Goal: Information Seeking & Learning: Learn about a topic

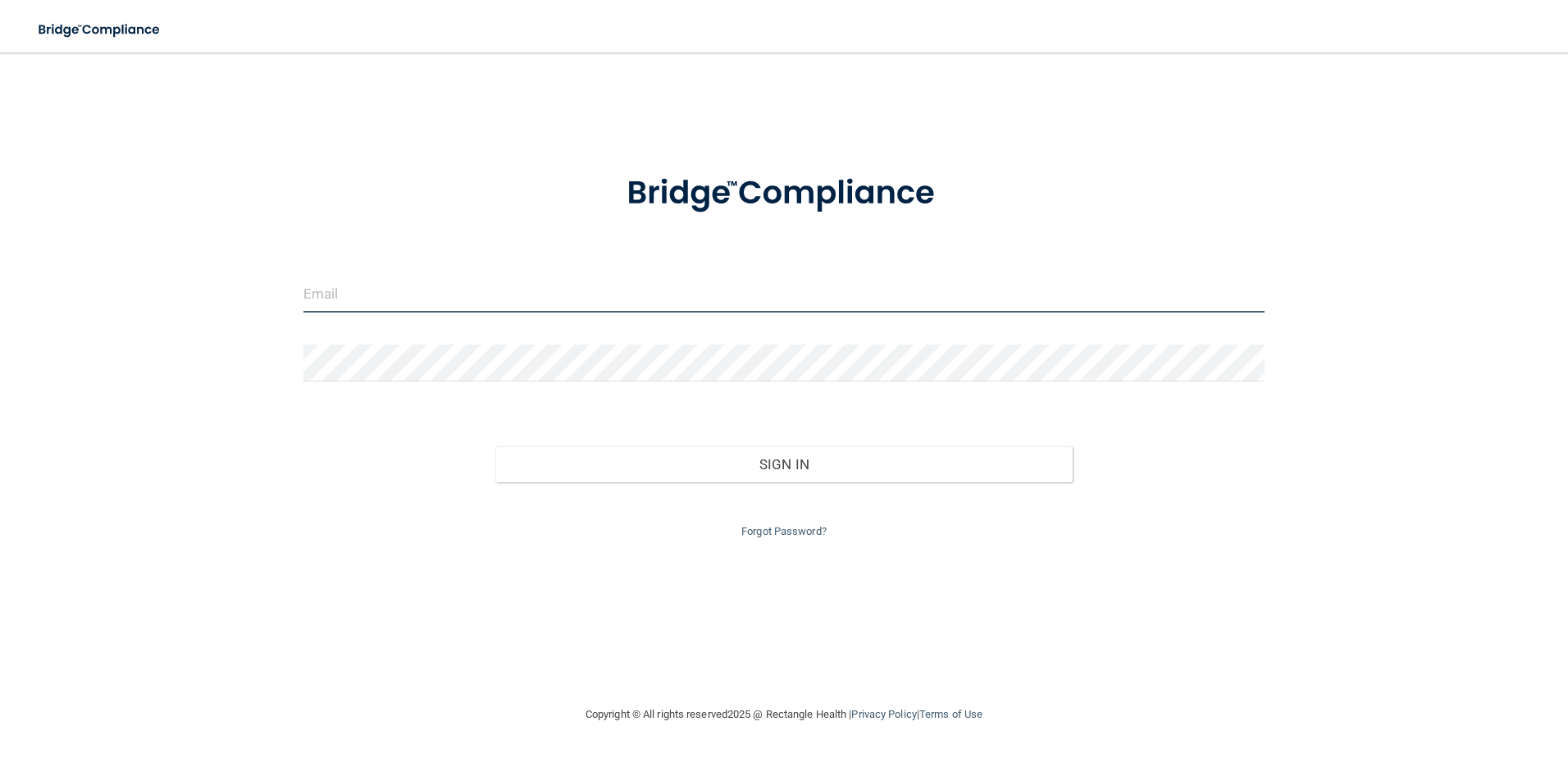
type input "[EMAIL_ADDRESS][DOMAIN_NAME]"
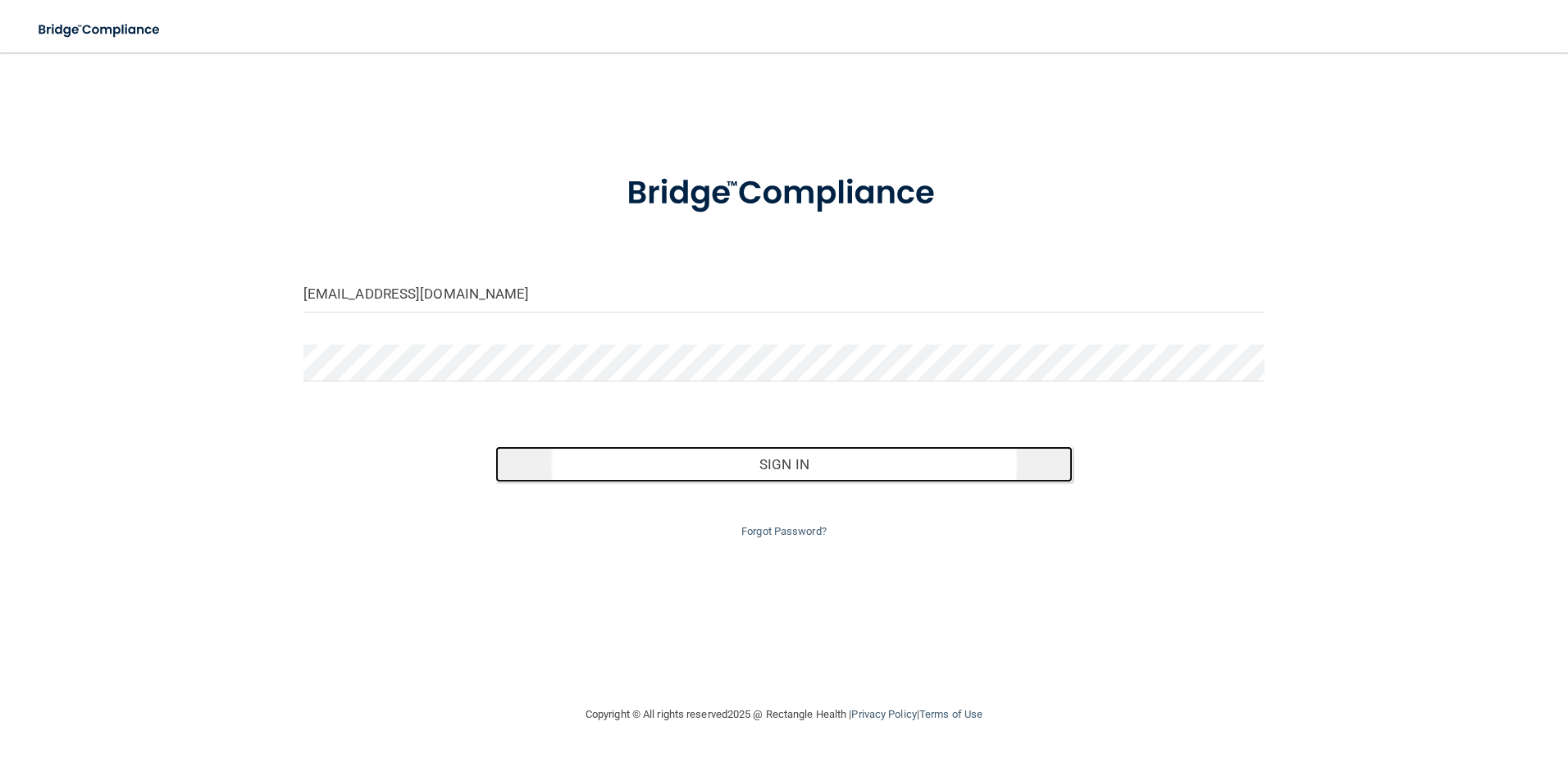
click at [765, 466] on button "Sign In" at bounding box center [784, 464] width 578 height 36
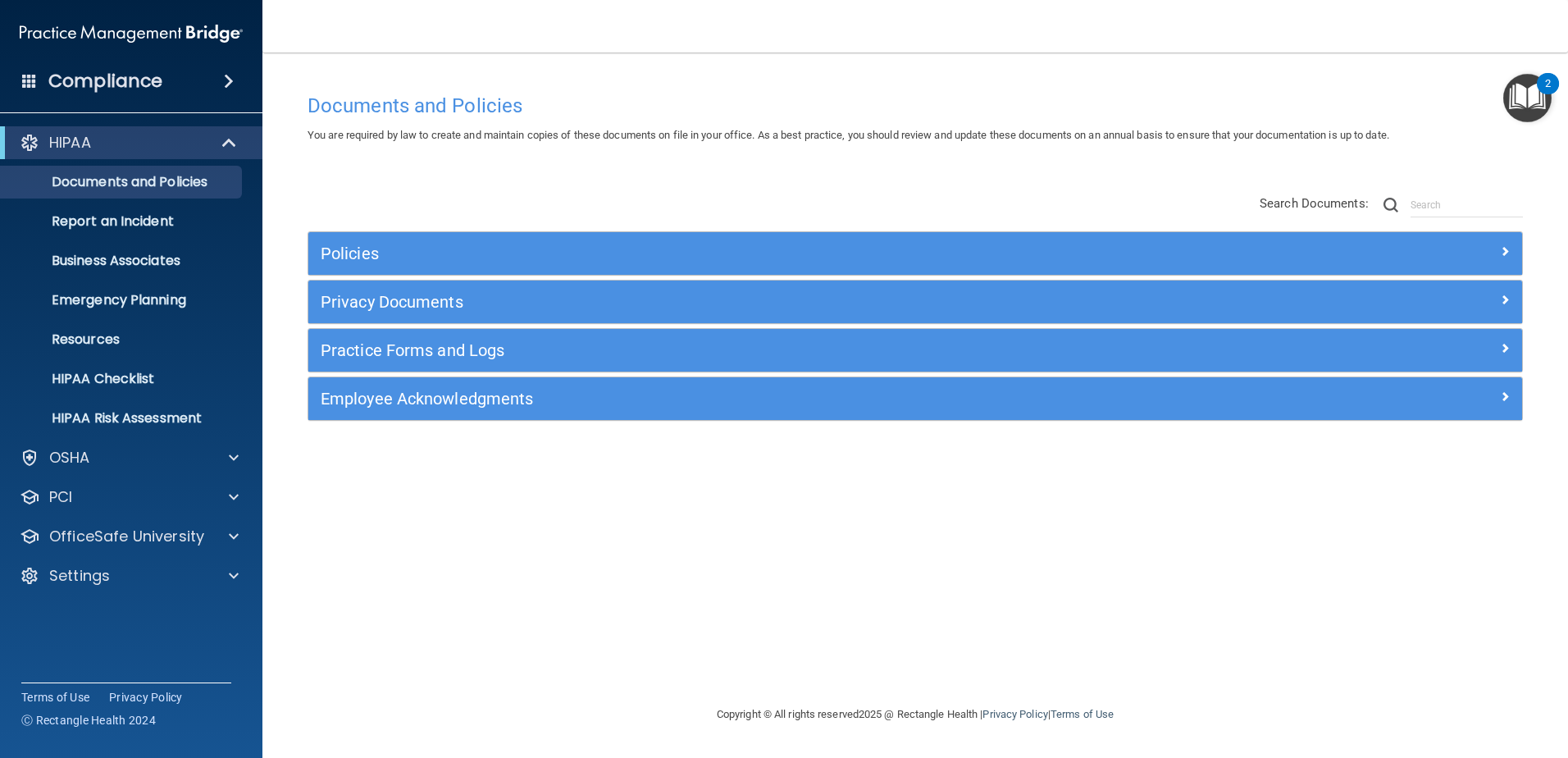
click at [1538, 92] on img "Open Resource Center, 2 new notifications" at bounding box center [1527, 98] width 49 height 49
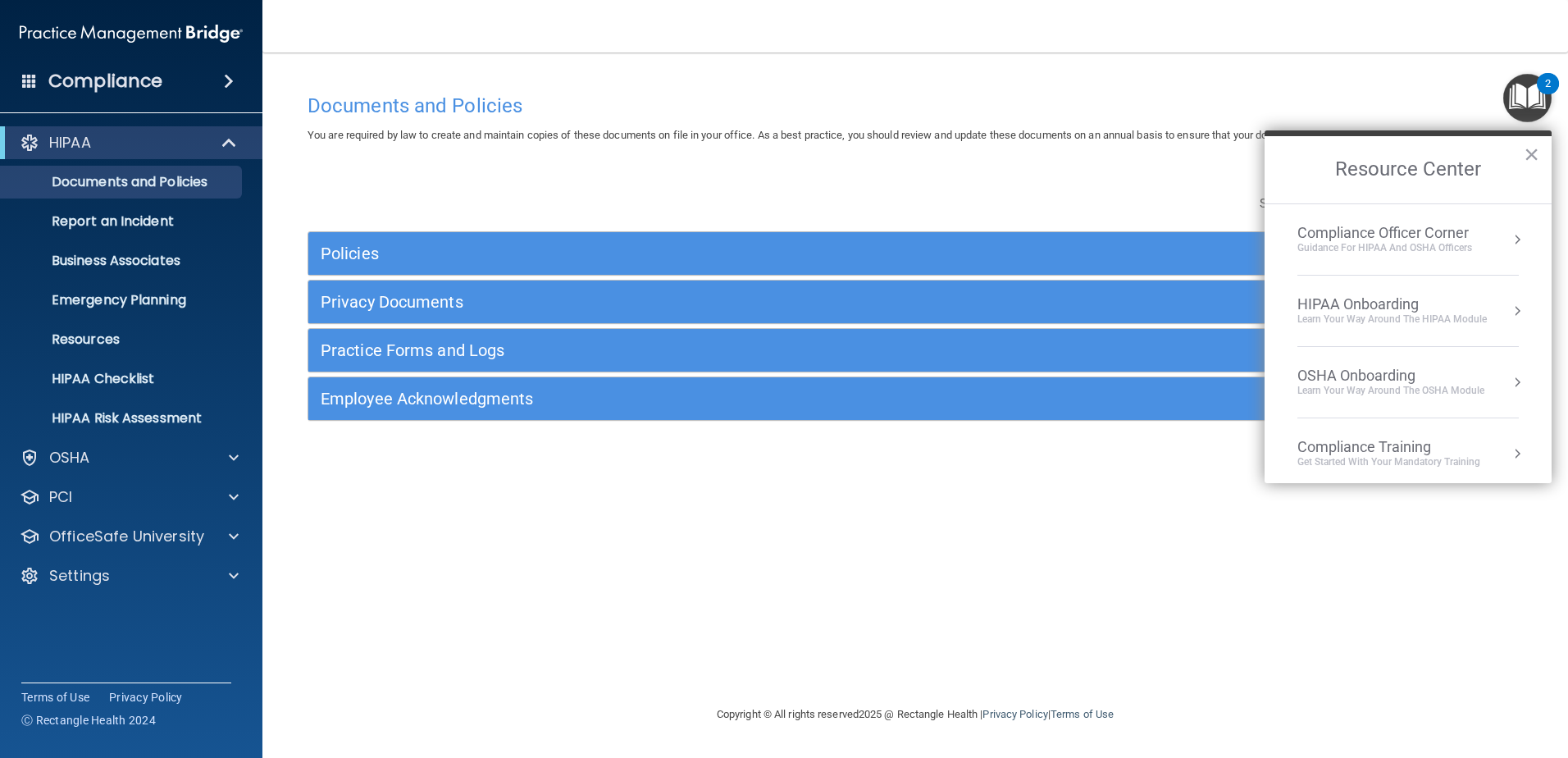
click at [1105, 495] on div "Documents and Policies You are required by law to create and maintain copies of…" at bounding box center [915, 395] width 1240 height 619
click at [603, 19] on nav "Toggle navigation Pam Michaels lesthoarm@outlook.com Manage My Enterprise South…" at bounding box center [915, 26] width 1306 height 53
click at [1358, 224] on div "Compliance Officer Corner" at bounding box center [1385, 233] width 175 height 18
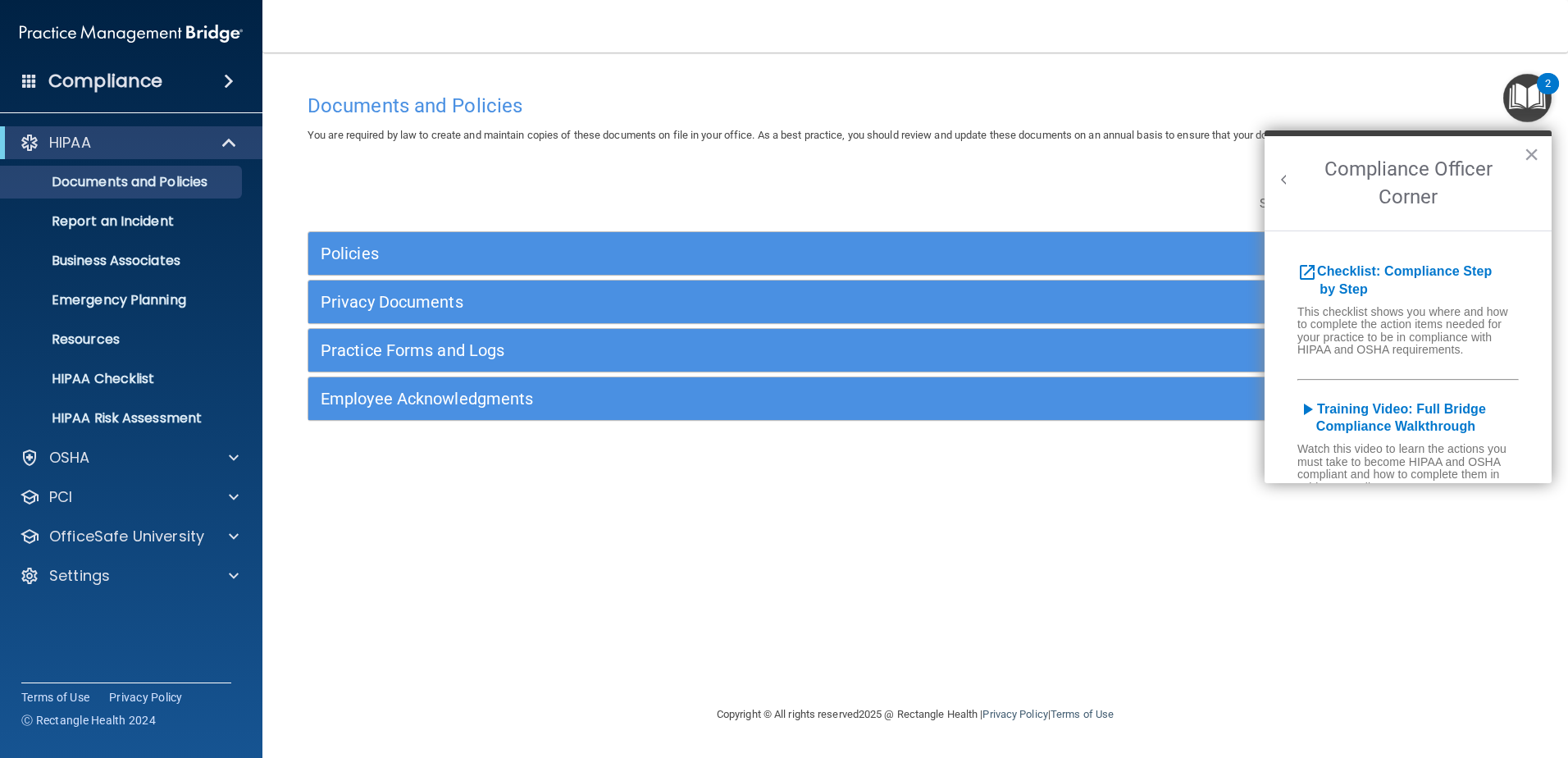
click at [1280, 173] on button "Back to Resource Center Home" at bounding box center [1284, 179] width 17 height 17
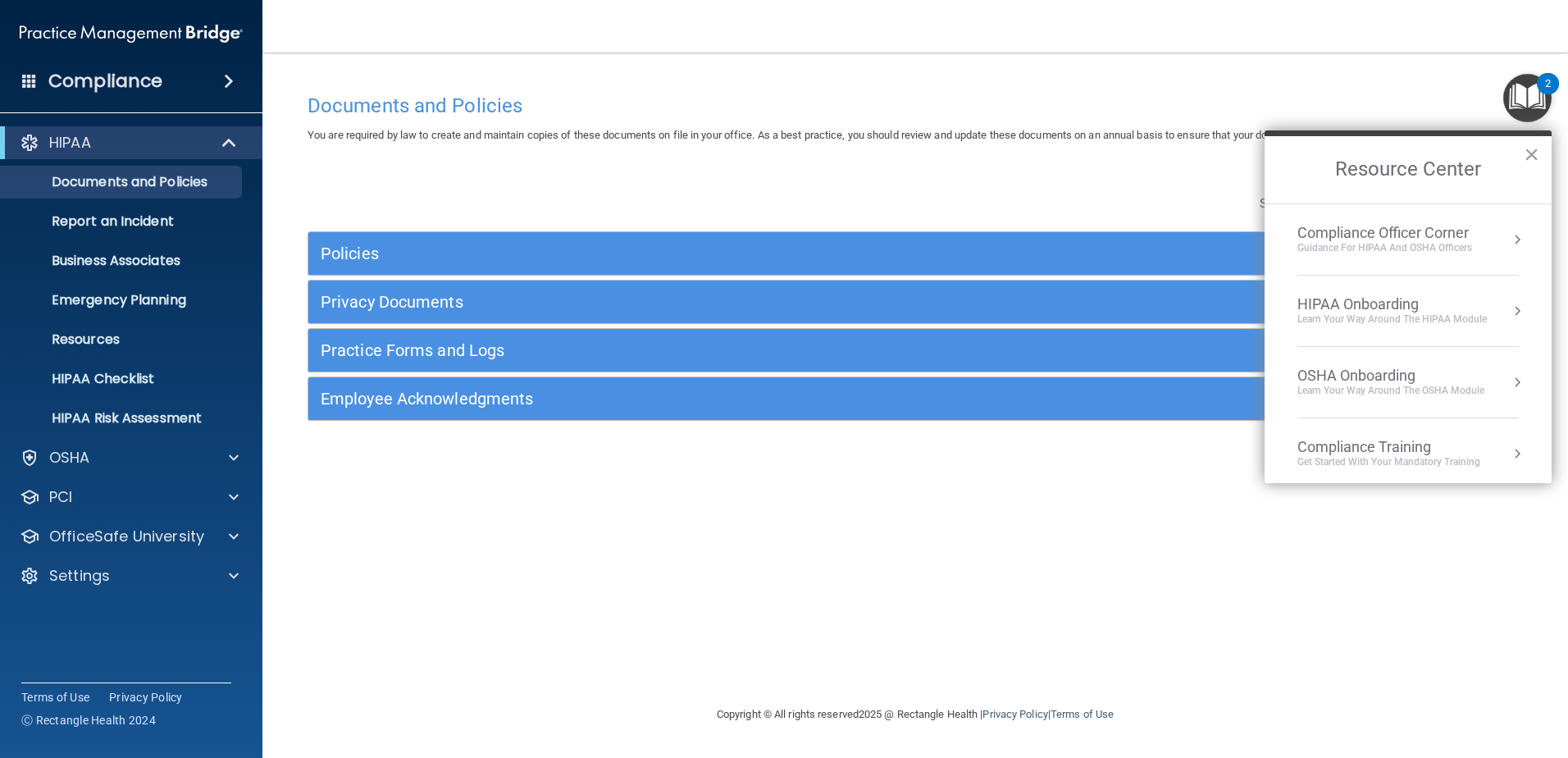
click at [1334, 306] on div "HIPAA Onboarding" at bounding box center [1393, 304] width 190 height 18
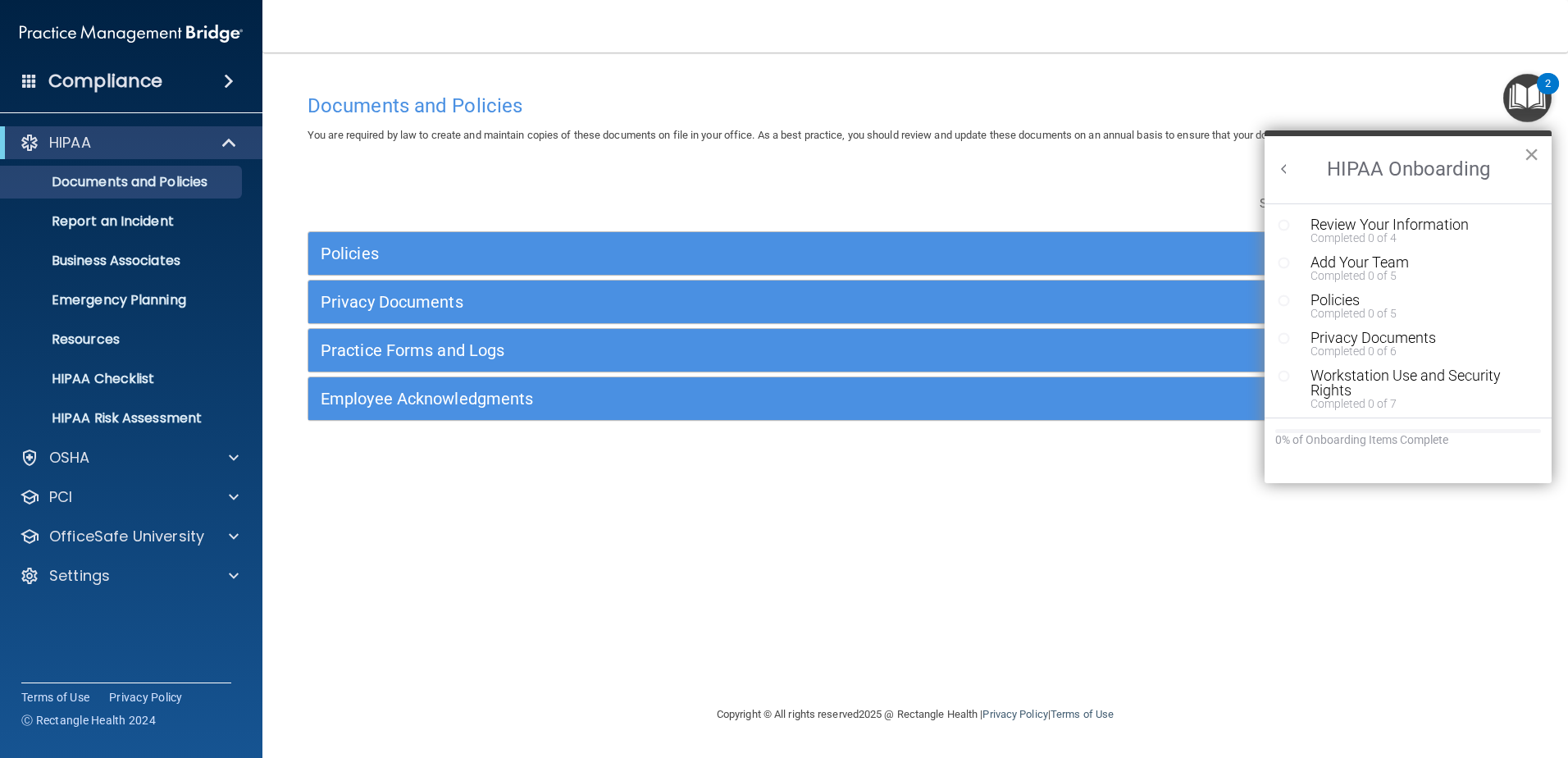
click at [1529, 151] on button "×" at bounding box center [1532, 154] width 16 height 26
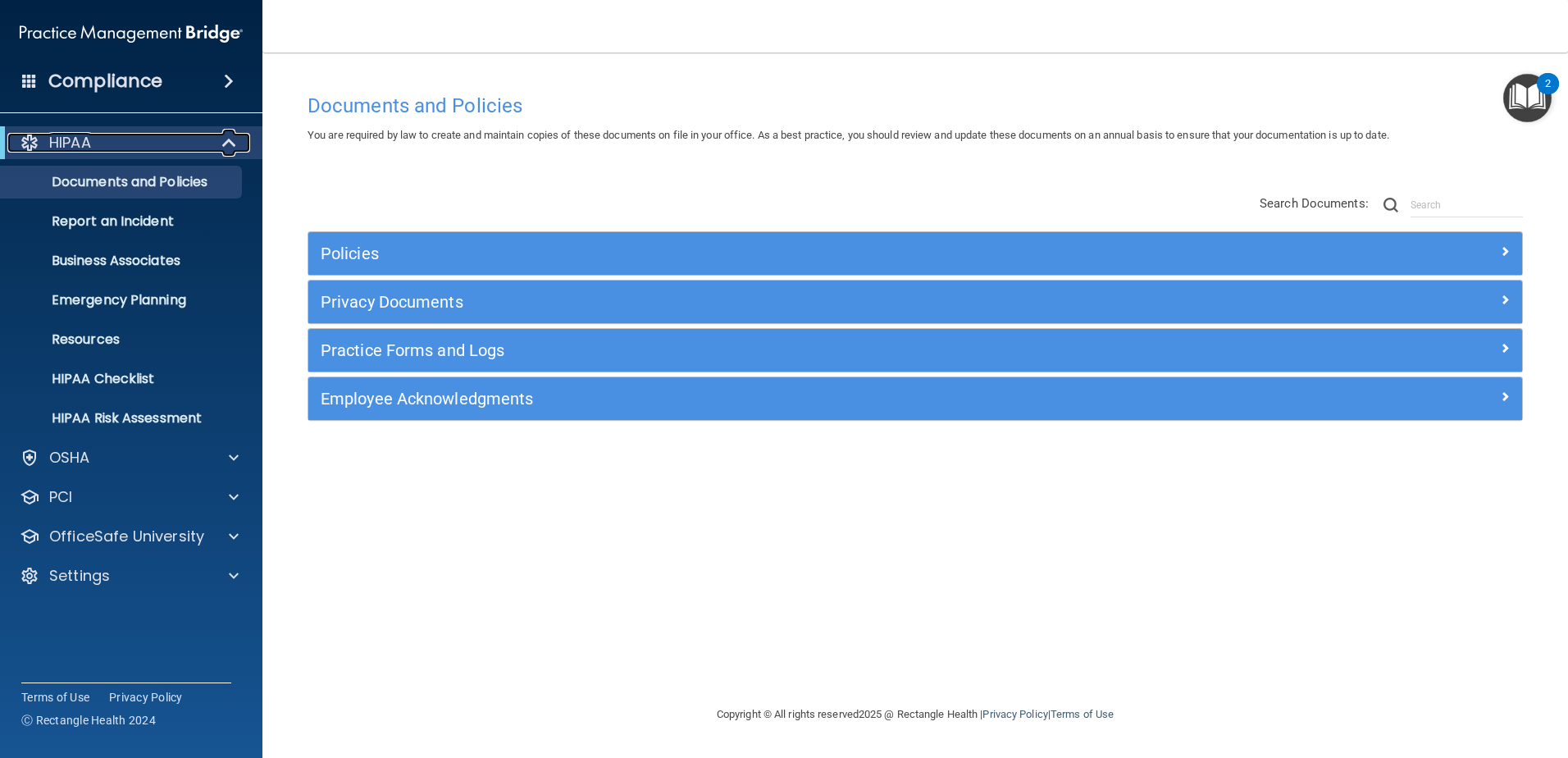
click at [23, 136] on div at bounding box center [29, 143] width 19 height 19
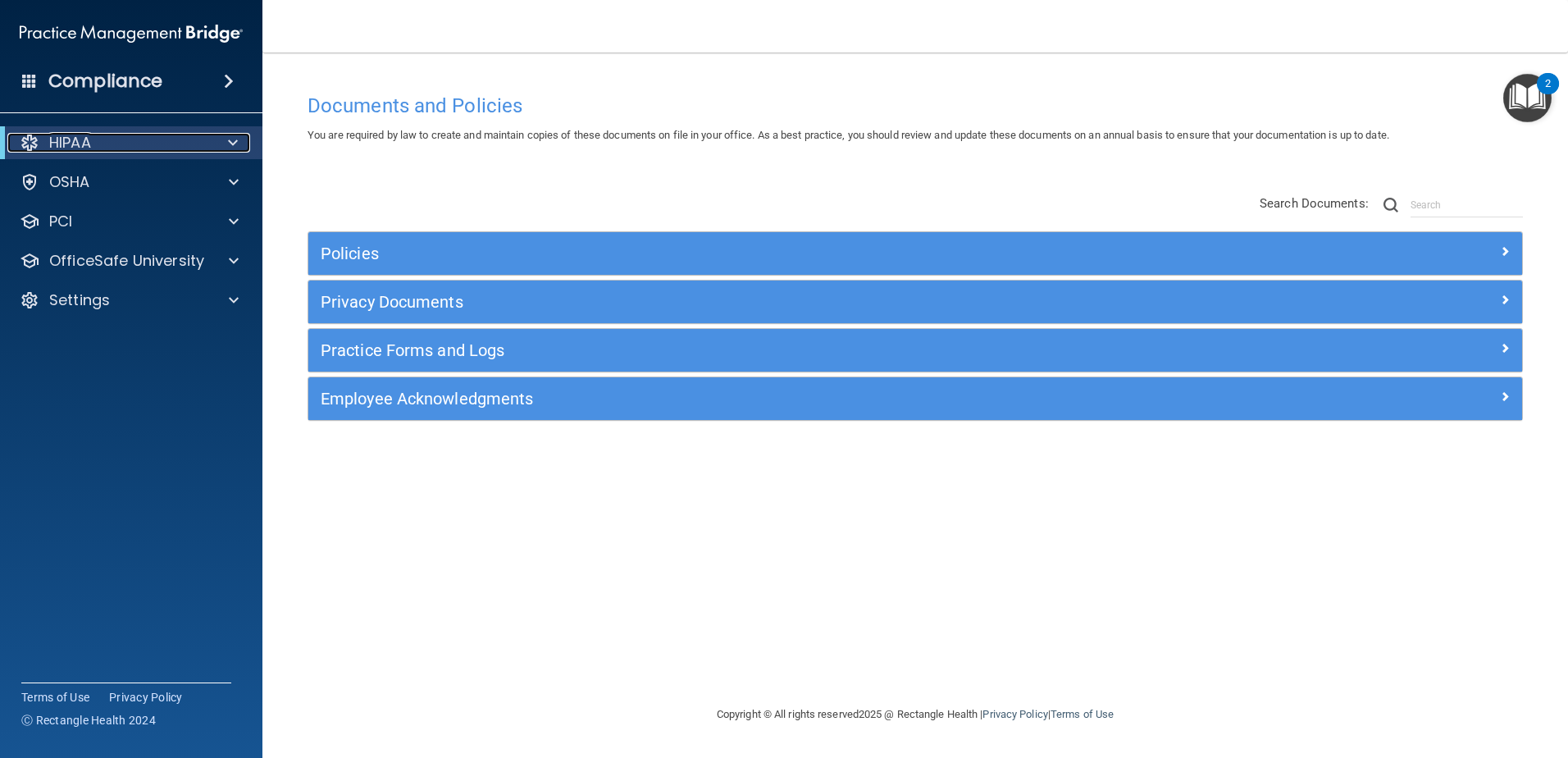
click at [27, 135] on div at bounding box center [29, 143] width 19 height 19
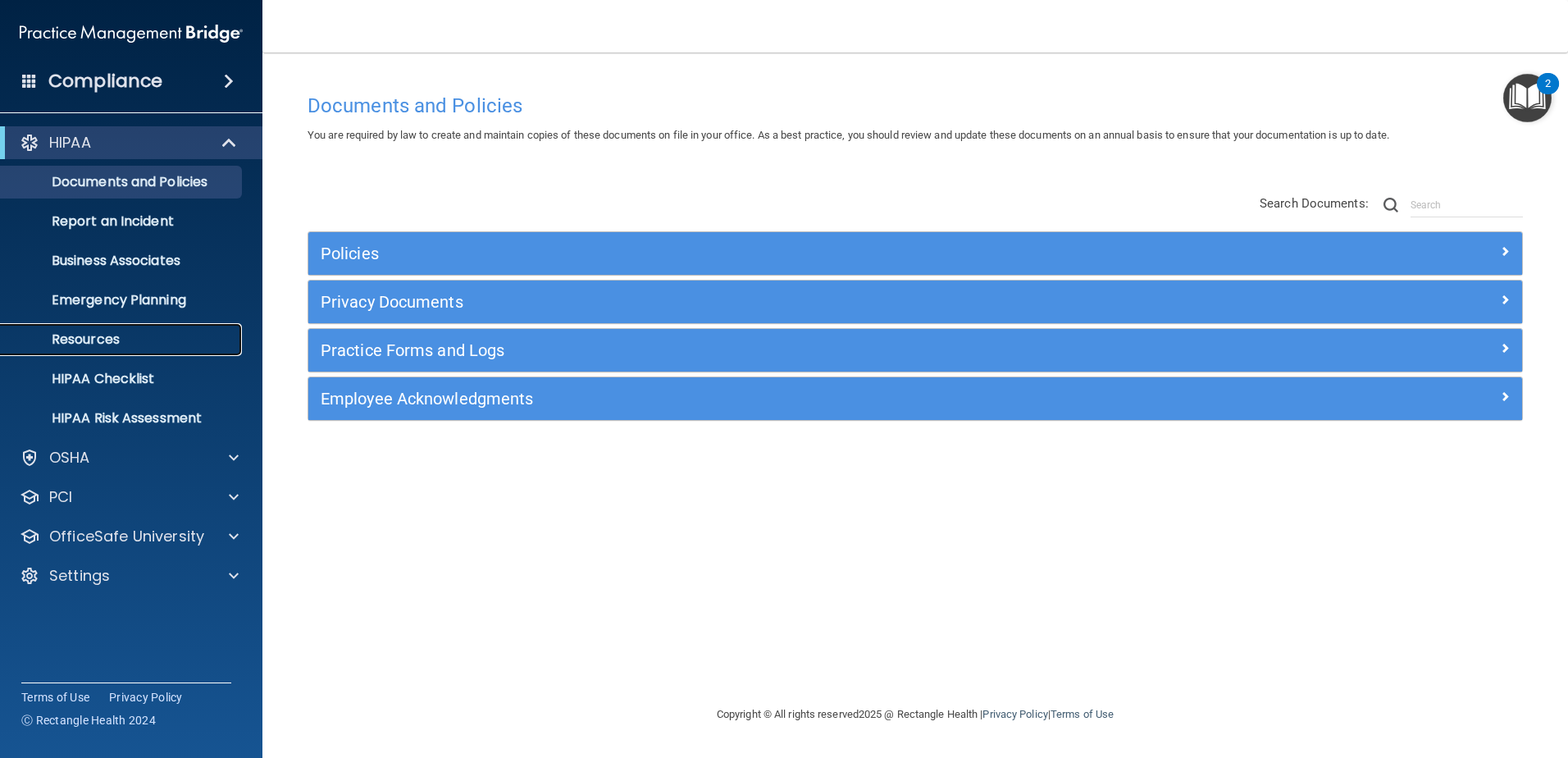
click at [72, 337] on p "Resources" at bounding box center [123, 340] width 224 height 17
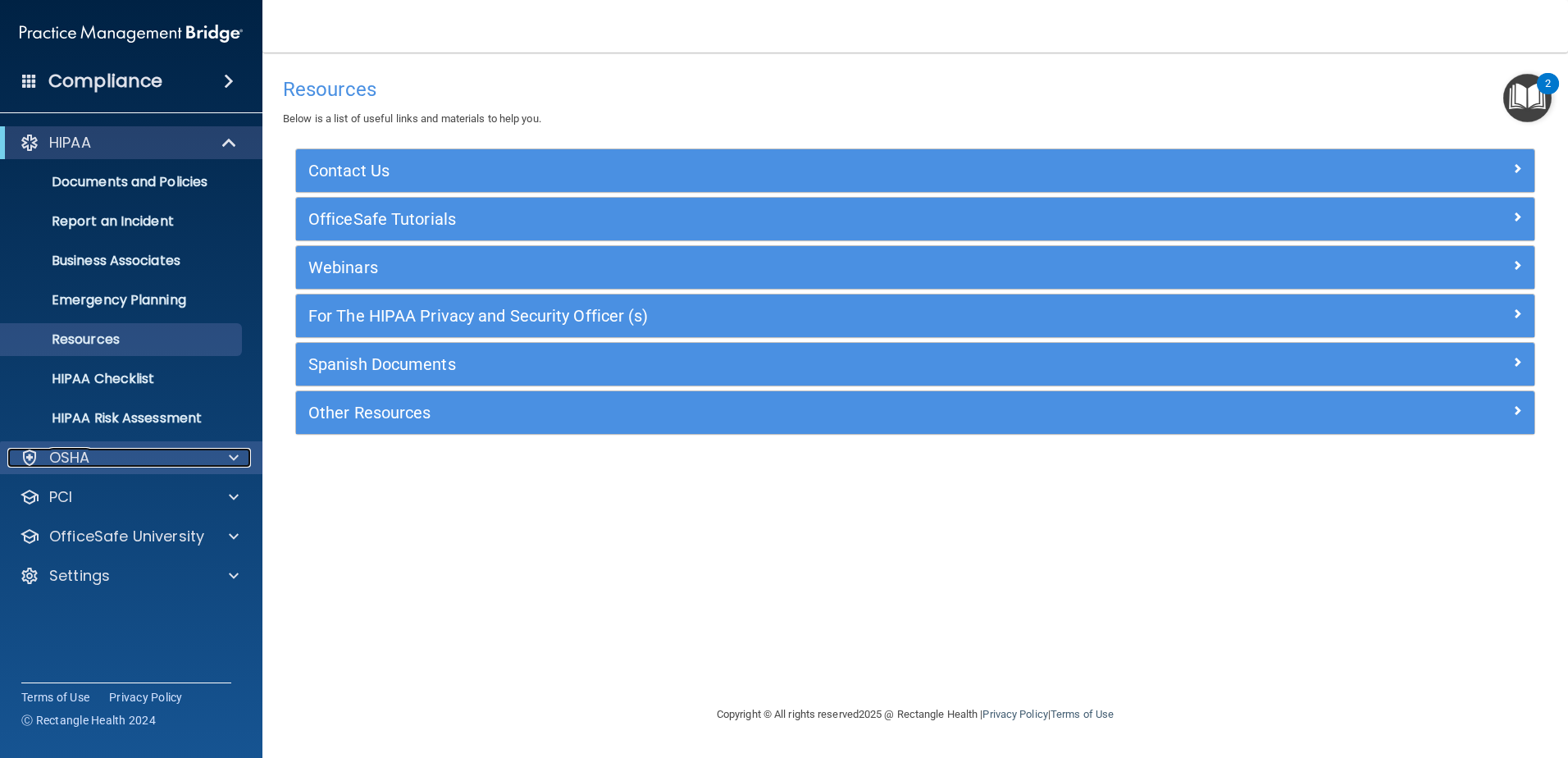
click at [231, 457] on span at bounding box center [234, 458] width 10 height 19
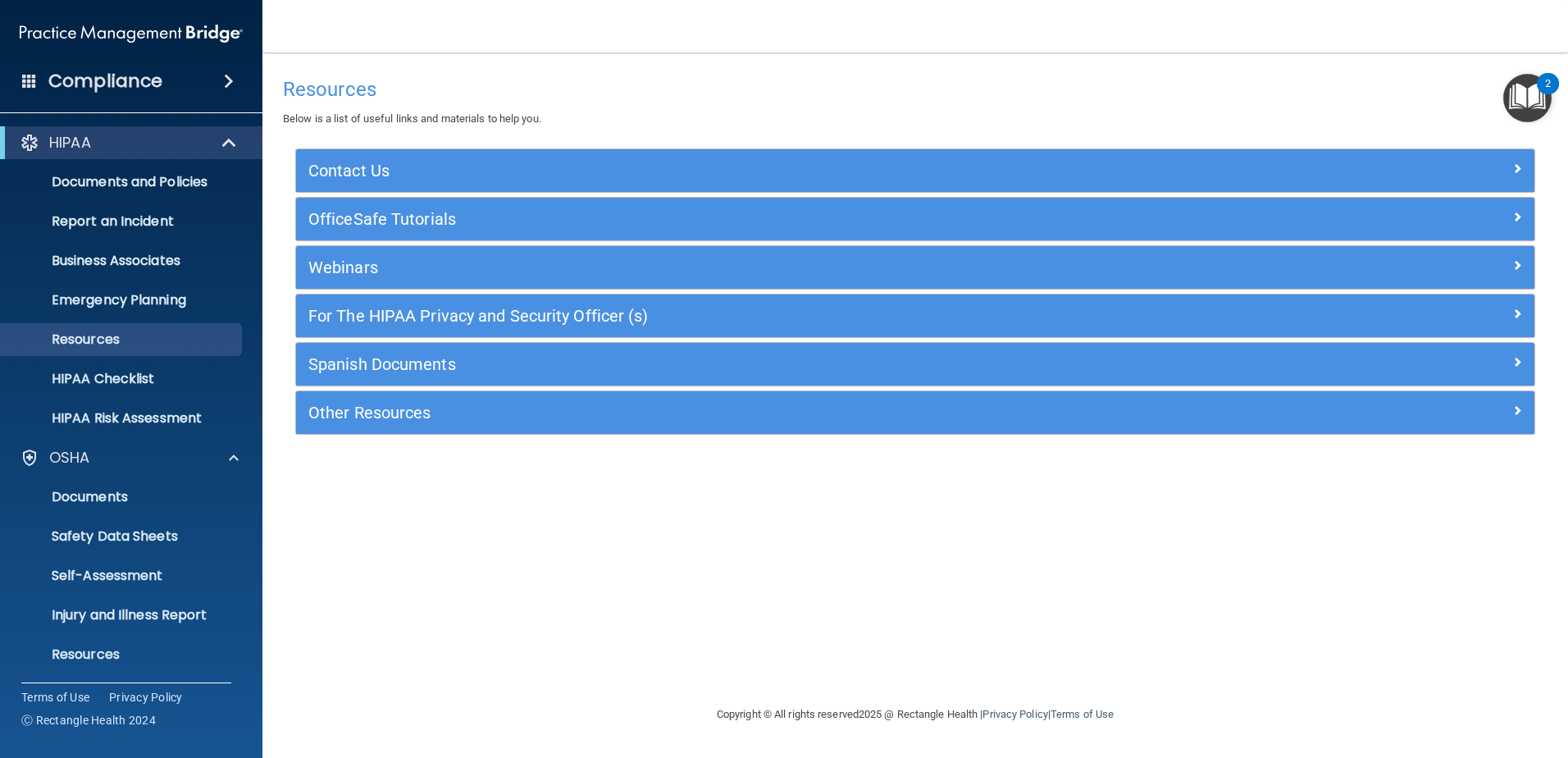
click at [29, 77] on span at bounding box center [29, 80] width 15 height 15
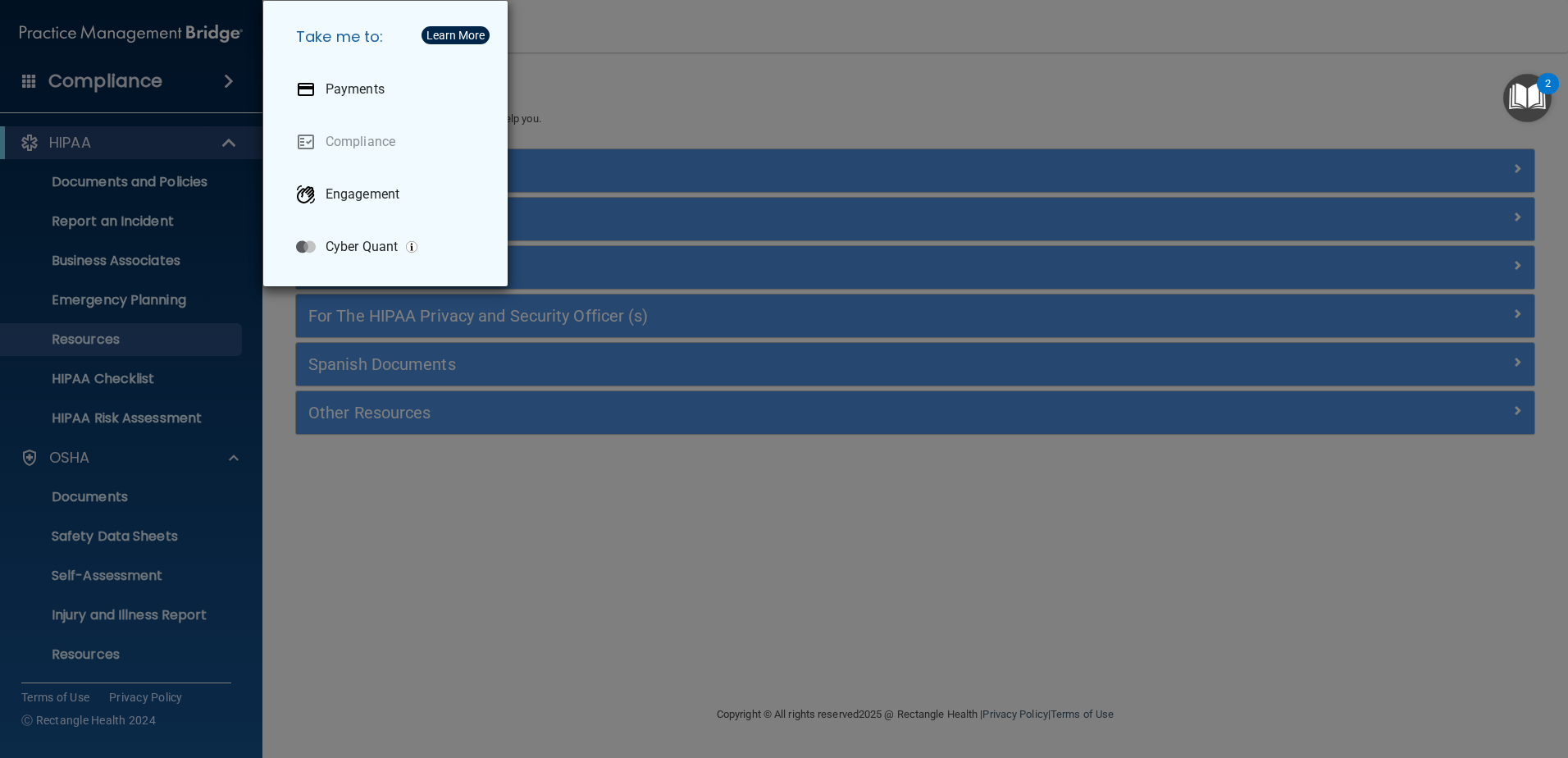
click at [729, 123] on div "Take me to: Payments Compliance Engagement Cyber Quant" at bounding box center [784, 379] width 1568 height 758
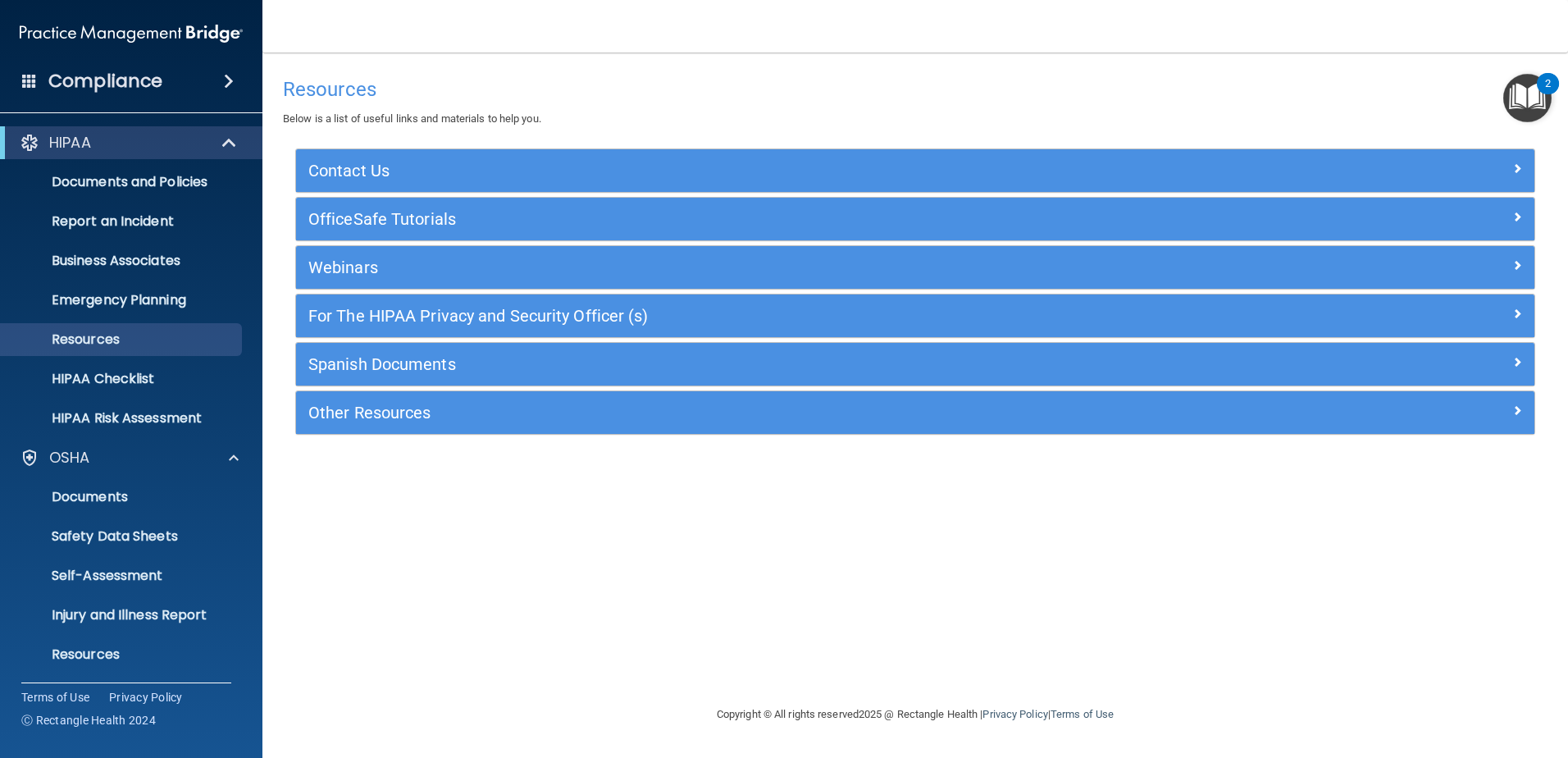
click at [1534, 85] on img "Open Resource Center, 2 new notifications" at bounding box center [1527, 98] width 49 height 49
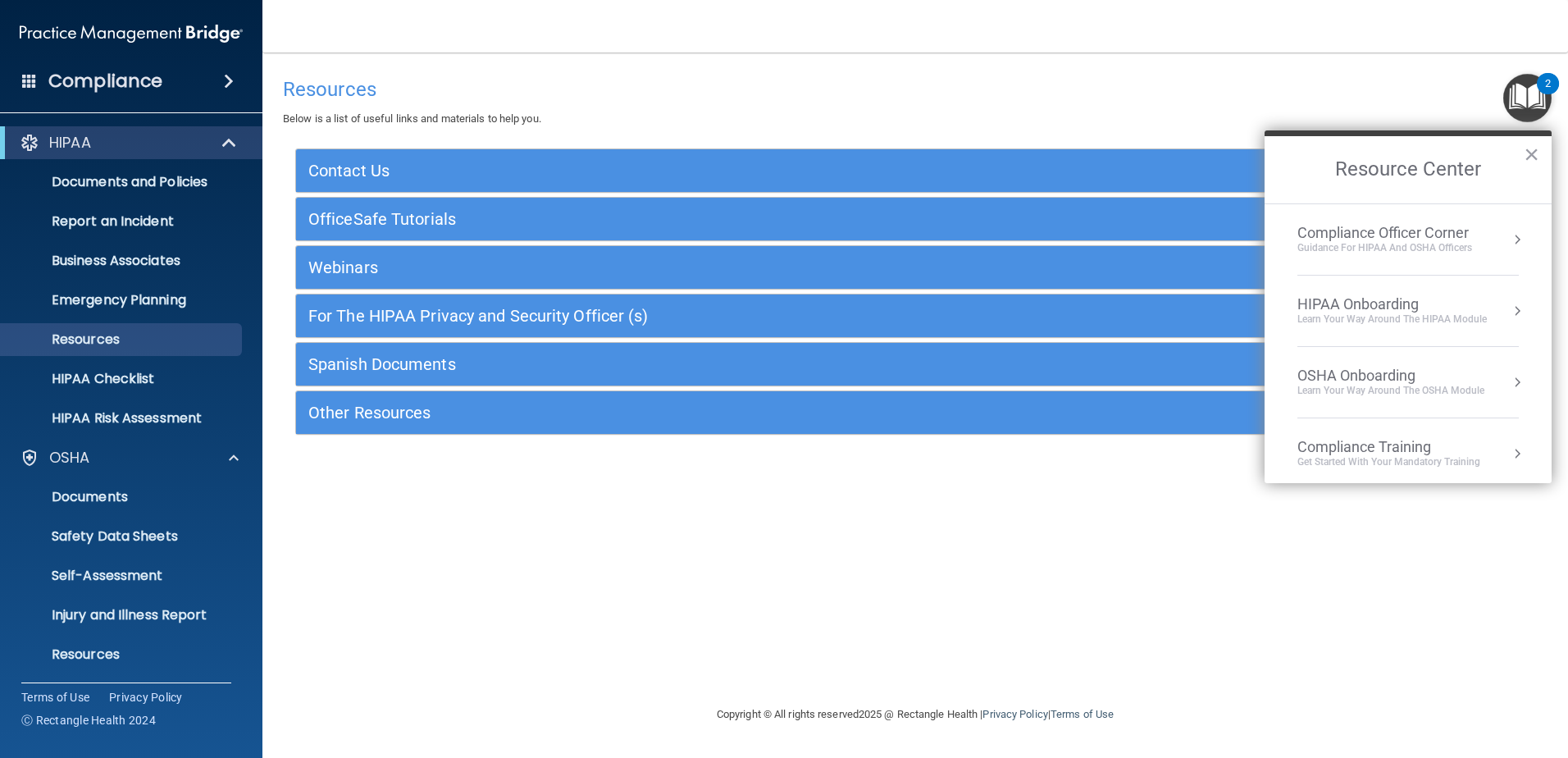
click at [1343, 241] on div "Guidance for HIPAA and OSHA Officers" at bounding box center [1385, 248] width 175 height 14
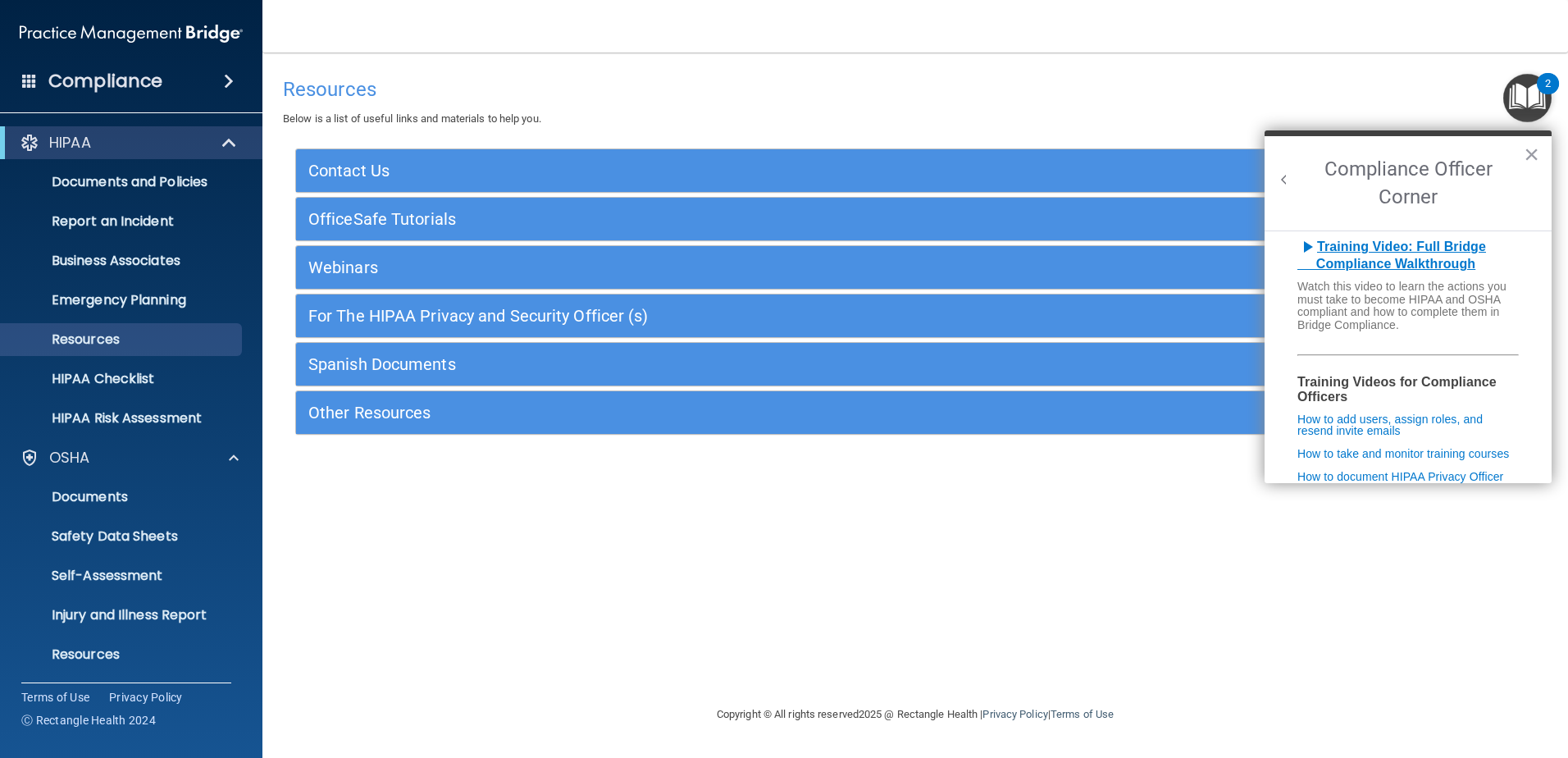
scroll to position [164, 0]
click at [1403, 270] on b "Training Video: Full Bridge Compliance Walkthrough" at bounding box center [1393, 254] width 189 height 32
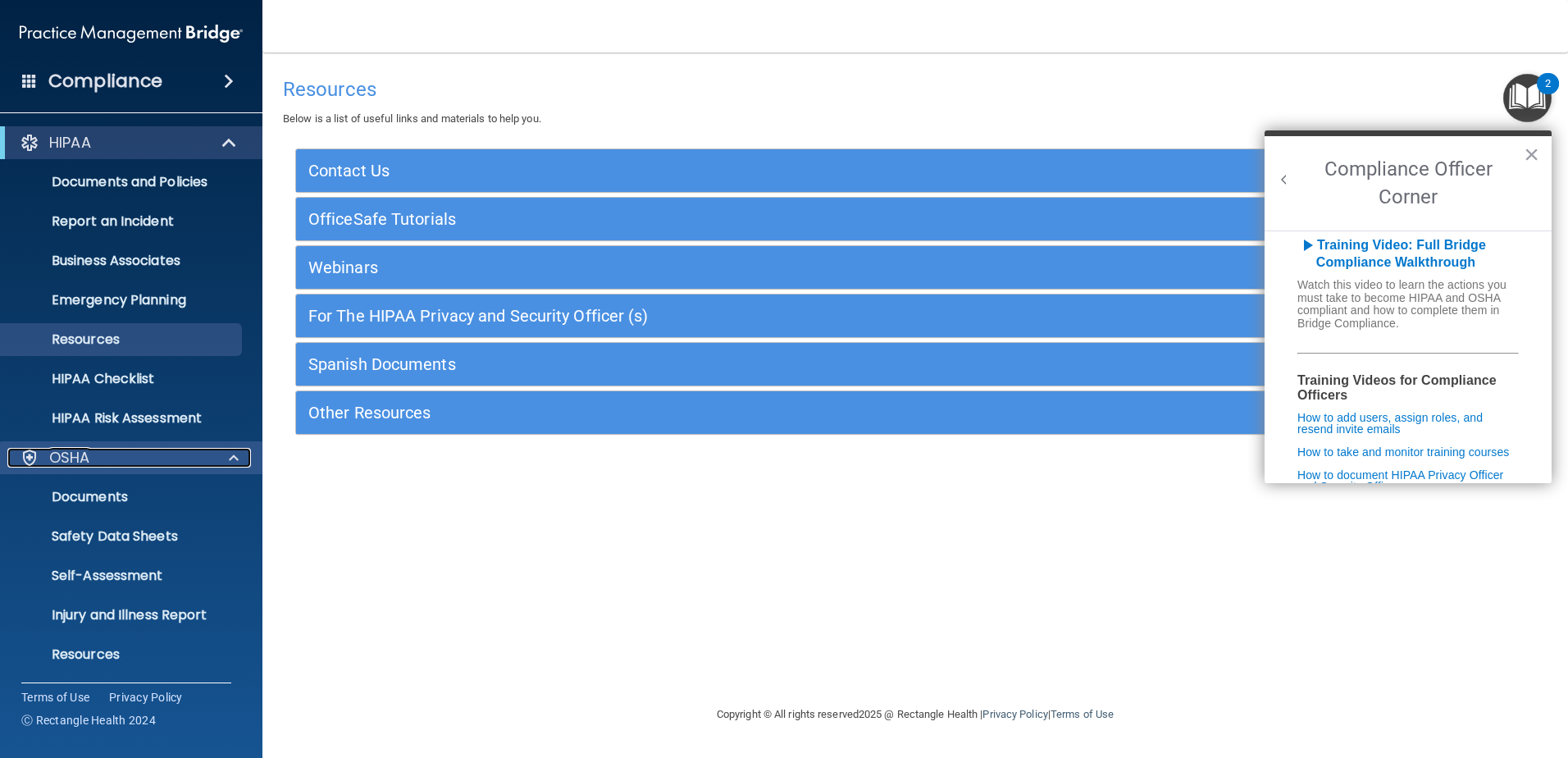
click at [230, 457] on span at bounding box center [234, 458] width 10 height 19
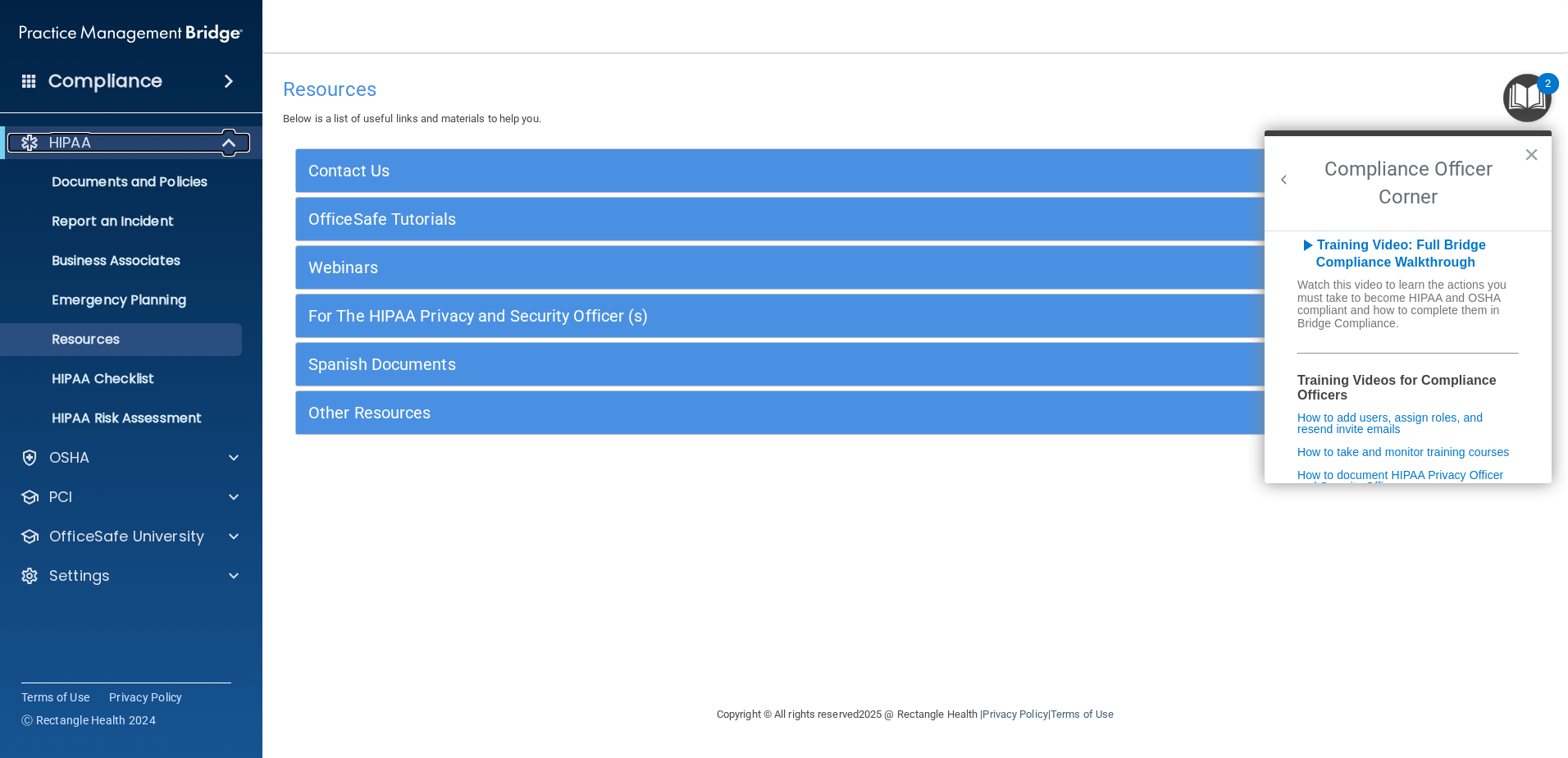
click at [226, 141] on span at bounding box center [231, 143] width 14 height 19
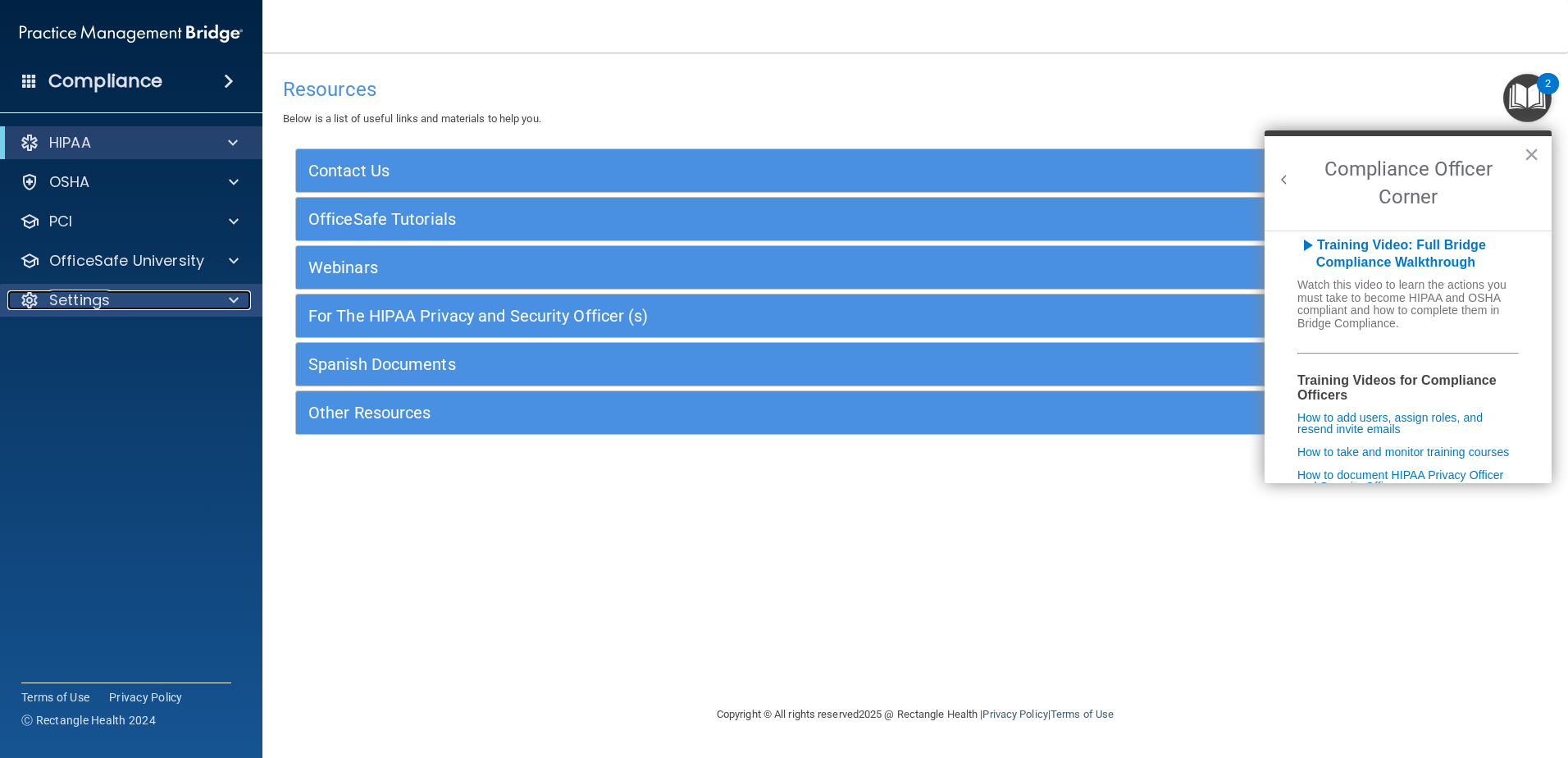
click at [21, 298] on div at bounding box center [29, 300] width 19 height 19
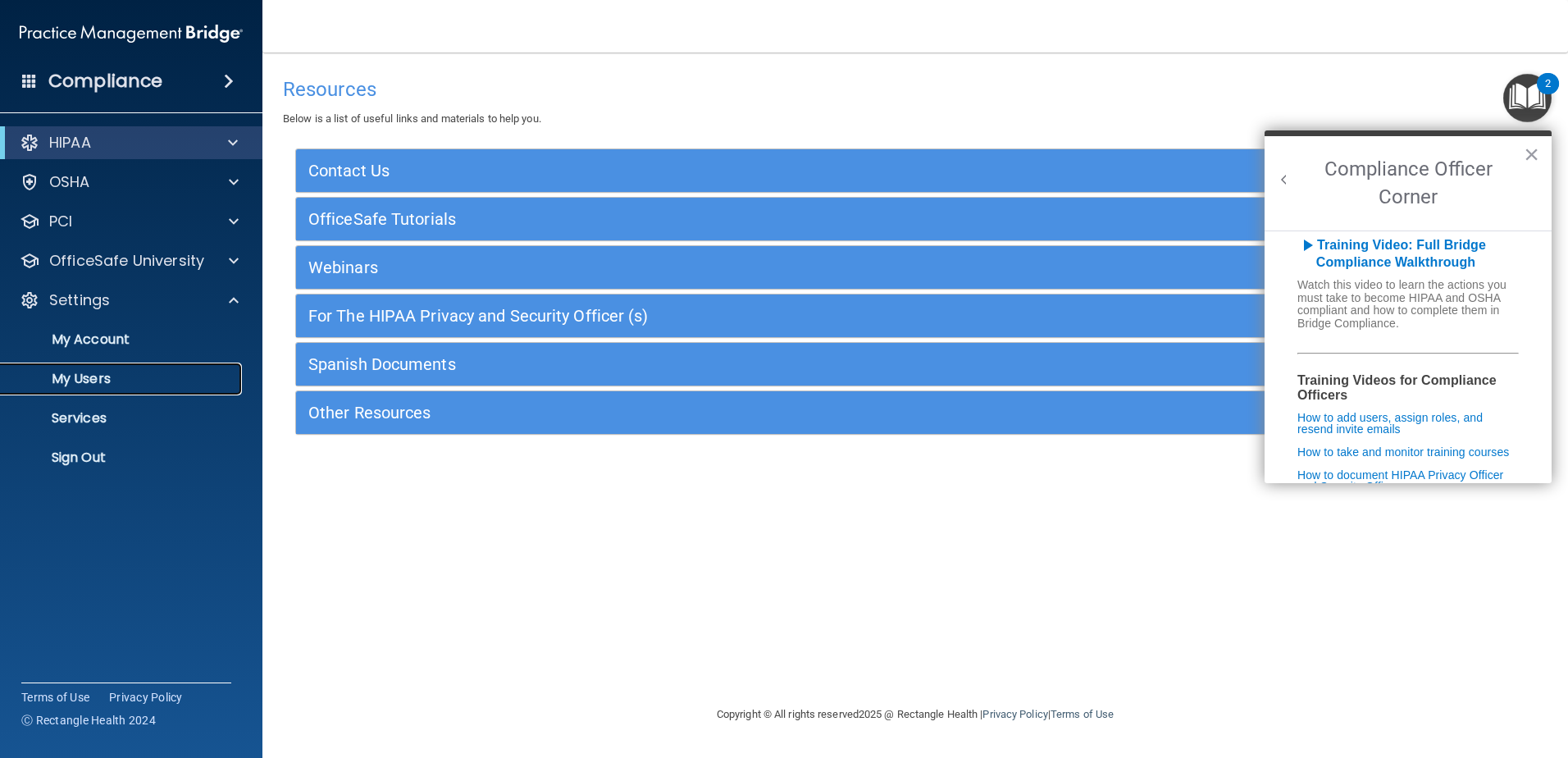
click at [70, 374] on p "My Users" at bounding box center [123, 379] width 224 height 17
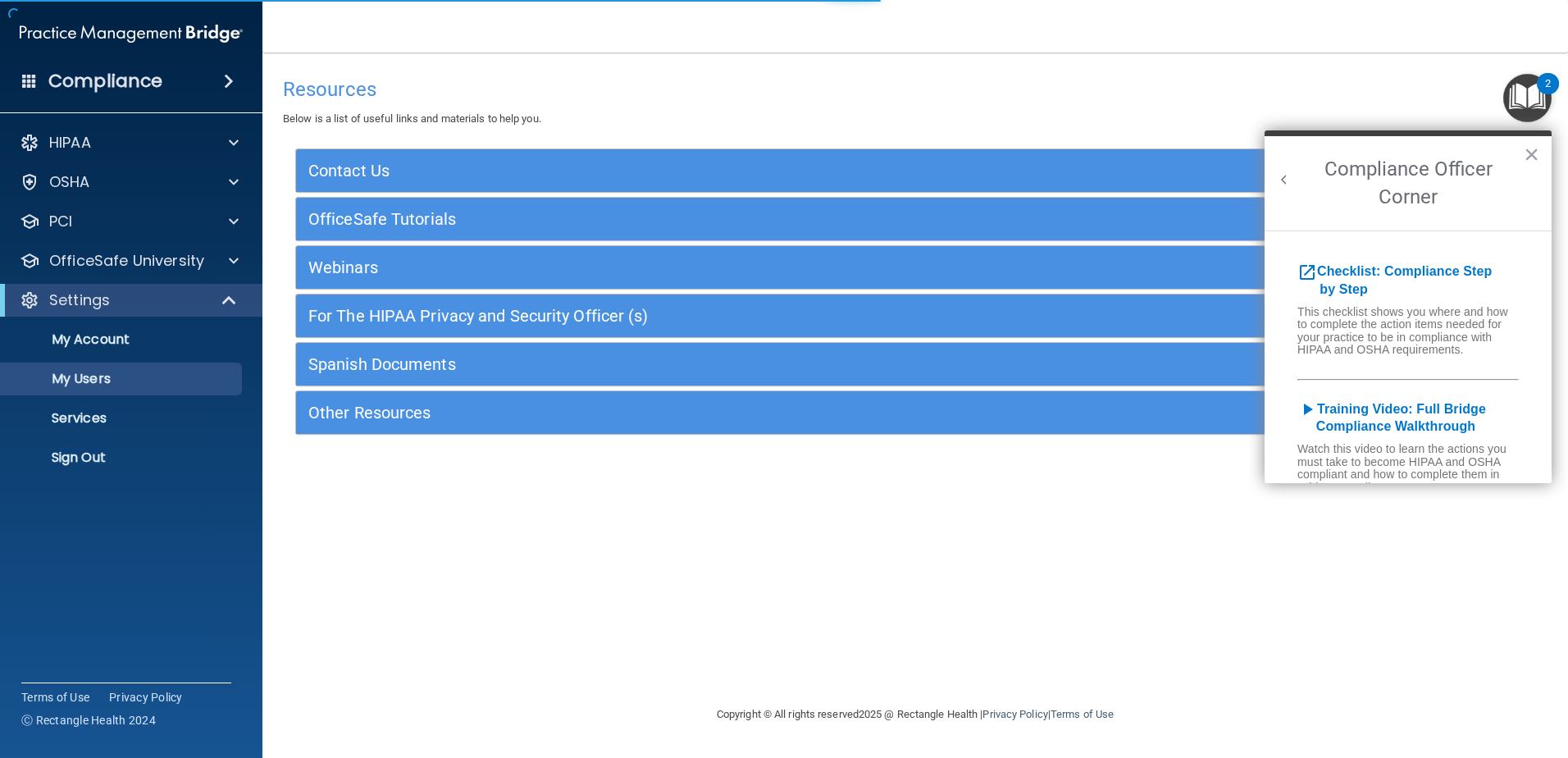
select select "20"
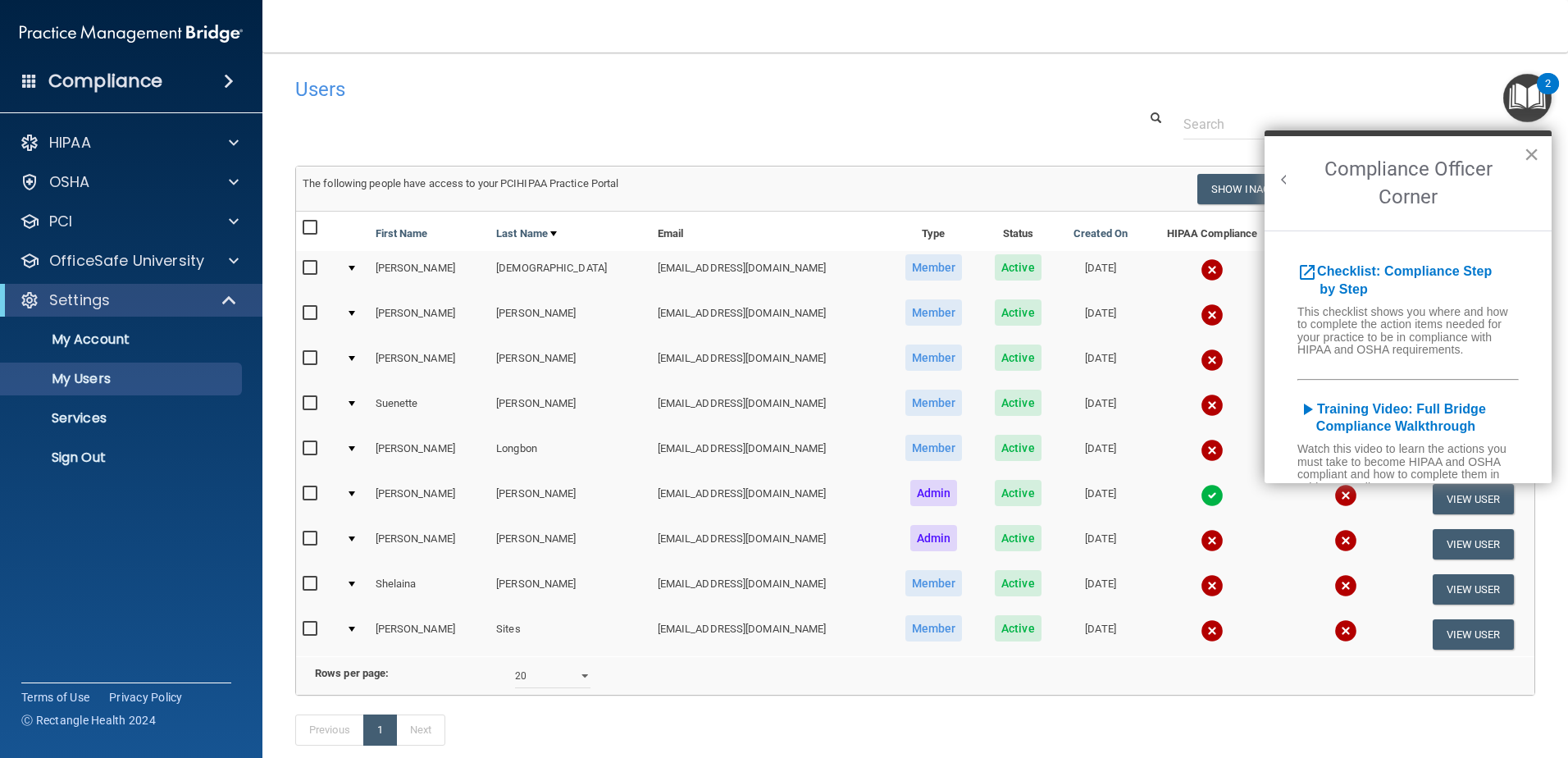
click at [1528, 150] on button "×" at bounding box center [1532, 154] width 16 height 26
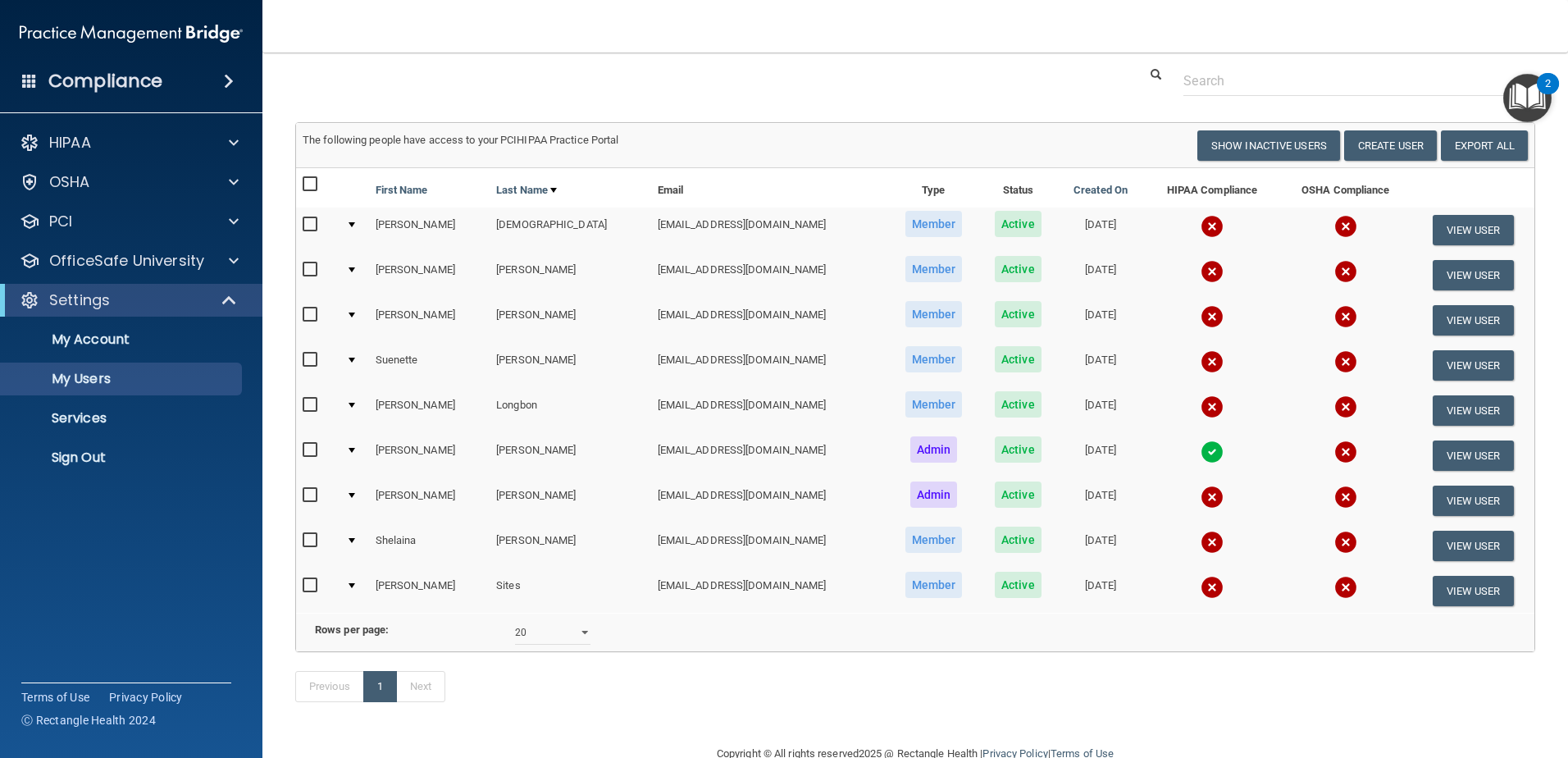
scroll to position [103, 0]
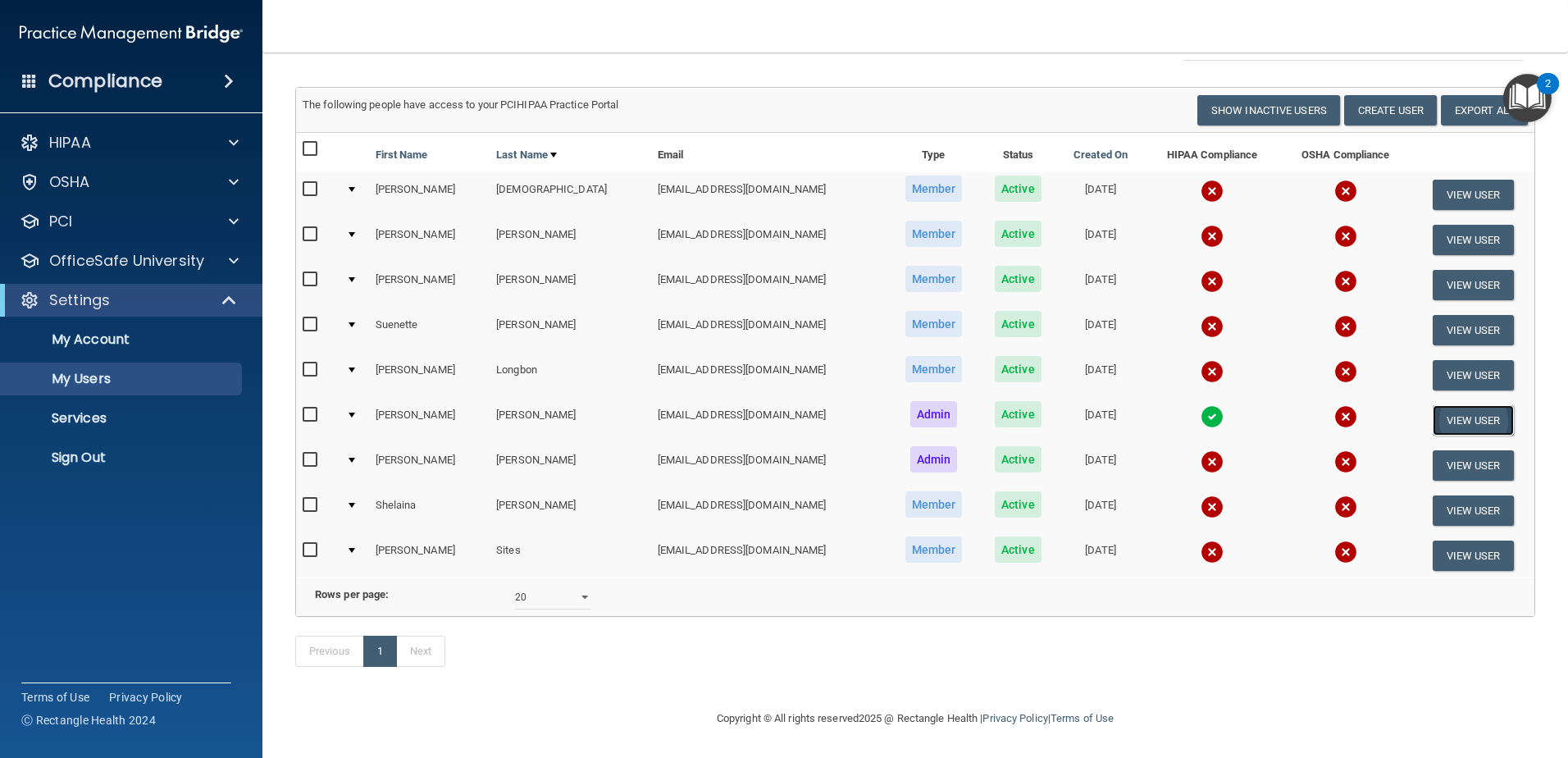
click at [1435, 405] on button "View User" at bounding box center [1474, 420] width 81 height 30
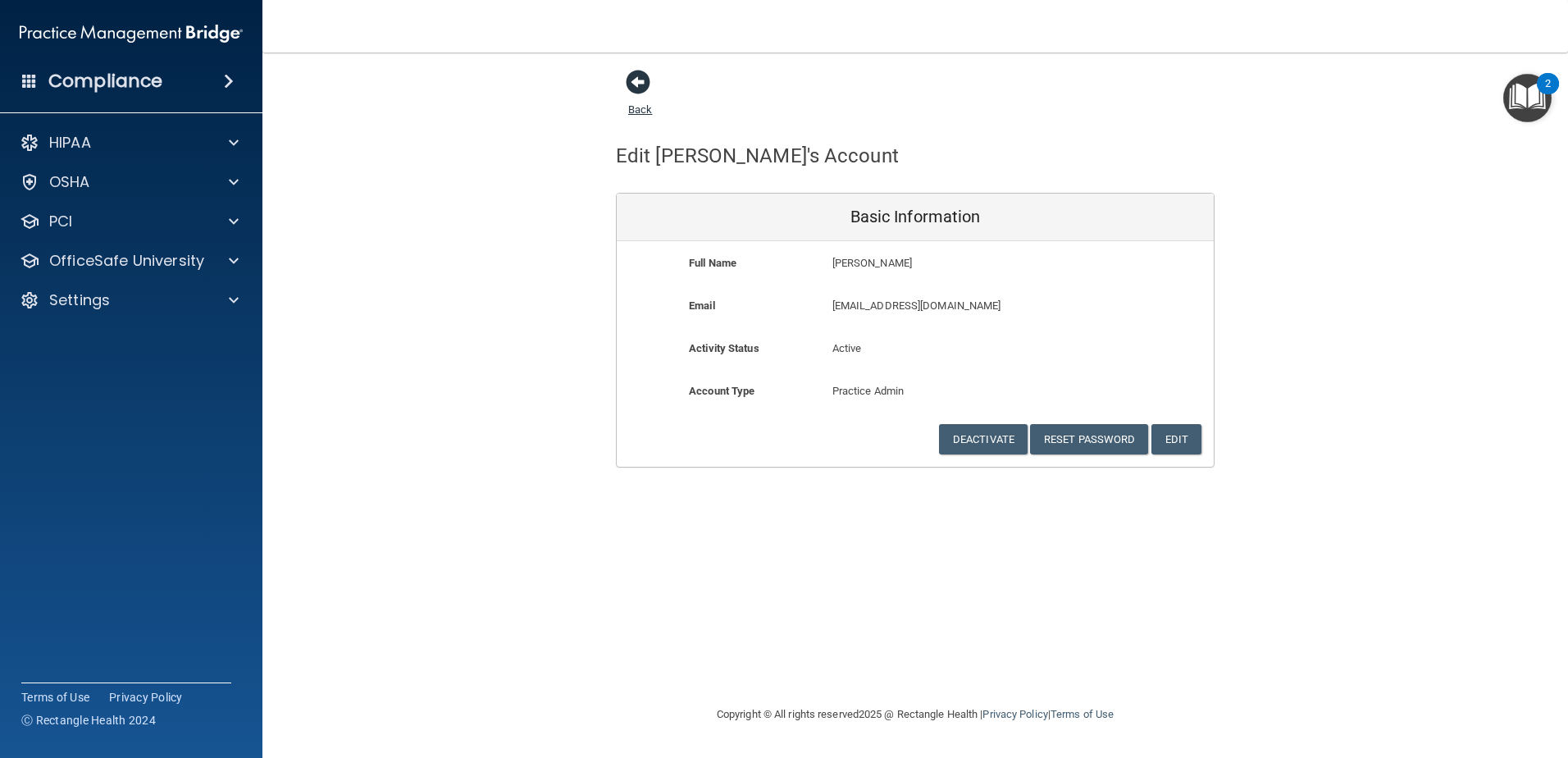
click at [628, 85] on span at bounding box center [638, 82] width 25 height 25
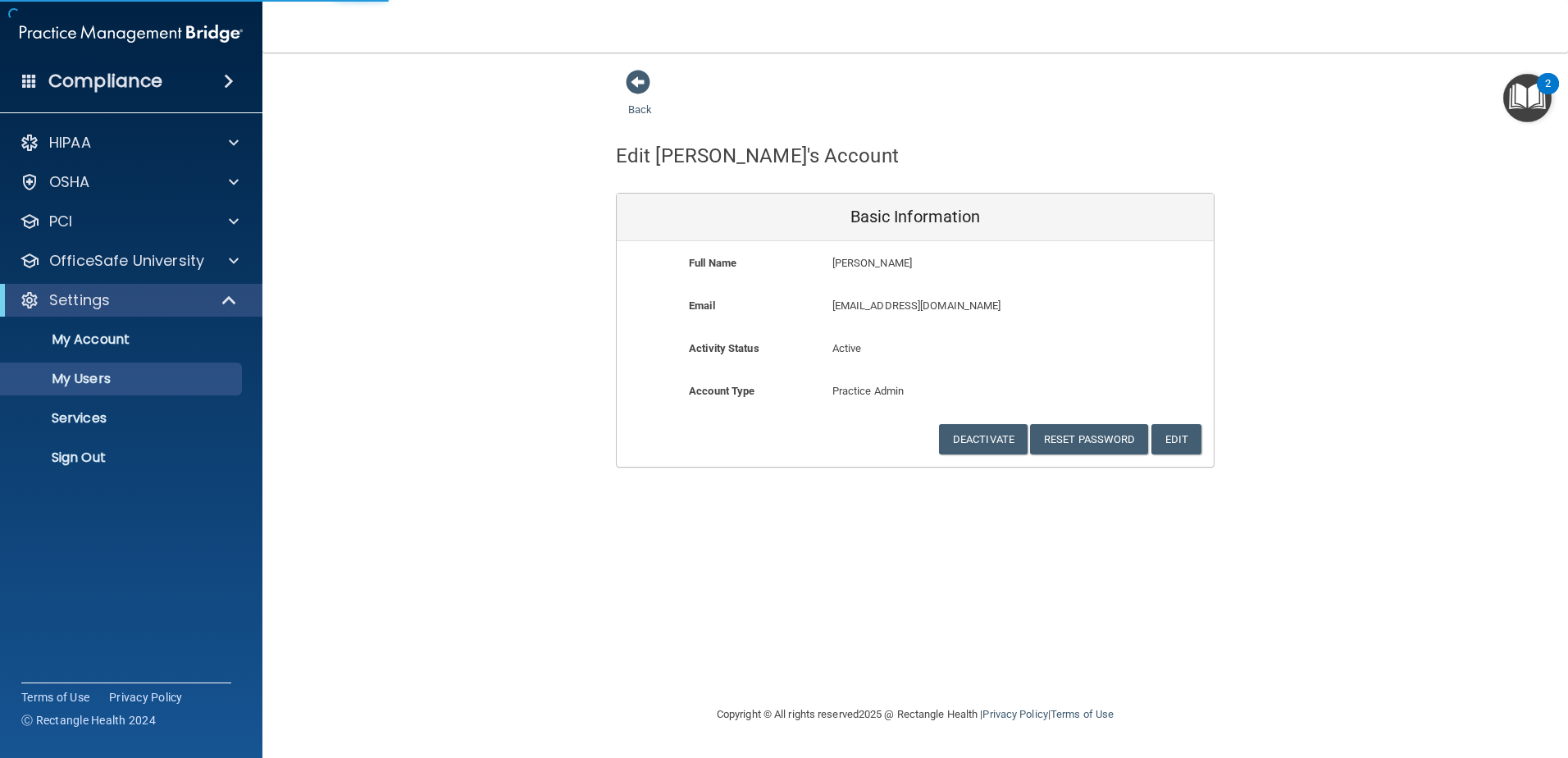
select select "20"
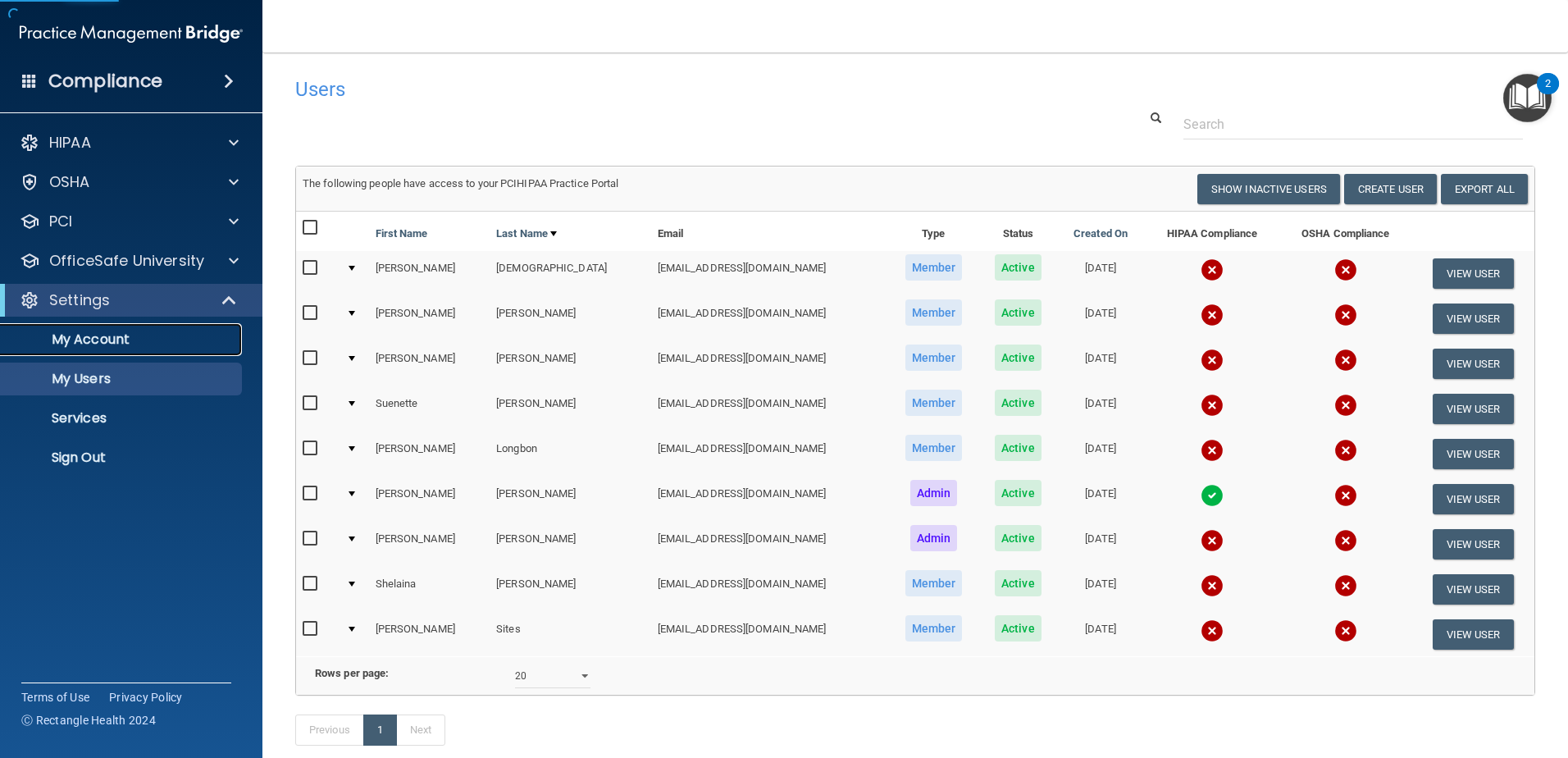
click at [71, 343] on p "My Account" at bounding box center [123, 340] width 224 height 17
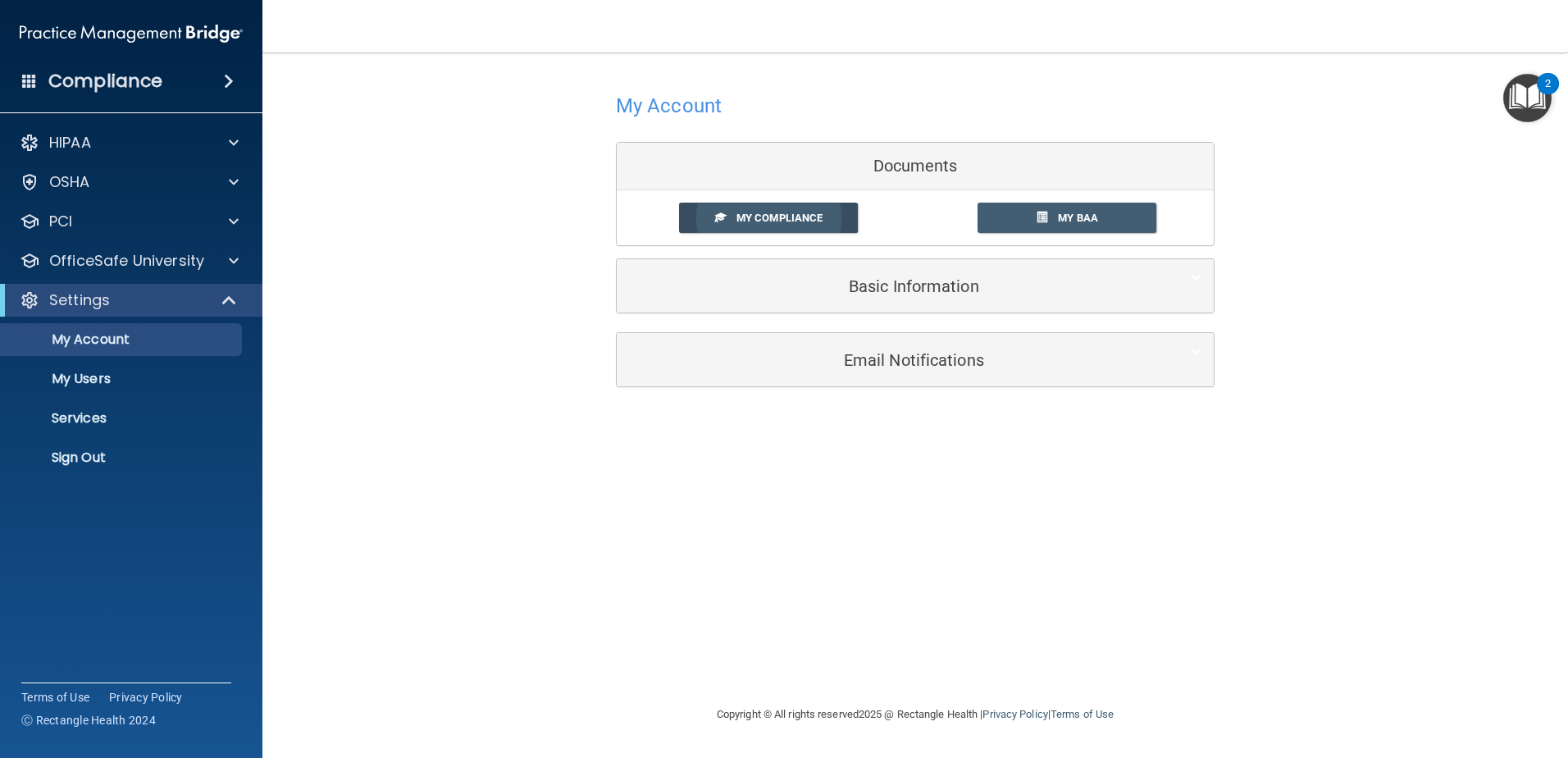
click at [764, 208] on link "My Compliance" at bounding box center [769, 218] width 180 height 30
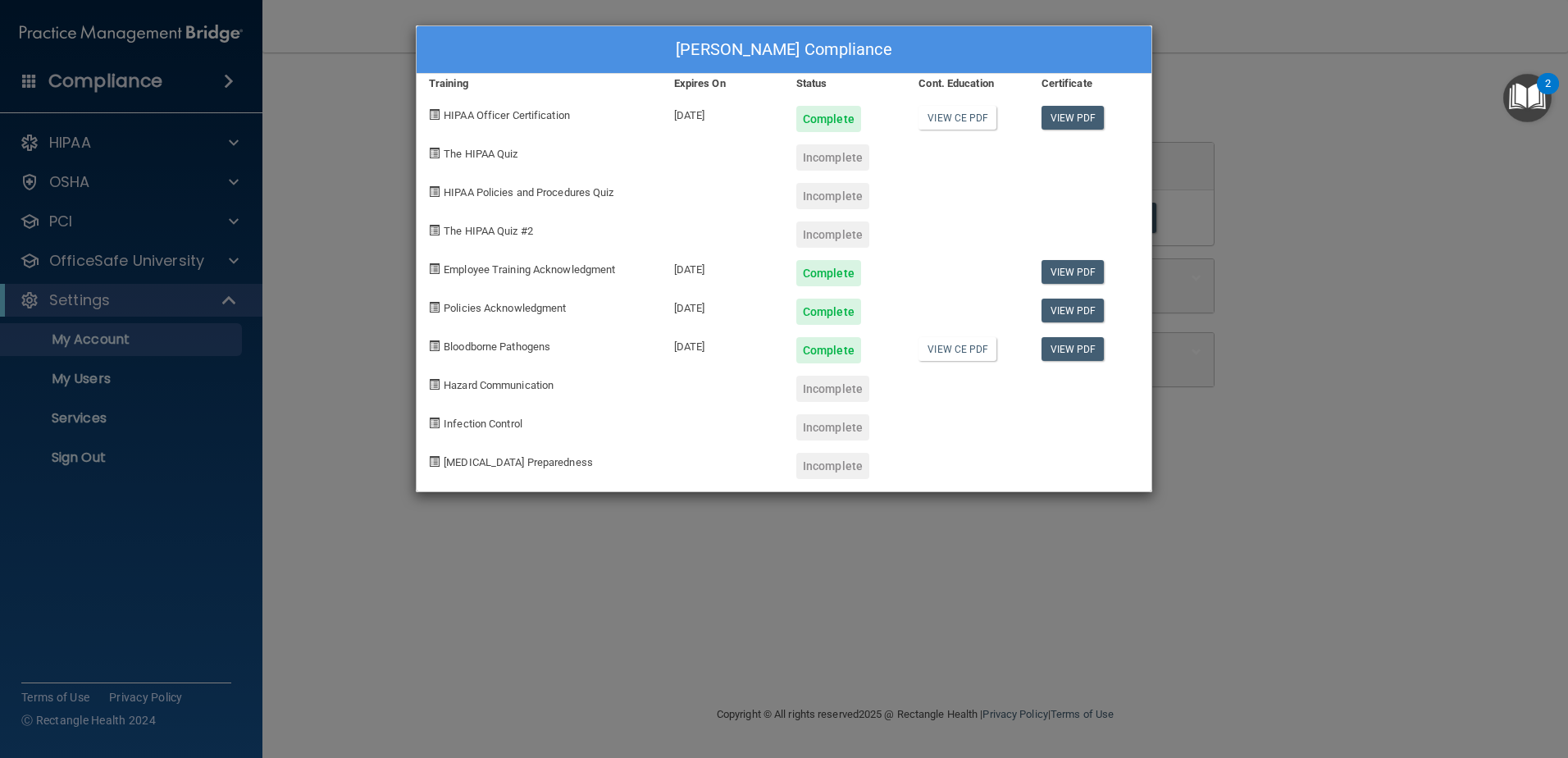
click at [434, 153] on span at bounding box center [434, 153] width 11 height 11
click at [435, 152] on span at bounding box center [434, 153] width 11 height 11
click at [821, 159] on div "Incomplete" at bounding box center [833, 158] width 73 height 26
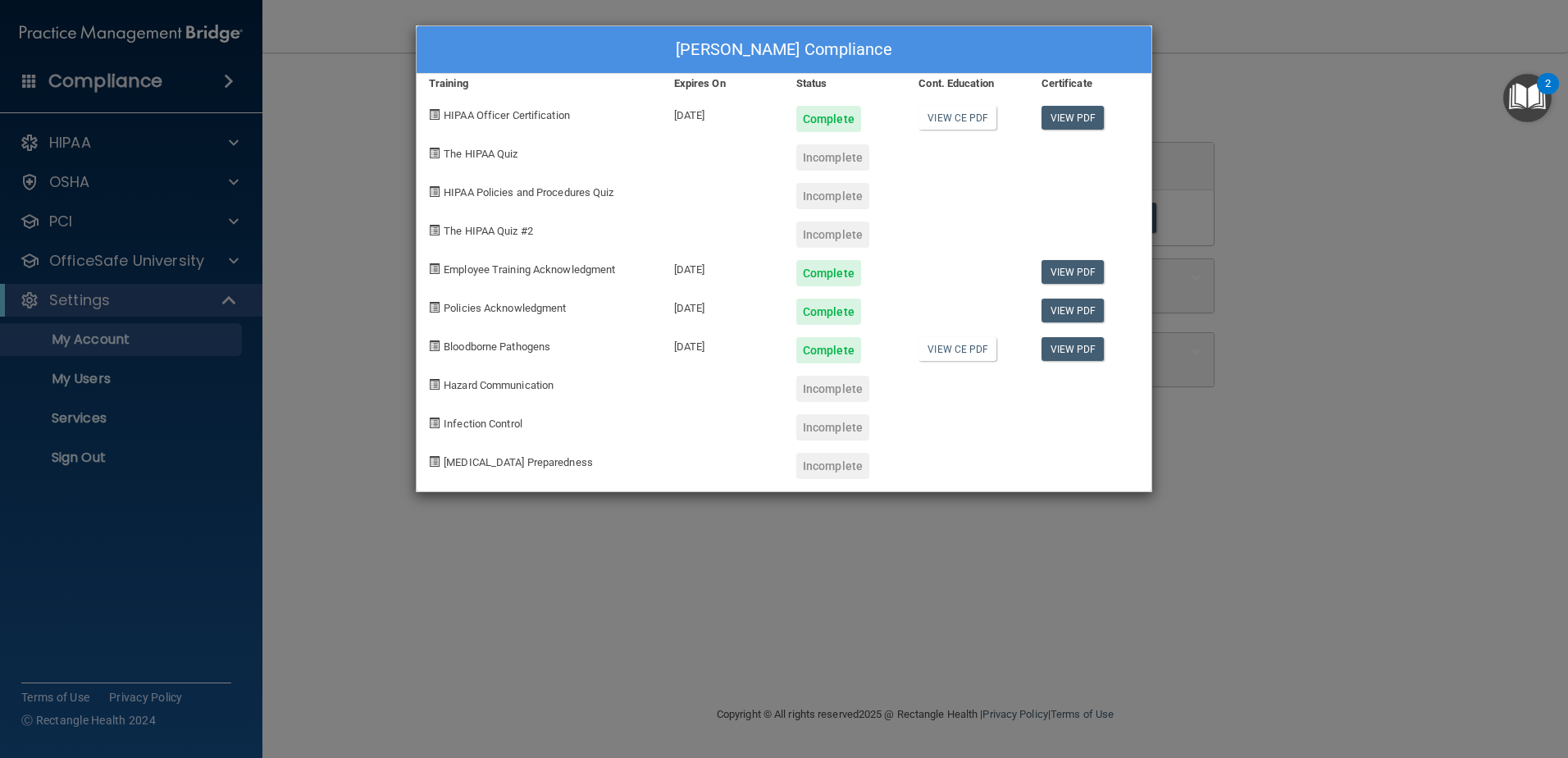
click at [821, 159] on div "Incomplete" at bounding box center [833, 158] width 73 height 26
click at [823, 149] on div "Incomplete" at bounding box center [833, 158] width 73 height 26
click at [435, 382] on span at bounding box center [434, 385] width 11 height 11
click at [233, 141] on div "[PERSON_NAME] Compliance Training Expires On Status Cont. Education Certificate…" at bounding box center [784, 379] width 1568 height 758
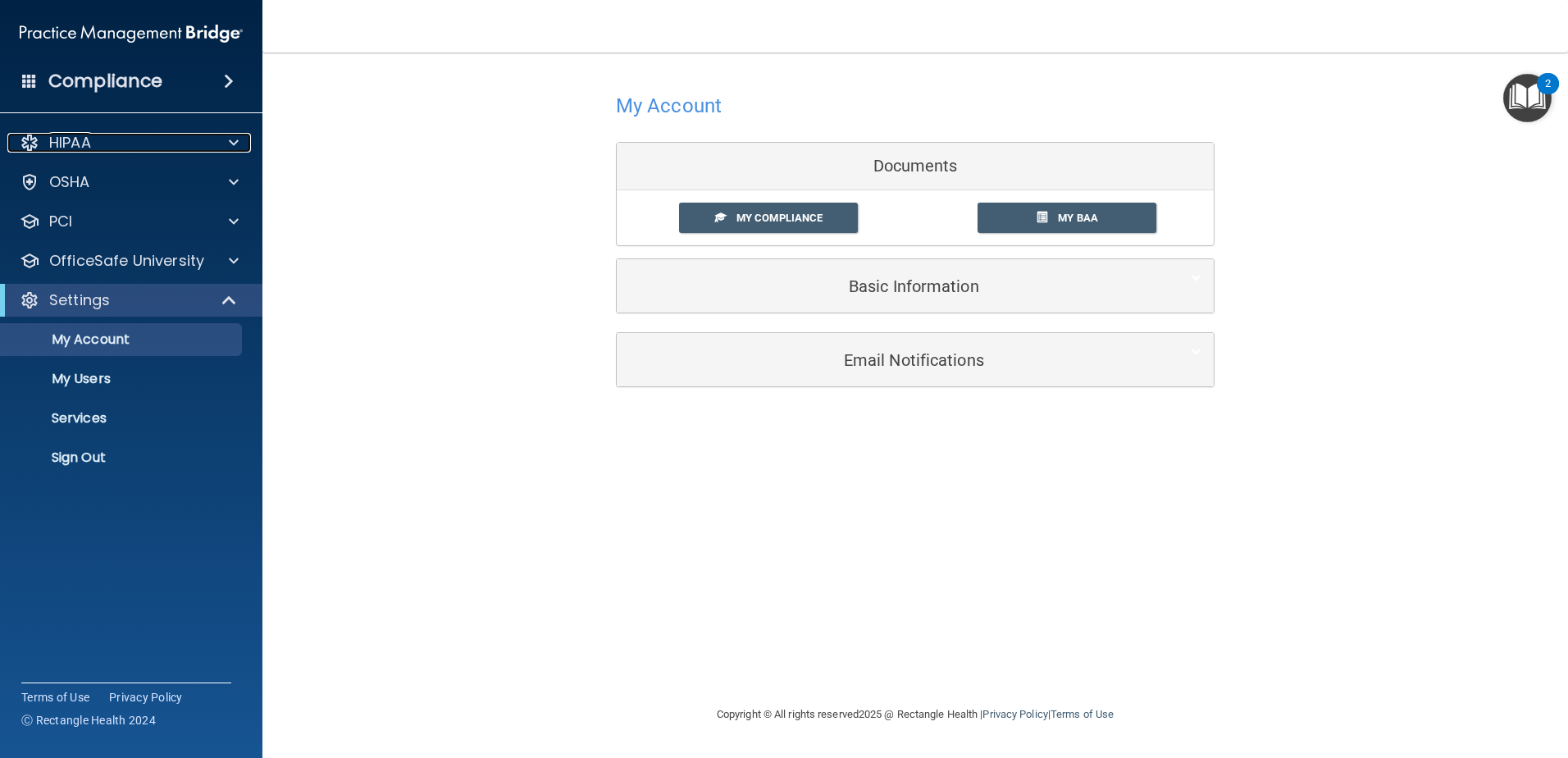
click at [233, 140] on span at bounding box center [234, 143] width 10 height 19
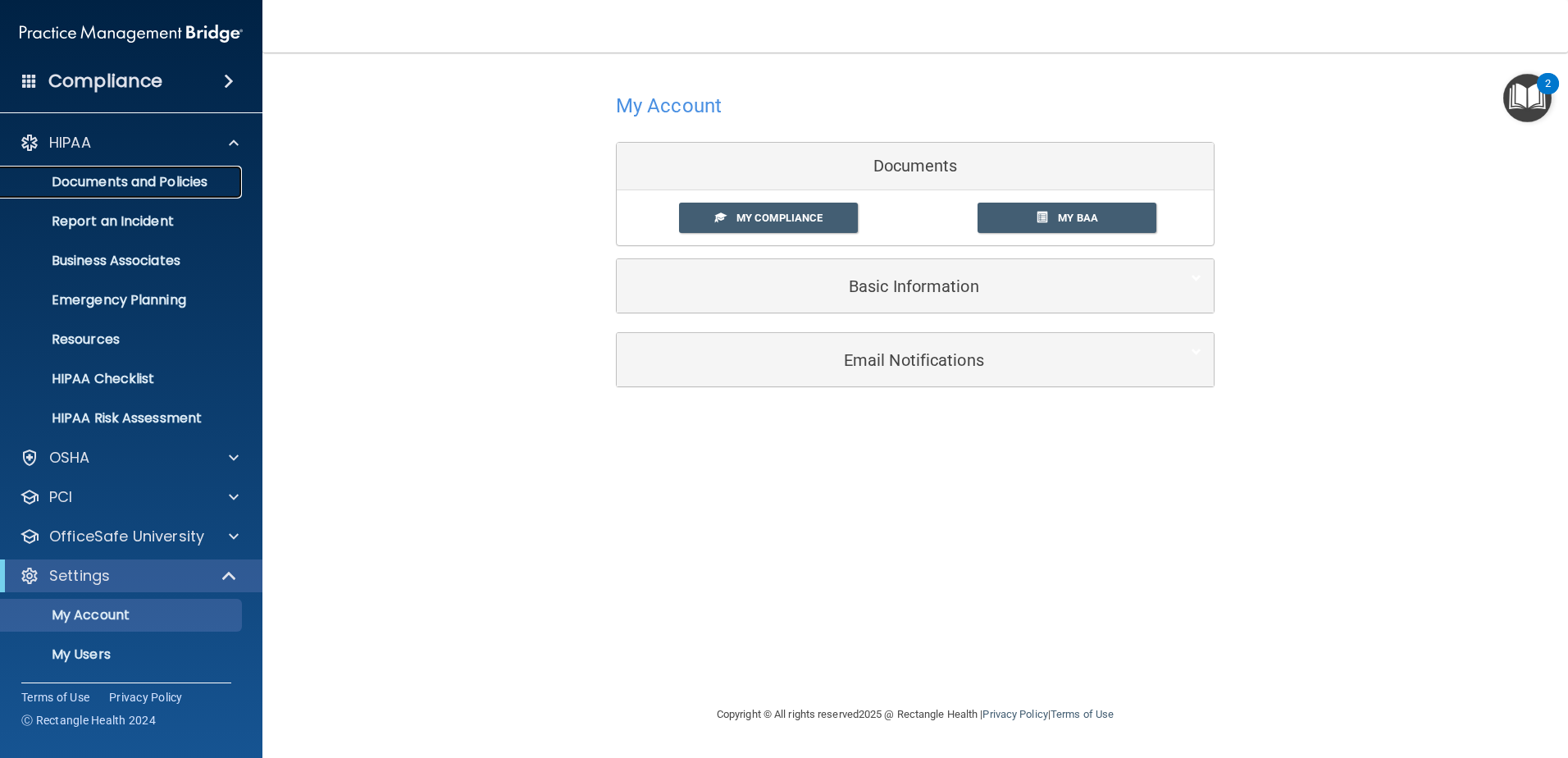
click at [110, 182] on p "Documents and Policies" at bounding box center [123, 182] width 224 height 17
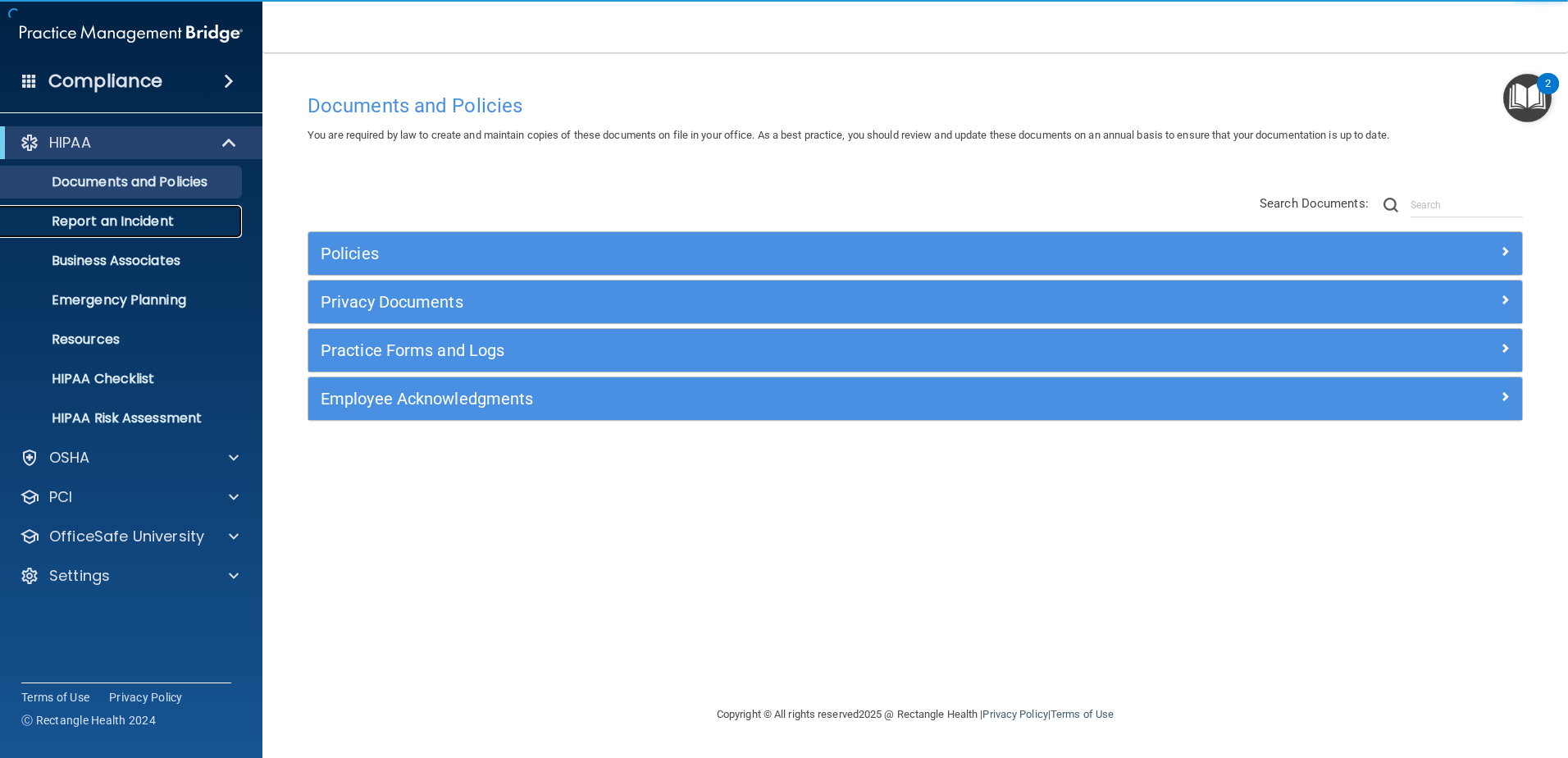
click at [96, 220] on p "Report an Incident" at bounding box center [123, 221] width 224 height 17
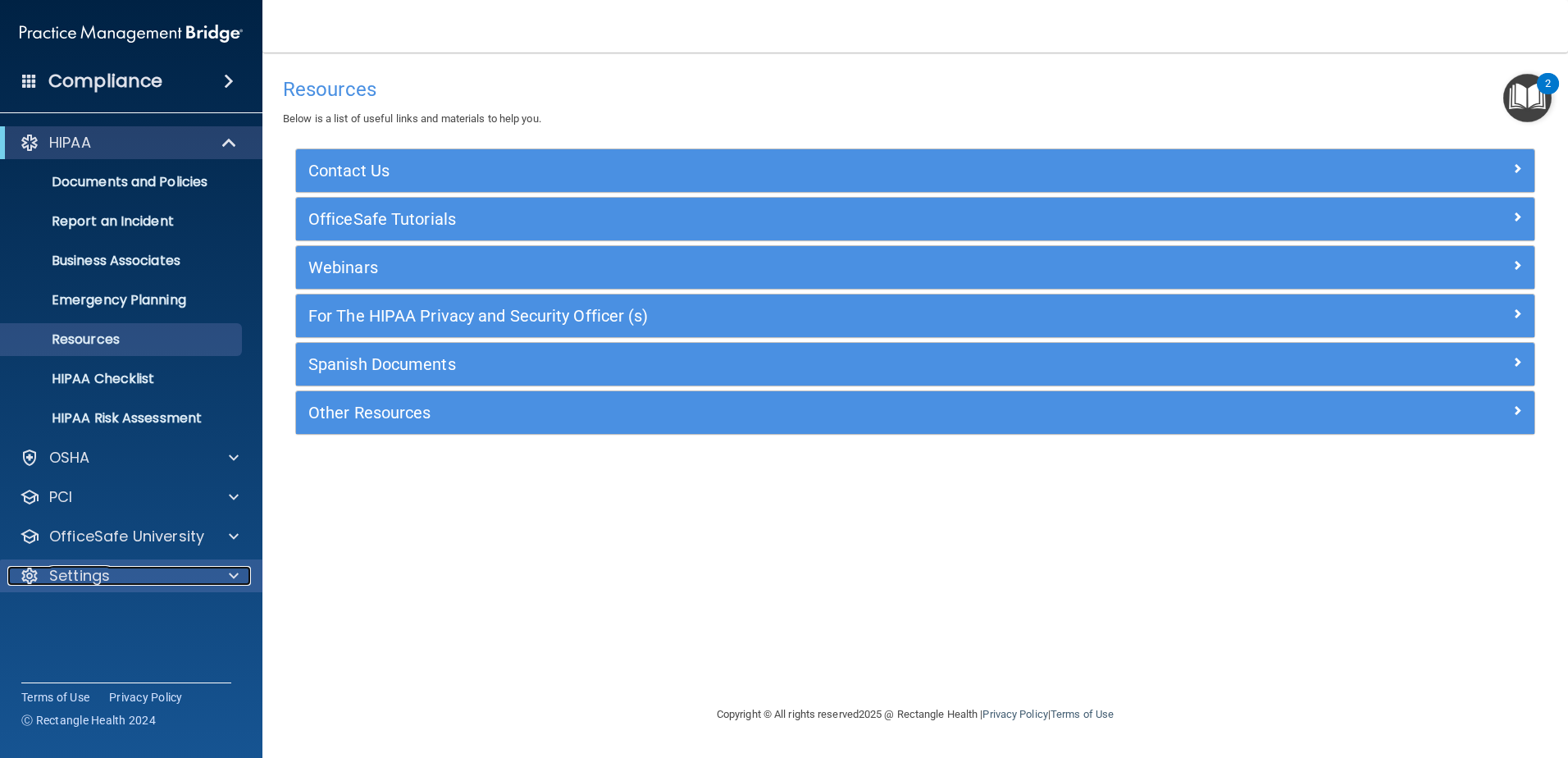
click at [28, 575] on div at bounding box center [29, 576] width 19 height 19
click at [78, 614] on p "My Account" at bounding box center [123, 615] width 224 height 17
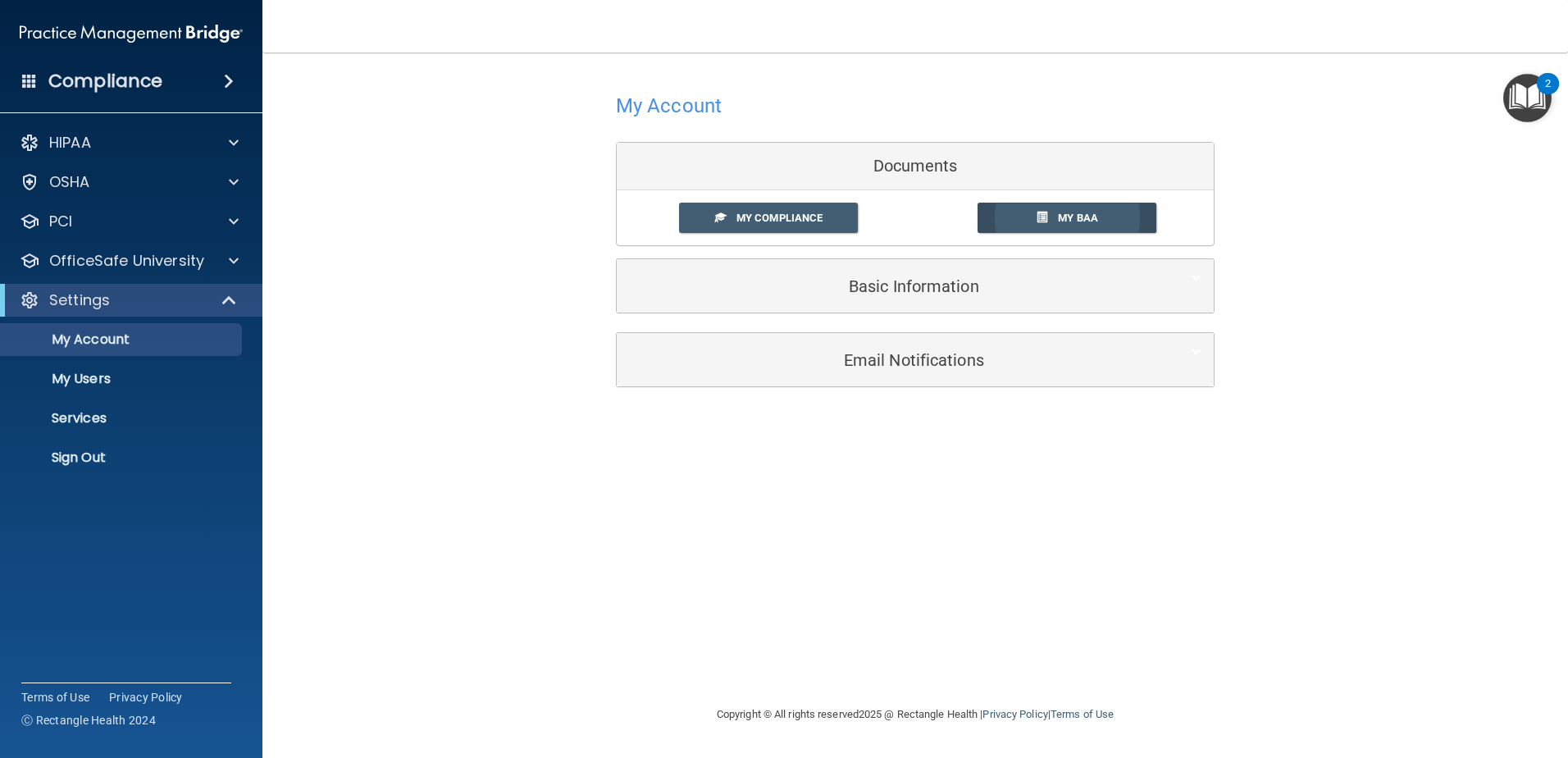
click at [1079, 213] on span "My BAA" at bounding box center [1079, 218] width 41 height 12
click at [761, 216] on span "My Compliance" at bounding box center [780, 218] width 86 height 12
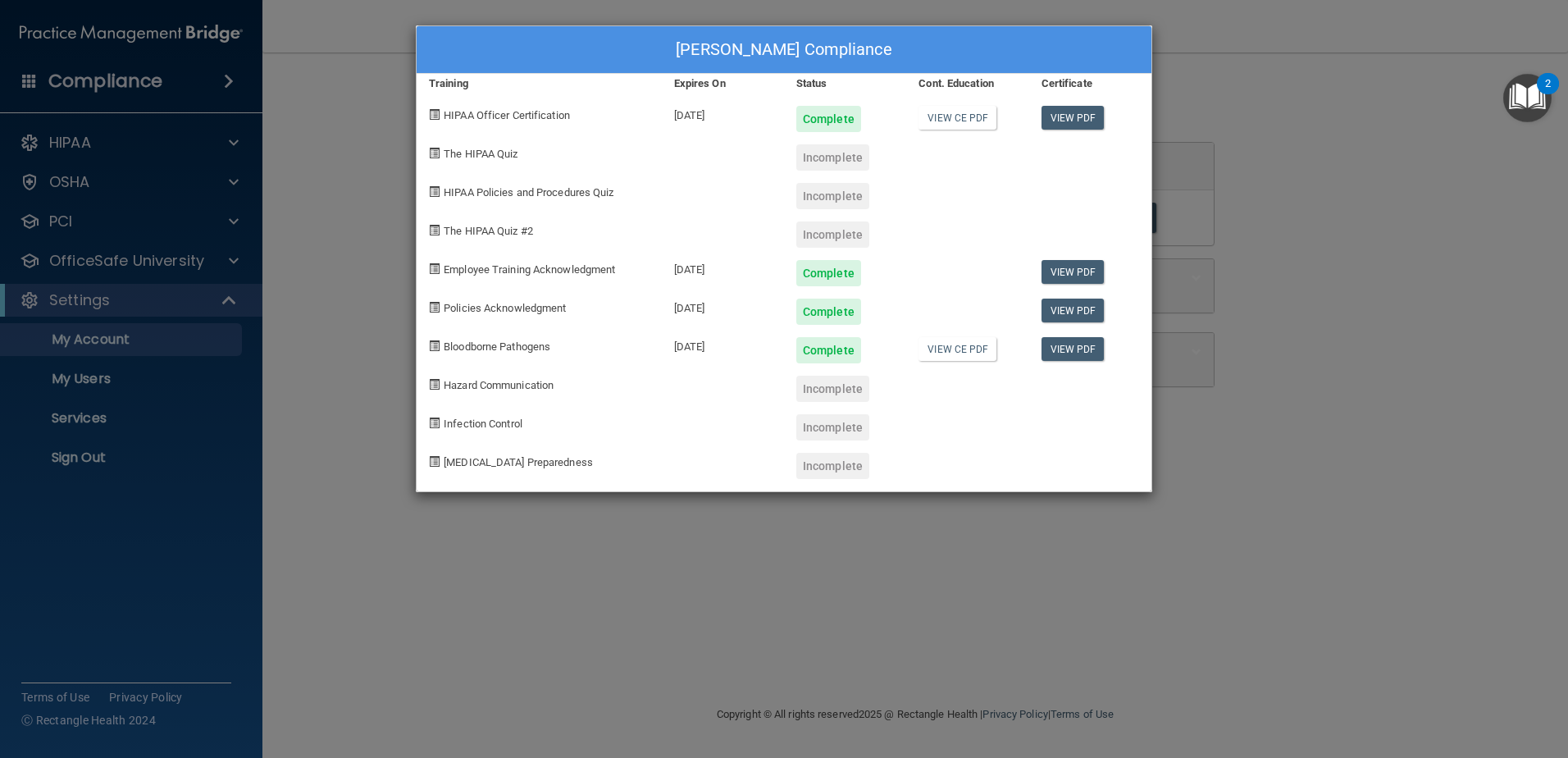
click at [235, 141] on div "Pam Michaels's Compliance Training Expires On Status Cont. Education Certificat…" at bounding box center [784, 379] width 1568 height 758
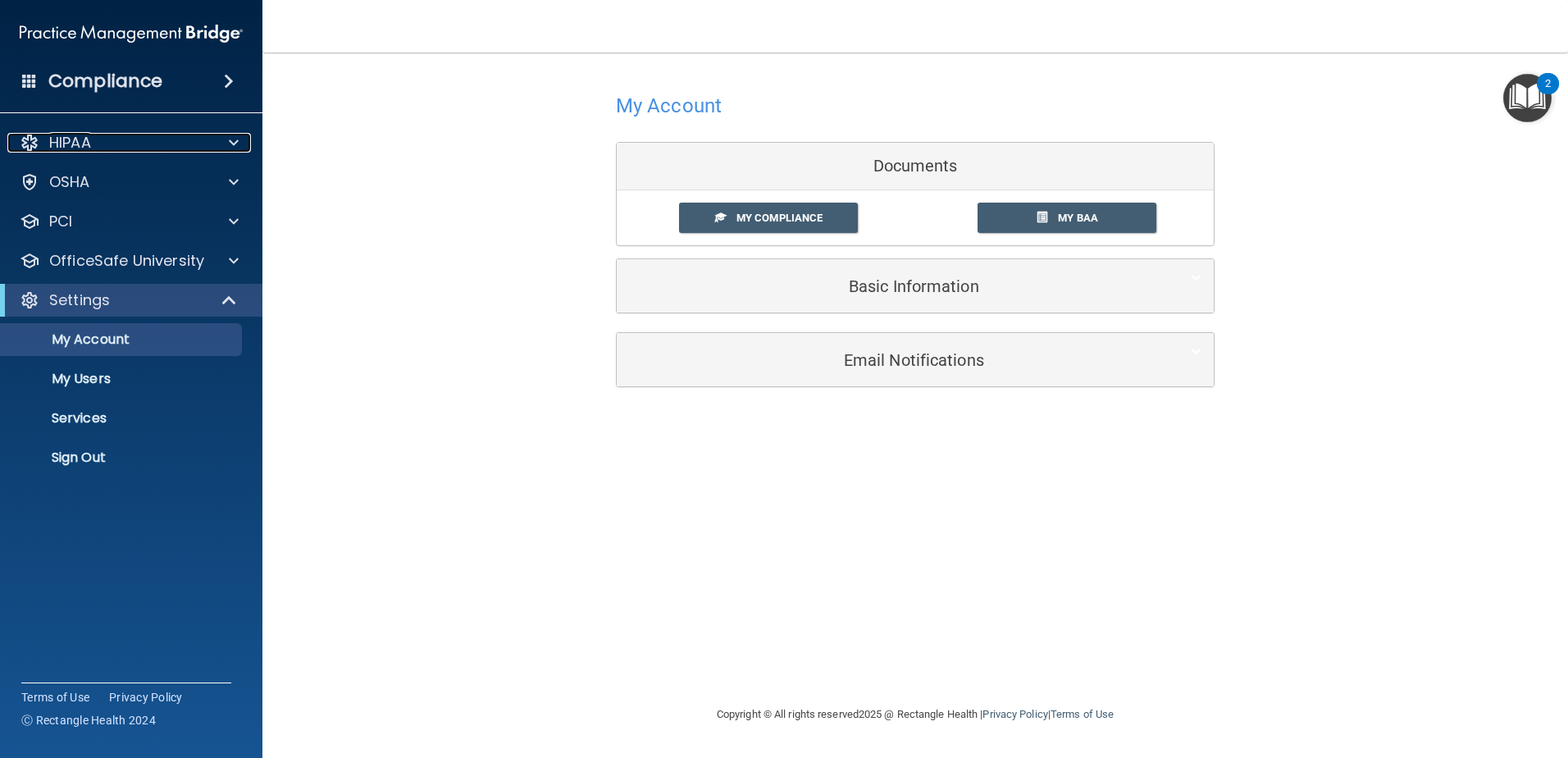
click at [235, 141] on span at bounding box center [234, 143] width 10 height 19
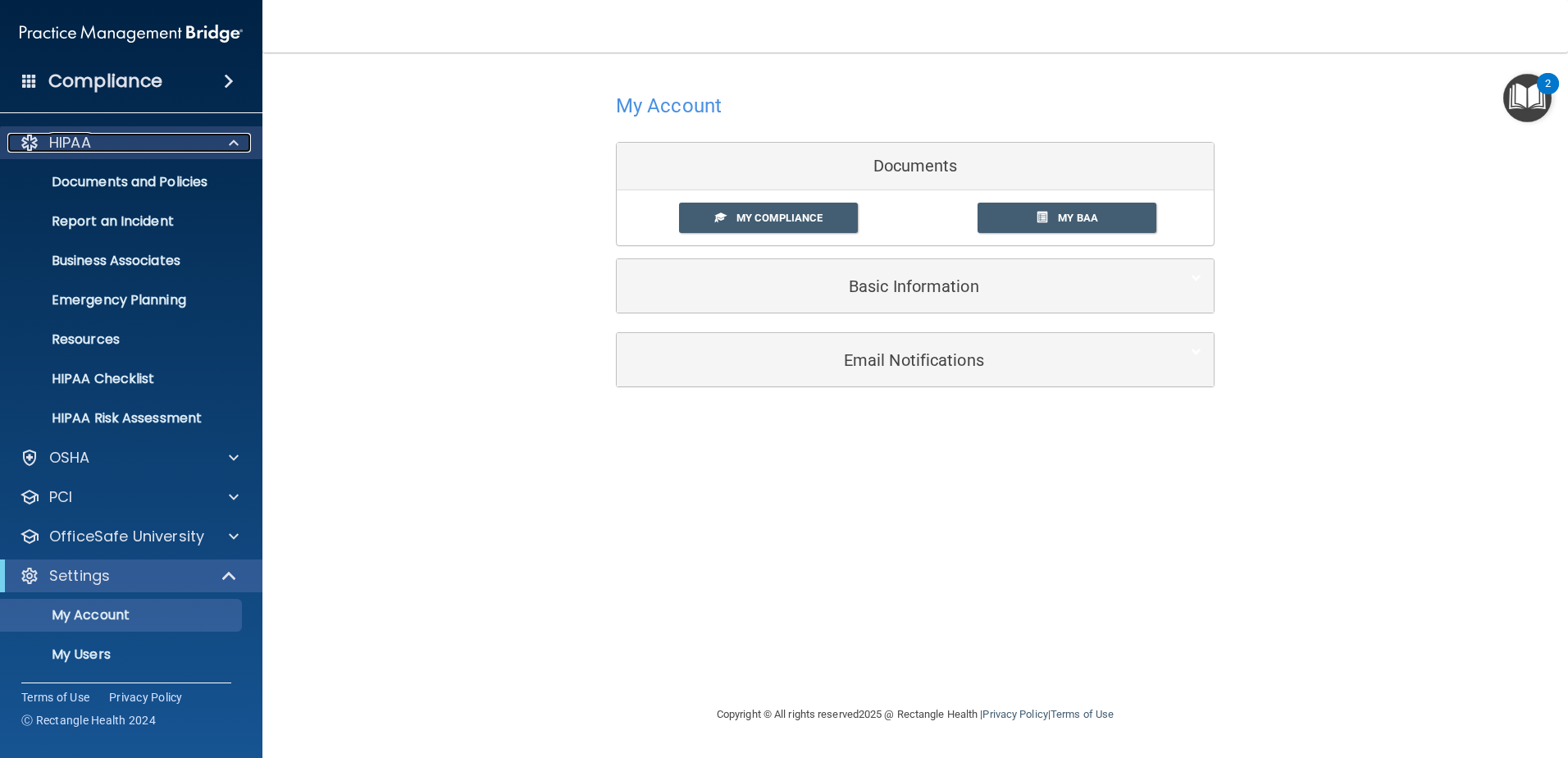
click at [65, 140] on p "HIPAA" at bounding box center [70, 143] width 41 height 19
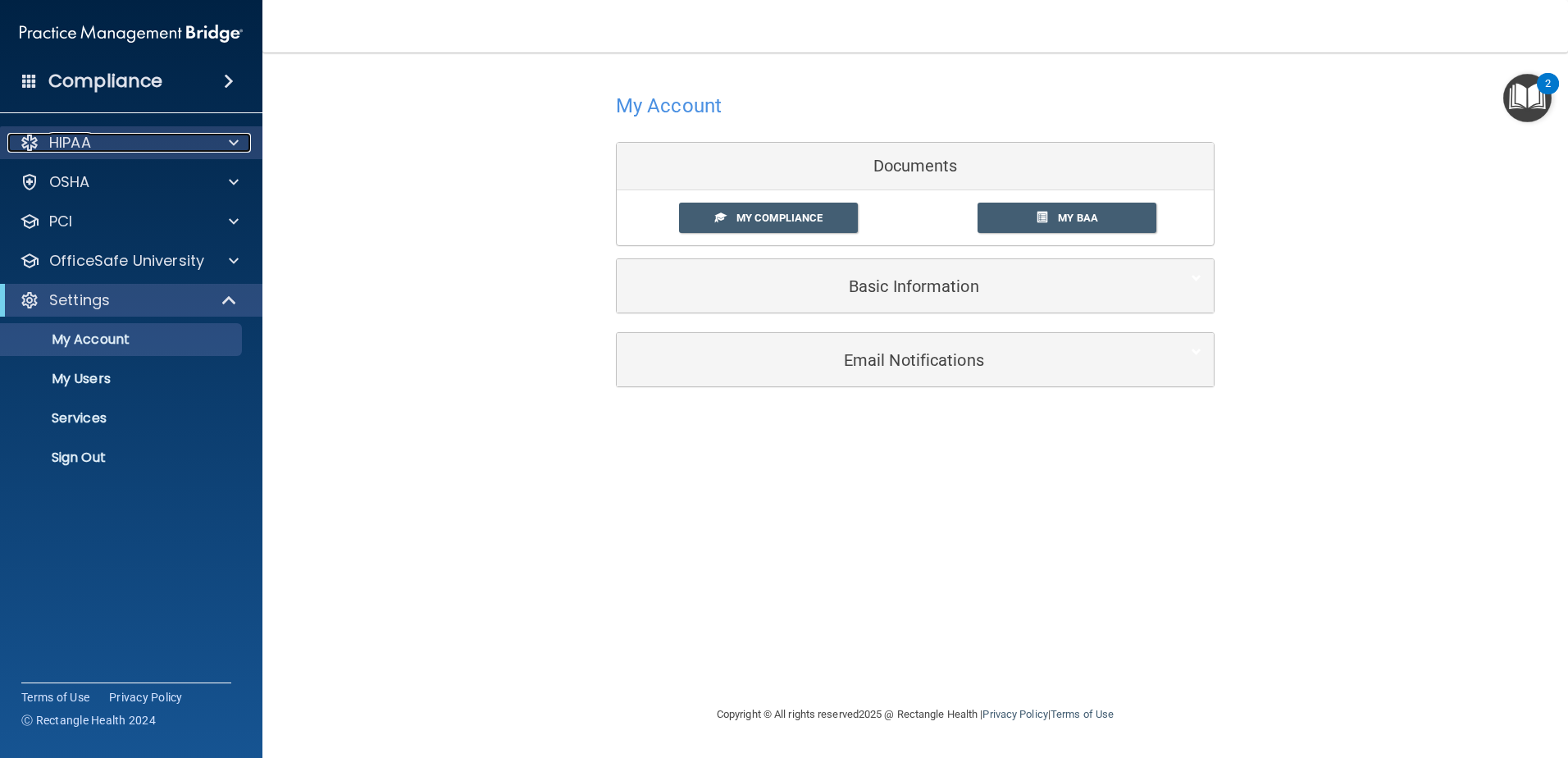
click at [63, 137] on p "HIPAA" at bounding box center [70, 143] width 41 height 19
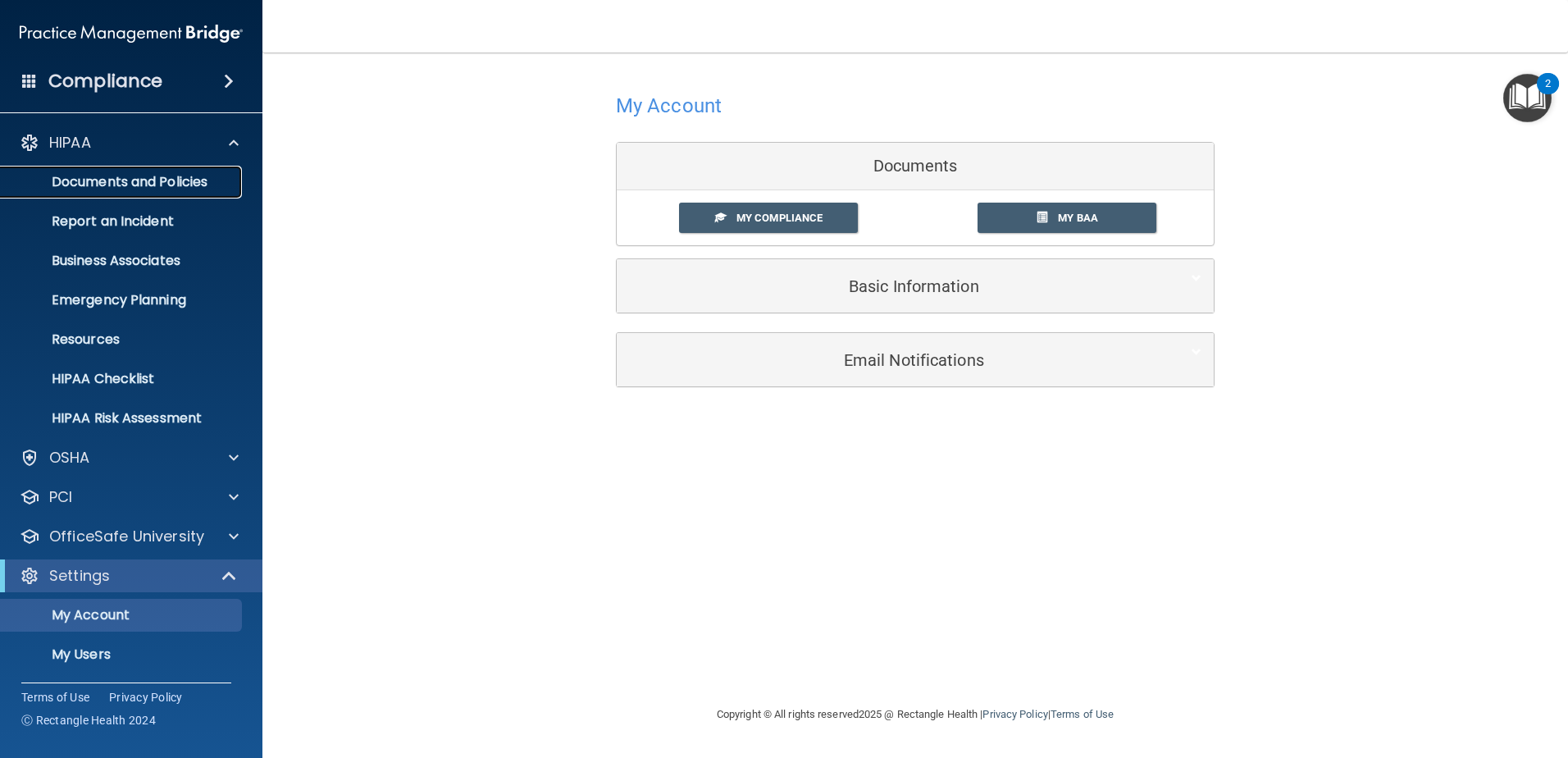
click at [82, 174] on p "Documents and Policies" at bounding box center [123, 182] width 224 height 17
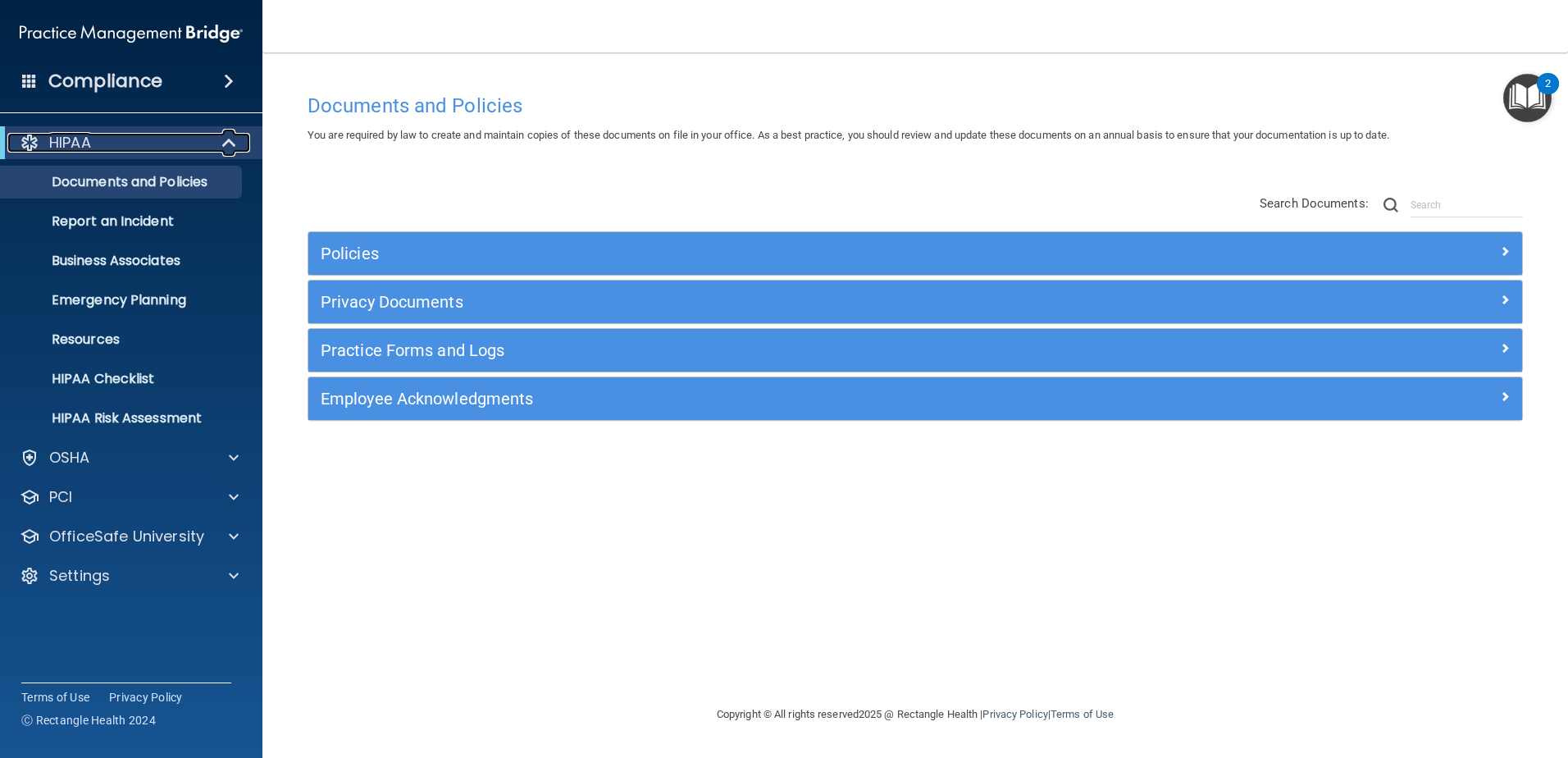
click at [231, 139] on span at bounding box center [231, 143] width 14 height 19
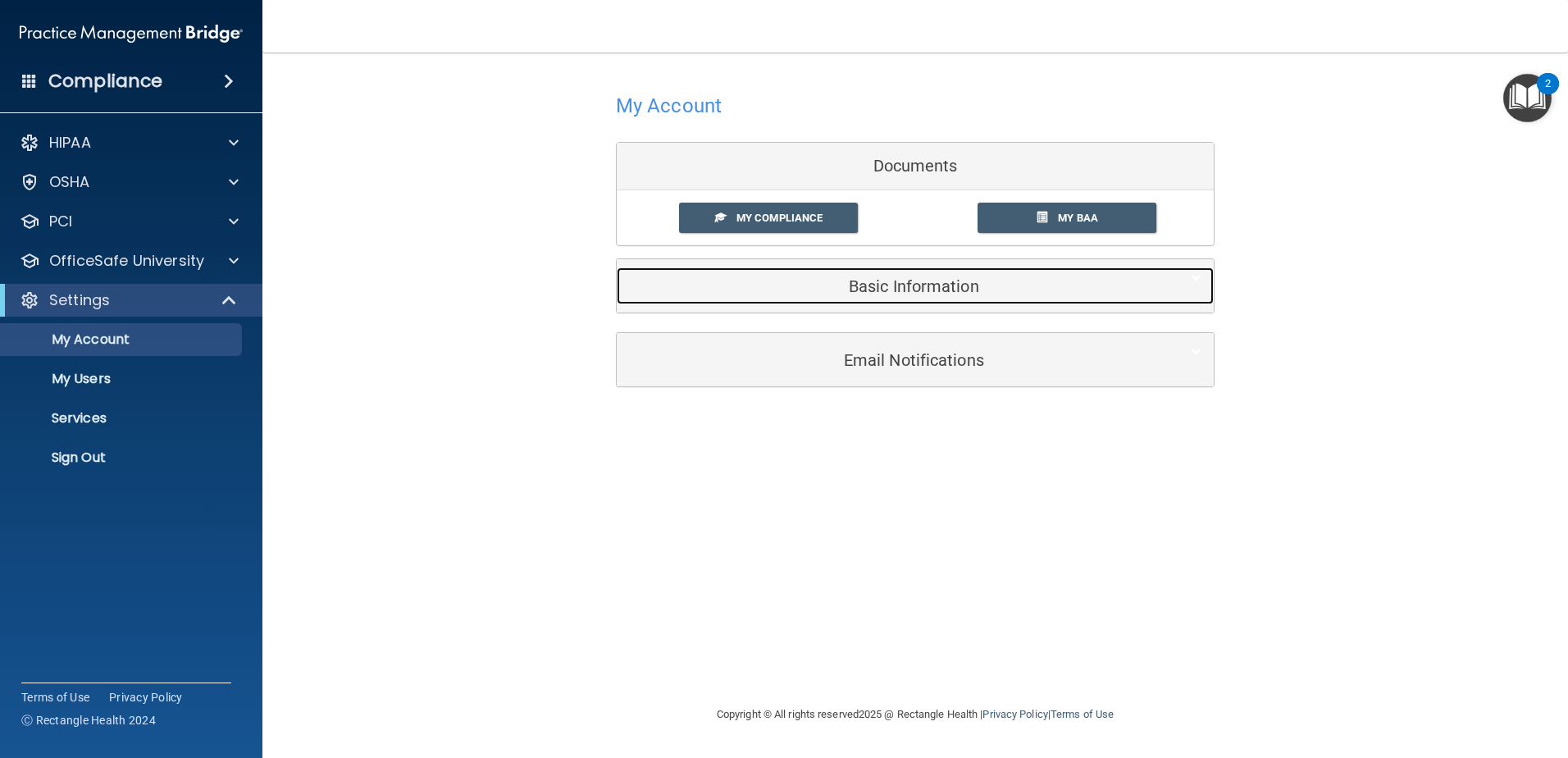
click at [922, 280] on h5 "Basic Information" at bounding box center [890, 286] width 523 height 18
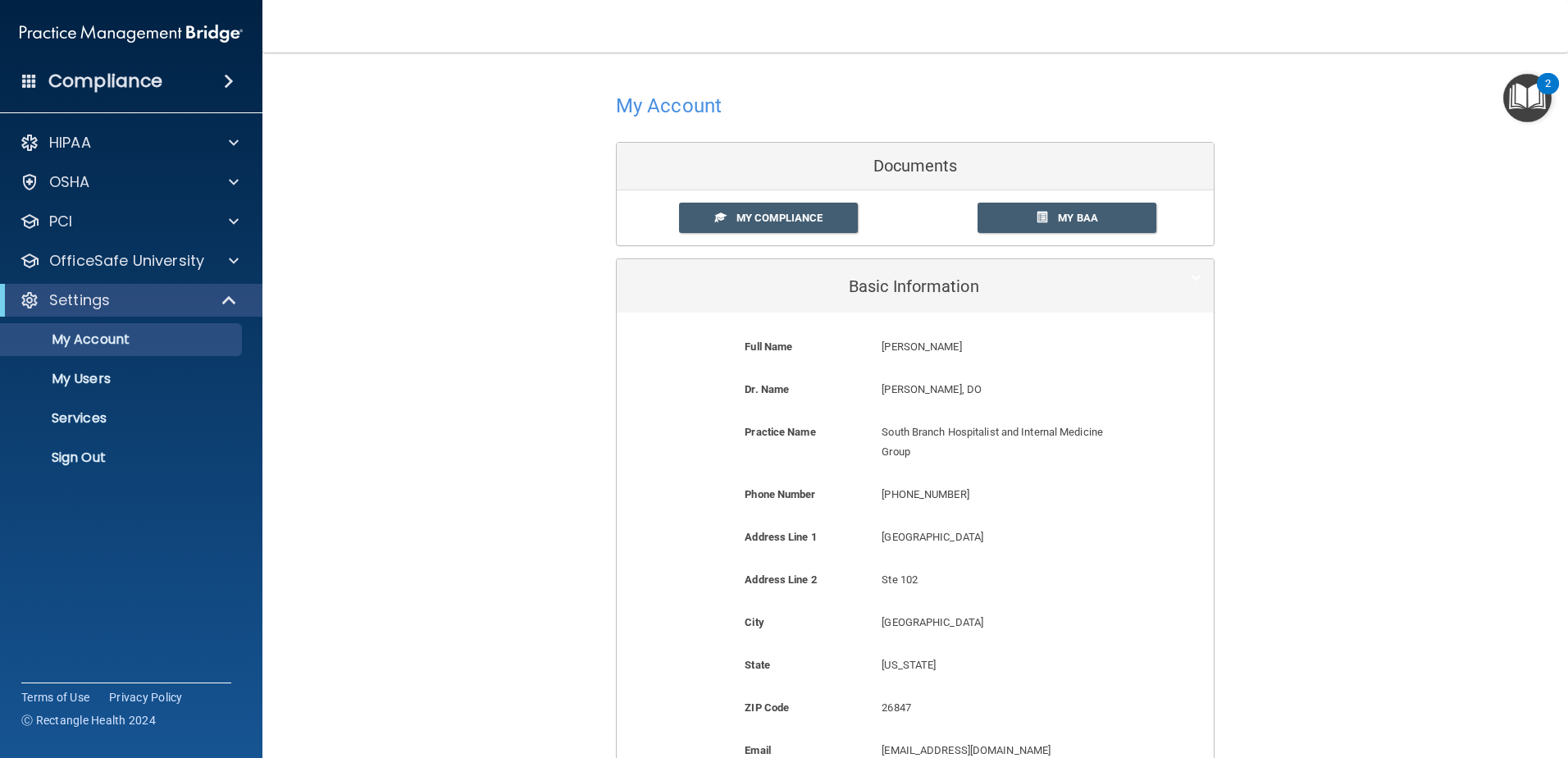
click at [452, 143] on div "My Account Documents My Compliance My Compliance My BAA Basic Information Full …" at bounding box center [915, 500] width 1240 height 864
click at [639, 107] on h4 "My Account" at bounding box center [669, 106] width 106 height 21
click at [542, 134] on div "My Account Documents My Compliance My Compliance My BAA Basic Information Full …" at bounding box center [915, 500] width 1240 height 864
click at [770, 223] on span "My Compliance" at bounding box center [780, 218] width 86 height 12
click at [769, 217] on span "My Compliance" at bounding box center [780, 218] width 86 height 12
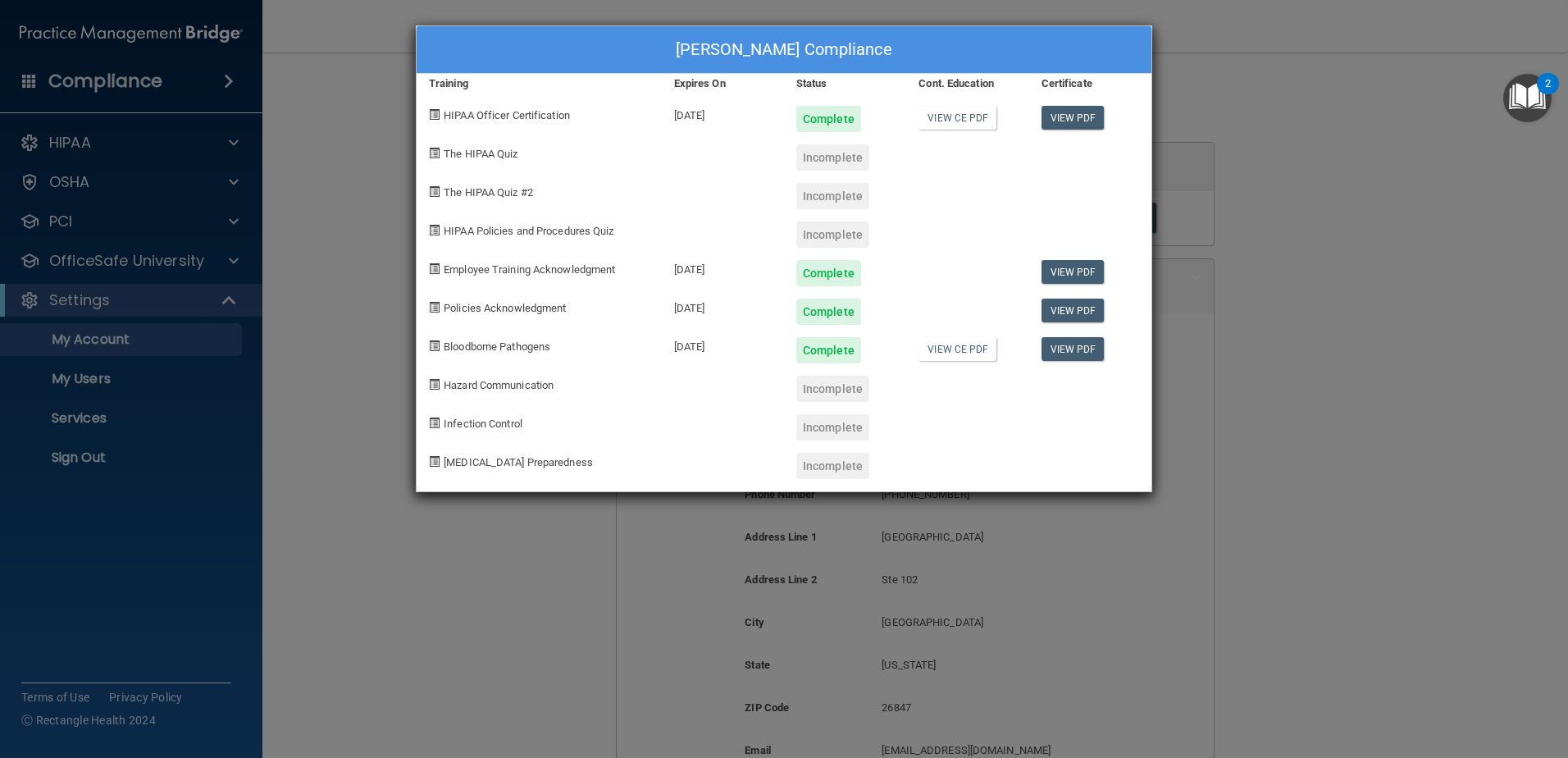
click at [1292, 178] on div "Pam Michaels's Compliance Training Expires On Status Cont. Education Certificat…" at bounding box center [784, 379] width 1568 height 758
click at [1237, 113] on div "Pam Michaels's Compliance Training Expires On Status Cont. Education Certificat…" at bounding box center [784, 379] width 1568 height 758
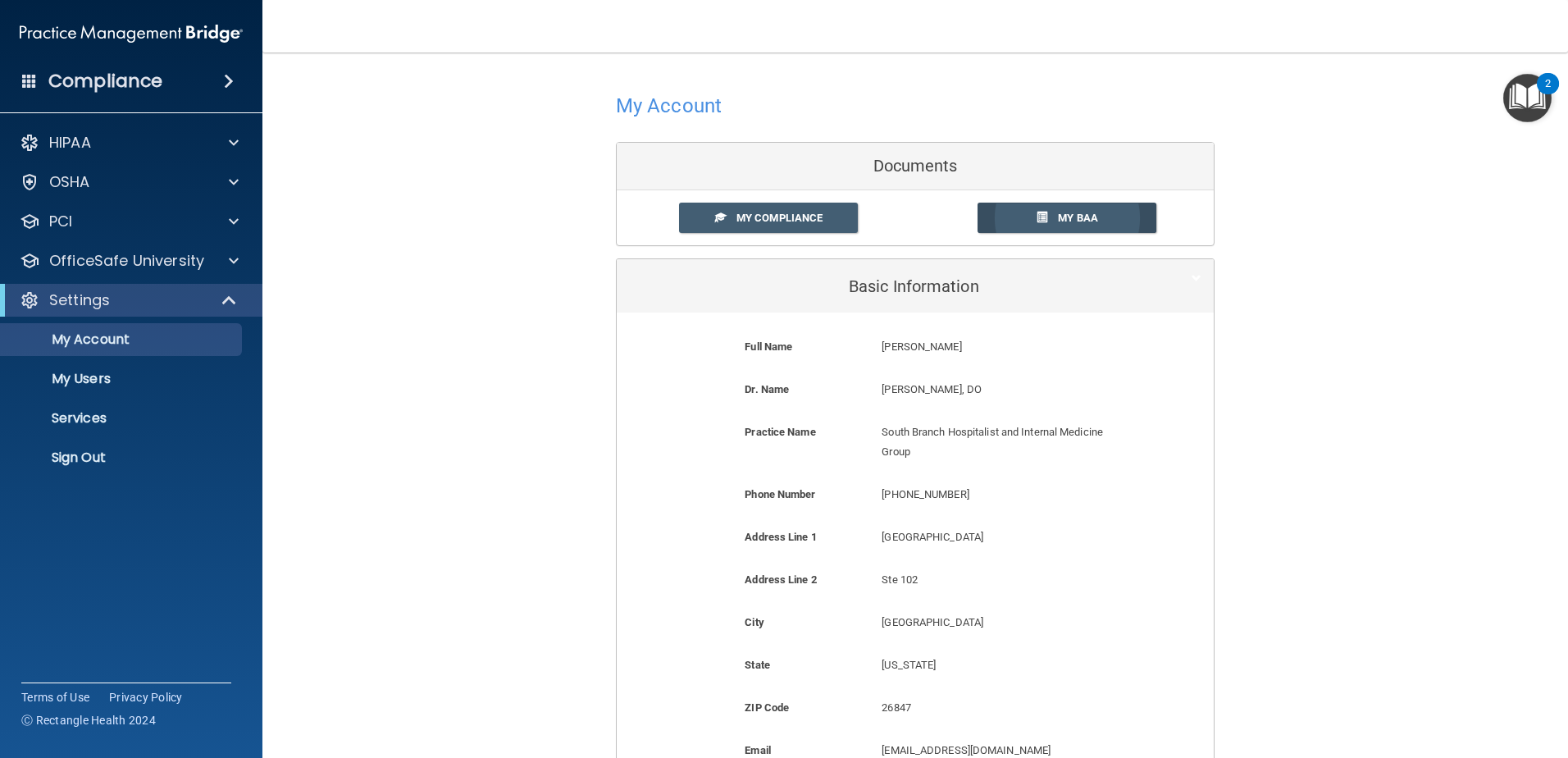
click at [1058, 217] on span "My BAA" at bounding box center [1079, 218] width 41 height 12
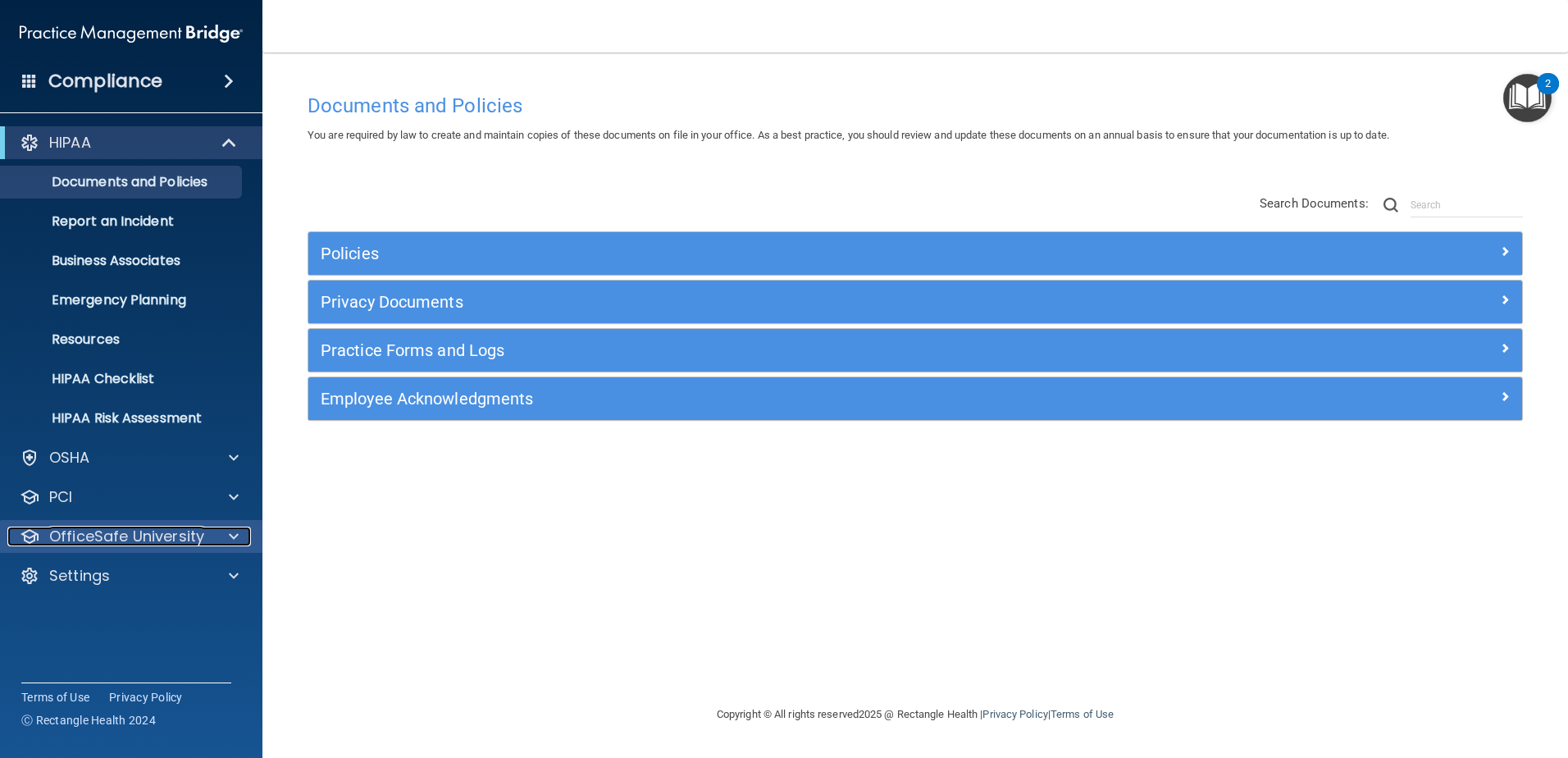
click at [229, 533] on span at bounding box center [234, 537] width 10 height 19
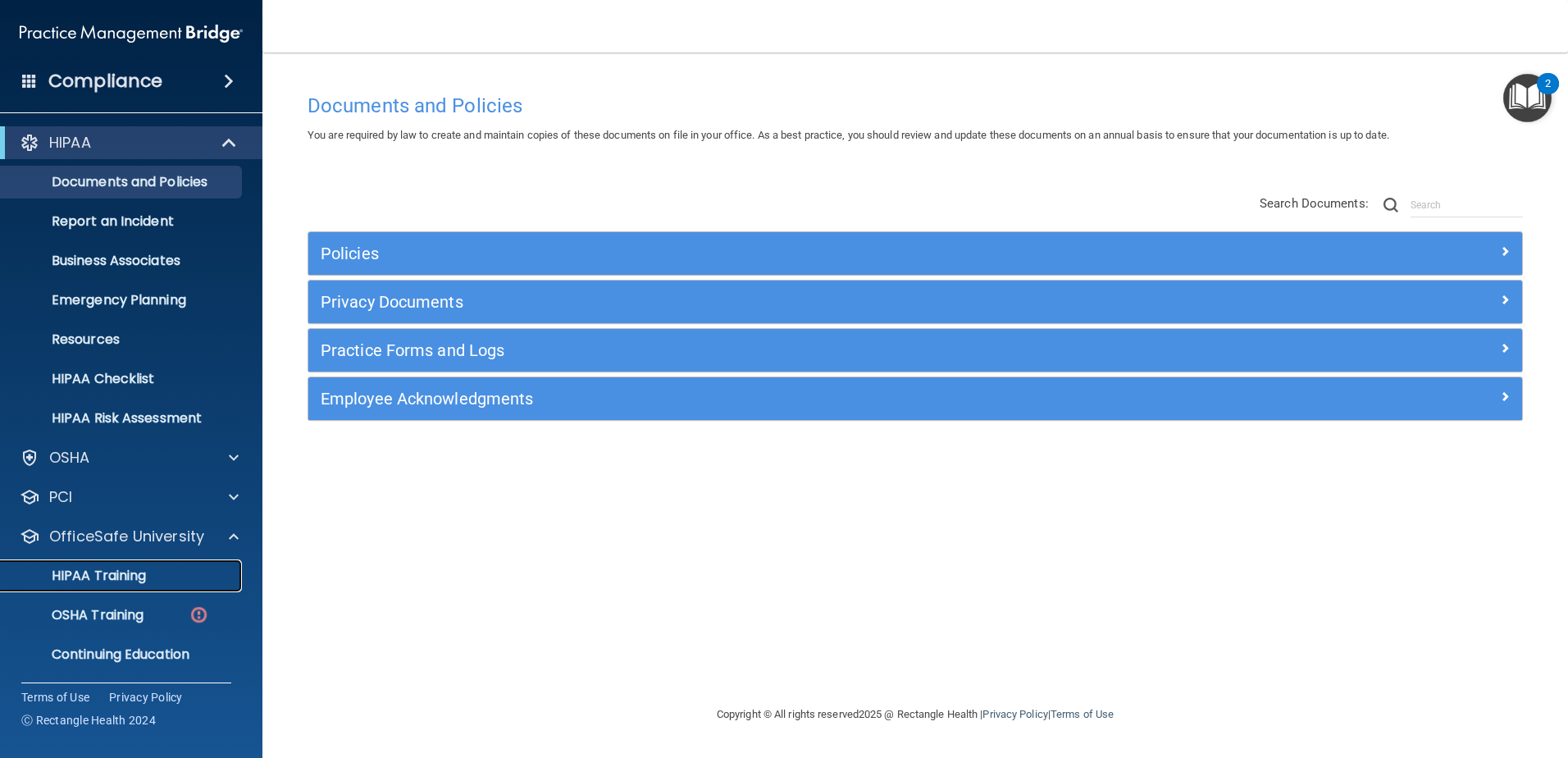
click at [84, 572] on p "HIPAA Training" at bounding box center [78, 576] width 135 height 17
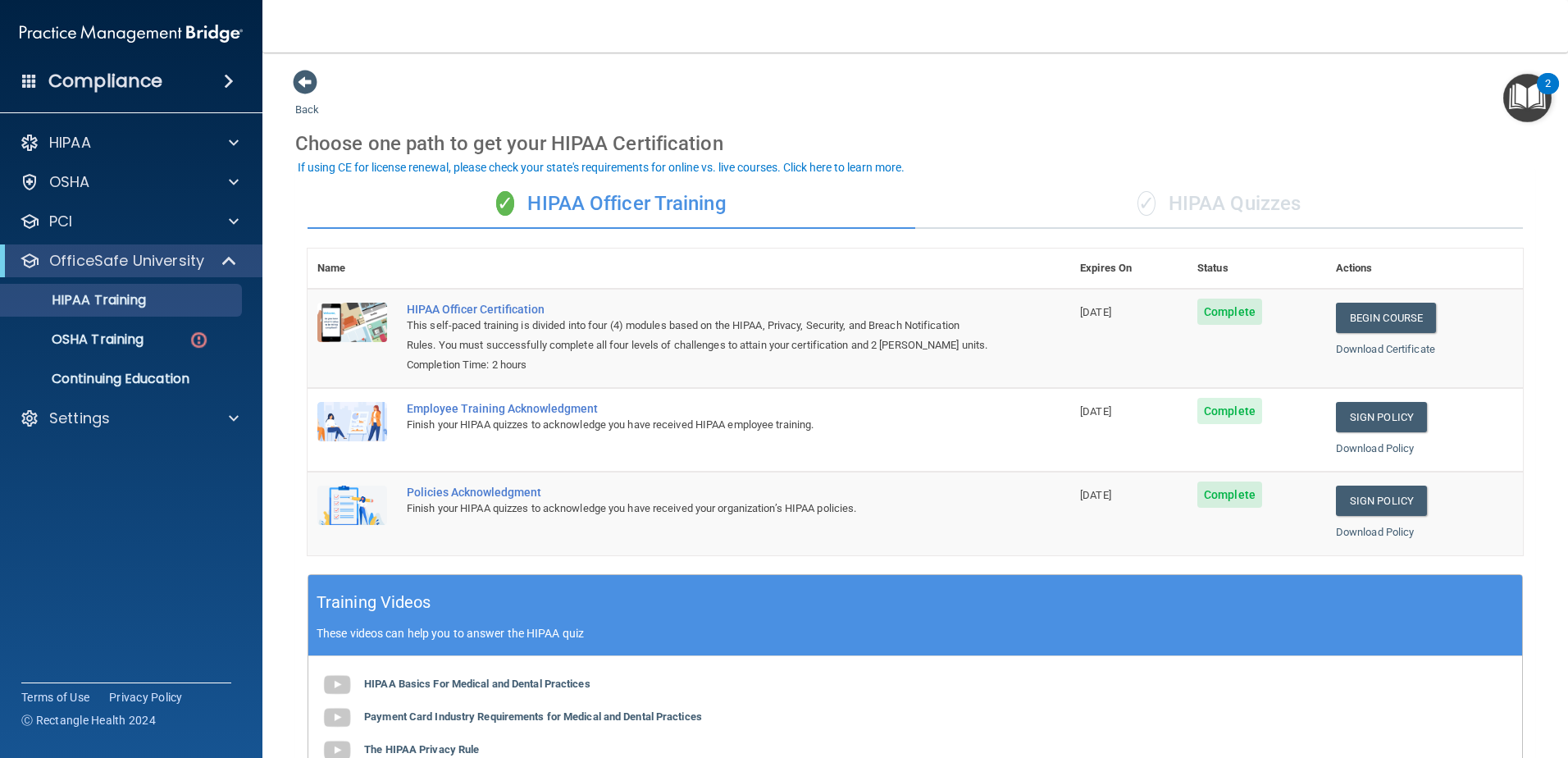
click at [1249, 200] on div "✓ HIPAA Quizzes" at bounding box center [1219, 205] width 608 height 49
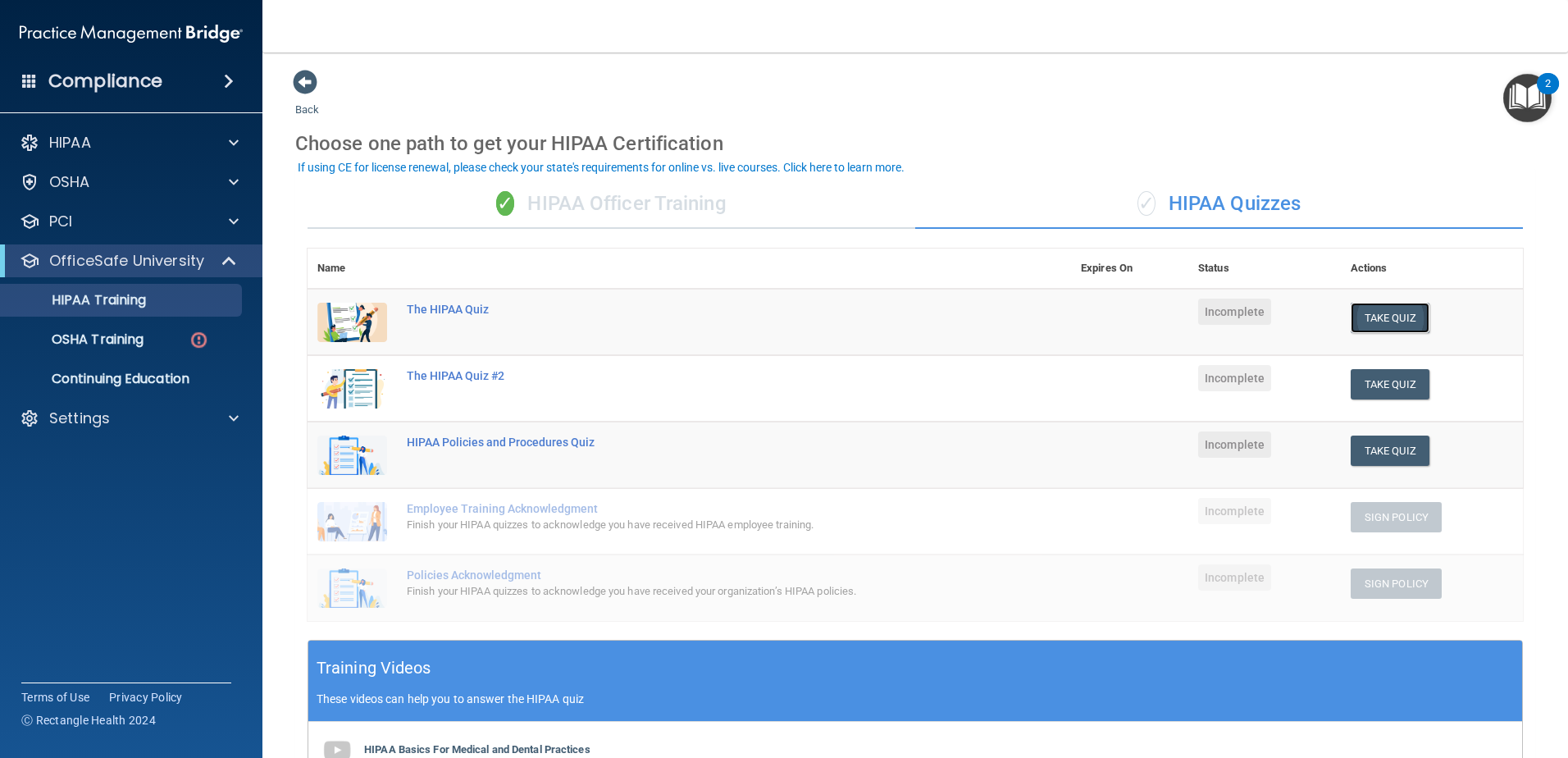
click at [1363, 315] on button "Take Quiz" at bounding box center [1390, 318] width 78 height 30
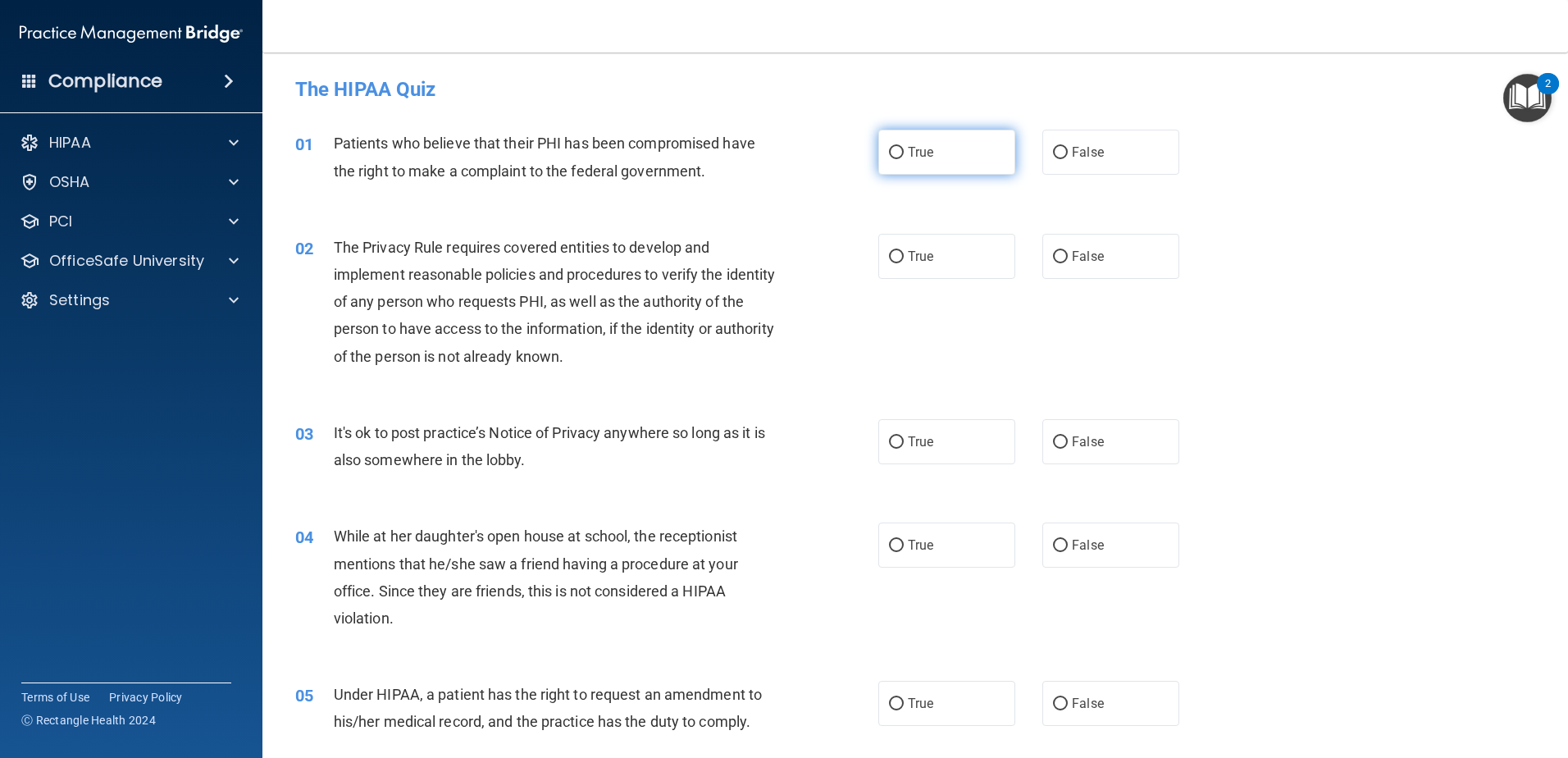
click at [889, 149] on input "True" at bounding box center [896, 153] width 15 height 12
radio input "true"
click at [891, 255] on input "True" at bounding box center [896, 258] width 15 height 12
radio input "true"
click at [1054, 441] on input "False" at bounding box center [1060, 443] width 15 height 12
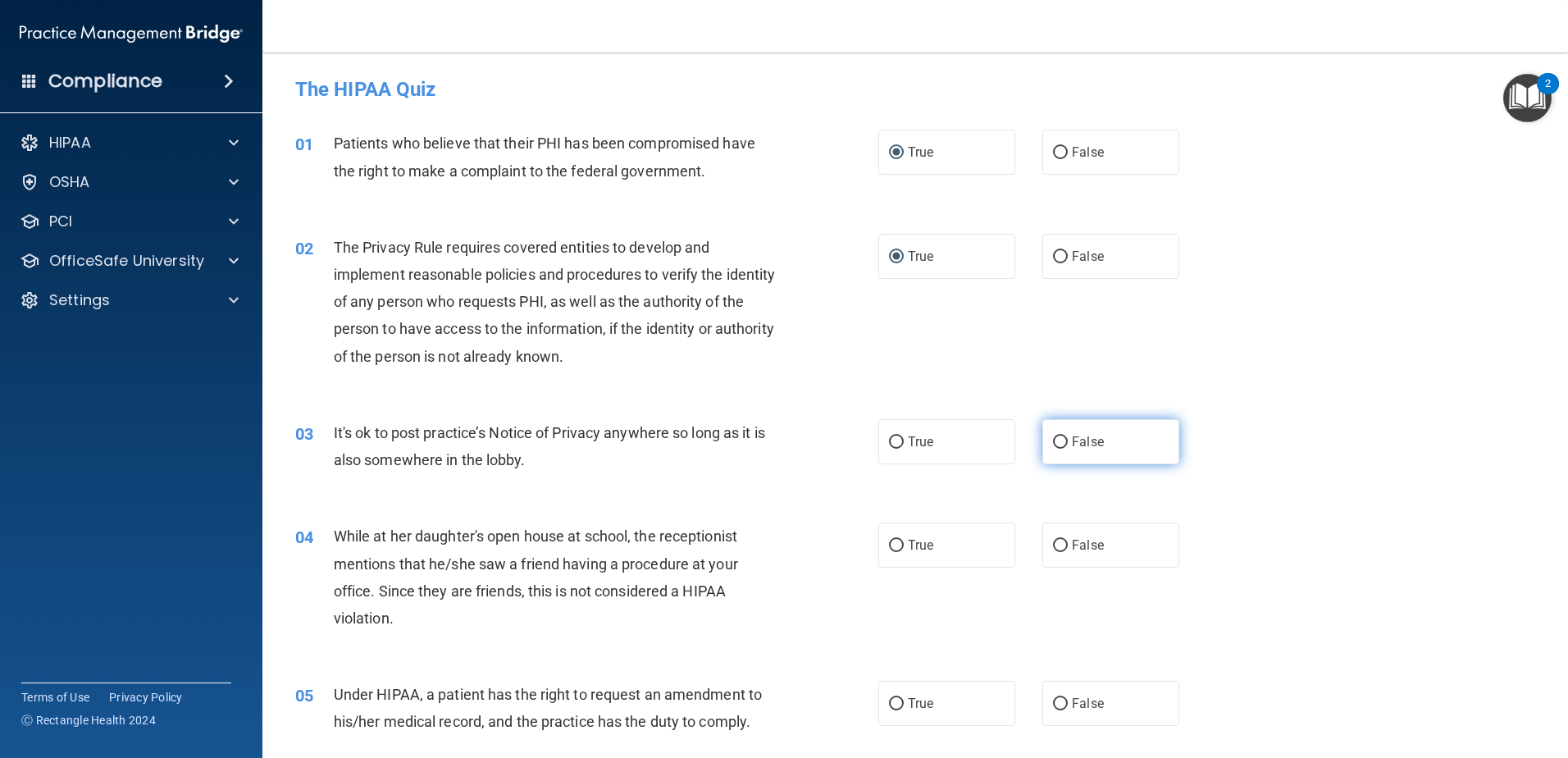
radio input "true"
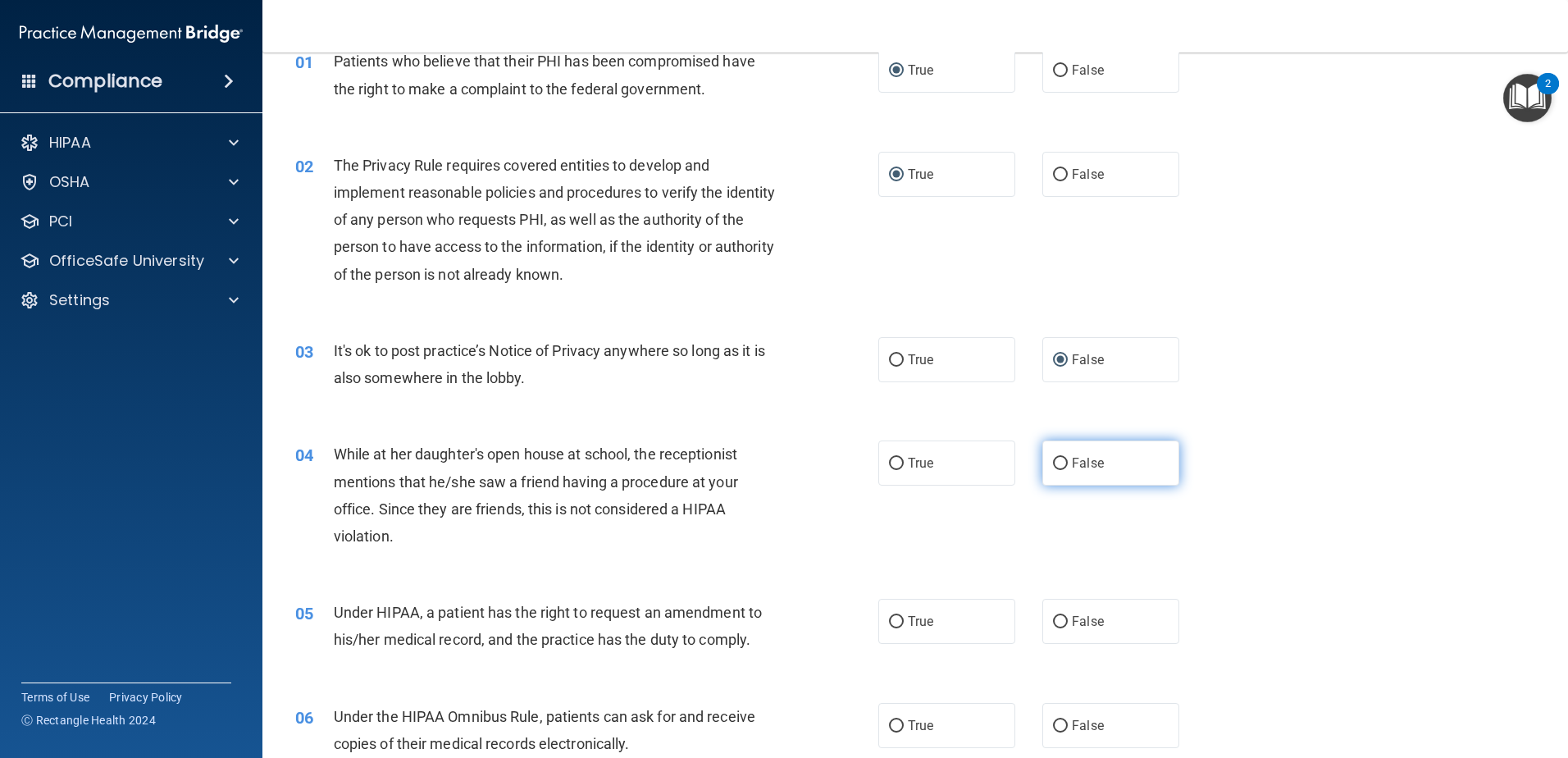
click at [1057, 462] on input "False" at bounding box center [1060, 464] width 15 height 12
radio input "true"
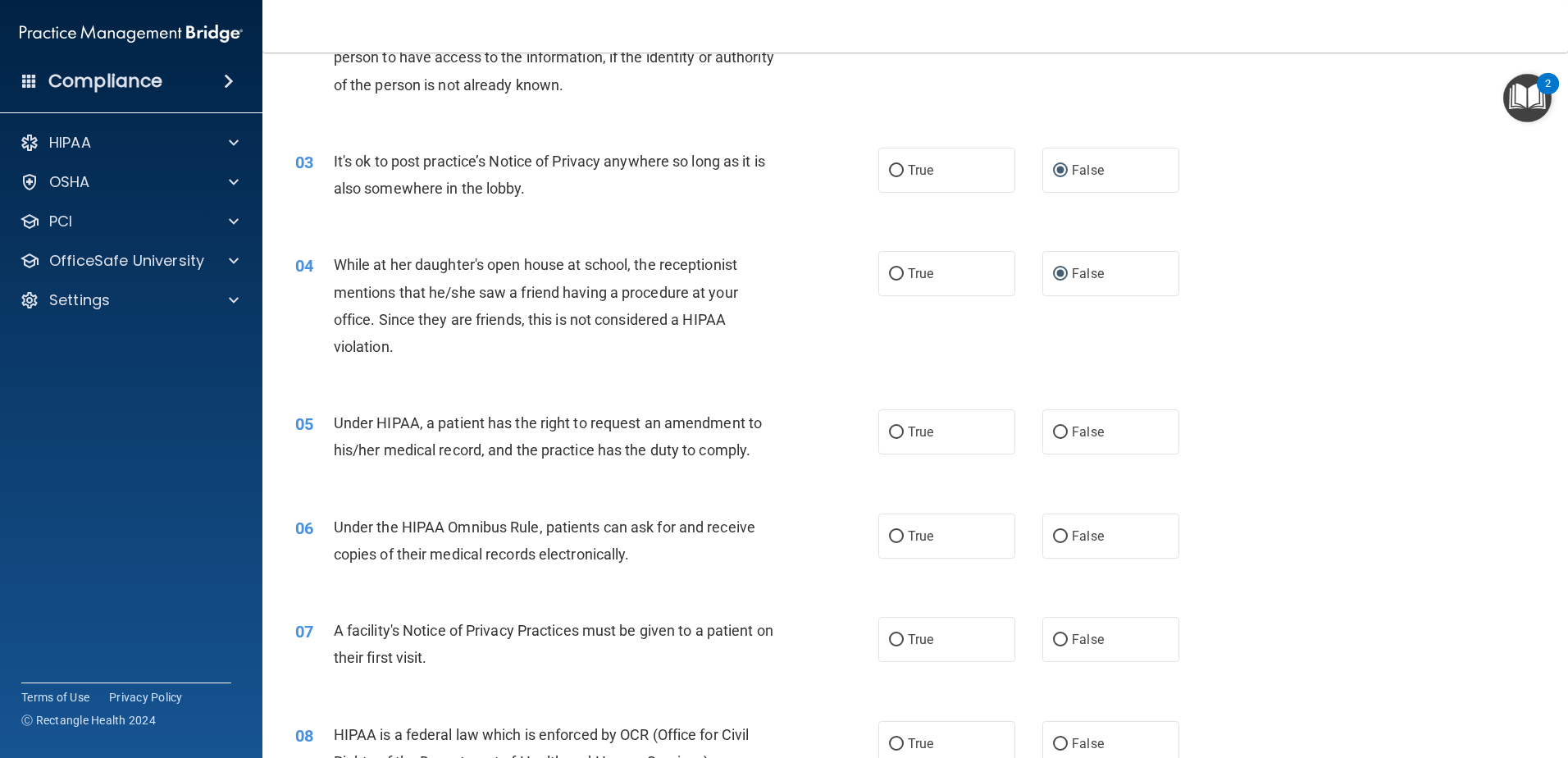
scroll to position [328, 0]
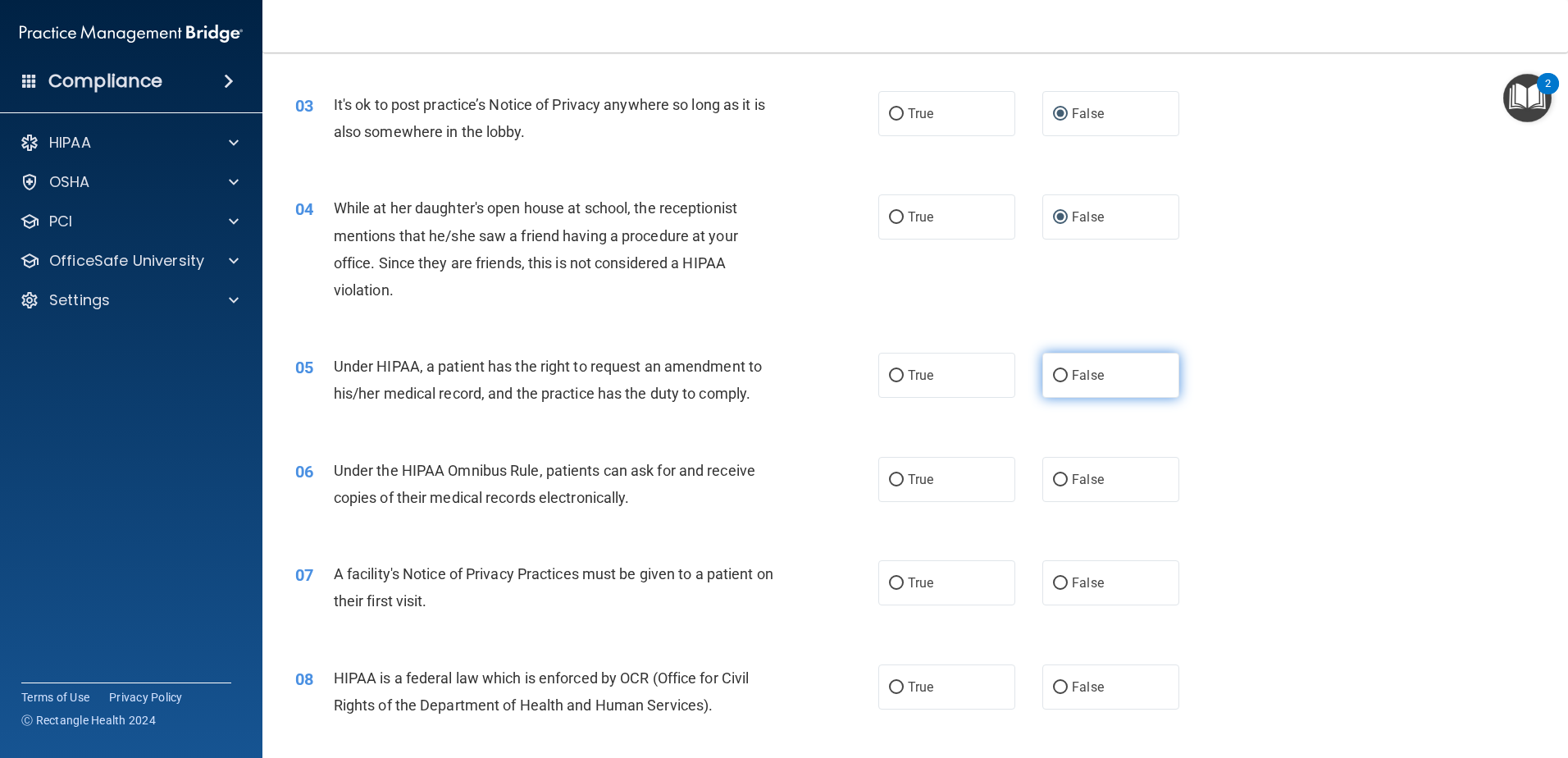
click at [1054, 374] on input "False" at bounding box center [1060, 377] width 15 height 12
radio input "true"
click at [889, 481] on input "True" at bounding box center [896, 481] width 15 height 12
radio input "true"
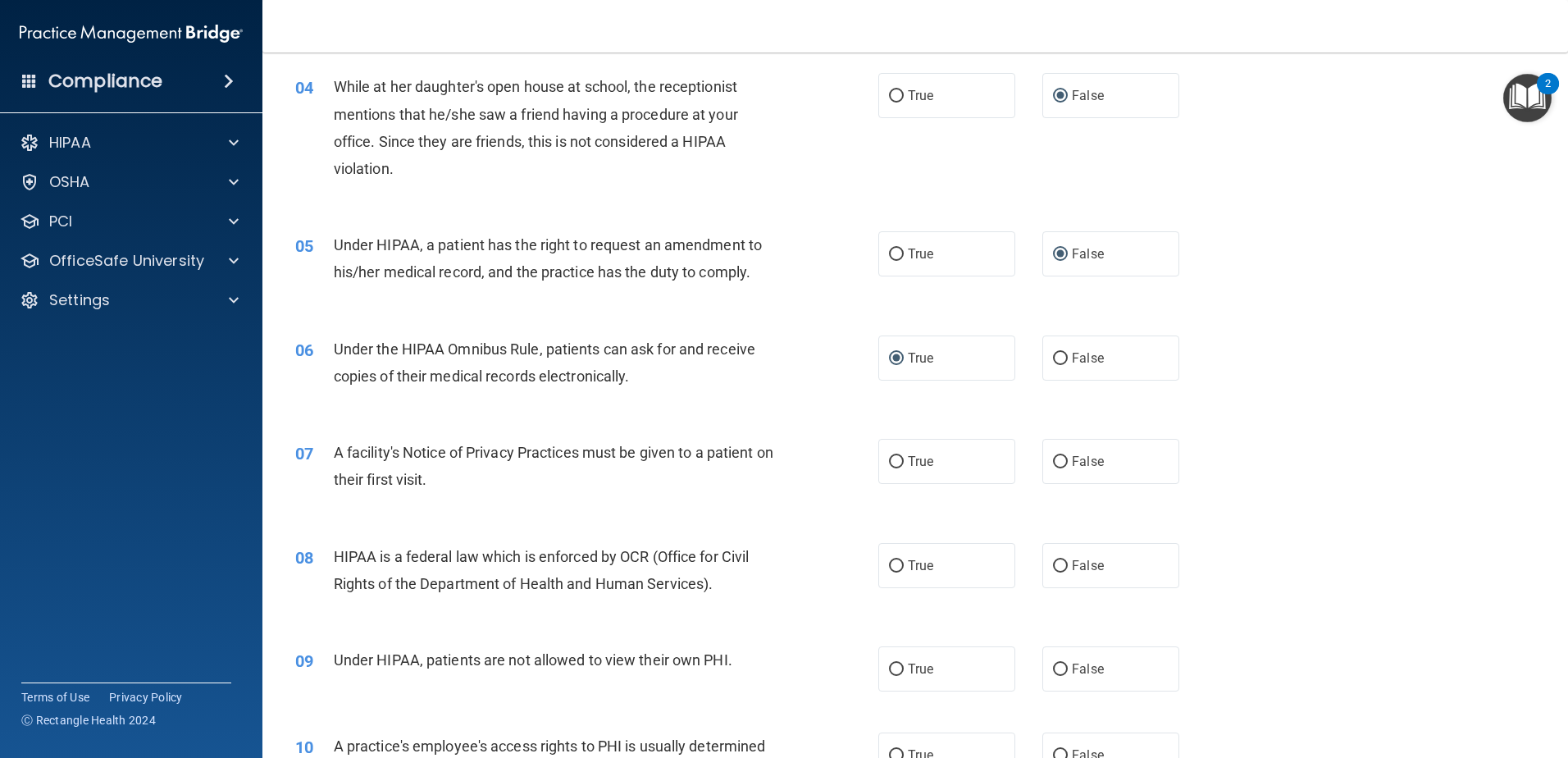
scroll to position [492, 0]
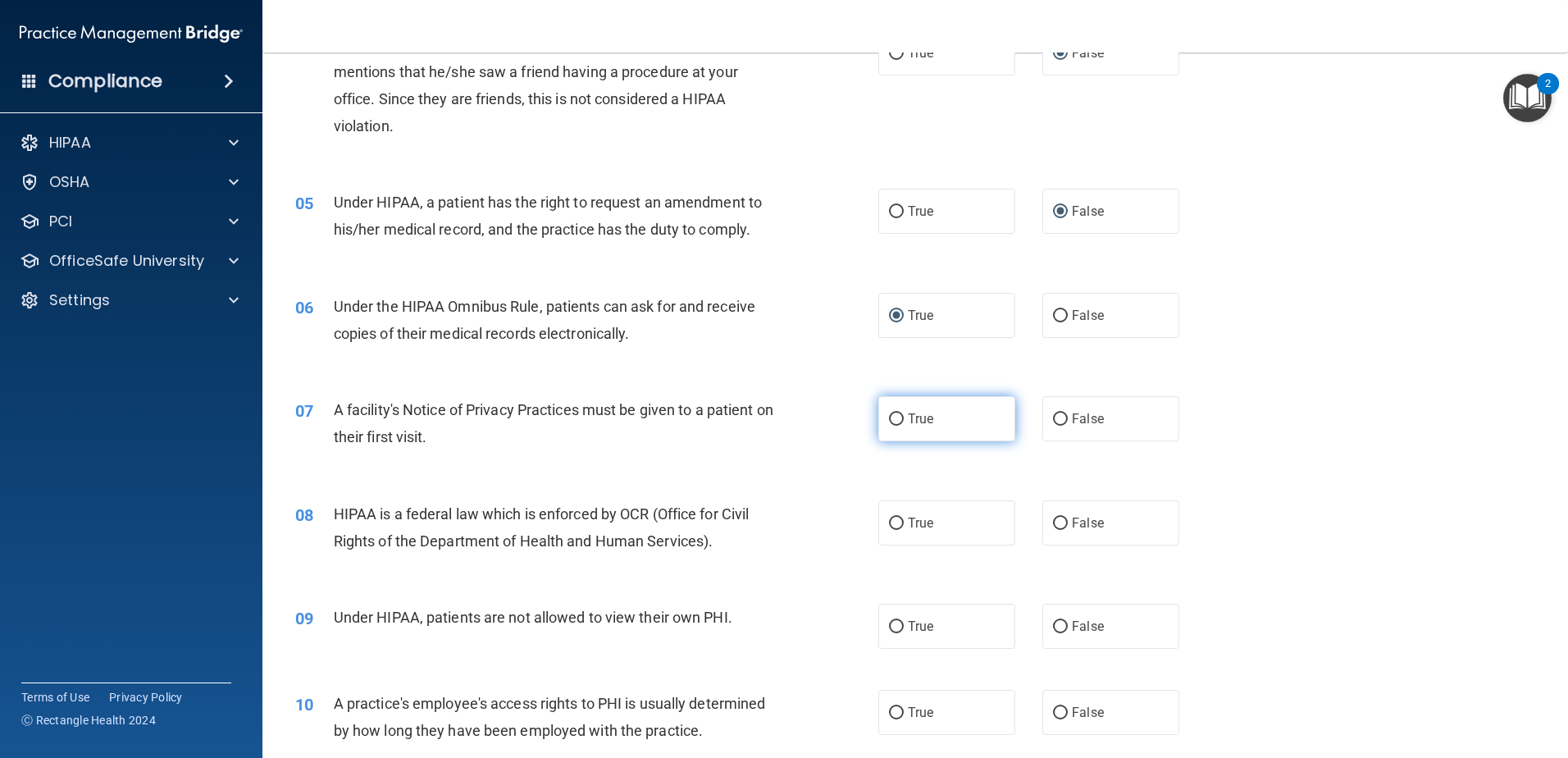
click at [893, 414] on input "True" at bounding box center [896, 420] width 15 height 12
radio input "true"
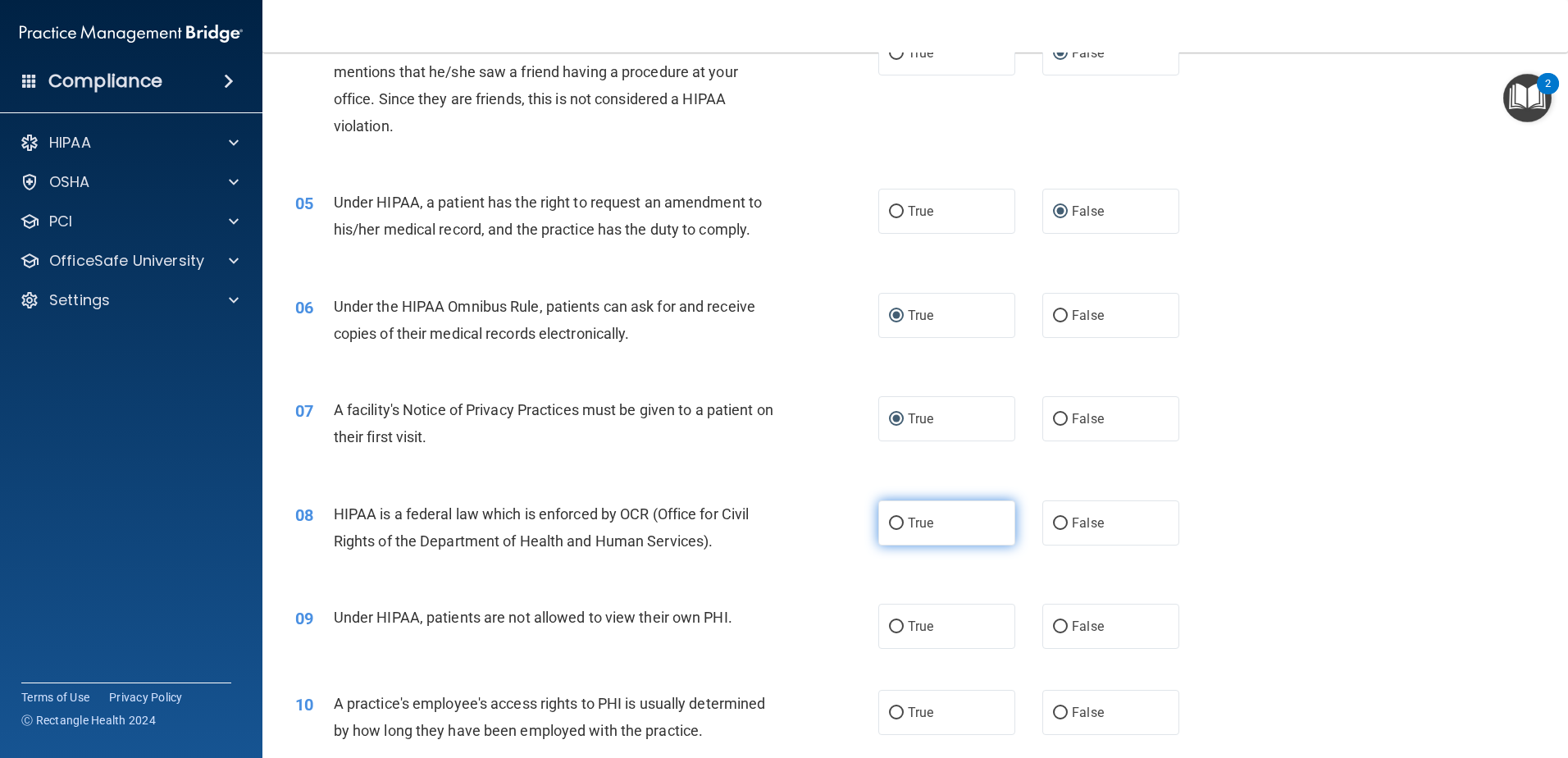
click at [889, 523] on input "True" at bounding box center [896, 524] width 15 height 12
radio input "true"
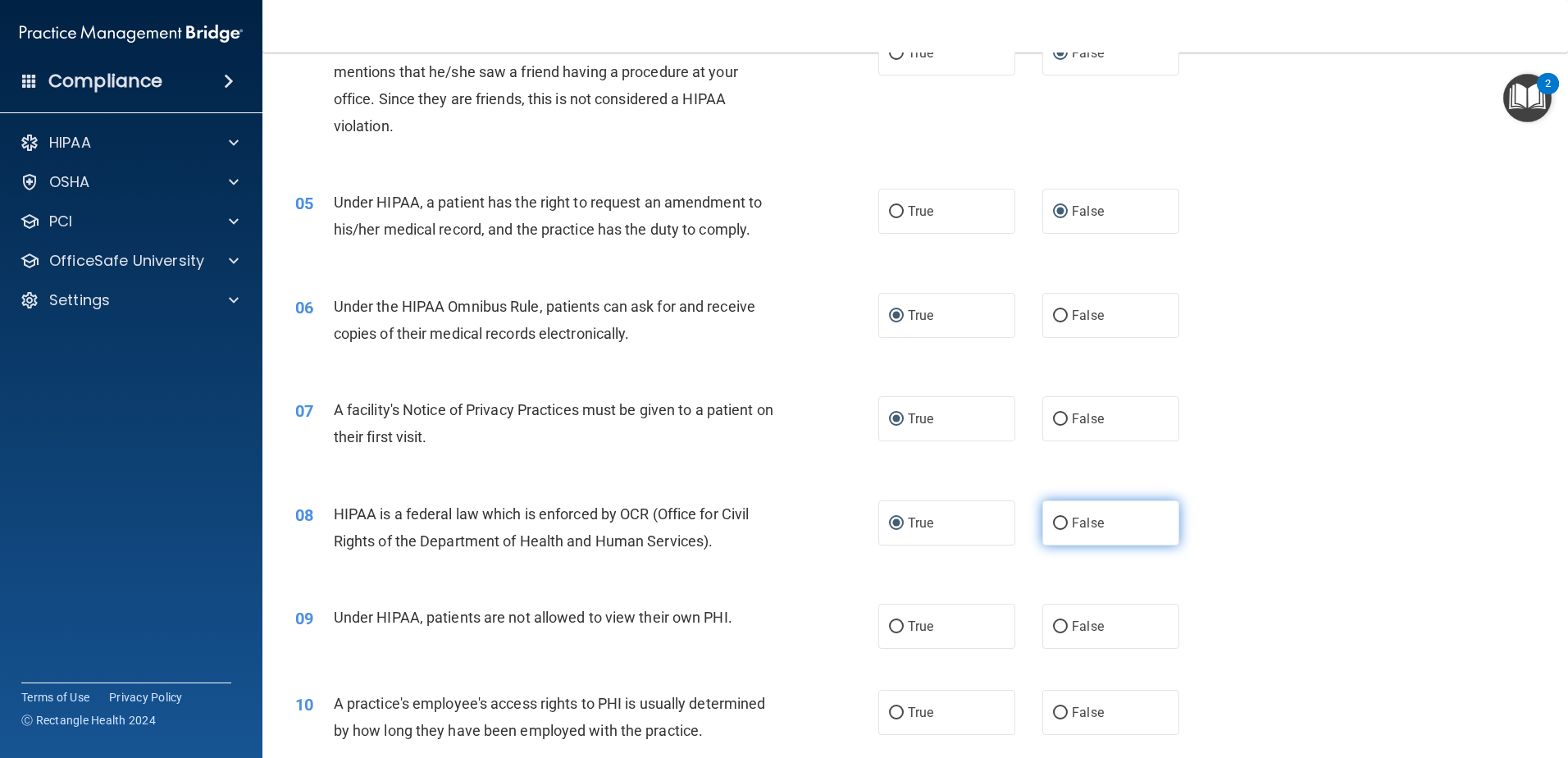
click at [1053, 520] on input "False" at bounding box center [1060, 524] width 15 height 12
radio input "true"
radio input "false"
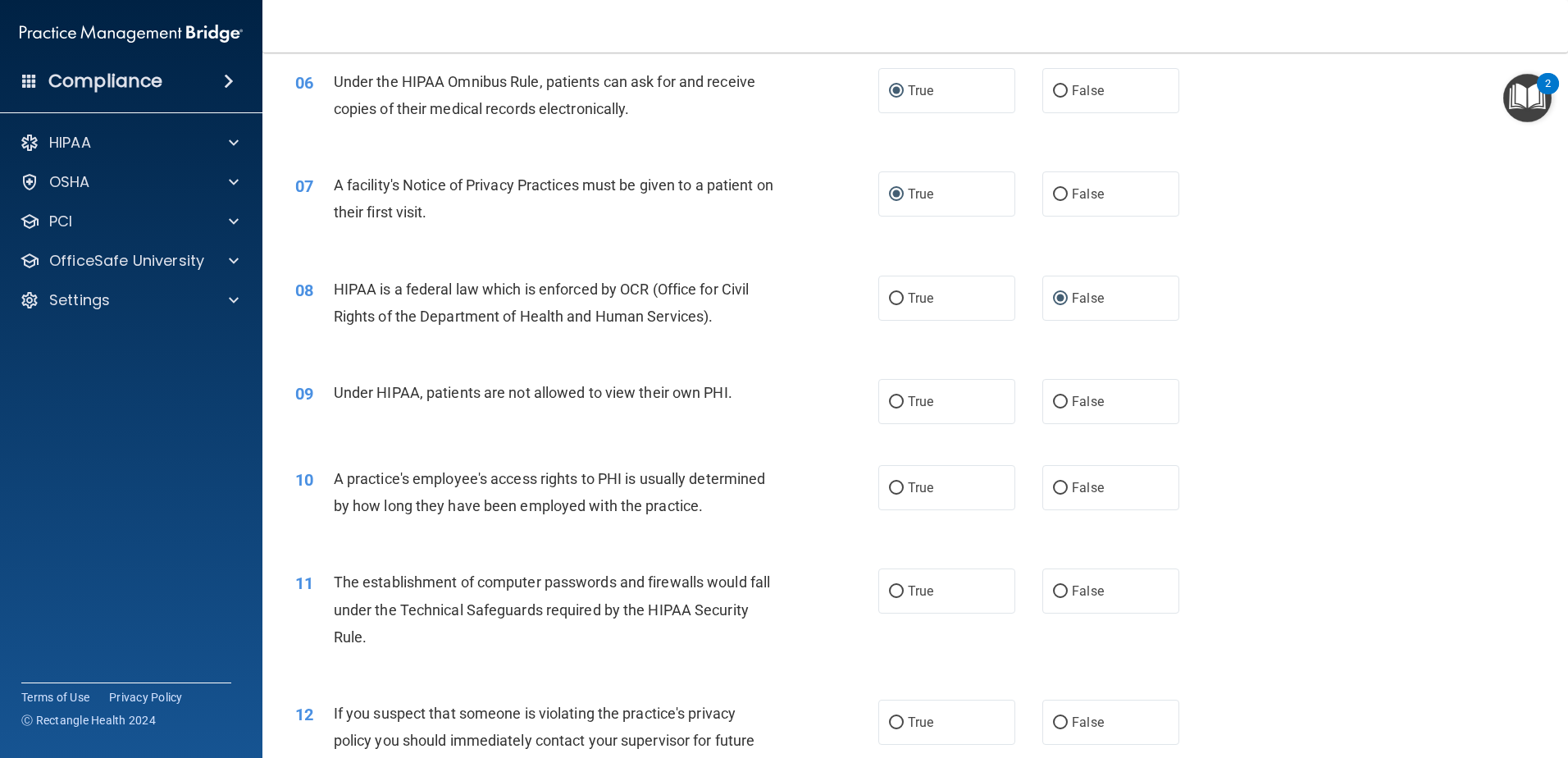
scroll to position [739, 0]
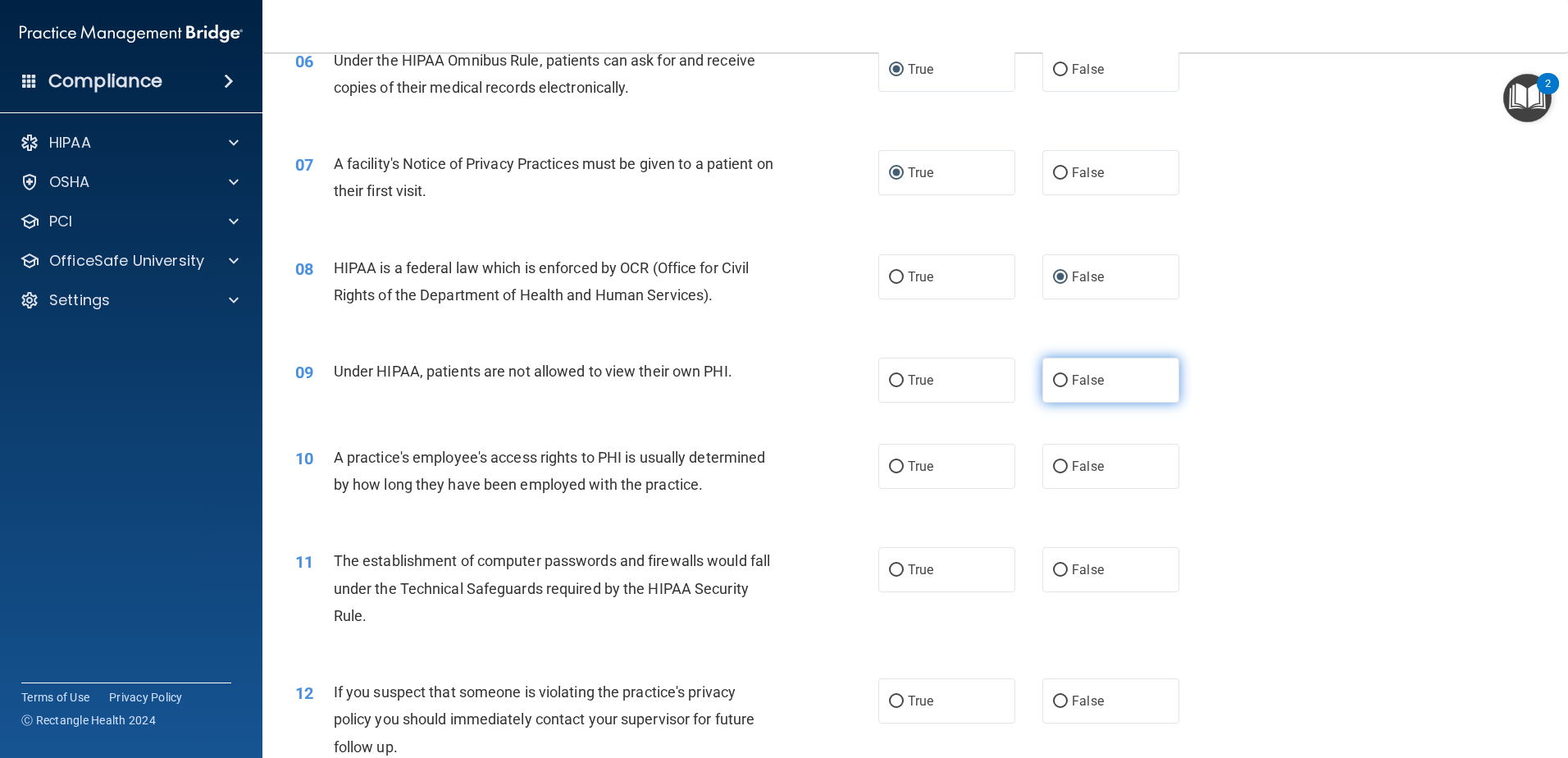
click at [1056, 375] on input "False" at bounding box center [1060, 381] width 15 height 12
radio input "true"
click at [1061, 462] on label "False" at bounding box center [1110, 466] width 137 height 45
click at [1061, 462] on input "False" at bounding box center [1060, 468] width 15 height 12
radio input "true"
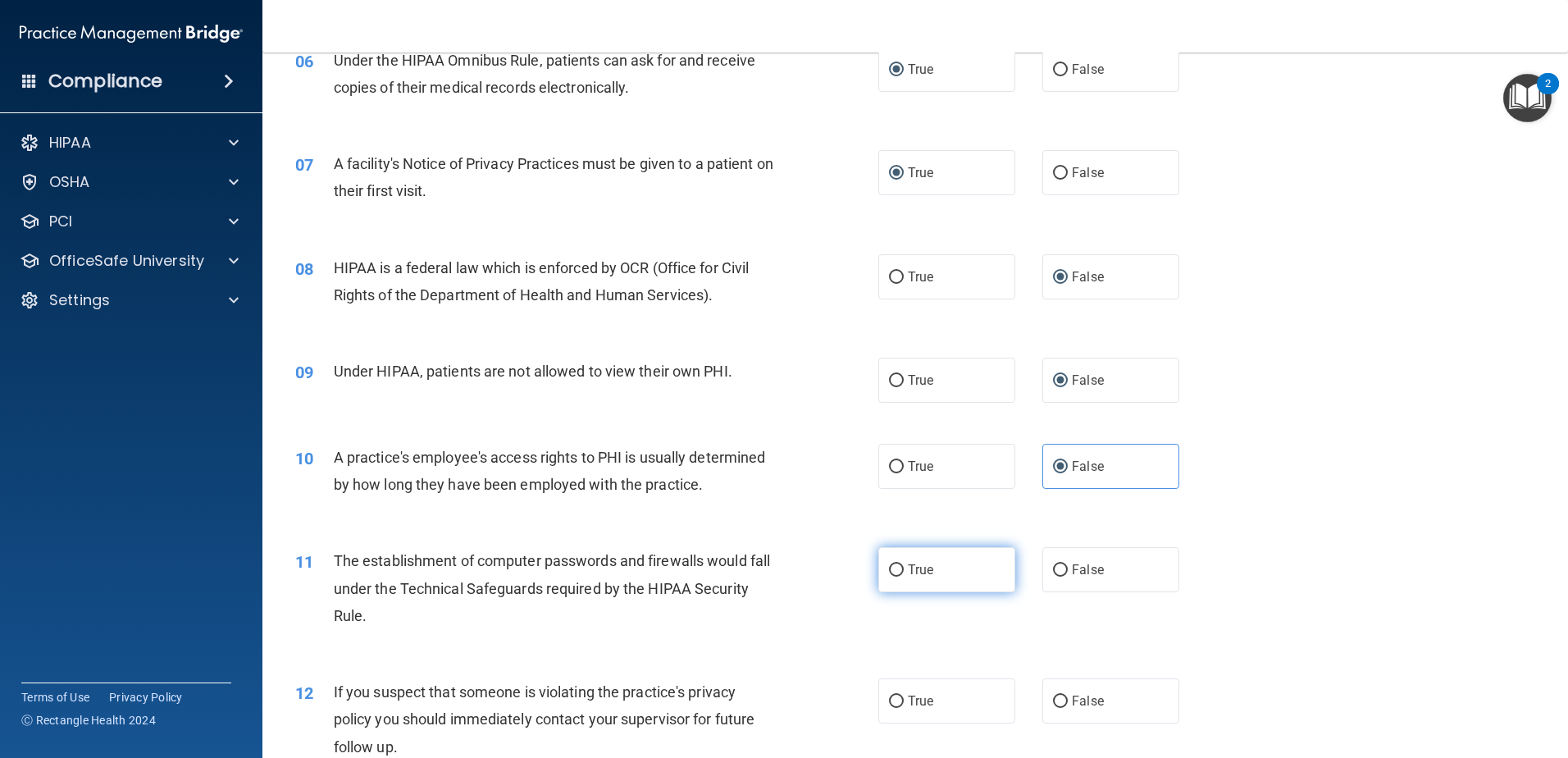
click at [892, 566] on input "True" at bounding box center [896, 571] width 15 height 12
radio input "true"
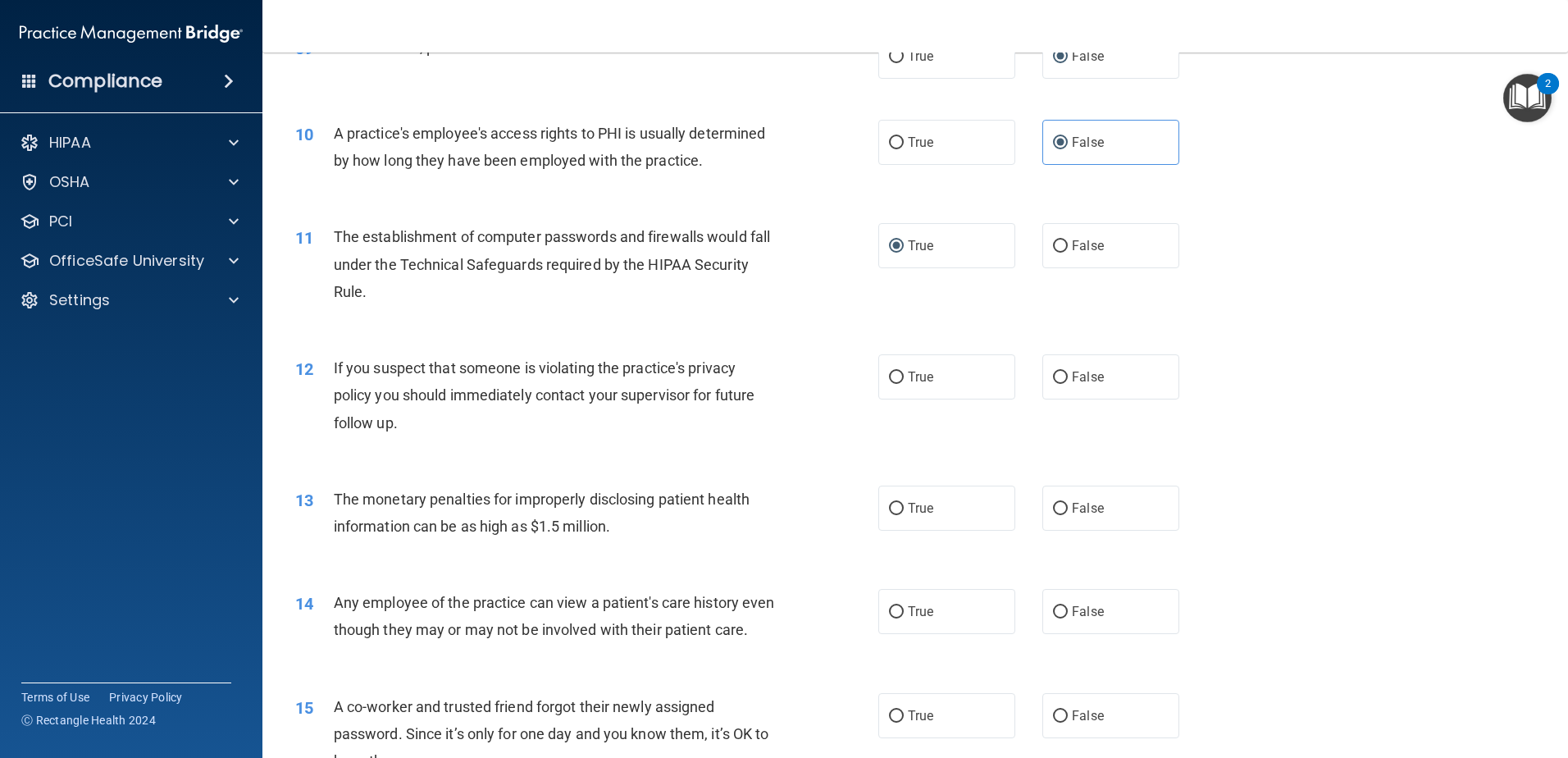
scroll to position [1067, 0]
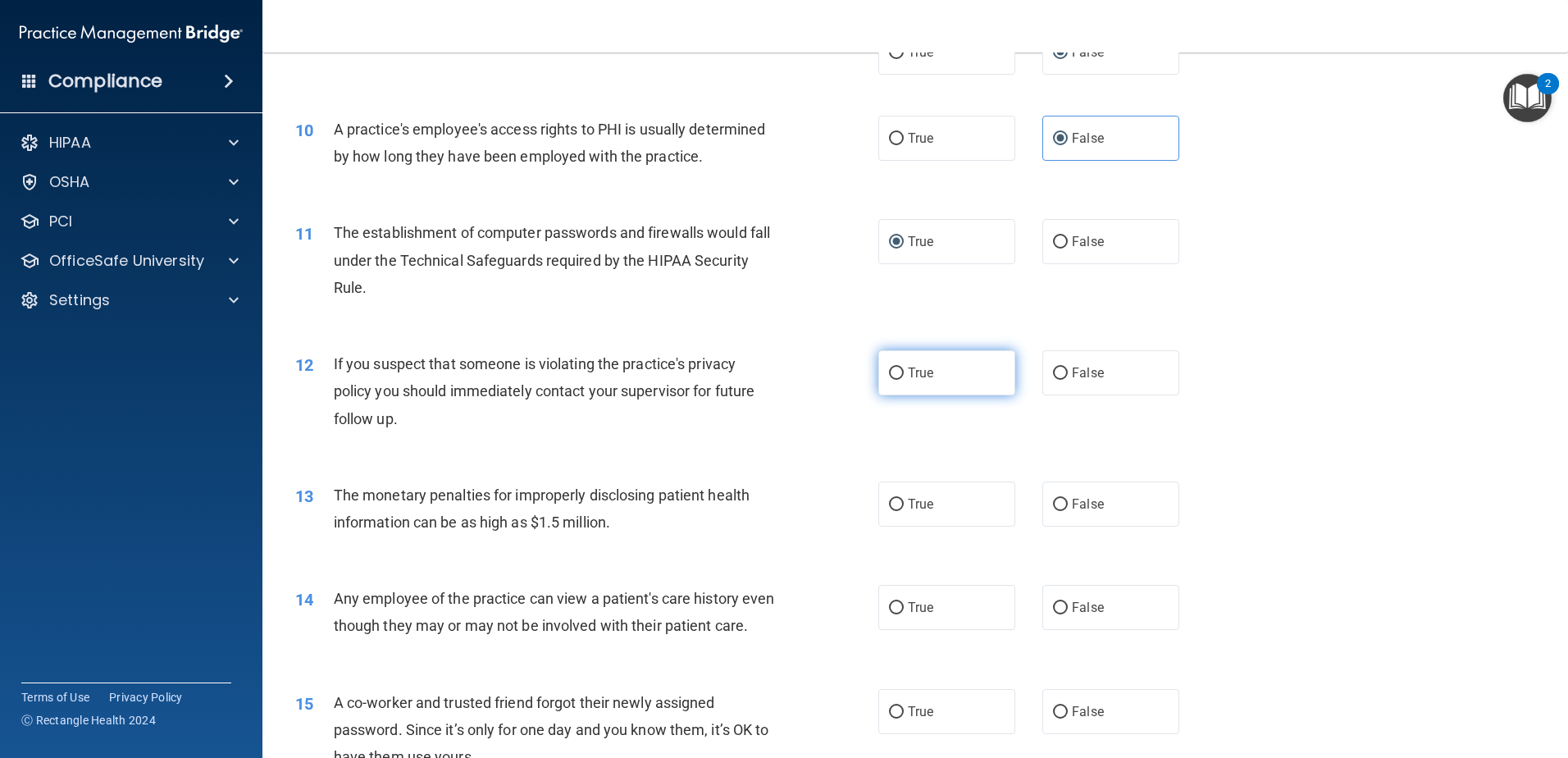
click at [889, 371] on input "True" at bounding box center [896, 374] width 15 height 12
radio input "true"
click at [891, 504] on input "True" at bounding box center [896, 506] width 15 height 12
radio input "true"
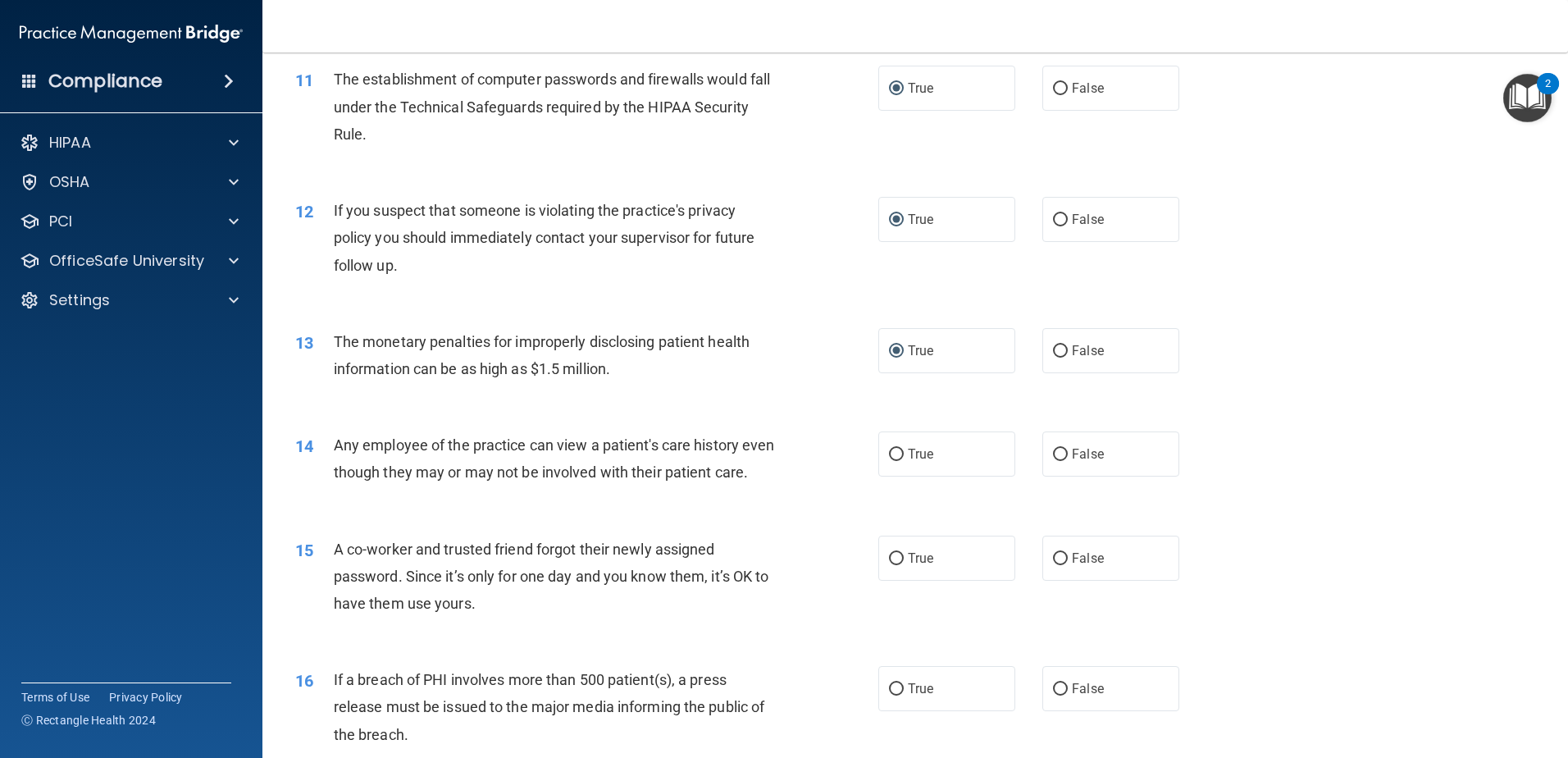
scroll to position [1231, 0]
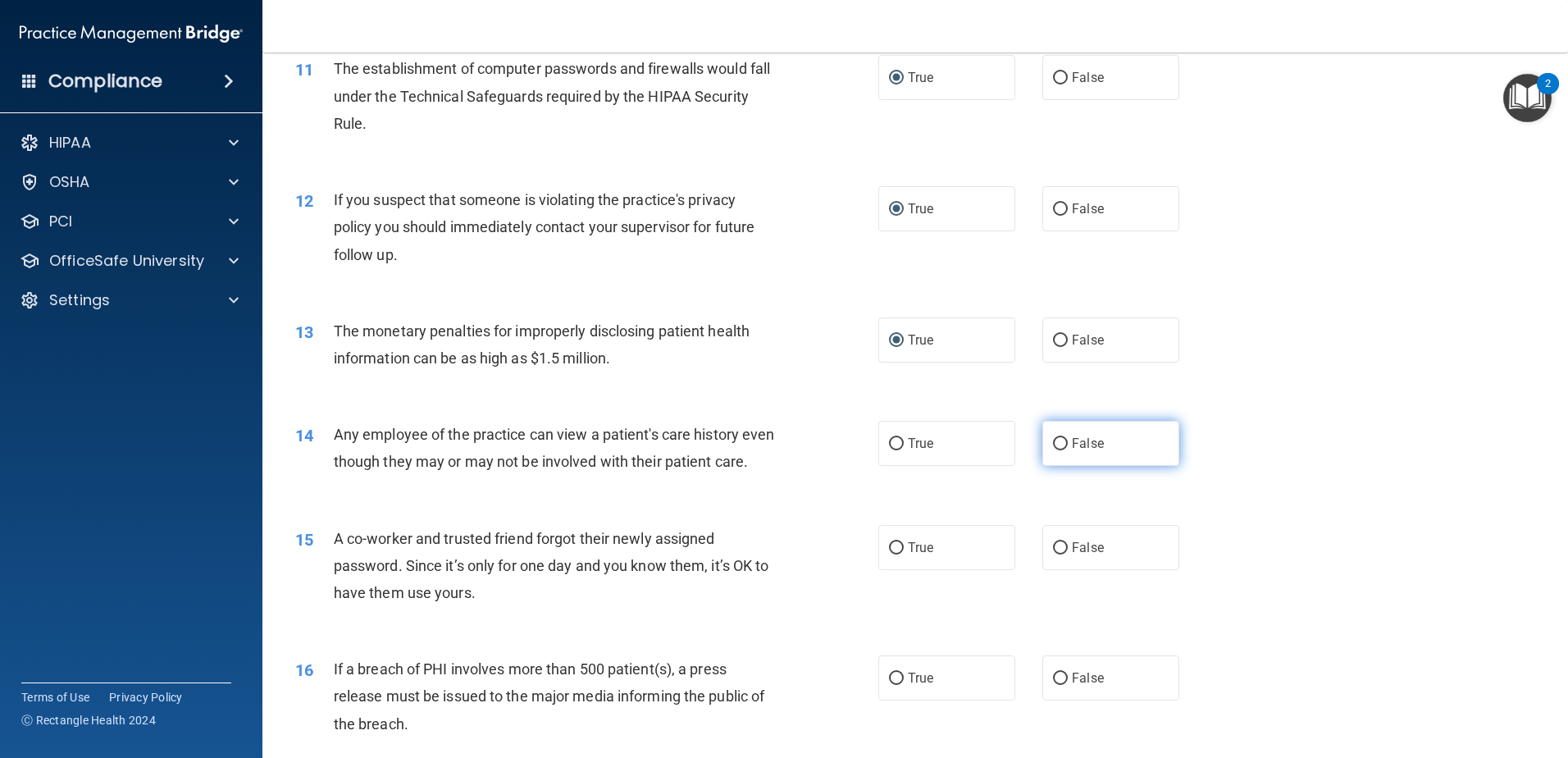
click at [1057, 443] on input "False" at bounding box center [1060, 445] width 15 height 12
radio input "true"
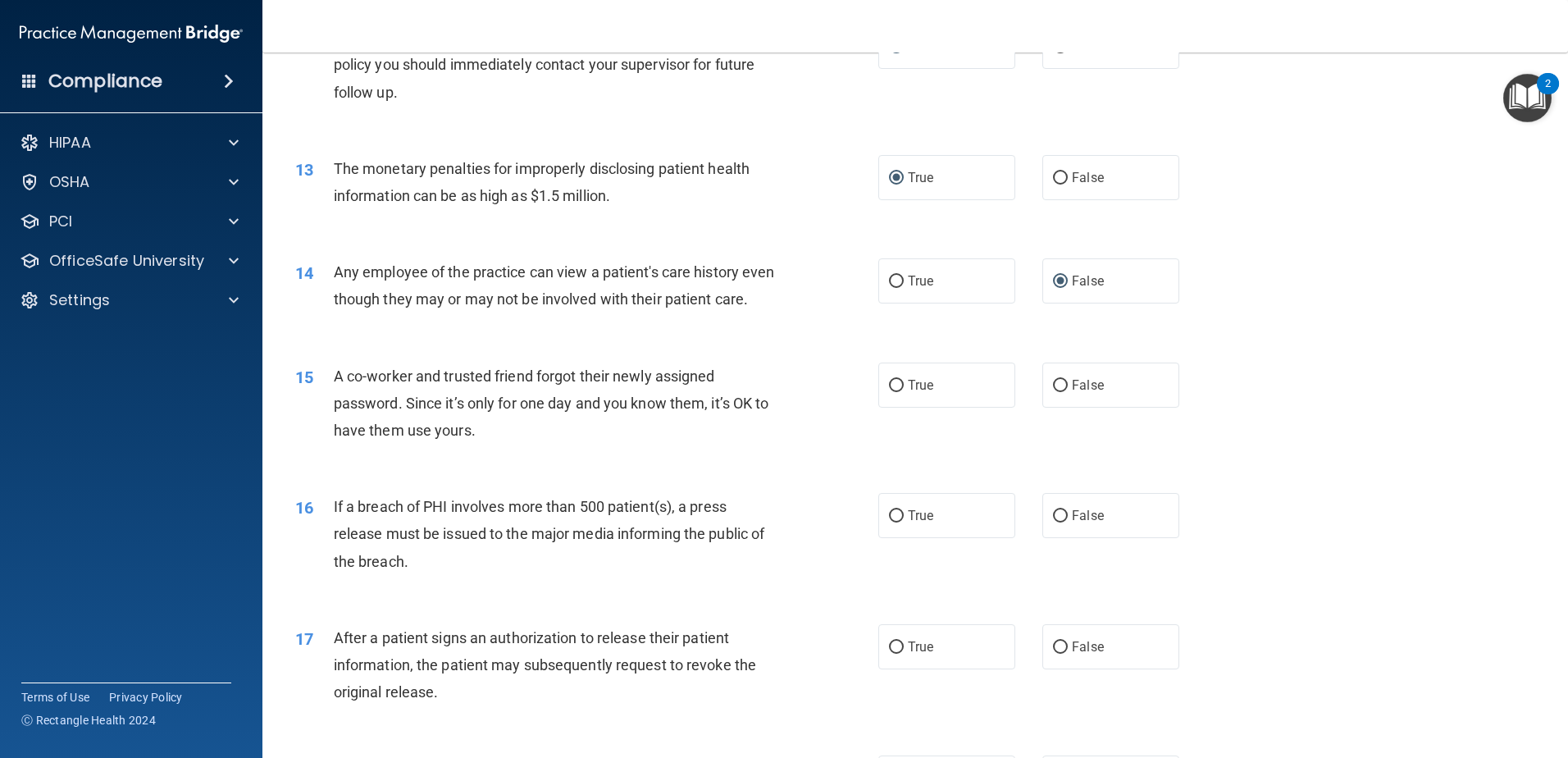
scroll to position [1395, 0]
click at [1053, 391] on input "False" at bounding box center [1060, 385] width 15 height 12
radio input "true"
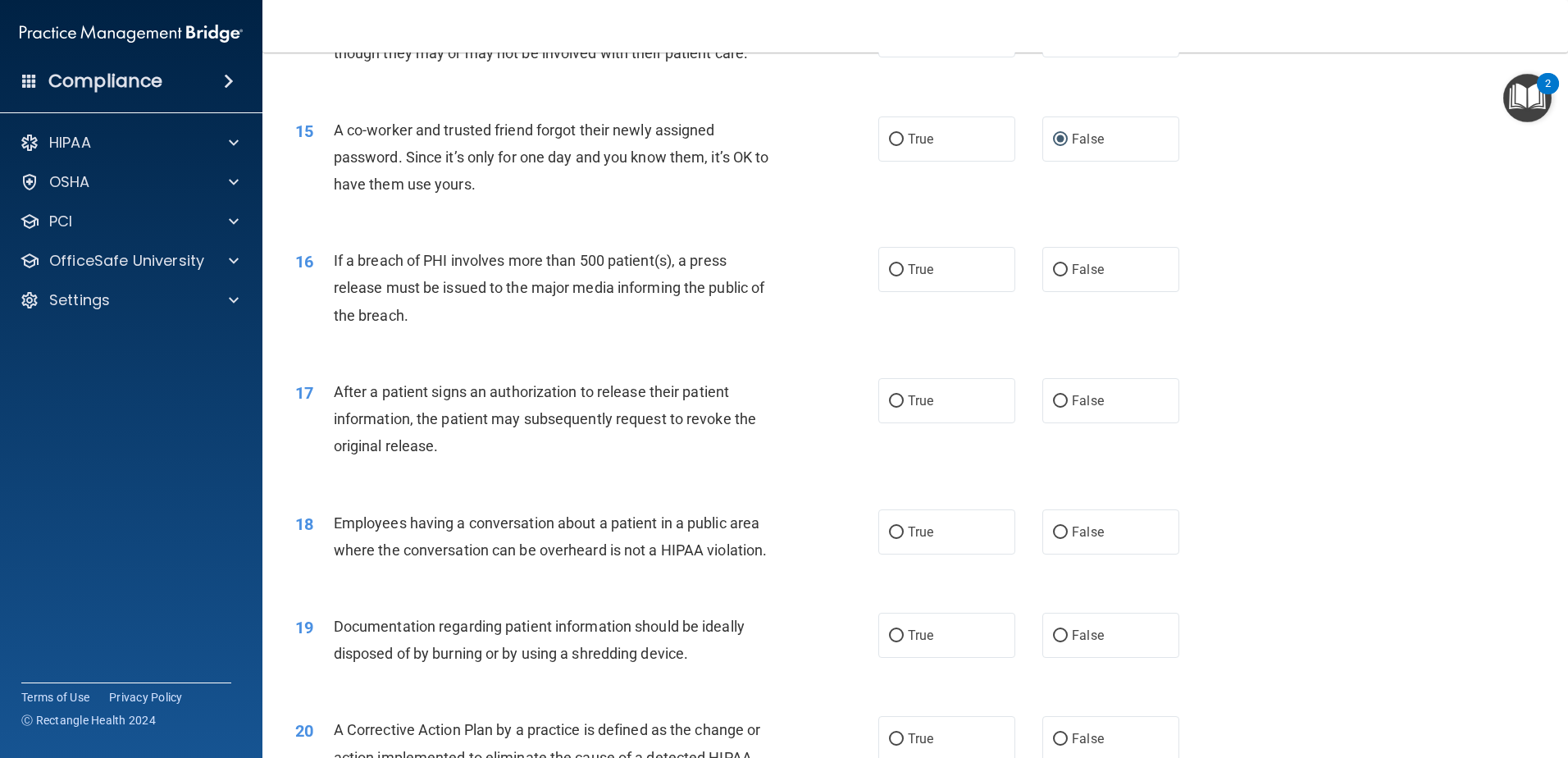
scroll to position [1641, 0]
click at [889, 275] on input "True" at bounding box center [896, 269] width 15 height 12
radio input "true"
click at [889, 406] on input "True" at bounding box center [896, 400] width 15 height 12
radio input "true"
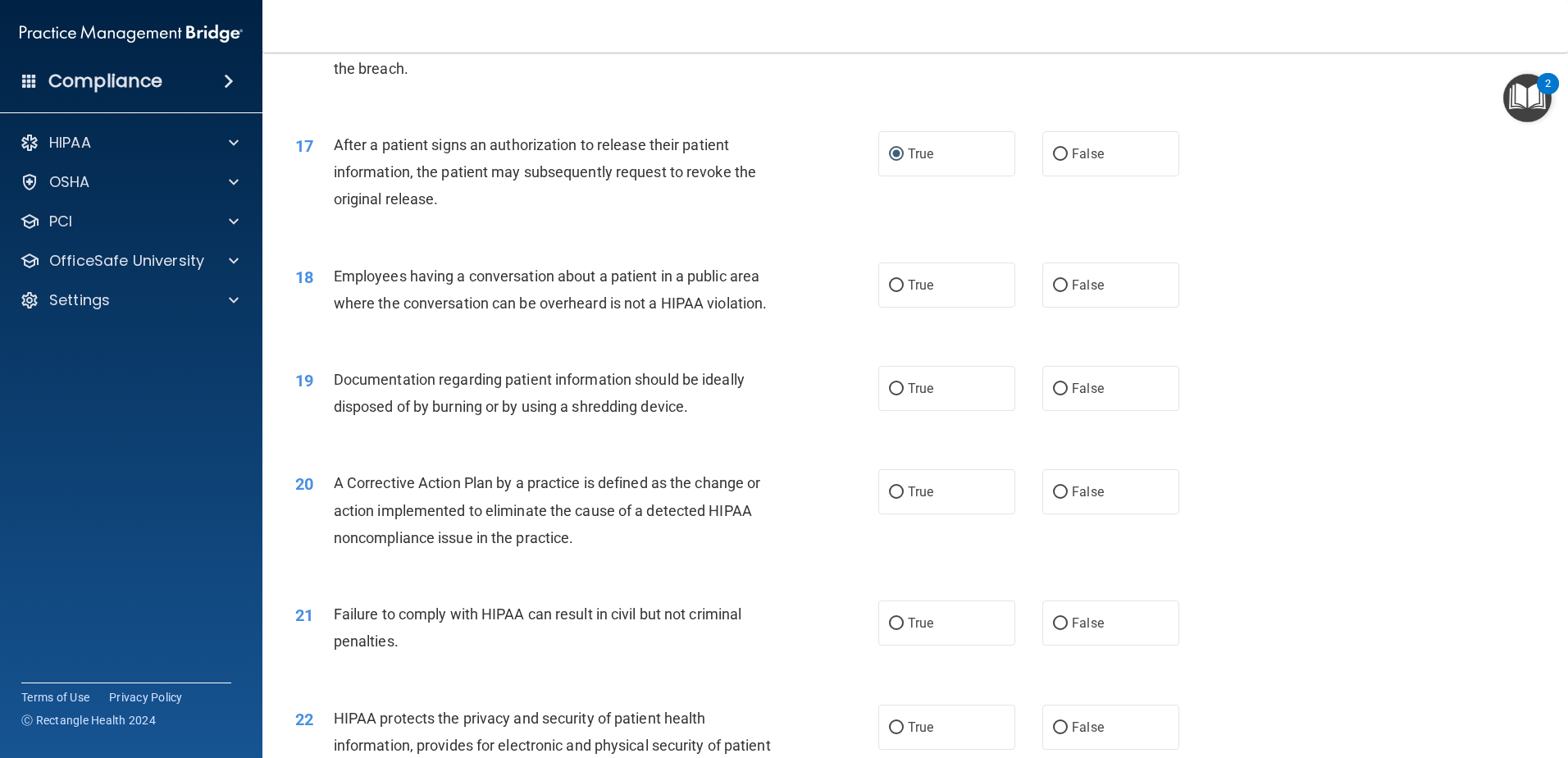
scroll to position [1887, 0]
click at [1053, 291] on input "False" at bounding box center [1060, 285] width 15 height 12
radio input "true"
click at [892, 394] on input "True" at bounding box center [896, 388] width 15 height 12
radio input "true"
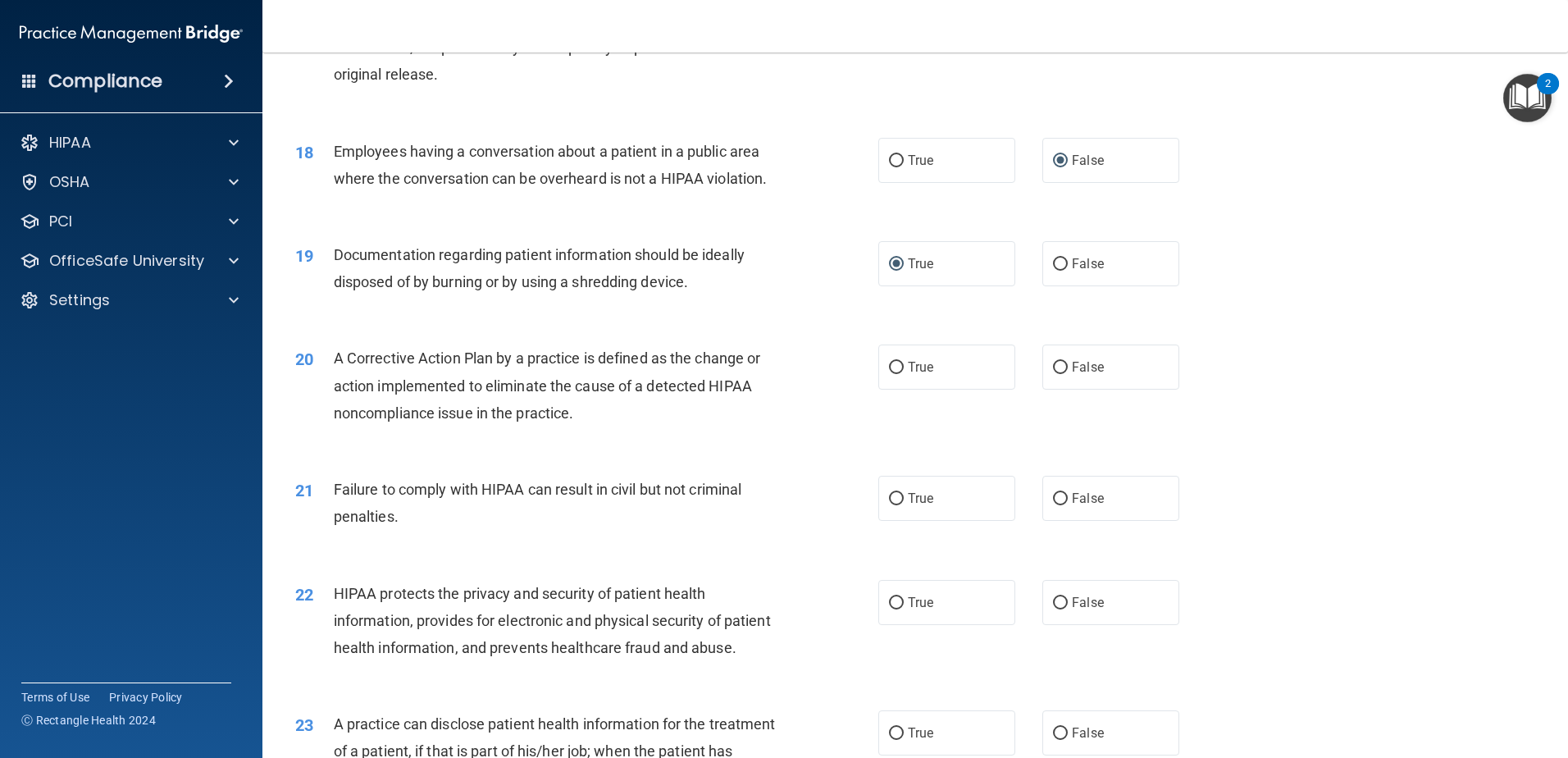
scroll to position [2052, 0]
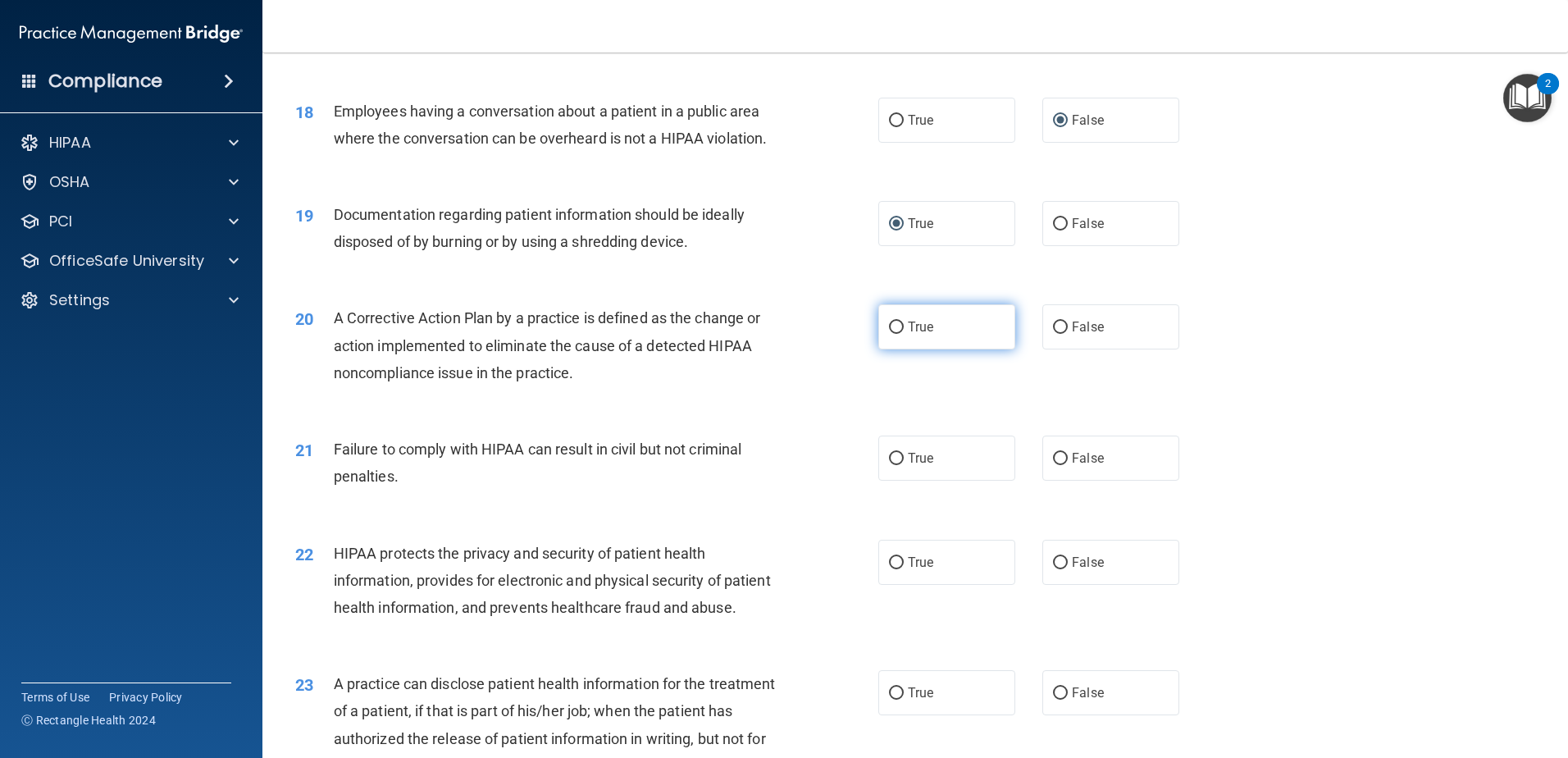
drag, startPoint x: 897, startPoint y: 355, endPoint x: 766, endPoint y: 371, distance: 132.0
click at [897, 334] on input "True" at bounding box center [896, 328] width 15 height 12
radio input "true"
click at [892, 465] on input "True" at bounding box center [896, 459] width 15 height 12
radio input "true"
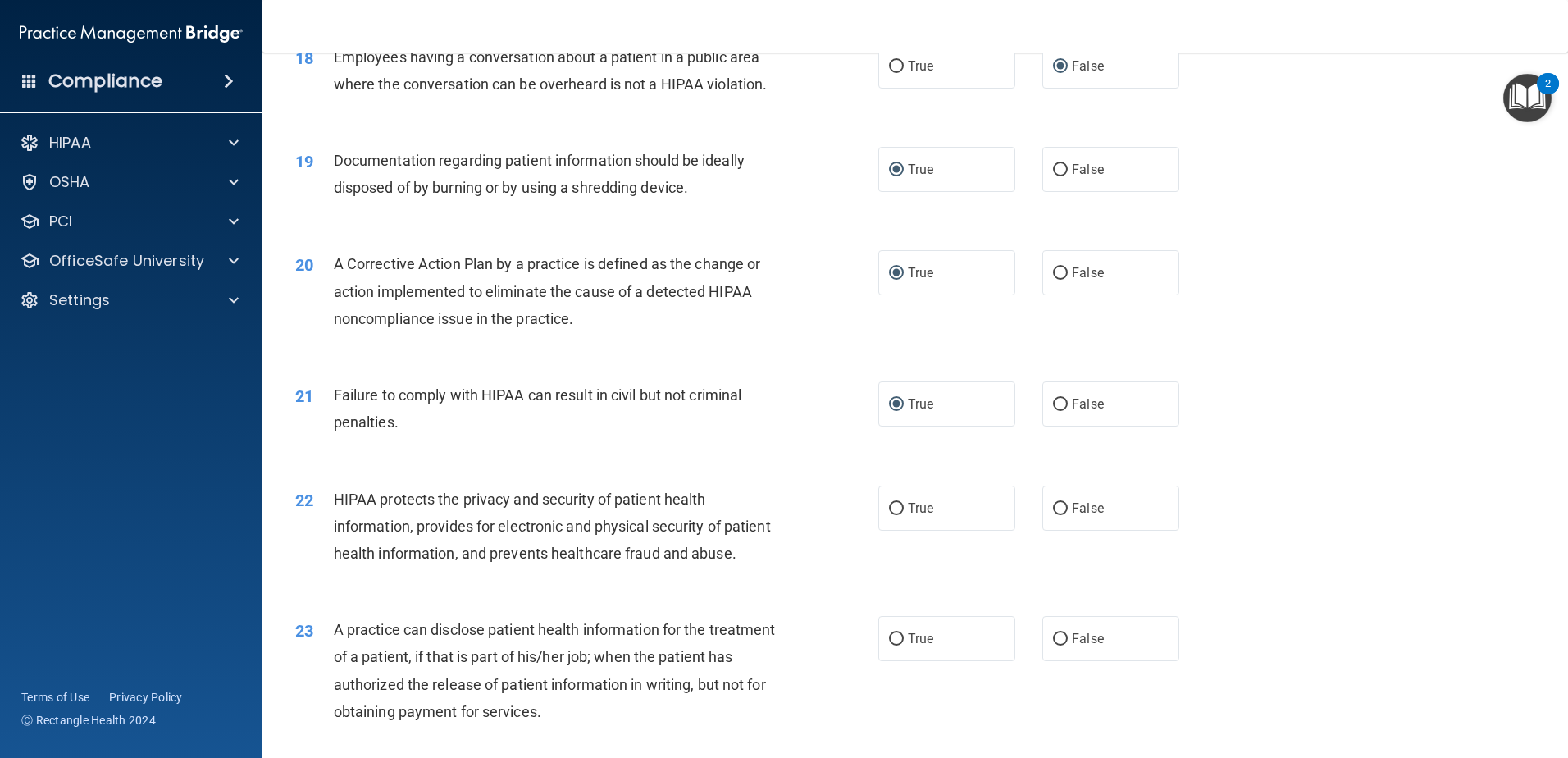
scroll to position [2216, 0]
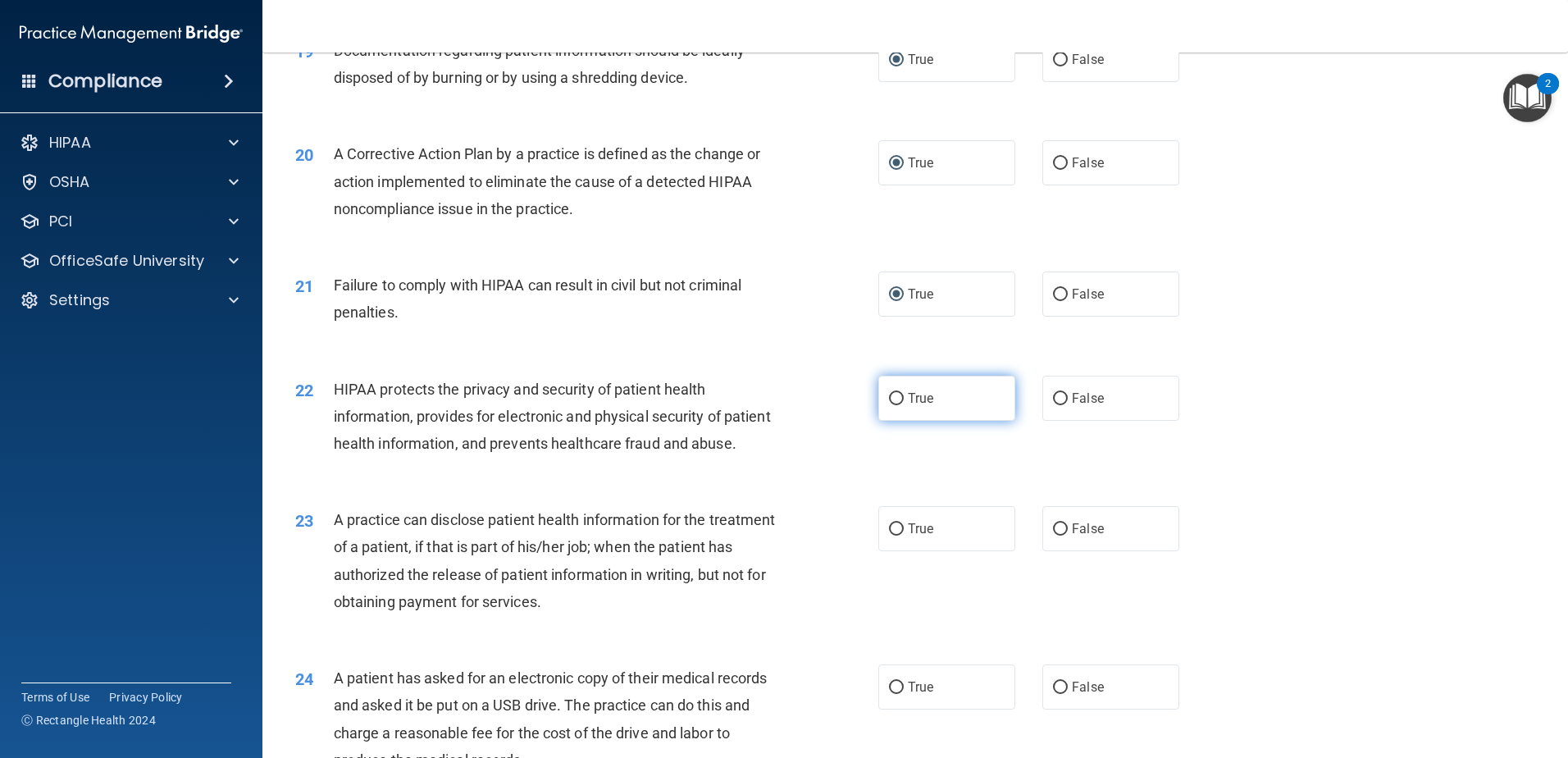
click at [891, 405] on input "True" at bounding box center [896, 400] width 15 height 12
radio input "true"
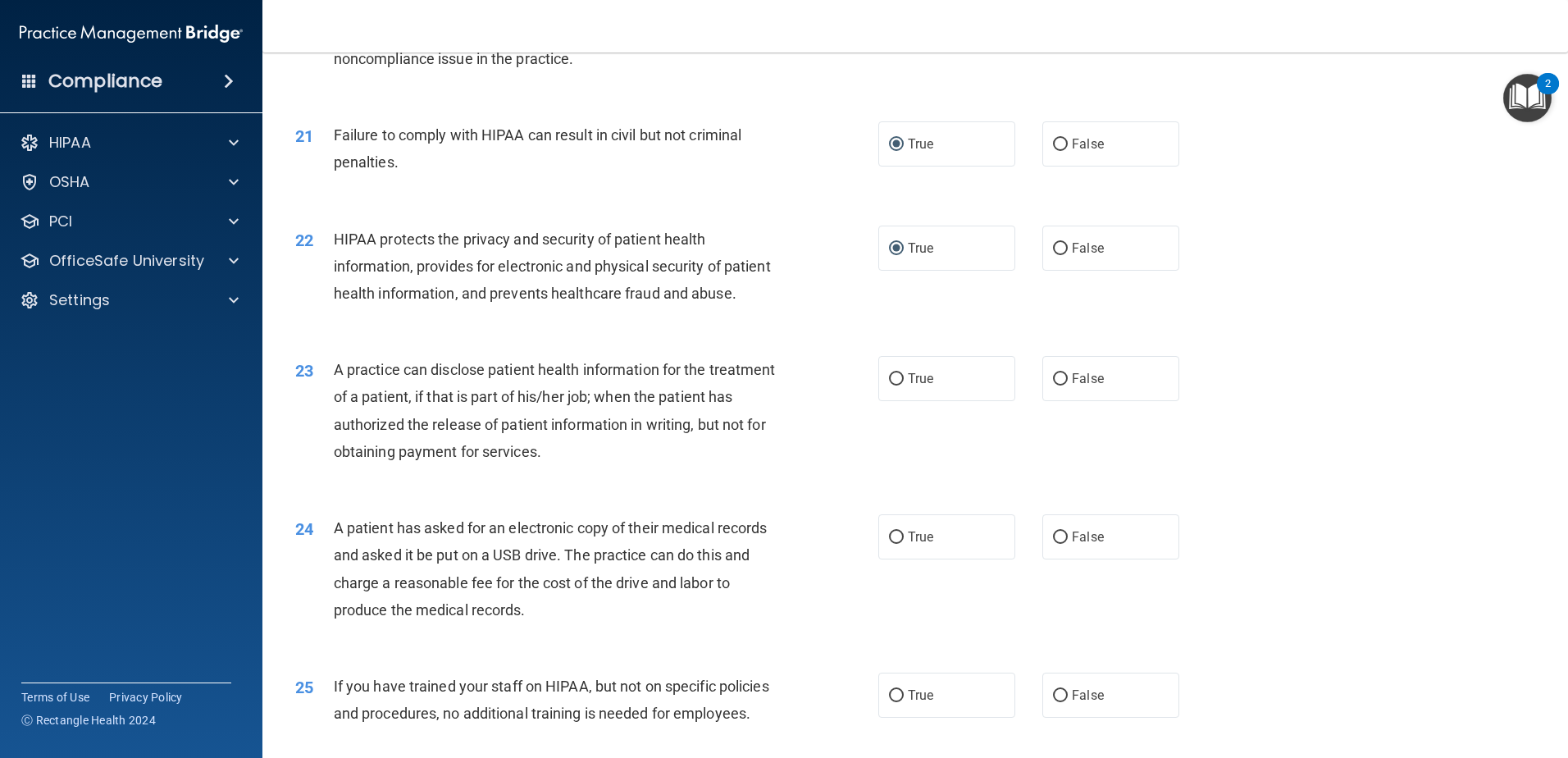
scroll to position [2380, 0]
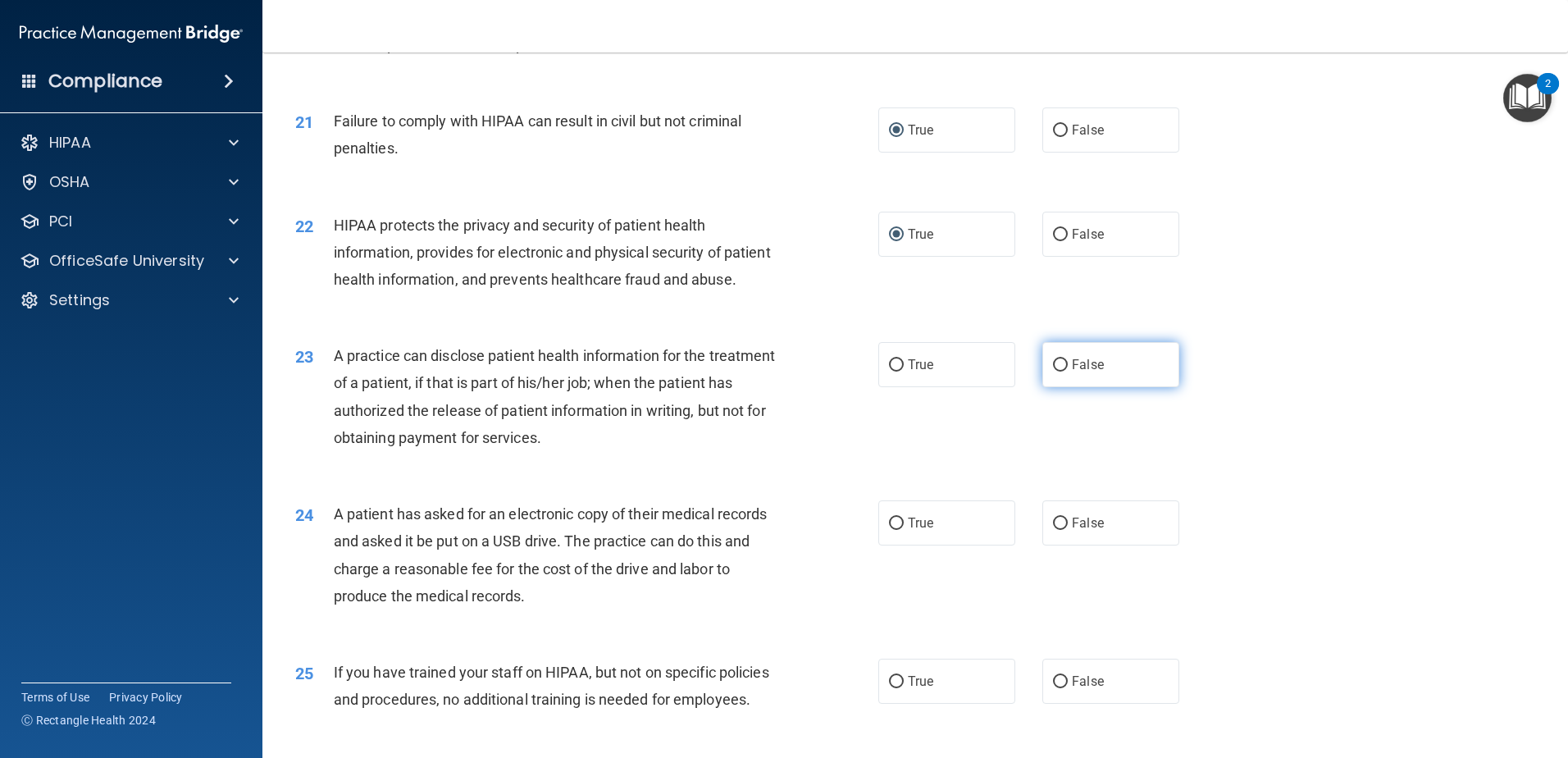
click at [1053, 371] on input "False" at bounding box center [1060, 365] width 15 height 12
radio input "true"
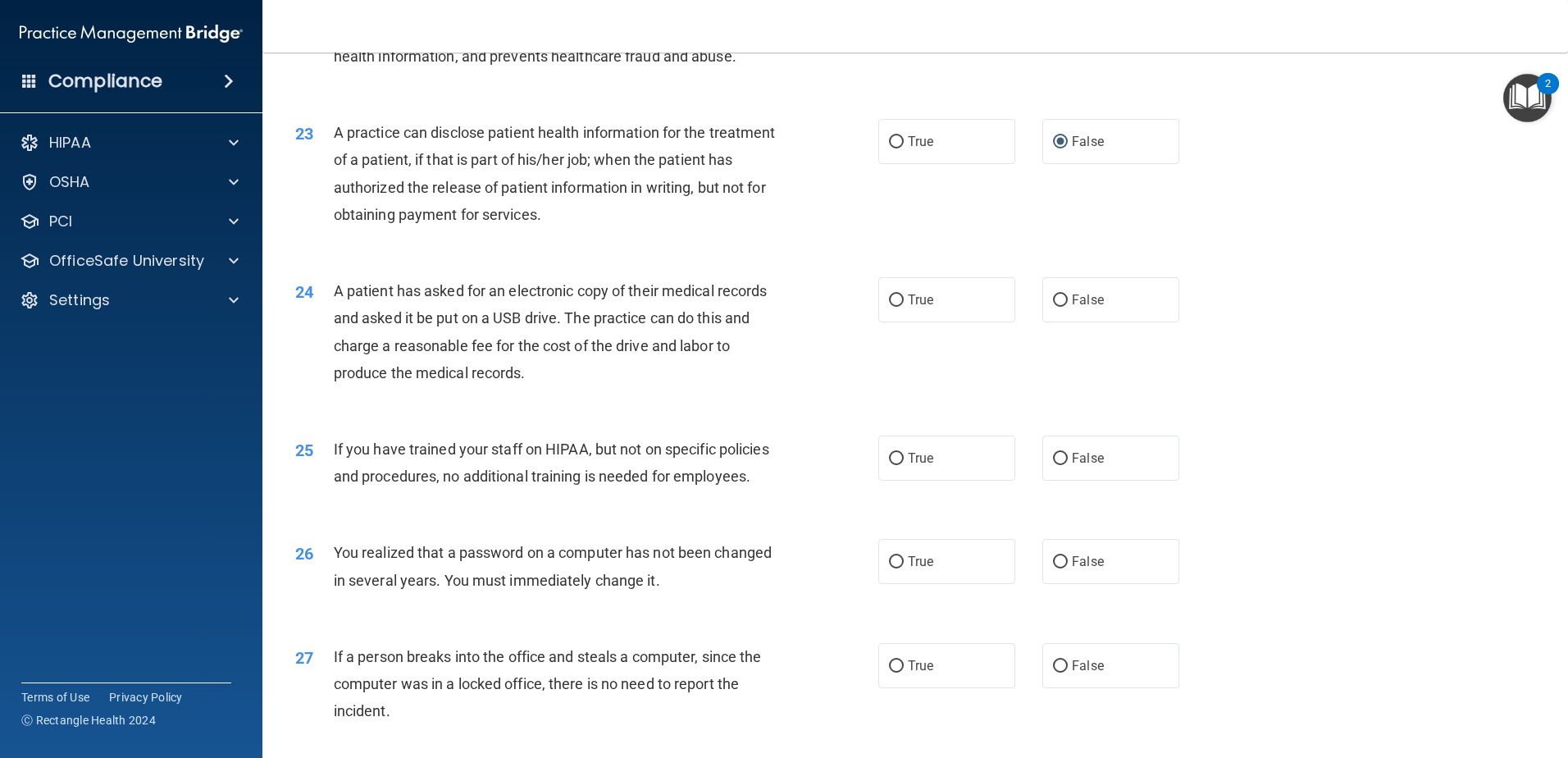
scroll to position [2627, 0]
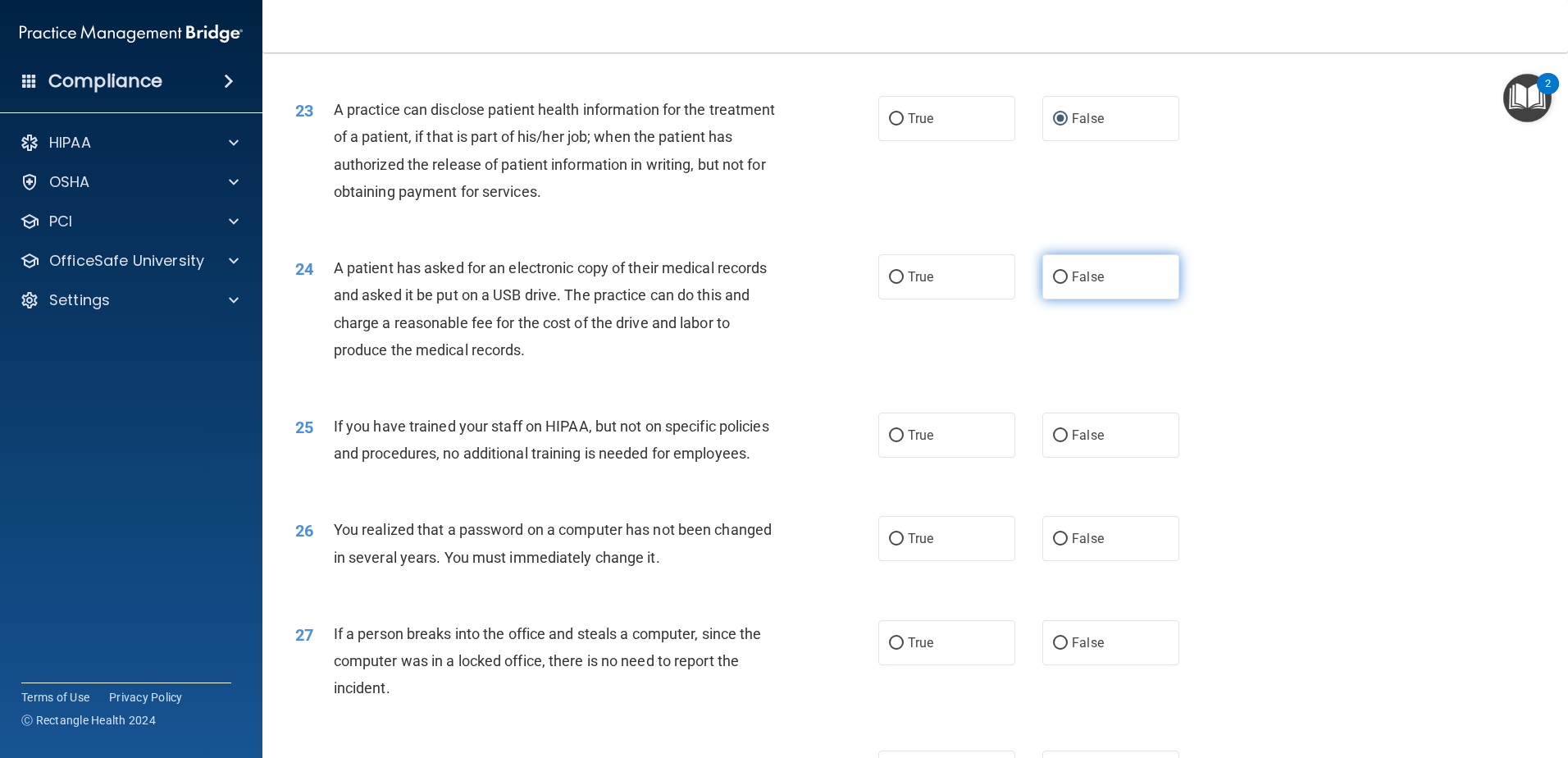
click at [1053, 284] on input "False" at bounding box center [1060, 278] width 15 height 12
radio input "true"
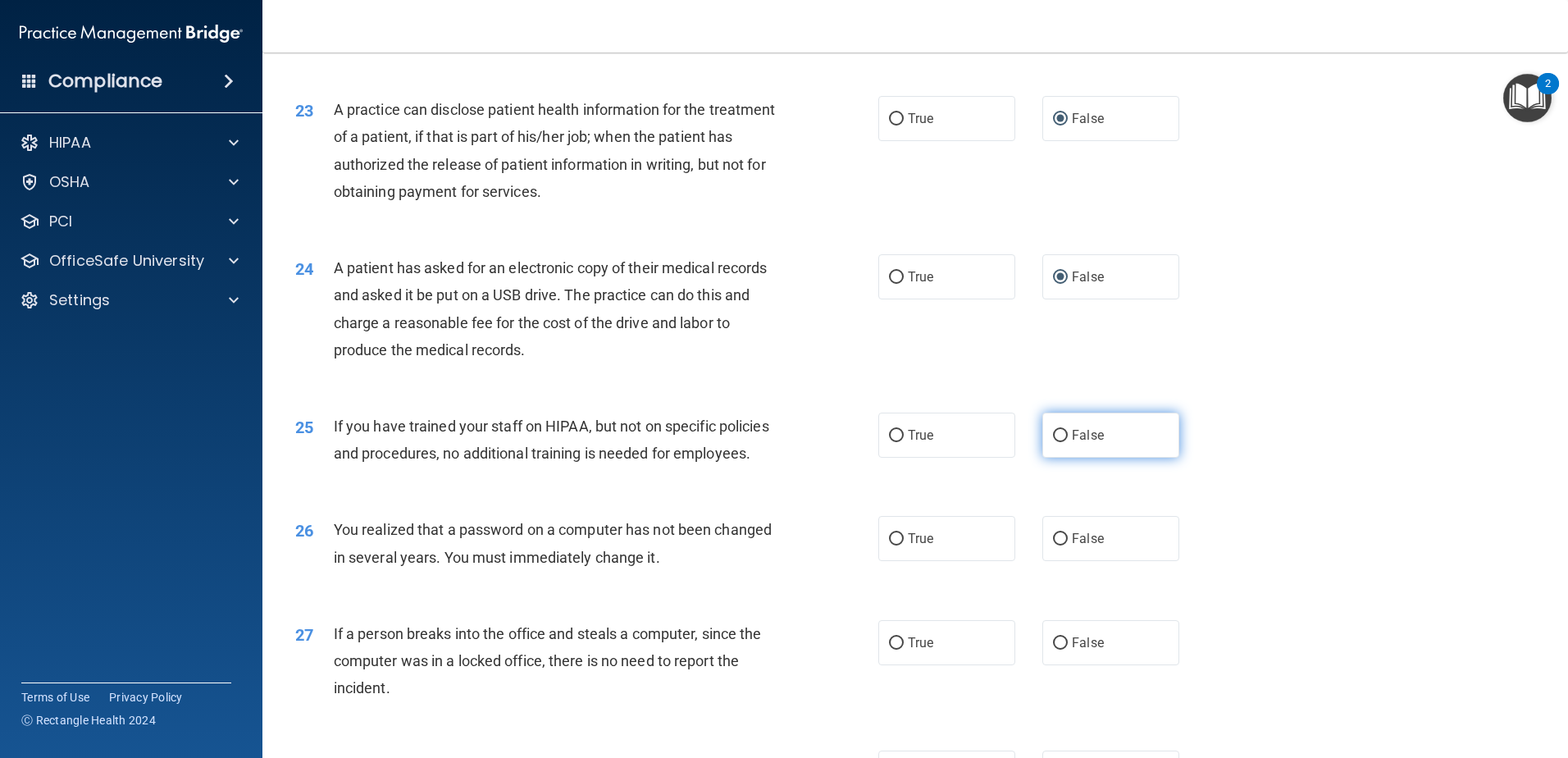
click at [1053, 442] on input "False" at bounding box center [1060, 436] width 15 height 12
radio input "true"
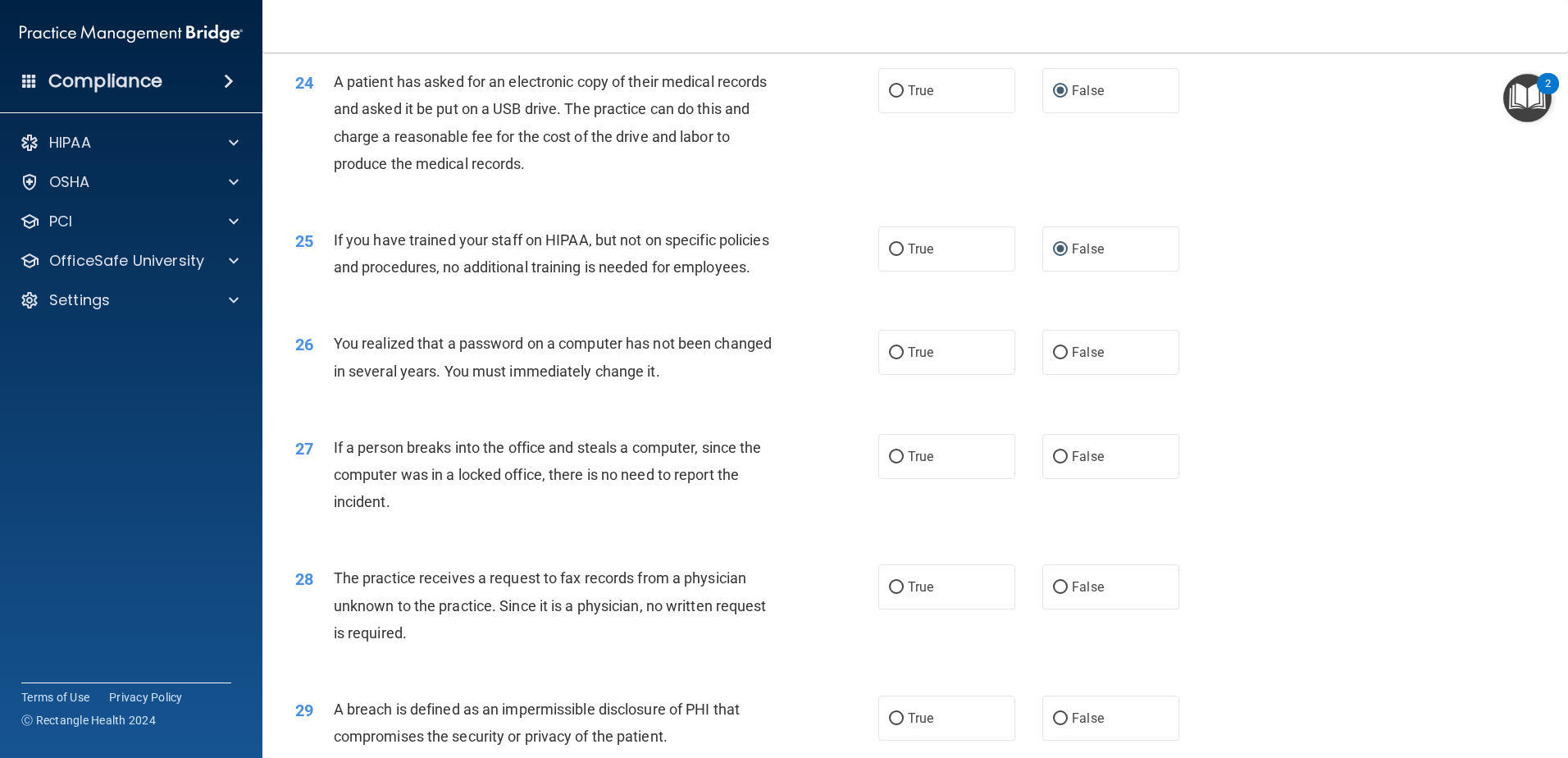
scroll to position [2873, 0]
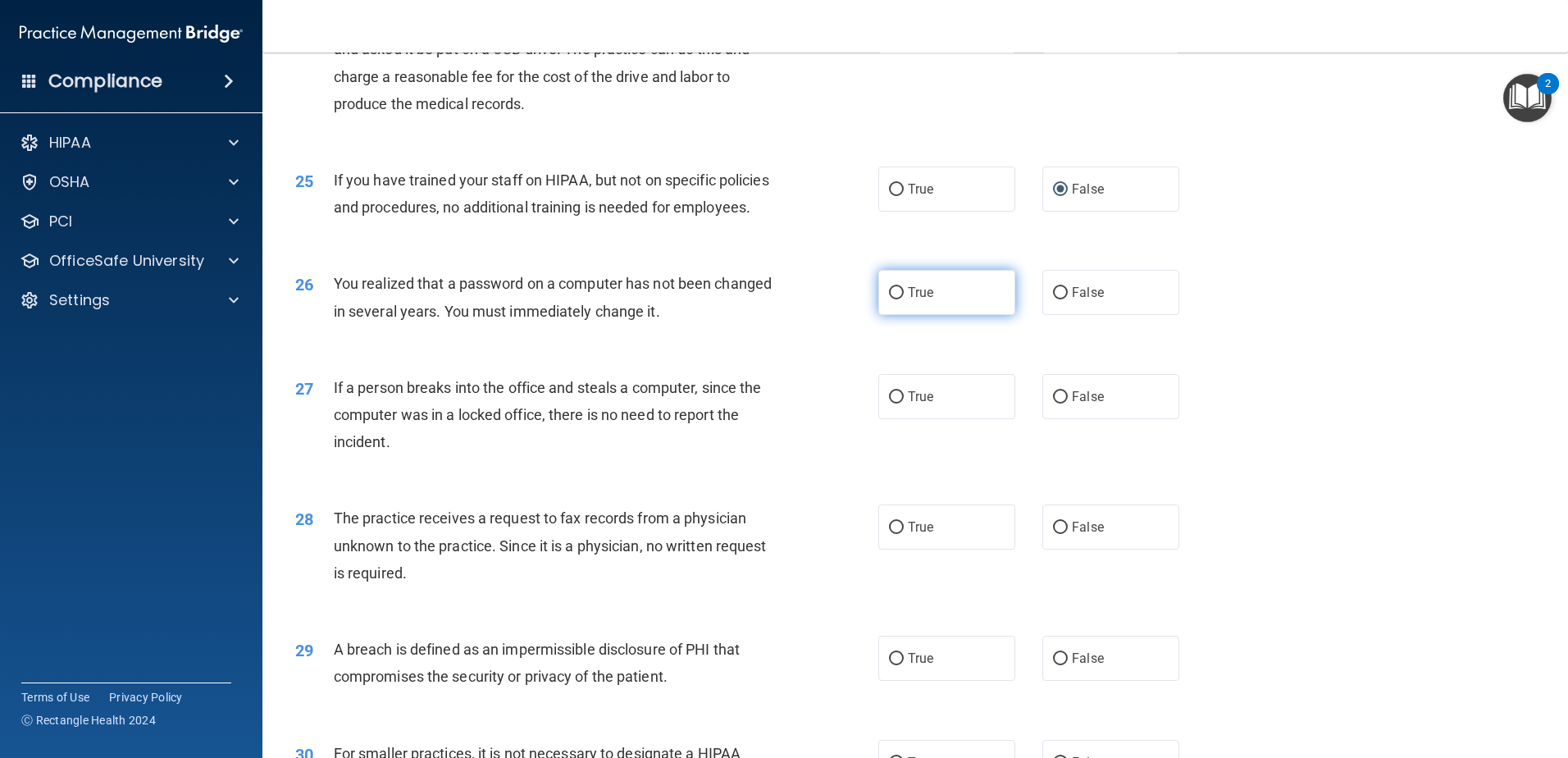
click at [890, 300] on input "True" at bounding box center [896, 294] width 15 height 12
radio input "true"
click at [1072, 405] on span "False" at bounding box center [1088, 397] width 32 height 16
click at [1067, 404] on input "False" at bounding box center [1060, 398] width 15 height 12
radio input "true"
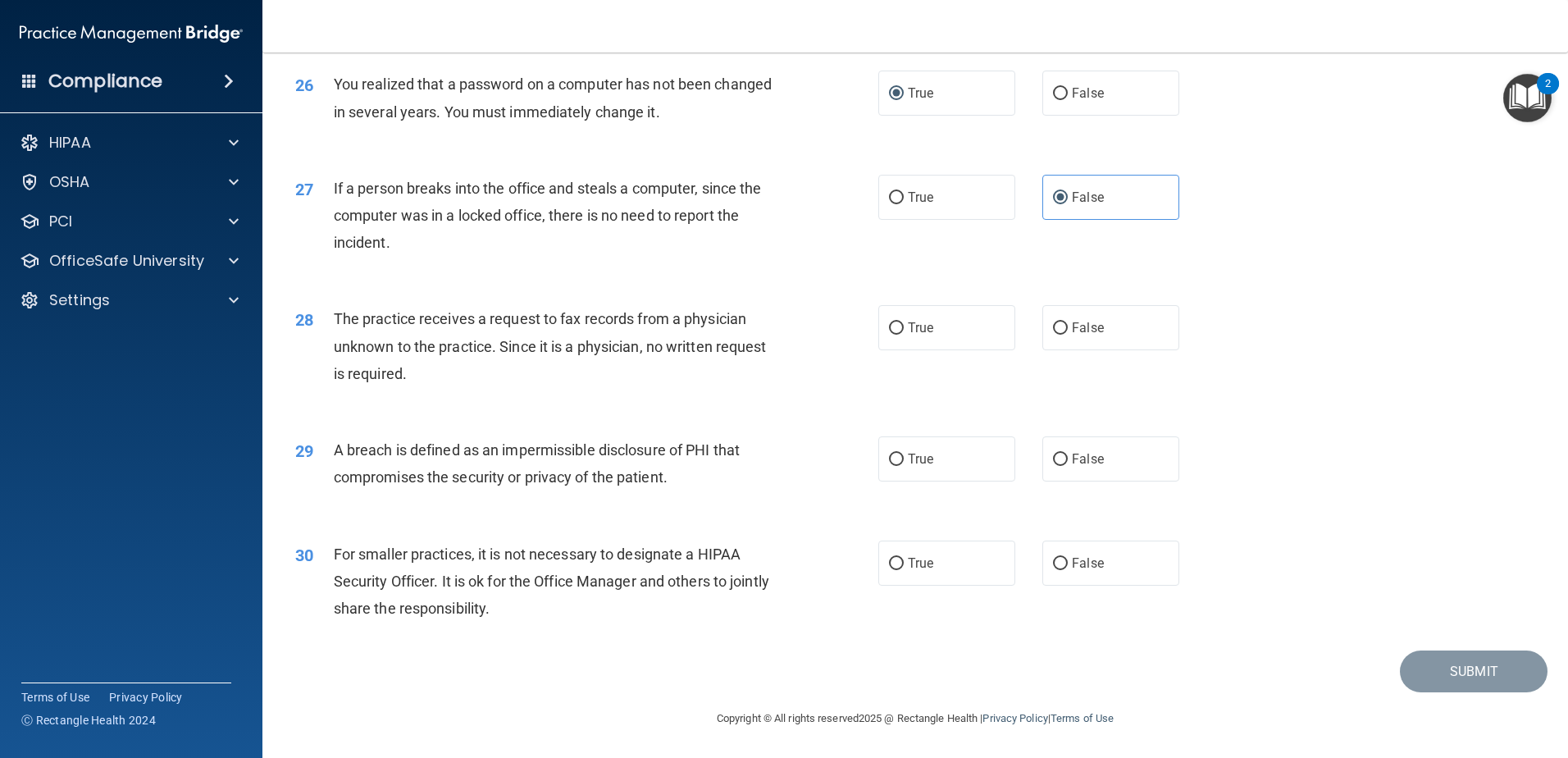
scroll to position [3119, 0]
click at [1055, 335] on input "False" at bounding box center [1060, 329] width 15 height 12
radio input "true"
click at [892, 466] on input "True" at bounding box center [896, 460] width 15 height 12
radio input "true"
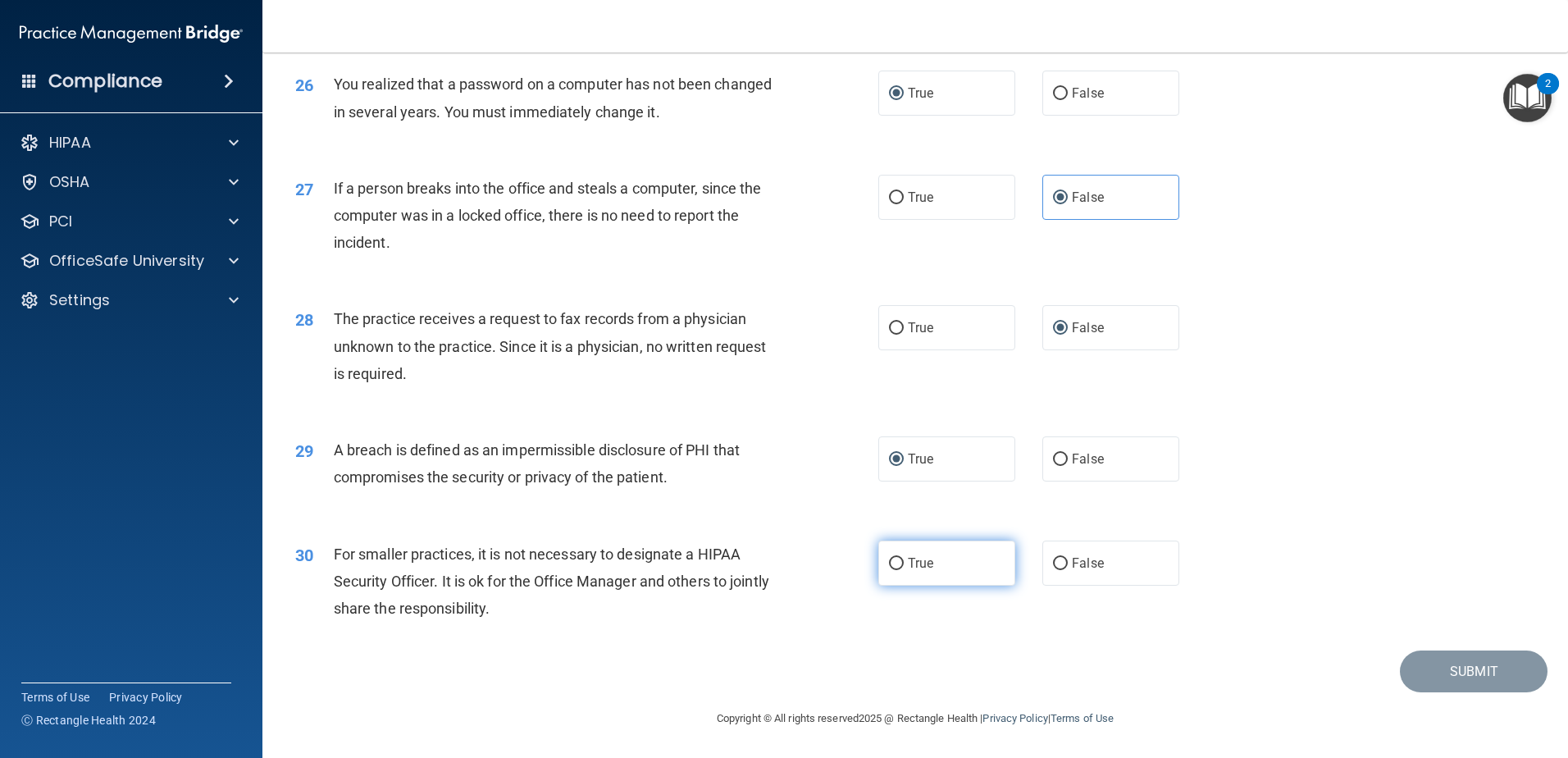
click at [890, 570] on input "True" at bounding box center [896, 565] width 15 height 12
radio input "true"
click at [1451, 694] on button "Submit" at bounding box center [1474, 672] width 147 height 41
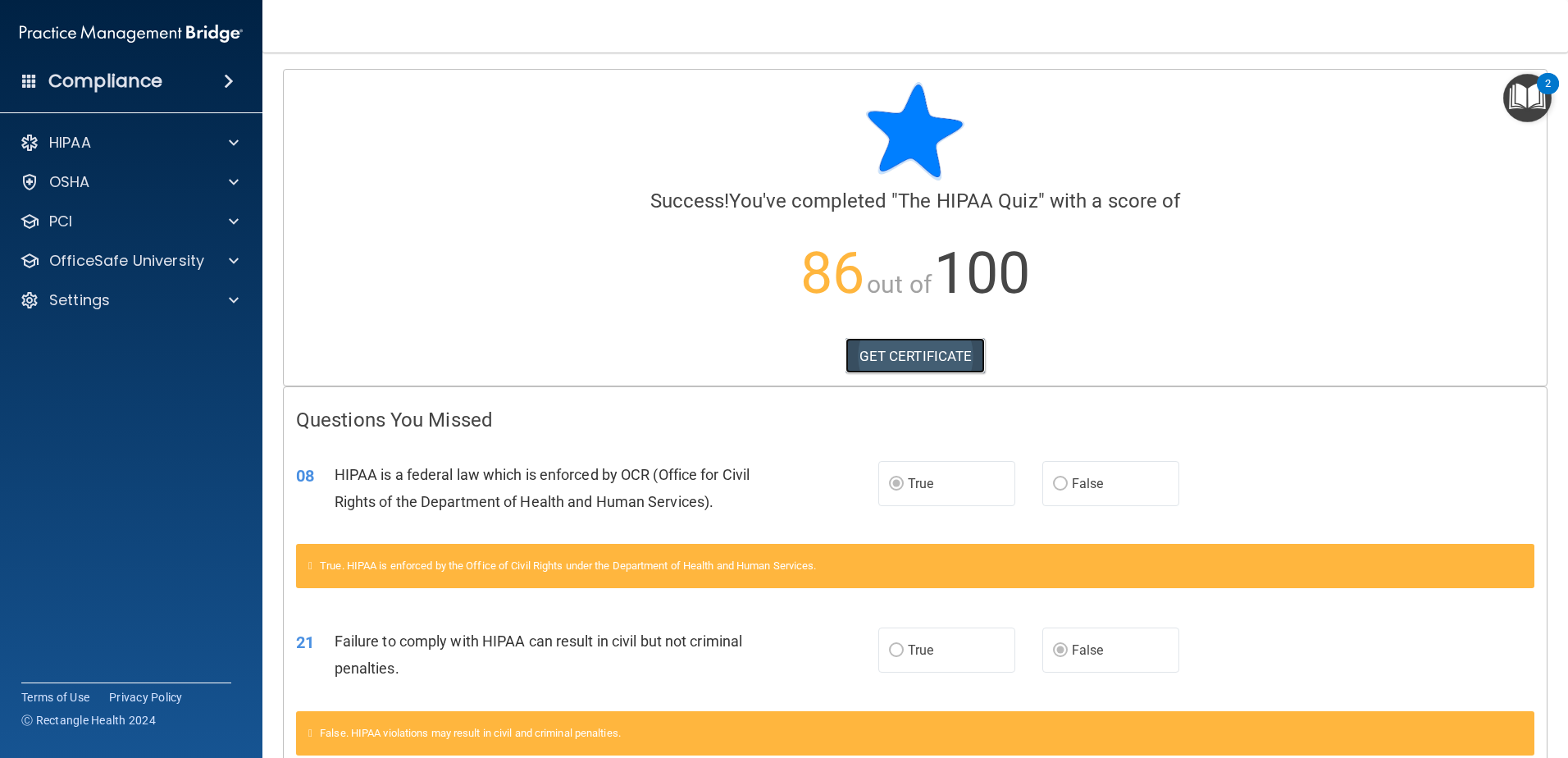
click at [887, 350] on link "GET CERTIFICATE" at bounding box center [915, 356] width 140 height 36
click at [235, 141] on span at bounding box center [234, 143] width 10 height 19
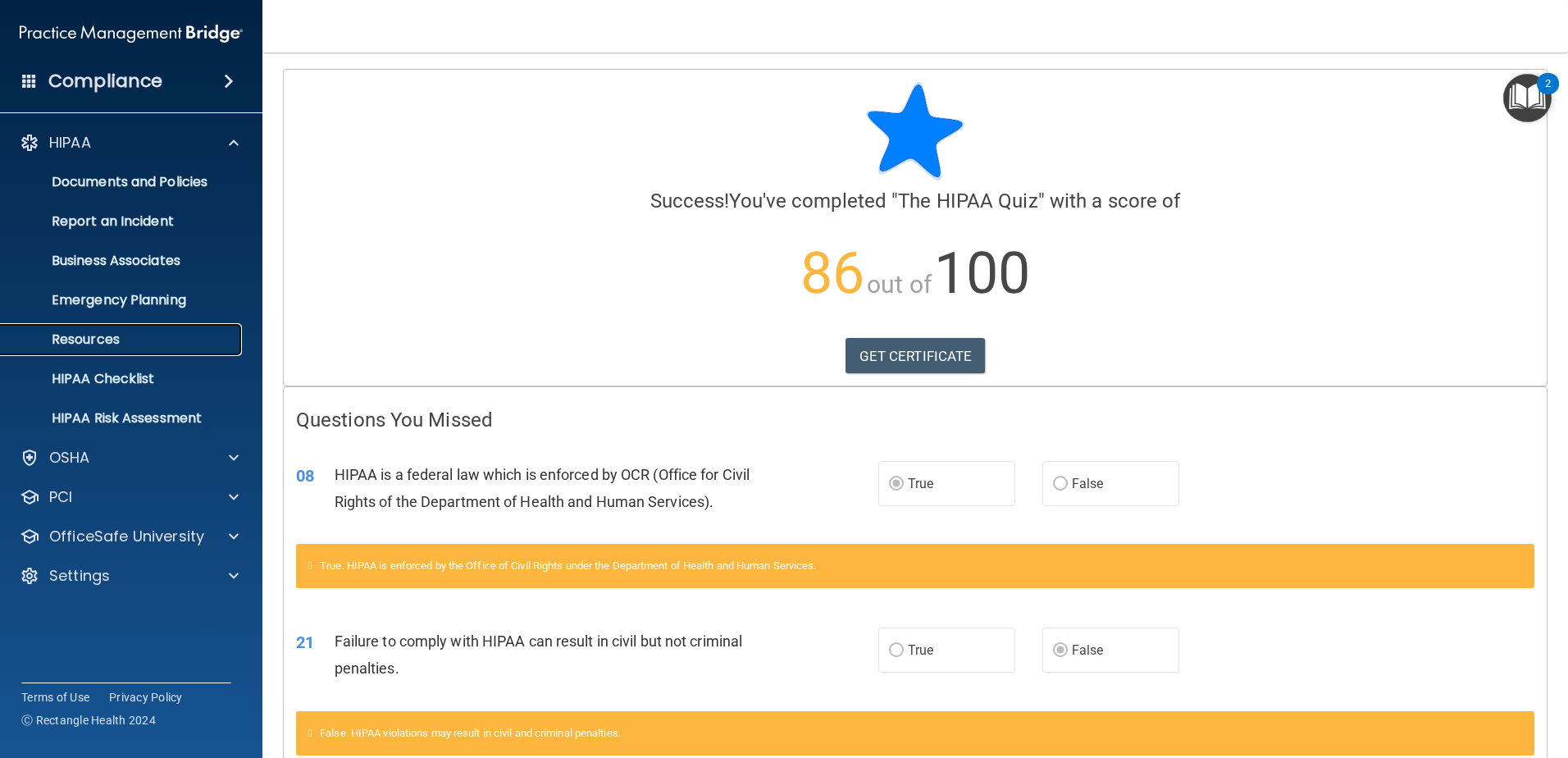
click at [110, 342] on p "Resources" at bounding box center [123, 340] width 224 height 17
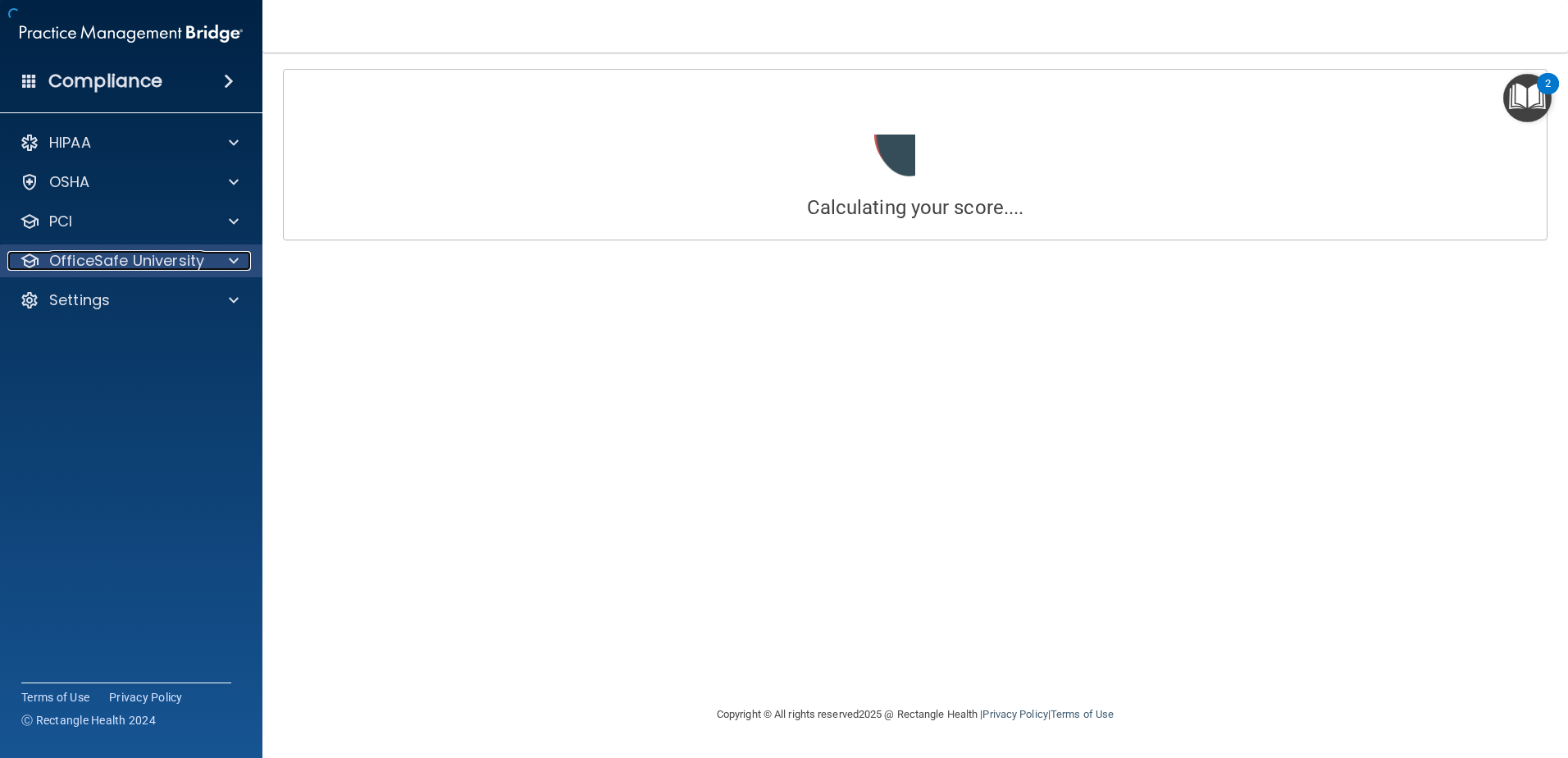
click at [231, 258] on span at bounding box center [234, 261] width 10 height 19
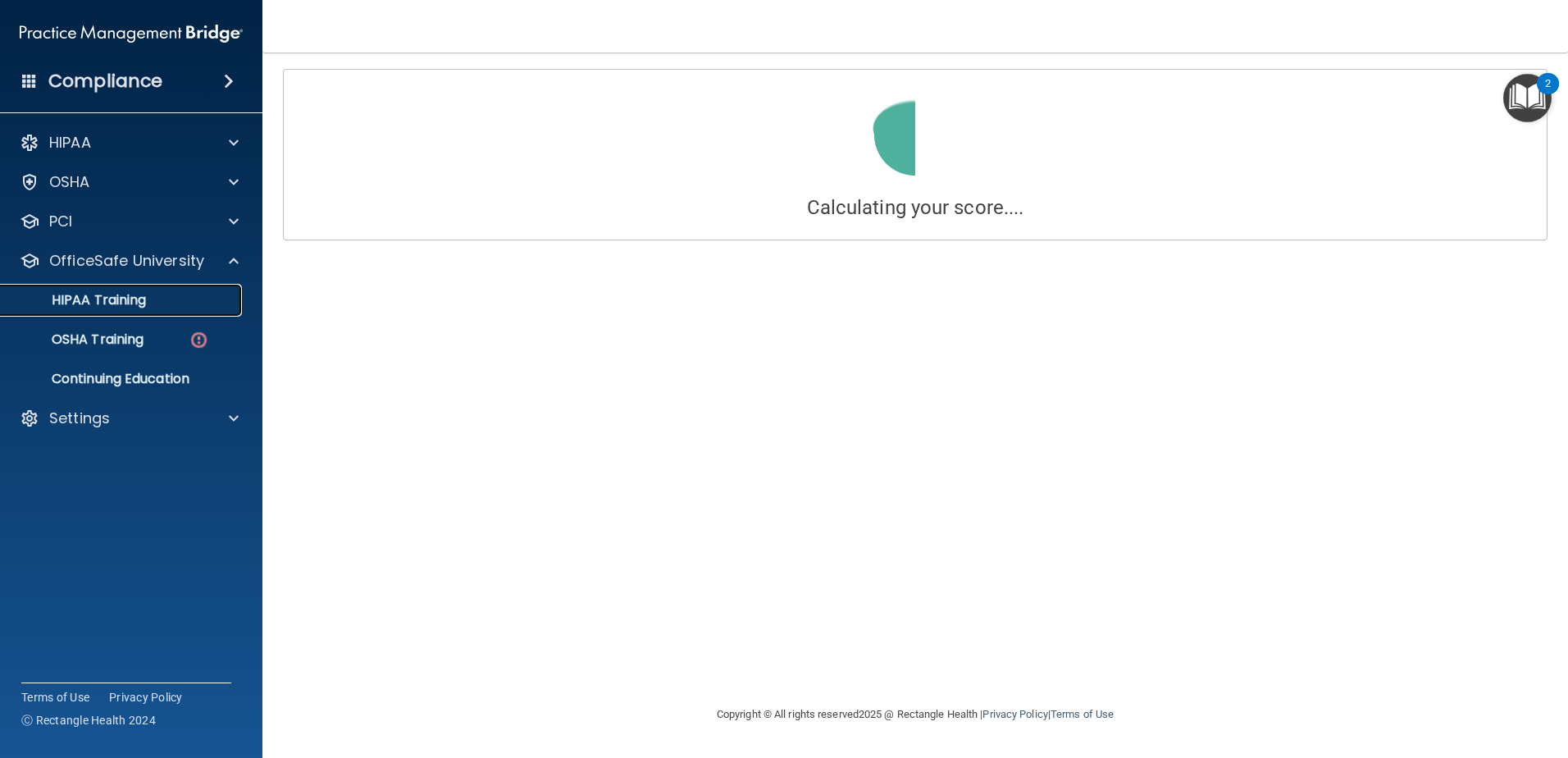
click at [93, 303] on p "HIPAA Training" at bounding box center [78, 300] width 135 height 17
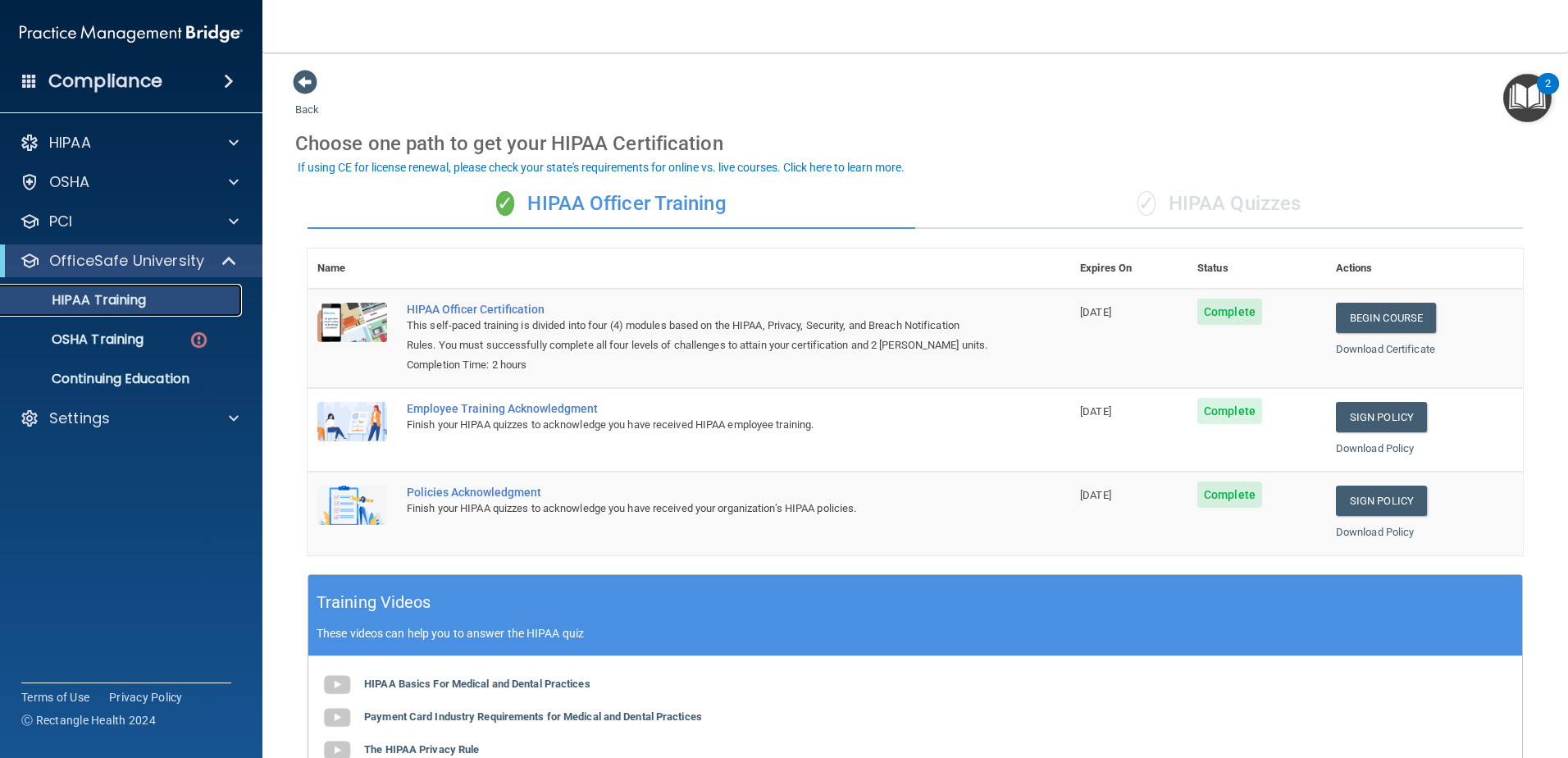
click at [123, 298] on p "HIPAA Training" at bounding box center [78, 300] width 135 height 17
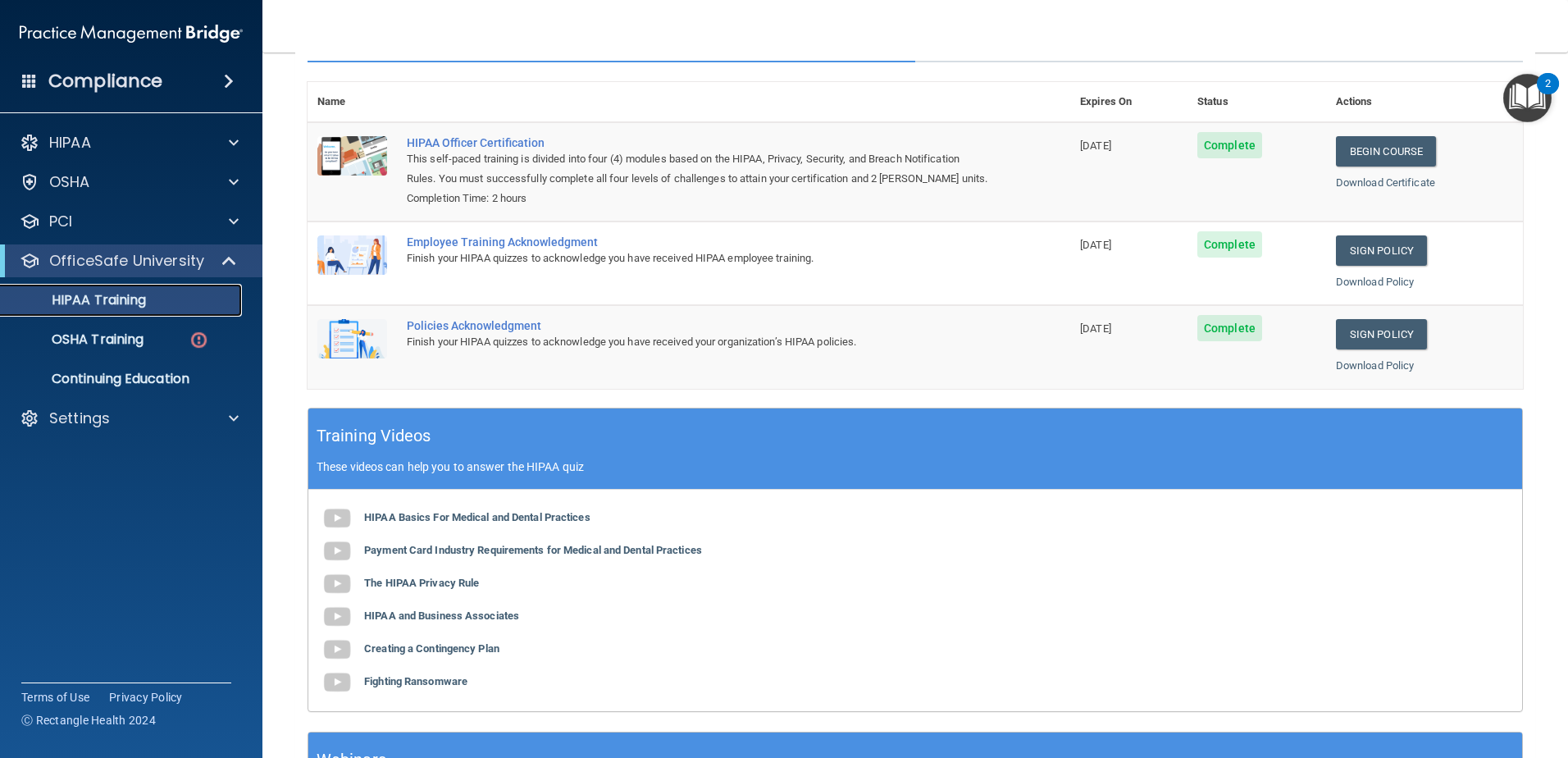
scroll to position [162, 0]
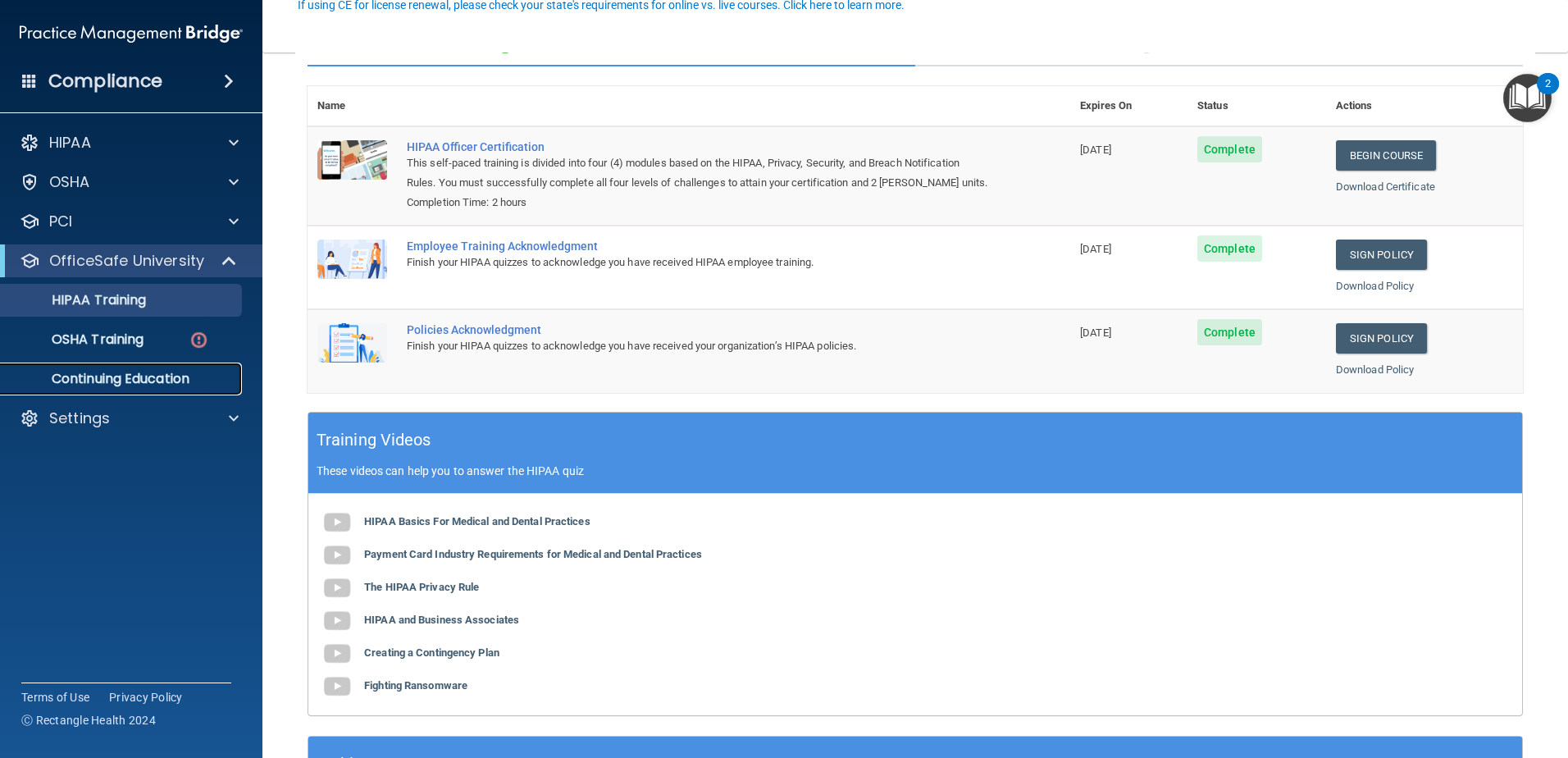
click at [85, 380] on p "Continuing Education" at bounding box center [123, 379] width 224 height 17
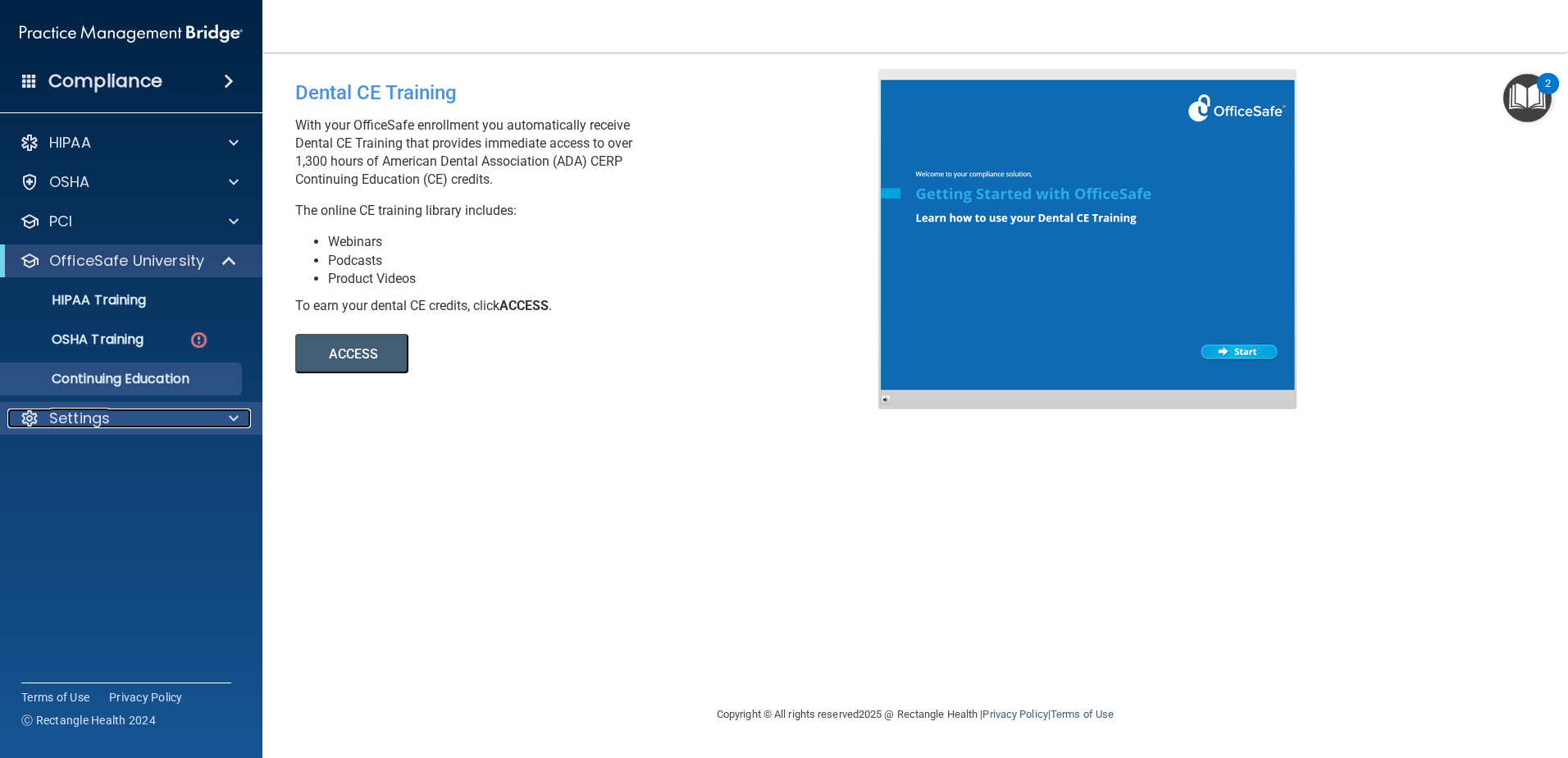
click at [68, 421] on p "Settings" at bounding box center [79, 418] width 61 height 19
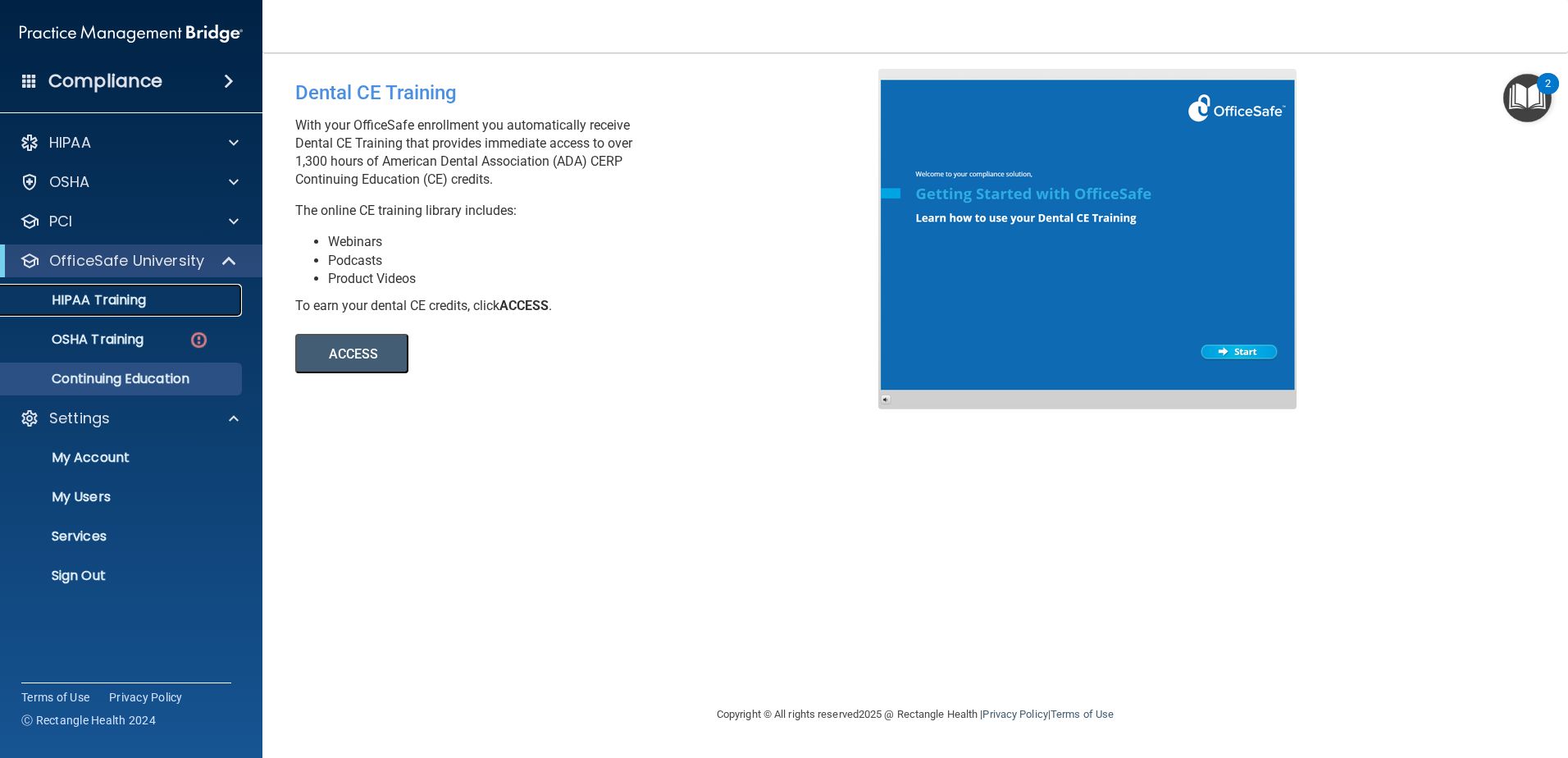
click at [80, 300] on p "HIPAA Training" at bounding box center [78, 300] width 135 height 17
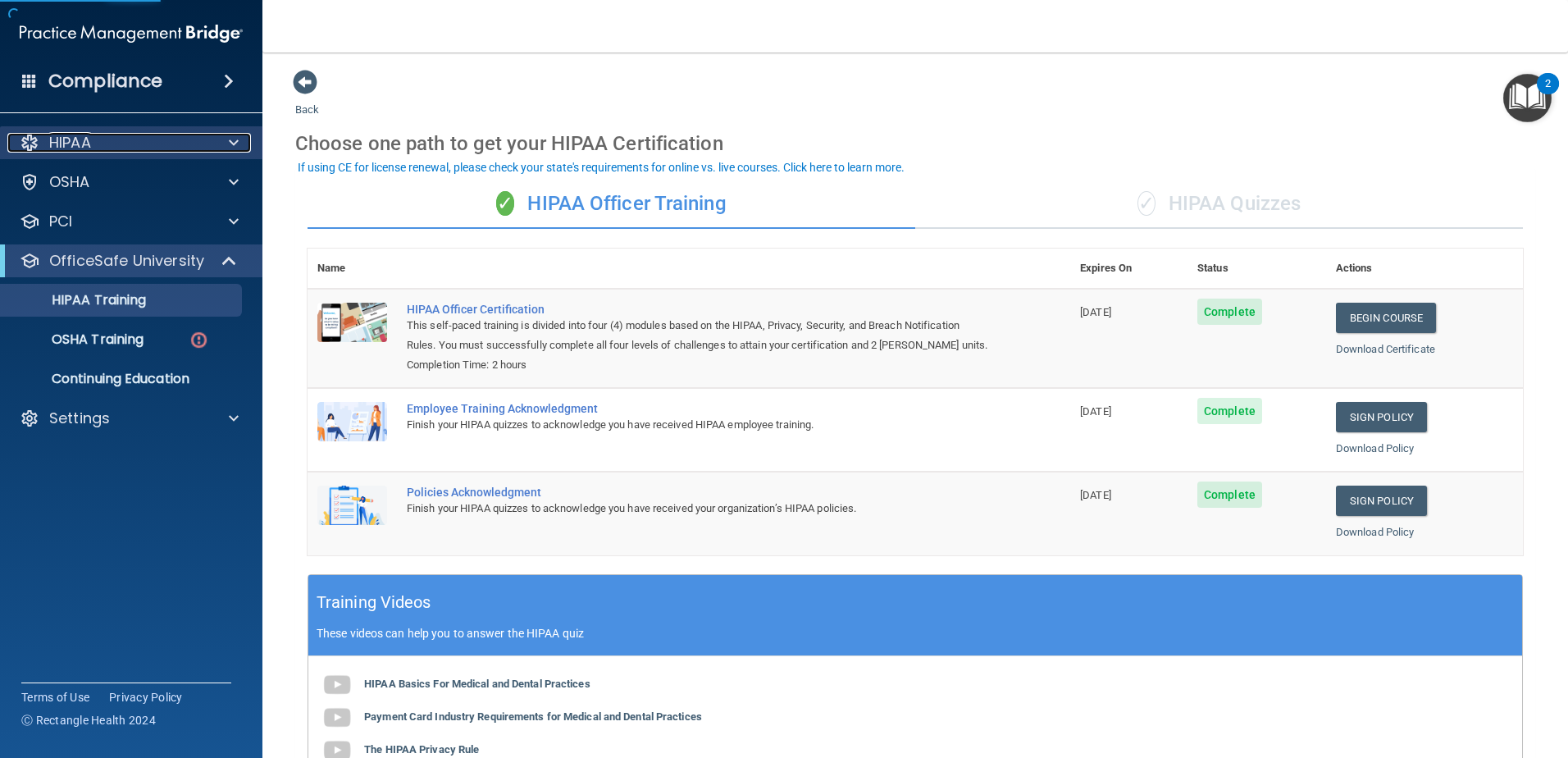
click at [220, 135] on div at bounding box center [231, 143] width 41 height 19
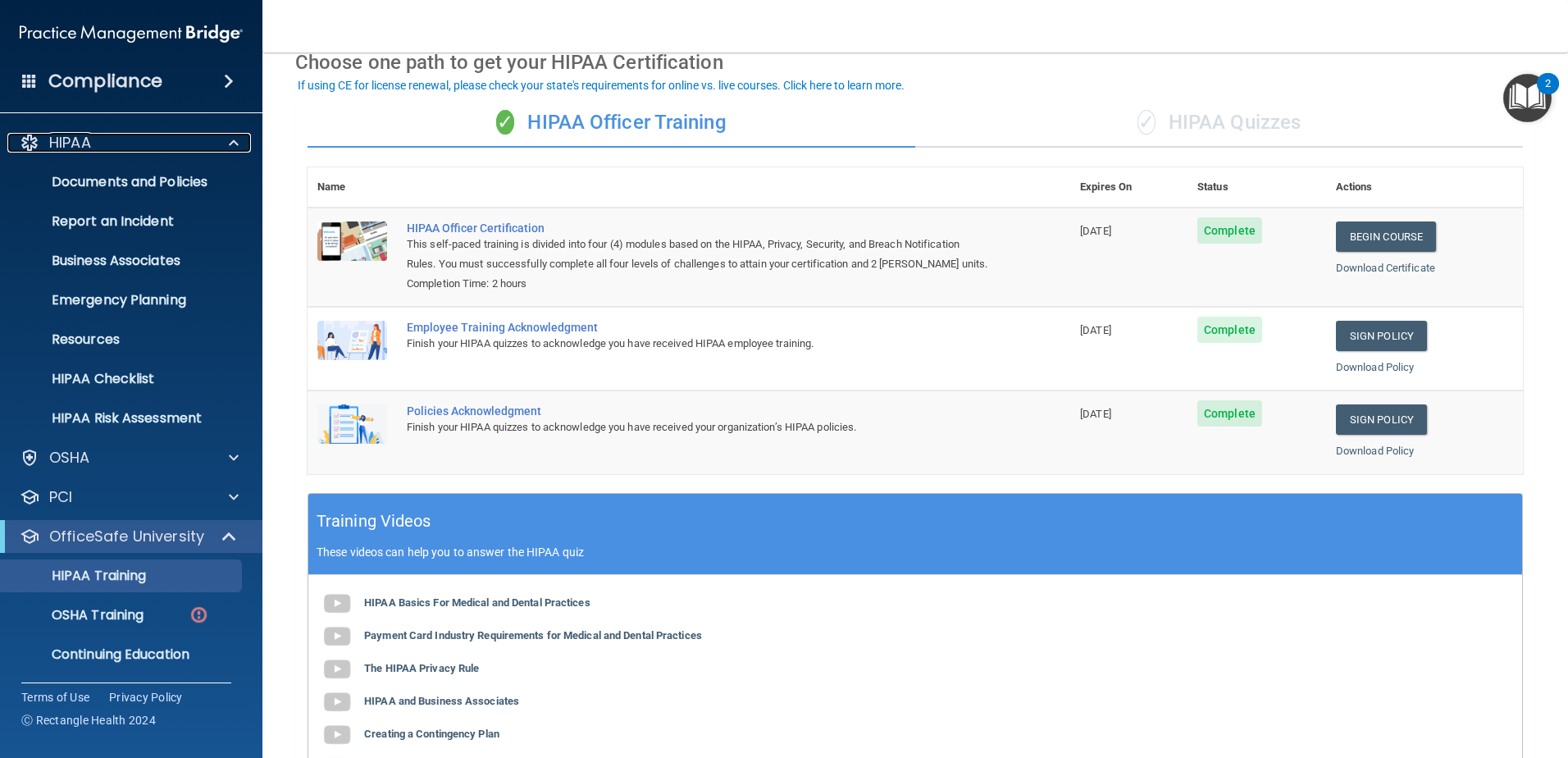
scroll to position [82, 0]
click at [1169, 114] on div "✓ HIPAA Quizzes" at bounding box center [1219, 123] width 608 height 49
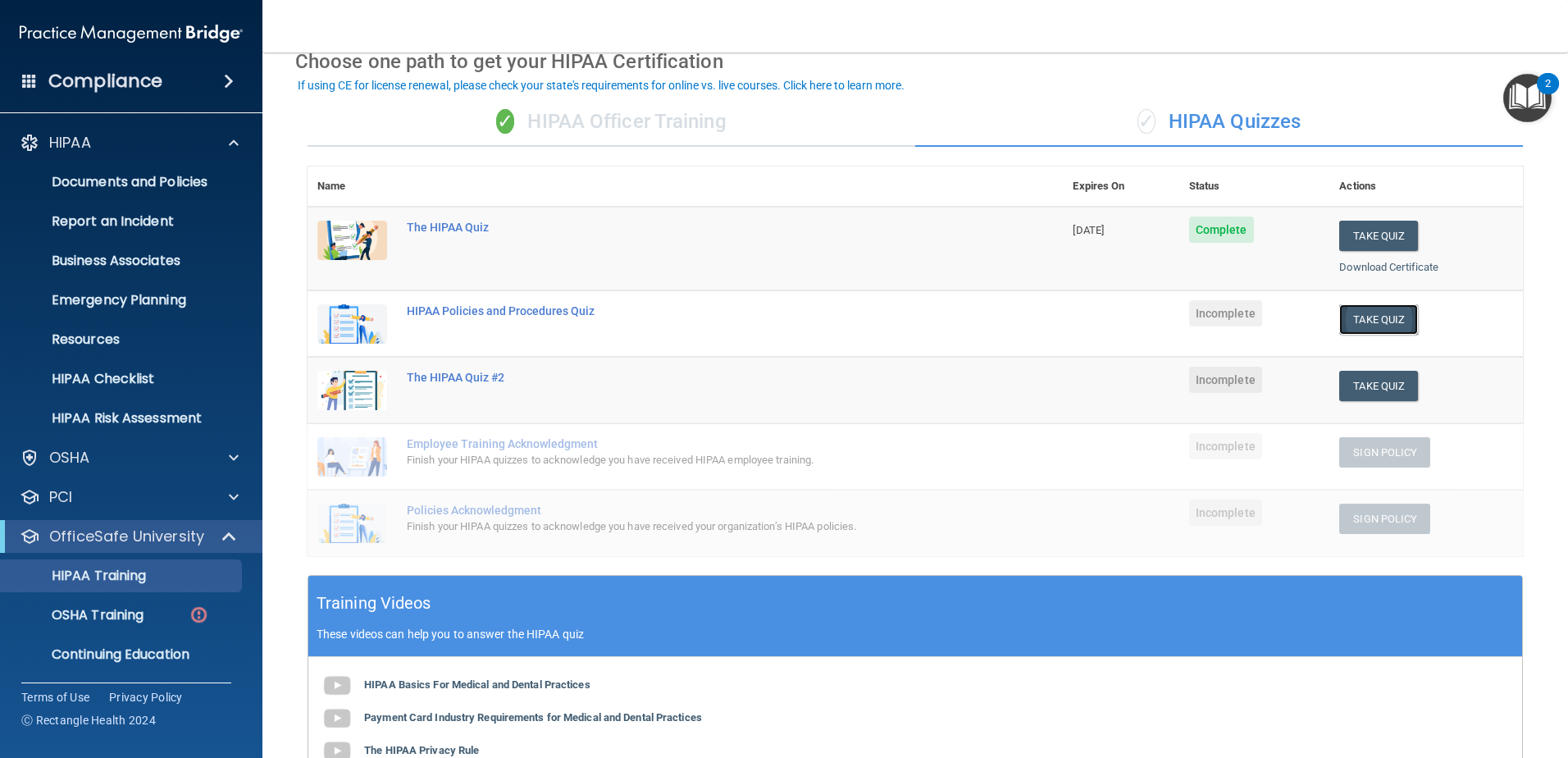
click at [1380, 316] on button "Take Quiz" at bounding box center [1378, 319] width 78 height 30
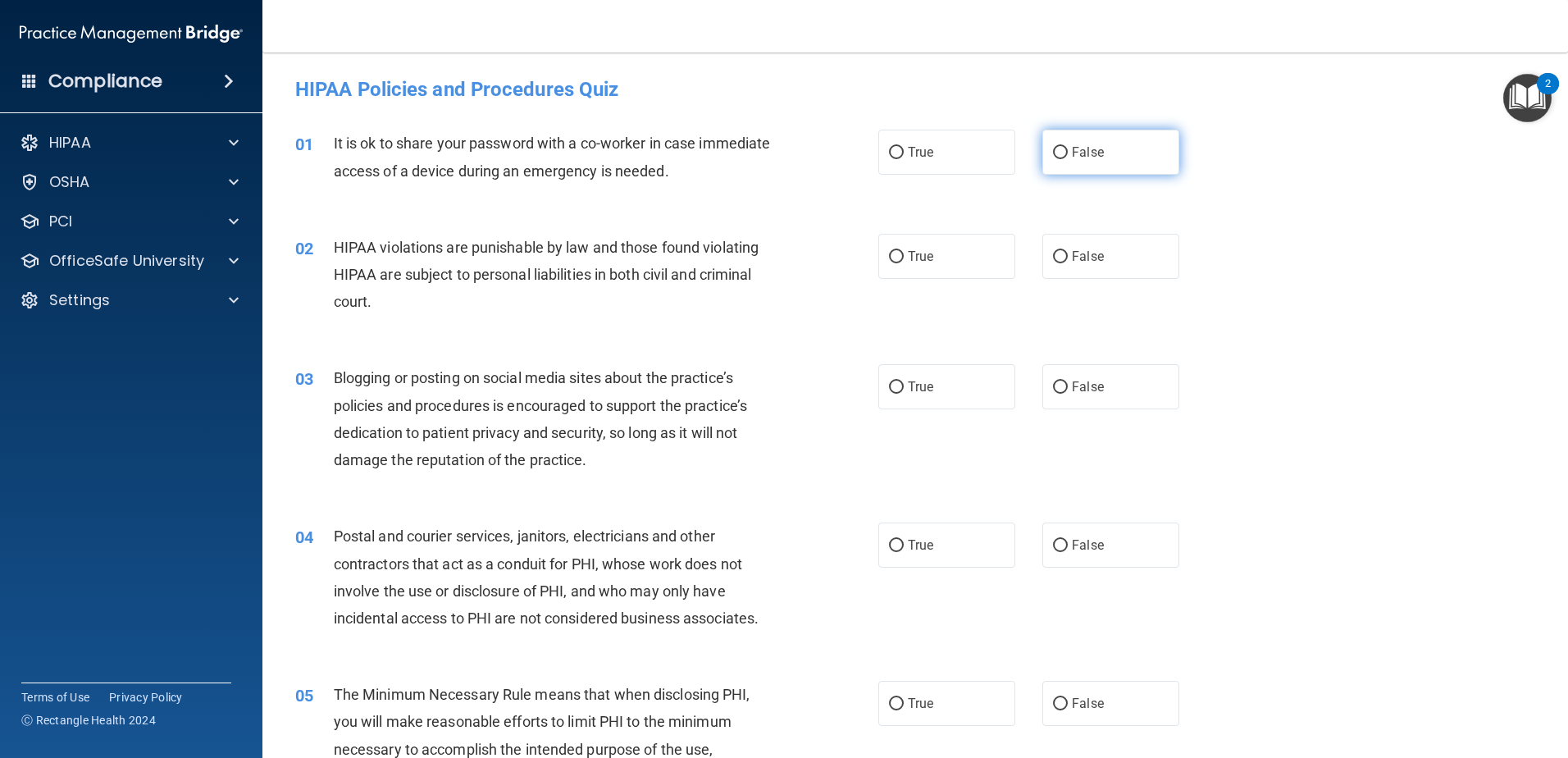
click at [1056, 152] on input "False" at bounding box center [1060, 153] width 15 height 12
radio input "true"
click at [889, 254] on input "True" at bounding box center [896, 258] width 15 height 12
radio input "true"
click at [1053, 386] on input "False" at bounding box center [1060, 388] width 15 height 12
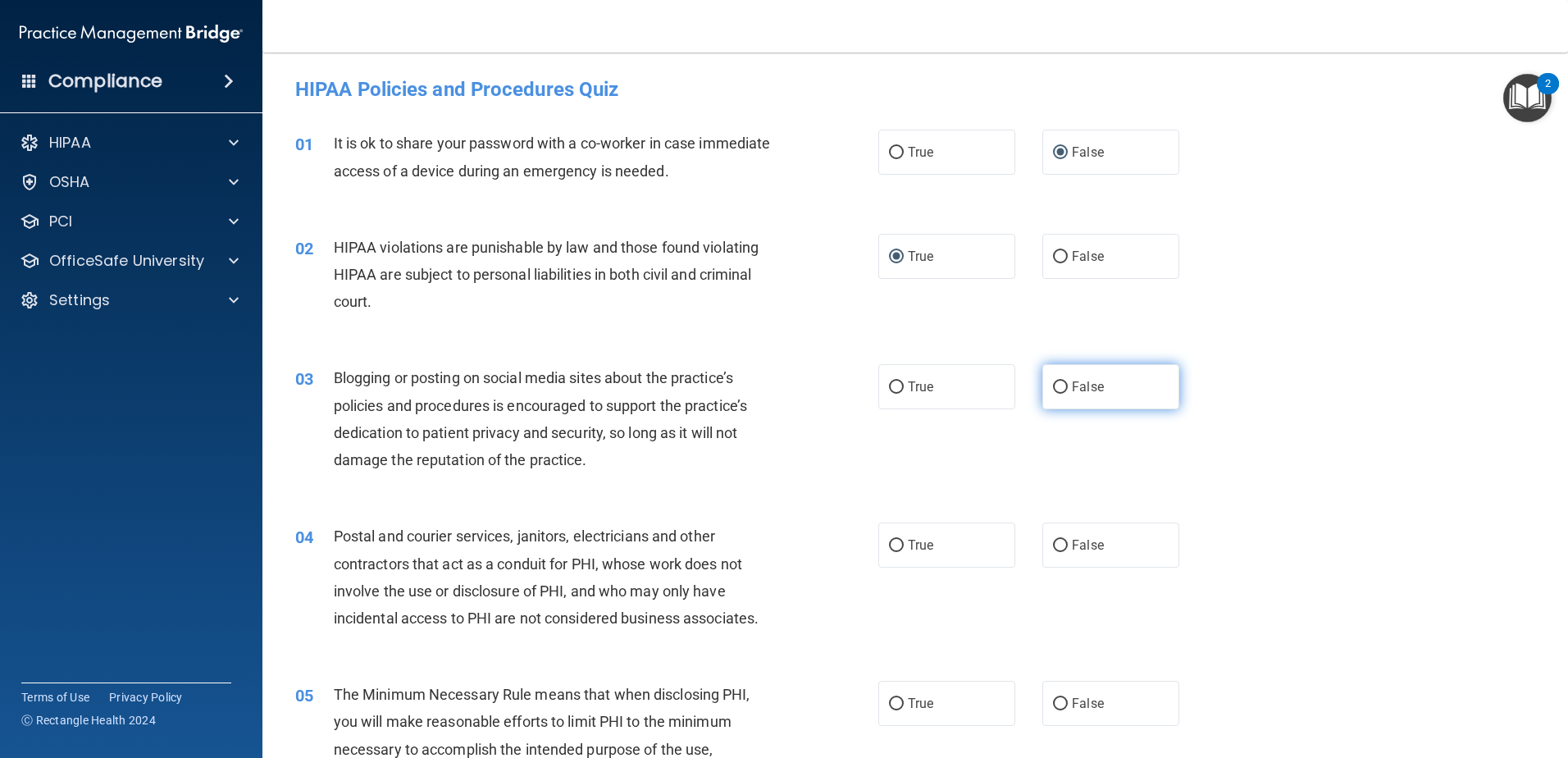
radio input "true"
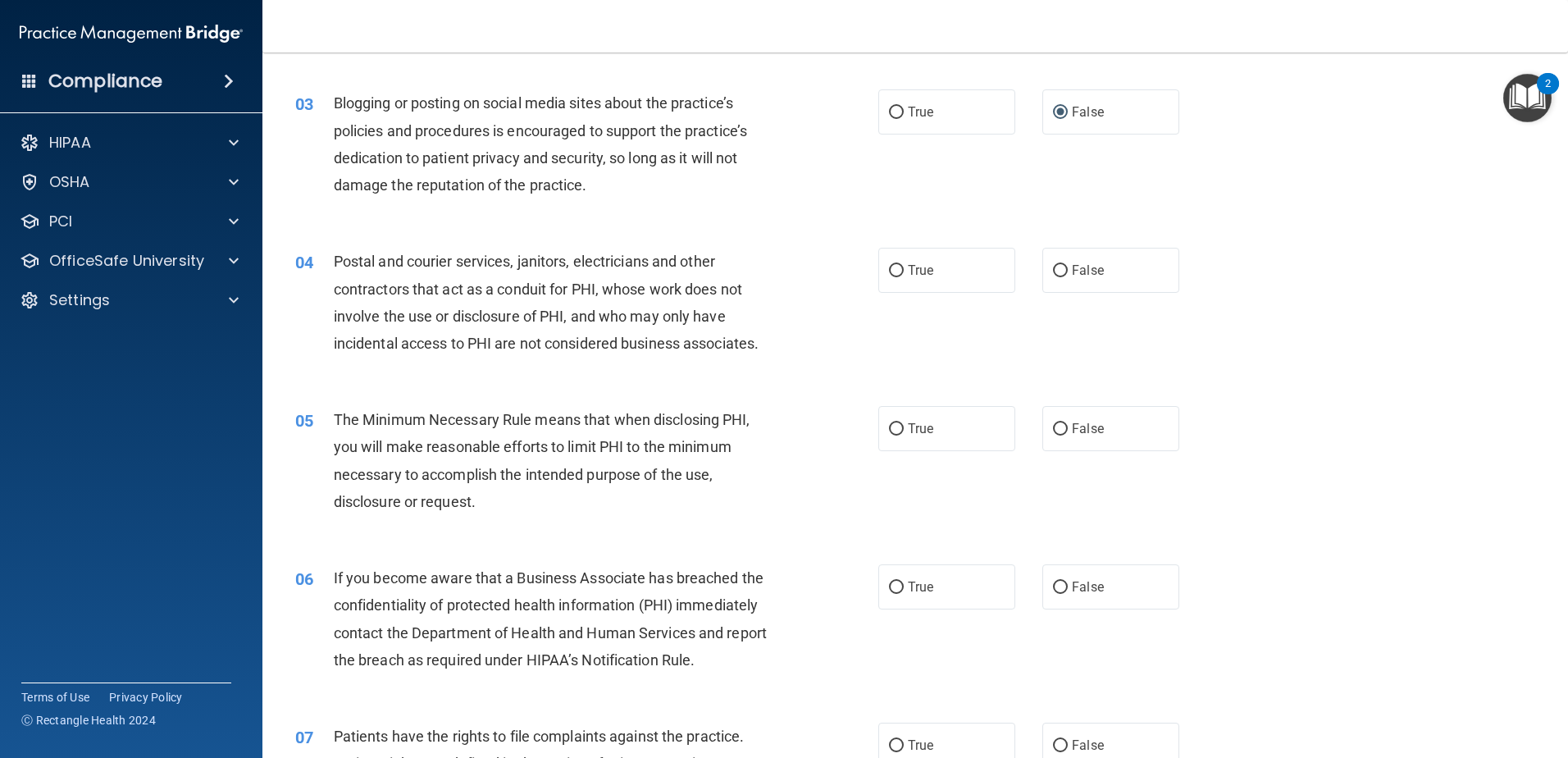
scroll to position [246, 0]
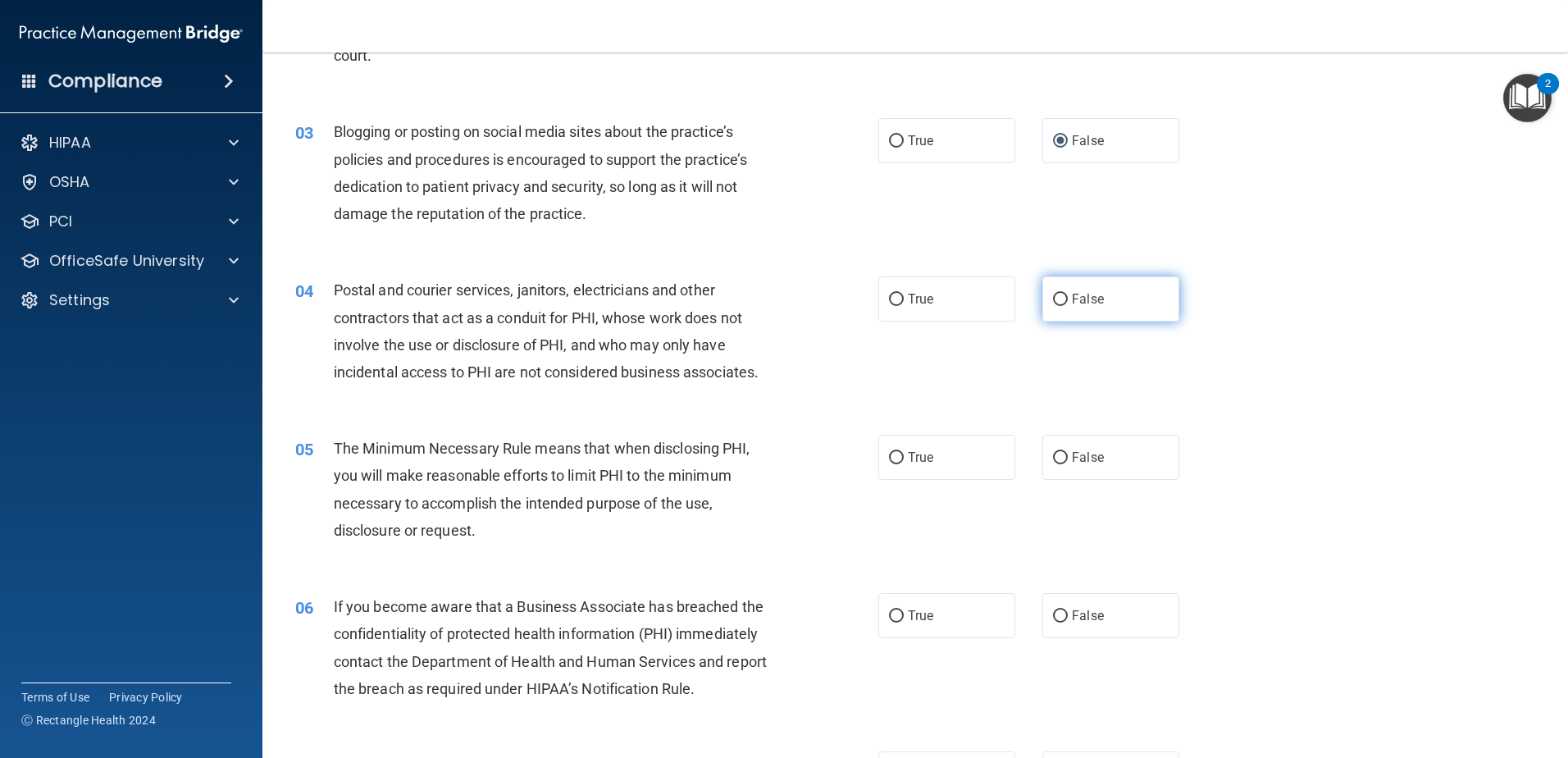
click at [1053, 298] on input "False" at bounding box center [1060, 300] width 15 height 12
radio input "true"
click at [892, 457] on input "True" at bounding box center [896, 459] width 15 height 12
radio input "true"
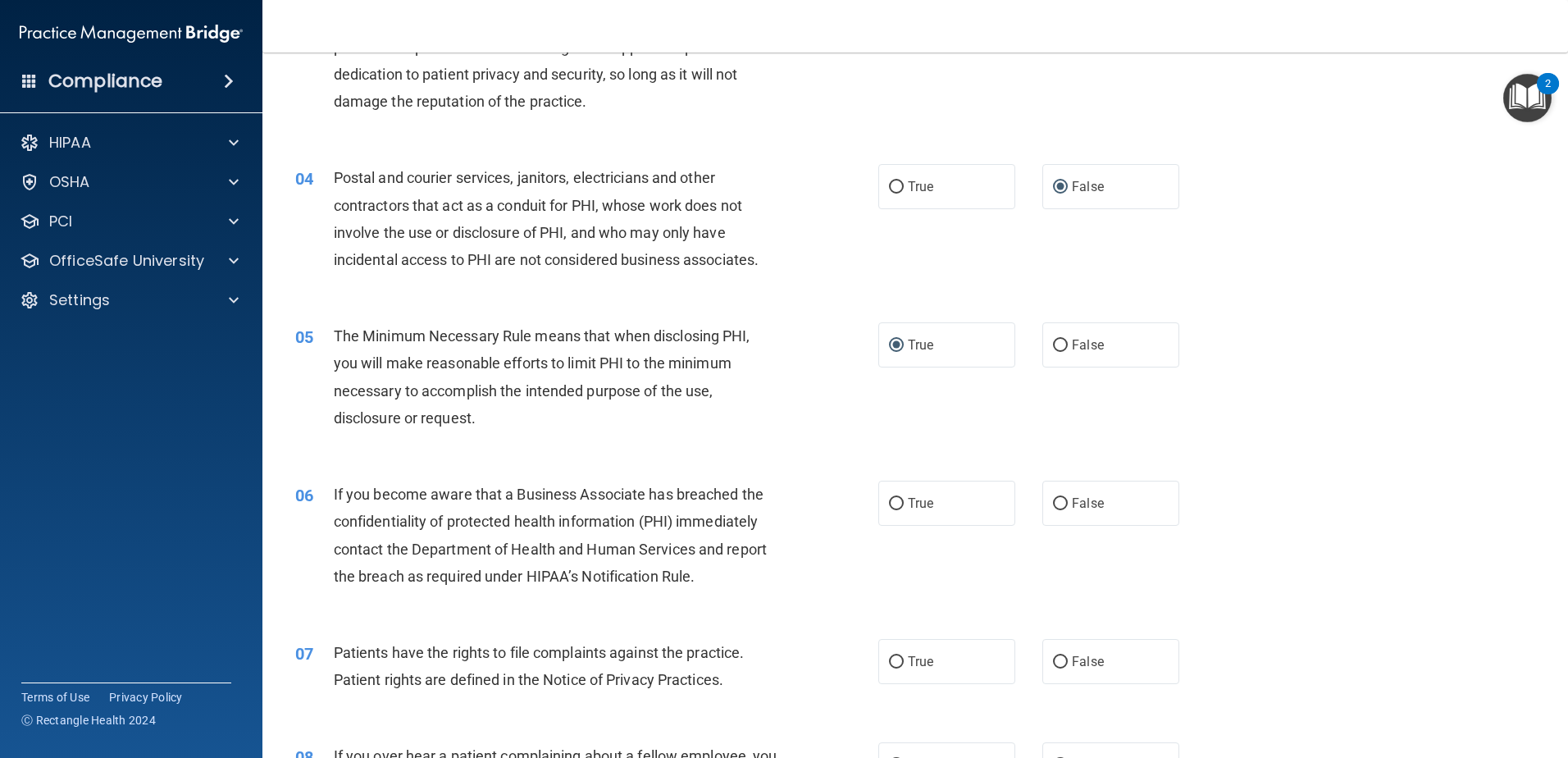
scroll to position [410, 0]
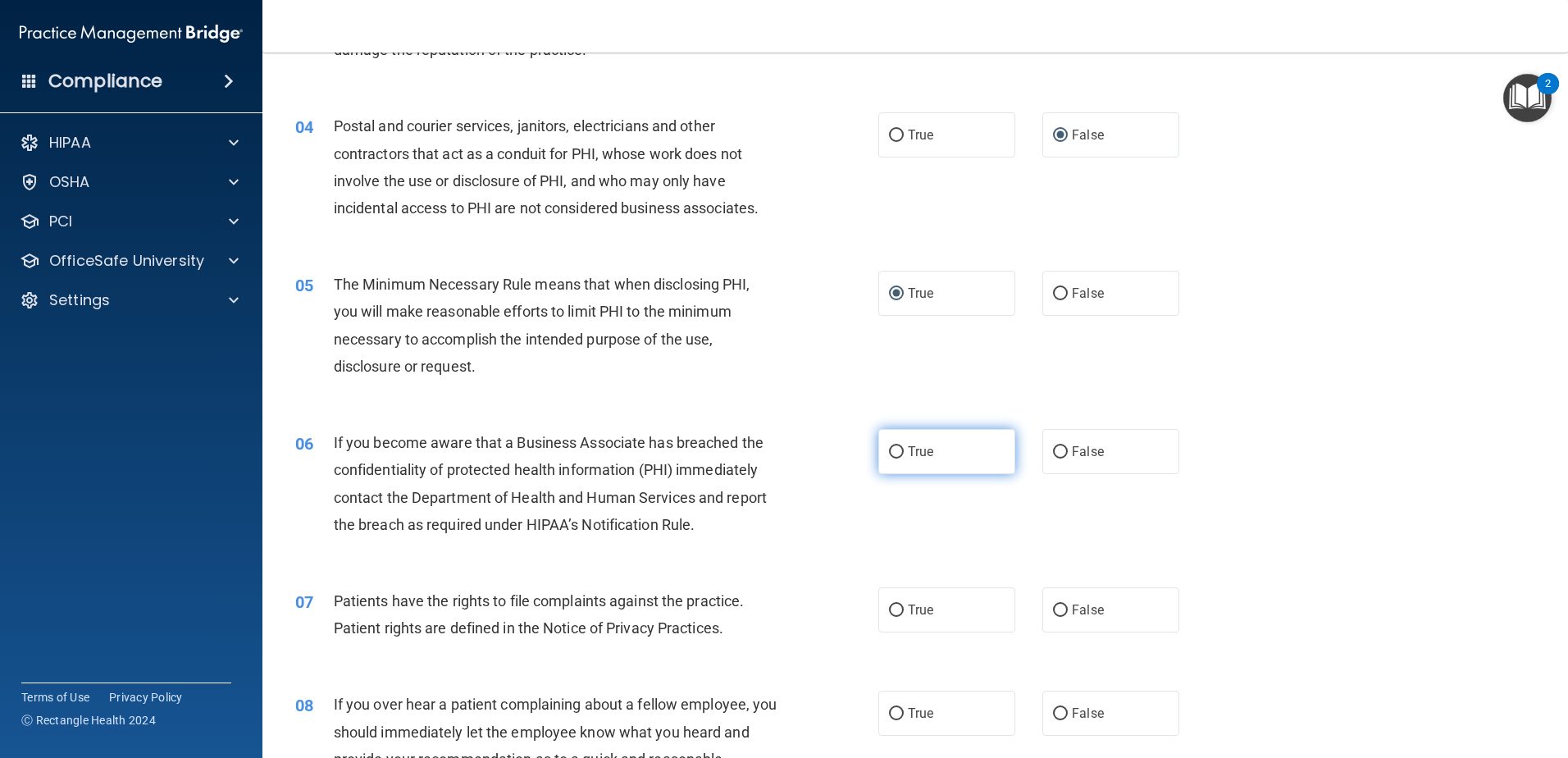
click at [889, 454] on input "True" at bounding box center [896, 453] width 15 height 12
radio input "true"
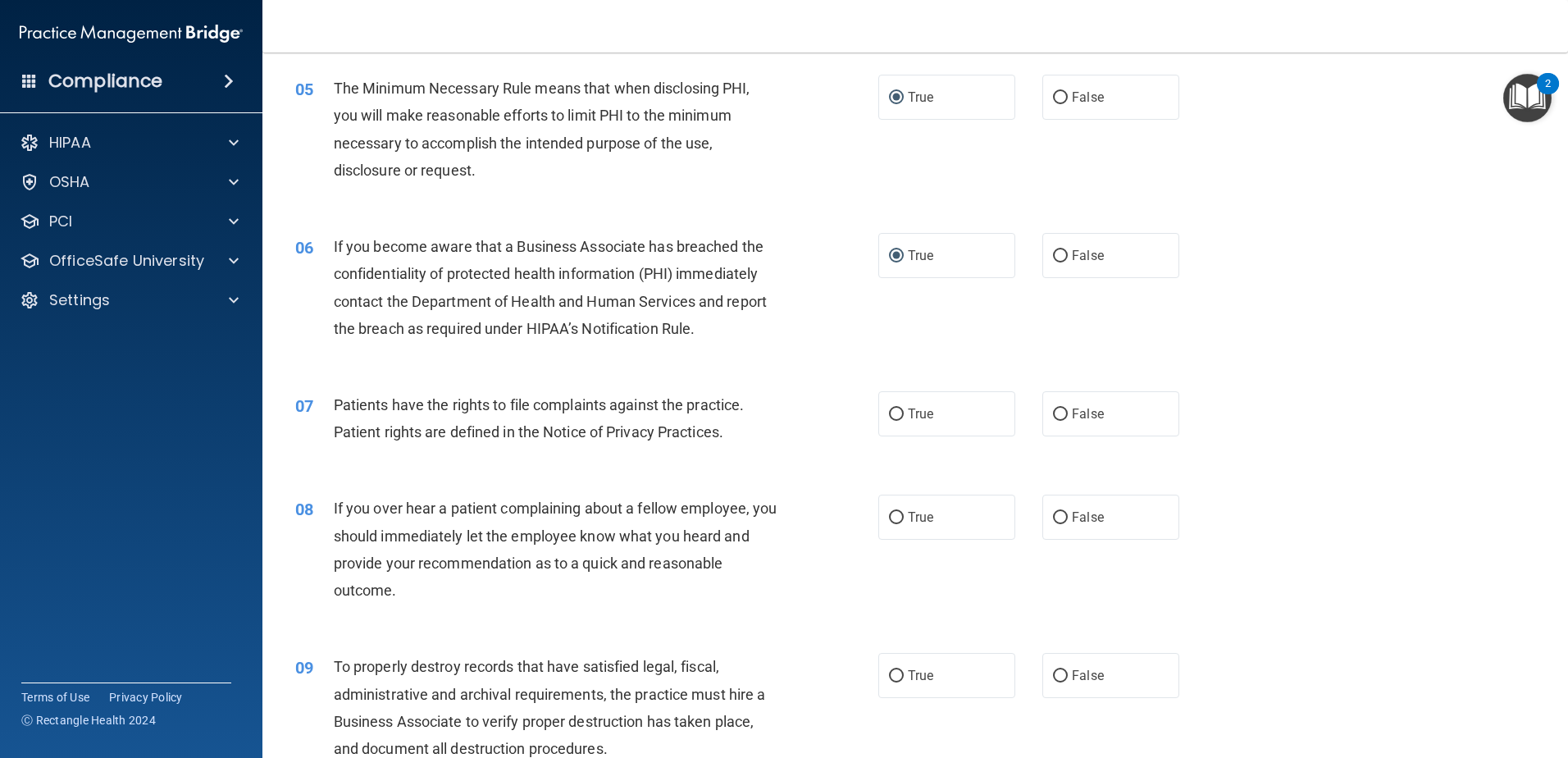
scroll to position [657, 0]
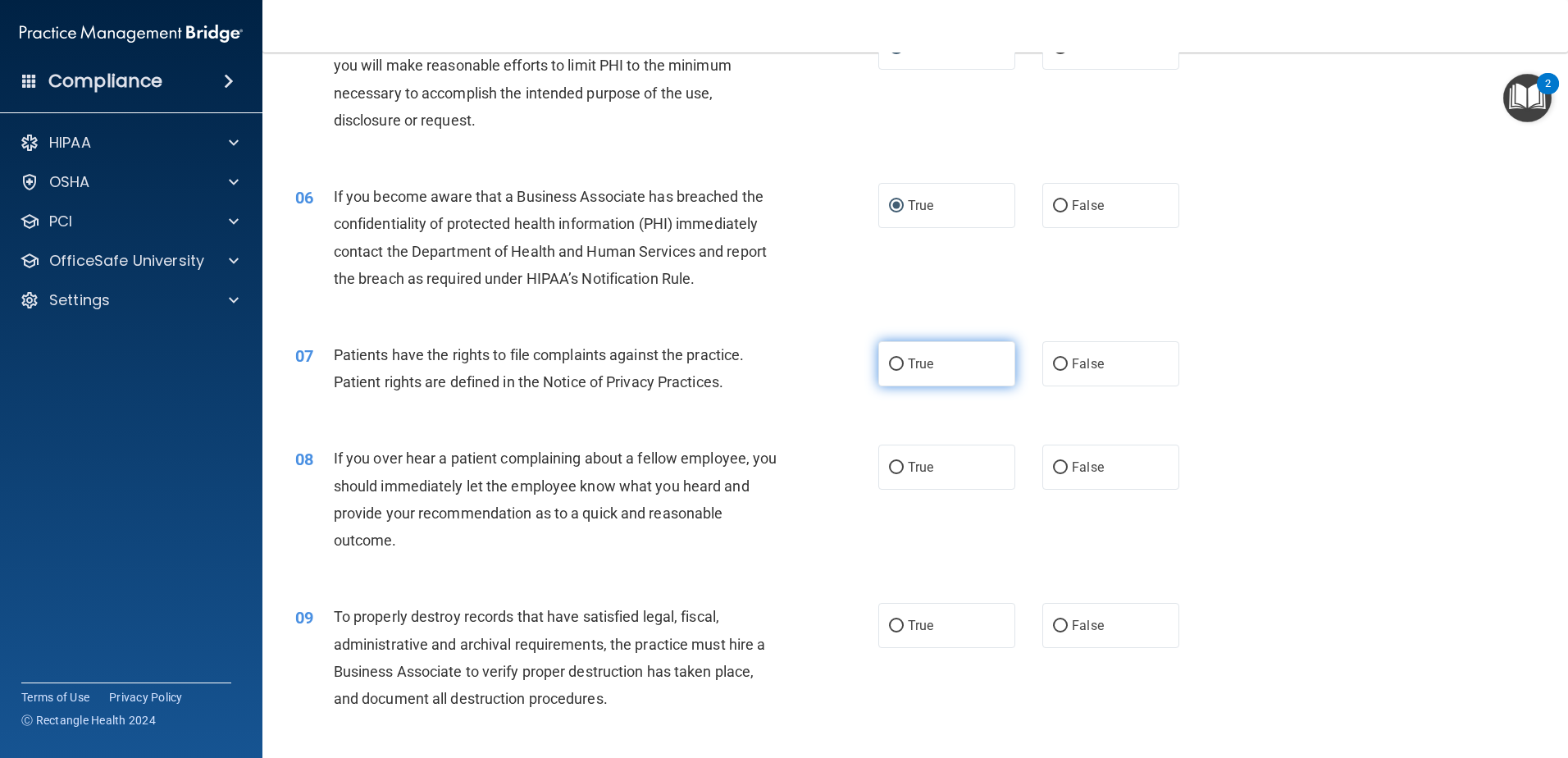
click at [891, 363] on input "True" at bounding box center [896, 364] width 15 height 12
radio input "true"
click at [1056, 469] on input "False" at bounding box center [1060, 469] width 15 height 12
radio input "true"
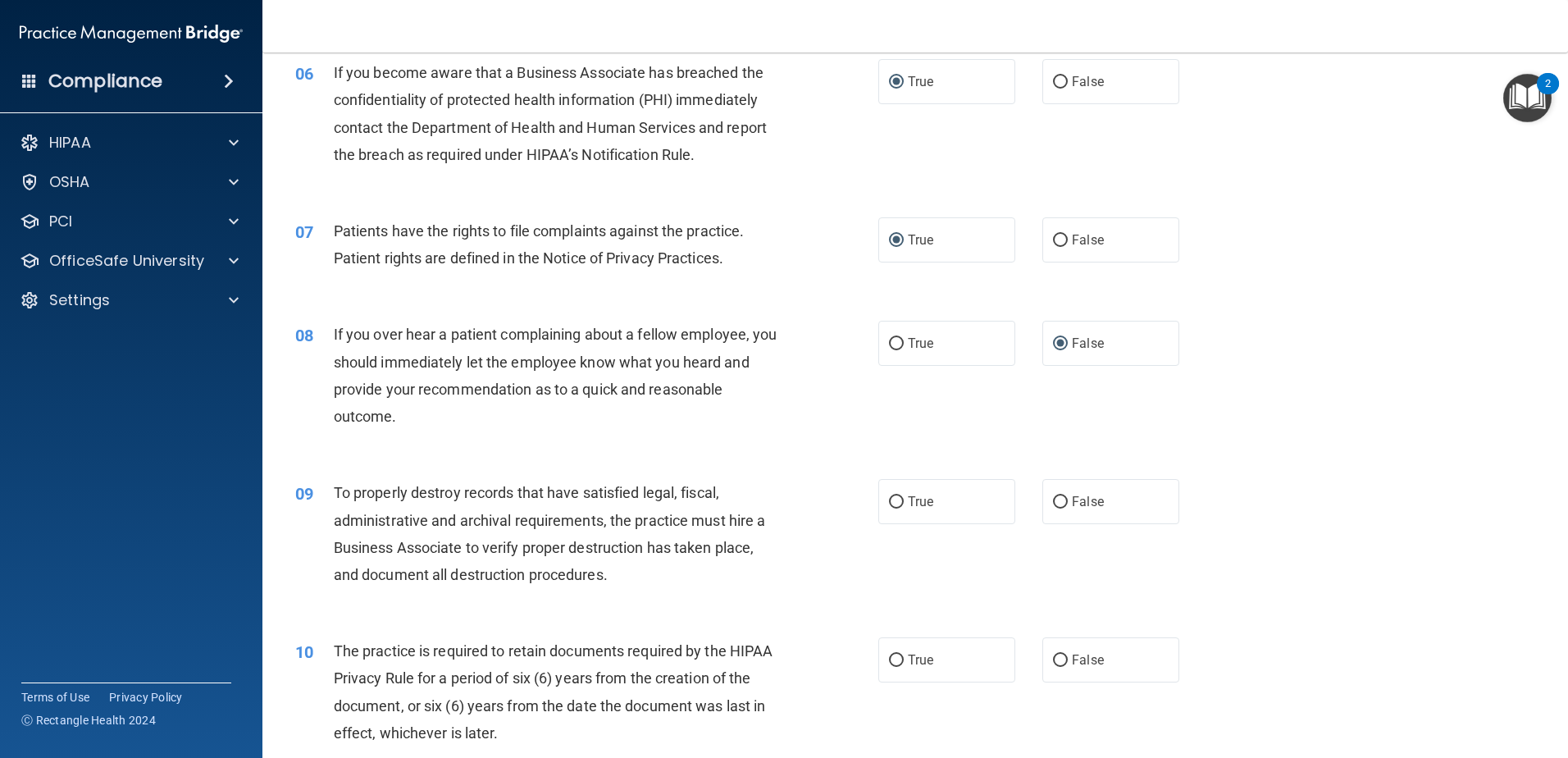
scroll to position [903, 0]
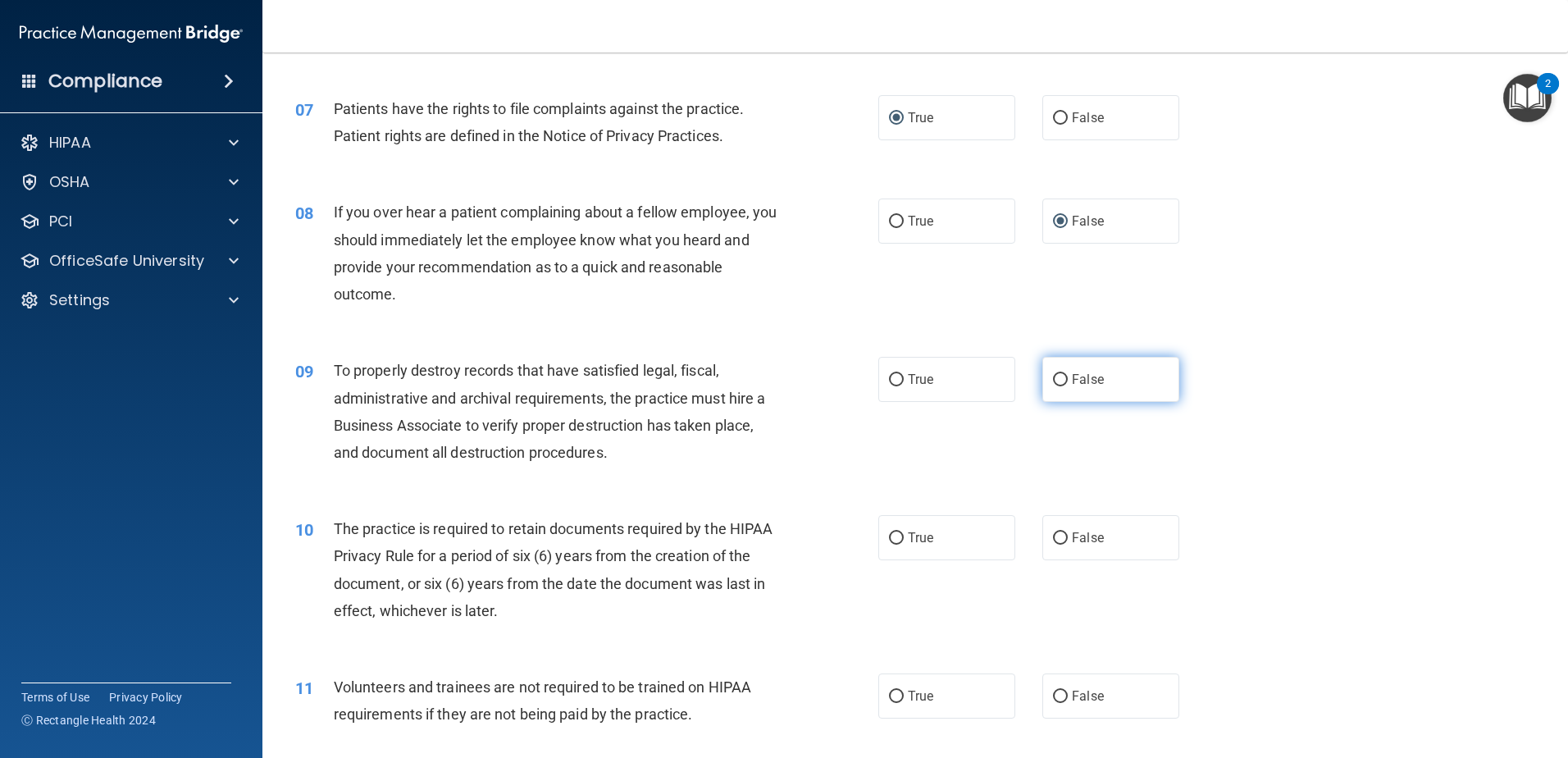
click at [1053, 376] on input "False" at bounding box center [1060, 380] width 15 height 12
radio input "true"
click at [892, 538] on input "True" at bounding box center [896, 539] width 15 height 12
radio input "true"
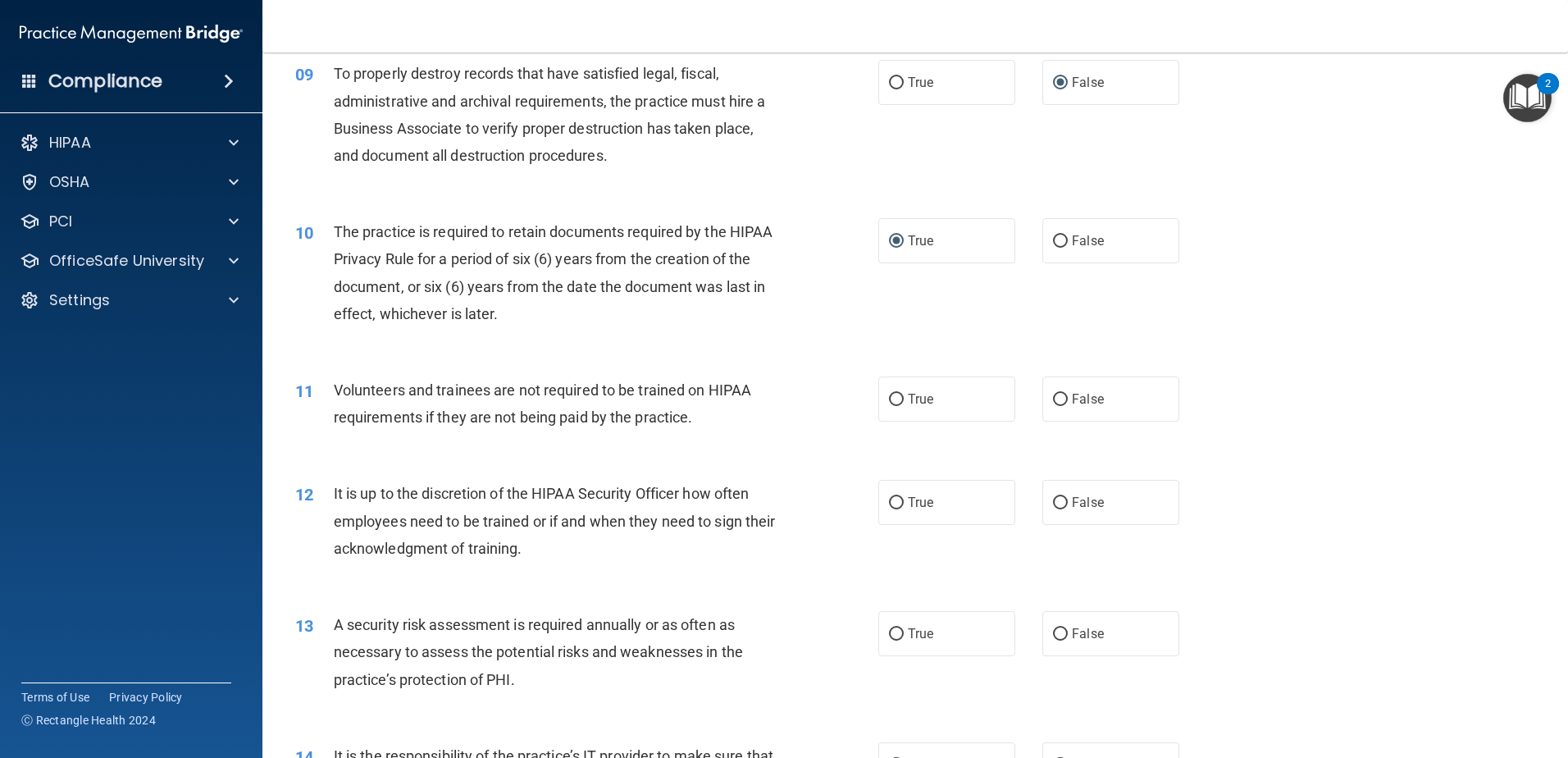
scroll to position [1231, 0]
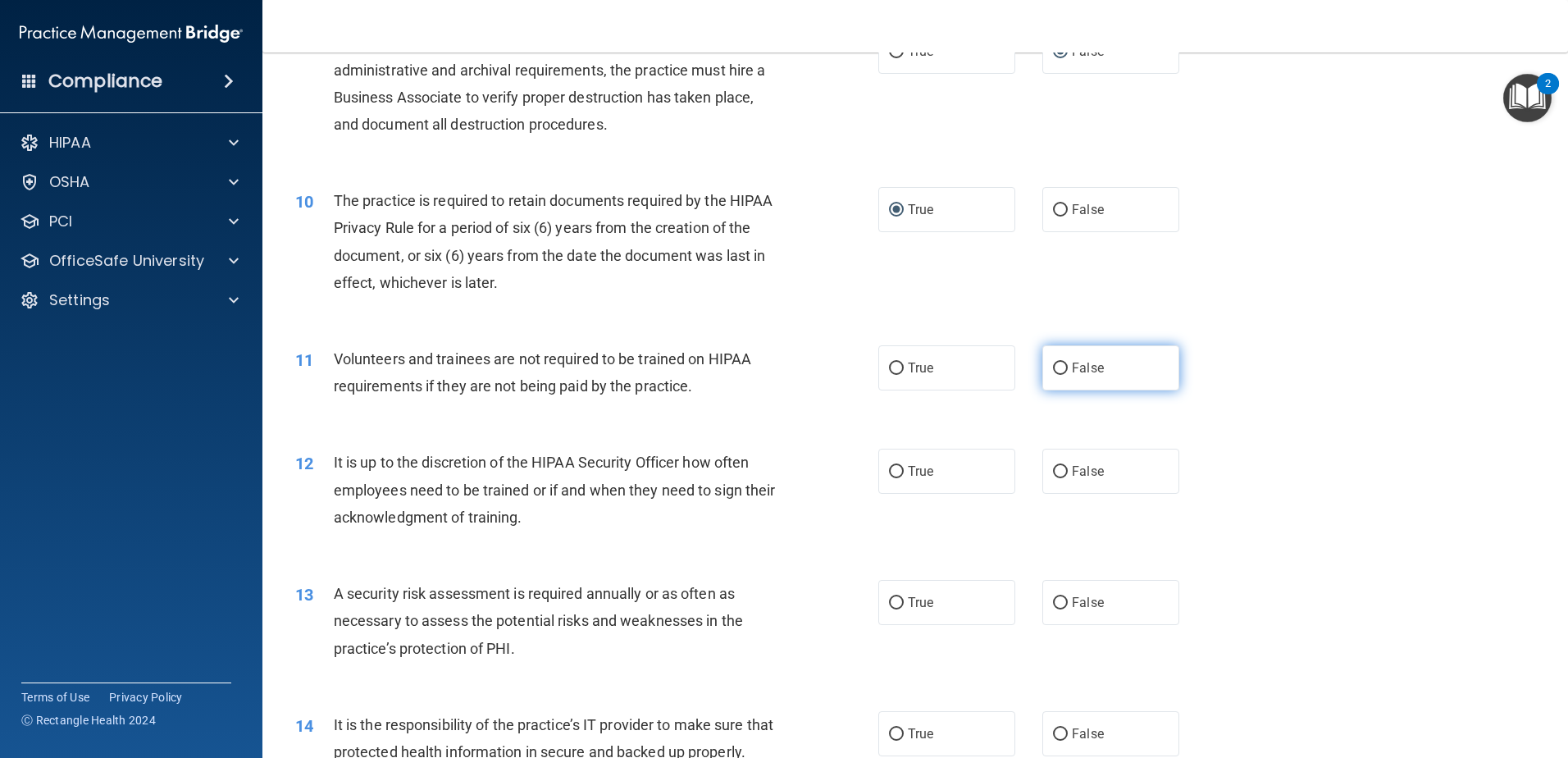
click at [1057, 365] on input "False" at bounding box center [1060, 369] width 15 height 12
radio input "true"
click at [889, 366] on input "True" at bounding box center [896, 369] width 15 height 12
radio input "true"
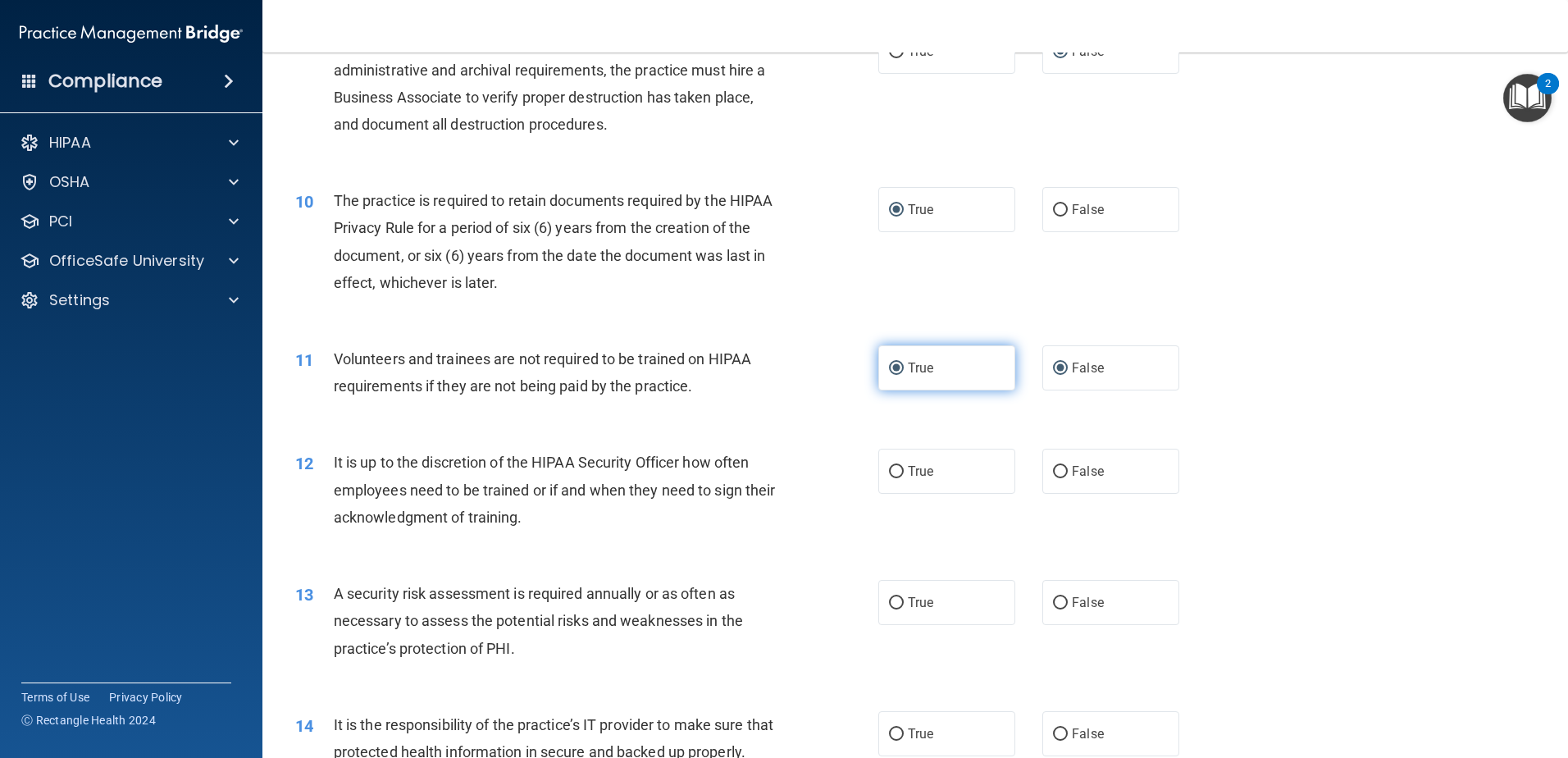
radio input "false"
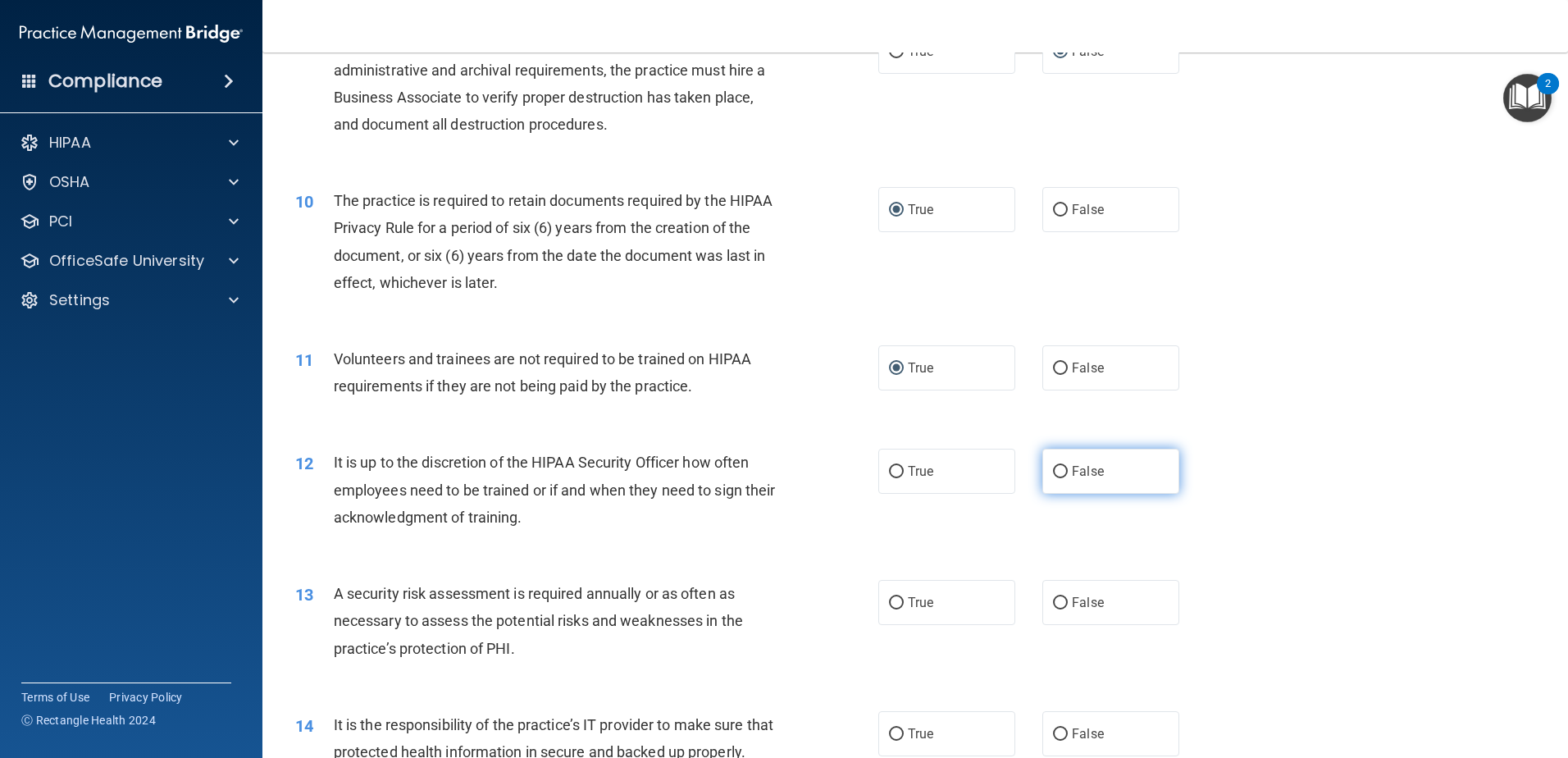
click at [1053, 469] on input "False" at bounding box center [1060, 472] width 15 height 12
radio input "true"
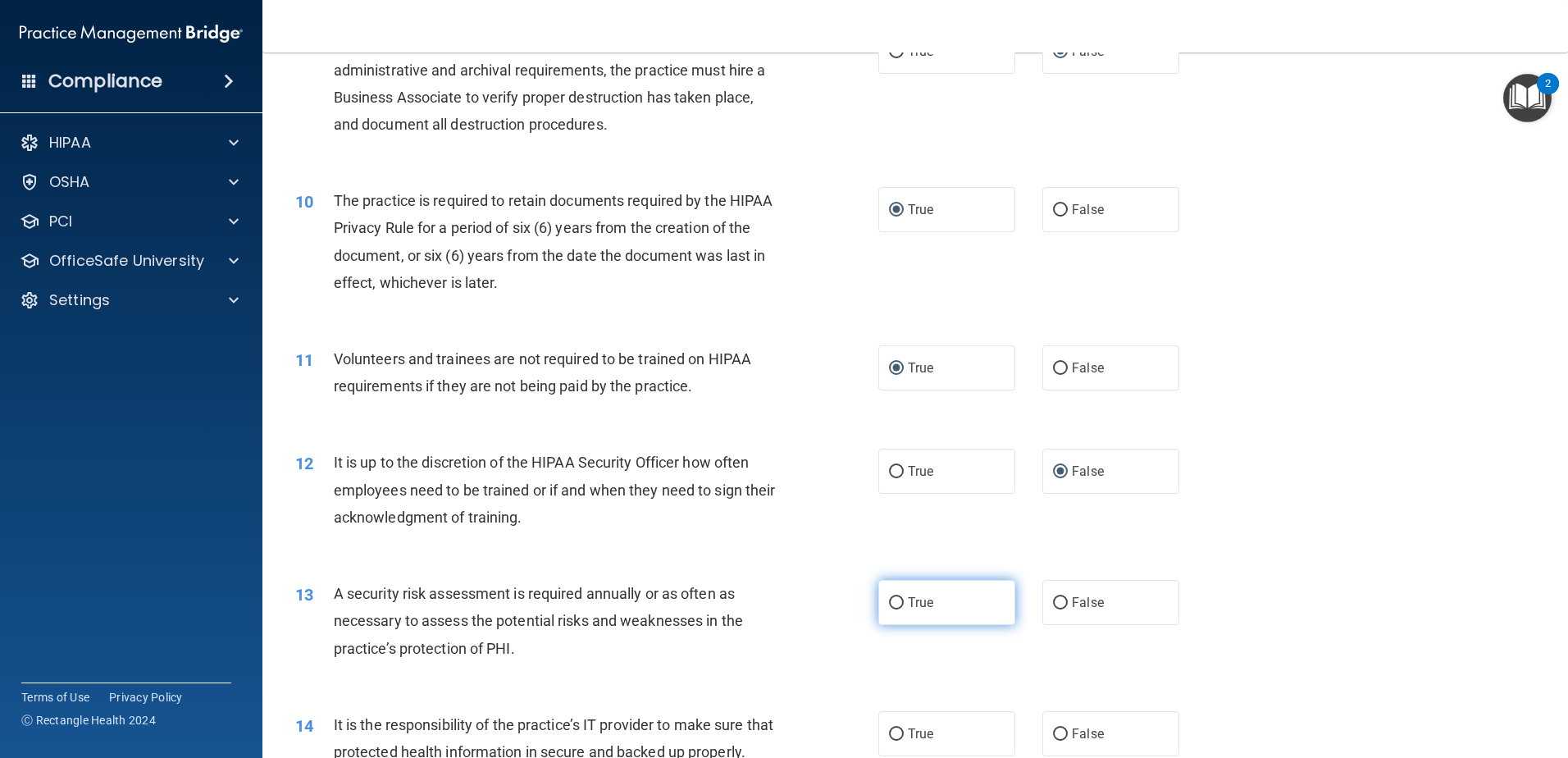
click at [892, 604] on input "True" at bounding box center [896, 604] width 15 height 12
radio input "true"
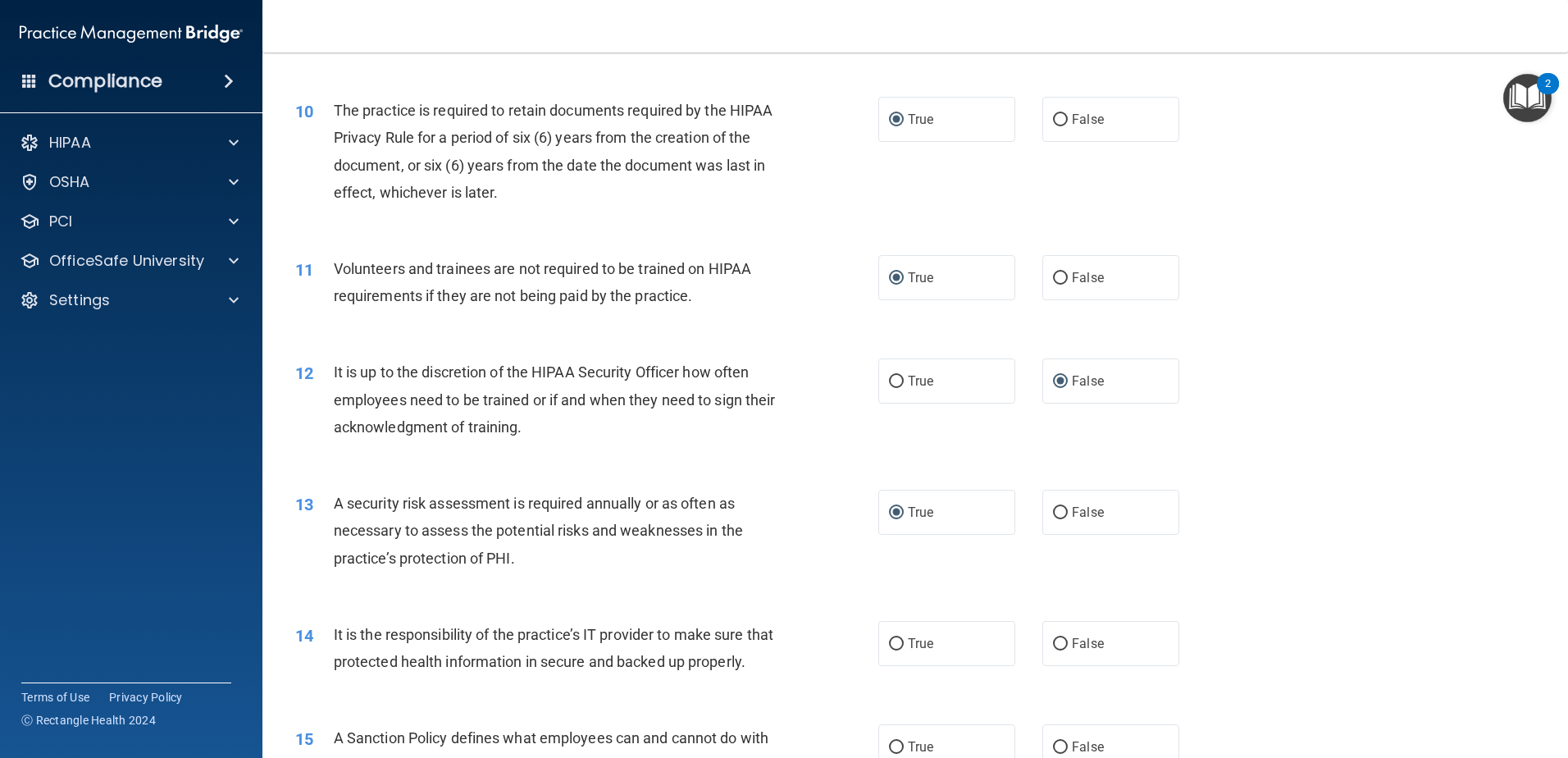
scroll to position [1559, 0]
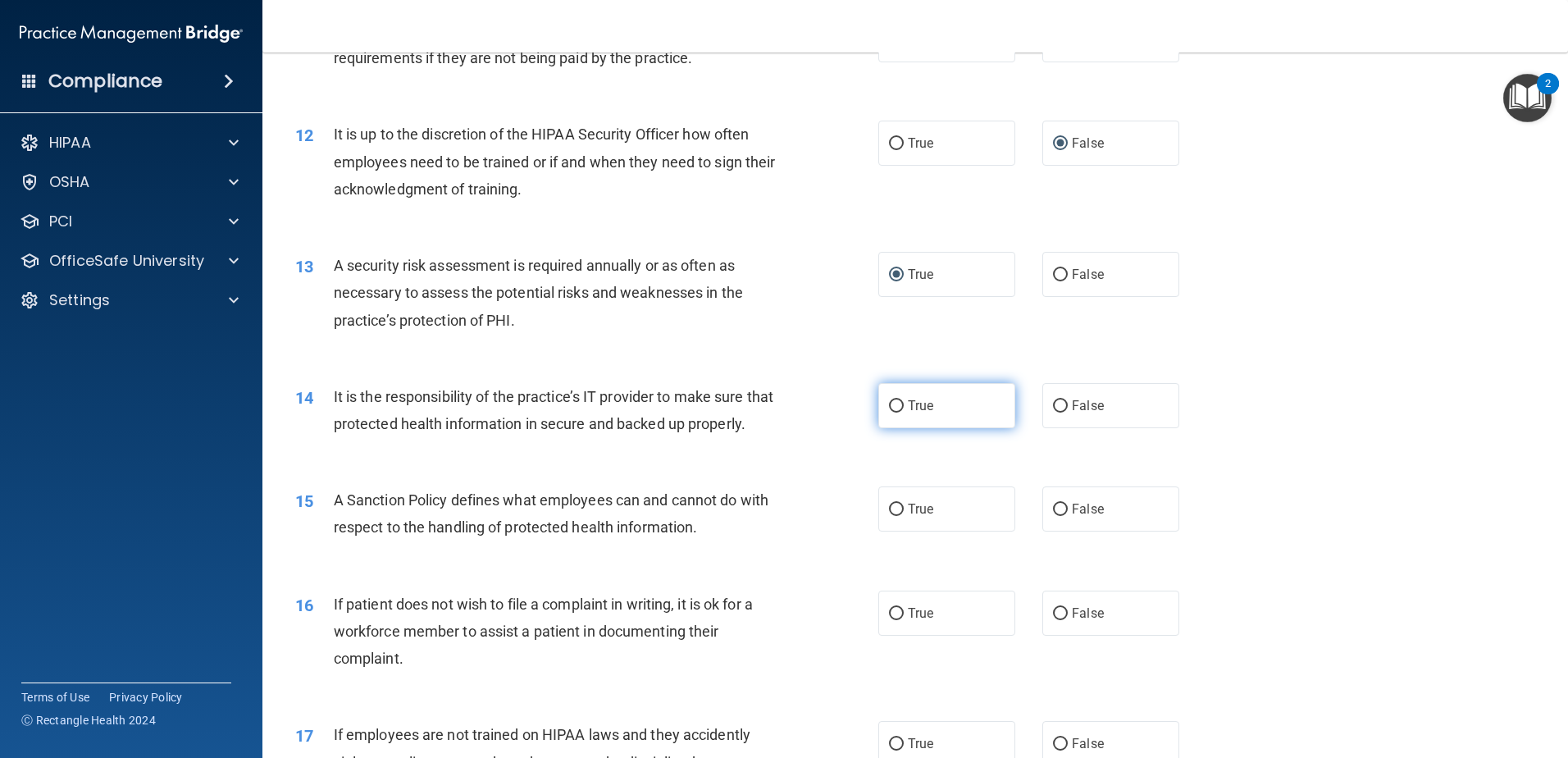
click at [889, 405] on input "True" at bounding box center [896, 407] width 15 height 12
radio input "true"
click at [889, 516] on input "True" at bounding box center [896, 510] width 15 height 12
radio input "true"
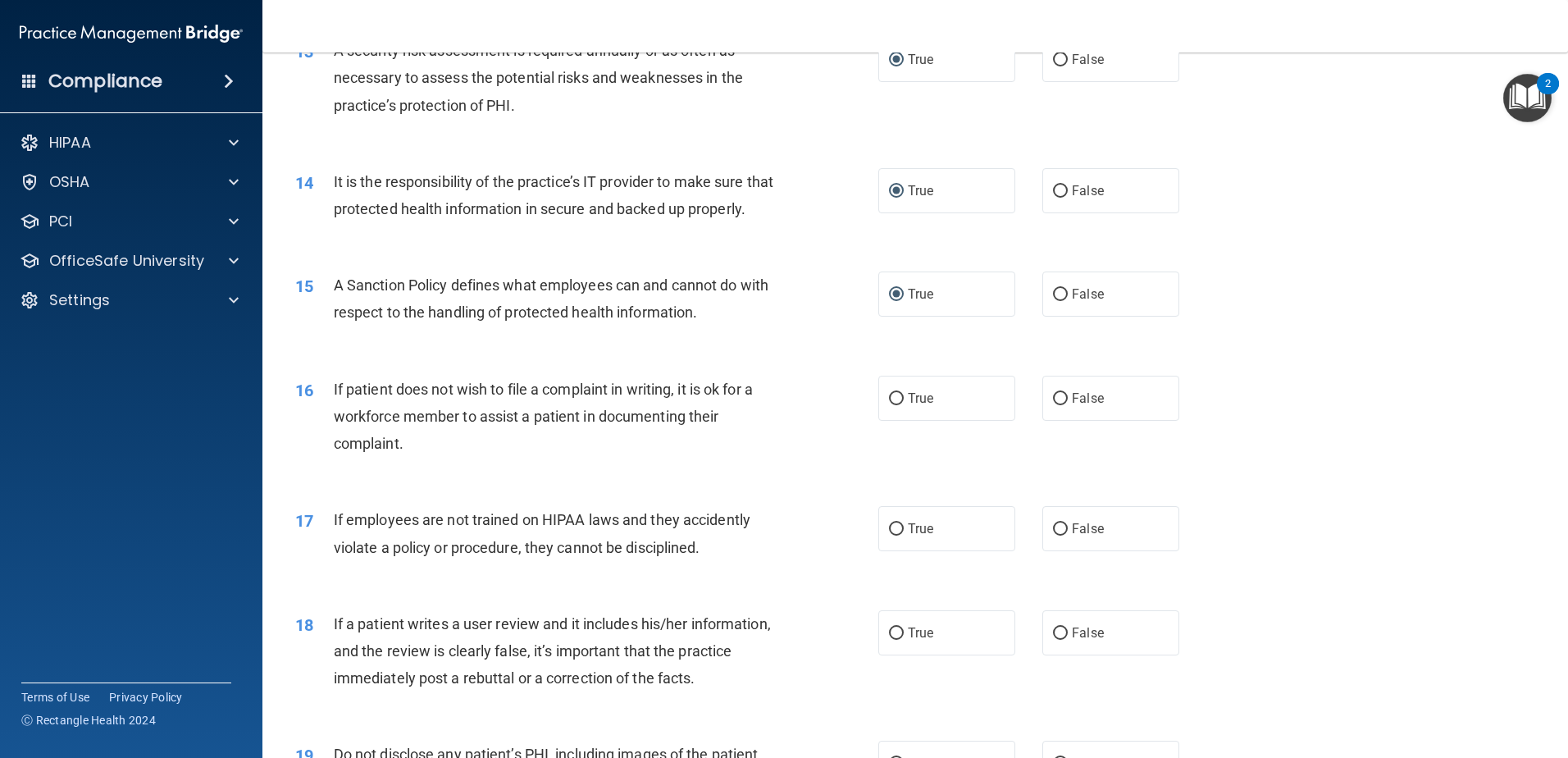
scroll to position [1805, 0]
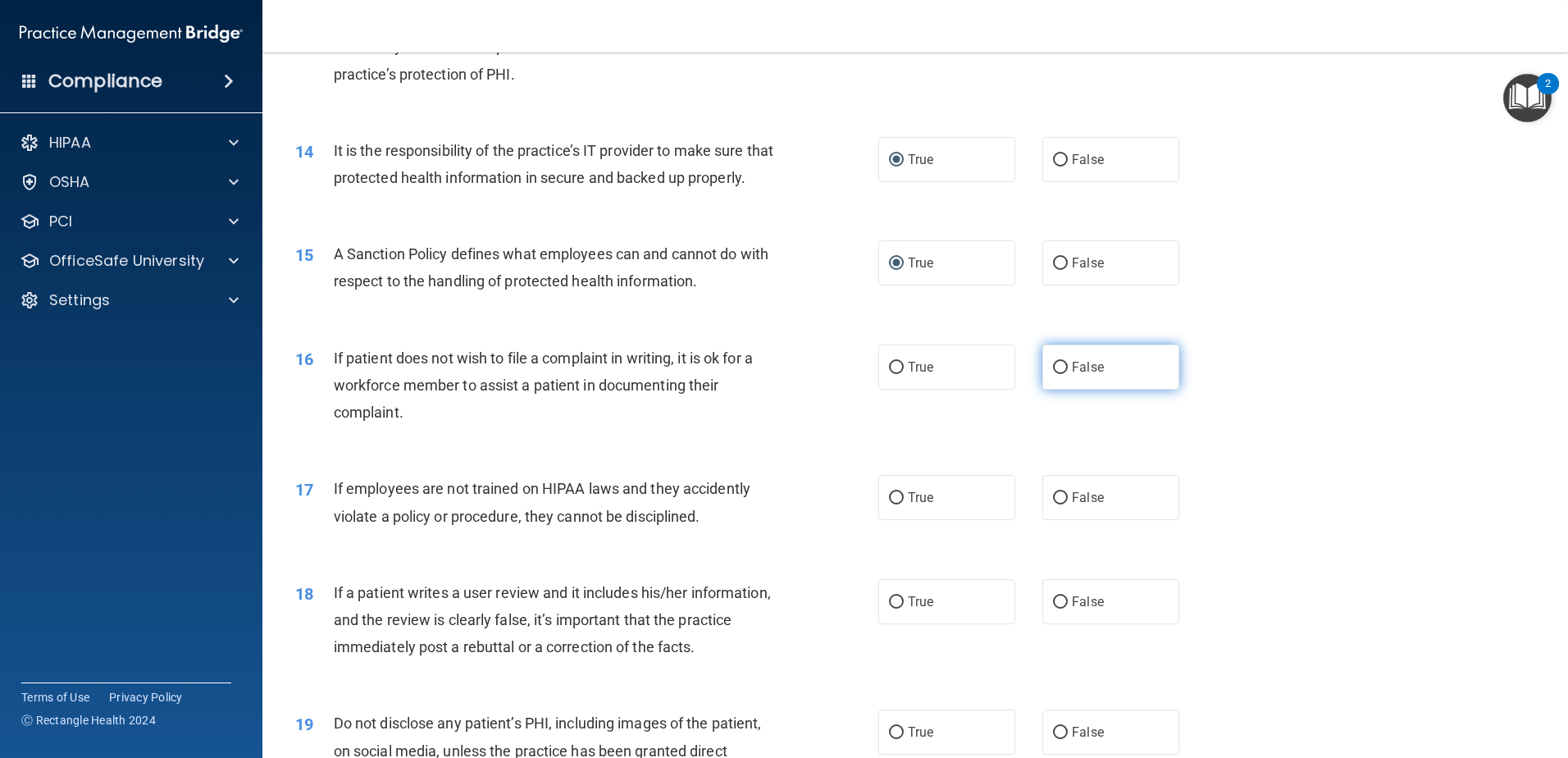
click at [1059, 374] on input "False" at bounding box center [1060, 368] width 15 height 12
radio input "true"
click at [889, 505] on input "True" at bounding box center [896, 499] width 15 height 12
radio input "true"
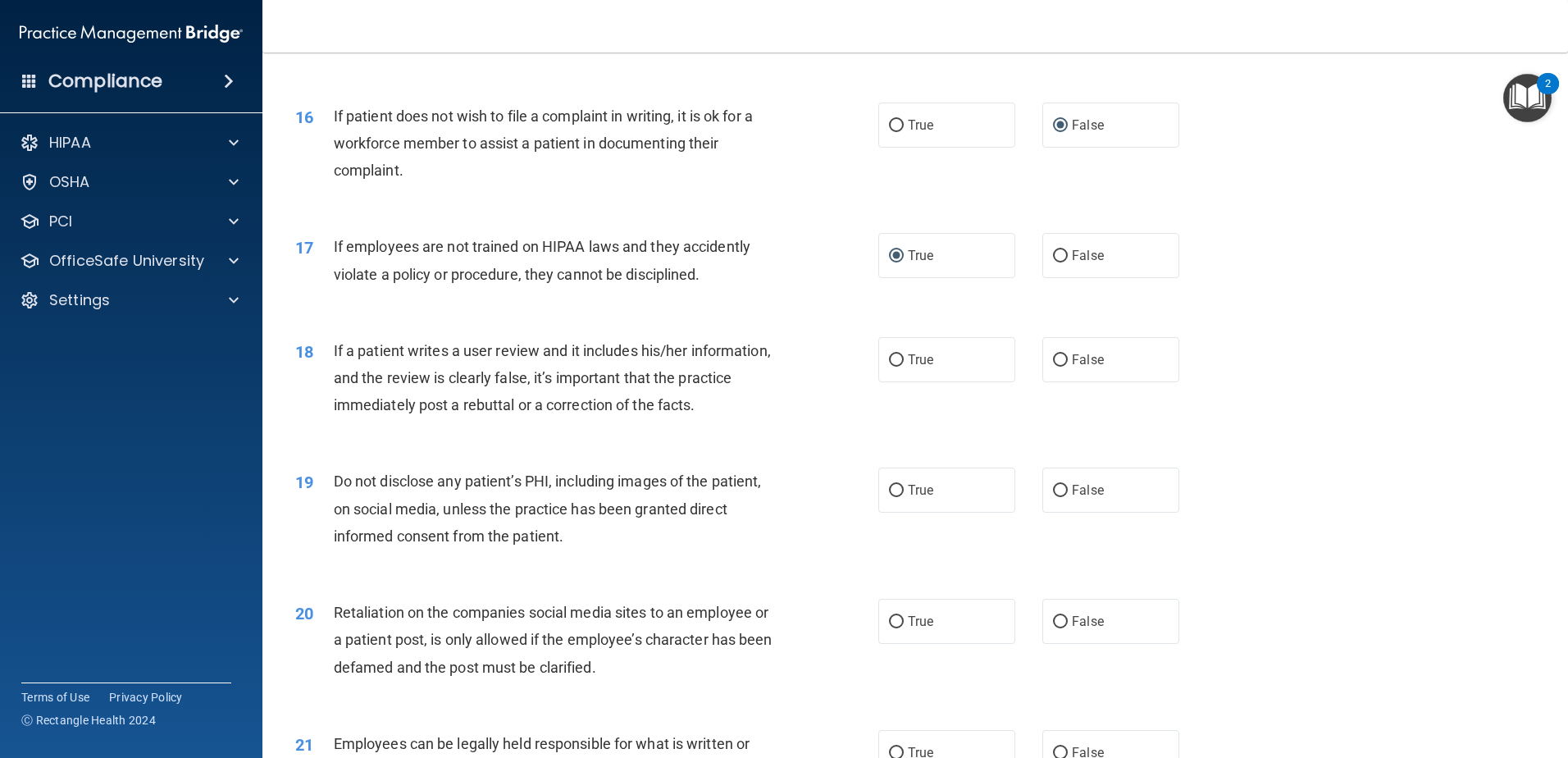
scroll to position [2052, 0]
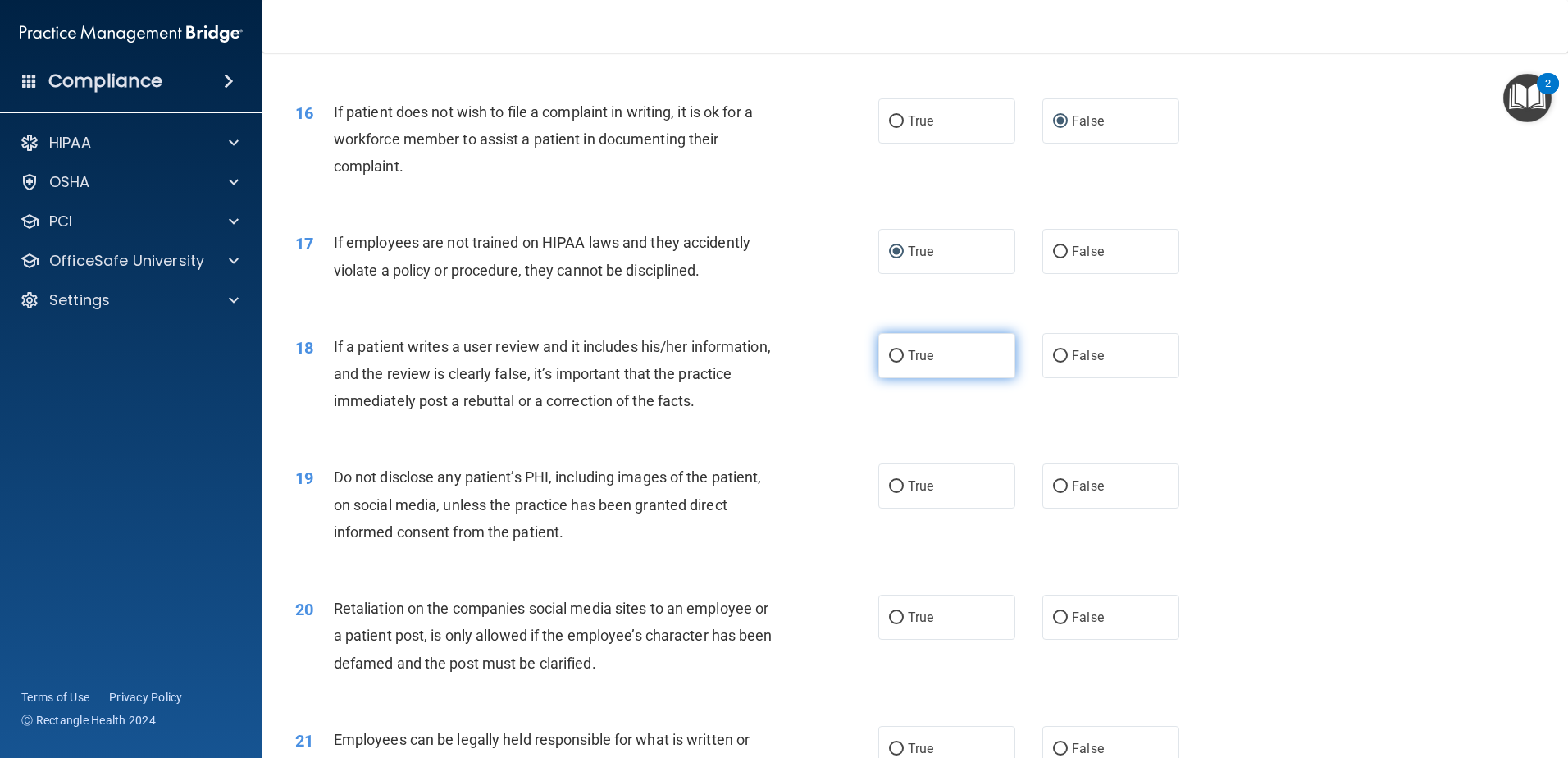
click at [883, 379] on label "True" at bounding box center [946, 356] width 137 height 45
click at [889, 363] on input "True" at bounding box center [896, 356] width 15 height 12
radio input "true"
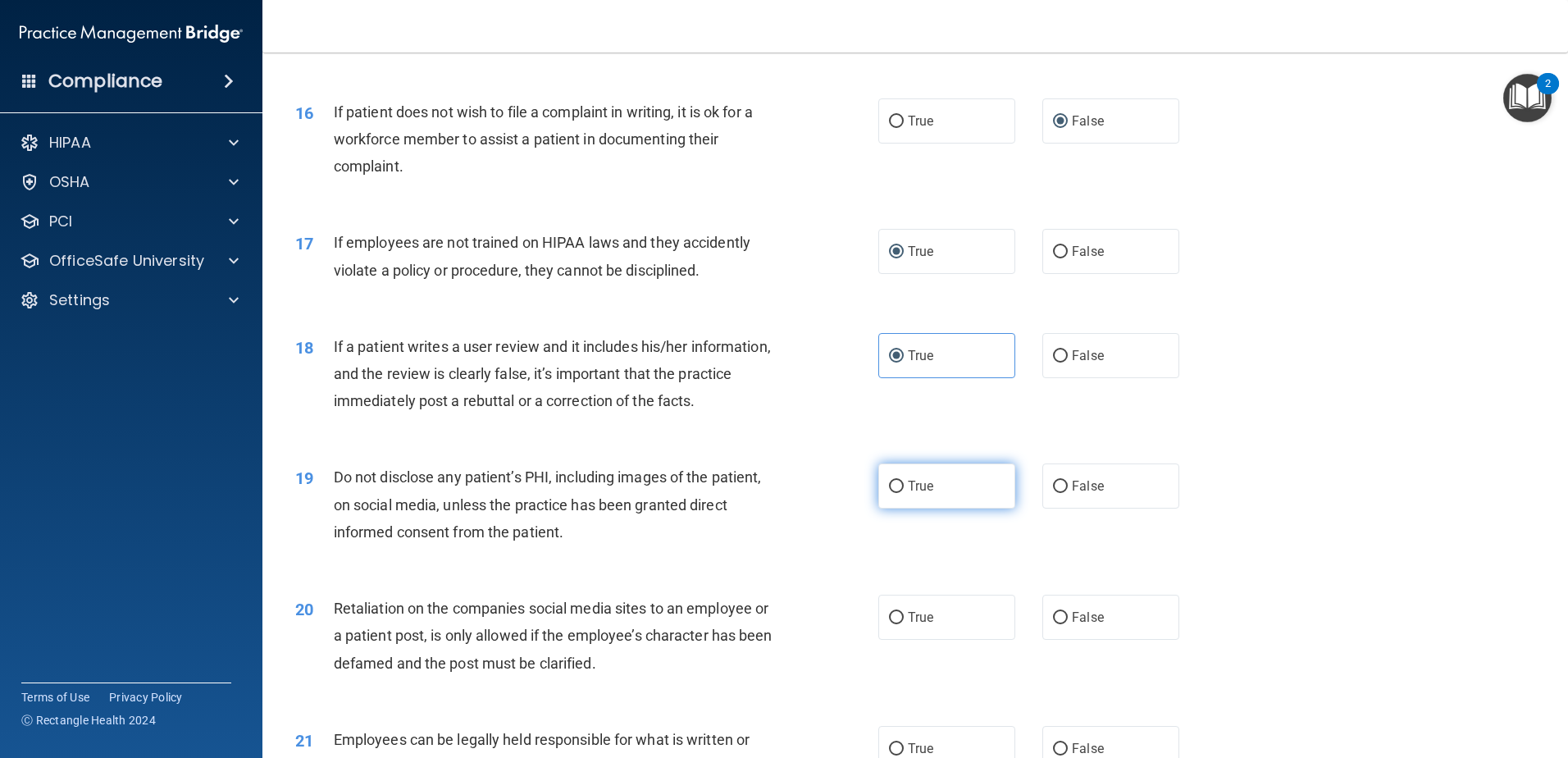
click at [890, 493] on input "True" at bounding box center [896, 487] width 15 height 12
radio input "true"
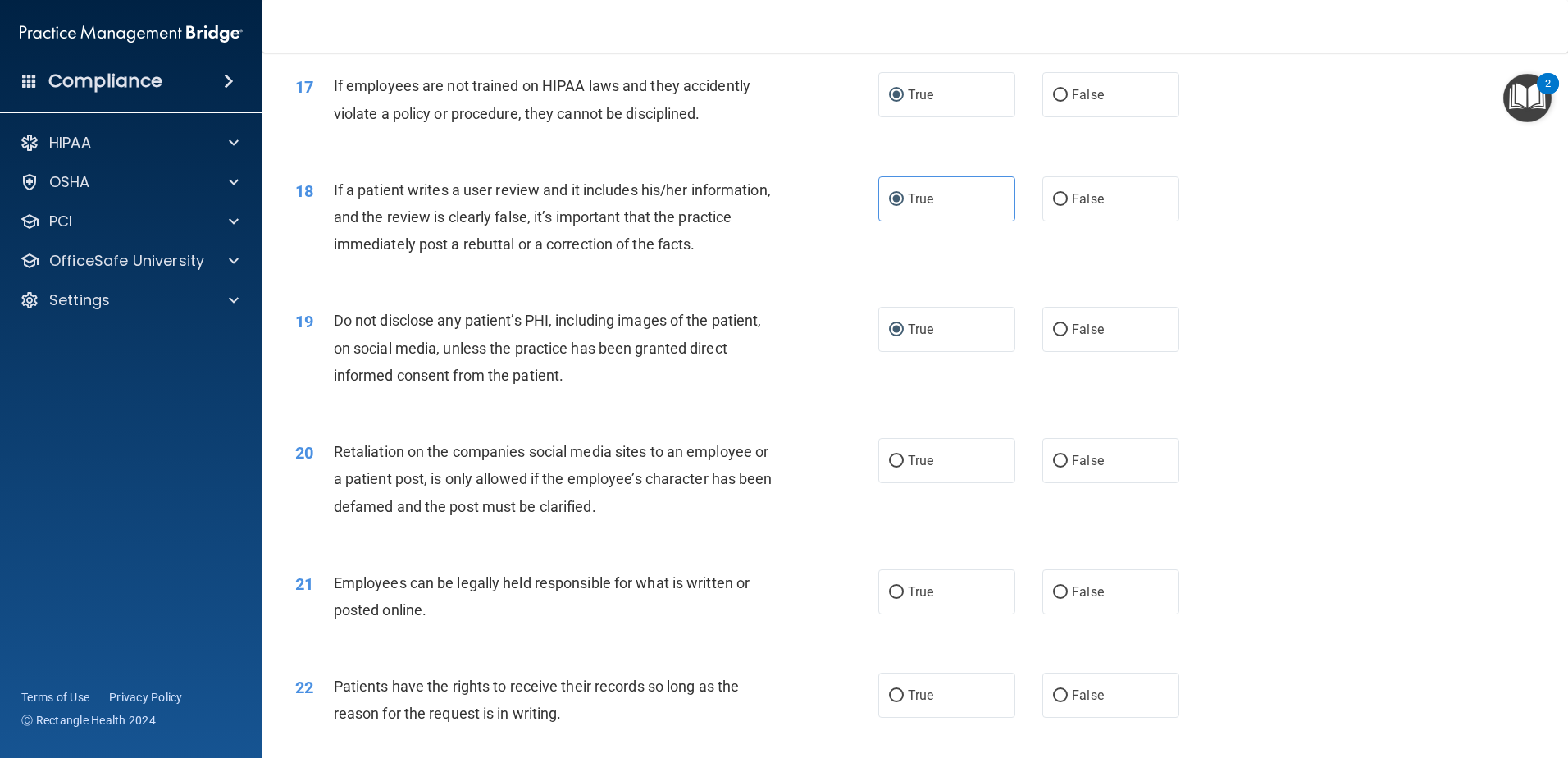
scroll to position [2216, 0]
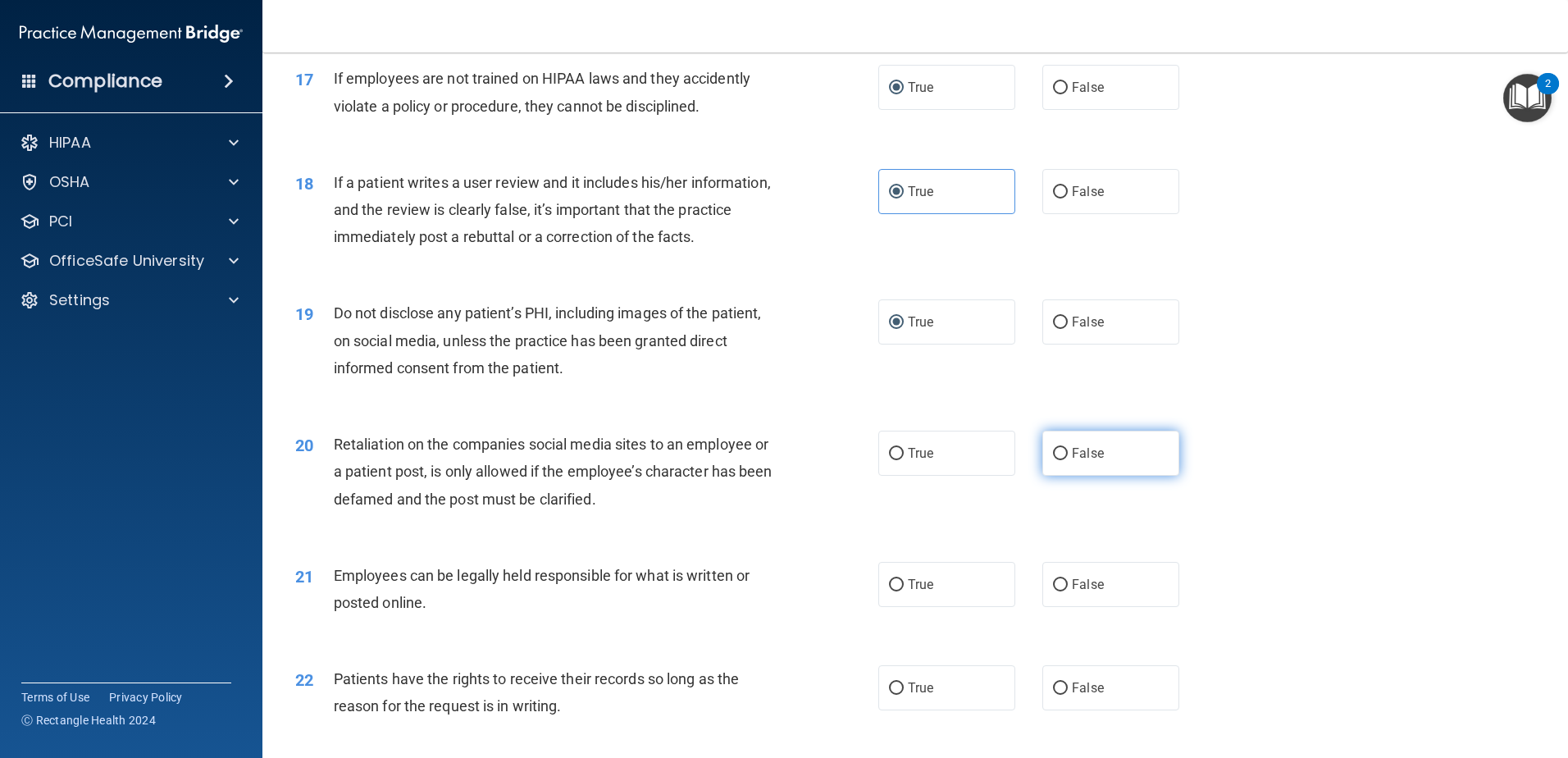
click at [1053, 461] on input "False" at bounding box center [1060, 454] width 15 height 12
radio input "true"
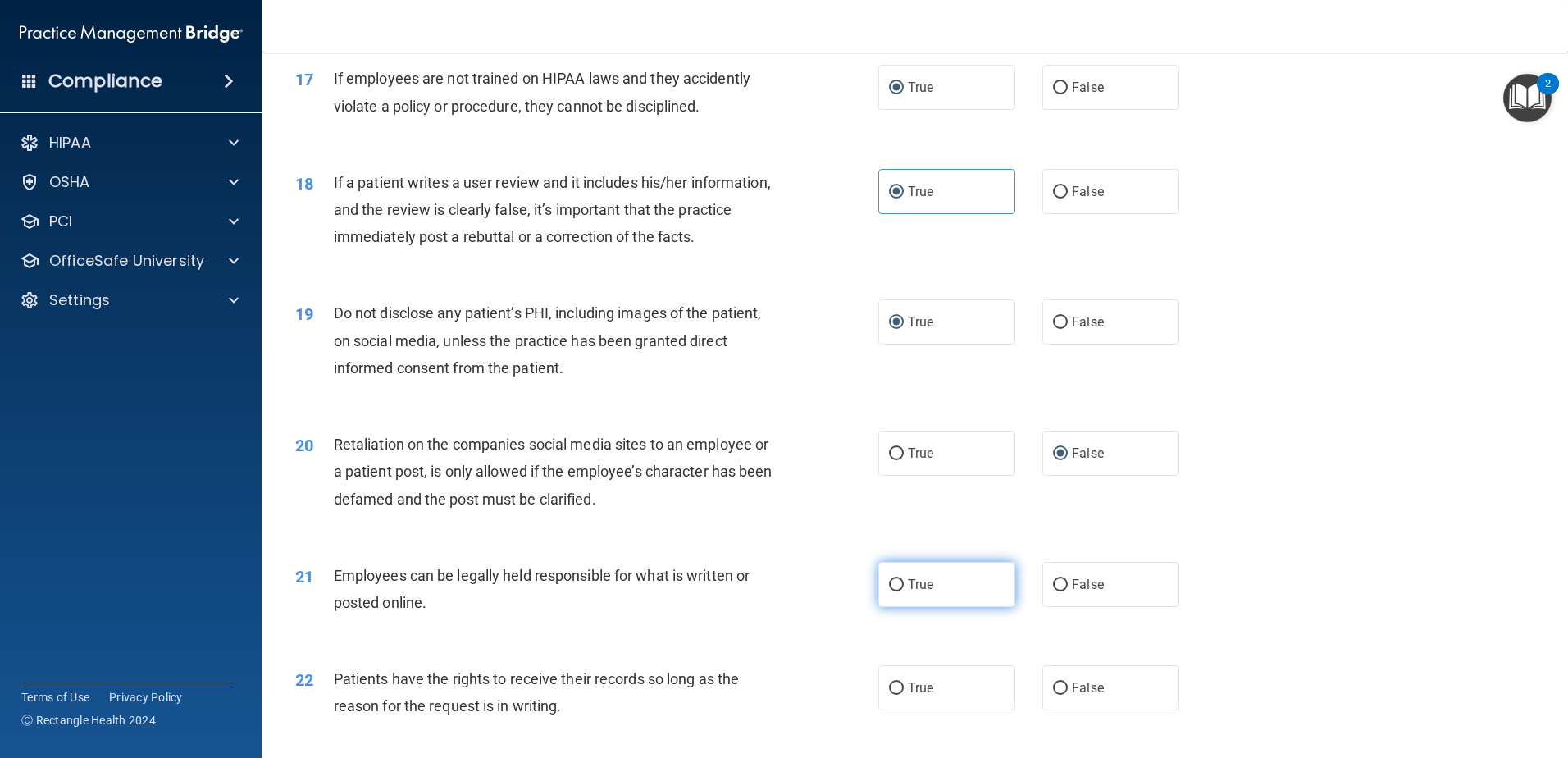
click at [891, 592] on input "True" at bounding box center [896, 586] width 15 height 12
radio input "true"
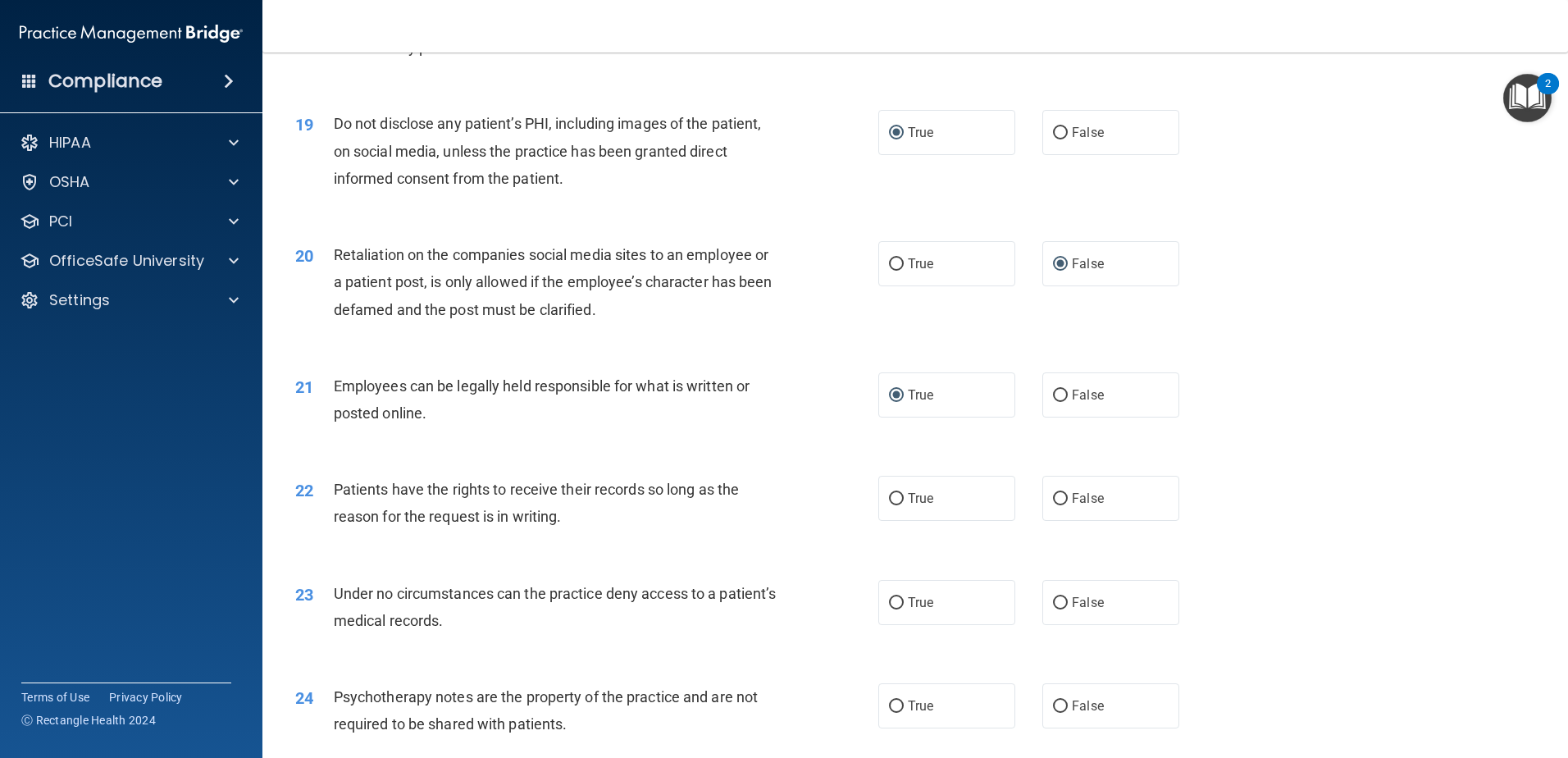
scroll to position [2462, 0]
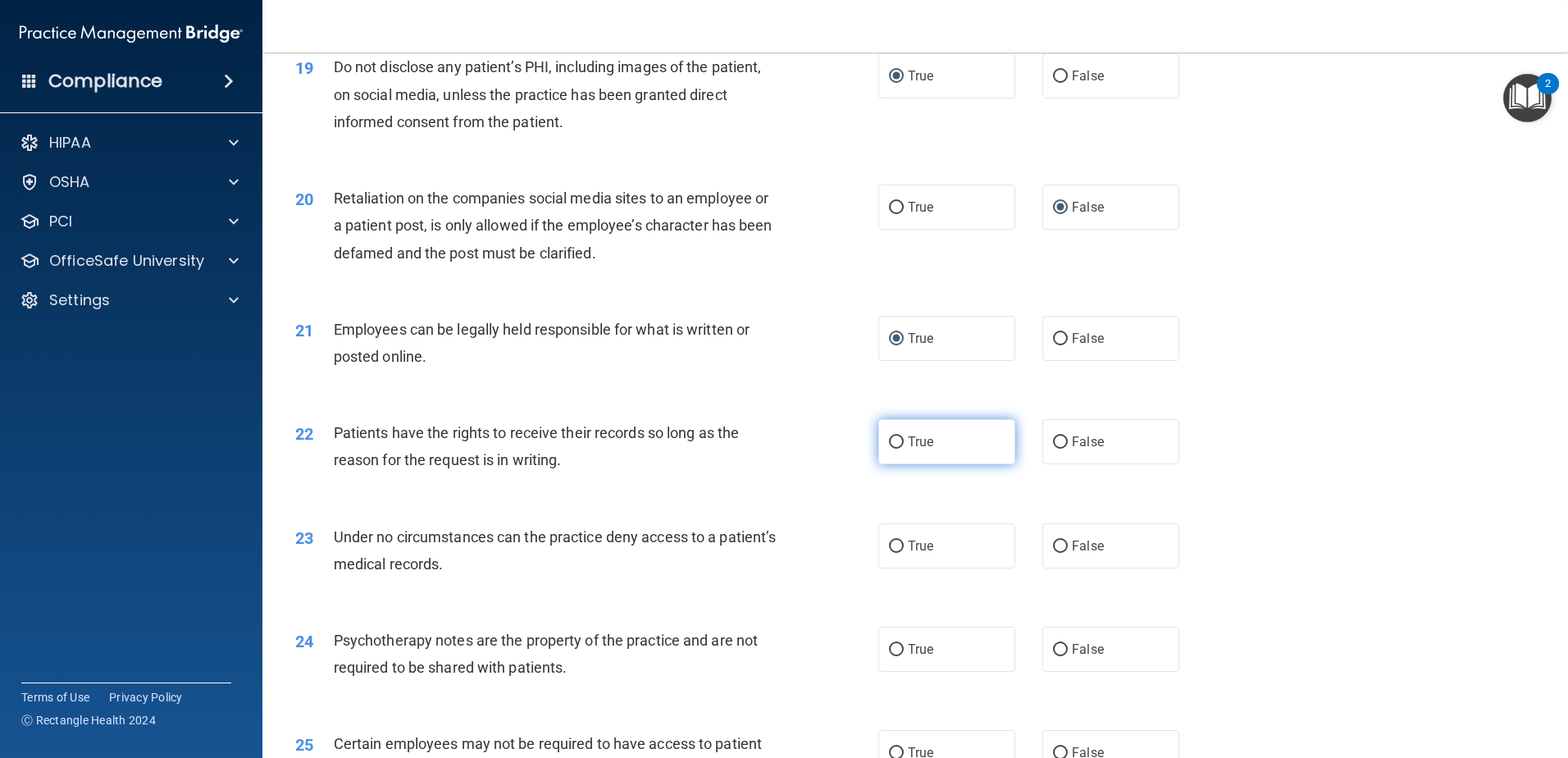
click at [892, 449] on input "True" at bounding box center [896, 443] width 15 height 12
radio input "true"
click at [889, 553] on input "True" at bounding box center [896, 547] width 15 height 12
radio input "true"
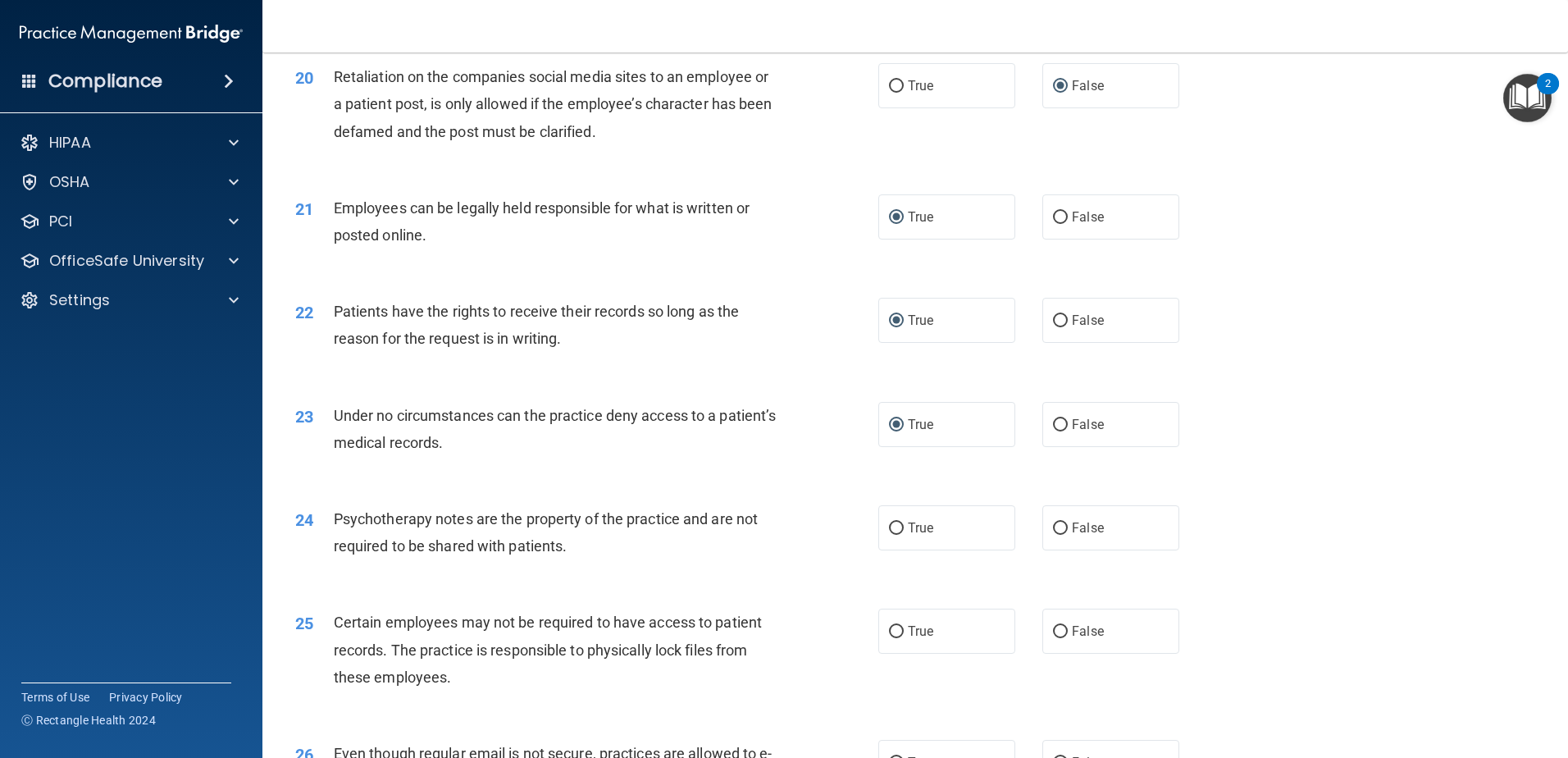
scroll to position [2627, 0]
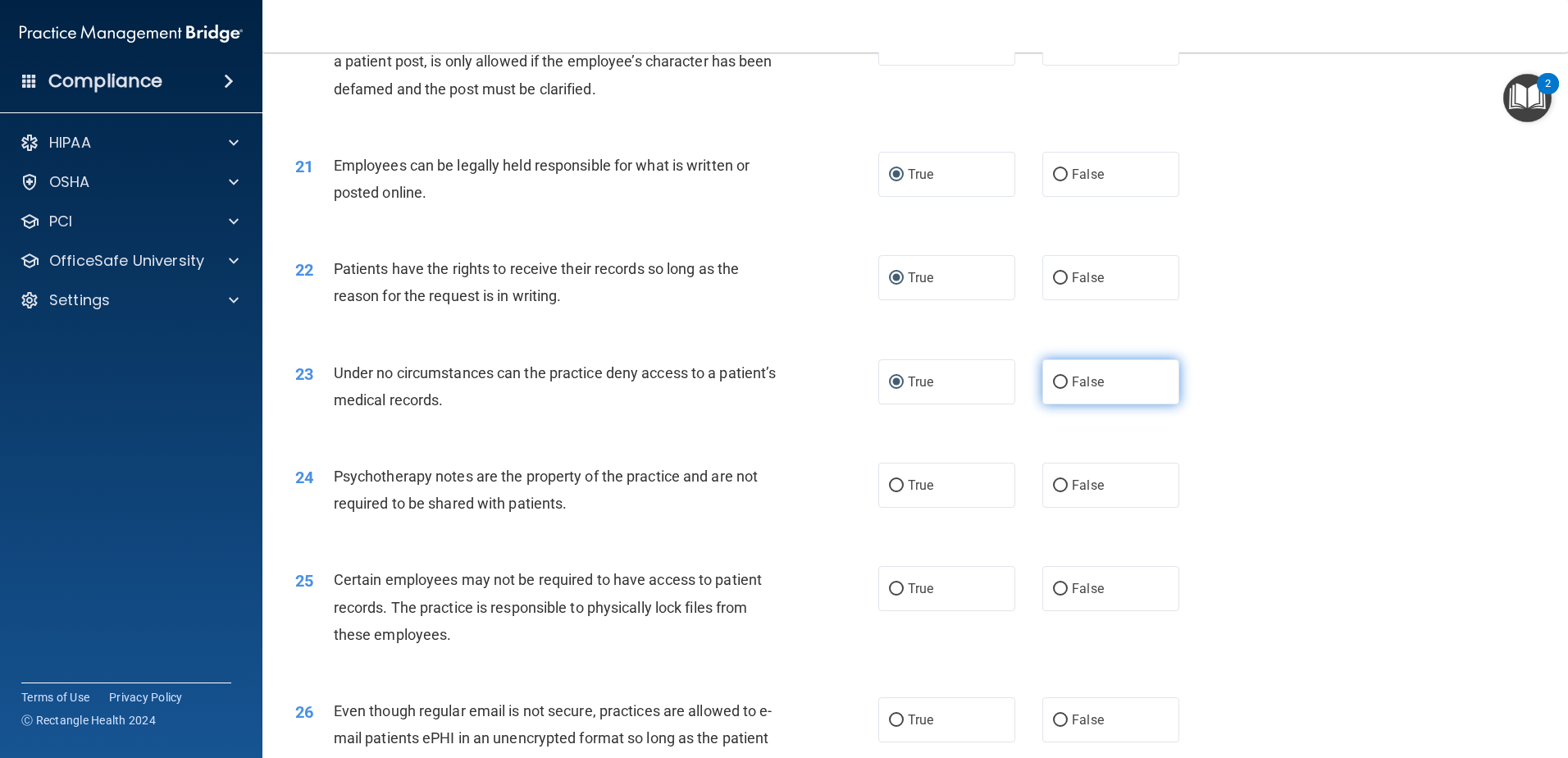
click at [1053, 389] on input "False" at bounding box center [1060, 383] width 15 height 12
radio input "true"
radio input "false"
click at [890, 492] on input "True" at bounding box center [896, 486] width 15 height 12
radio input "true"
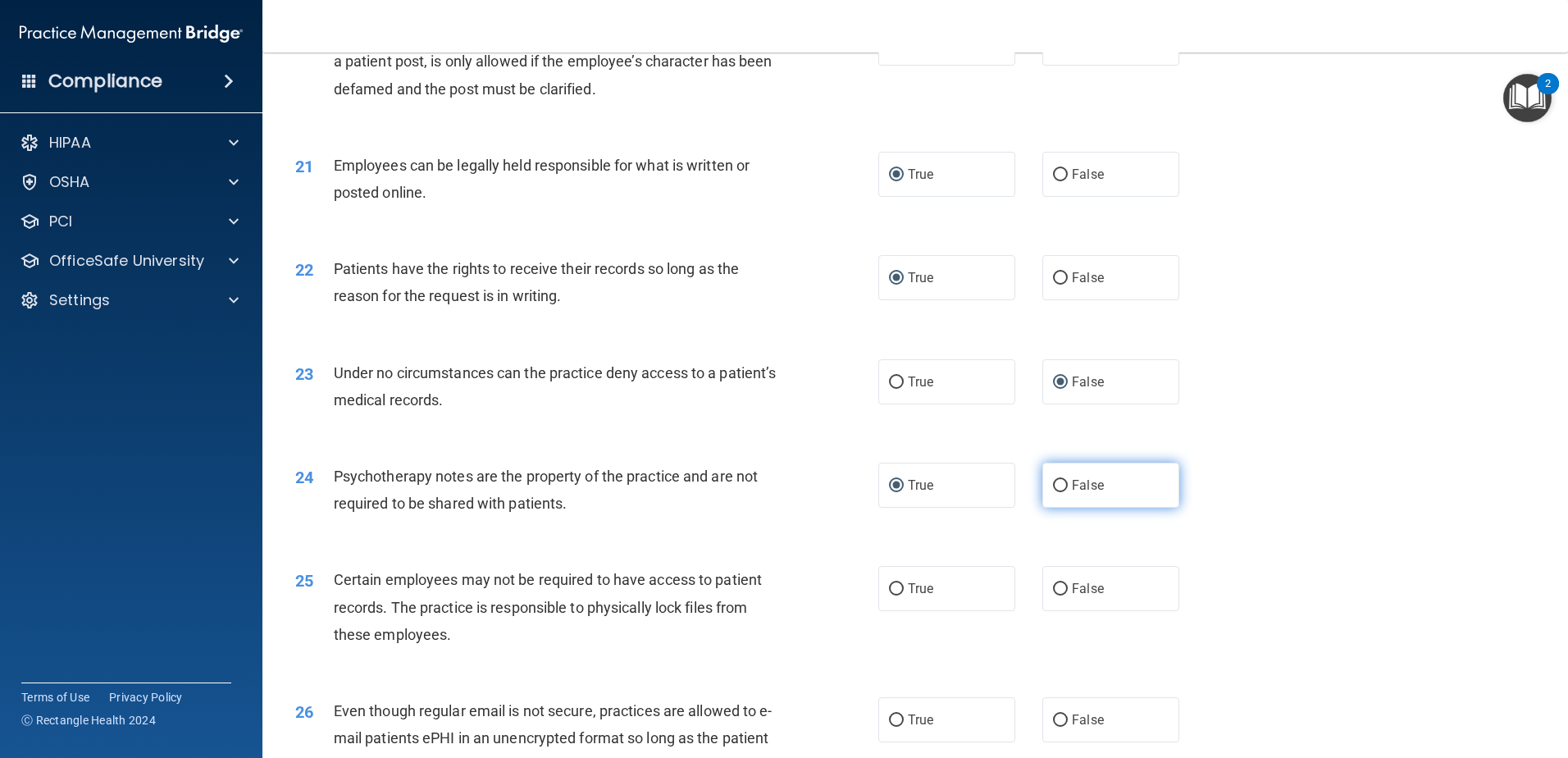
click at [1053, 492] on input "False" at bounding box center [1060, 486] width 15 height 12
radio input "true"
radio input "false"
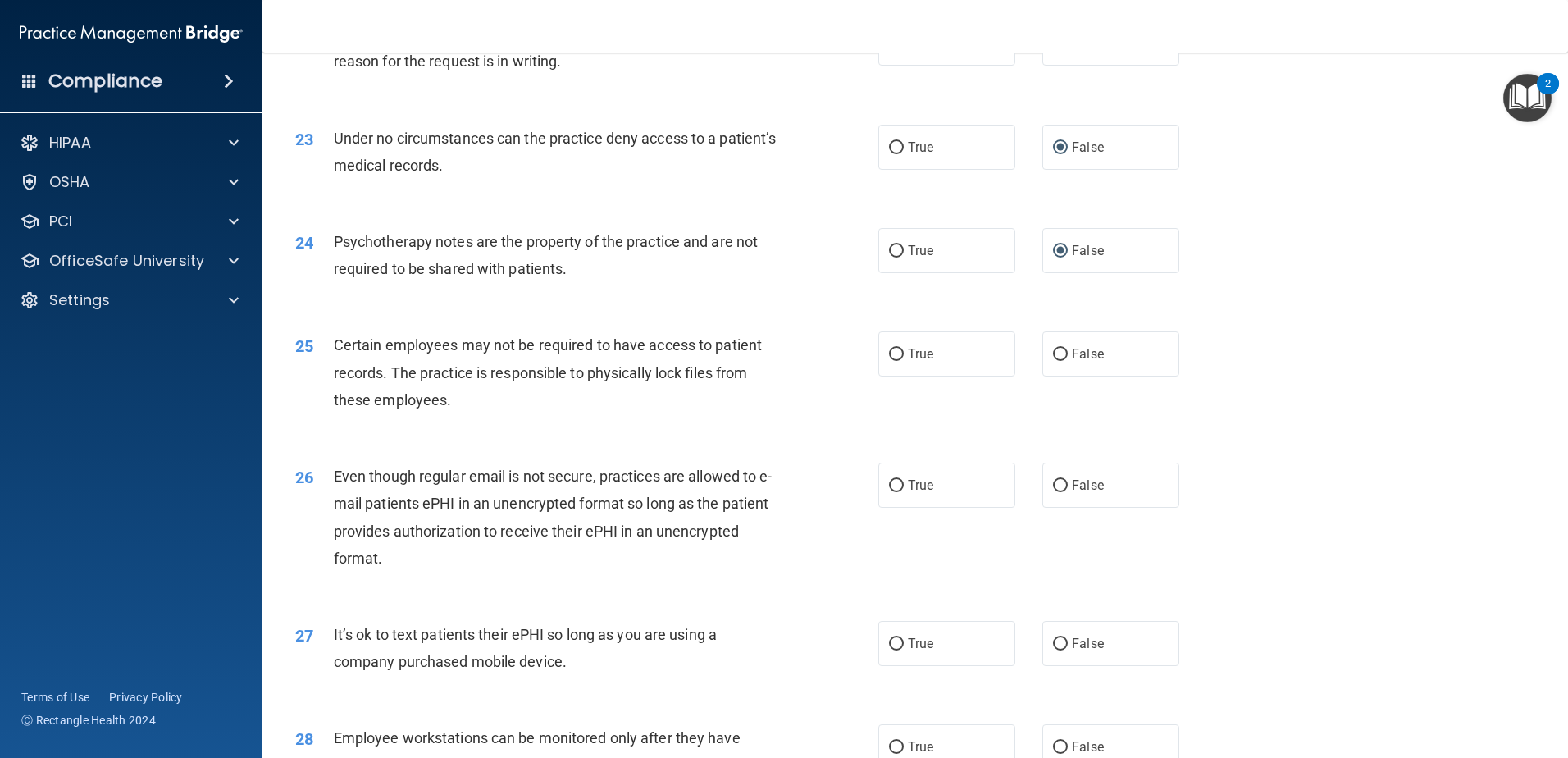
scroll to position [2873, 0]
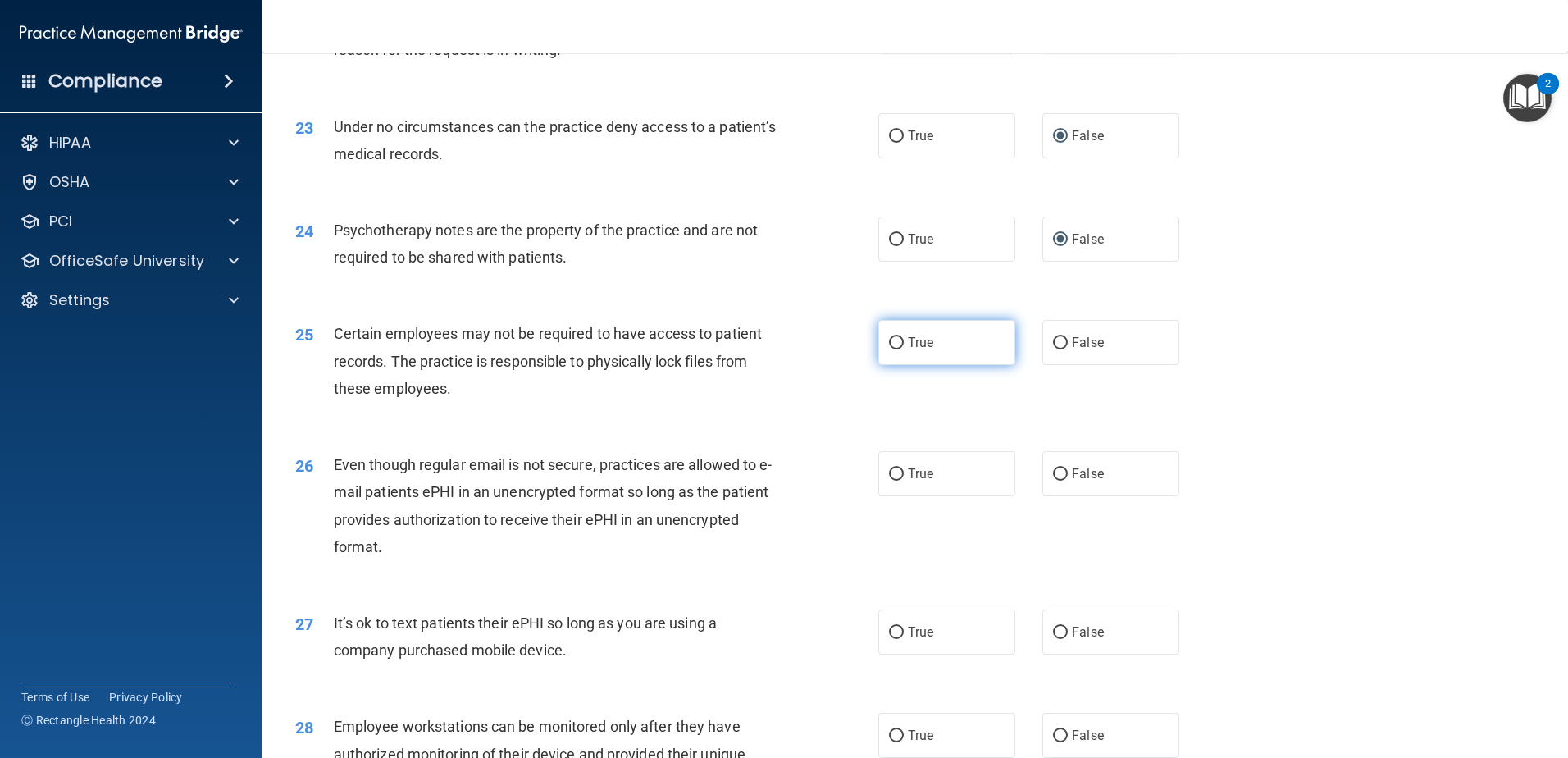
click at [891, 349] on input "True" at bounding box center [896, 343] width 15 height 12
radio input "true"
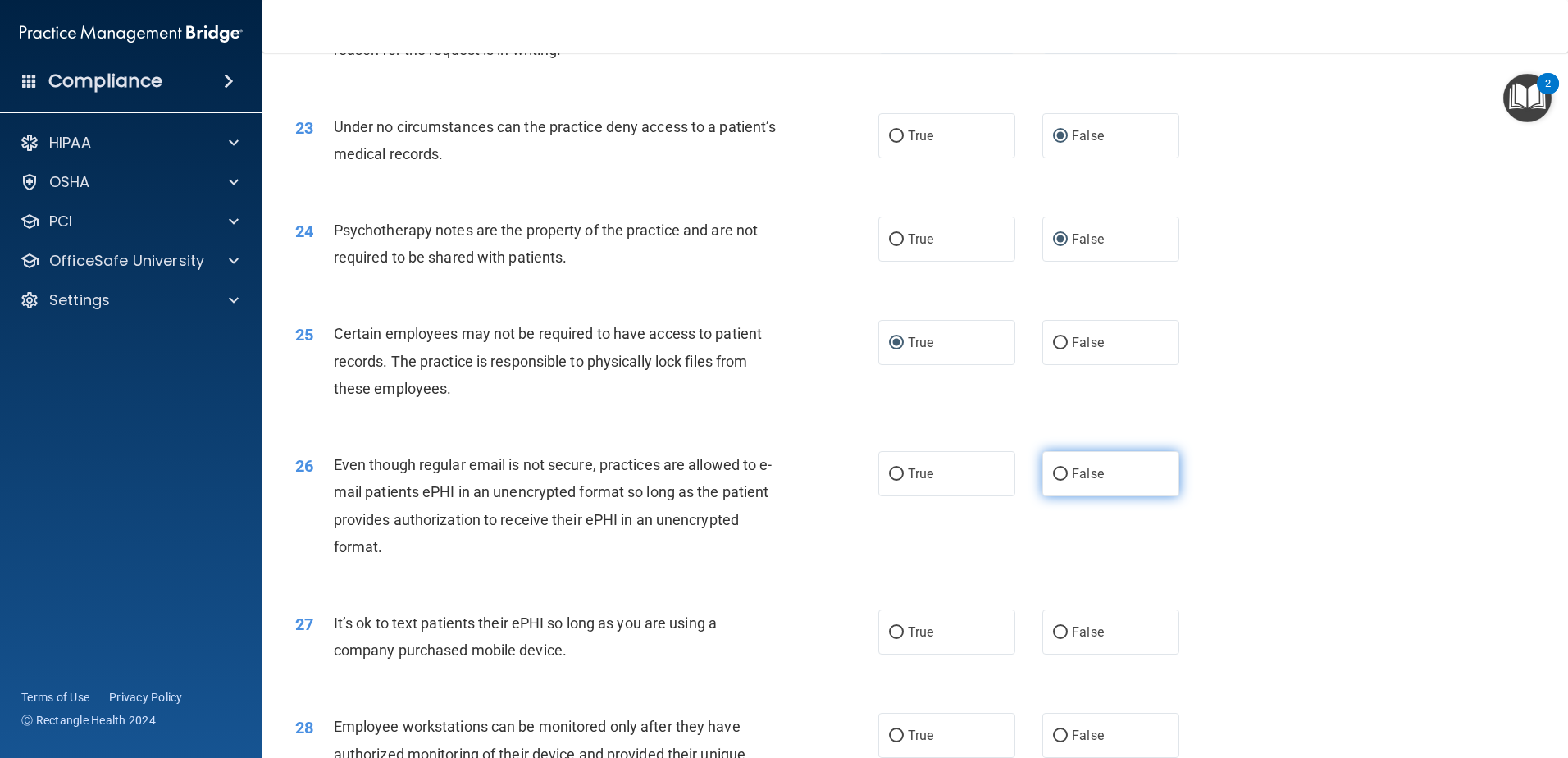
click at [1054, 481] on input "False" at bounding box center [1060, 475] width 15 height 12
radio input "true"
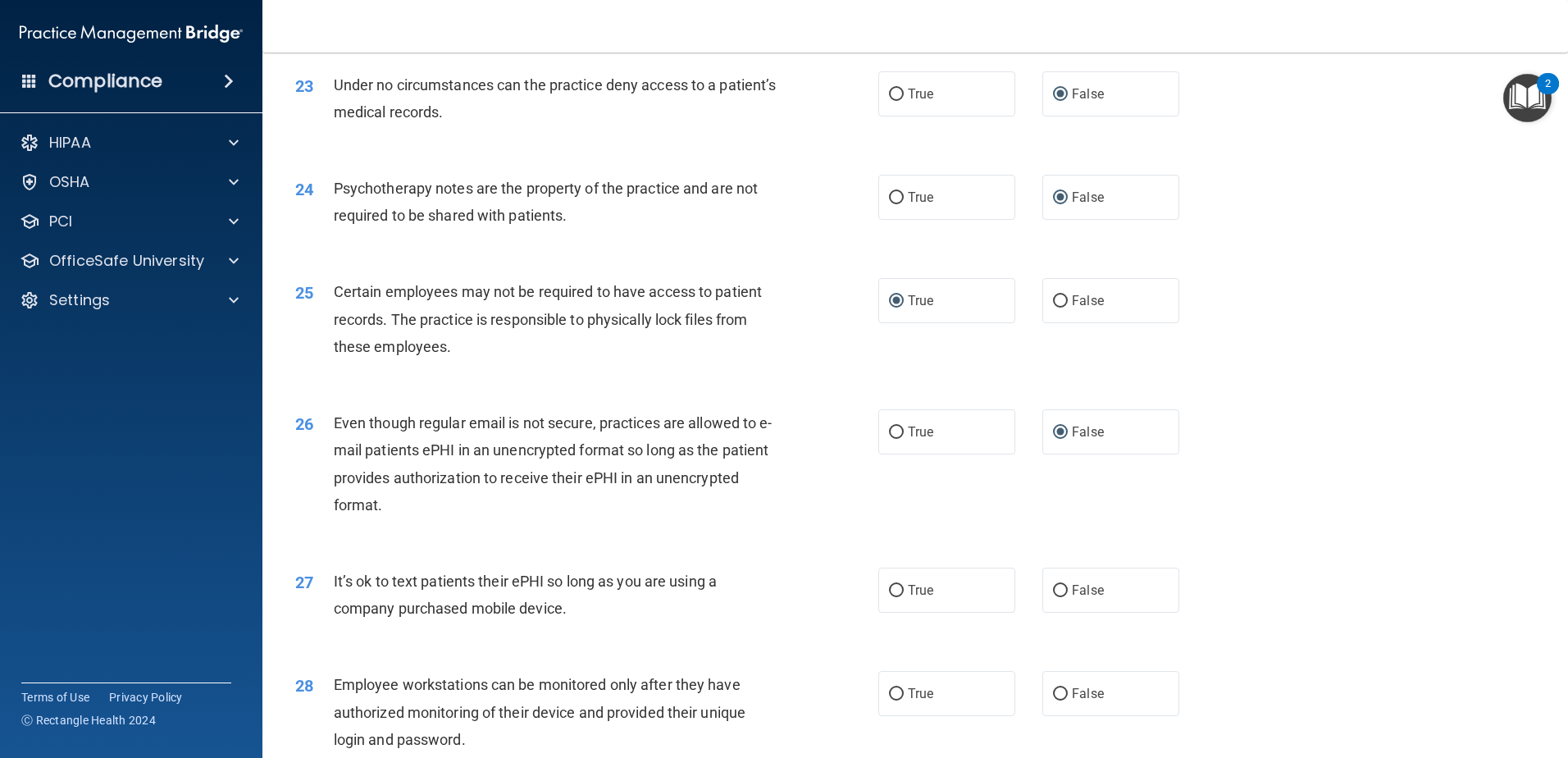
scroll to position [3037, 0]
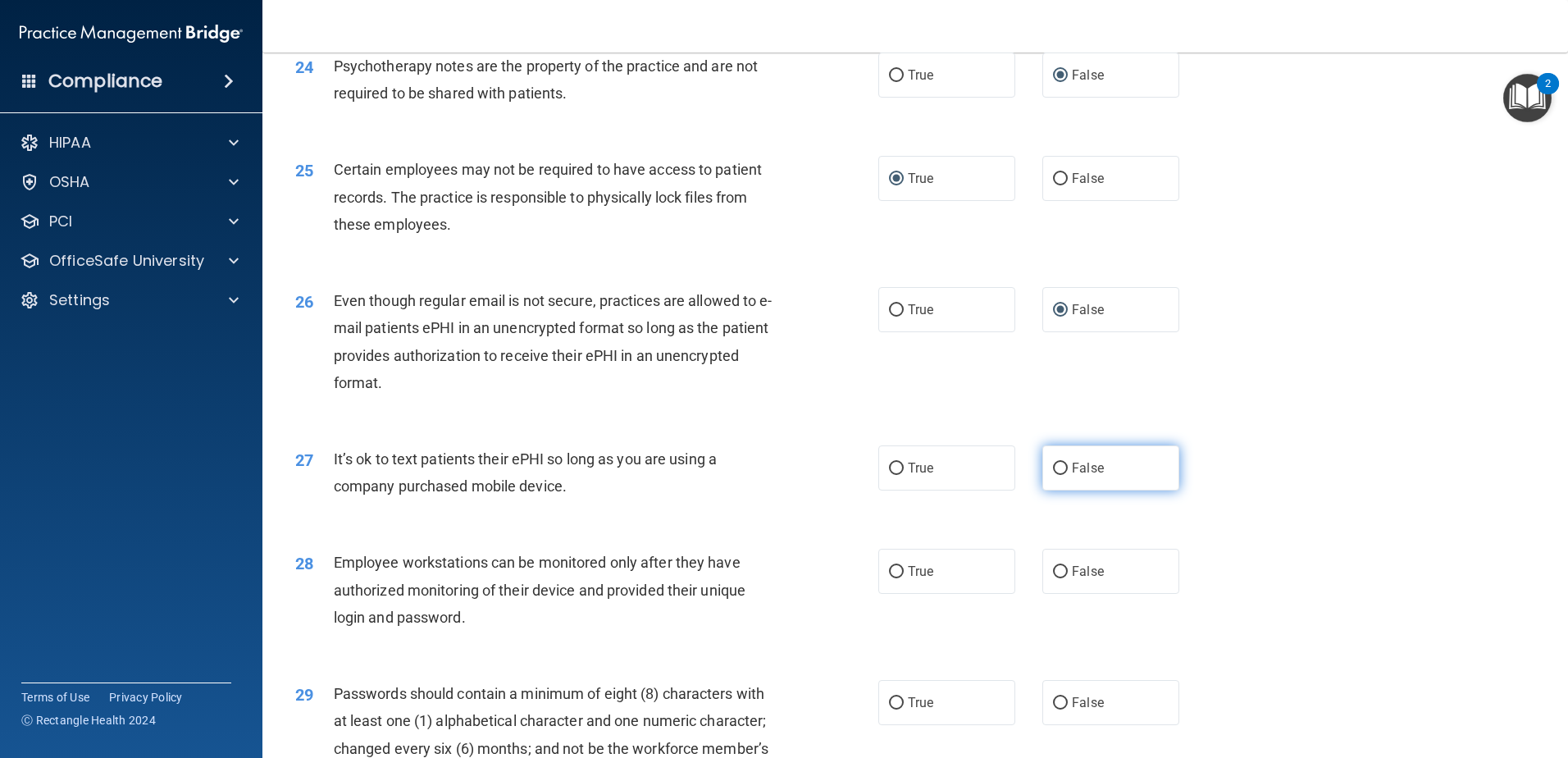
click at [1053, 476] on input "False" at bounding box center [1060, 469] width 15 height 12
radio input "true"
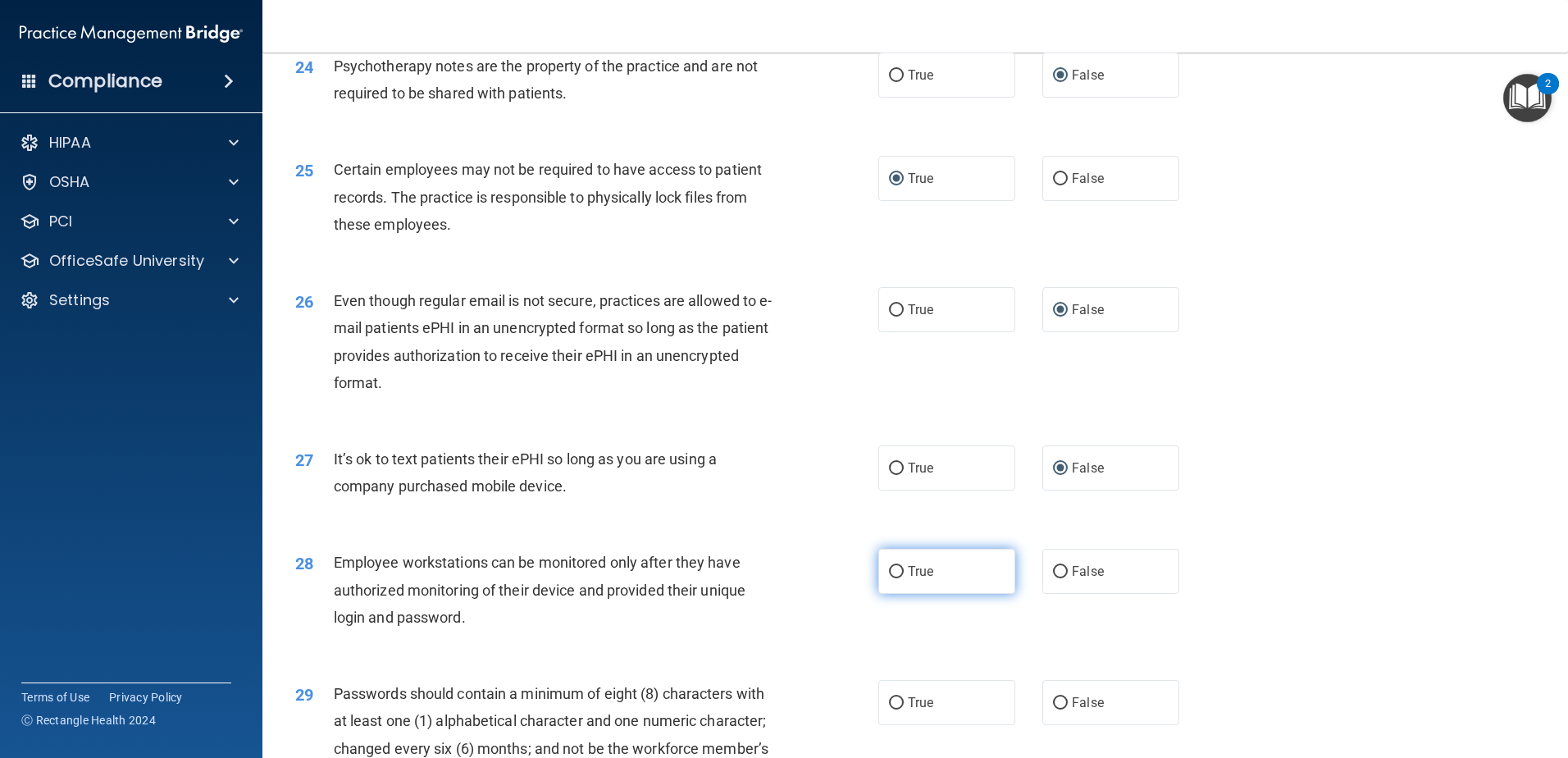
click at [889, 579] on input "True" at bounding box center [896, 573] width 15 height 12
radio input "true"
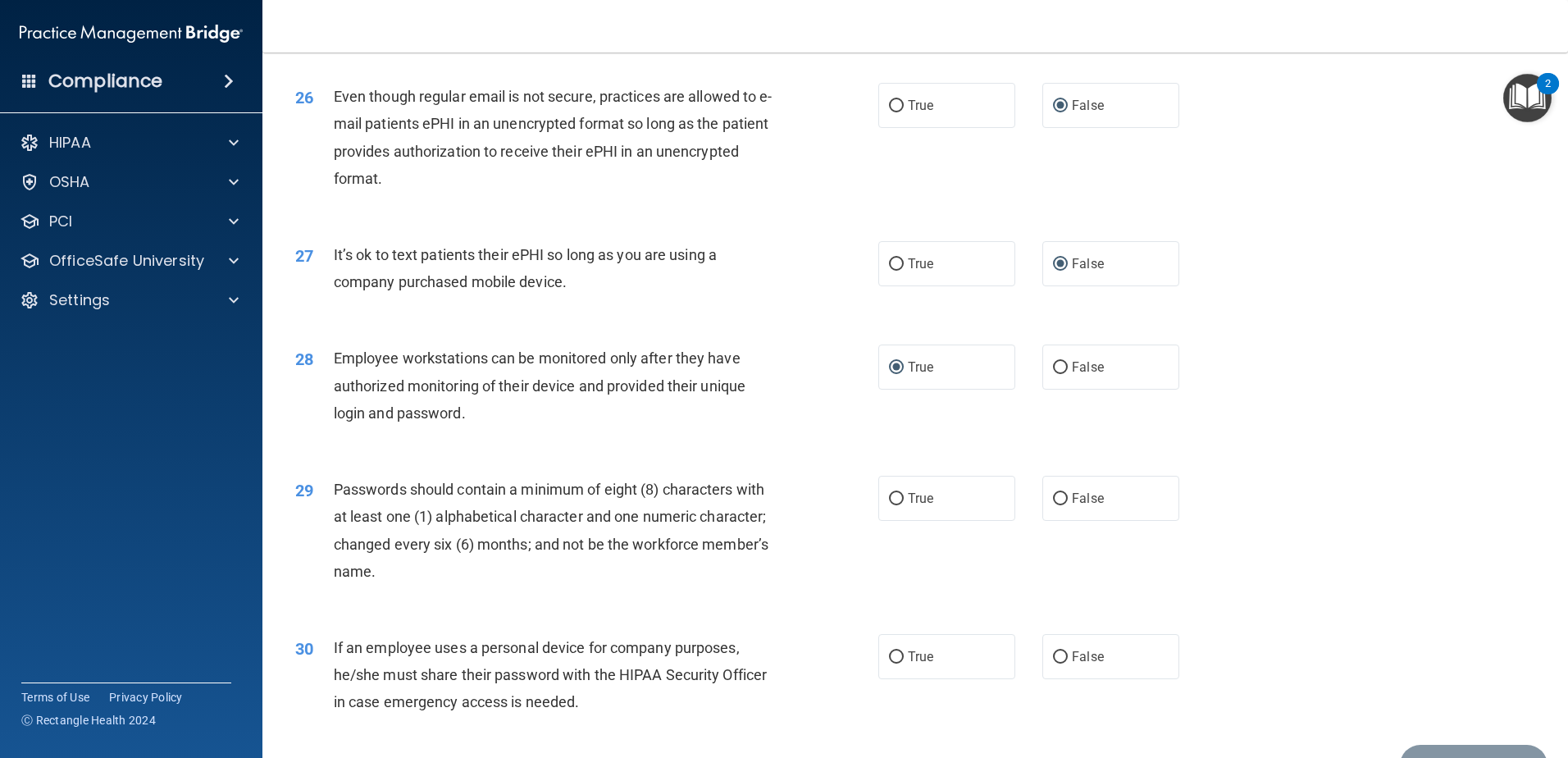
scroll to position [3283, 0]
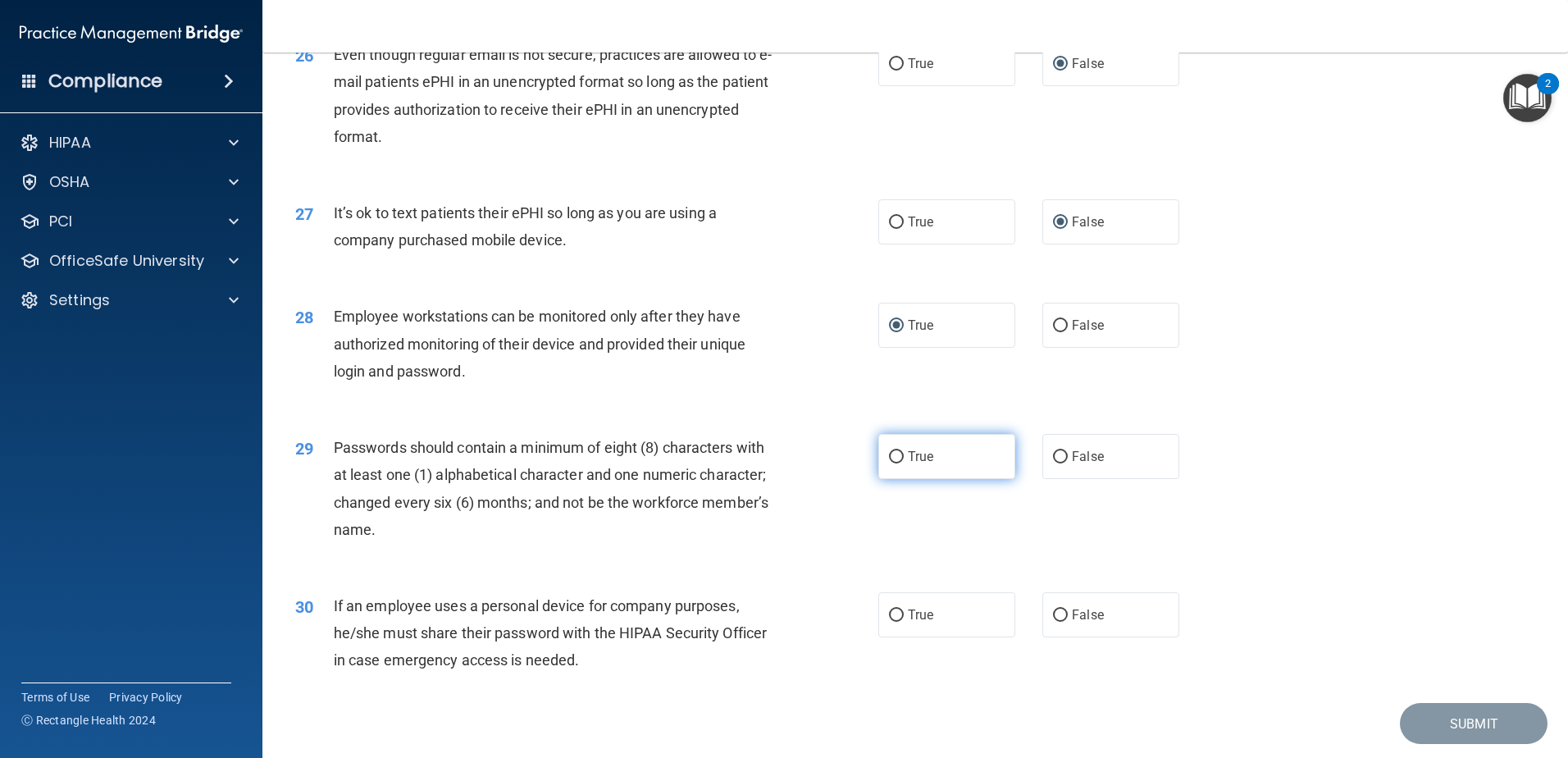
click at [894, 464] on input "True" at bounding box center [896, 458] width 15 height 12
radio input "true"
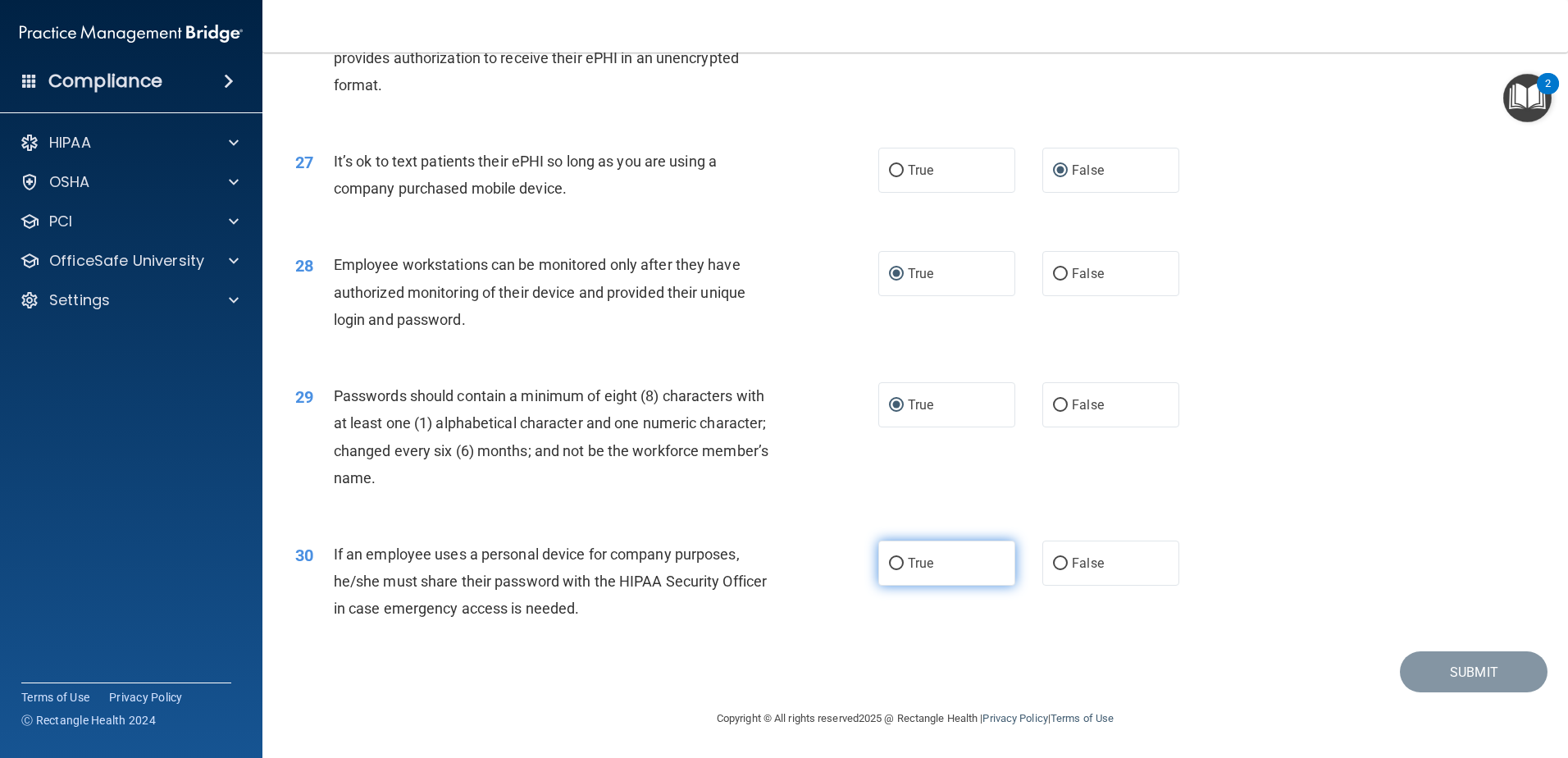
click at [890, 563] on input "True" at bounding box center [896, 565] width 15 height 12
radio input "true"
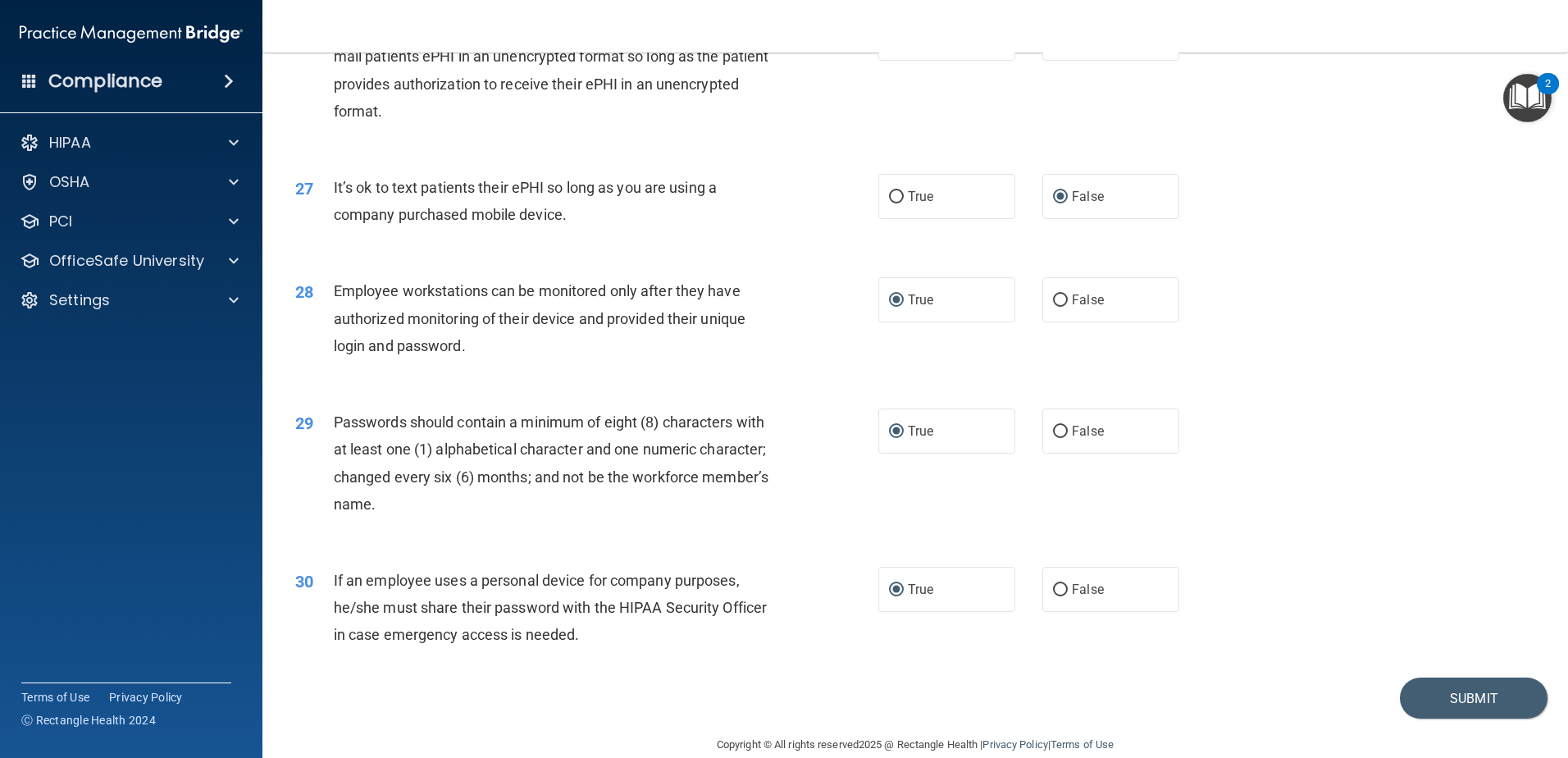
scroll to position [3280, 0]
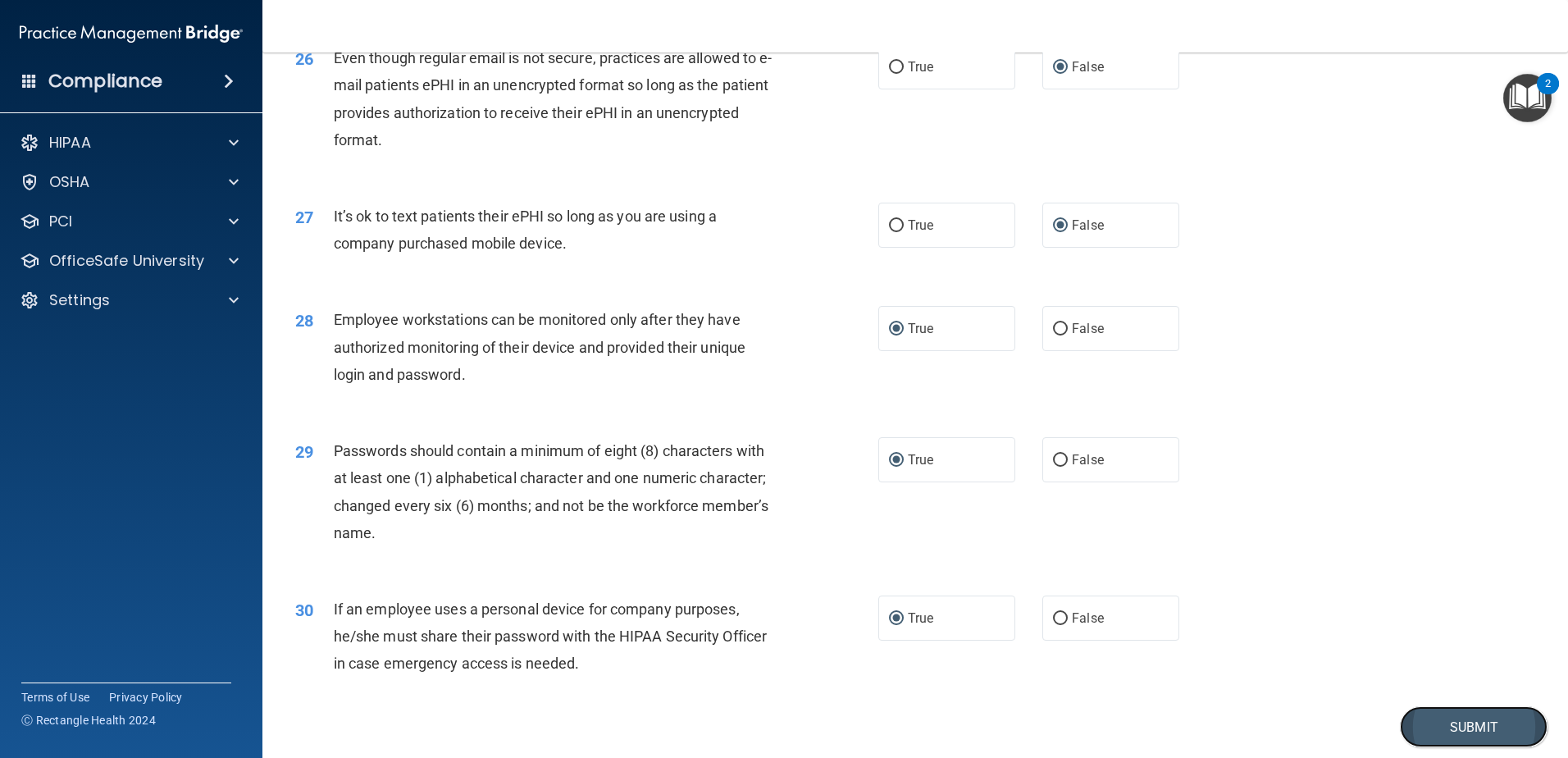
click at [1462, 740] on button "Submit" at bounding box center [1474, 727] width 147 height 41
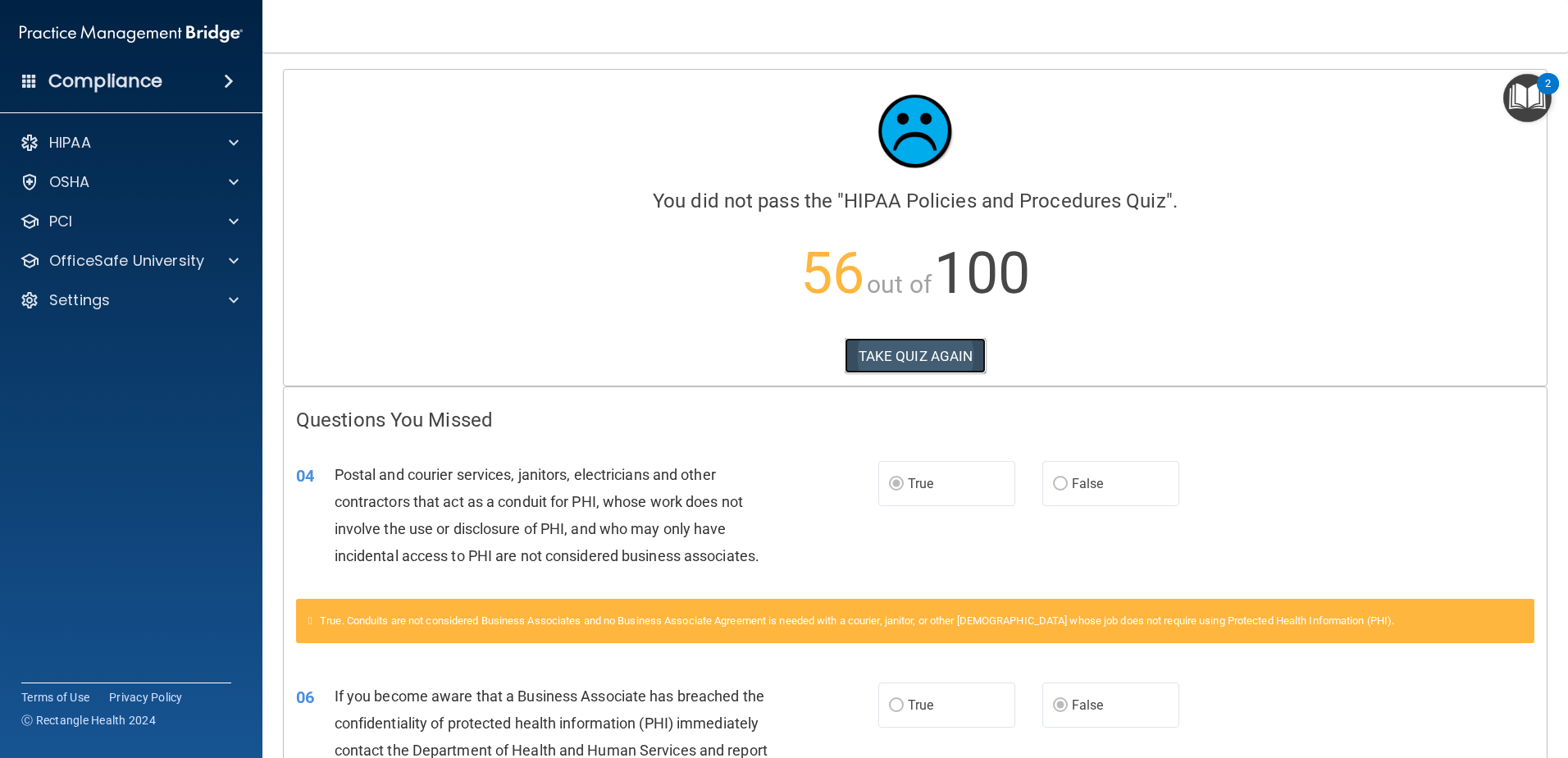
click at [880, 353] on button "TAKE QUIZ AGAIN" at bounding box center [915, 356] width 142 height 36
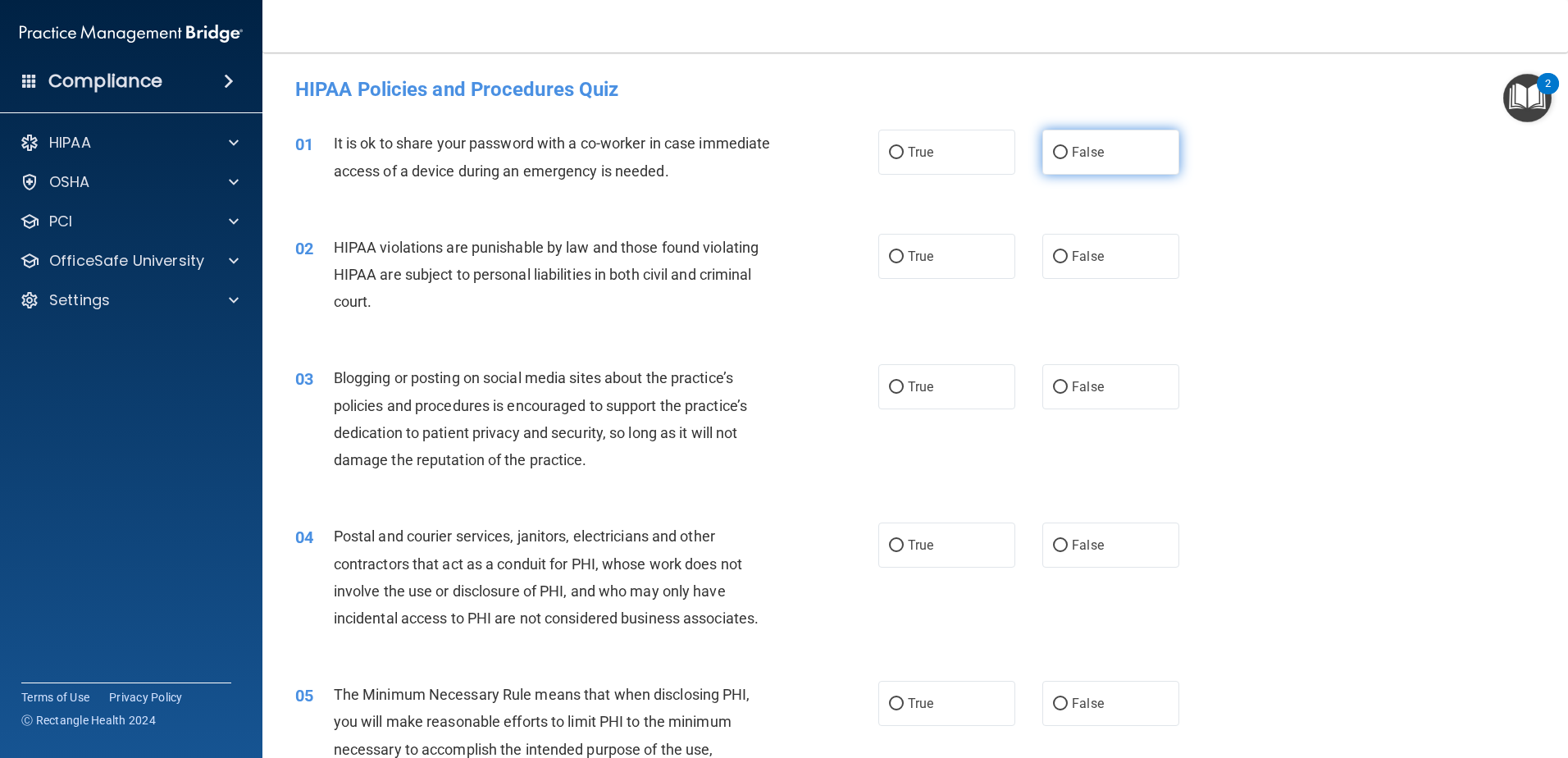
click at [1057, 150] on input "False" at bounding box center [1060, 153] width 15 height 12
radio input "true"
click at [895, 254] on input "True" at bounding box center [896, 258] width 15 height 12
radio input "true"
click at [1053, 386] on input "False" at bounding box center [1060, 388] width 15 height 12
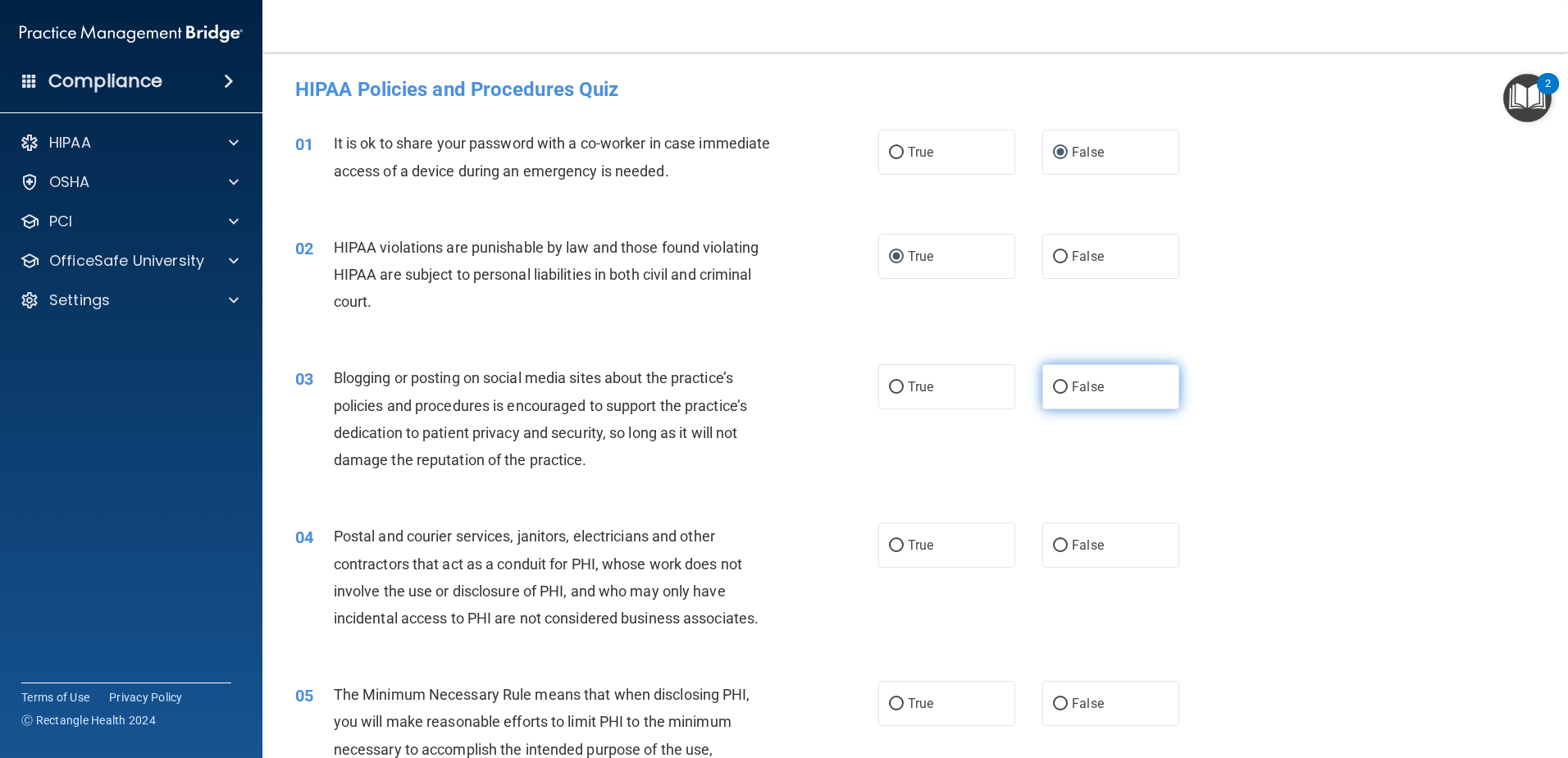
radio input "true"
click at [1053, 546] on input "False" at bounding box center [1060, 546] width 15 height 12
radio input "true"
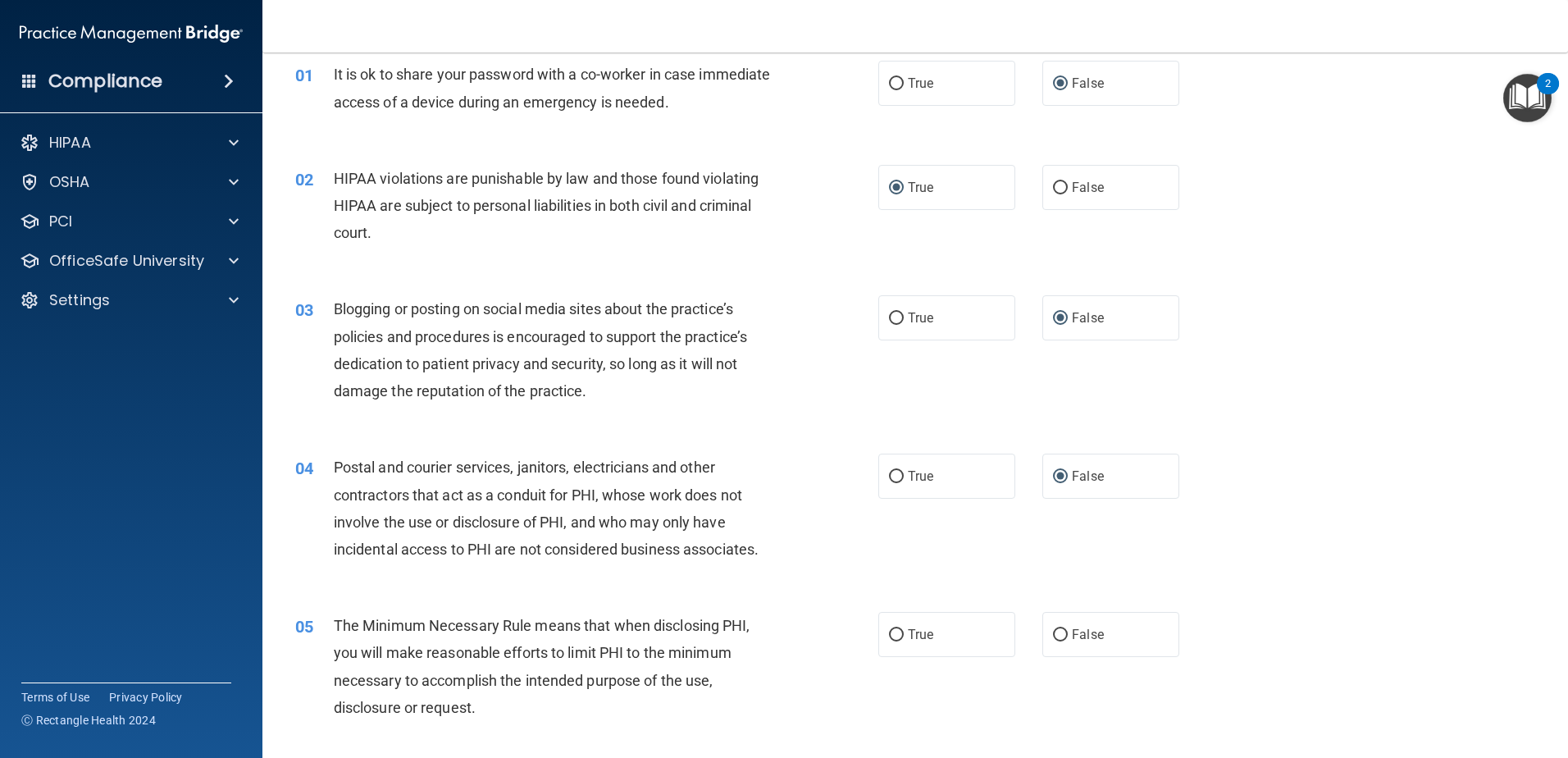
scroll to position [164, 0]
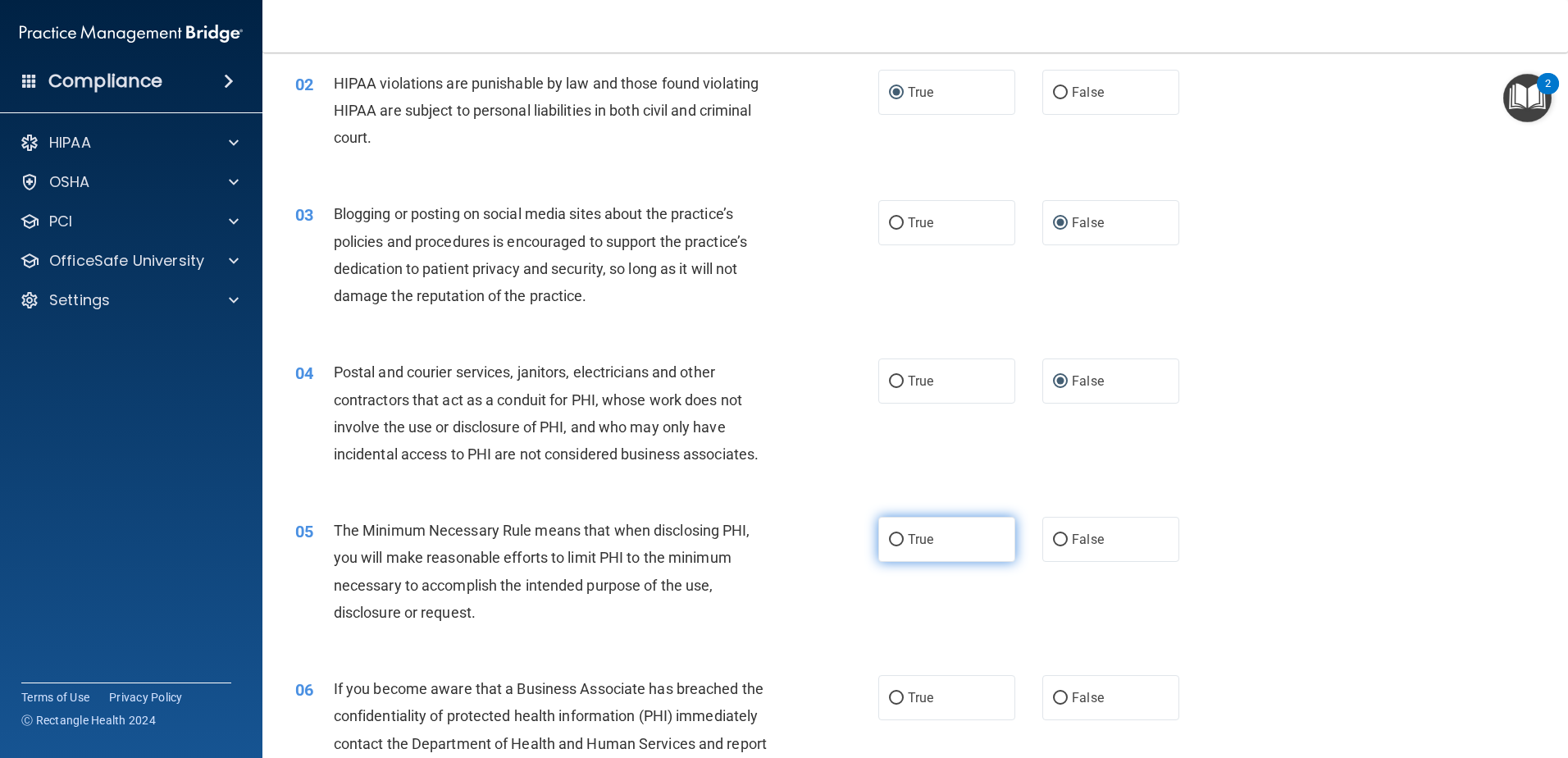
click at [896, 538] on input "True" at bounding box center [896, 541] width 15 height 12
radio input "true"
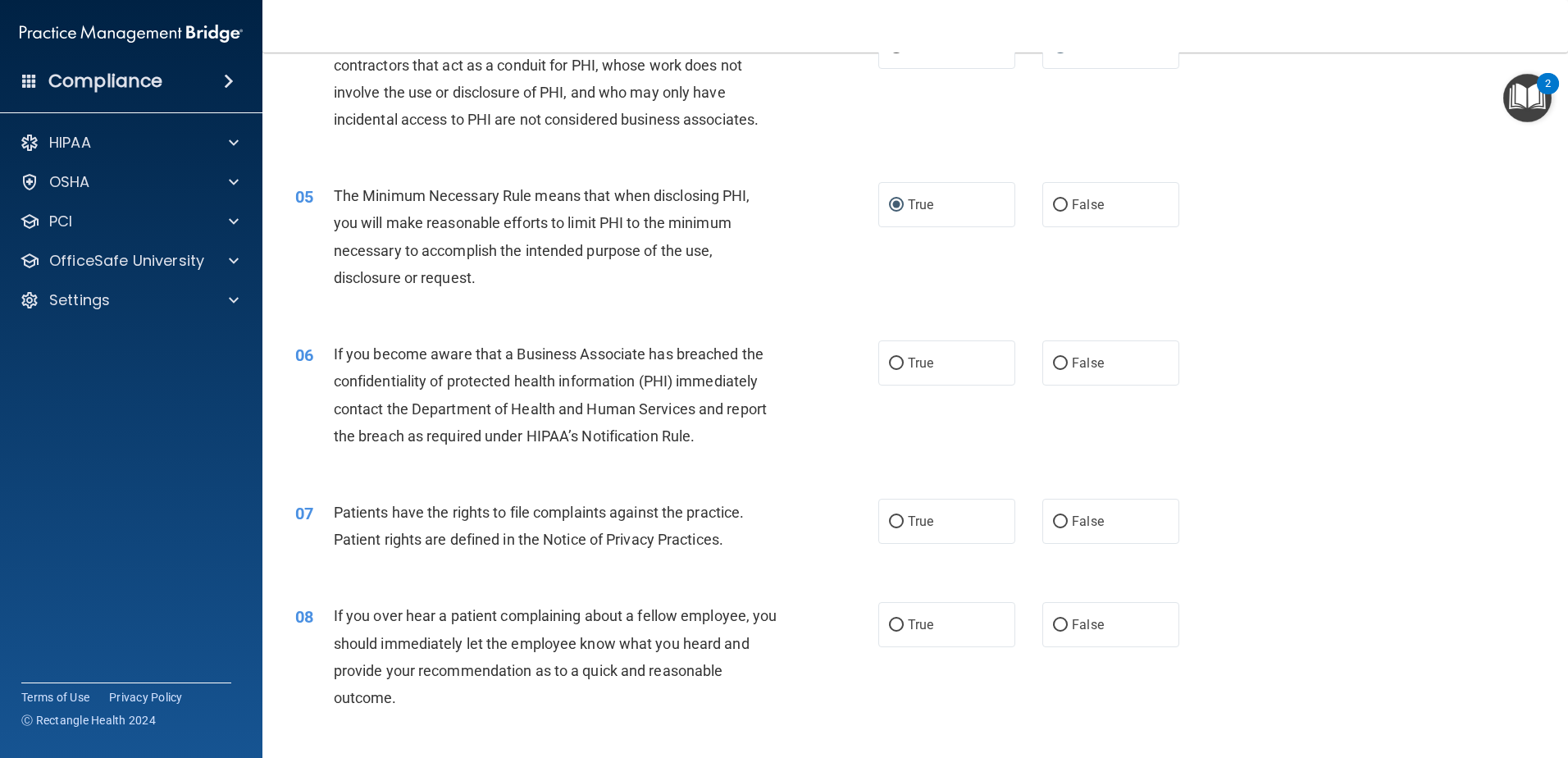
scroll to position [574, 0]
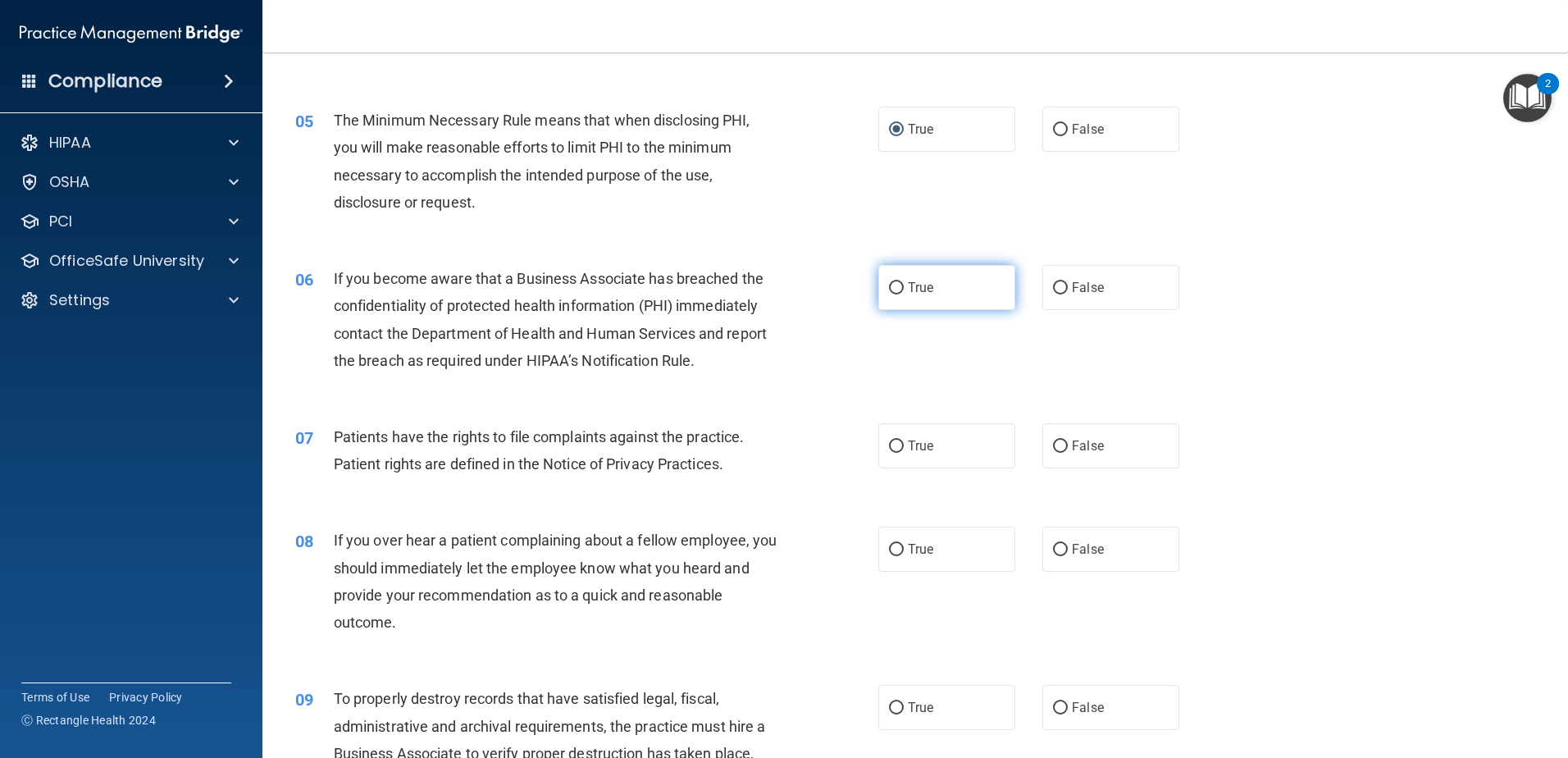
click at [889, 289] on input "True" at bounding box center [896, 289] width 15 height 12
radio input "true"
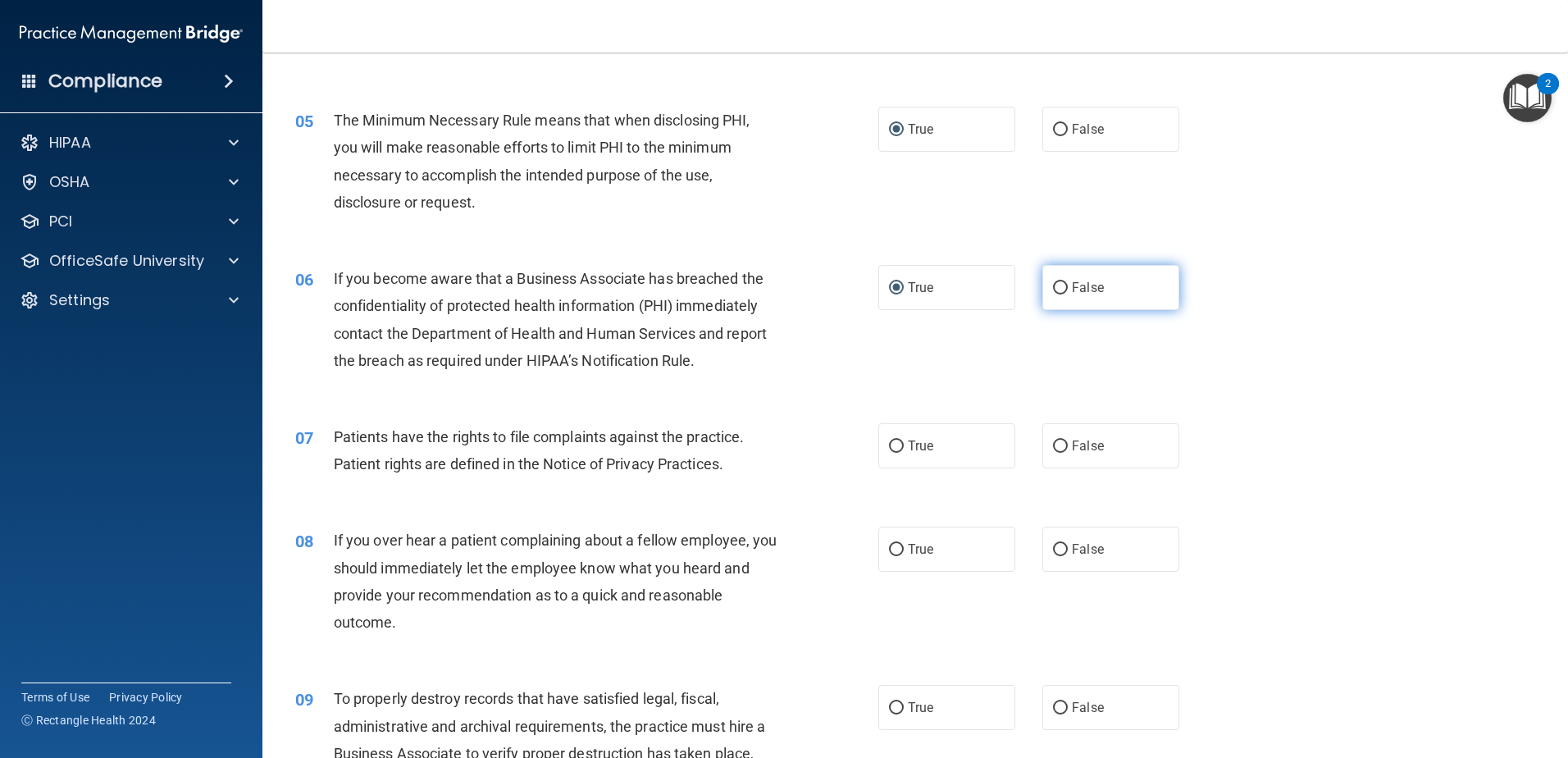
click at [1057, 288] on input "False" at bounding box center [1060, 289] width 15 height 12
radio input "true"
radio input "false"
click at [889, 447] on input "True" at bounding box center [896, 447] width 15 height 12
radio input "true"
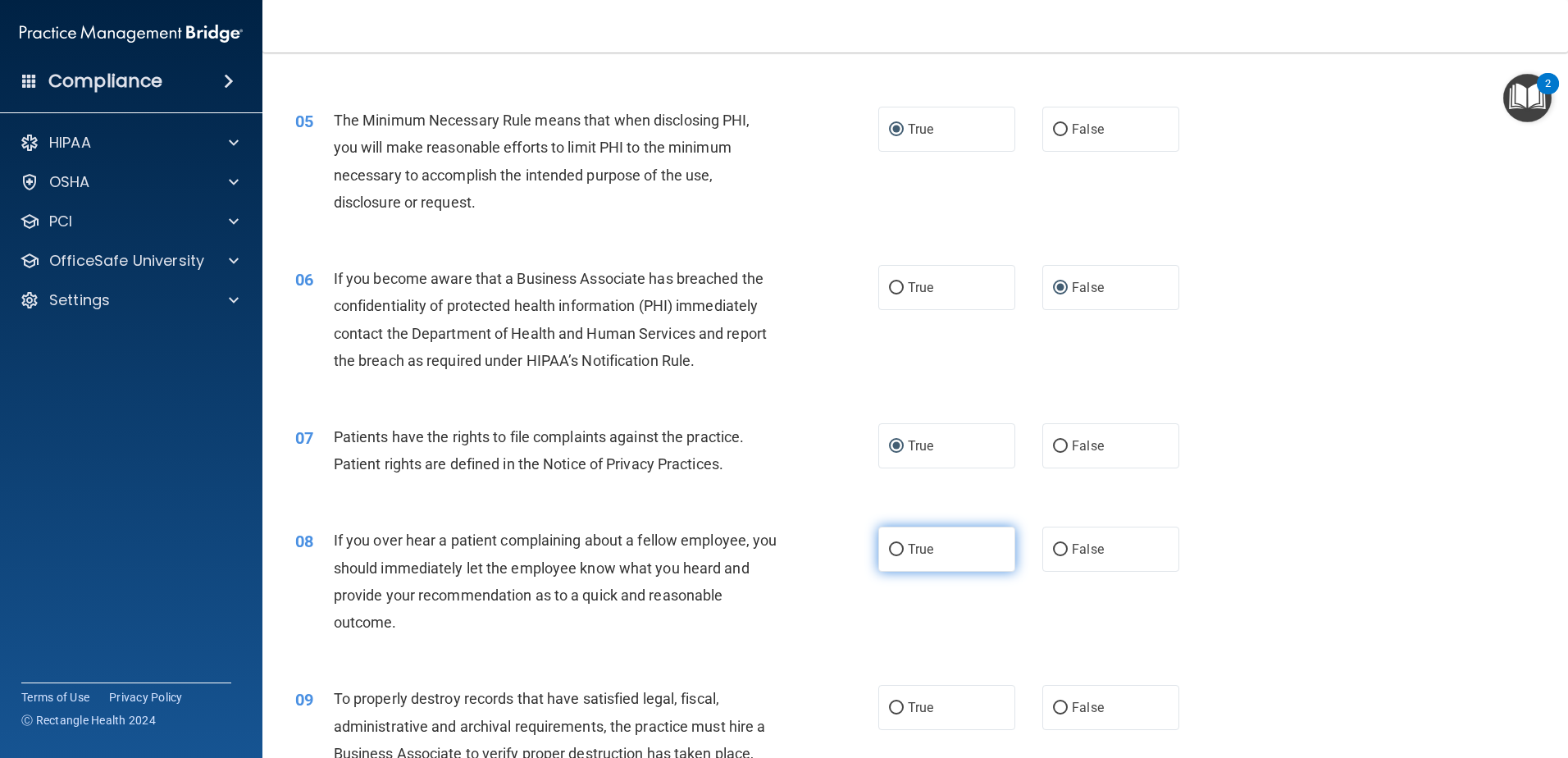
click at [892, 553] on input "True" at bounding box center [896, 551] width 15 height 12
radio input "true"
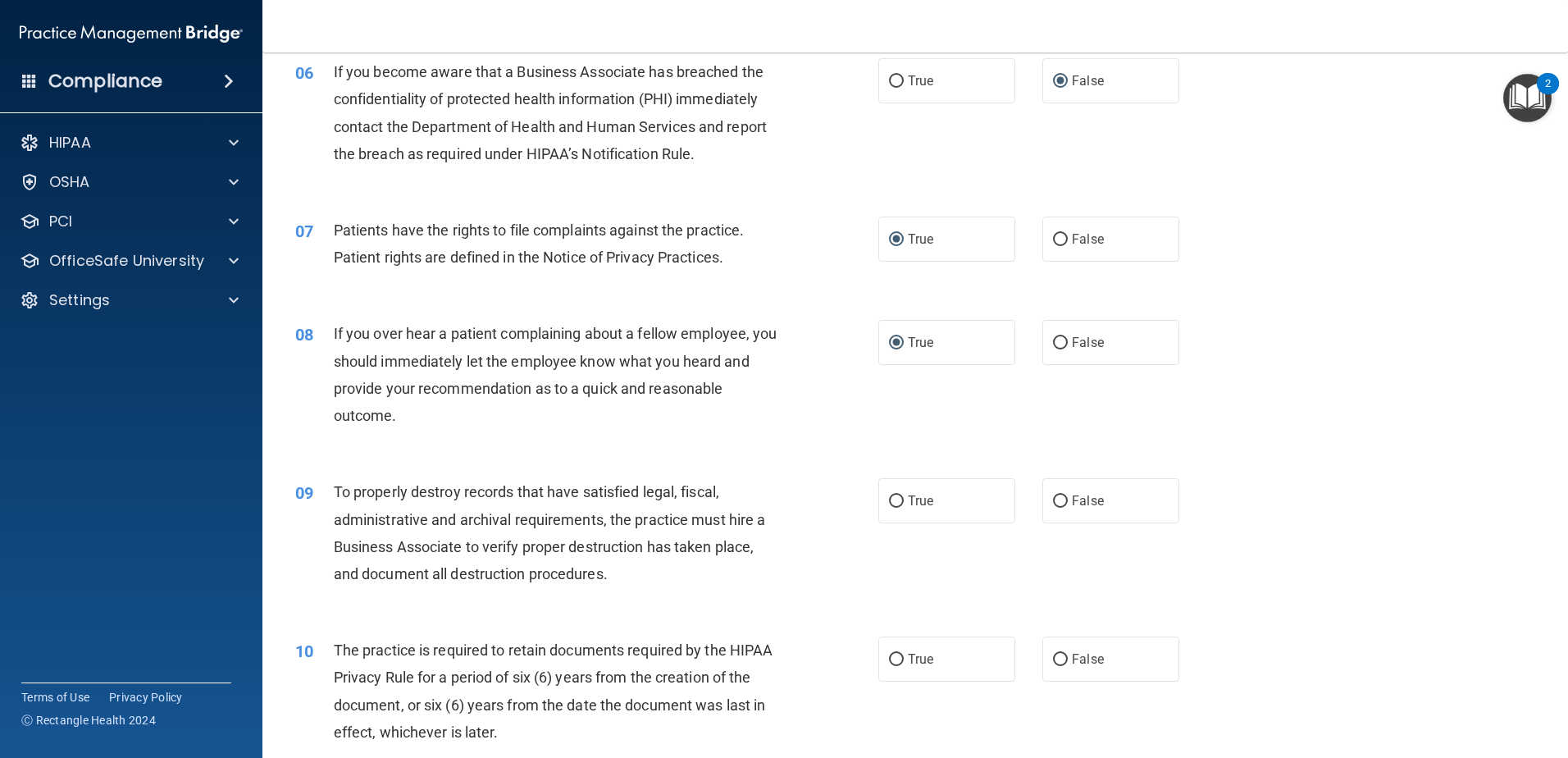
scroll to position [821, 0]
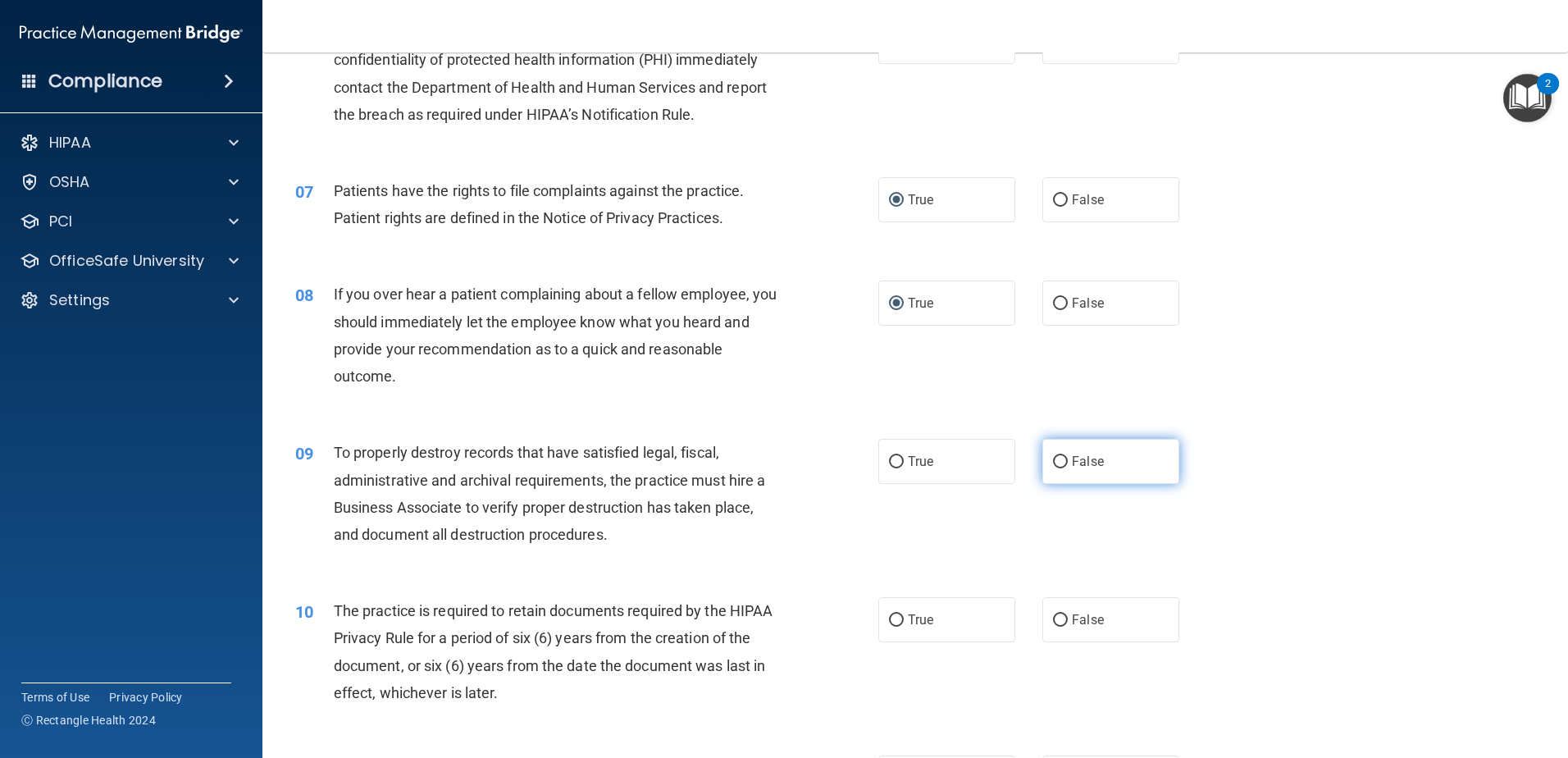
click at [1058, 462] on input "False" at bounding box center [1060, 462] width 15 height 12
radio input "true"
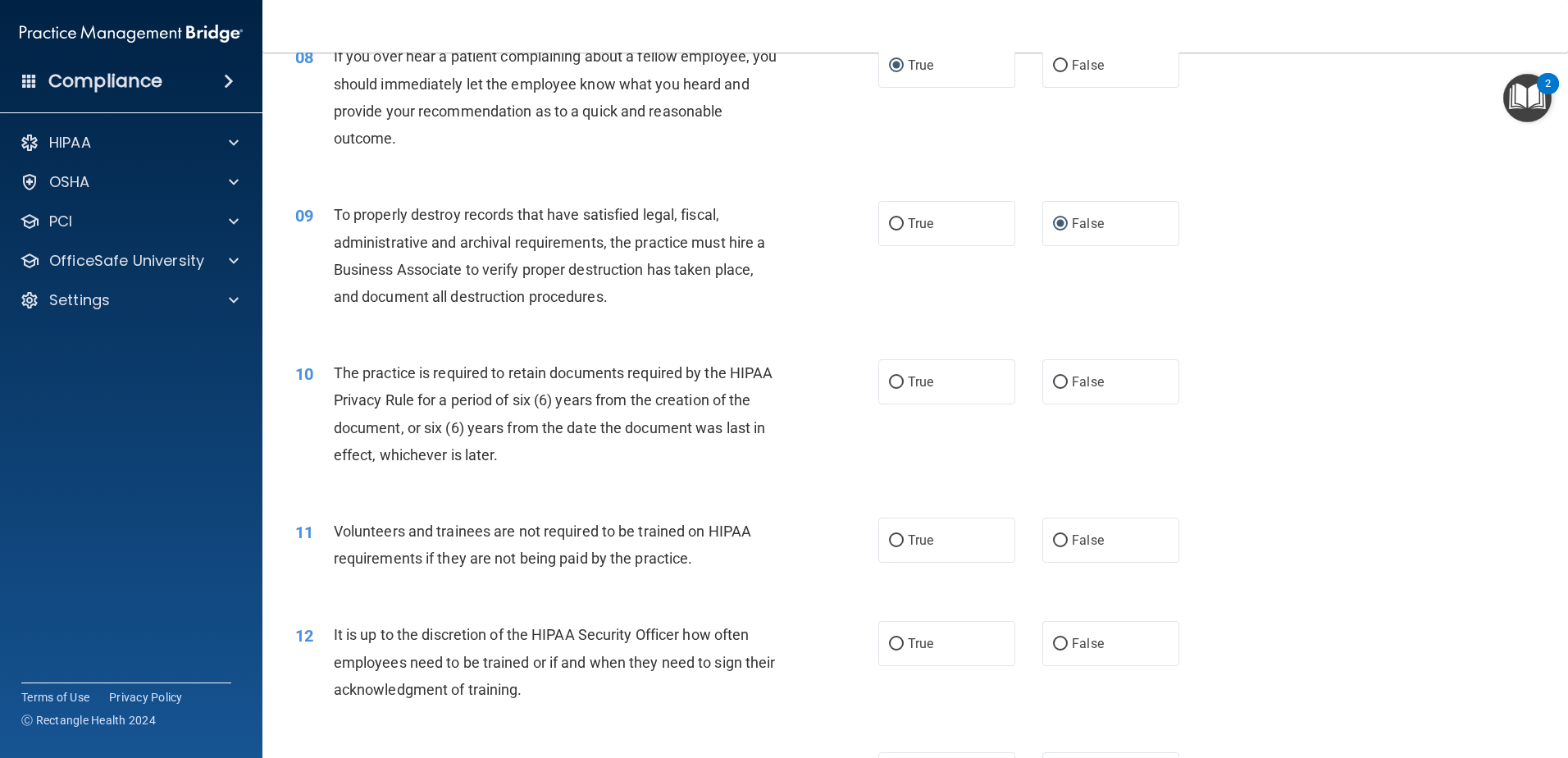
scroll to position [1149, 0]
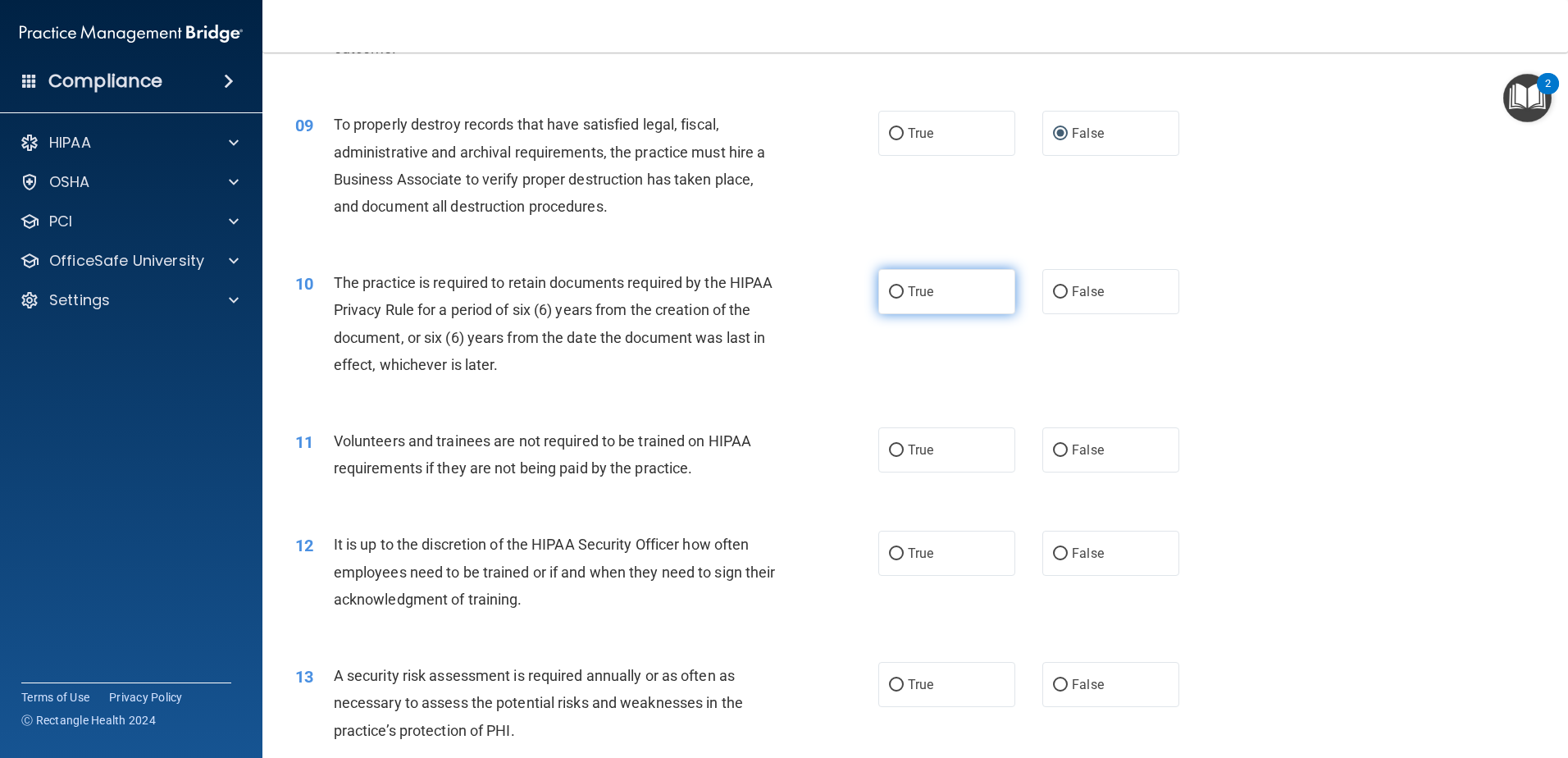
click at [892, 294] on input "True" at bounding box center [896, 293] width 15 height 12
radio input "true"
click at [1056, 452] on input "False" at bounding box center [1060, 451] width 15 height 12
radio input "true"
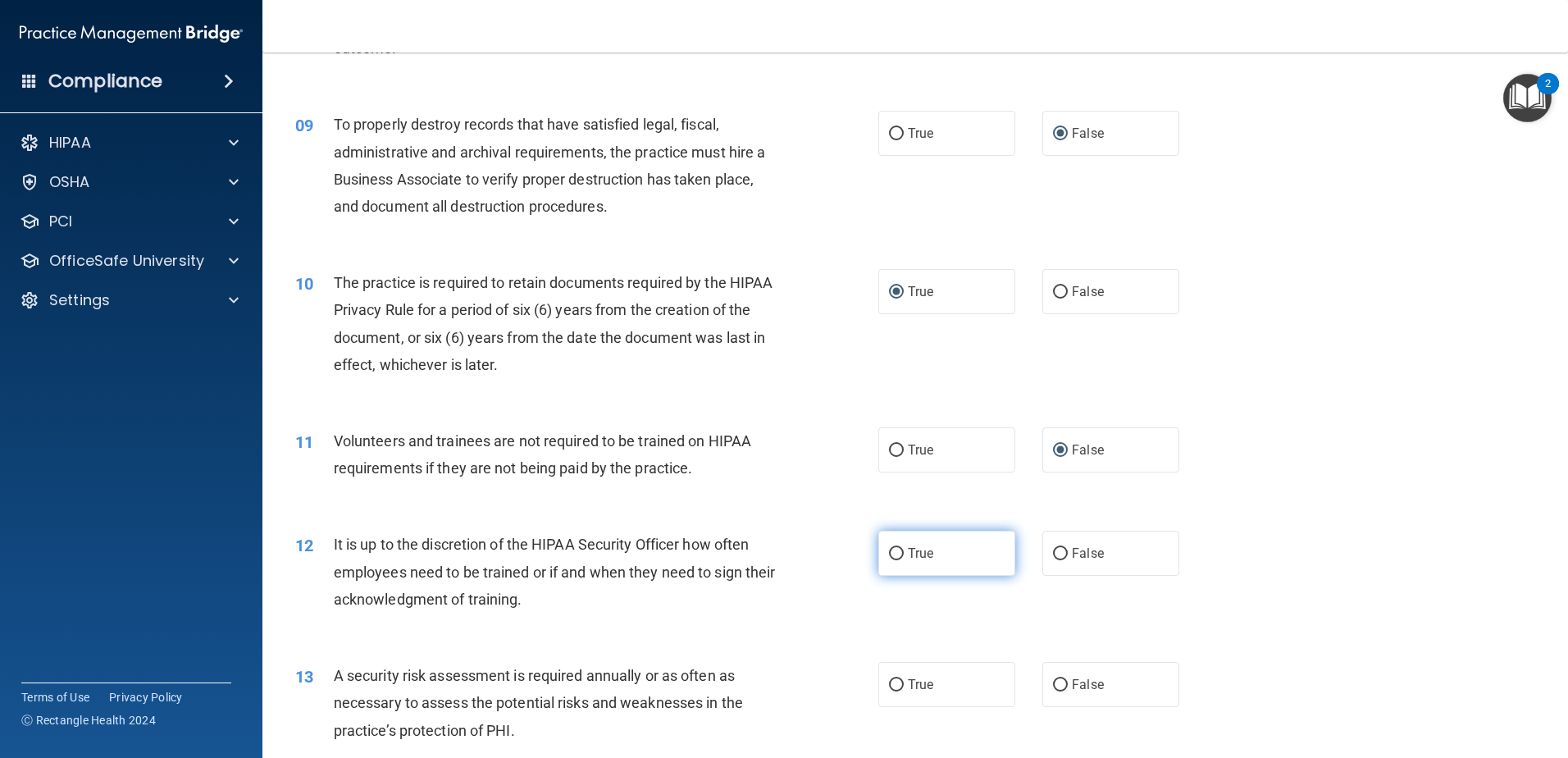
click at [889, 554] on input "True" at bounding box center [896, 554] width 15 height 12
radio input "true"
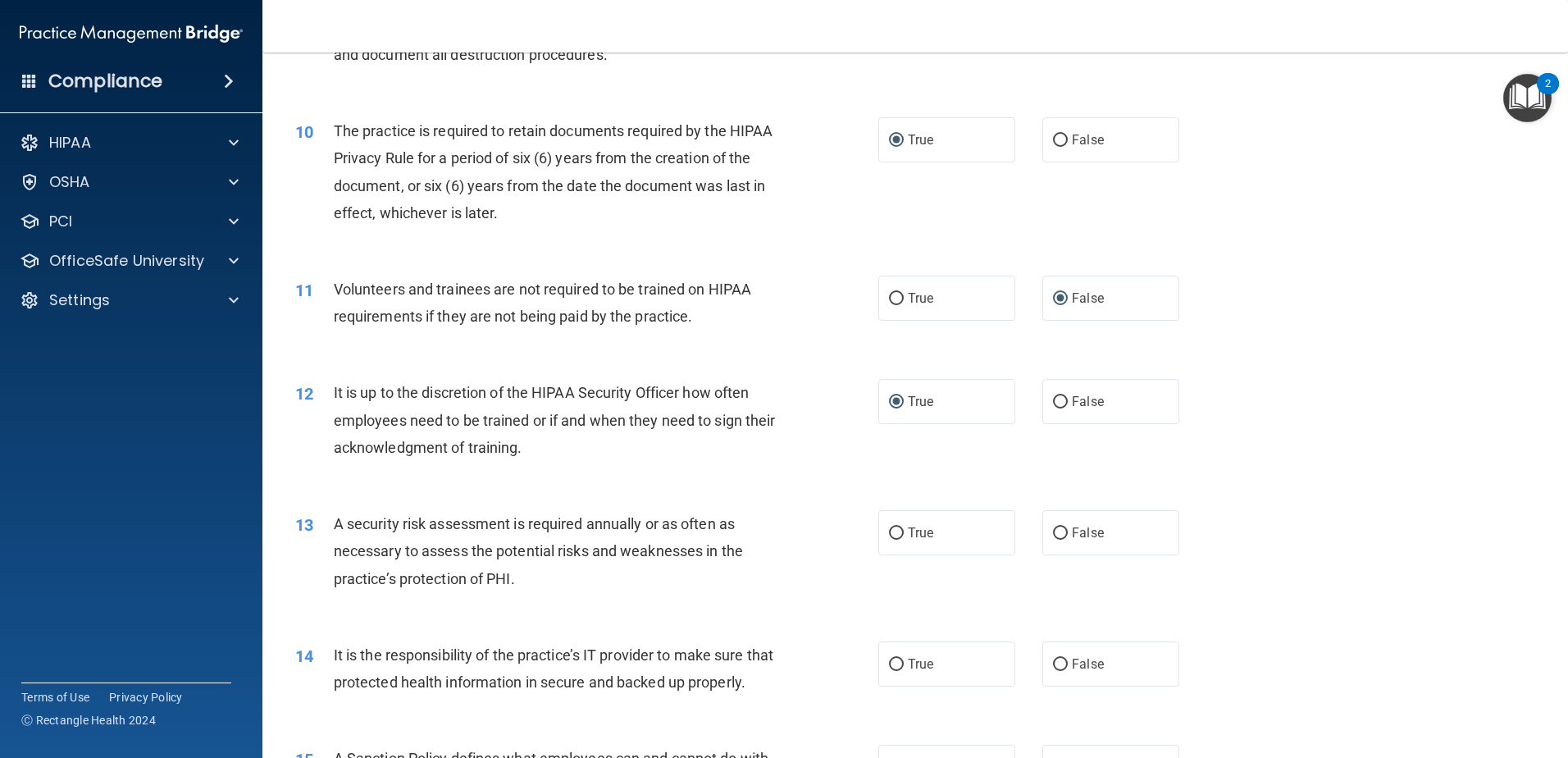
scroll to position [1313, 0]
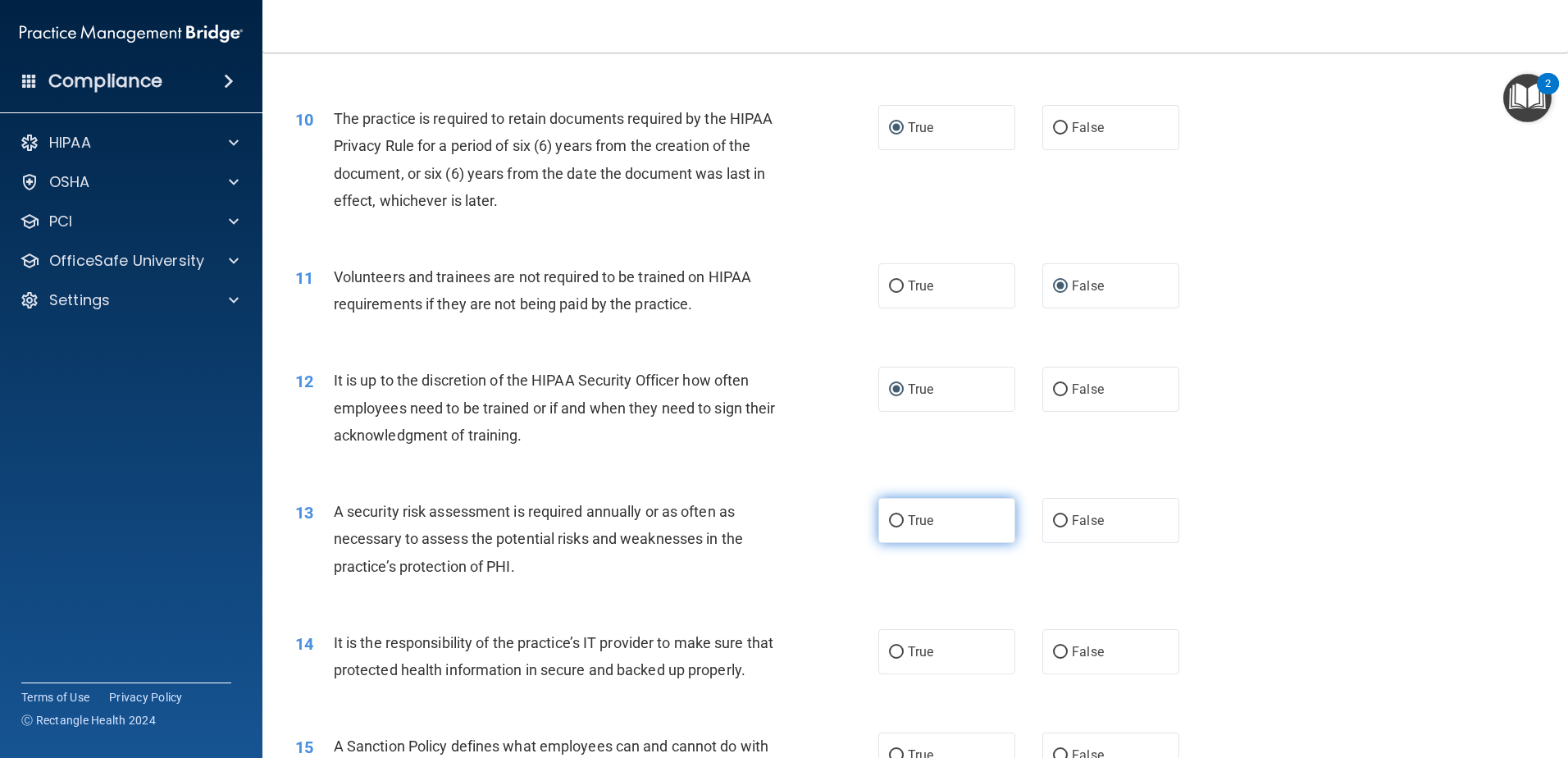
click at [889, 518] on input "True" at bounding box center [896, 522] width 15 height 12
radio input "true"
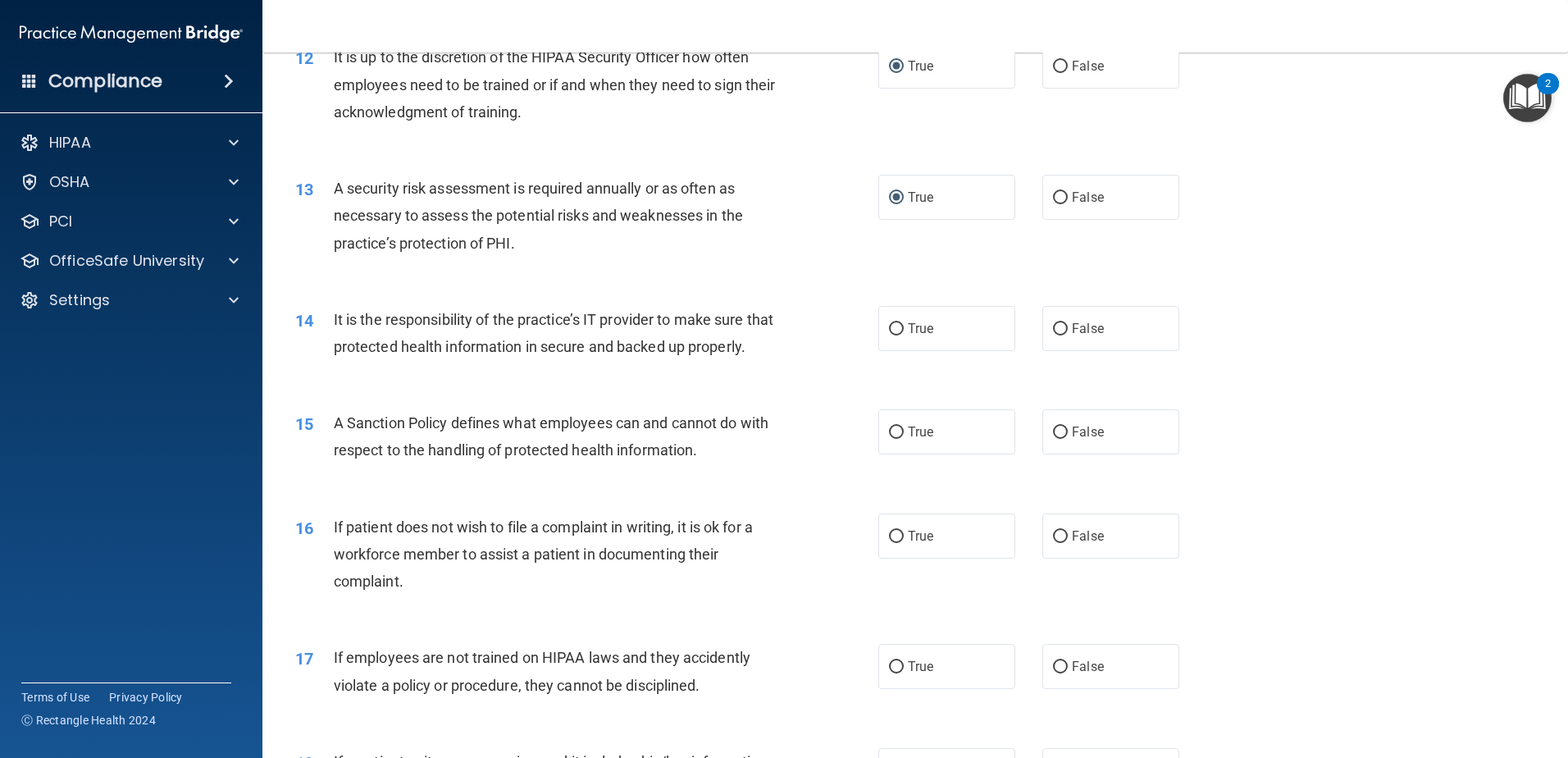
scroll to position [1641, 0]
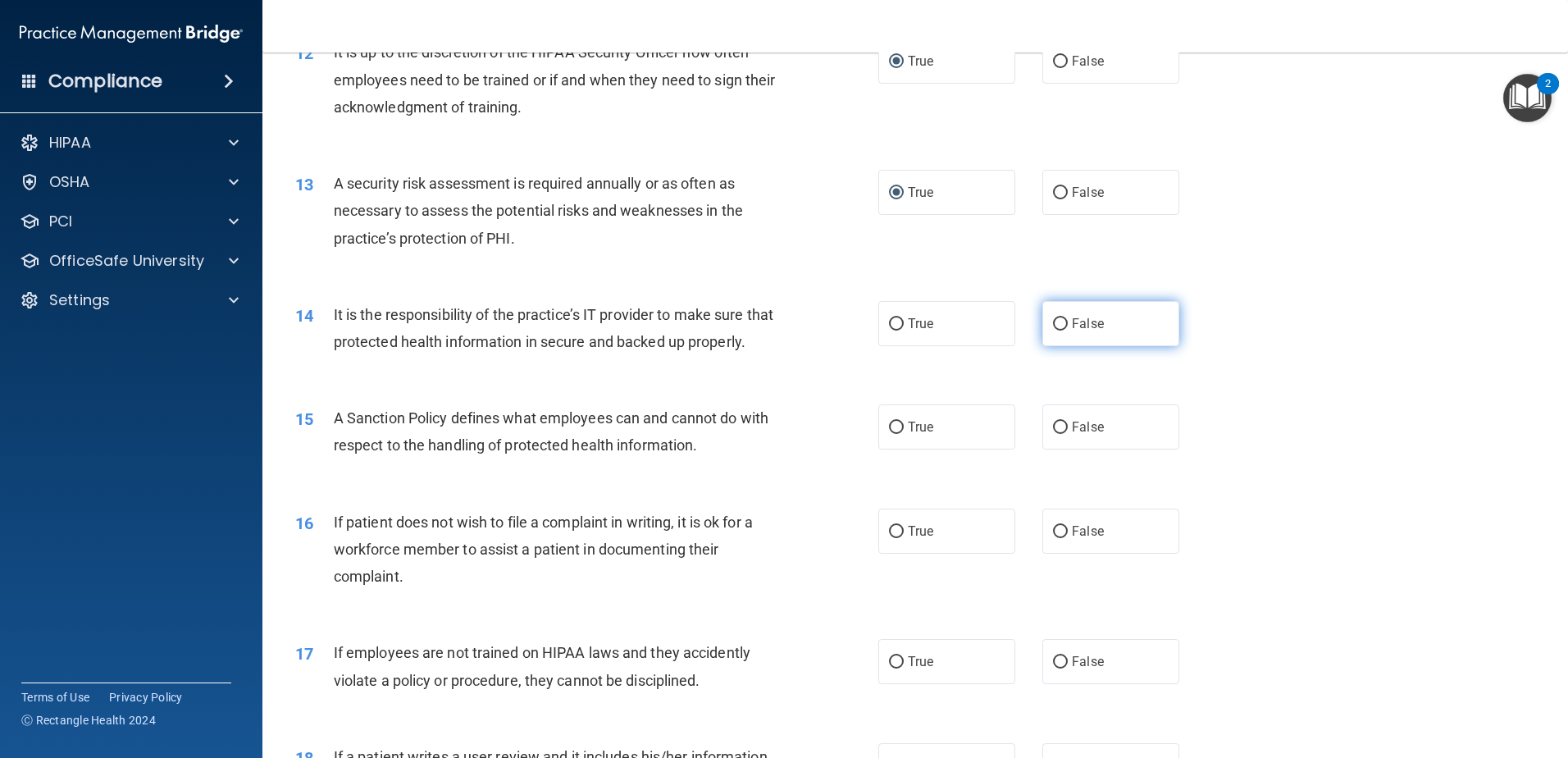
click at [1053, 322] on input "False" at bounding box center [1060, 325] width 15 height 12
radio input "true"
click at [889, 434] on input "True" at bounding box center [896, 428] width 15 height 12
radio input "true"
click at [890, 538] on input "True" at bounding box center [896, 532] width 15 height 12
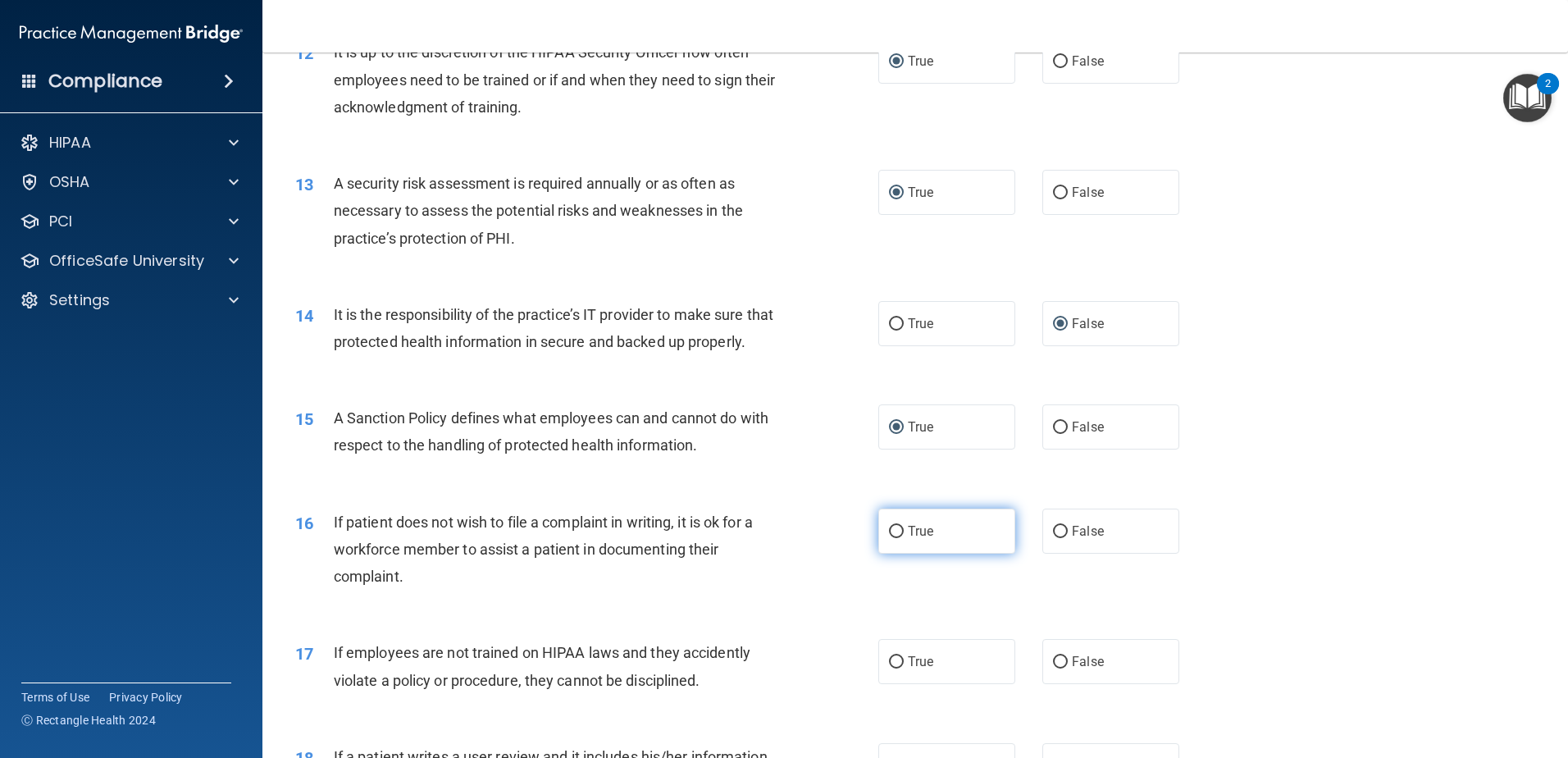
radio input "true"
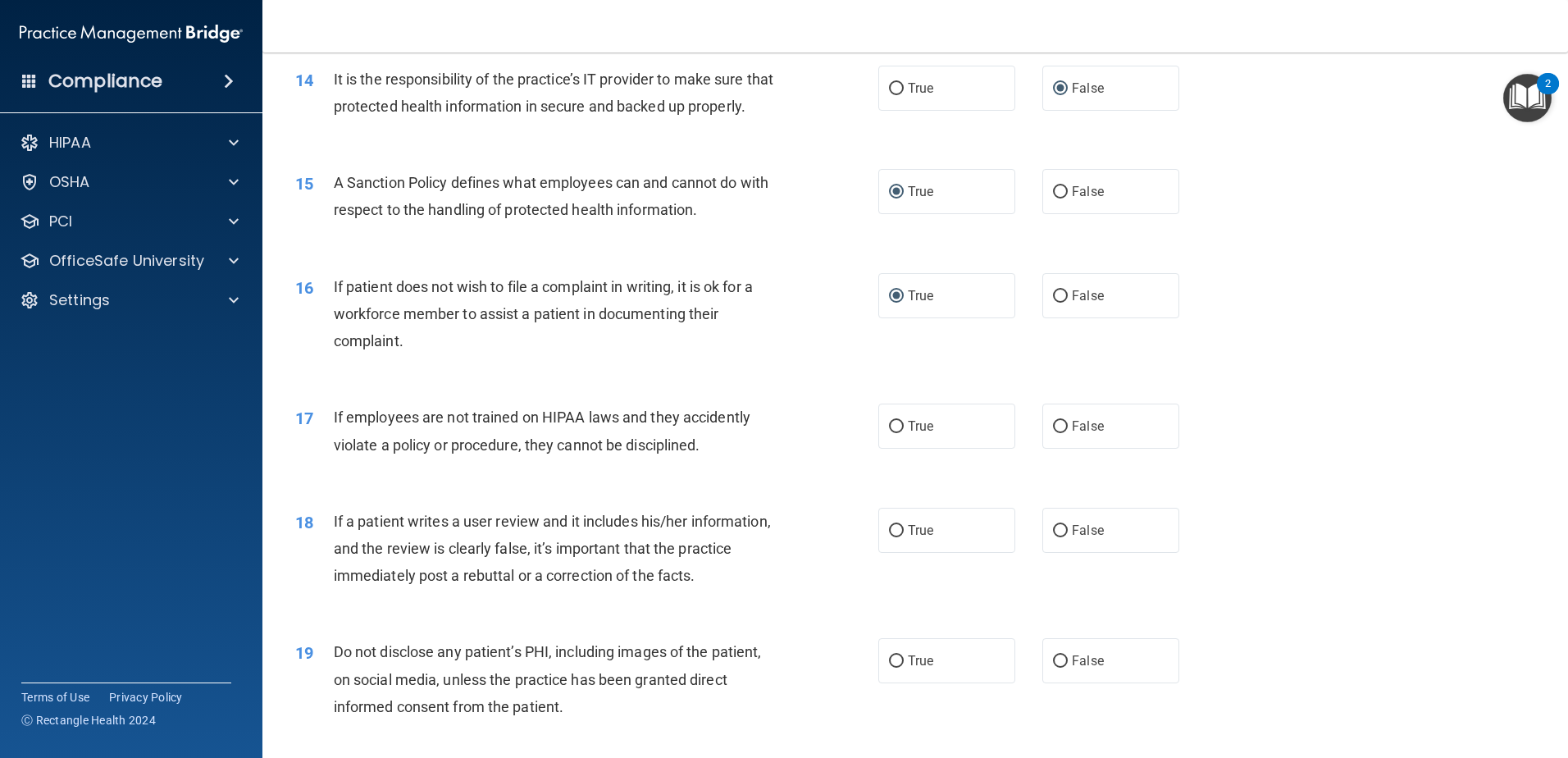
scroll to position [1970, 0]
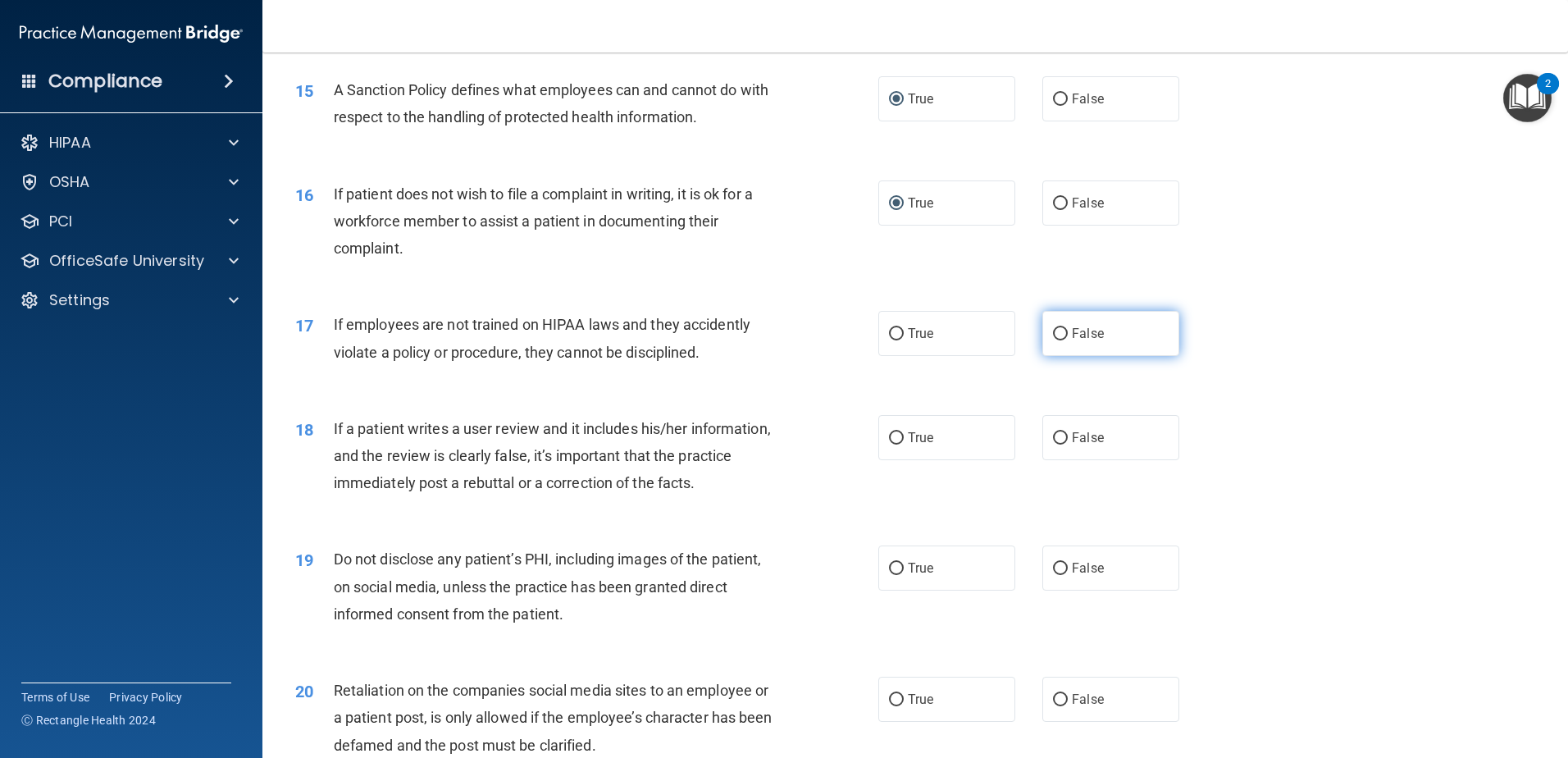
click at [1057, 341] on input "False" at bounding box center [1060, 334] width 15 height 12
radio input "true"
drag, startPoint x: 890, startPoint y: 464, endPoint x: 869, endPoint y: 489, distance: 32.6
click at [890, 445] on input "True" at bounding box center [896, 439] width 15 height 12
radio input "true"
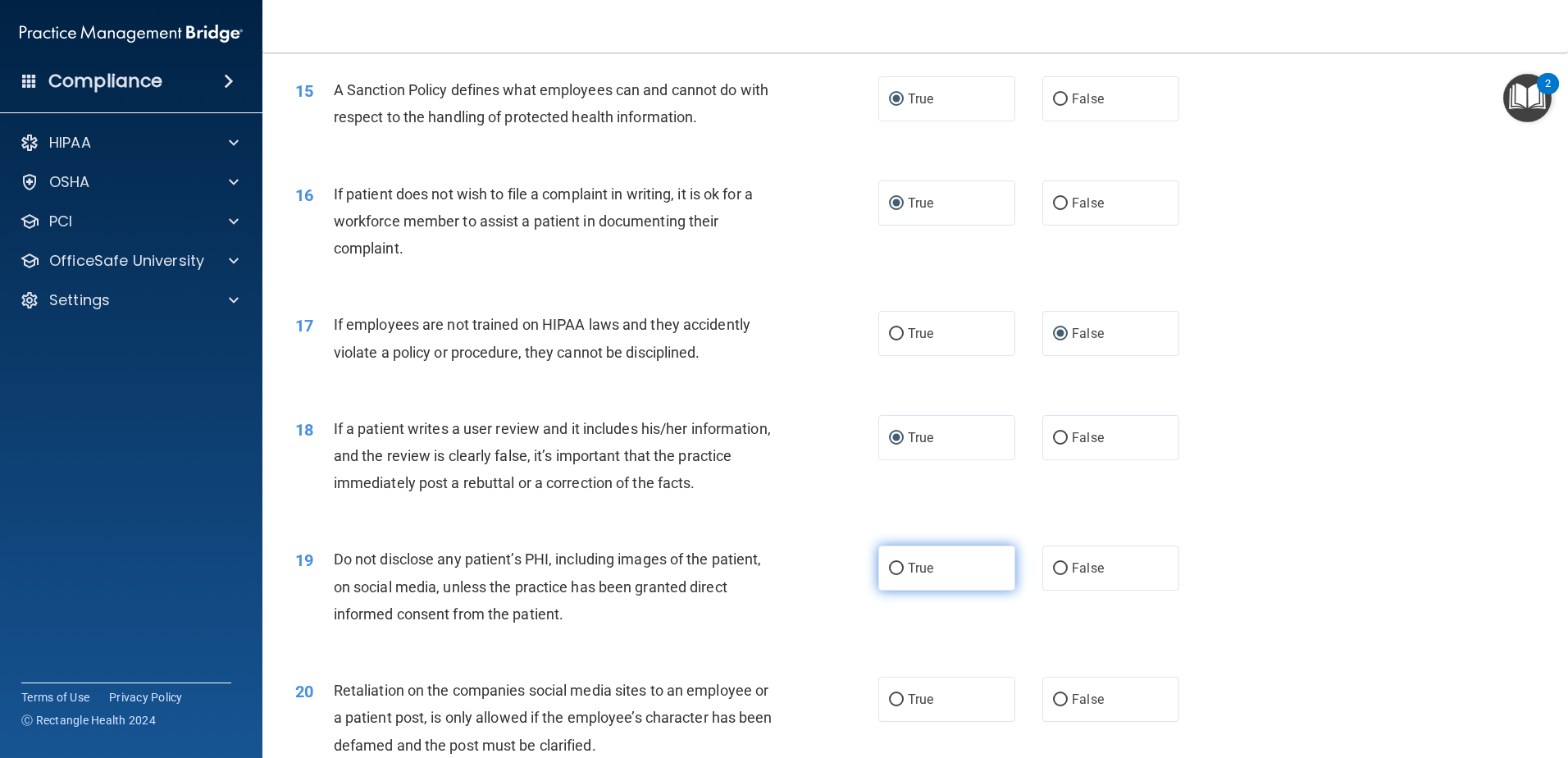
click at [892, 575] on input "True" at bounding box center [896, 569] width 15 height 12
radio input "true"
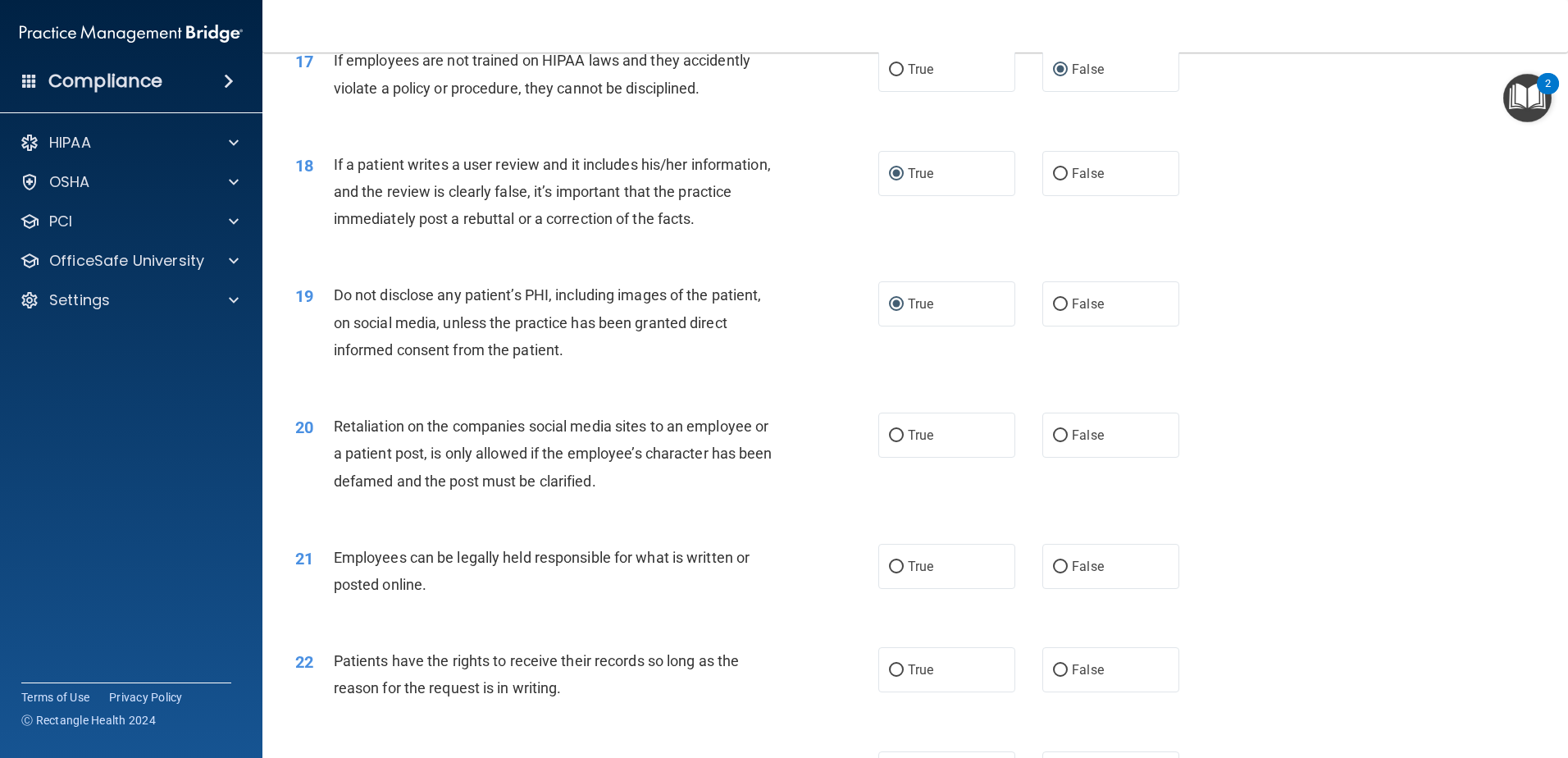
scroll to position [2298, 0]
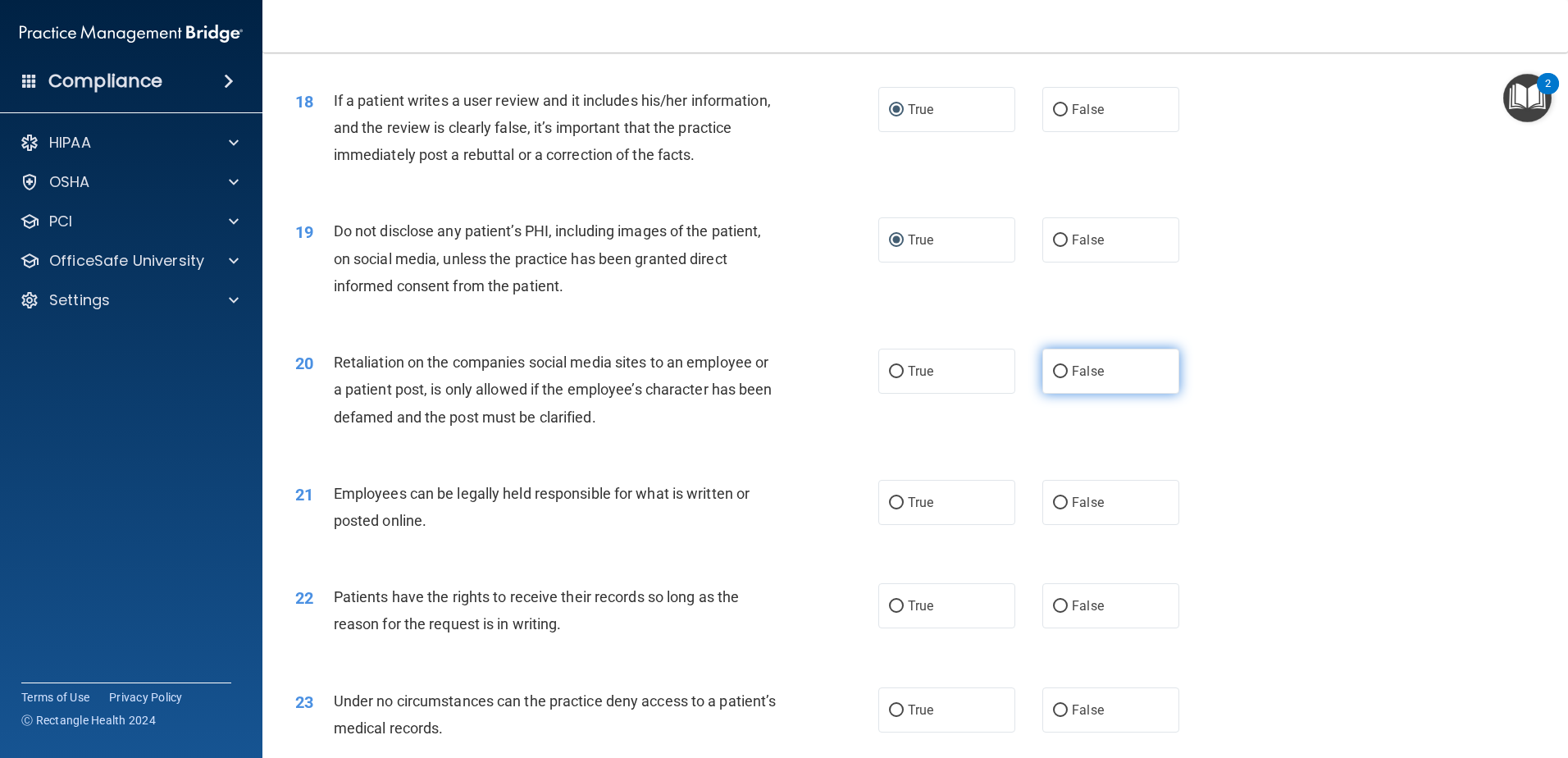
click at [1053, 379] on input "False" at bounding box center [1060, 372] width 15 height 12
radio input "true"
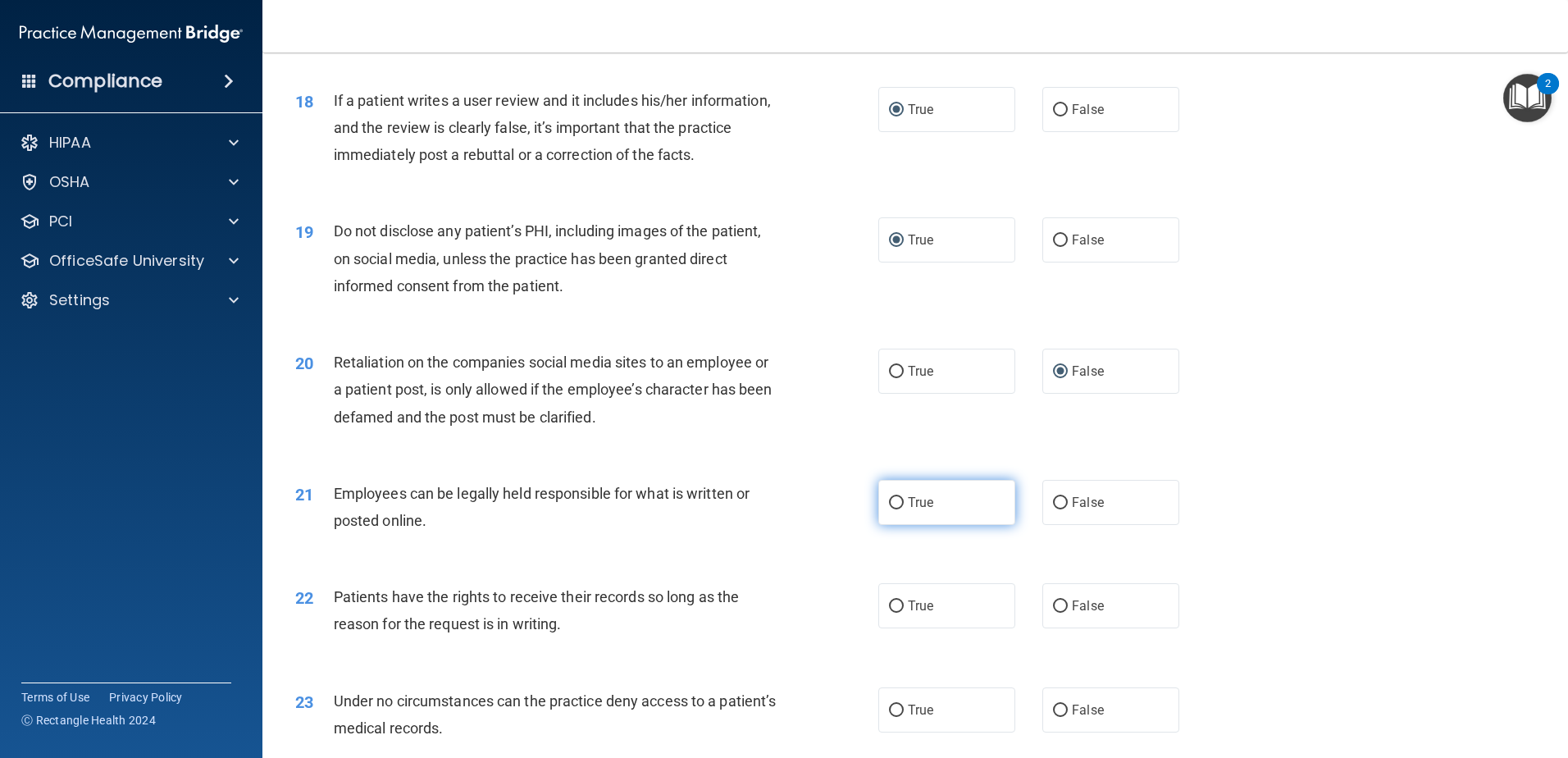
click at [890, 510] on input "True" at bounding box center [896, 504] width 15 height 12
radio input "true"
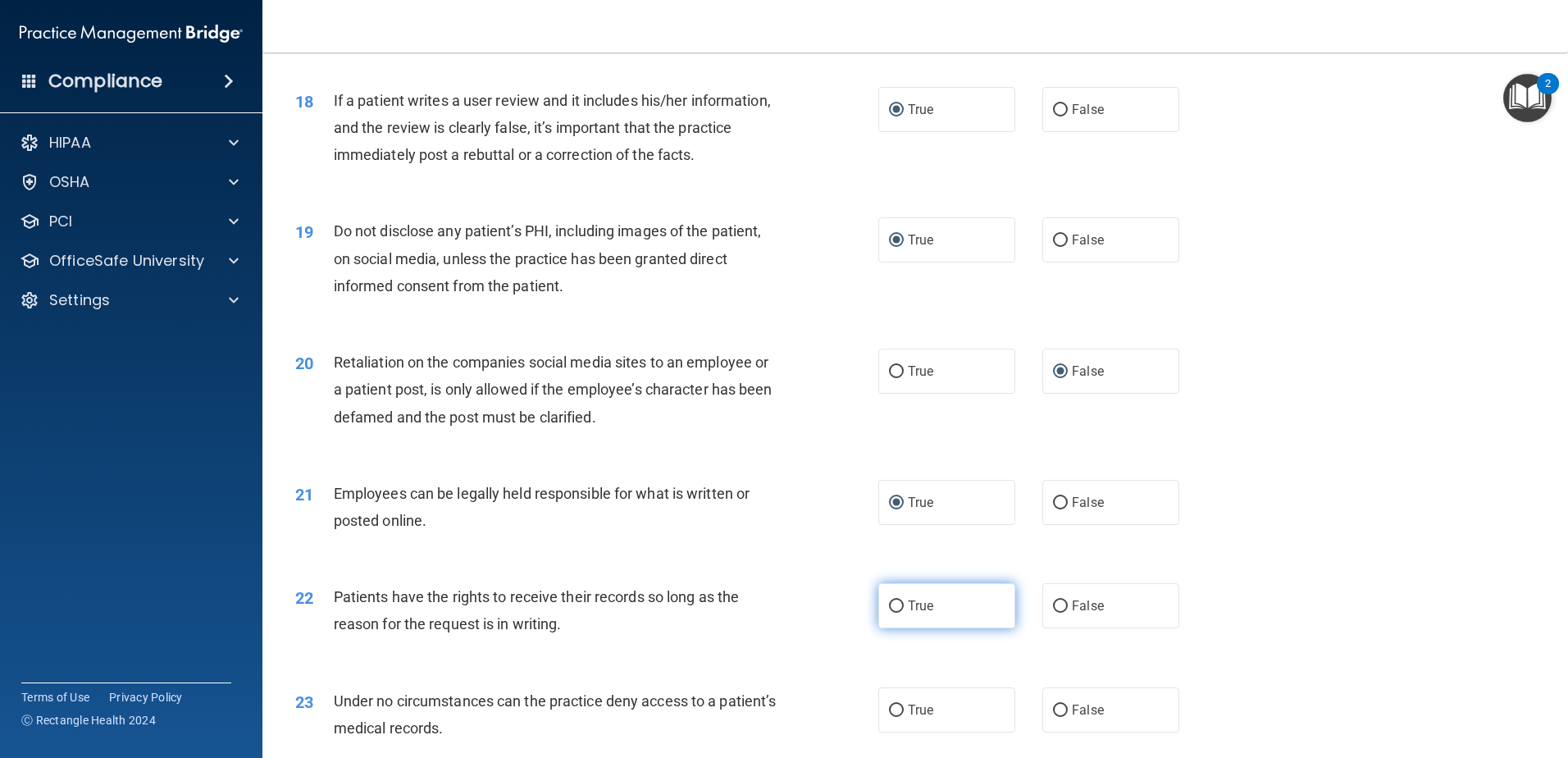
click at [890, 613] on input "True" at bounding box center [896, 607] width 15 height 12
radio input "true"
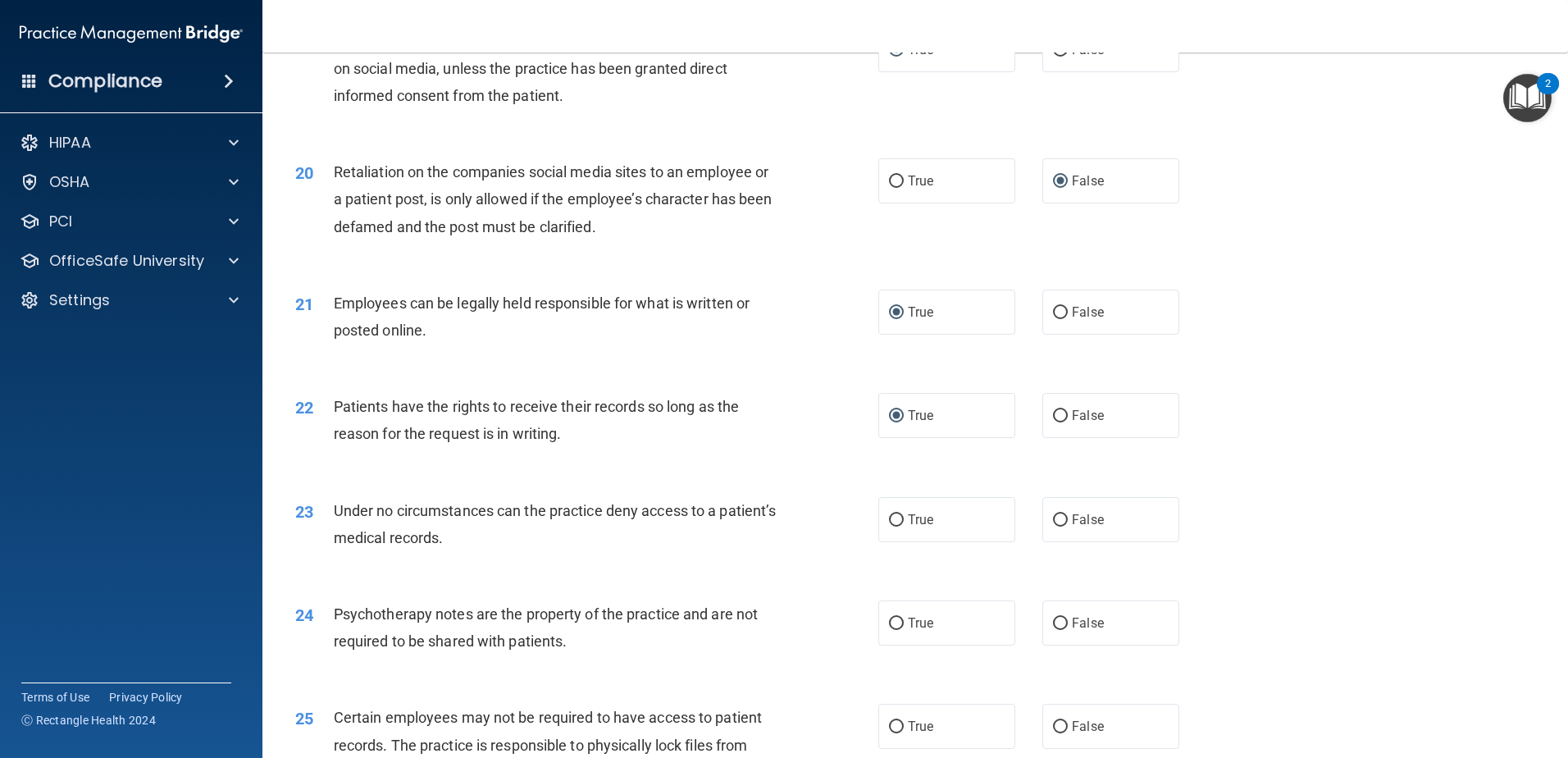
scroll to position [2544, 0]
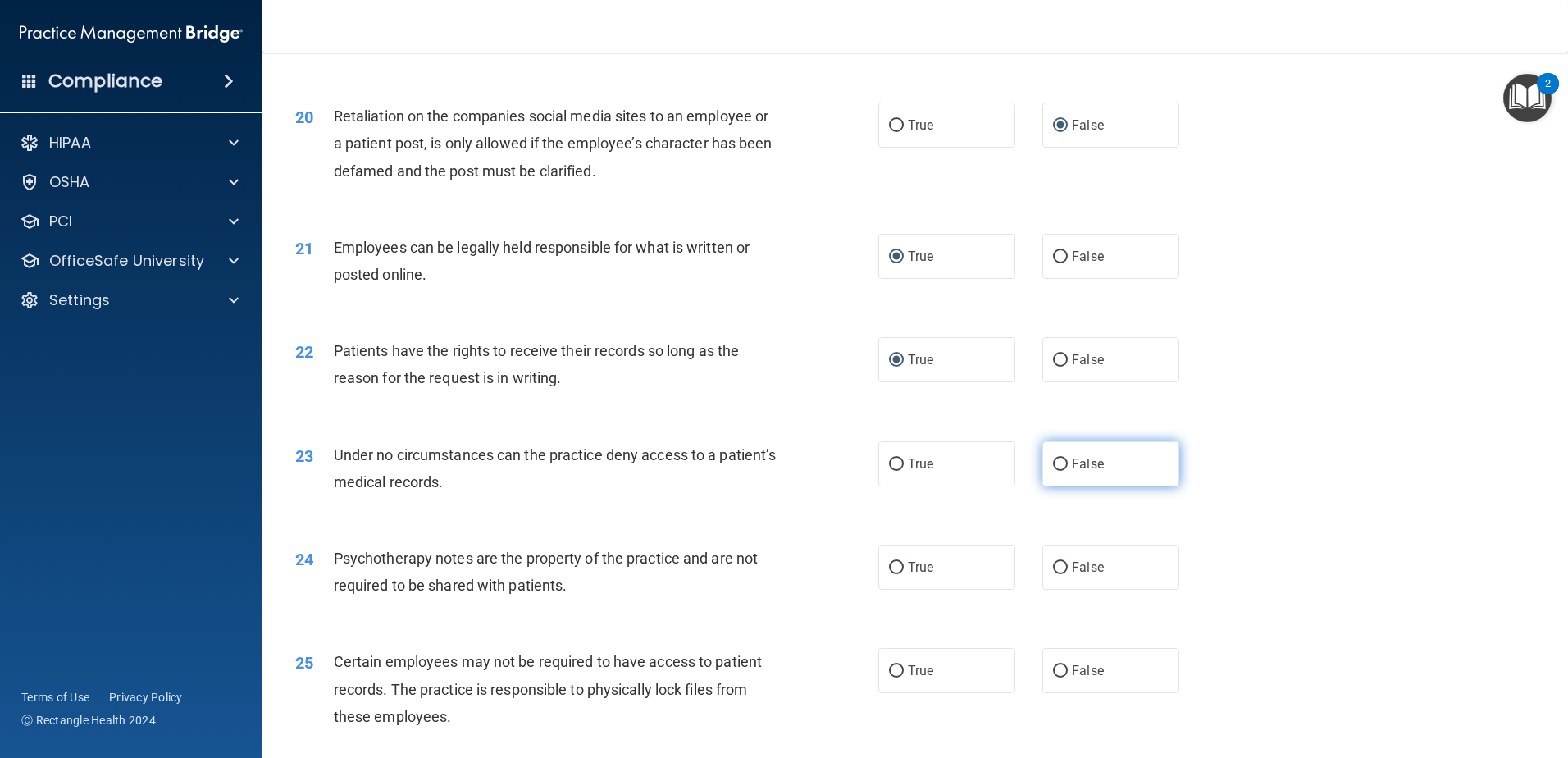
click at [1057, 471] on input "False" at bounding box center [1060, 465] width 15 height 12
radio input "true"
drag, startPoint x: 1057, startPoint y: 490, endPoint x: 797, endPoint y: 544, distance: 265.5
click at [798, 524] on div "23 Under no circumstances can the practice deny access to a patient’s medical r…" at bounding box center [915, 472] width 1265 height 103
click at [889, 574] on input "True" at bounding box center [896, 568] width 15 height 12
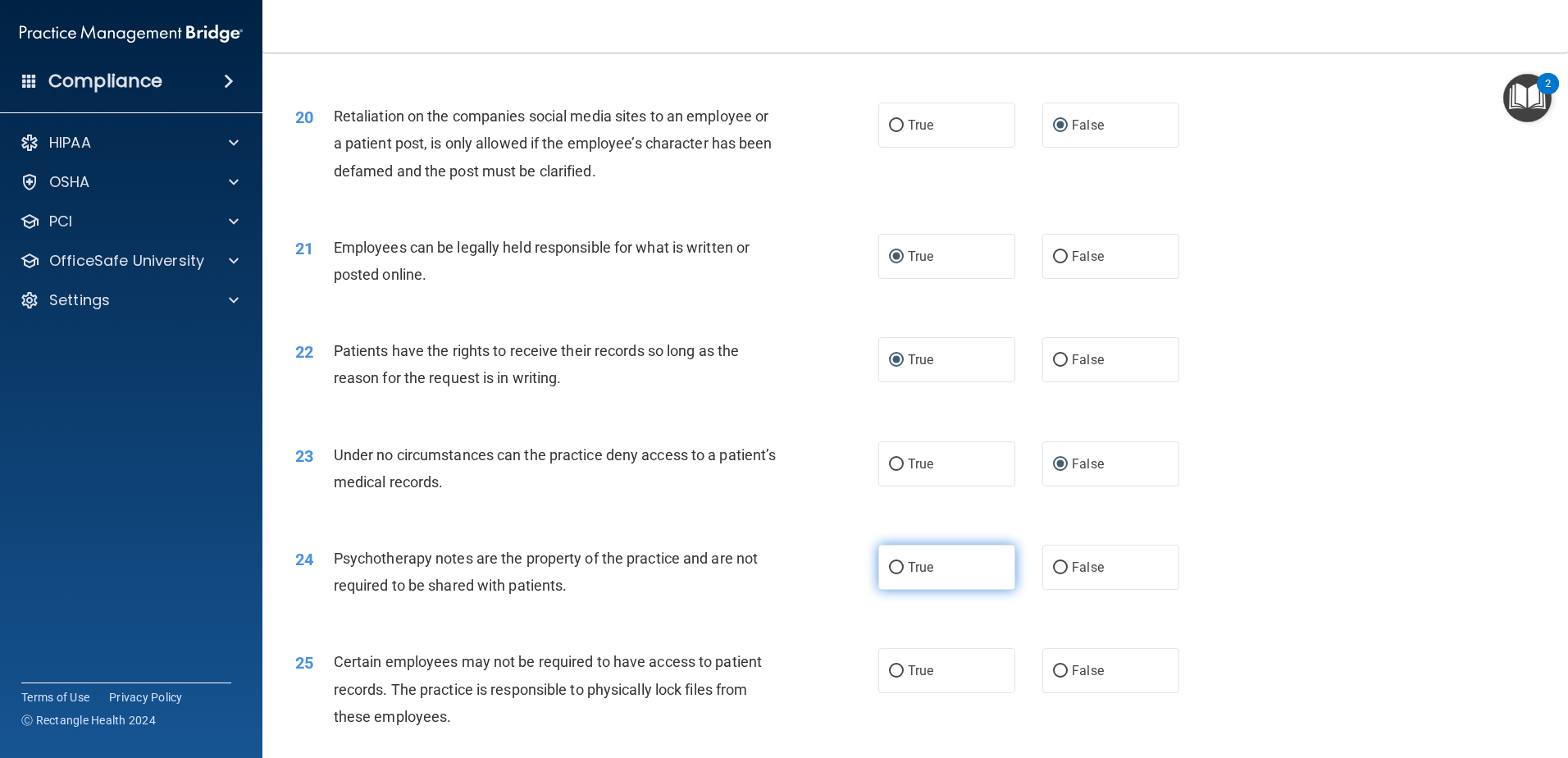
radio input "true"
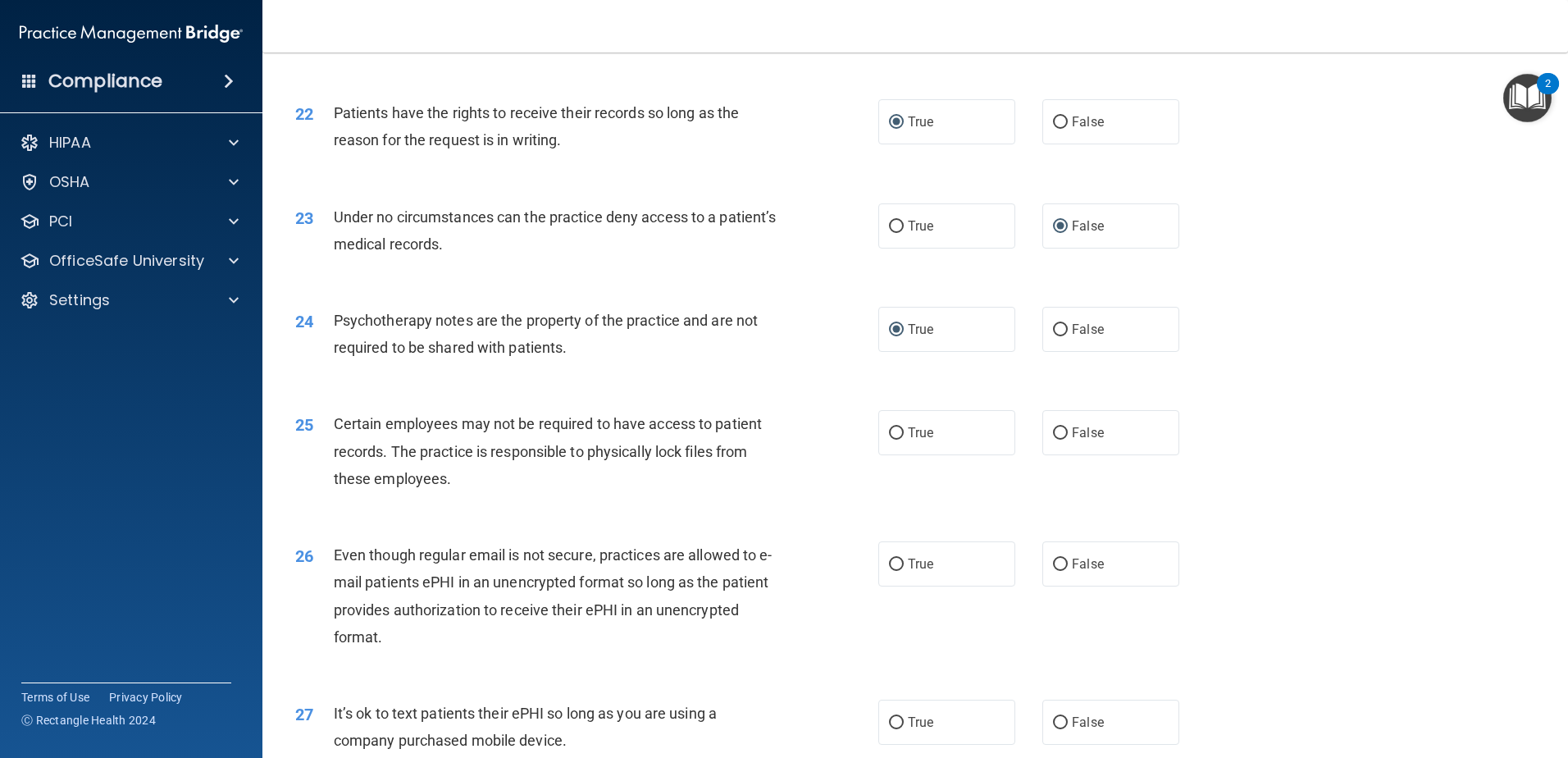
scroll to position [2791, 0]
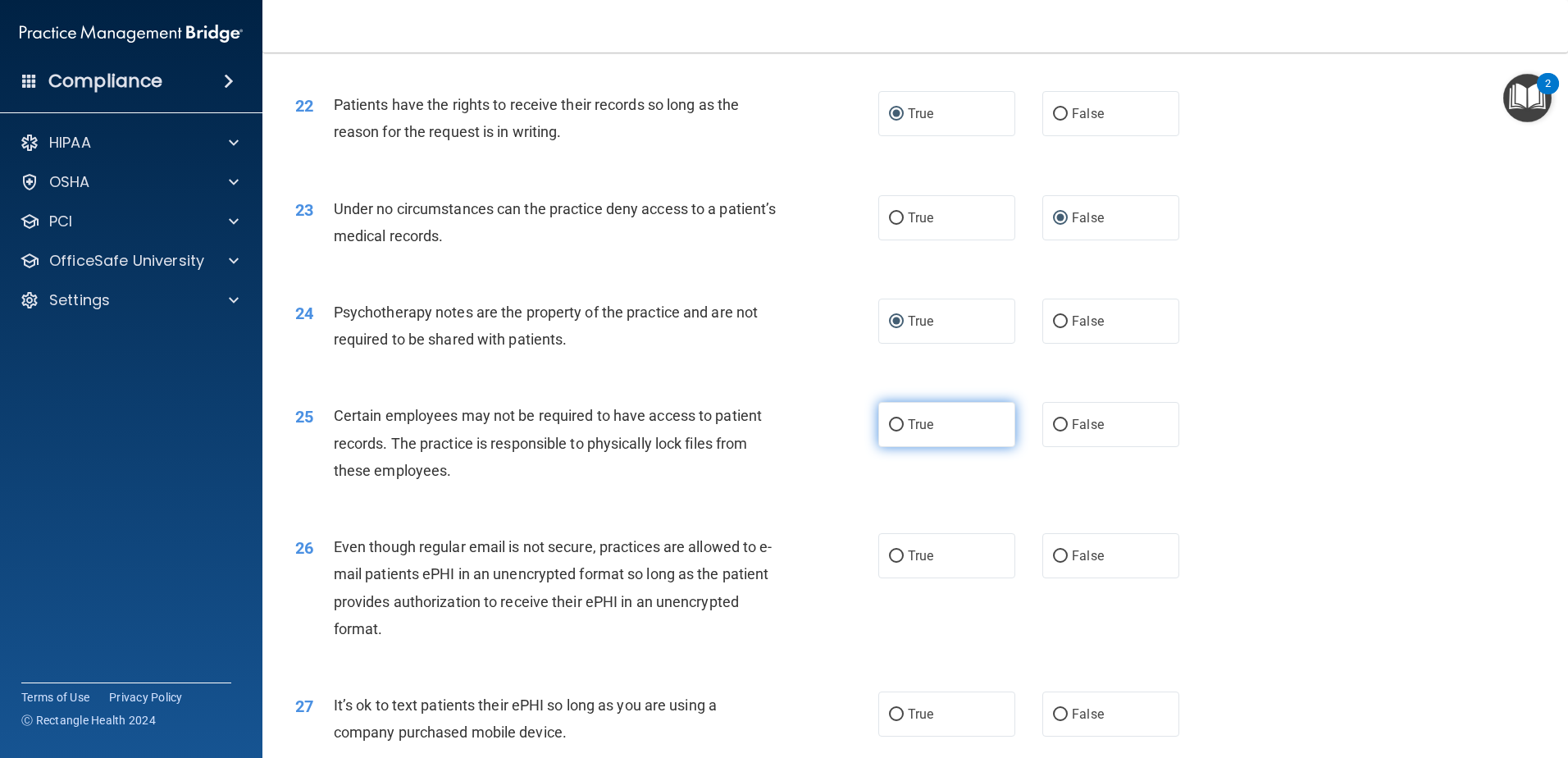
click at [892, 432] on input "True" at bounding box center [896, 425] width 15 height 12
radio input "true"
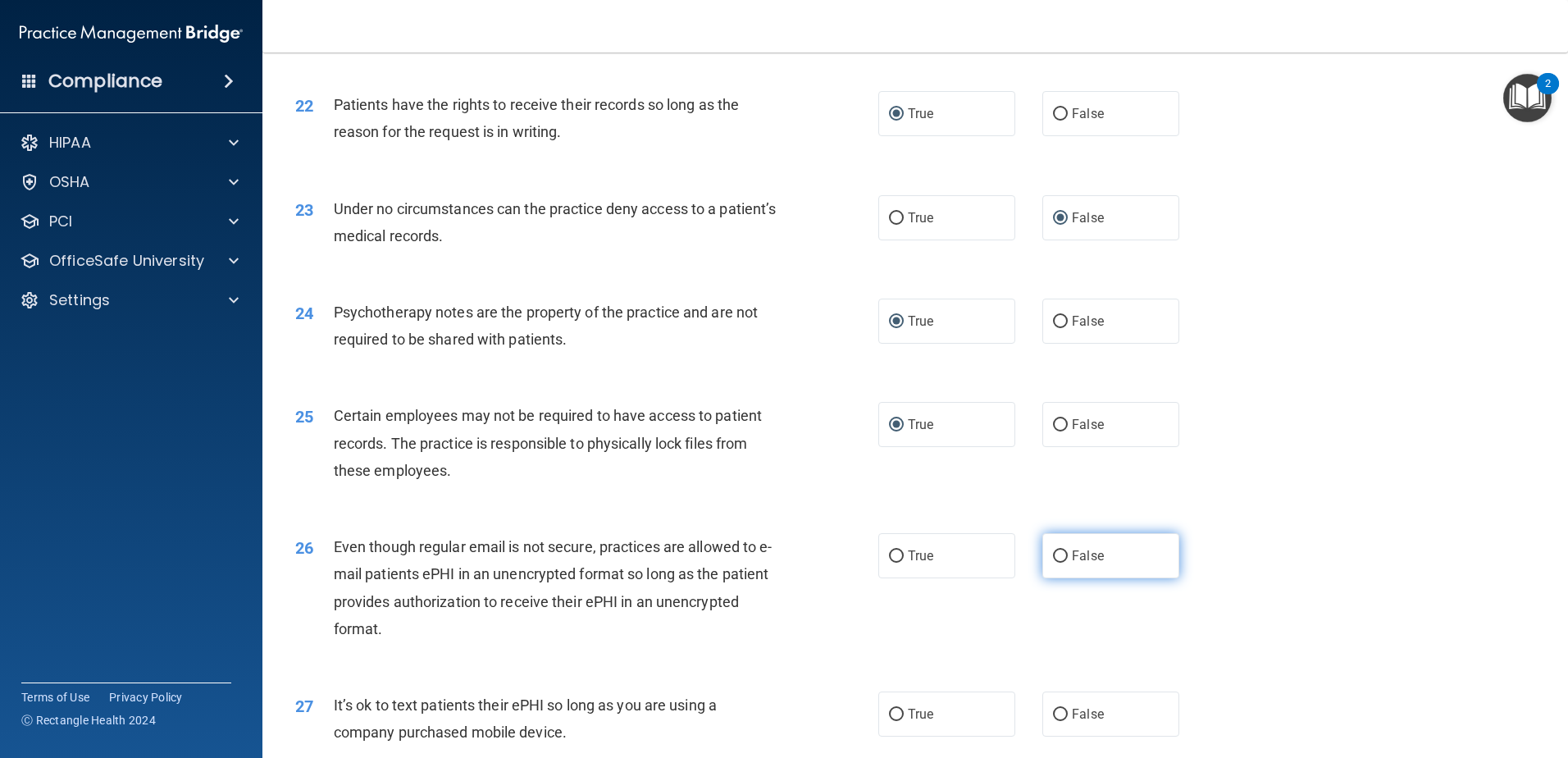
click at [1053, 563] on input "False" at bounding box center [1060, 557] width 15 height 12
radio input "true"
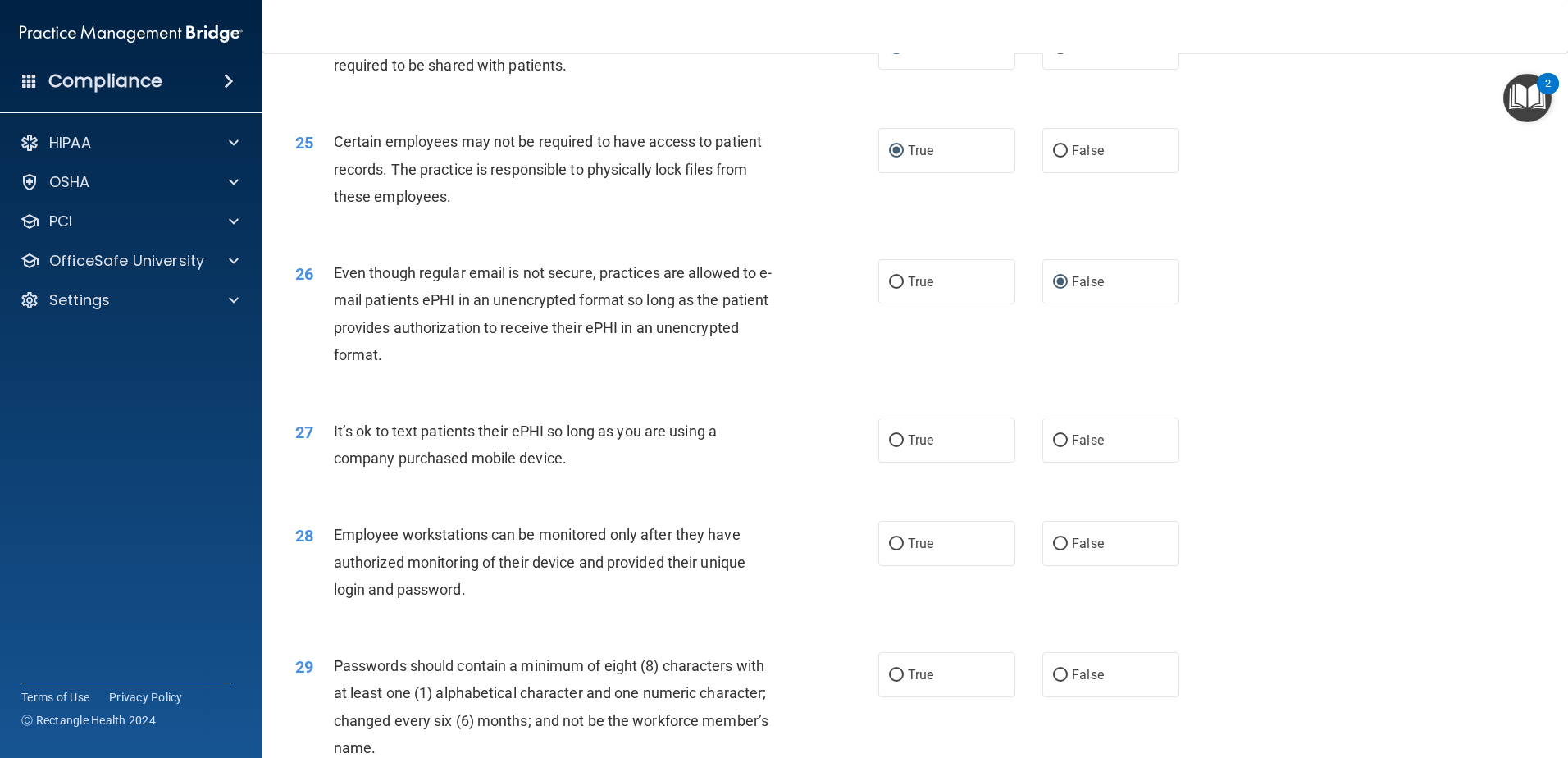
scroll to position [3119, 0]
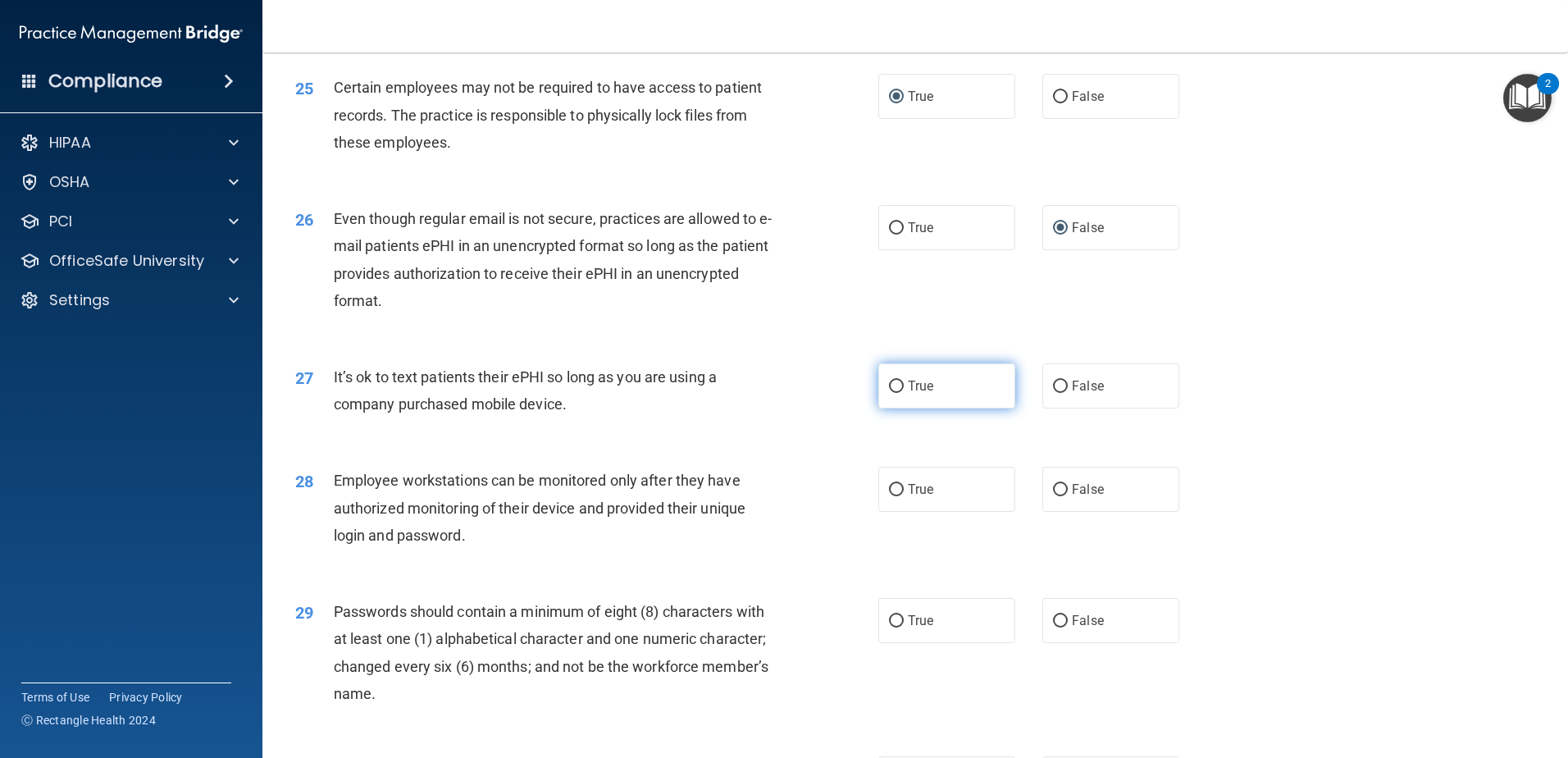
click at [895, 394] on input "True" at bounding box center [896, 387] width 15 height 12
radio input "true"
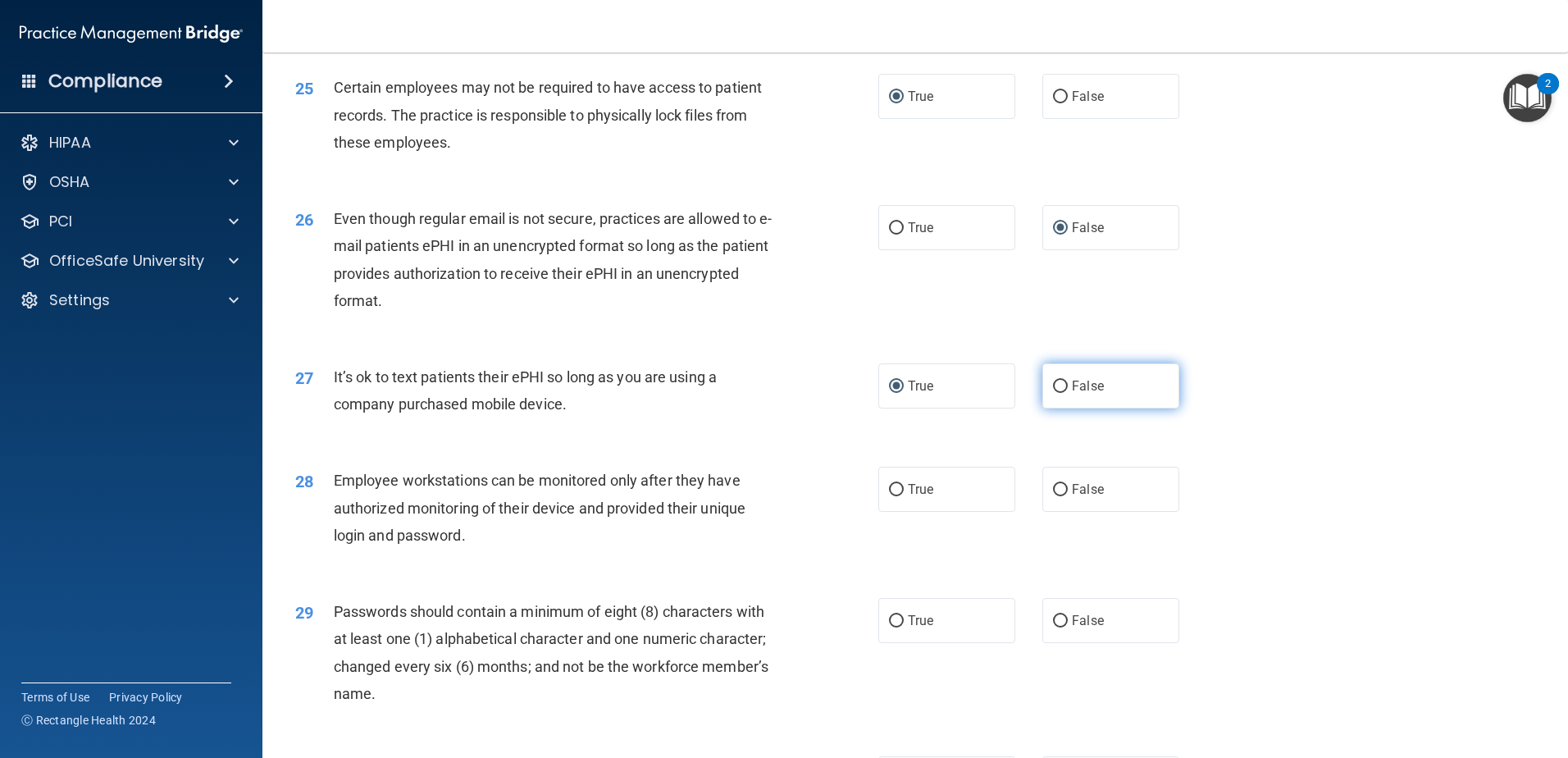
click at [1053, 394] on input "False" at bounding box center [1060, 387] width 15 height 12
radio input "true"
radio input "false"
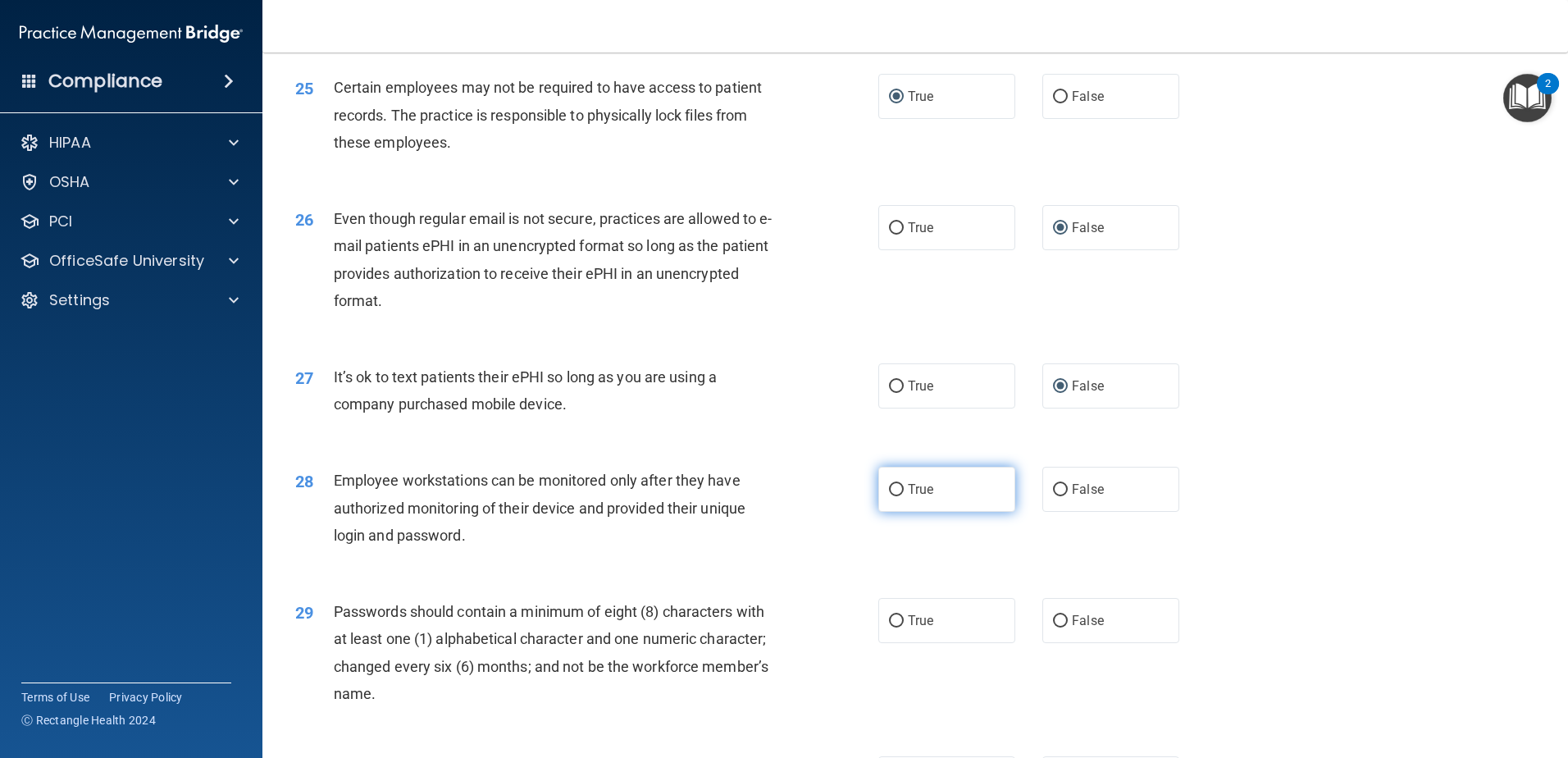
click at [889, 497] on input "True" at bounding box center [896, 491] width 15 height 12
radio input "true"
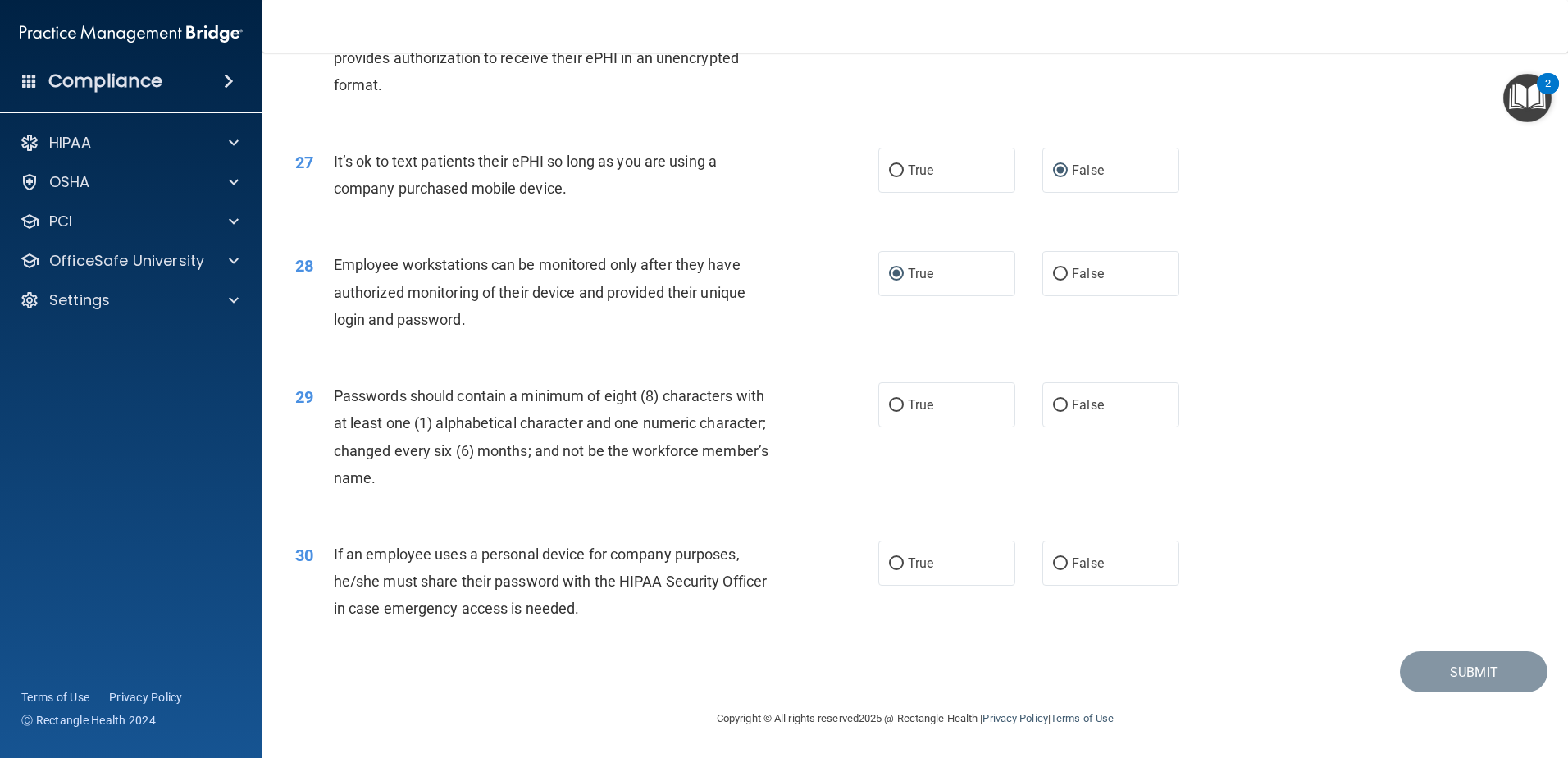
scroll to position [3362, 0]
click at [891, 406] on input "True" at bounding box center [896, 406] width 15 height 12
radio input "true"
click at [889, 564] on input "True" at bounding box center [896, 565] width 15 height 12
radio input "true"
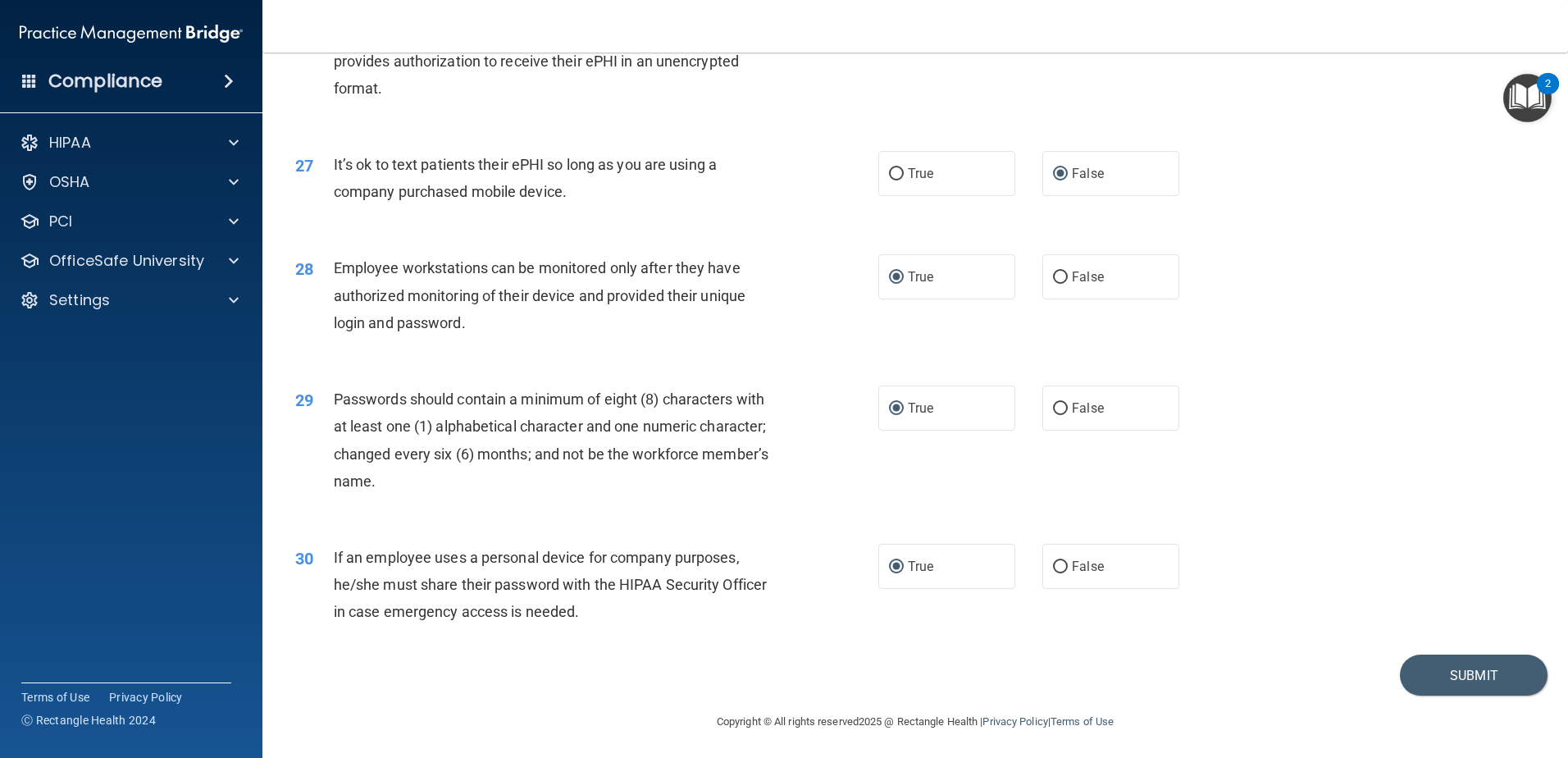
scroll to position [3280, 0]
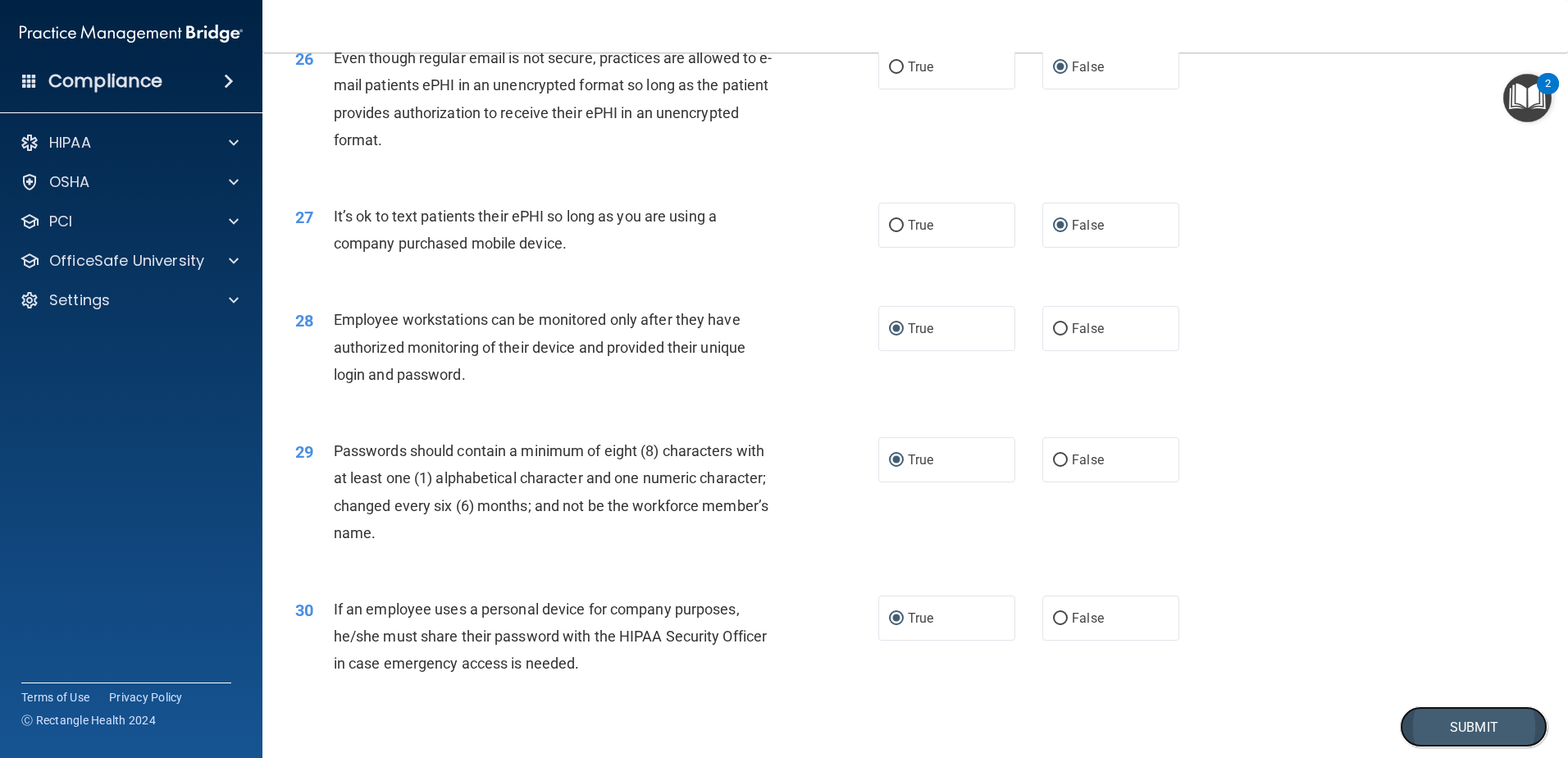
click at [1437, 747] on button "Submit" at bounding box center [1474, 727] width 147 height 41
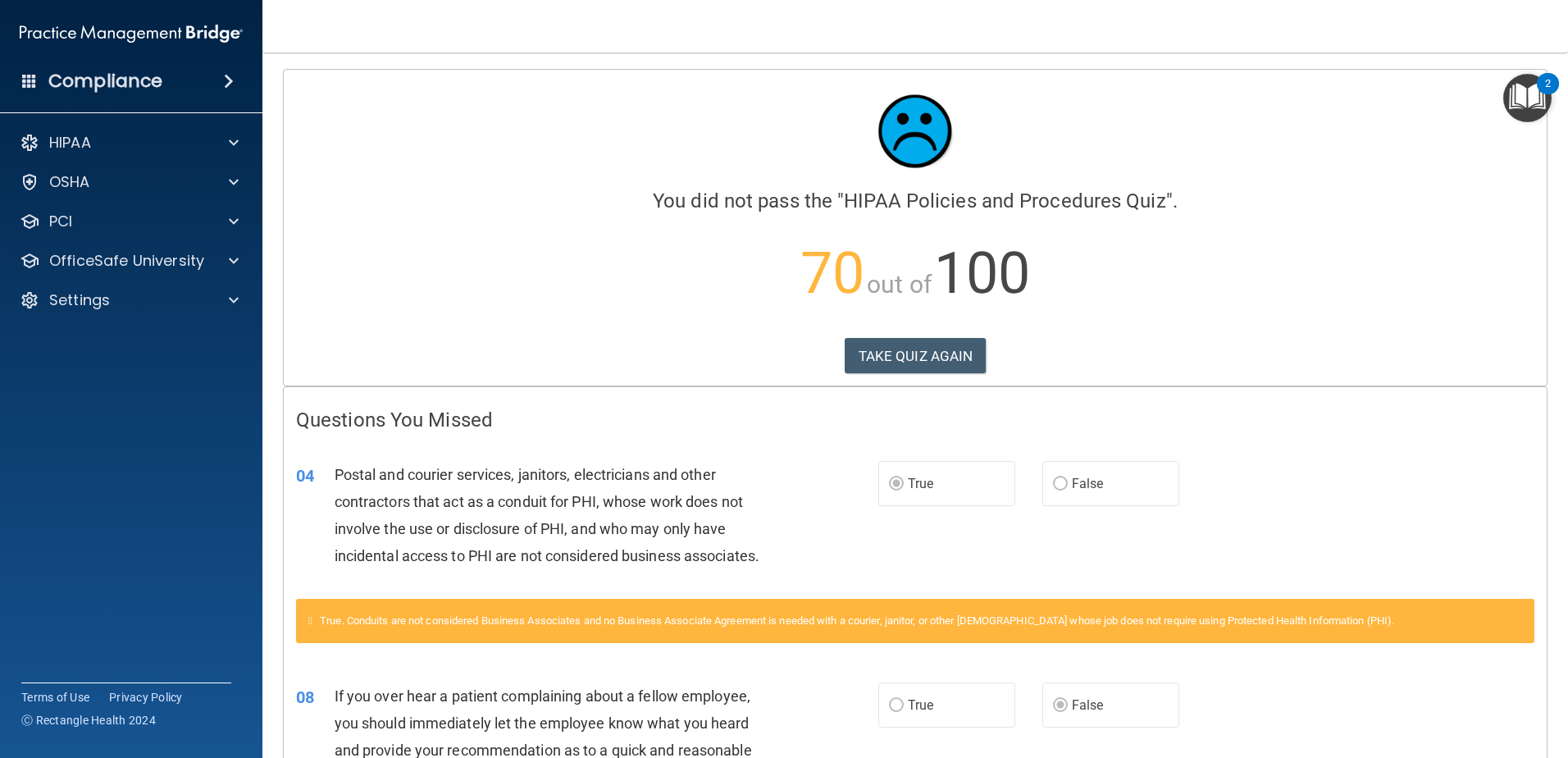
click at [312, 621] on icon at bounding box center [310, 621] width 4 height 11
drag, startPoint x: 892, startPoint y: 348, endPoint x: 896, endPoint y: 356, distance: 8.9
click at [893, 351] on button "TAKE QUIZ AGAIN" at bounding box center [915, 356] width 142 height 36
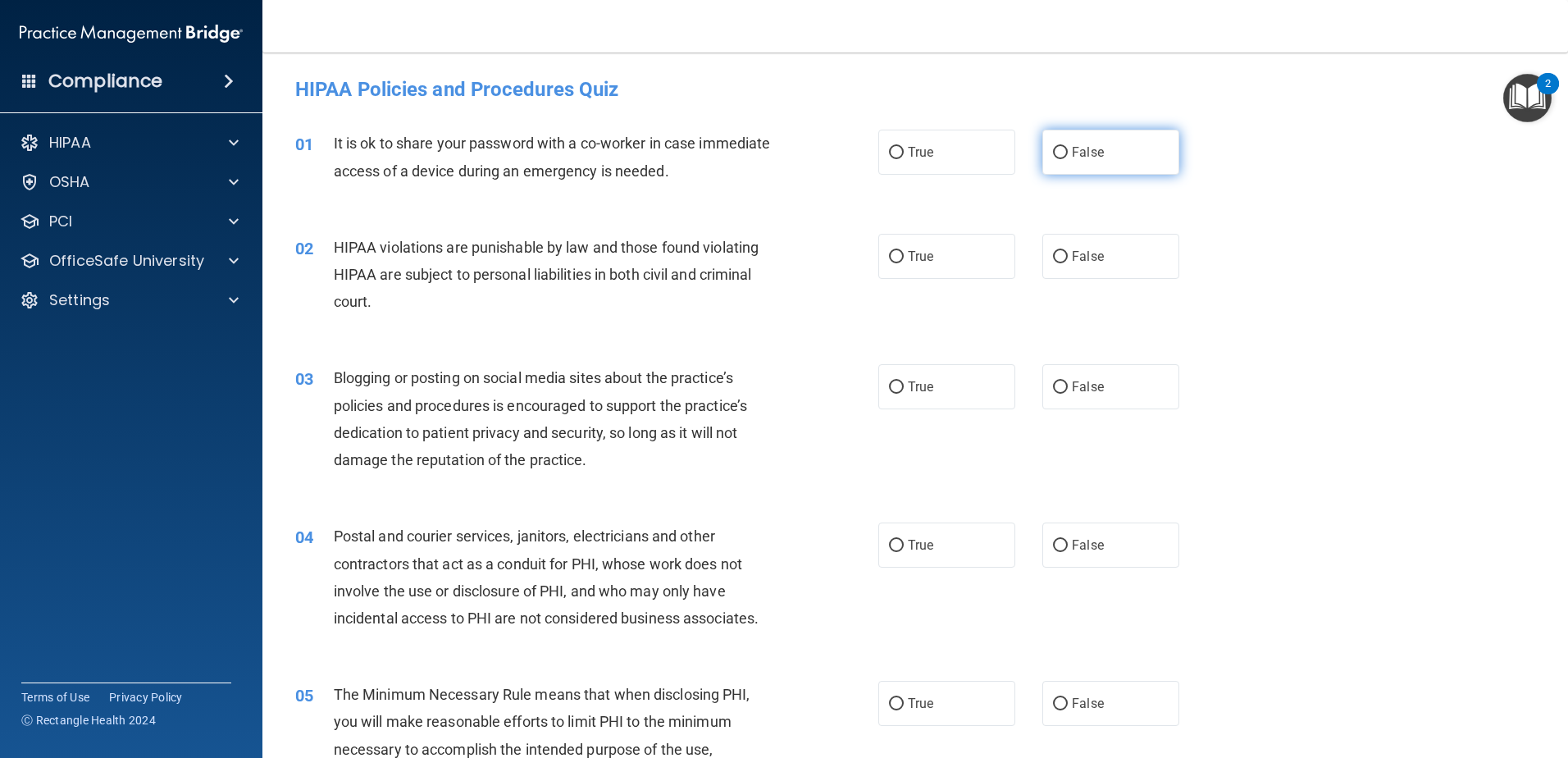
click at [1057, 151] on input "False" at bounding box center [1060, 153] width 15 height 12
radio input "true"
click at [889, 254] on input "True" at bounding box center [896, 258] width 15 height 12
radio input "true"
click at [1056, 385] on input "False" at bounding box center [1060, 388] width 15 height 12
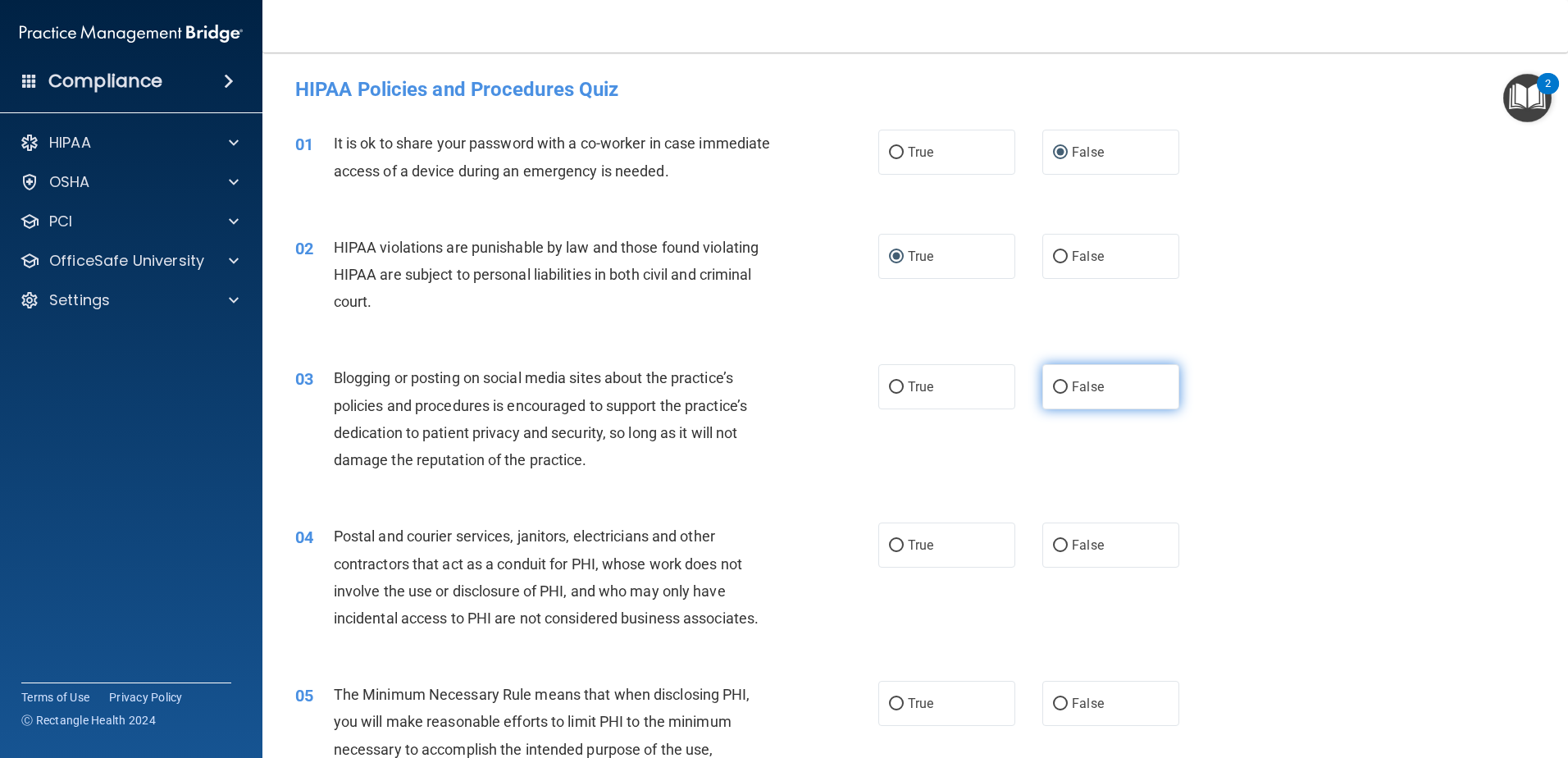
radio input "true"
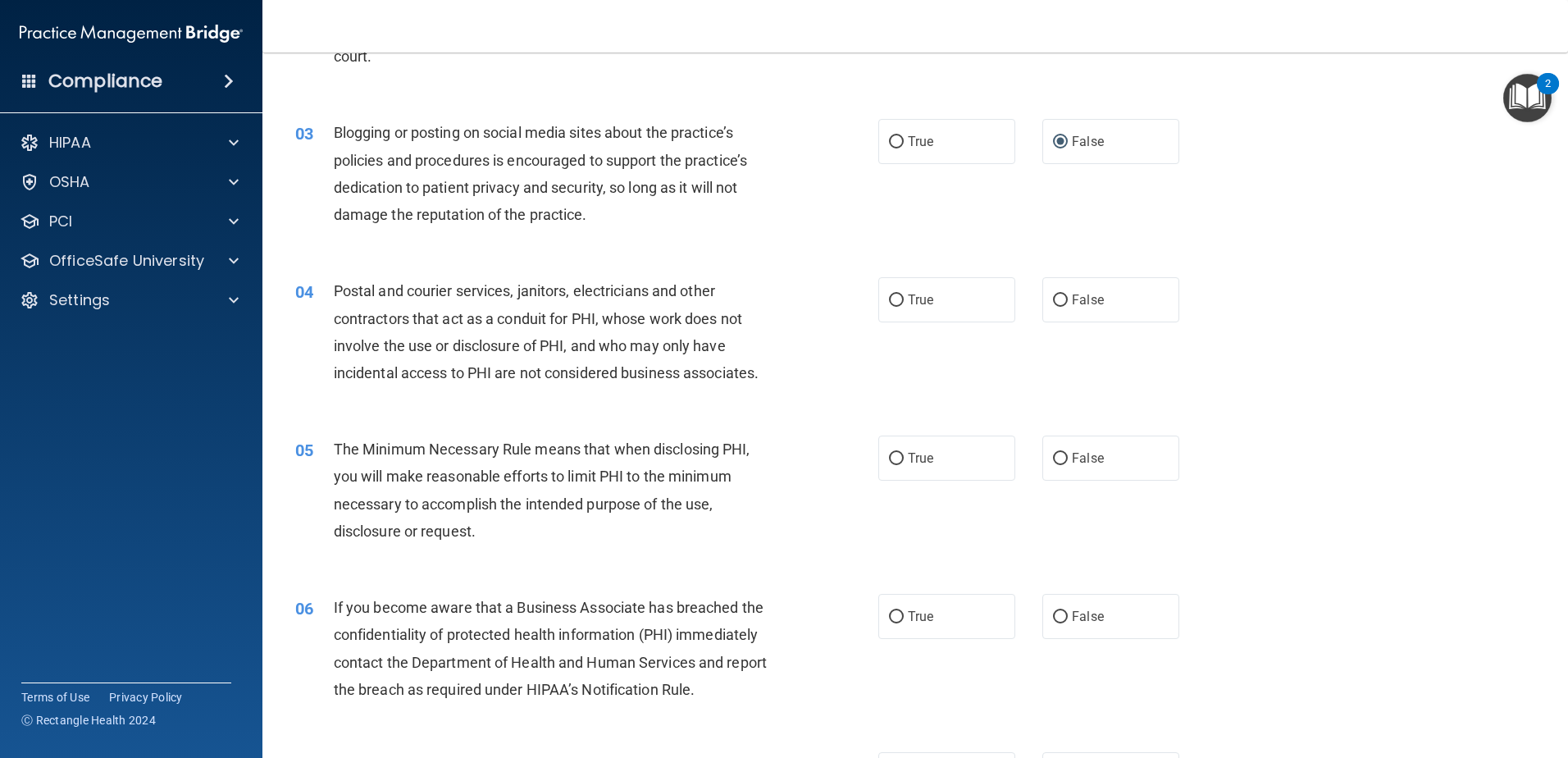
scroll to position [246, 0]
click at [1056, 297] on input "False" at bounding box center [1060, 300] width 15 height 12
radio input "true"
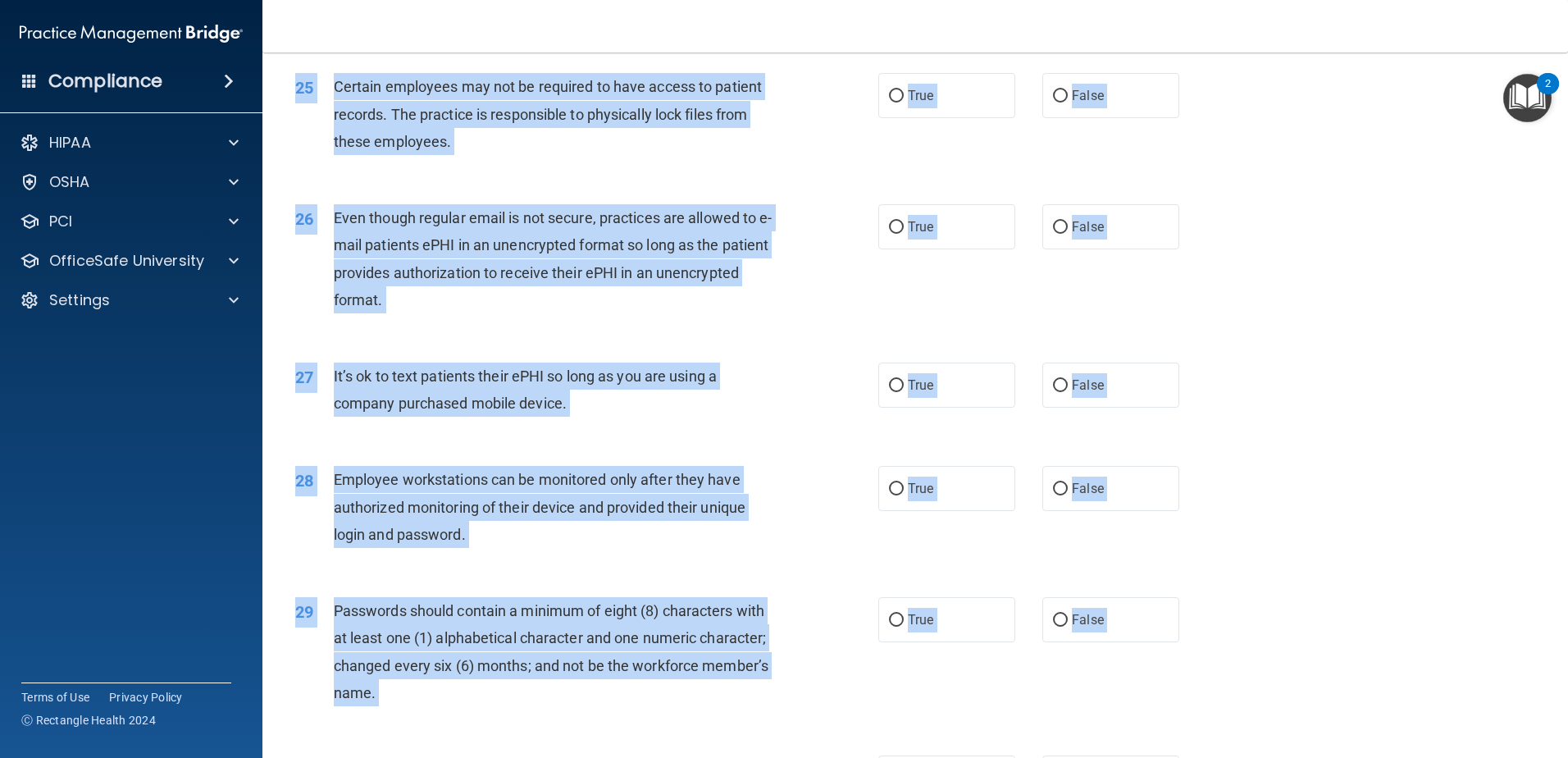
scroll to position [3362, 0]
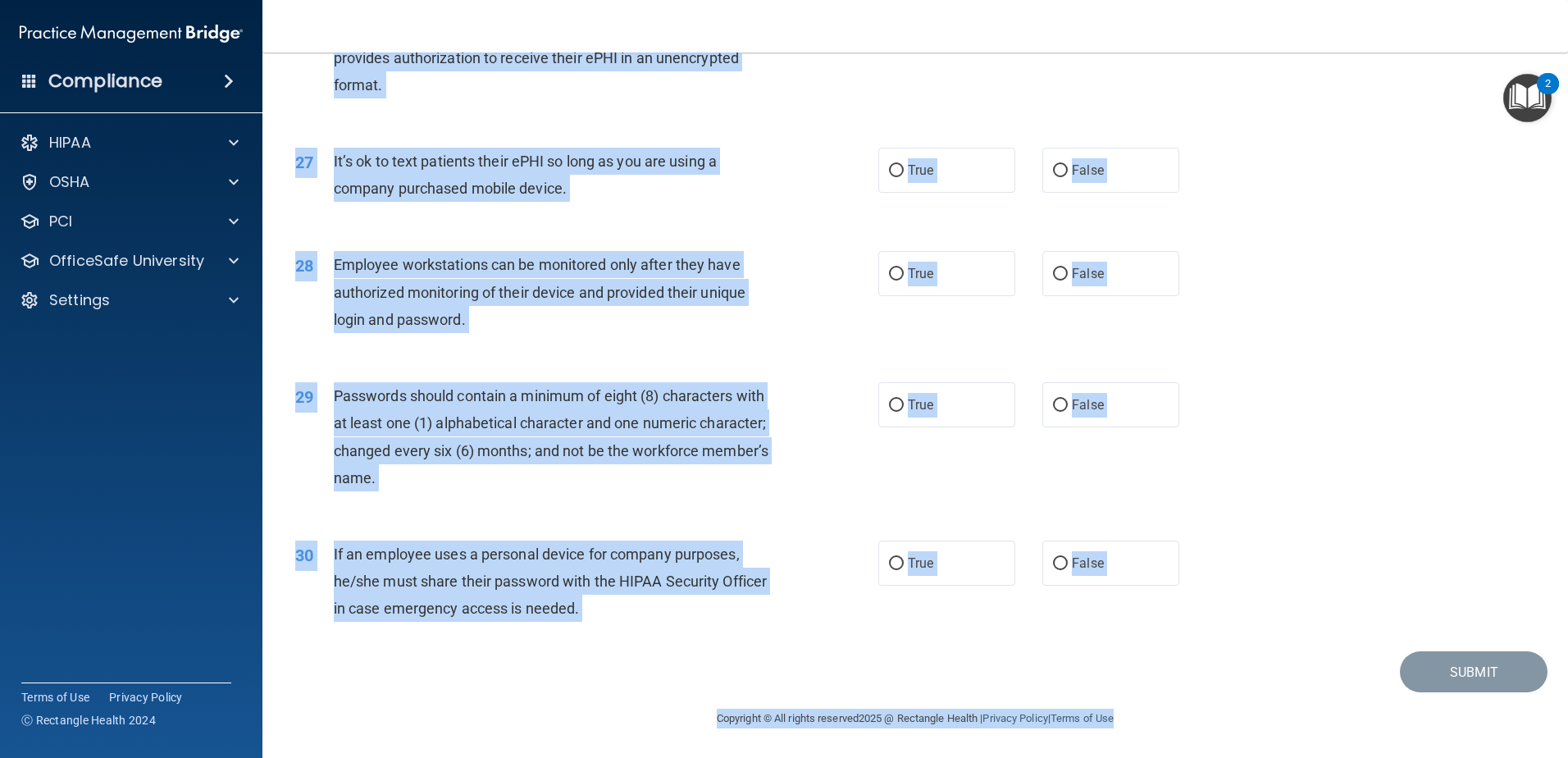
drag, startPoint x: 291, startPoint y: 73, endPoint x: 1126, endPoint y: 780, distance: 1094.1
click at [1126, 758] on html "Compliance HIPAA Documents and Policies Report an Incident Business Associates …" at bounding box center [784, 379] width 1568 height 758
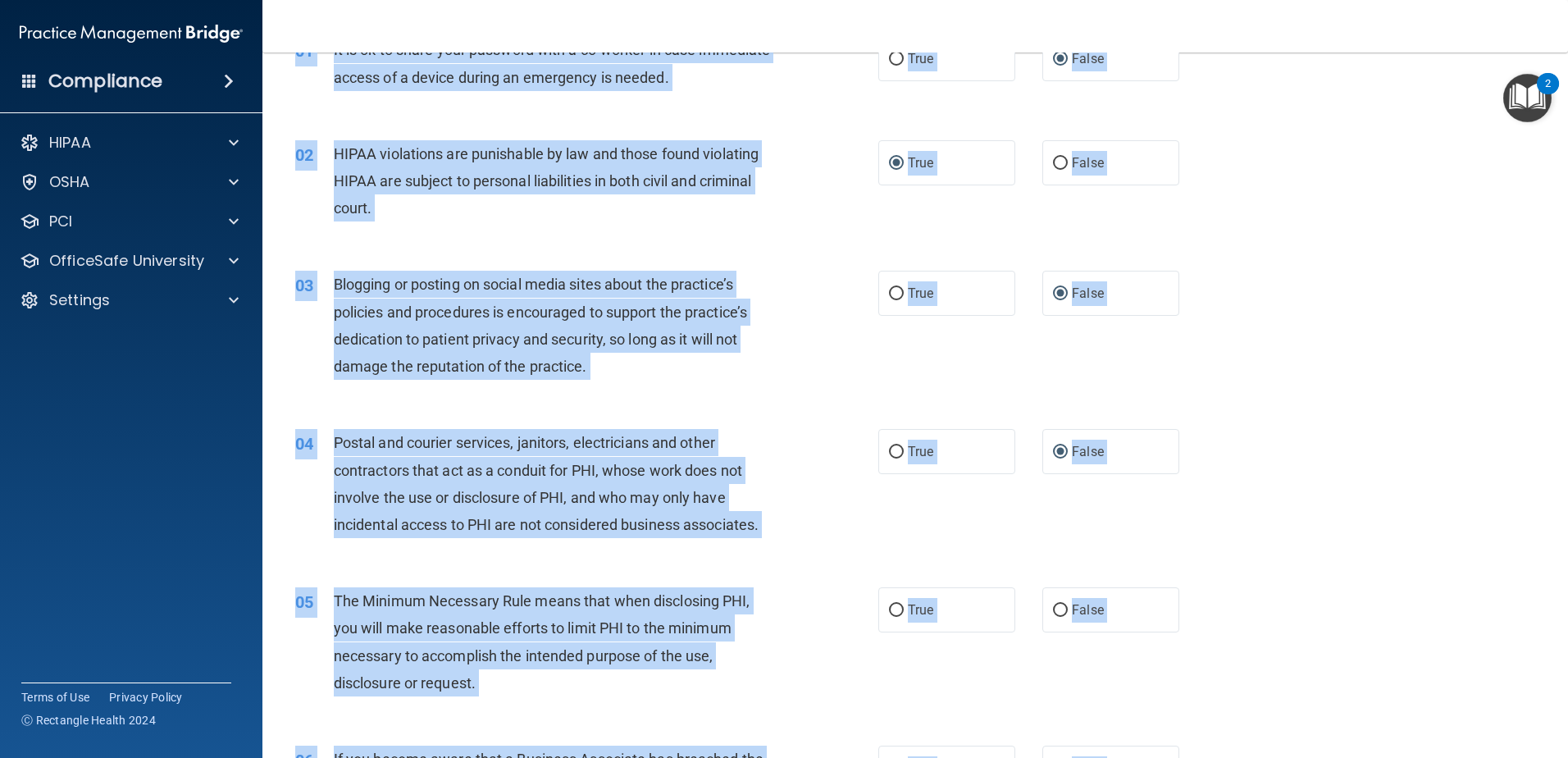
scroll to position [0, 0]
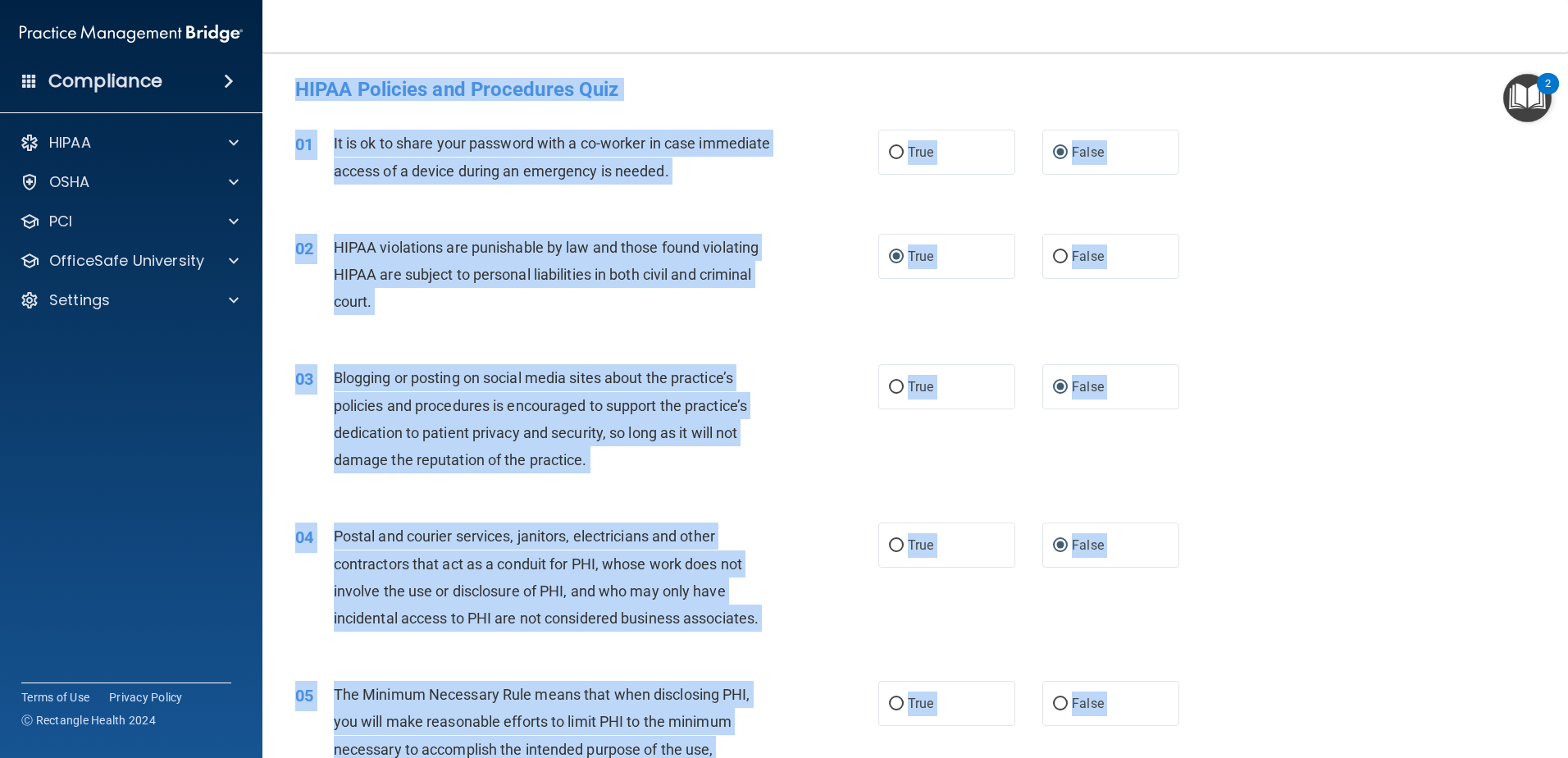
click at [718, 104] on div "HIPAA Policies and Procedures Quiz" at bounding box center [915, 89] width 1265 height 41
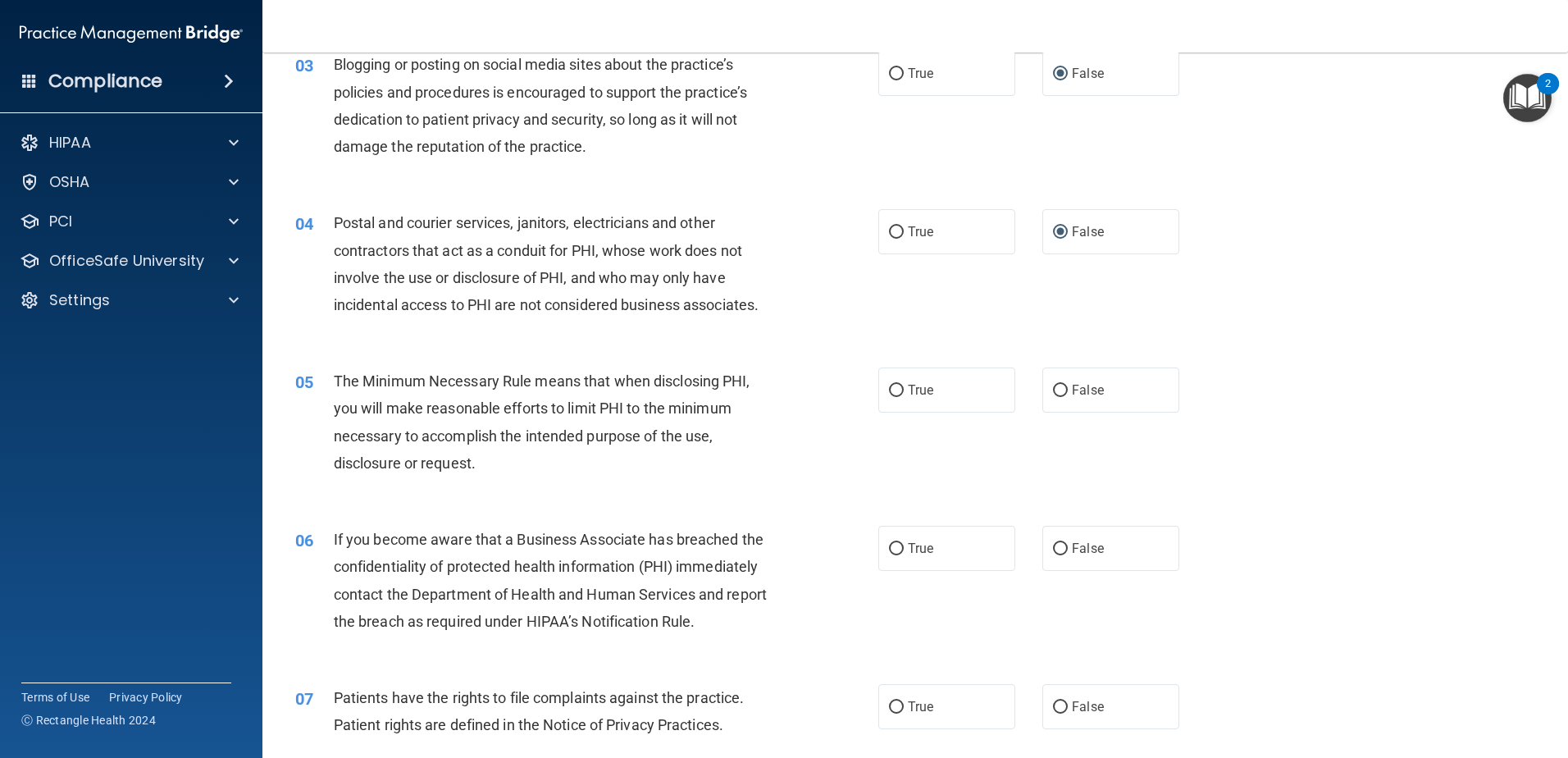
scroll to position [328, 0]
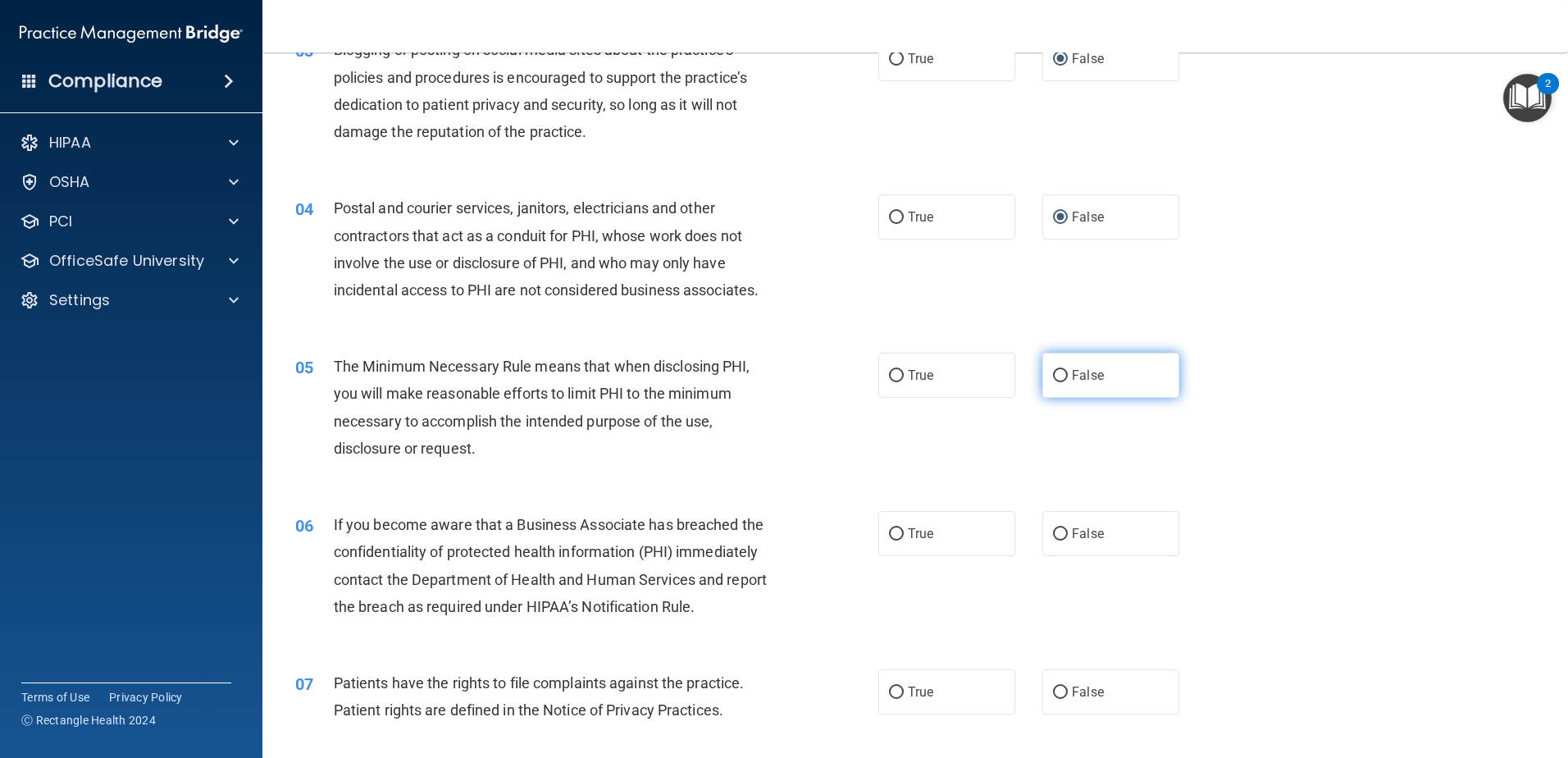
drag, startPoint x: 1052, startPoint y: 373, endPoint x: 1016, endPoint y: 384, distance: 37.6
click at [1053, 373] on input "False" at bounding box center [1060, 377] width 15 height 12
radio input "true"
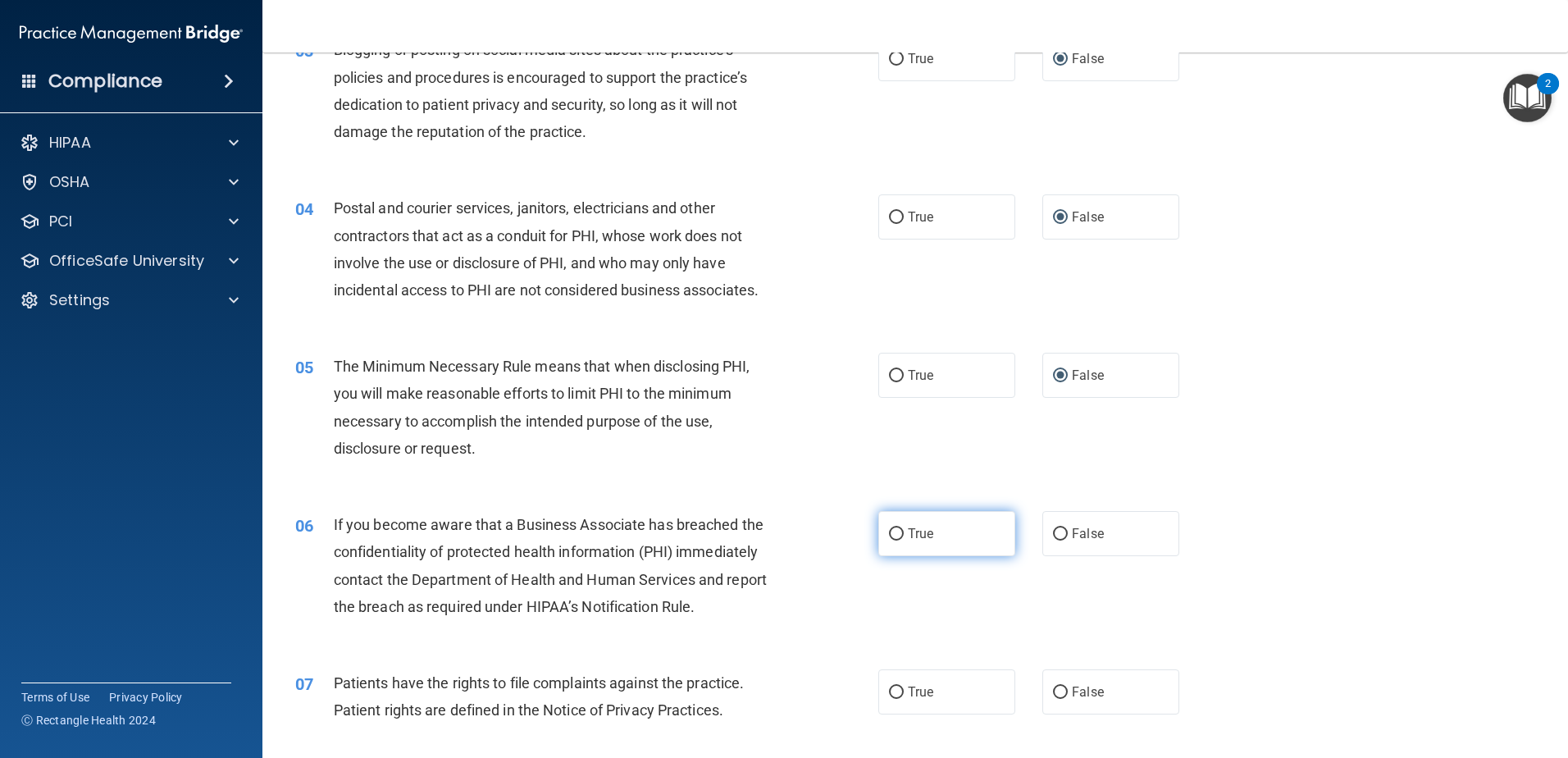
click at [899, 535] on label "True" at bounding box center [946, 533] width 137 height 45
click at [899, 535] on input "True" at bounding box center [896, 535] width 15 height 12
radio input "true"
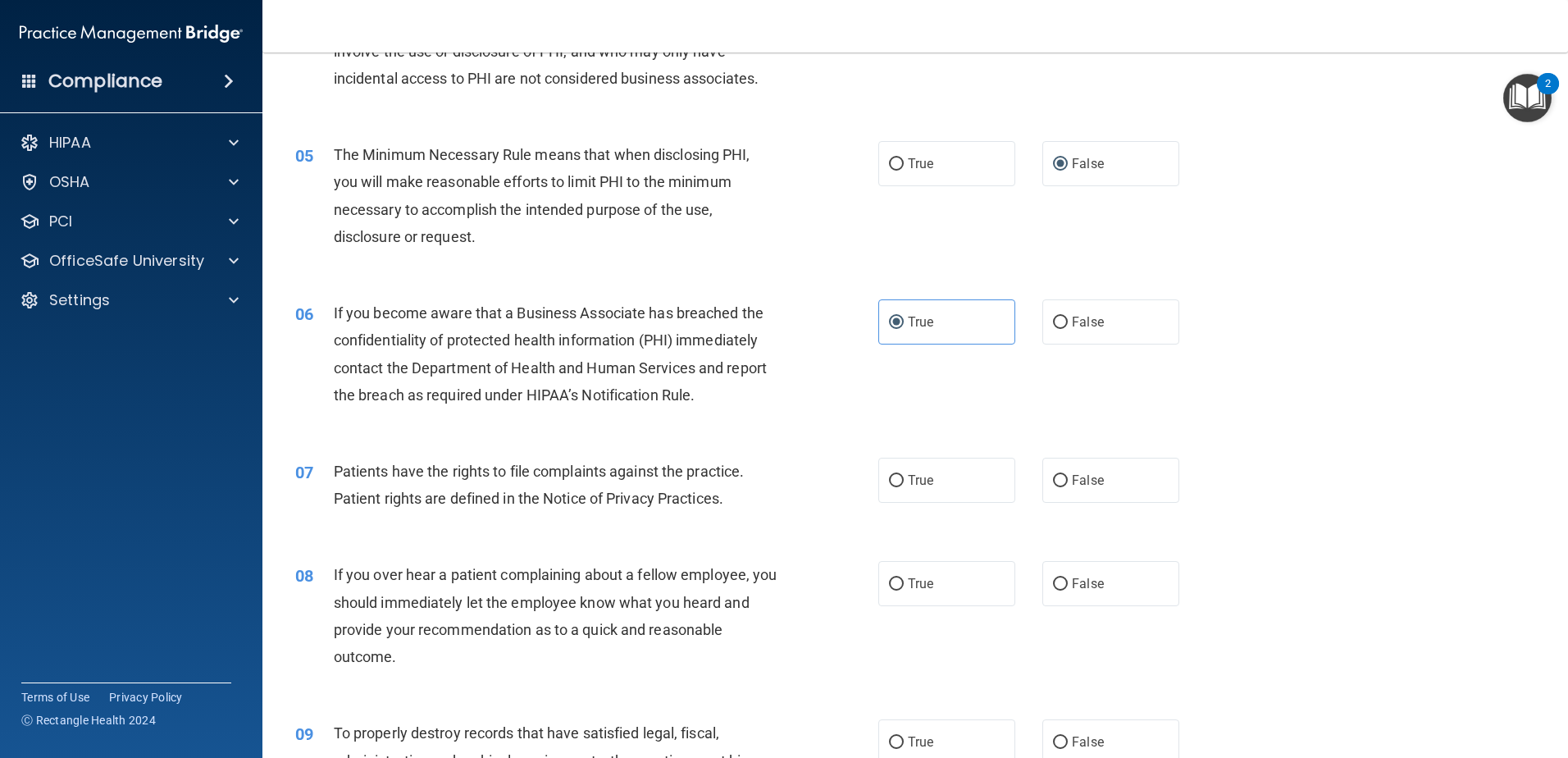
scroll to position [657, 0]
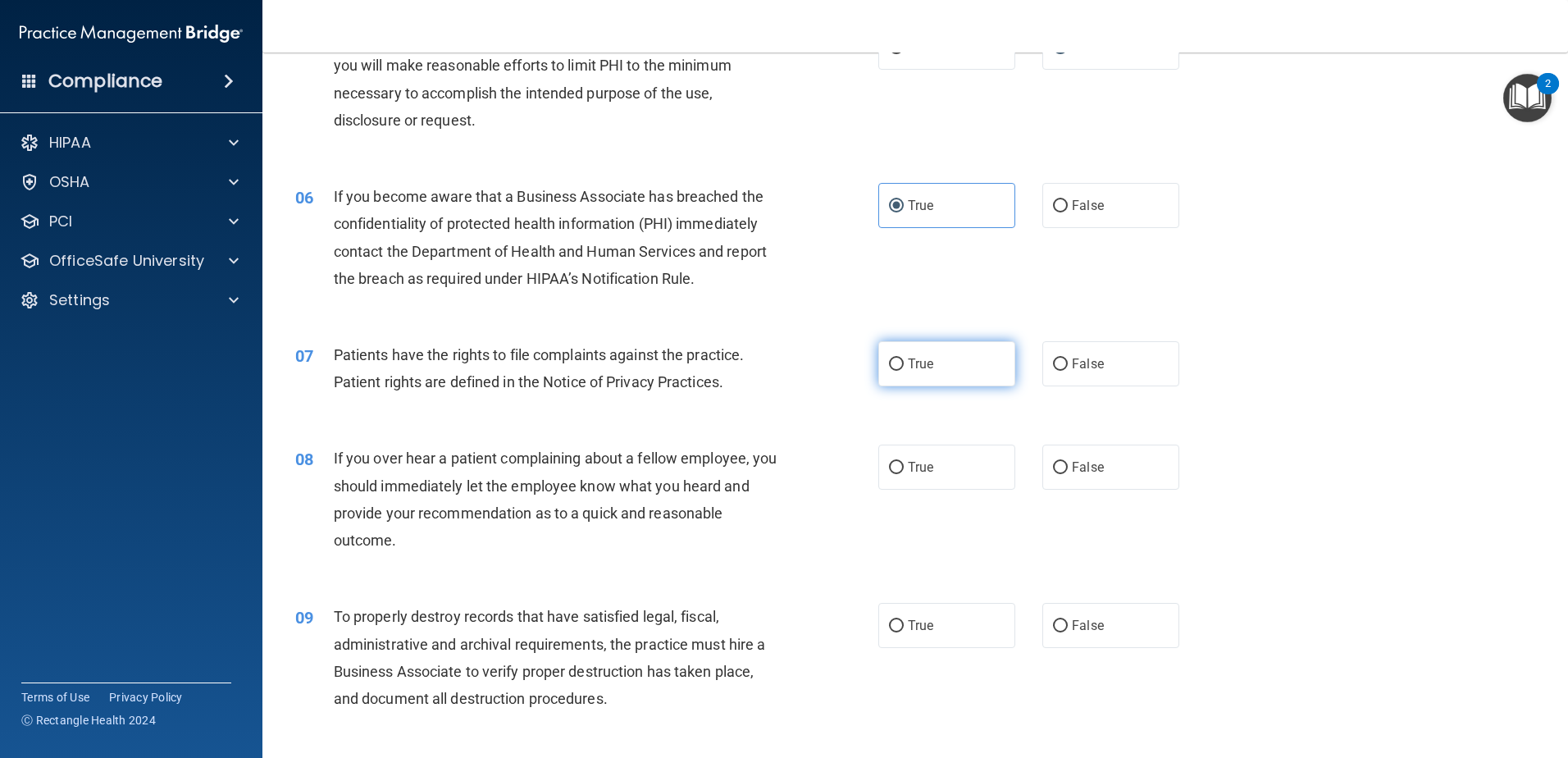
click at [890, 365] on input "True" at bounding box center [896, 364] width 15 height 12
radio input "true"
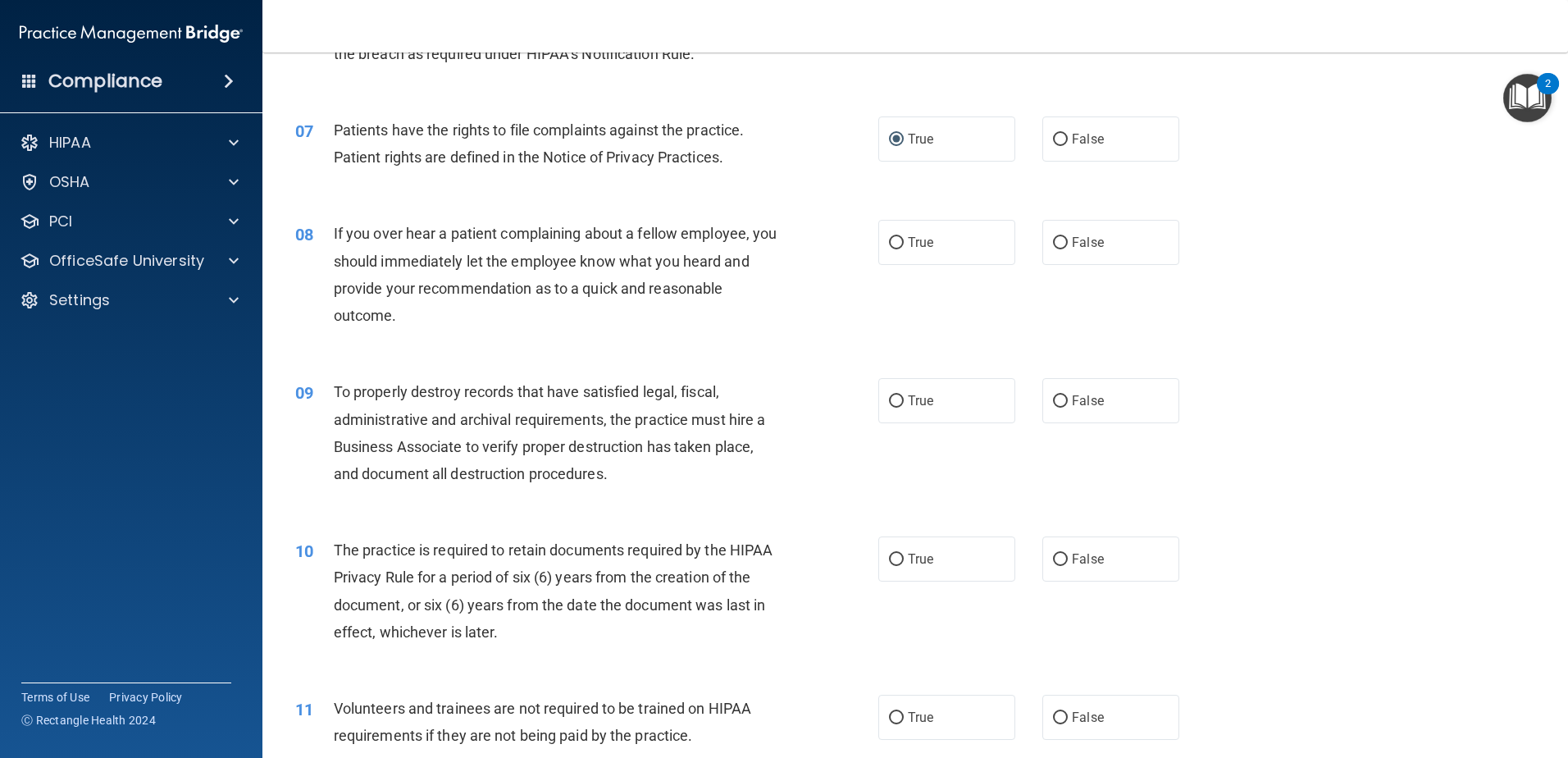
scroll to position [903, 0]
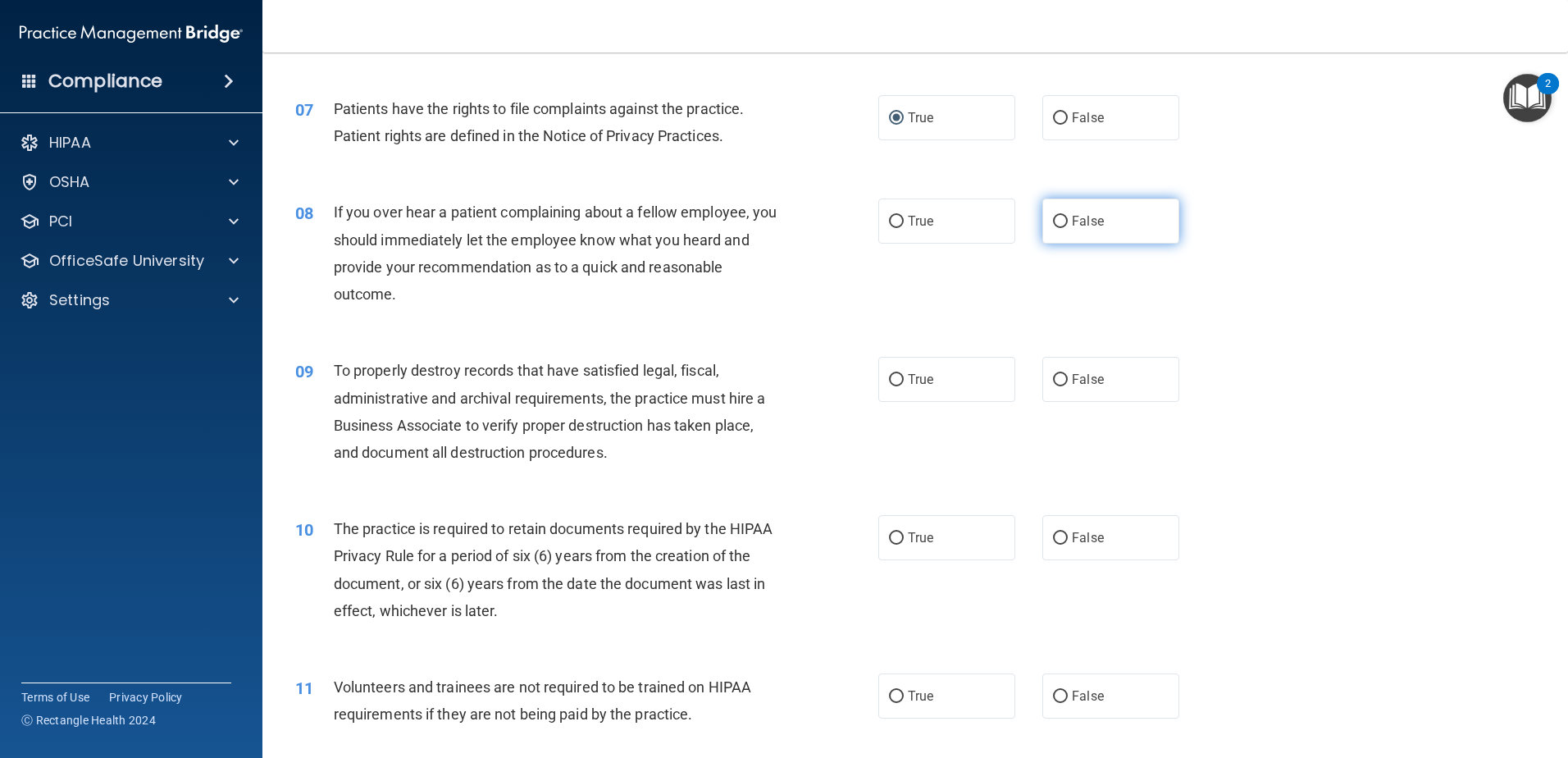
click at [1053, 219] on input "False" at bounding box center [1060, 222] width 15 height 12
radio input "true"
click at [893, 379] on input "True" at bounding box center [896, 380] width 15 height 12
radio input "true"
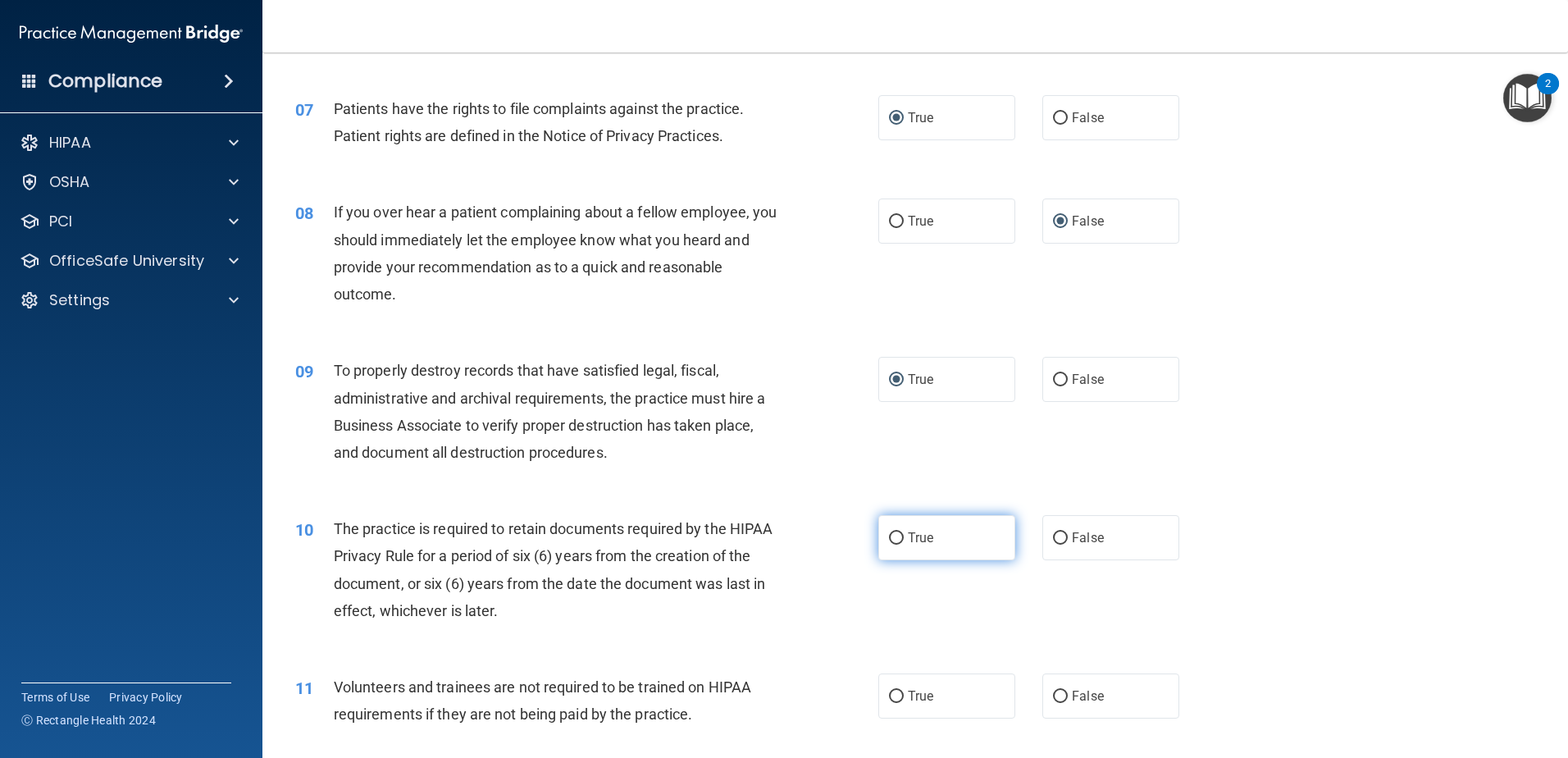
click at [889, 540] on input "True" at bounding box center [896, 539] width 15 height 12
radio input "true"
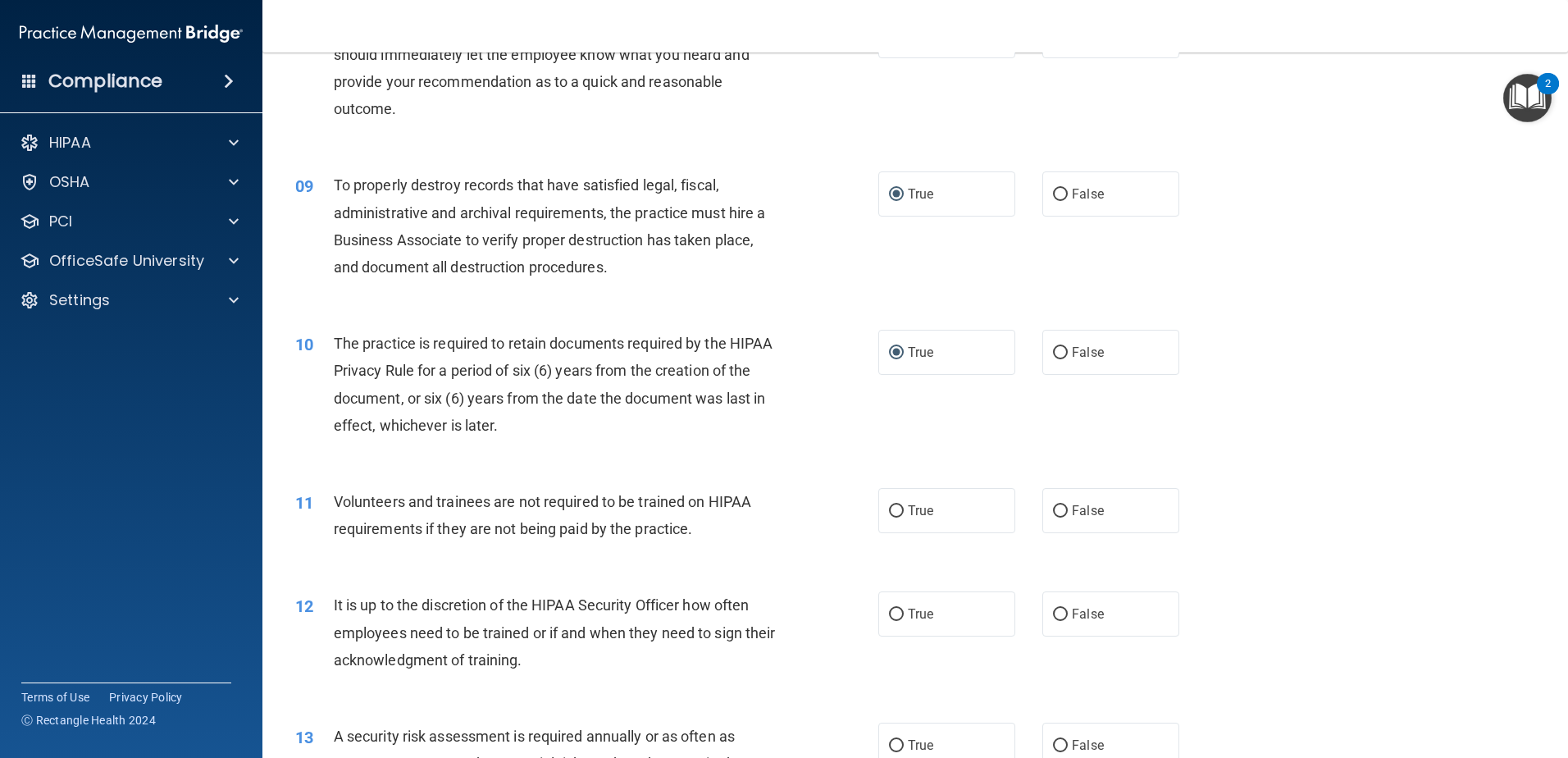
scroll to position [1231, 0]
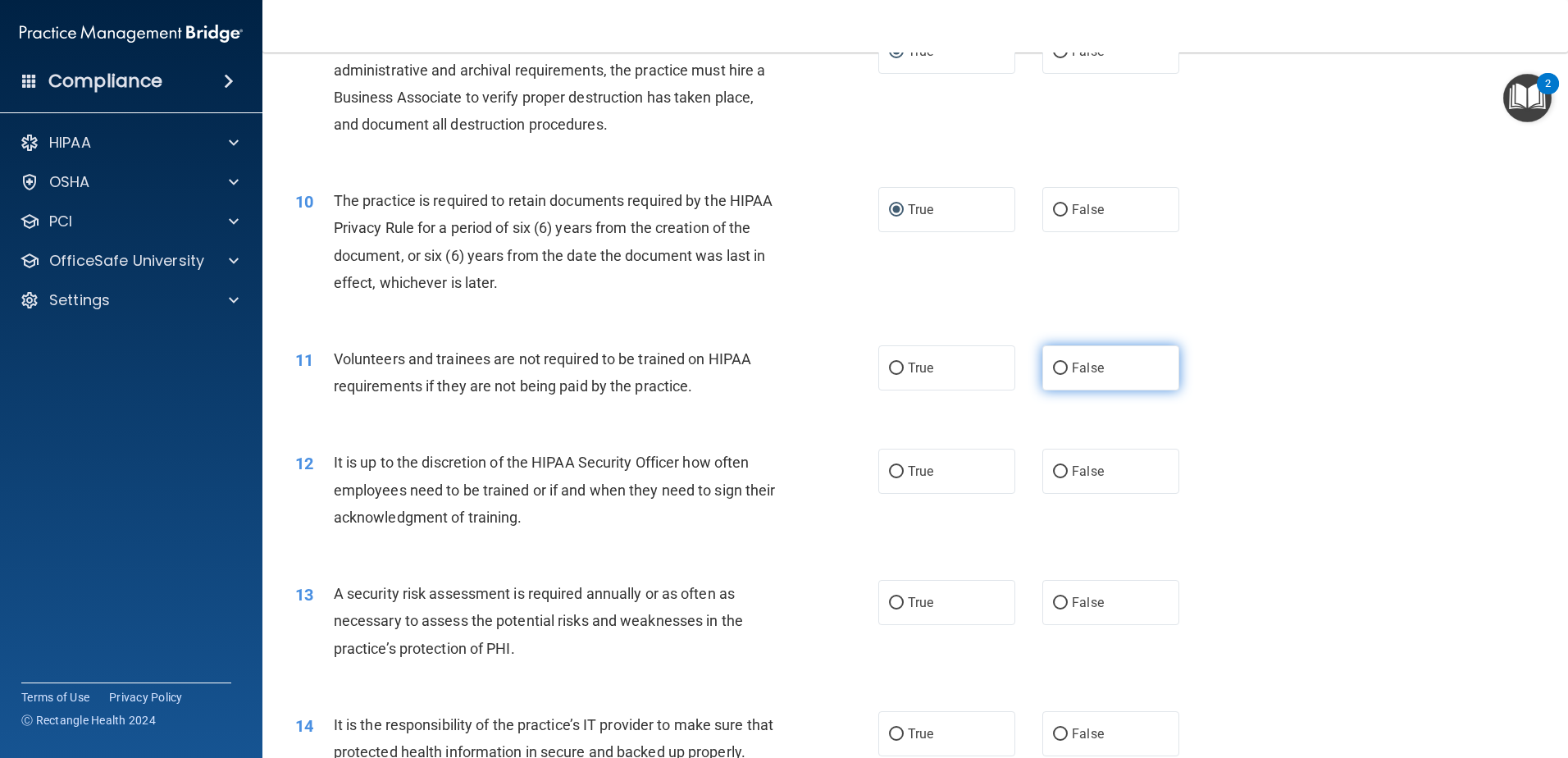
click at [1053, 365] on input "False" at bounding box center [1060, 369] width 15 height 12
radio input "true"
click at [889, 469] on input "True" at bounding box center [896, 472] width 15 height 12
radio input "true"
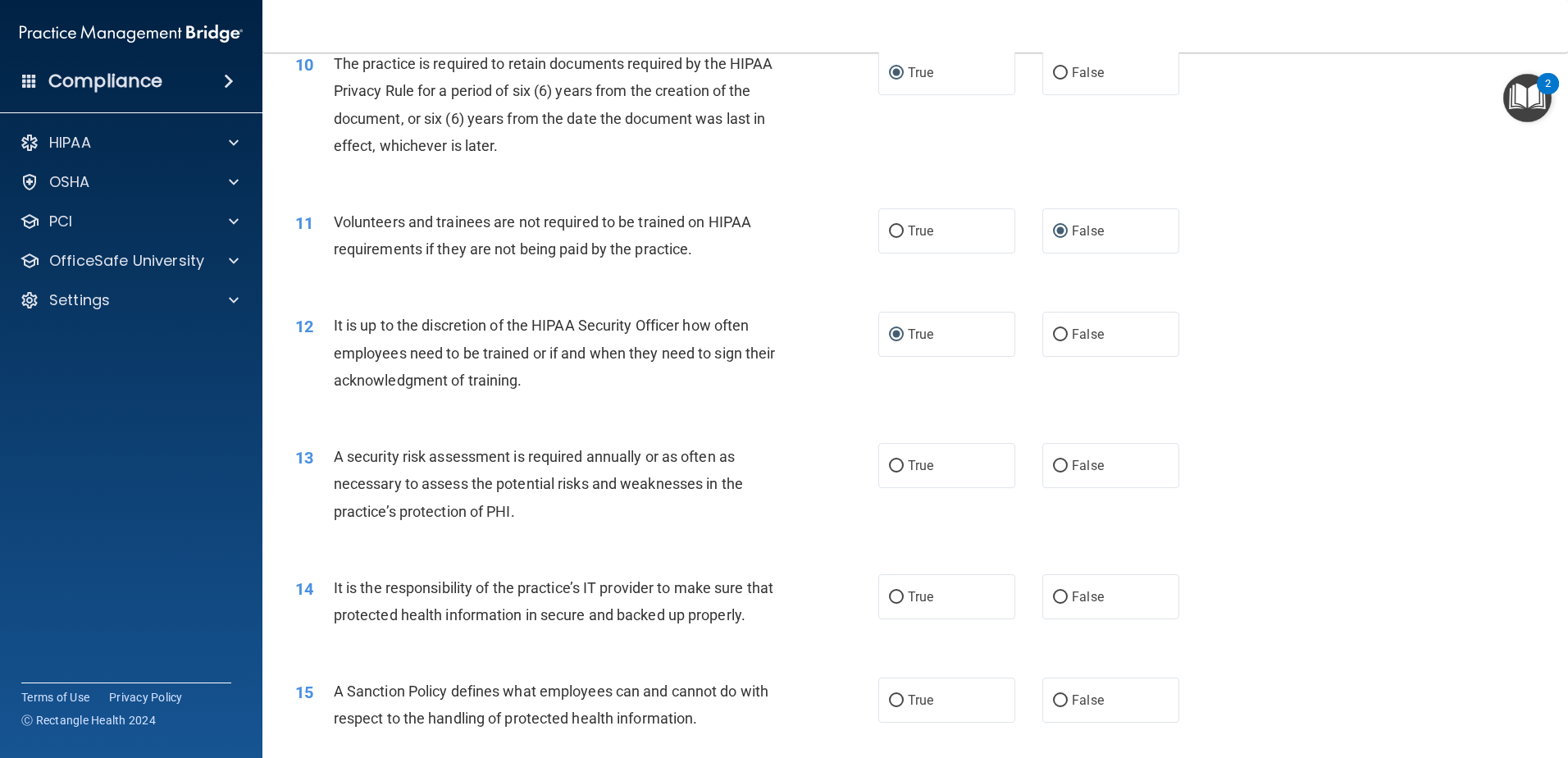
scroll to position [1477, 0]
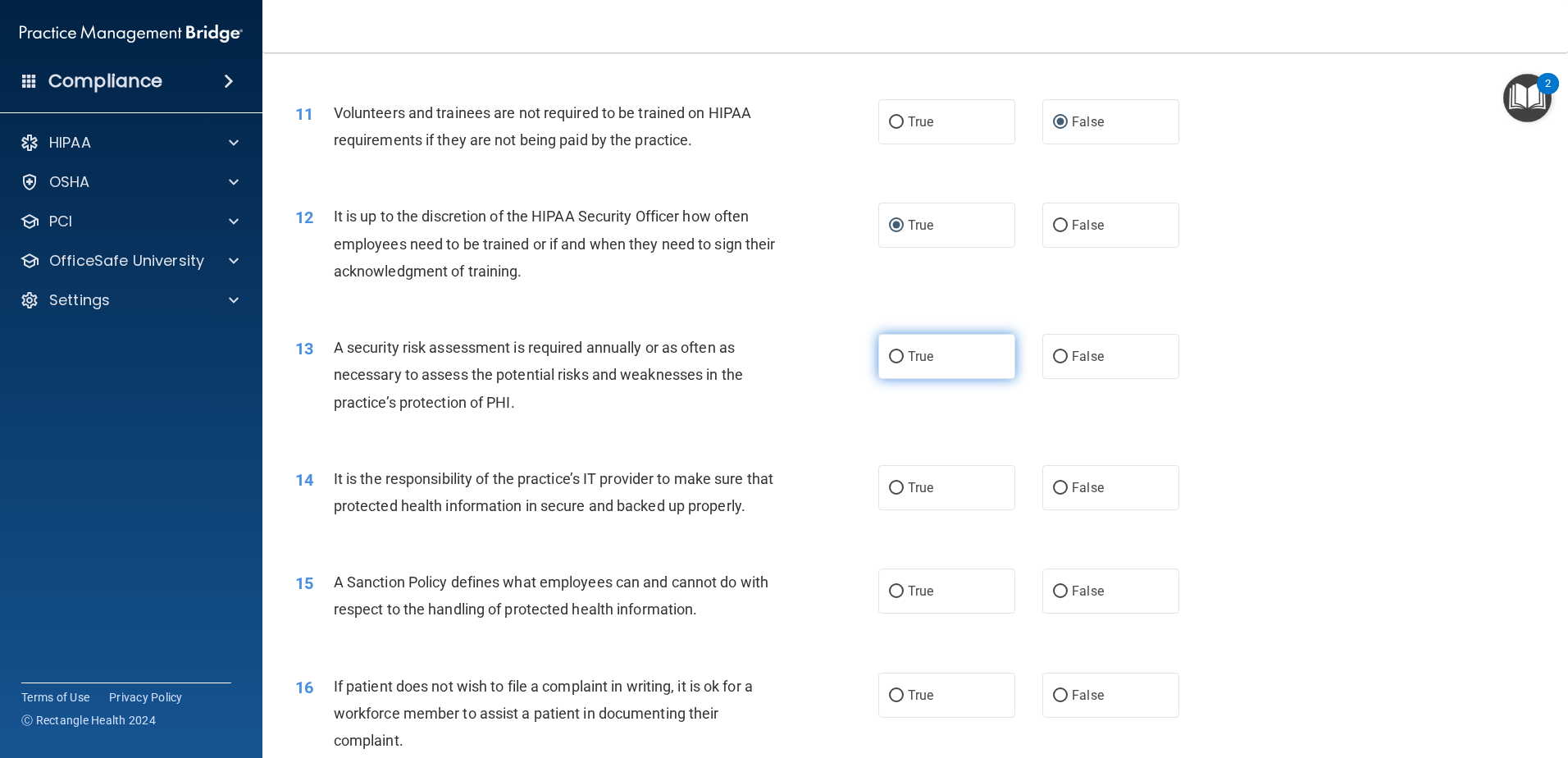
drag, startPoint x: 891, startPoint y: 353, endPoint x: 886, endPoint y: 373, distance: 20.6
click at [892, 353] on input "True" at bounding box center [896, 357] width 15 height 12
radio input "true"
click at [889, 490] on input "True" at bounding box center [896, 489] width 15 height 12
radio input "true"
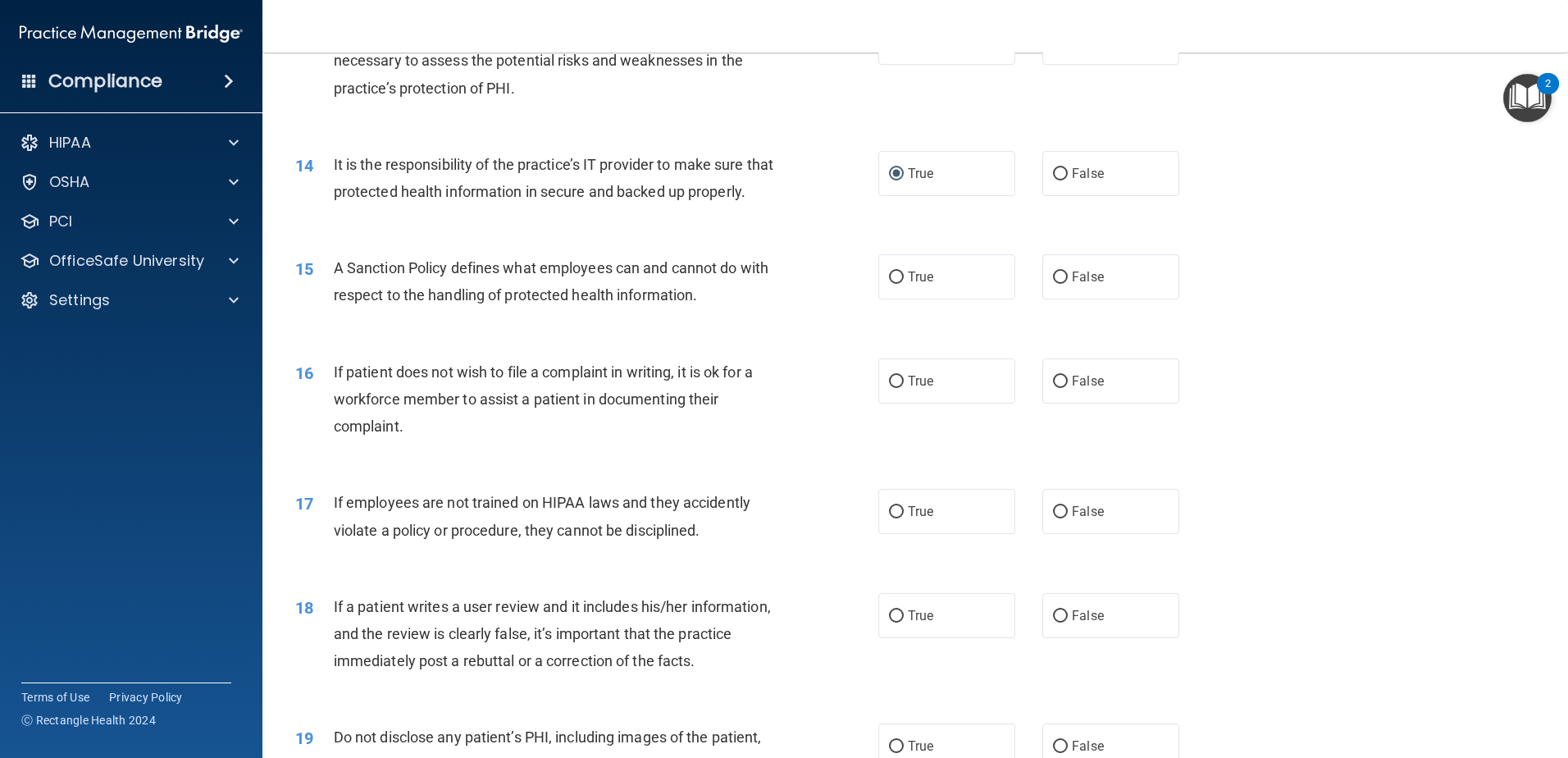
scroll to position [1805, 0]
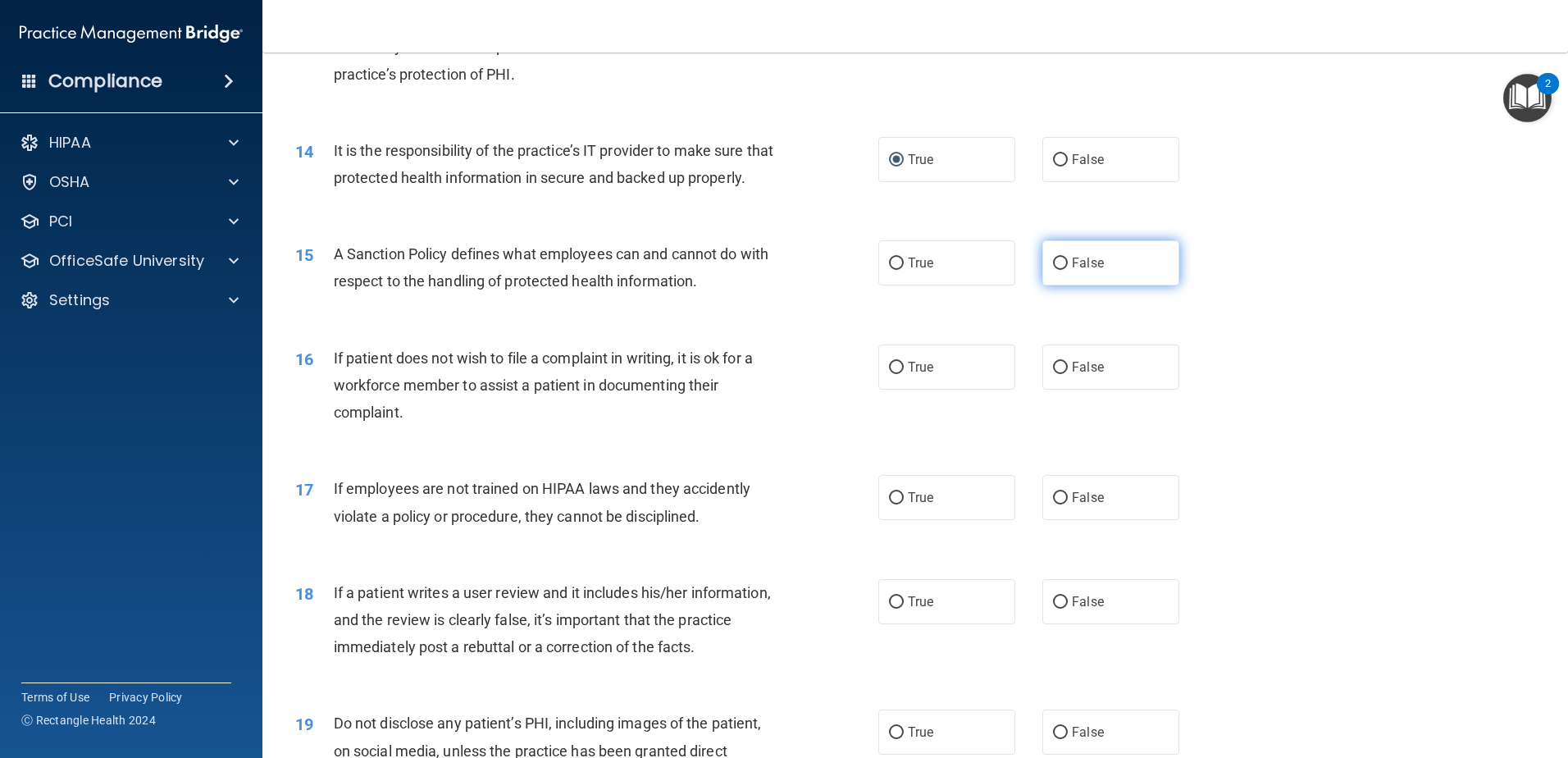
drag, startPoint x: 1054, startPoint y: 286, endPoint x: 1046, endPoint y: 300, distance: 16.1
click at [1053, 270] on input "False" at bounding box center [1060, 264] width 15 height 12
radio input "true"
drag, startPoint x: 892, startPoint y: 394, endPoint x: 885, endPoint y: 474, distance: 80.3
click at [892, 374] on input "True" at bounding box center [896, 368] width 15 height 12
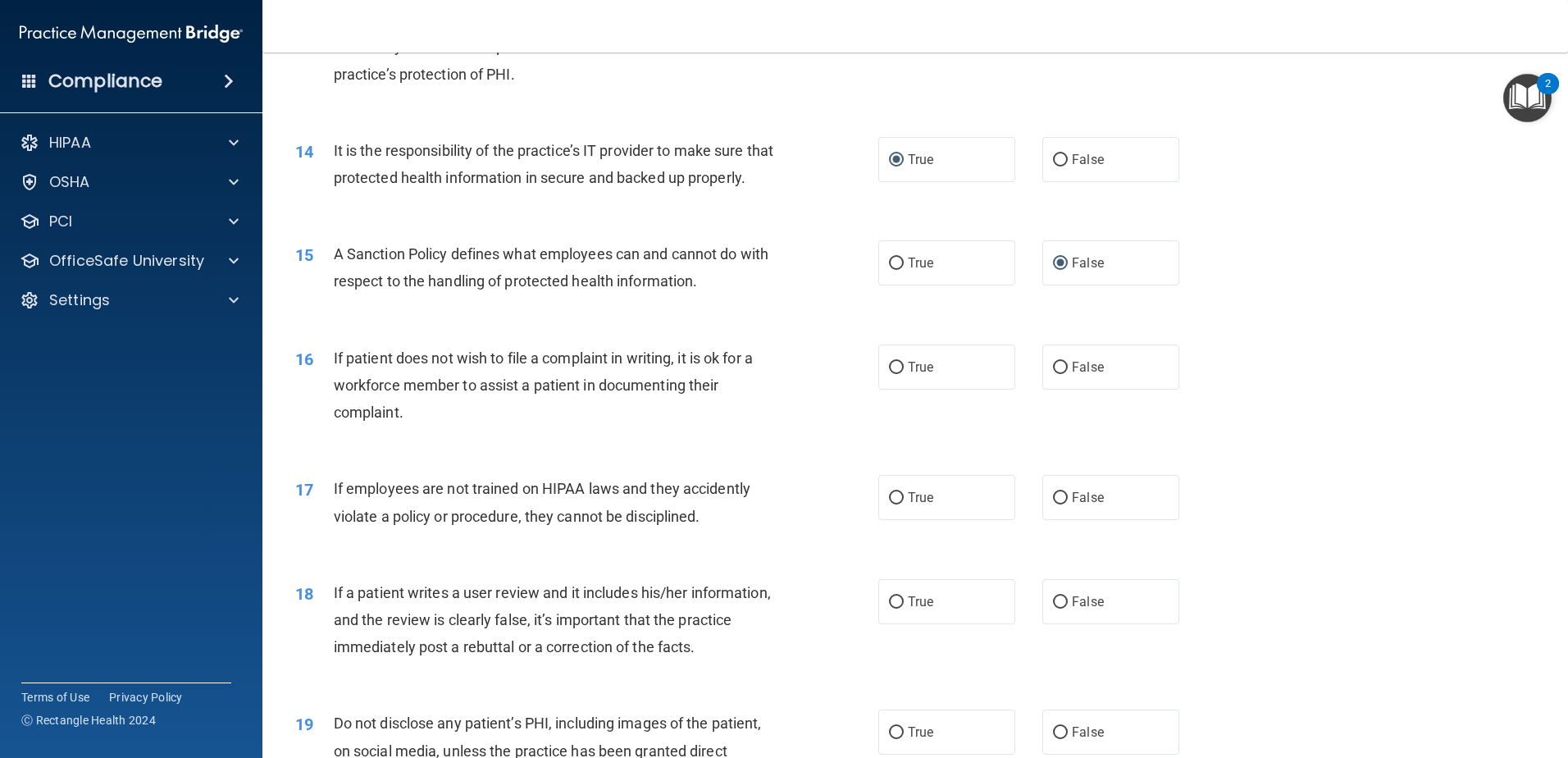
radio input "true"
click at [891, 505] on input "True" at bounding box center [896, 499] width 15 height 12
radio input "true"
click at [891, 609] on input "True" at bounding box center [896, 603] width 15 height 12
radio input "true"
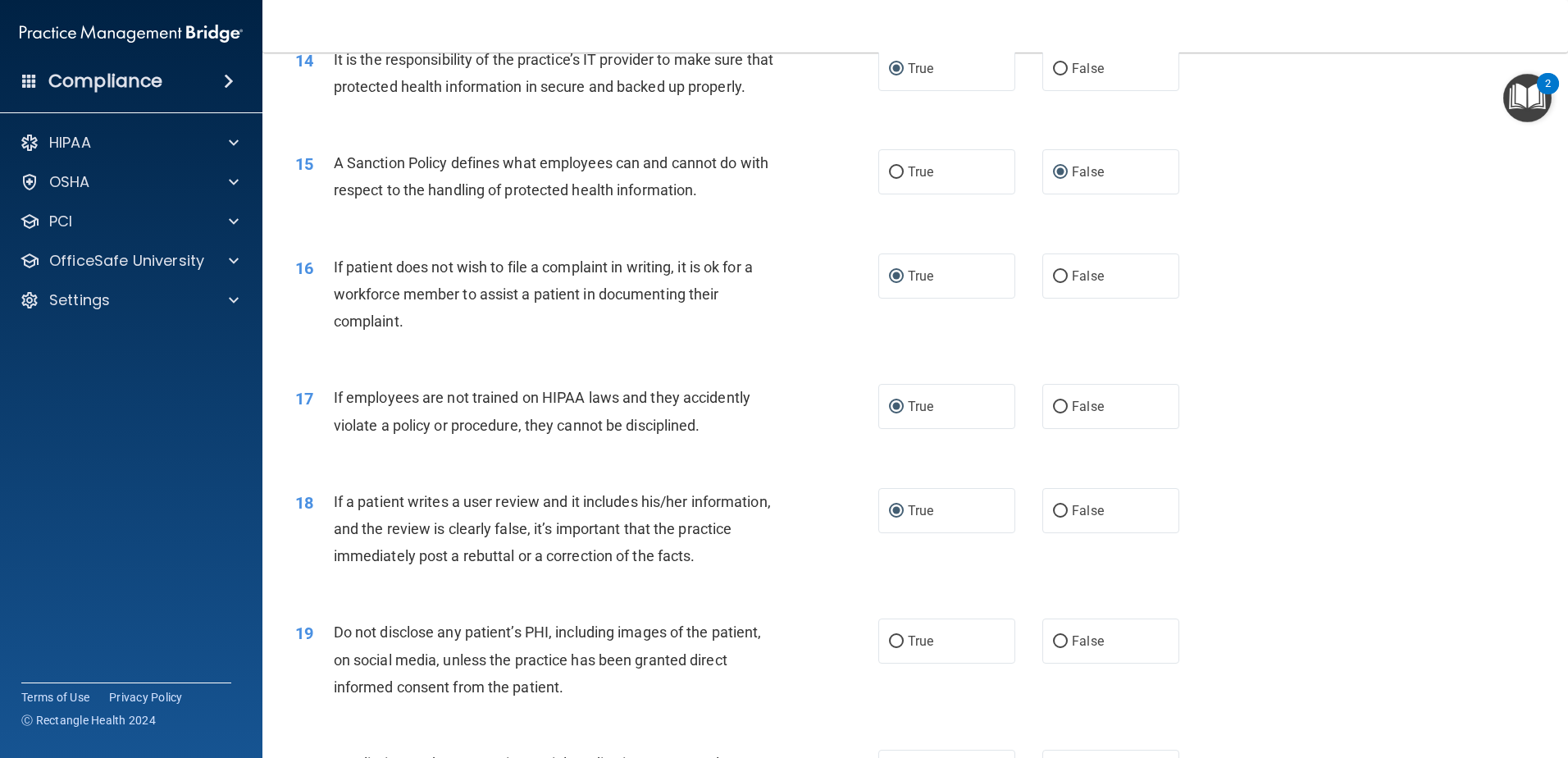
scroll to position [2134, 0]
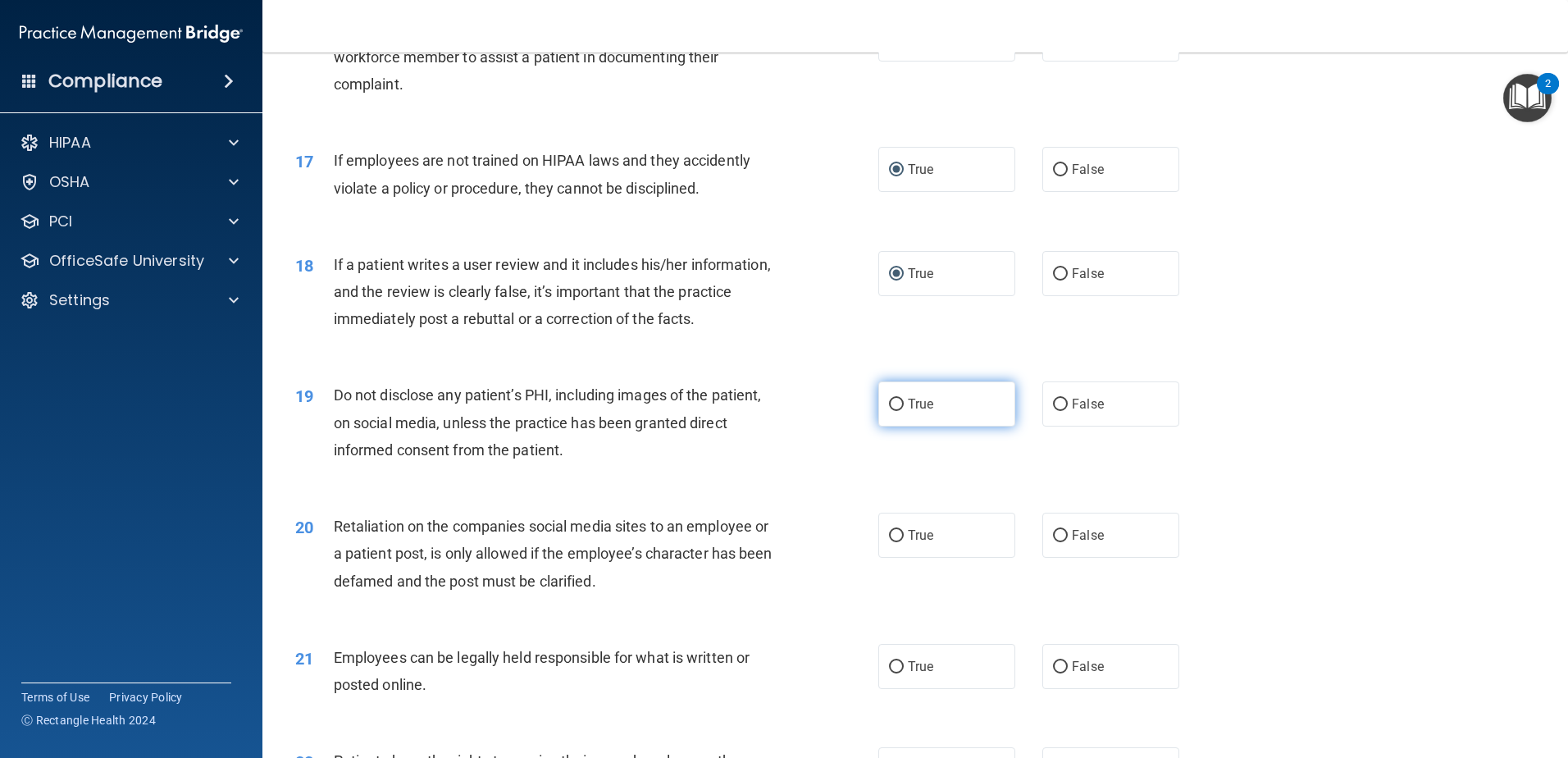
click at [886, 427] on label "True" at bounding box center [946, 404] width 137 height 45
click at [889, 411] on input "True" at bounding box center [896, 405] width 15 height 12
radio input "true"
drag, startPoint x: 891, startPoint y: 562, endPoint x: 915, endPoint y: 664, distance: 104.8
click at [892, 543] on input "True" at bounding box center [896, 537] width 15 height 12
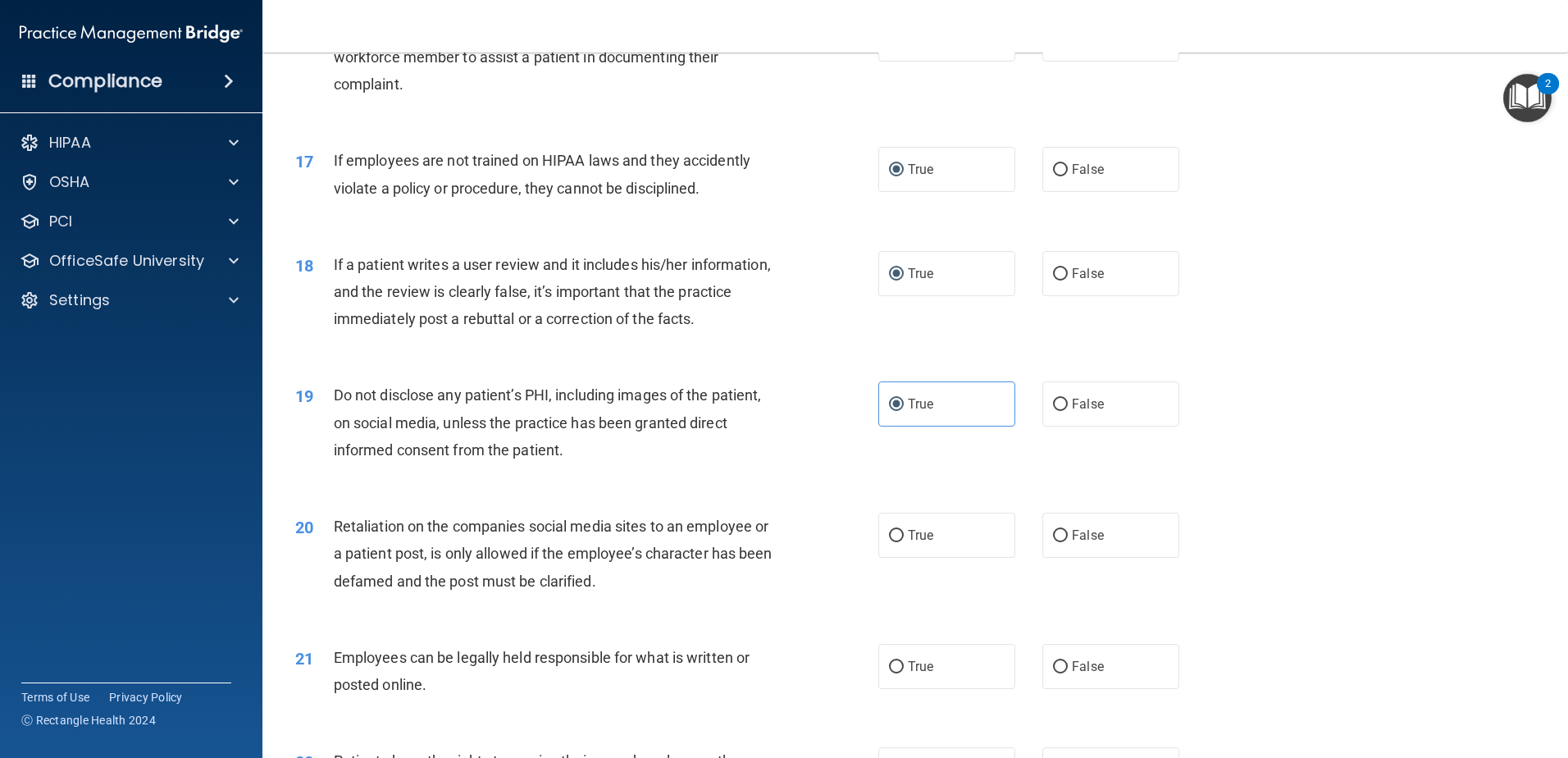
radio input "true"
click at [889, 674] on input "True" at bounding box center [896, 668] width 15 height 12
radio input "true"
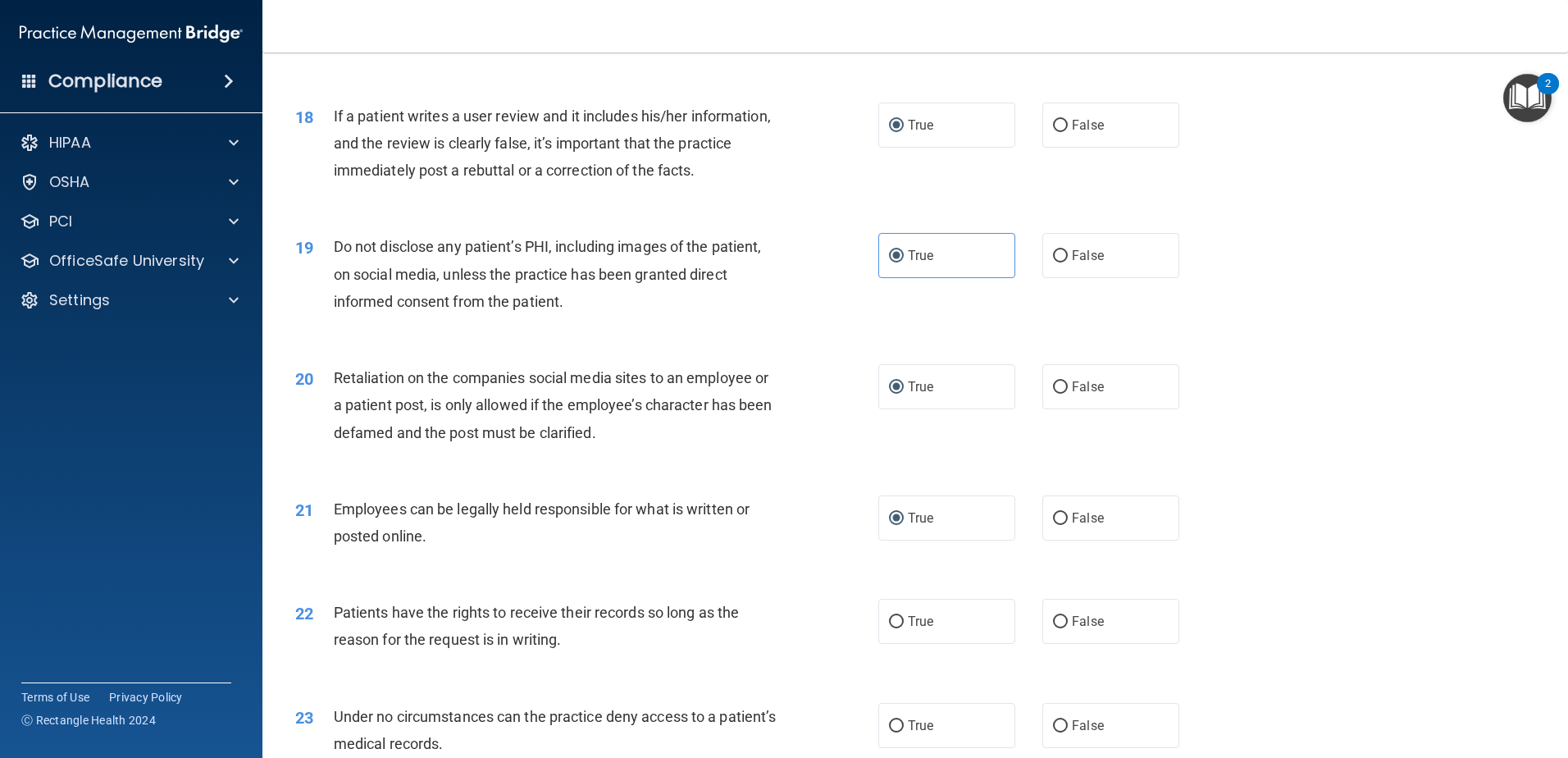
scroll to position [2544, 0]
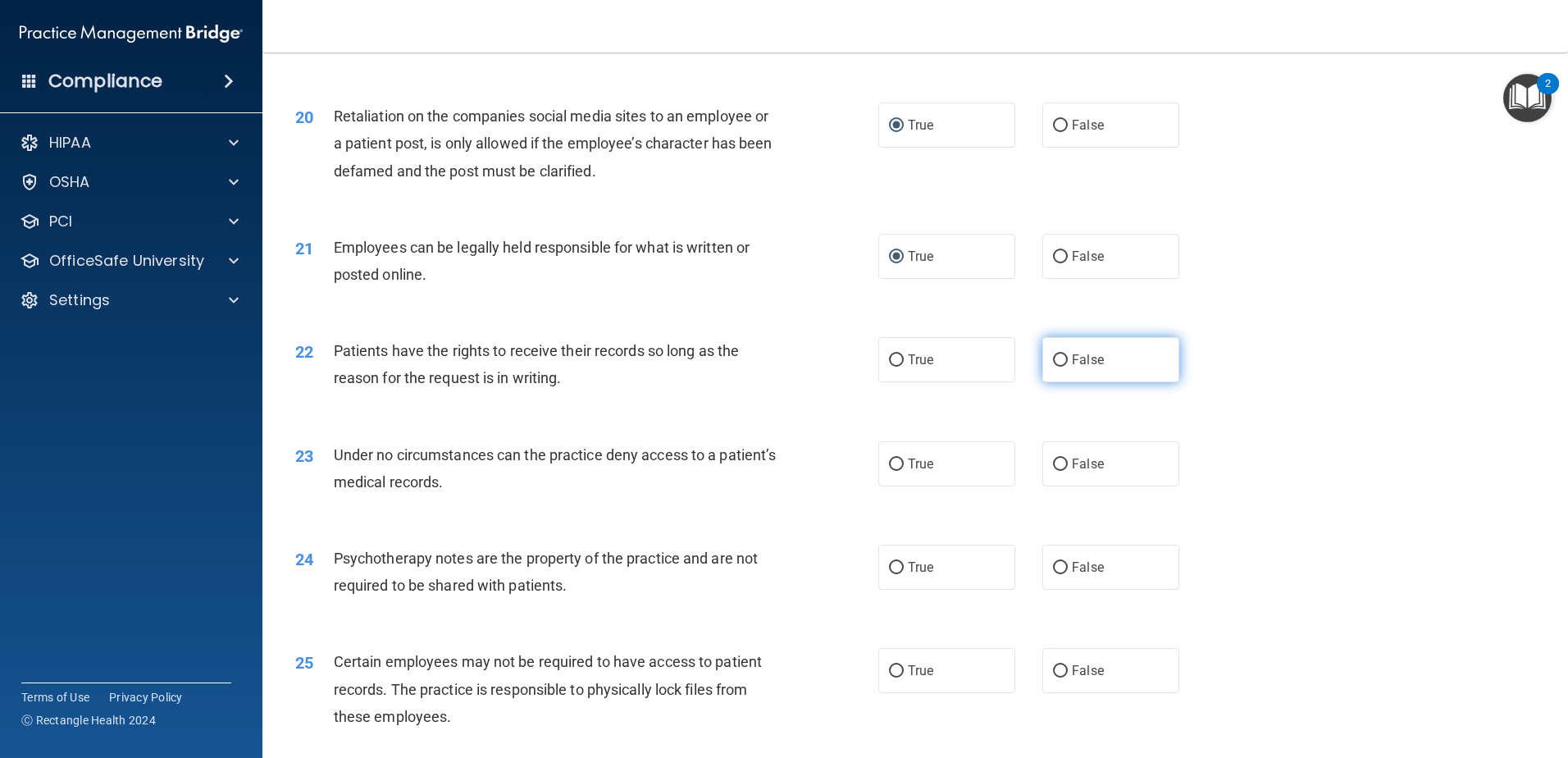
click at [1054, 367] on input "False" at bounding box center [1060, 361] width 15 height 12
radio input "true"
click at [889, 471] on input "True" at bounding box center [896, 465] width 15 height 12
radio input "true"
click at [898, 590] on label "True" at bounding box center [946, 567] width 137 height 45
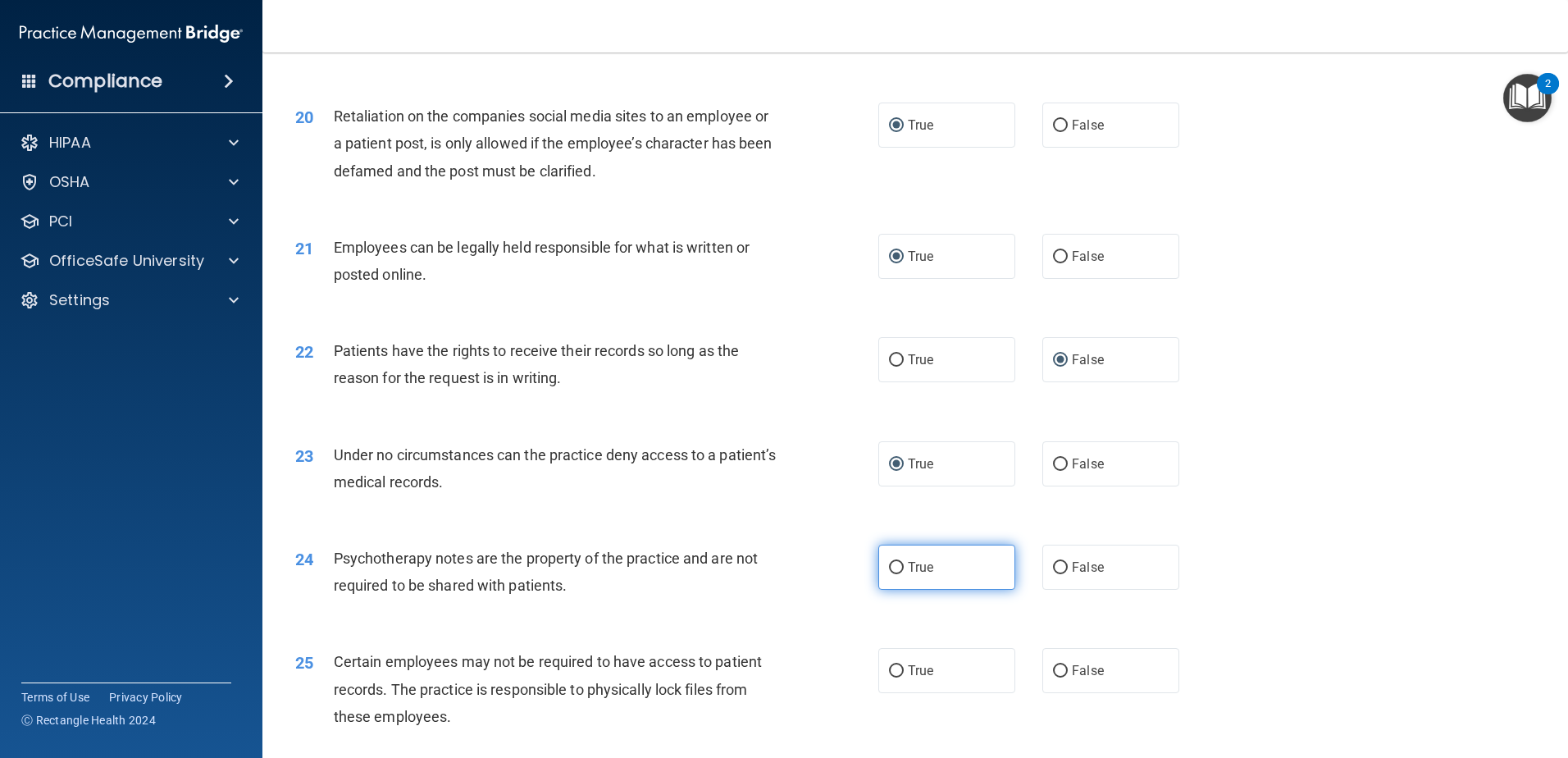
drag, startPoint x: 898, startPoint y: 599, endPoint x: 889, endPoint y: 596, distance: 9.5
click at [889, 574] on input "True" at bounding box center [896, 568] width 15 height 12
radio input "true"
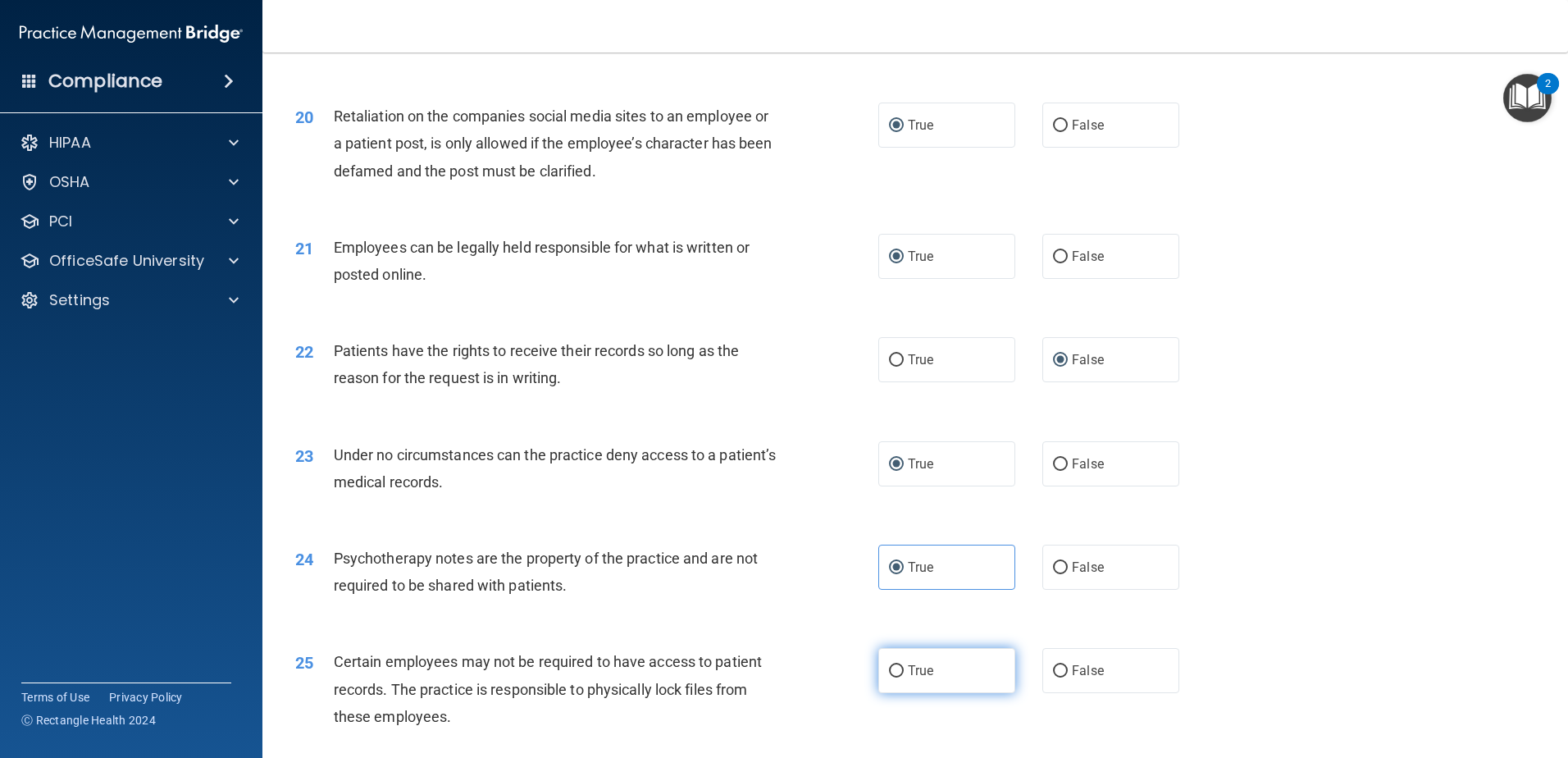
click at [889, 678] on input "True" at bounding box center [896, 672] width 15 height 12
radio input "true"
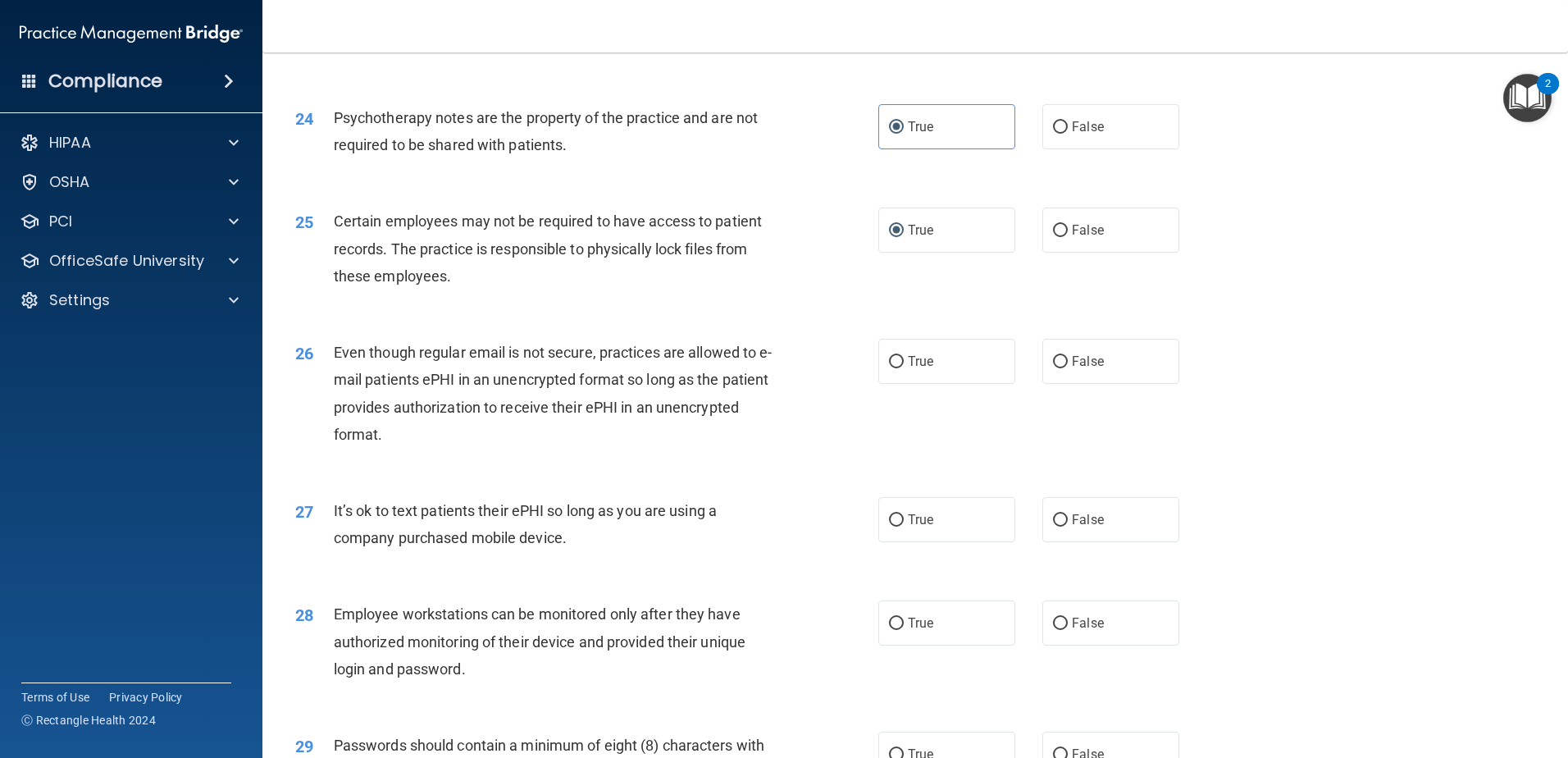
scroll to position [3037, 0]
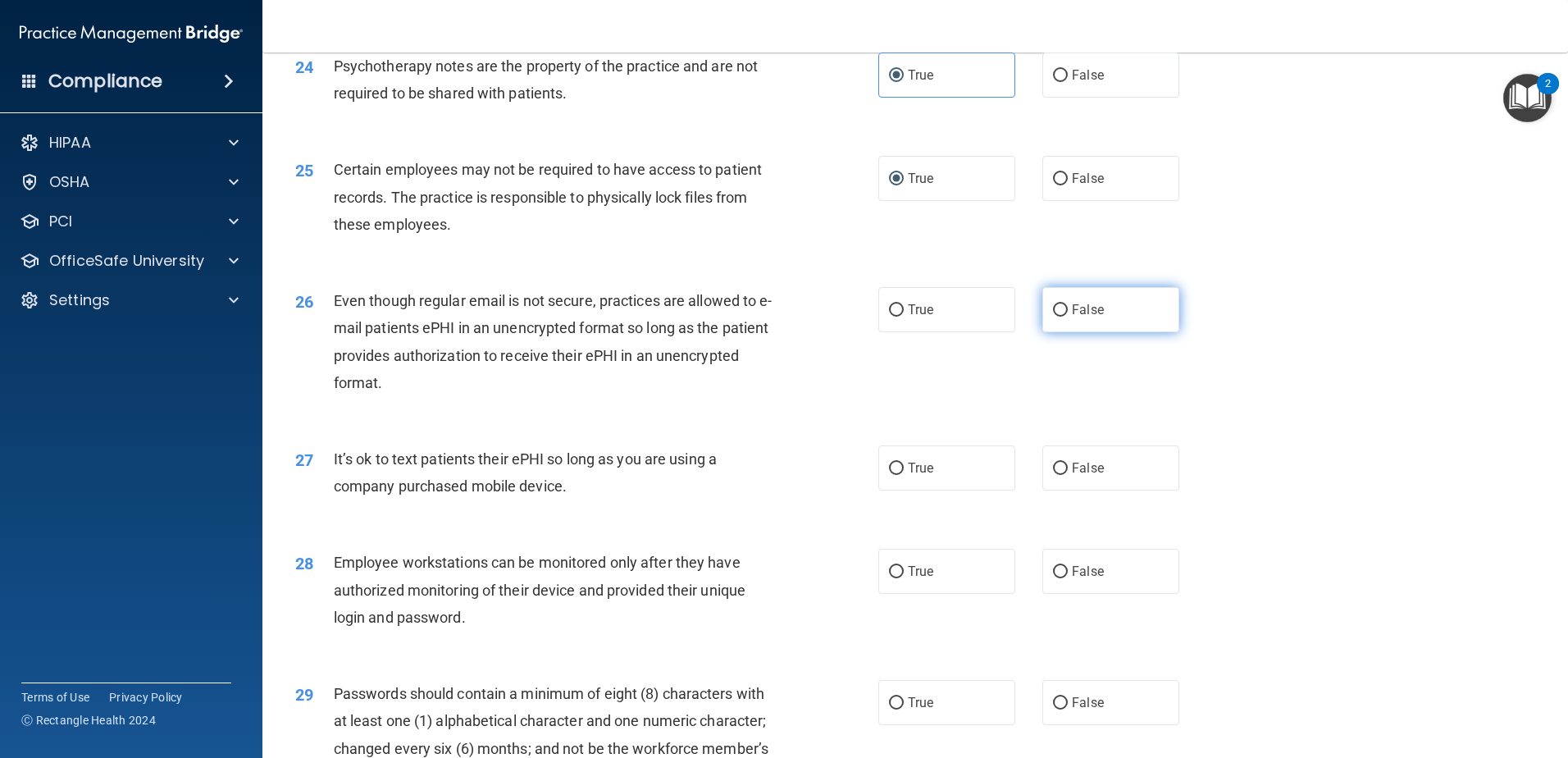
click at [1058, 317] on input "False" at bounding box center [1060, 311] width 15 height 12
radio input "true"
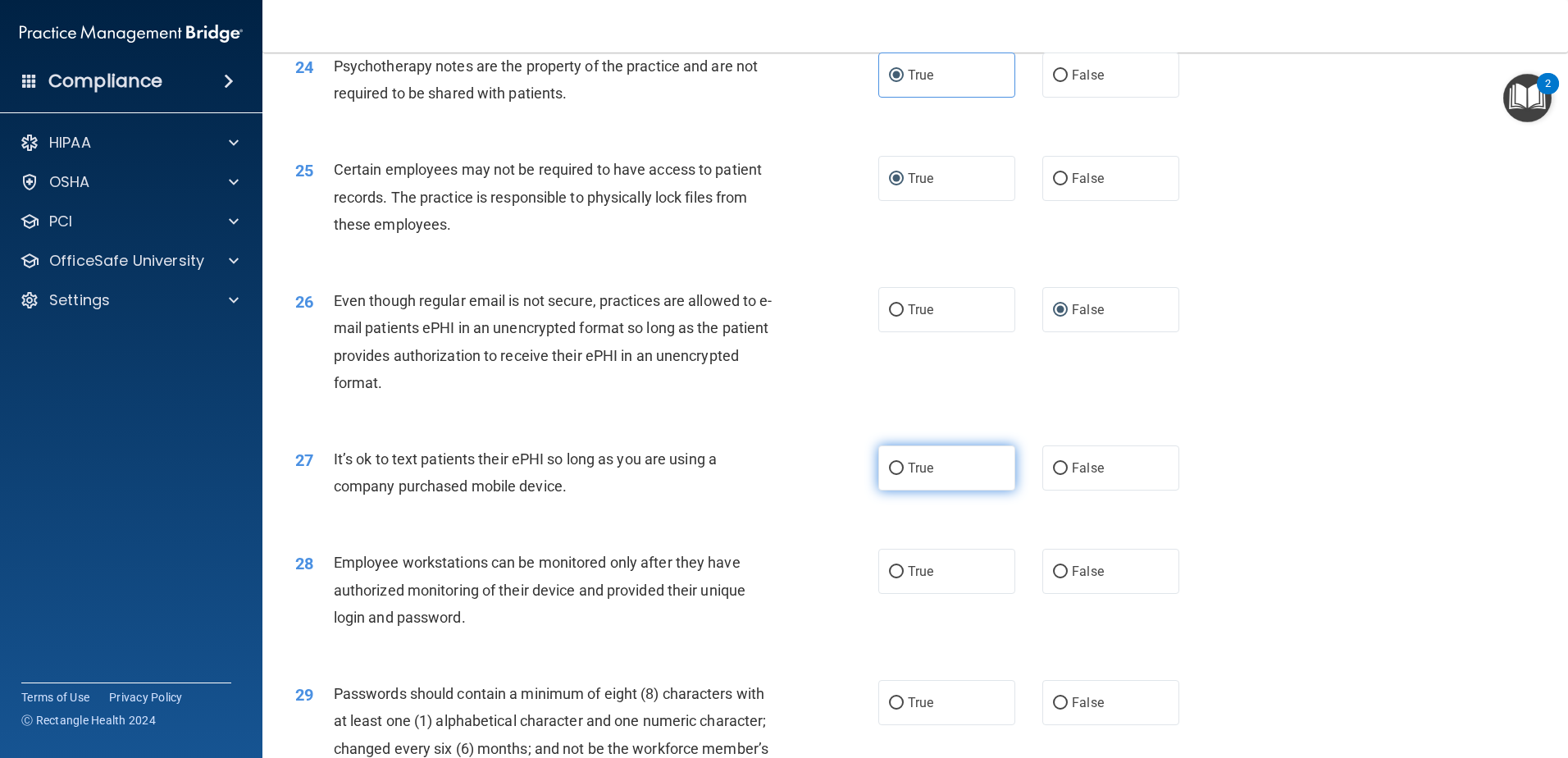
click at [881, 491] on label "True" at bounding box center [946, 468] width 137 height 45
click at [889, 476] on input "True" at bounding box center [896, 469] width 15 height 12
radio input "true"
drag, startPoint x: 883, startPoint y: 597, endPoint x: 938, endPoint y: 608, distance: 56.1
click at [889, 579] on input "True" at bounding box center [896, 573] width 15 height 12
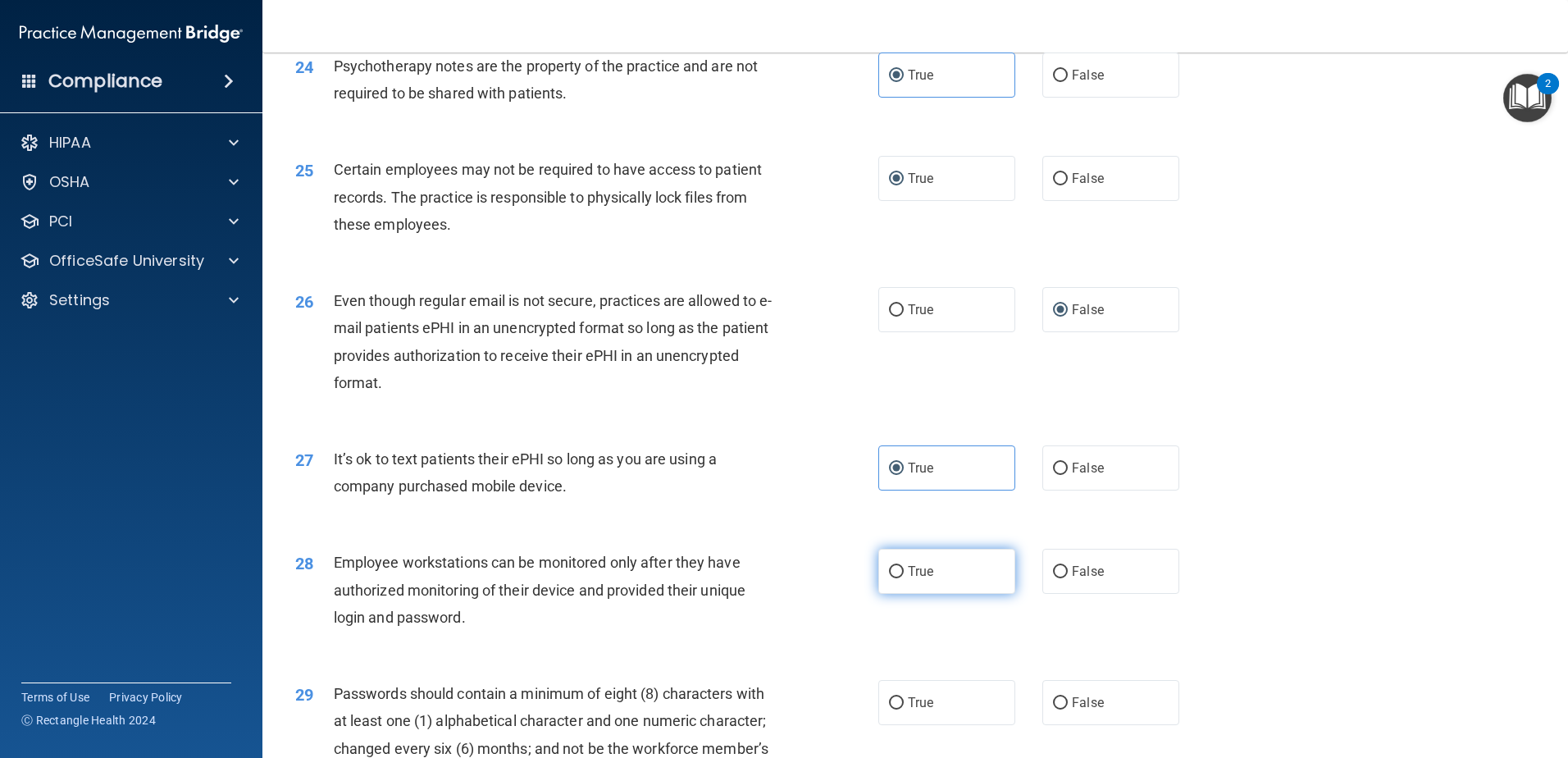
radio input "true"
click at [1053, 579] on input "False" at bounding box center [1060, 573] width 15 height 12
radio input "true"
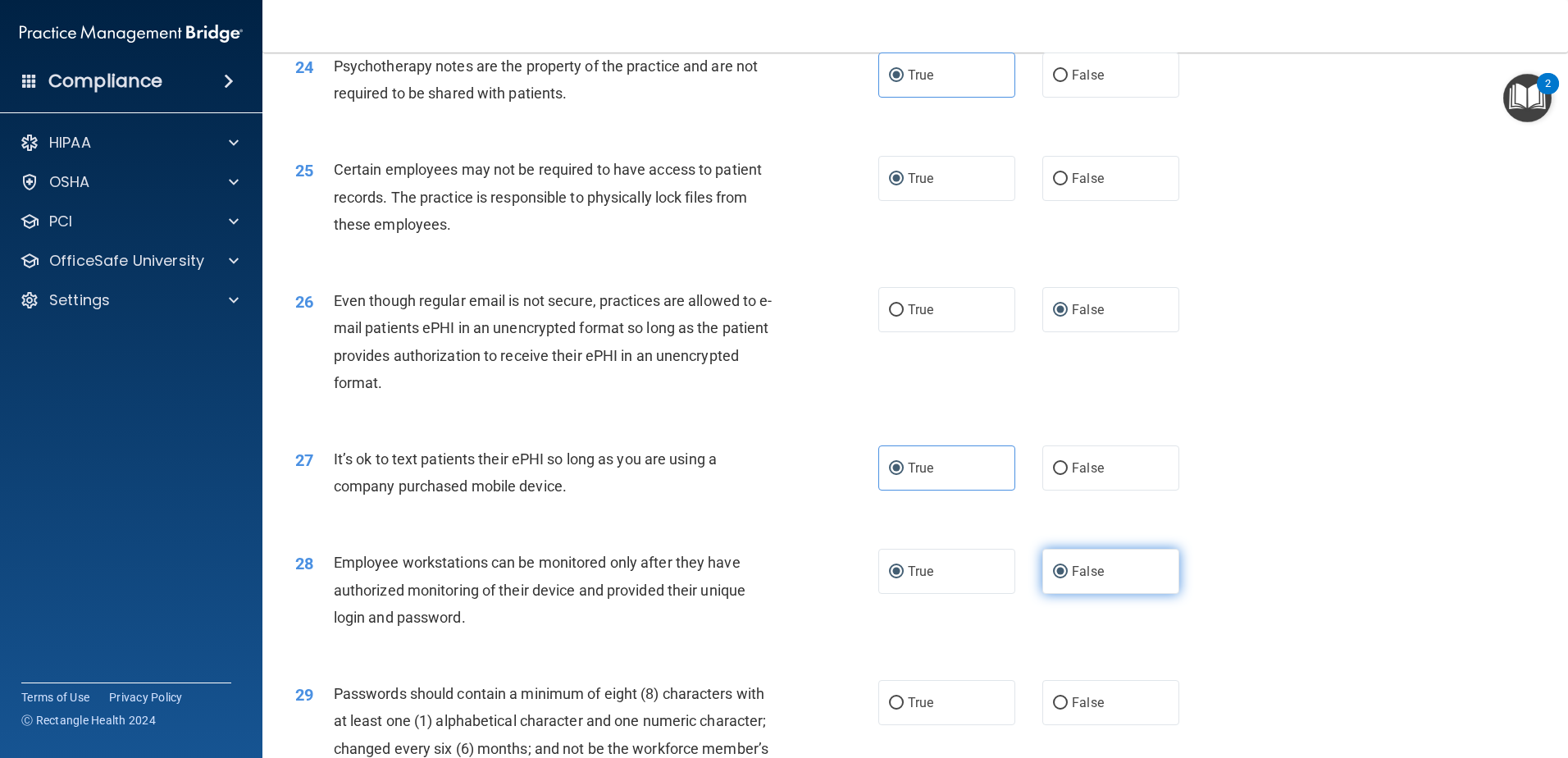
radio input "false"
drag, startPoint x: 891, startPoint y: 737, endPoint x: 881, endPoint y: 706, distance: 32.6
click at [891, 710] on input "True" at bounding box center [896, 704] width 15 height 12
radio input "true"
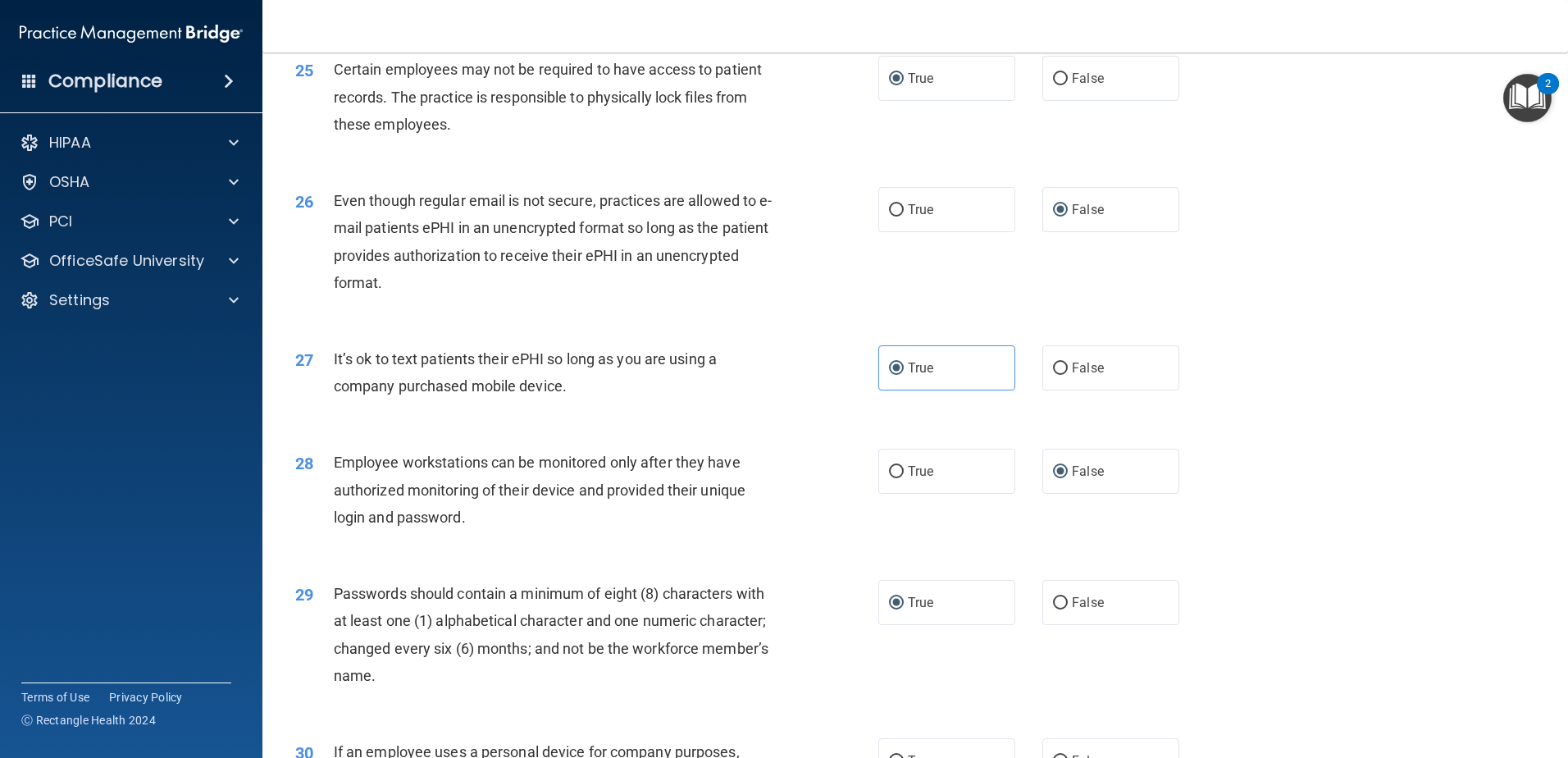
scroll to position [3362, 0]
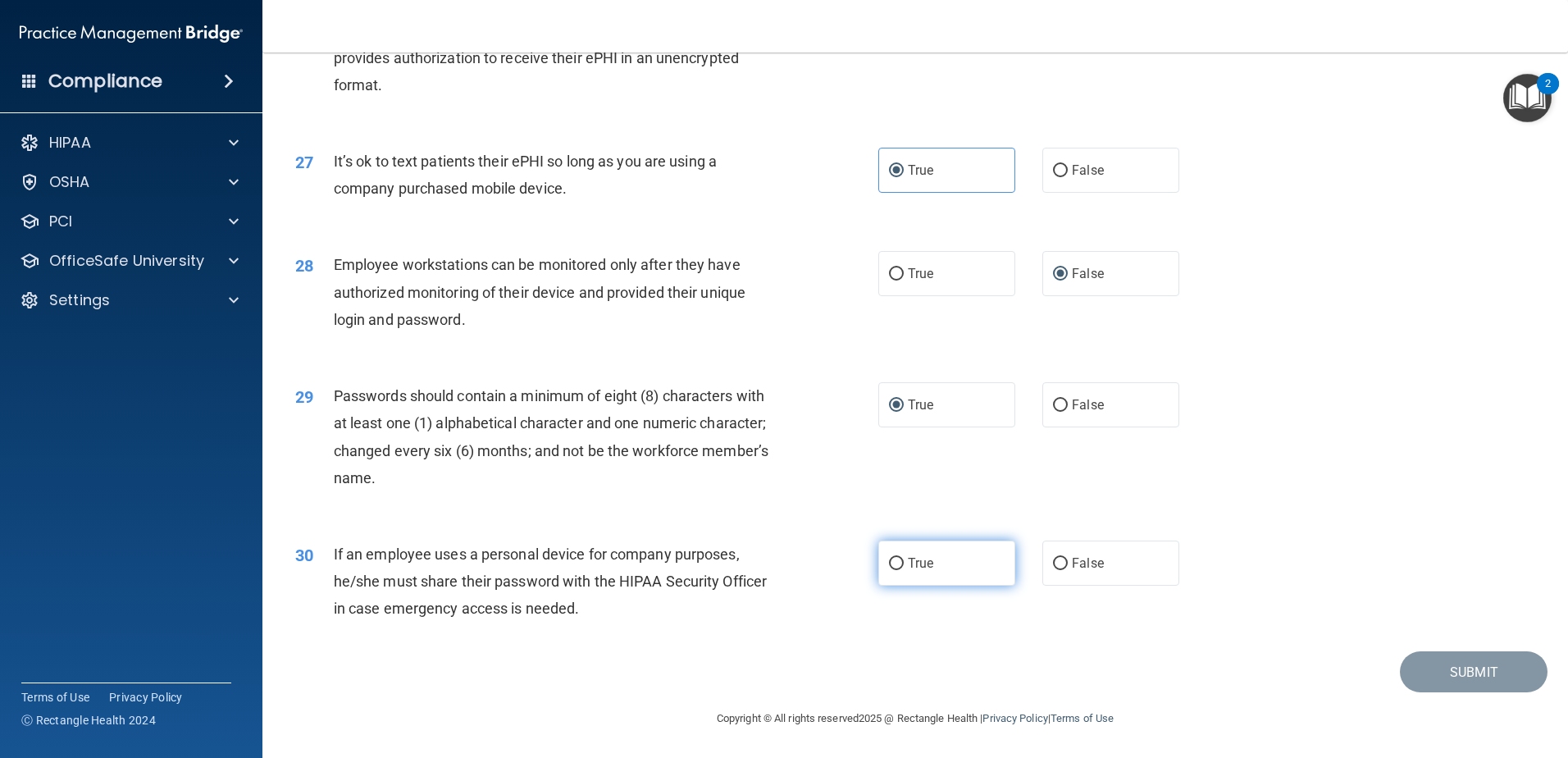
click at [893, 564] on input "True" at bounding box center [896, 565] width 15 height 12
radio input "true"
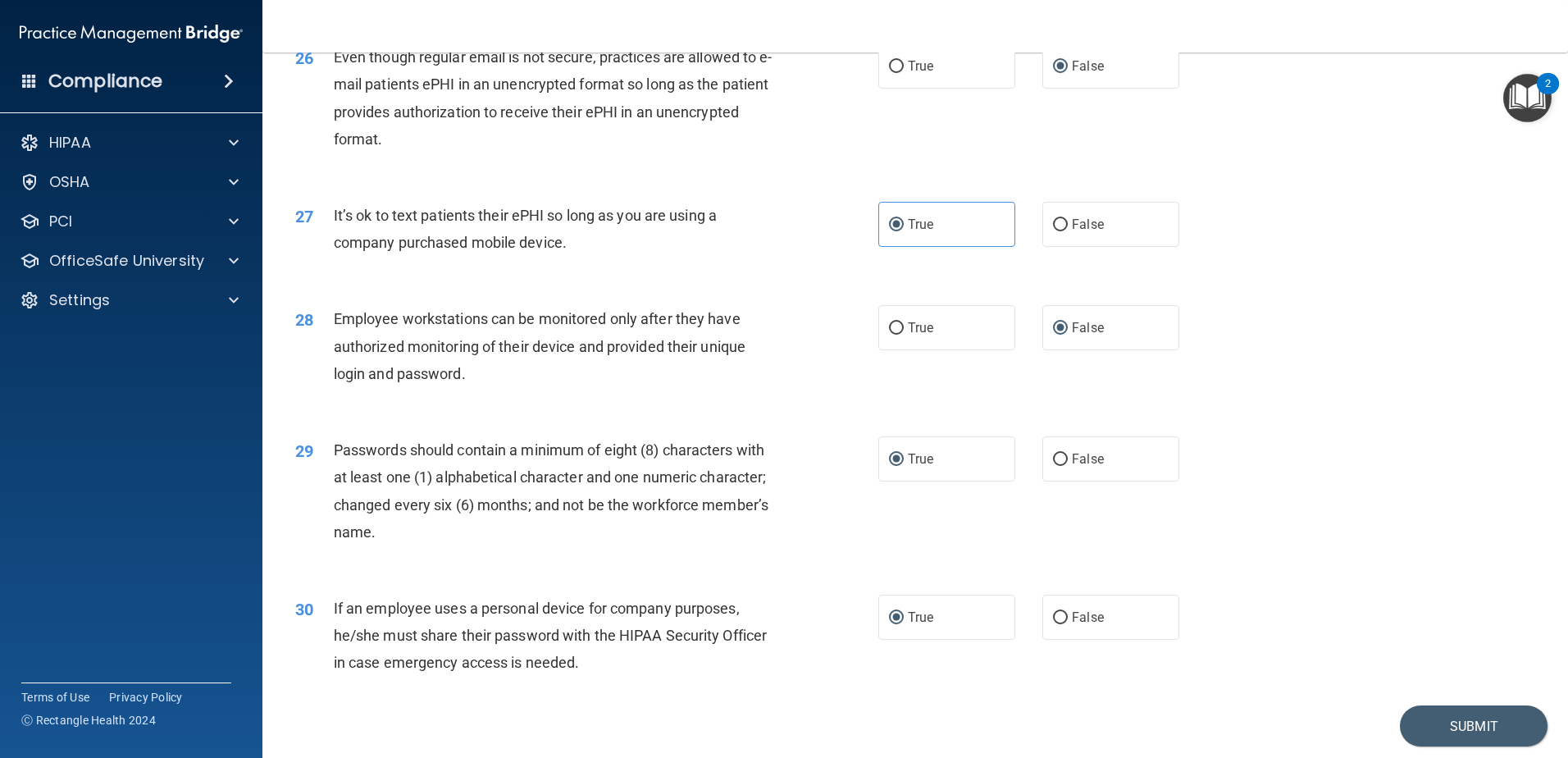
scroll to position [3280, 0]
click at [1457, 747] on button "Submit" at bounding box center [1474, 727] width 147 height 41
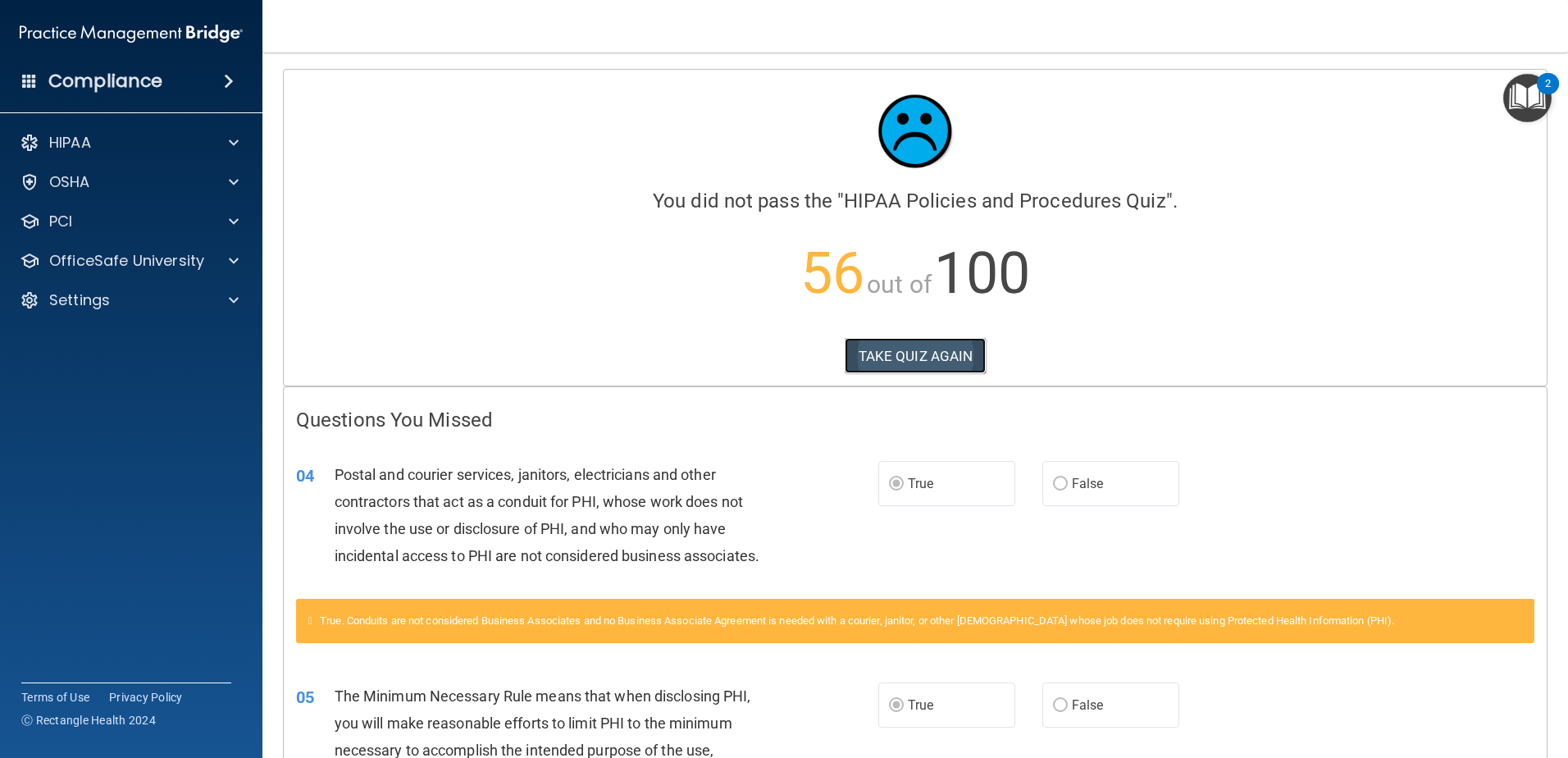
click at [884, 358] on button "TAKE QUIZ AGAIN" at bounding box center [915, 356] width 142 height 36
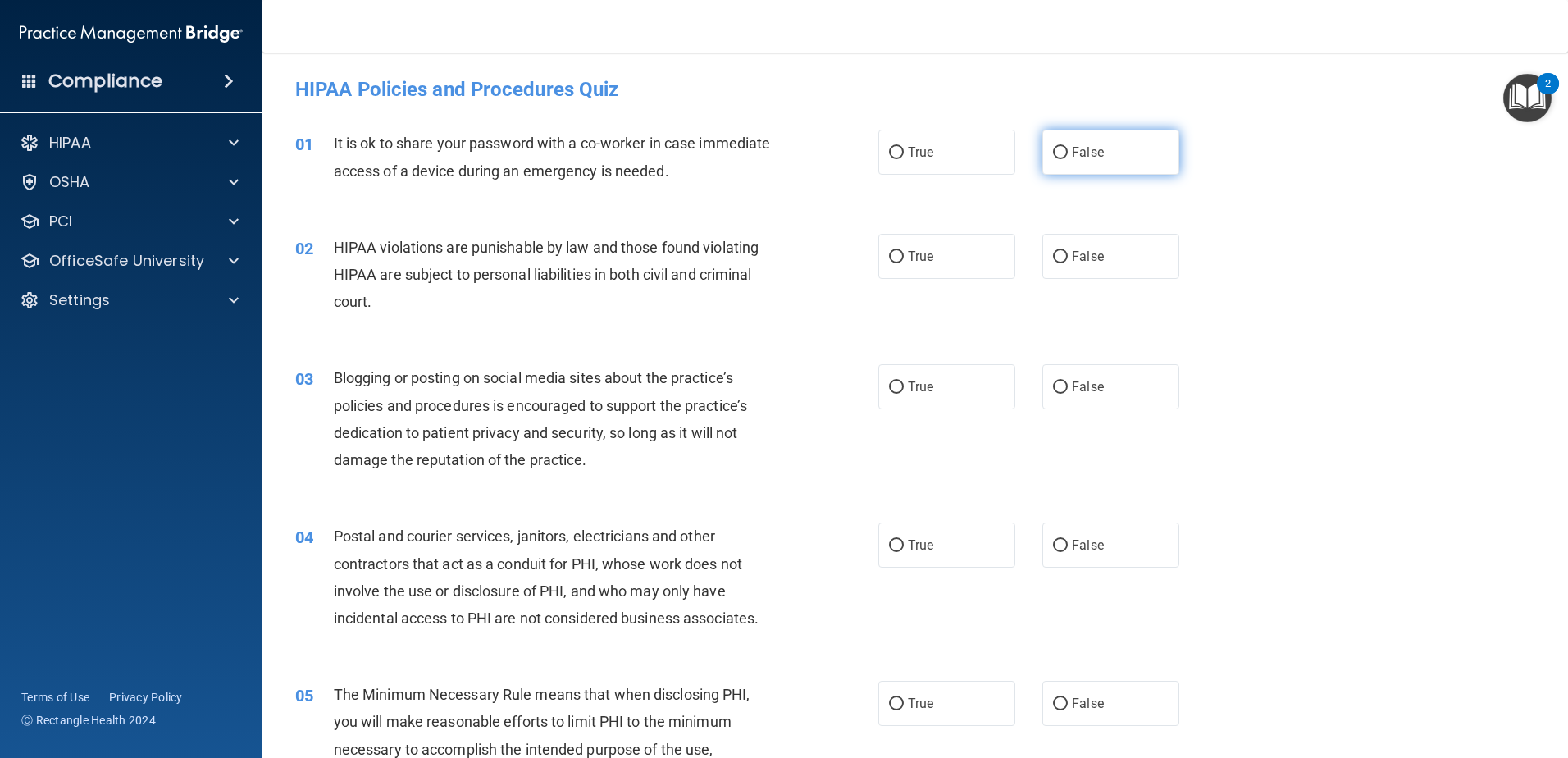
click at [1053, 154] on input "False" at bounding box center [1060, 153] width 15 height 12
radio input "true"
click at [890, 255] on input "True" at bounding box center [896, 258] width 15 height 12
radio input "true"
click at [1063, 387] on label "False" at bounding box center [1110, 387] width 137 height 45
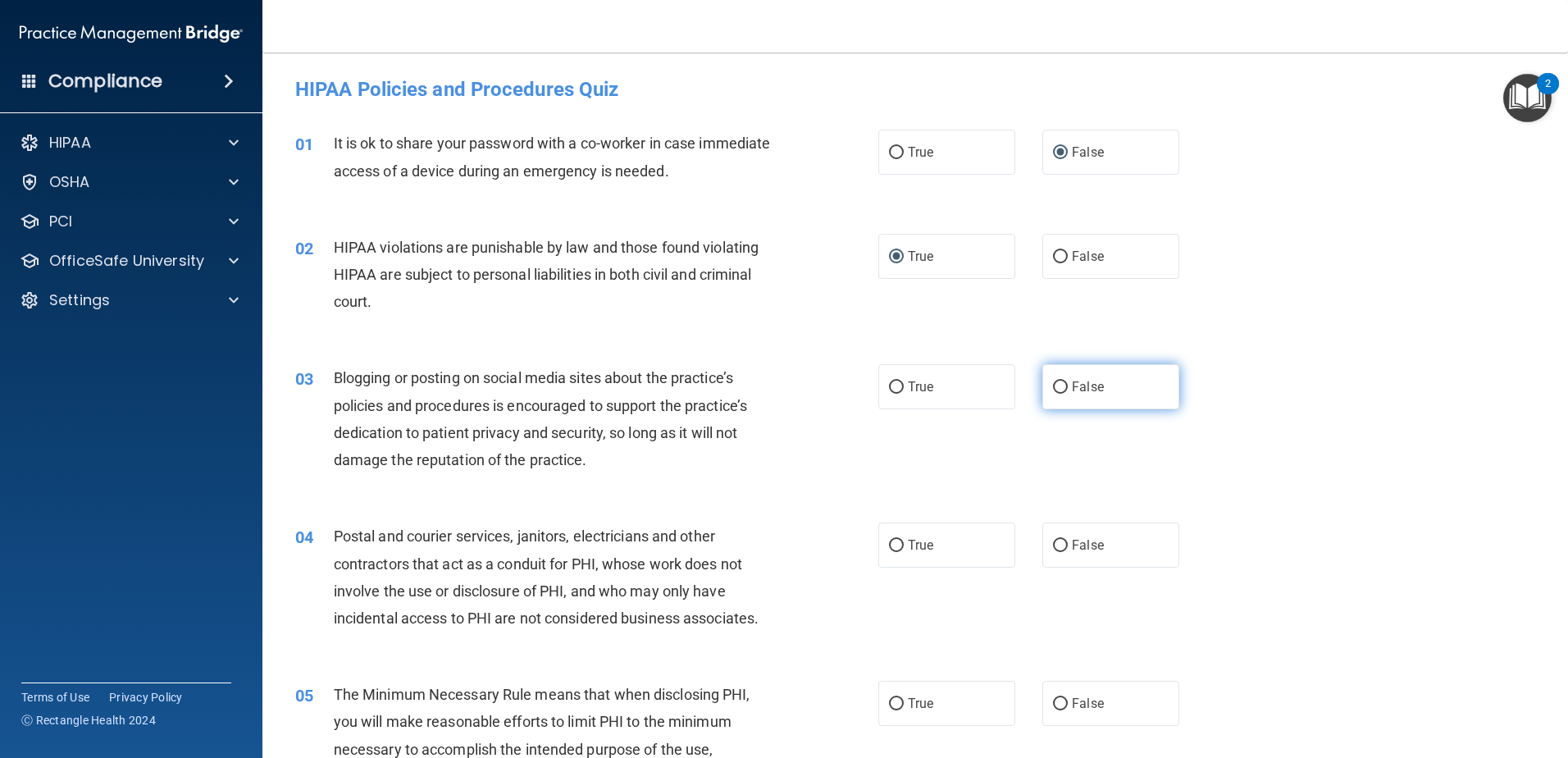
click at [1063, 387] on input "False" at bounding box center [1060, 388] width 15 height 12
radio input "true"
click at [898, 546] on input "True" at bounding box center [896, 546] width 15 height 12
radio input "true"
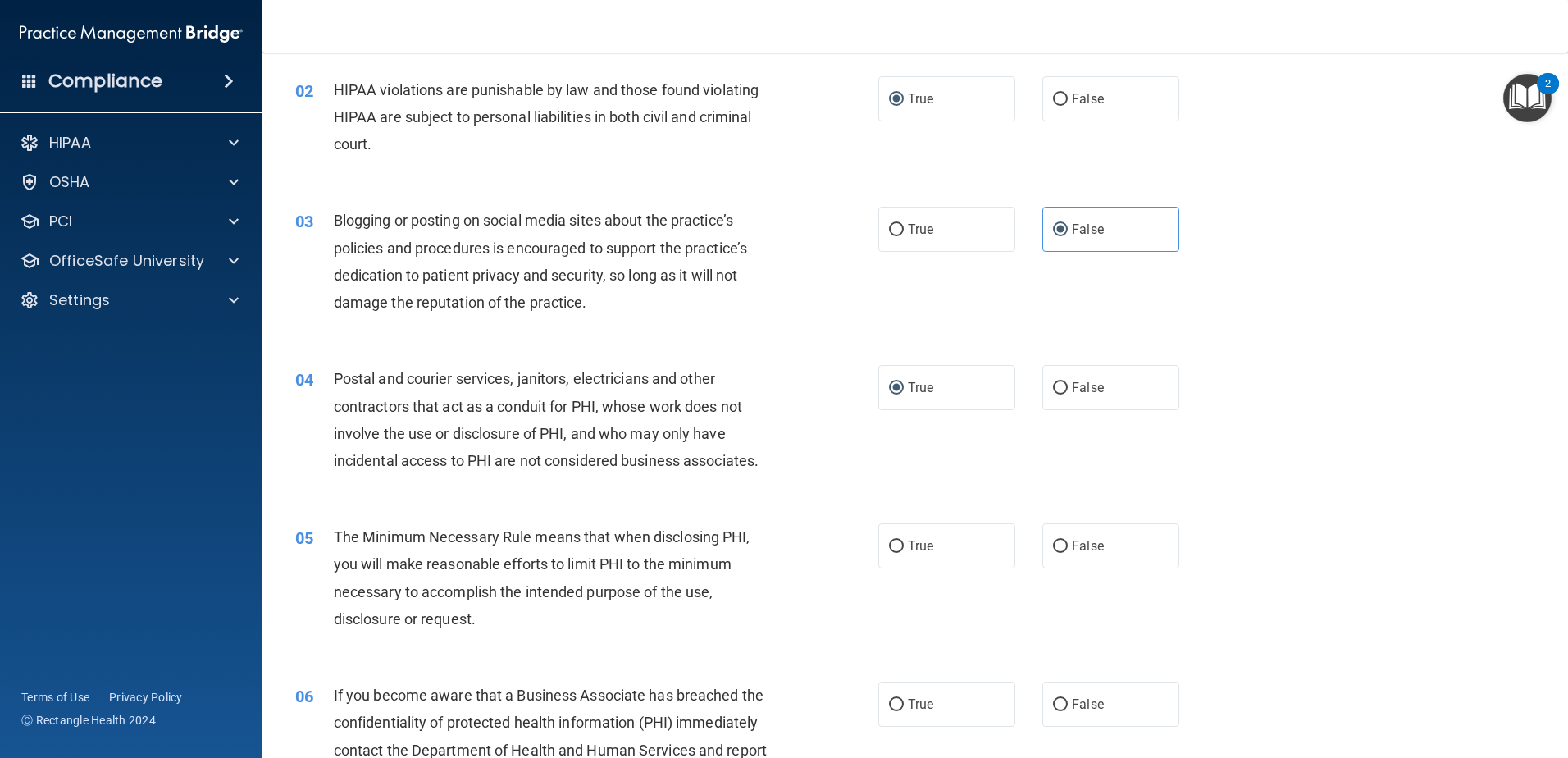
scroll to position [164, 0]
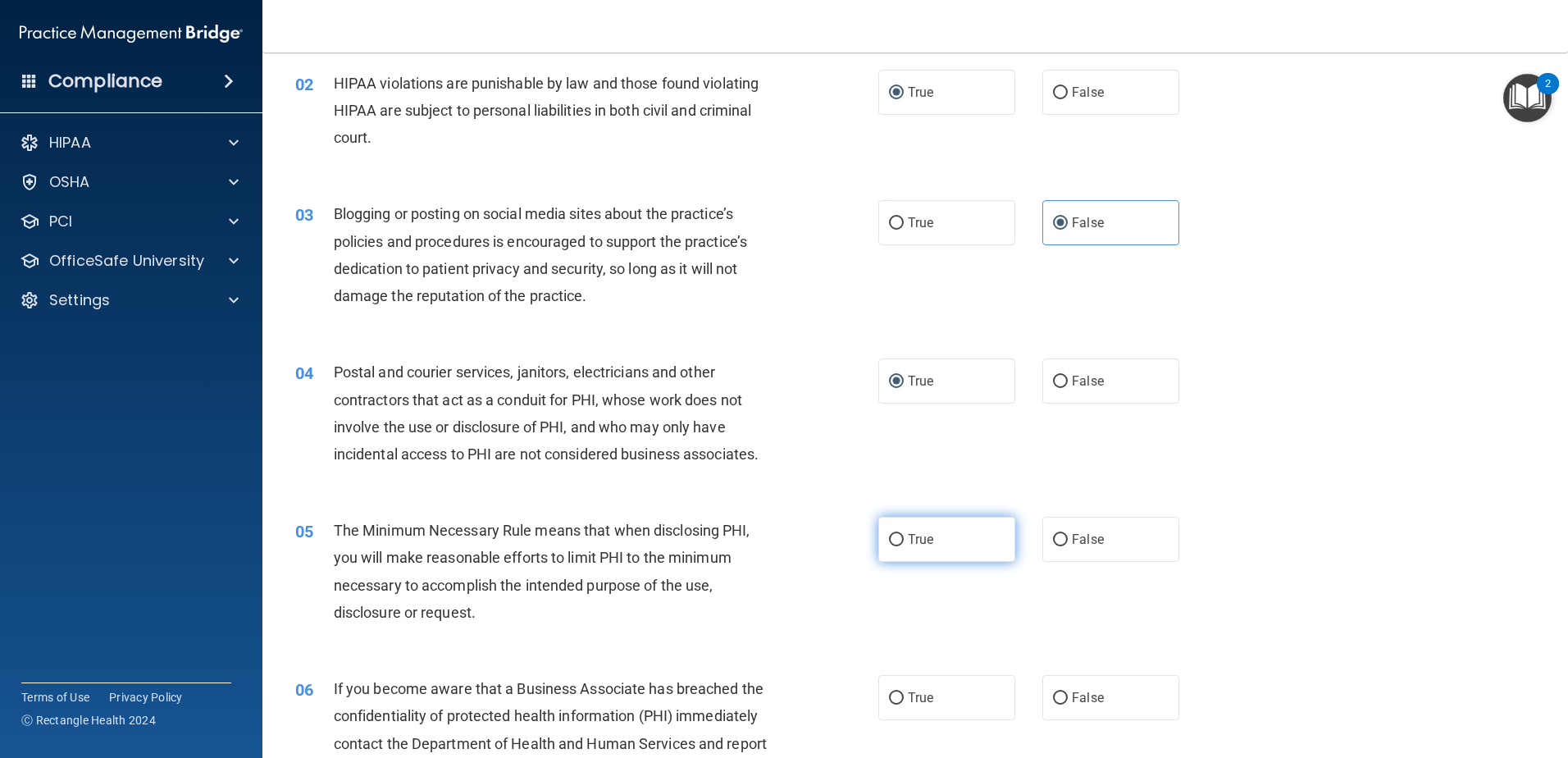
click at [891, 541] on input "True" at bounding box center [896, 541] width 15 height 12
radio input "true"
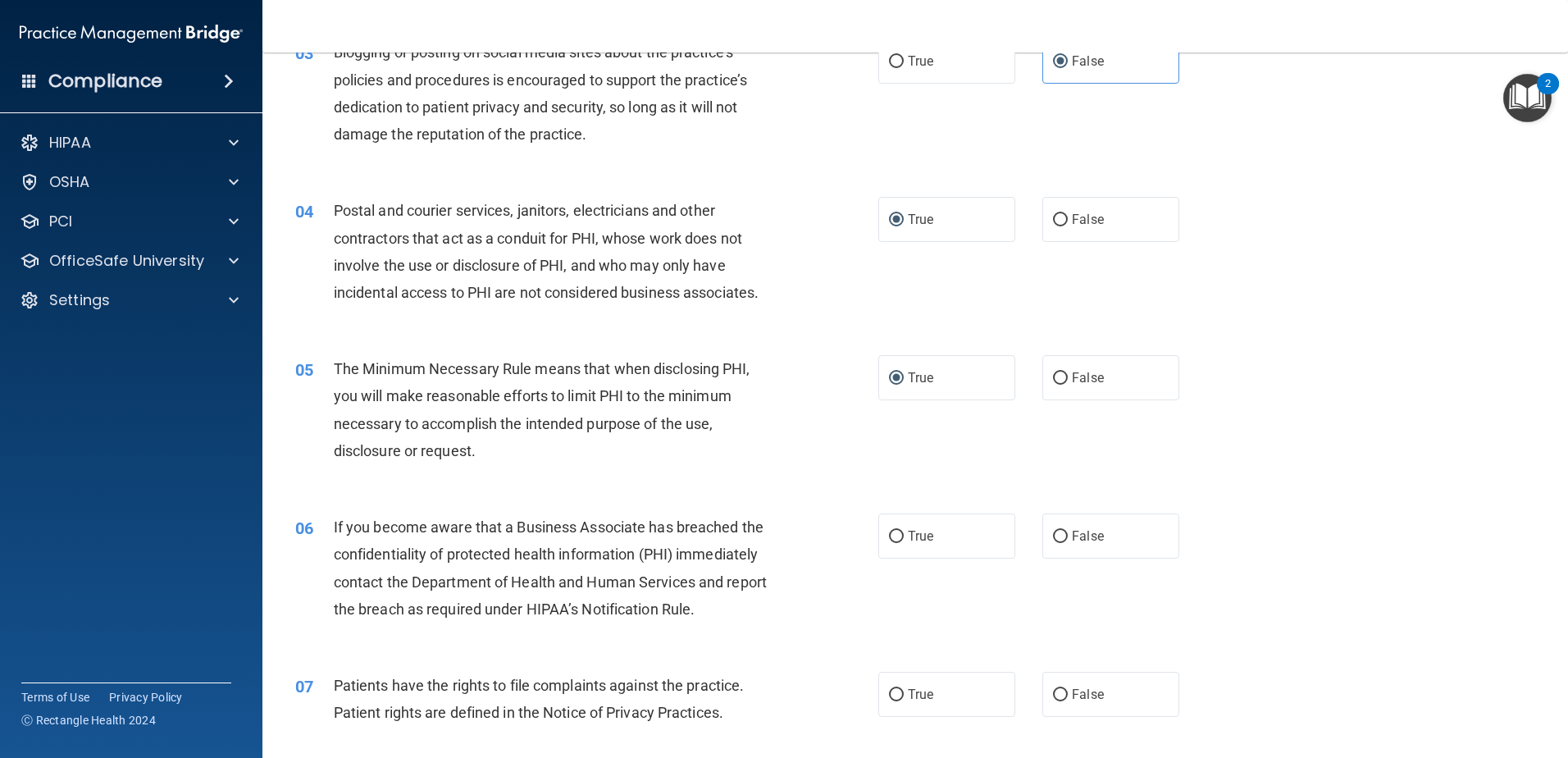
scroll to position [410, 0]
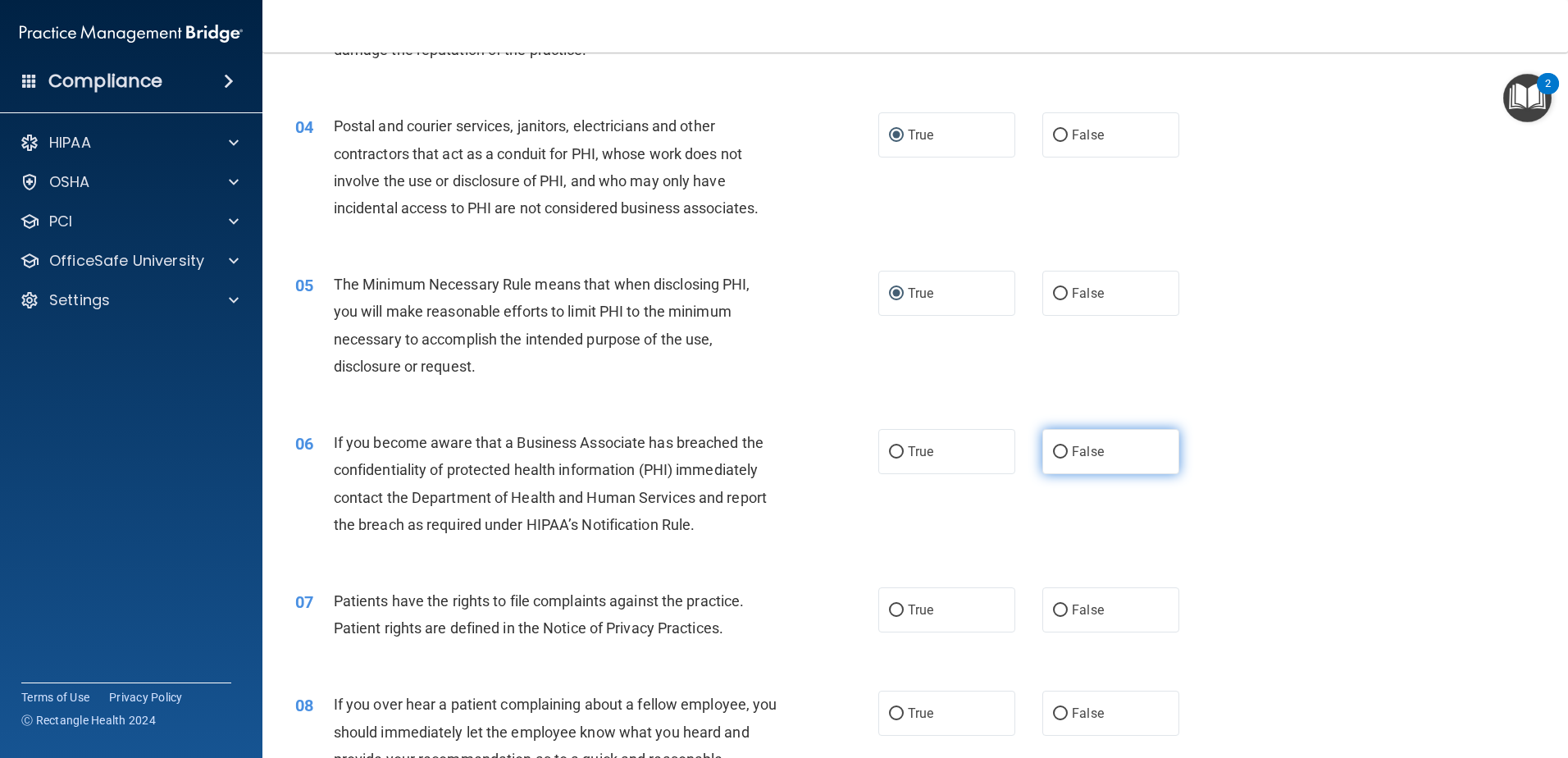
click at [1053, 453] on input "False" at bounding box center [1060, 453] width 15 height 12
radio input "true"
click at [892, 608] on input "True" at bounding box center [896, 612] width 15 height 12
radio input "true"
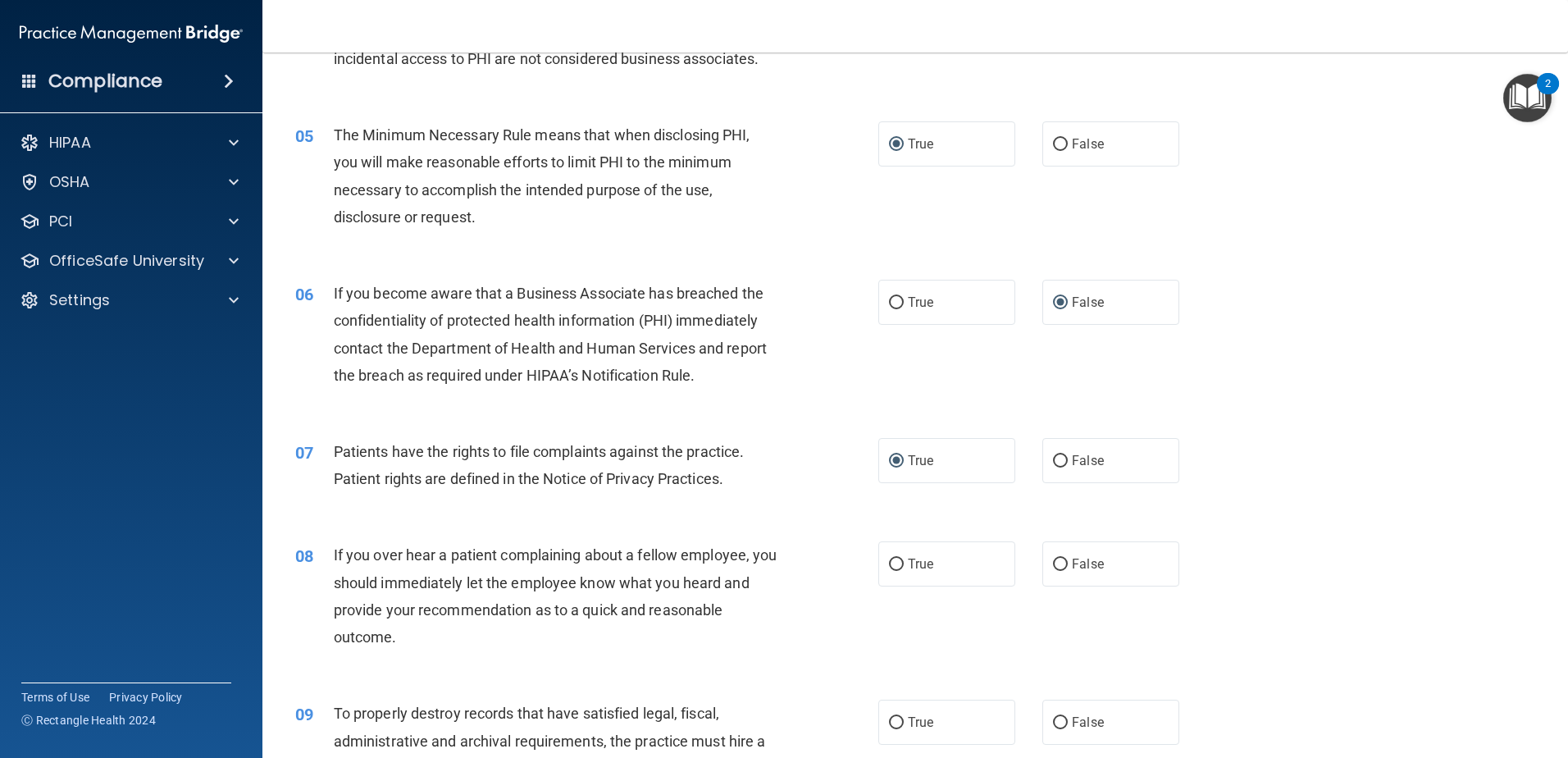
scroll to position [574, 0]
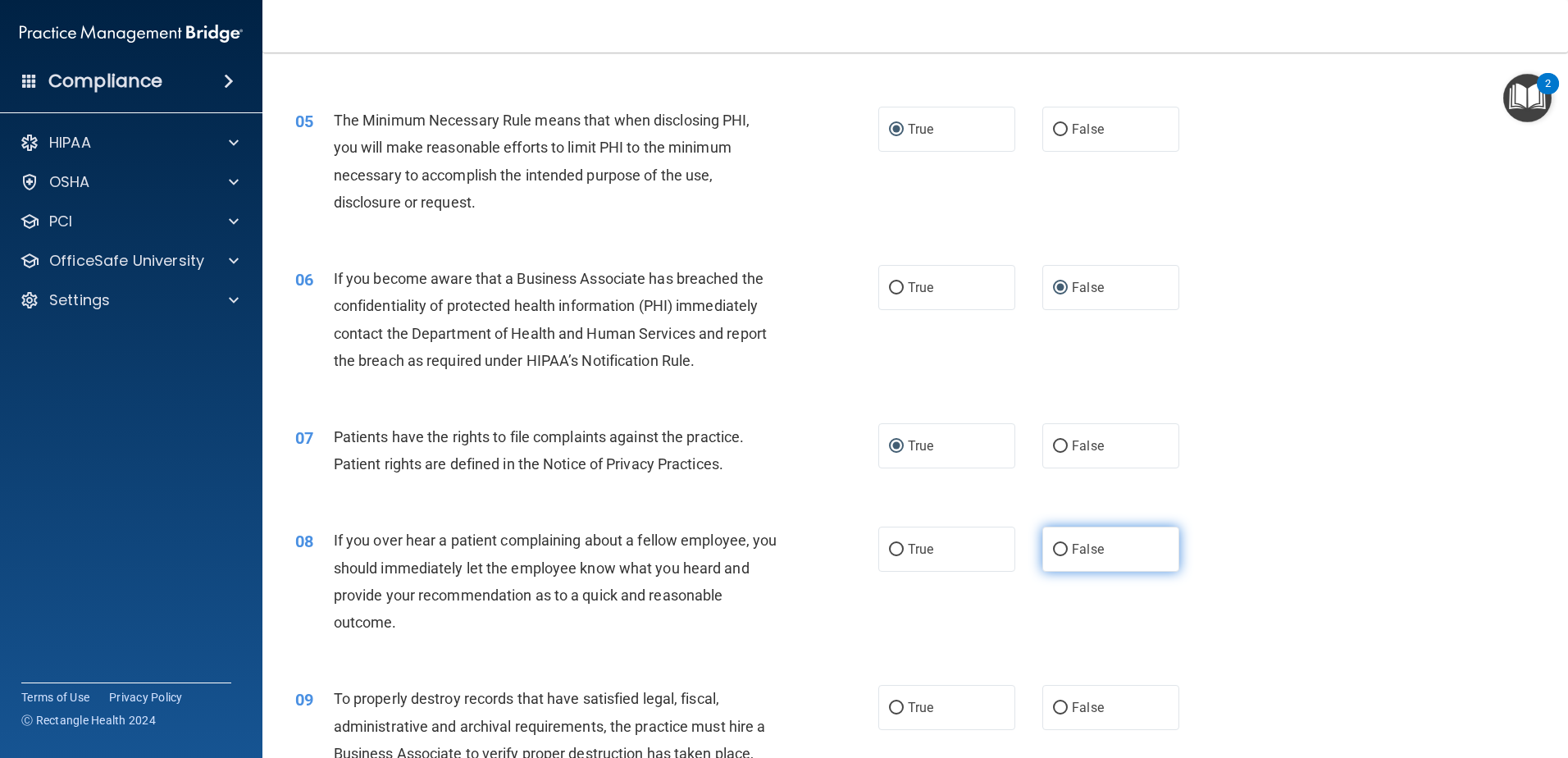
click at [1055, 550] on input "False" at bounding box center [1060, 551] width 15 height 12
radio input "true"
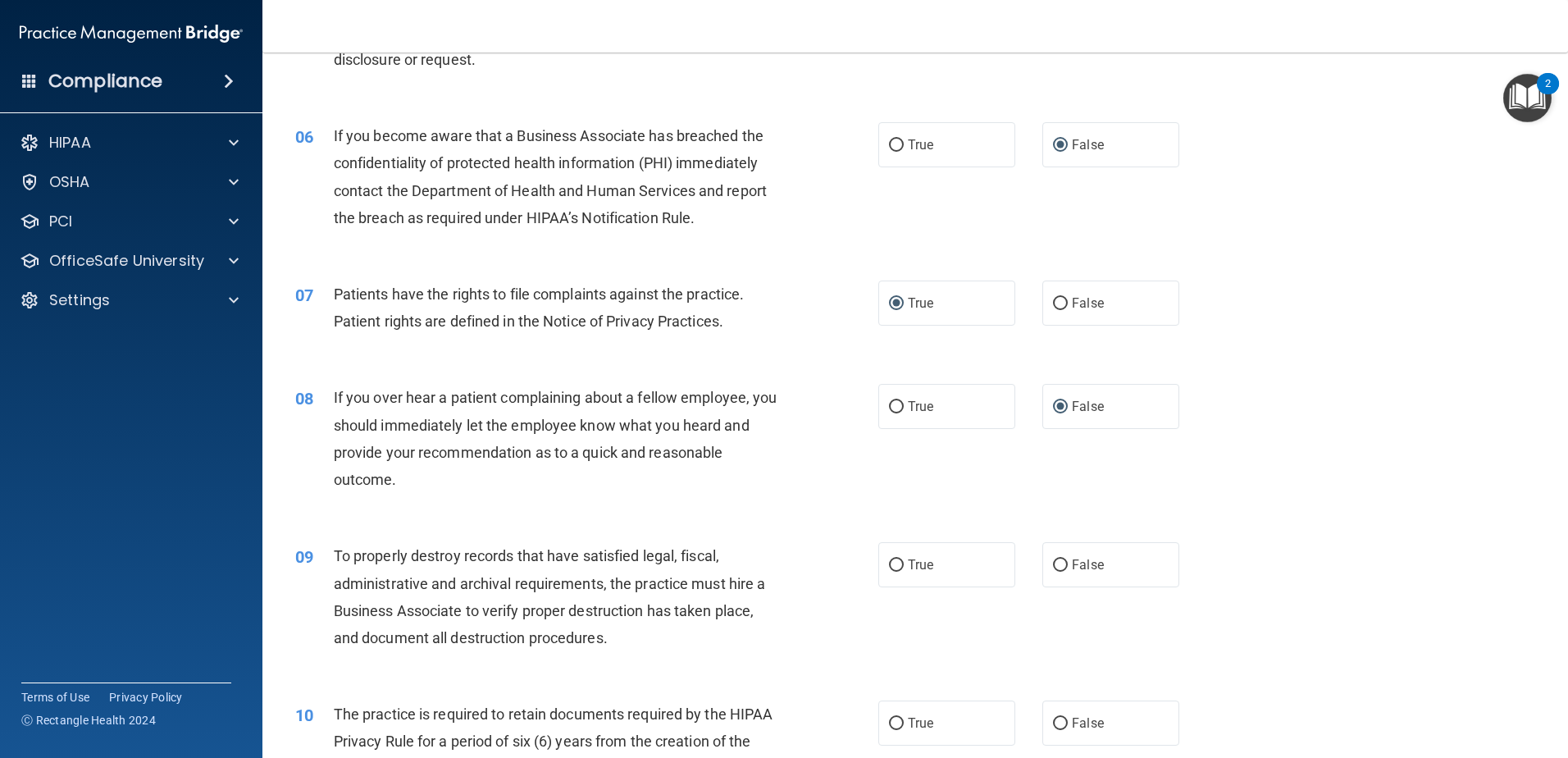
scroll to position [739, 0]
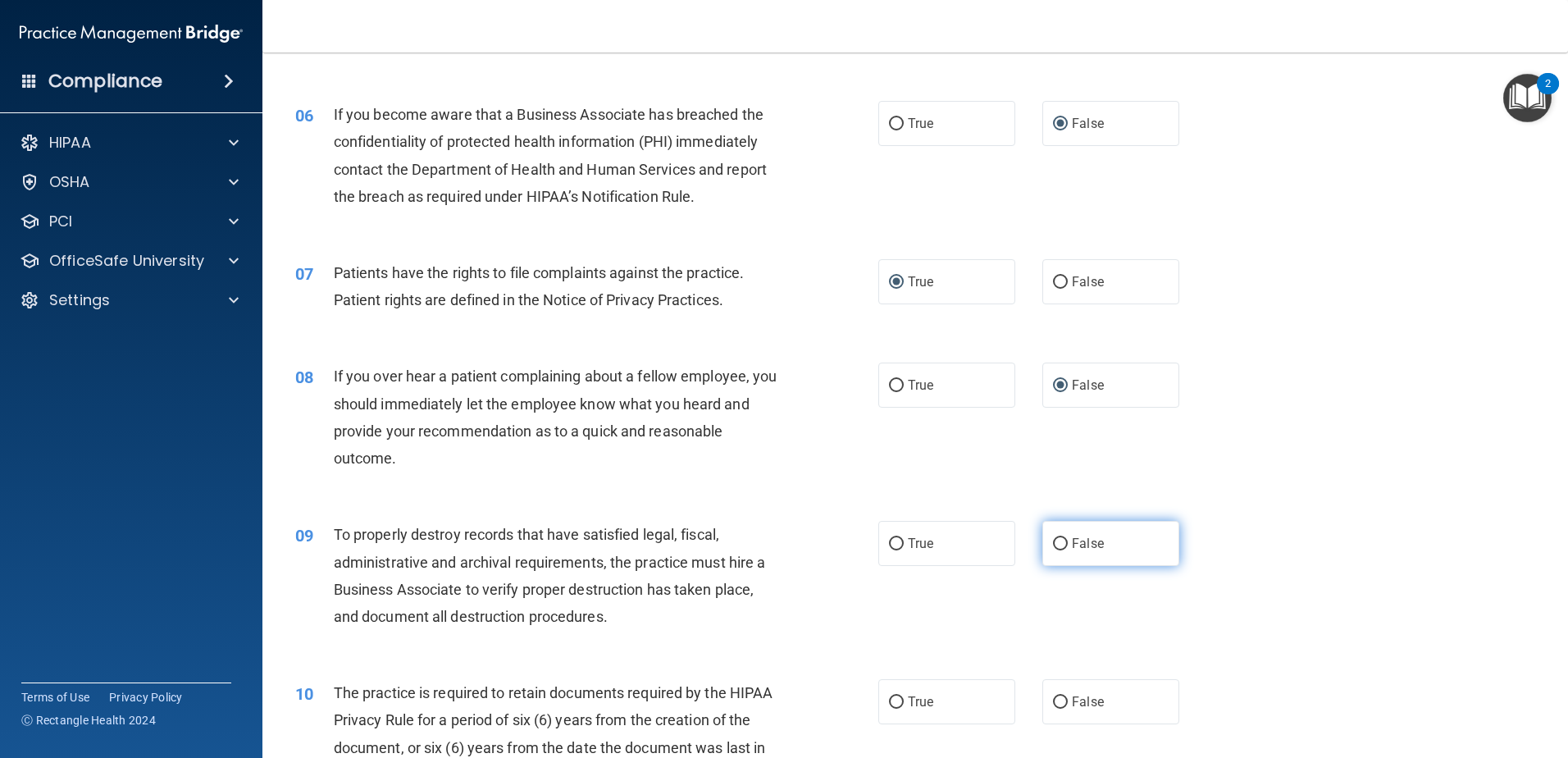
click at [1053, 544] on input "False" at bounding box center [1060, 544] width 15 height 12
radio input "true"
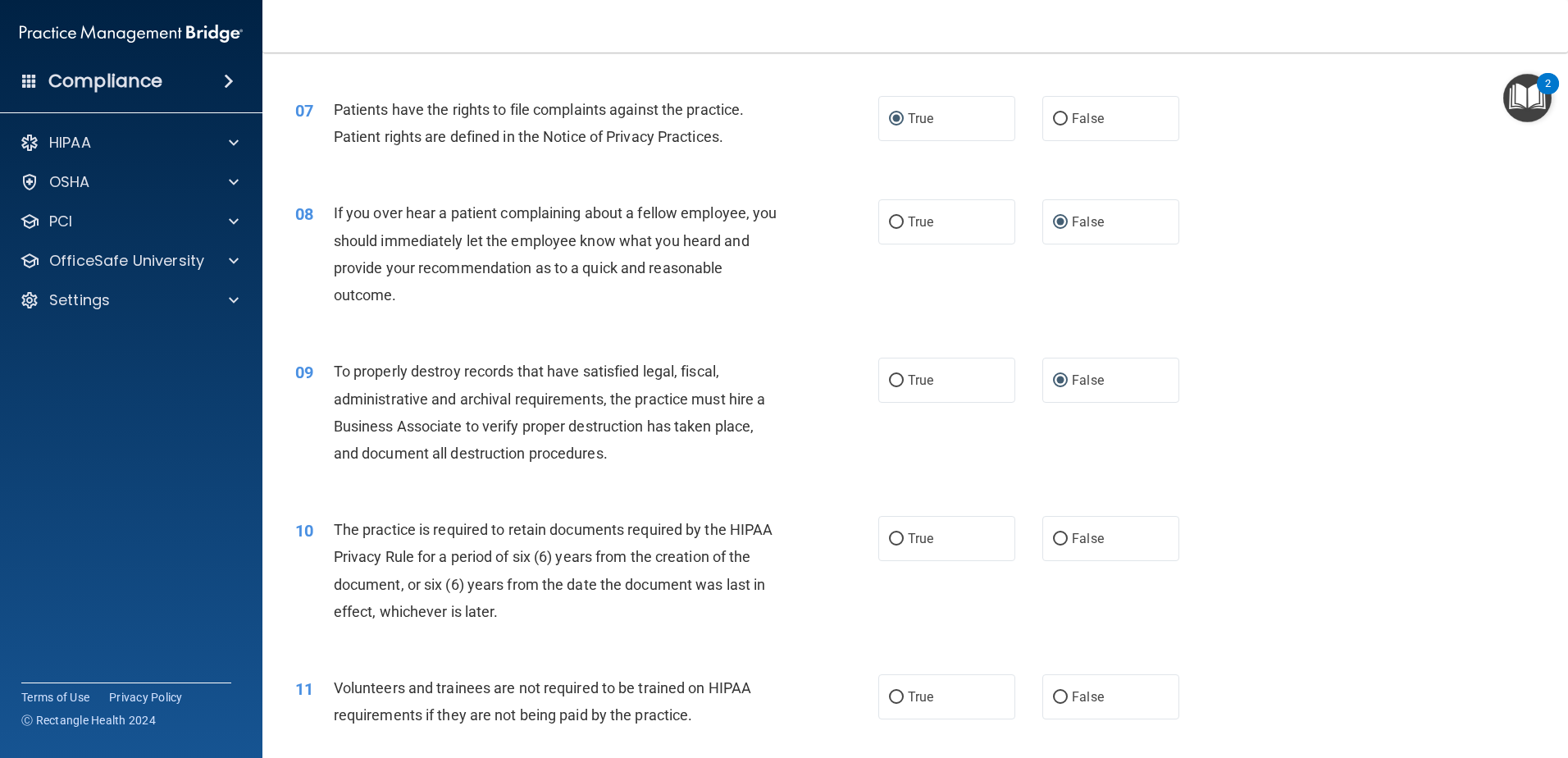
scroll to position [903, 0]
click at [893, 537] on input "True" at bounding box center [896, 539] width 15 height 12
radio input "true"
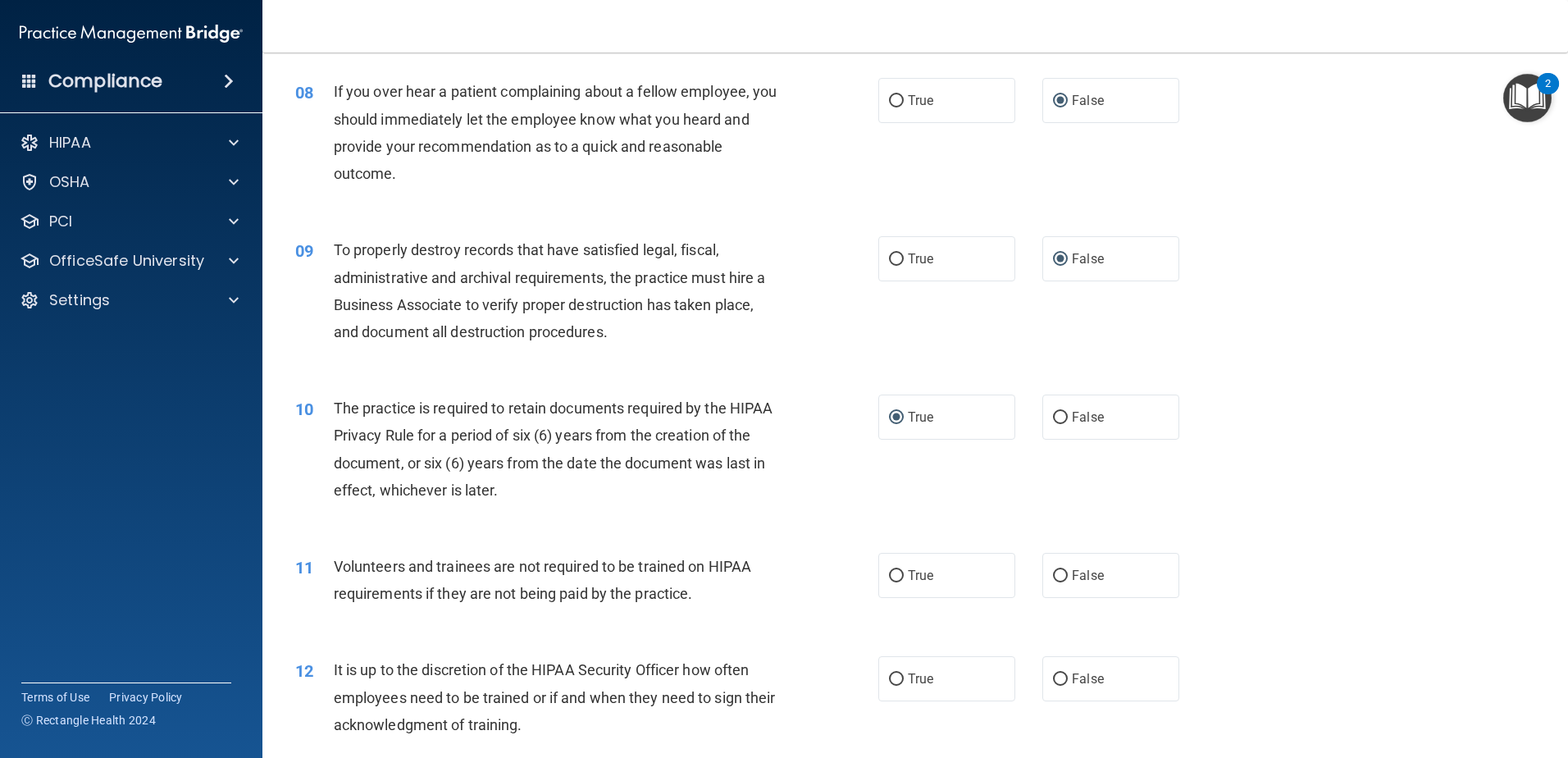
scroll to position [1067, 0]
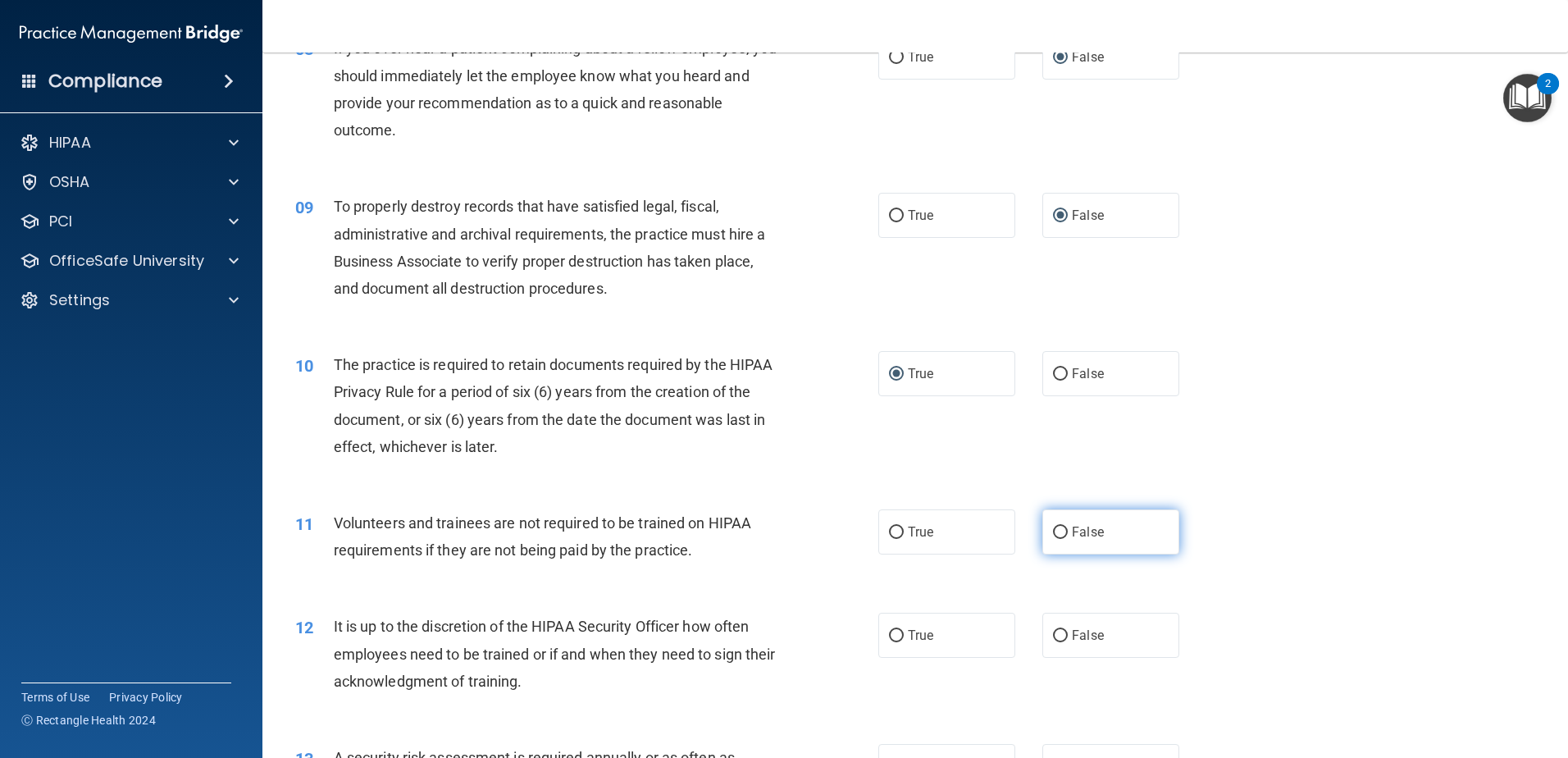
click at [1056, 528] on input "False" at bounding box center [1060, 533] width 15 height 12
radio input "true"
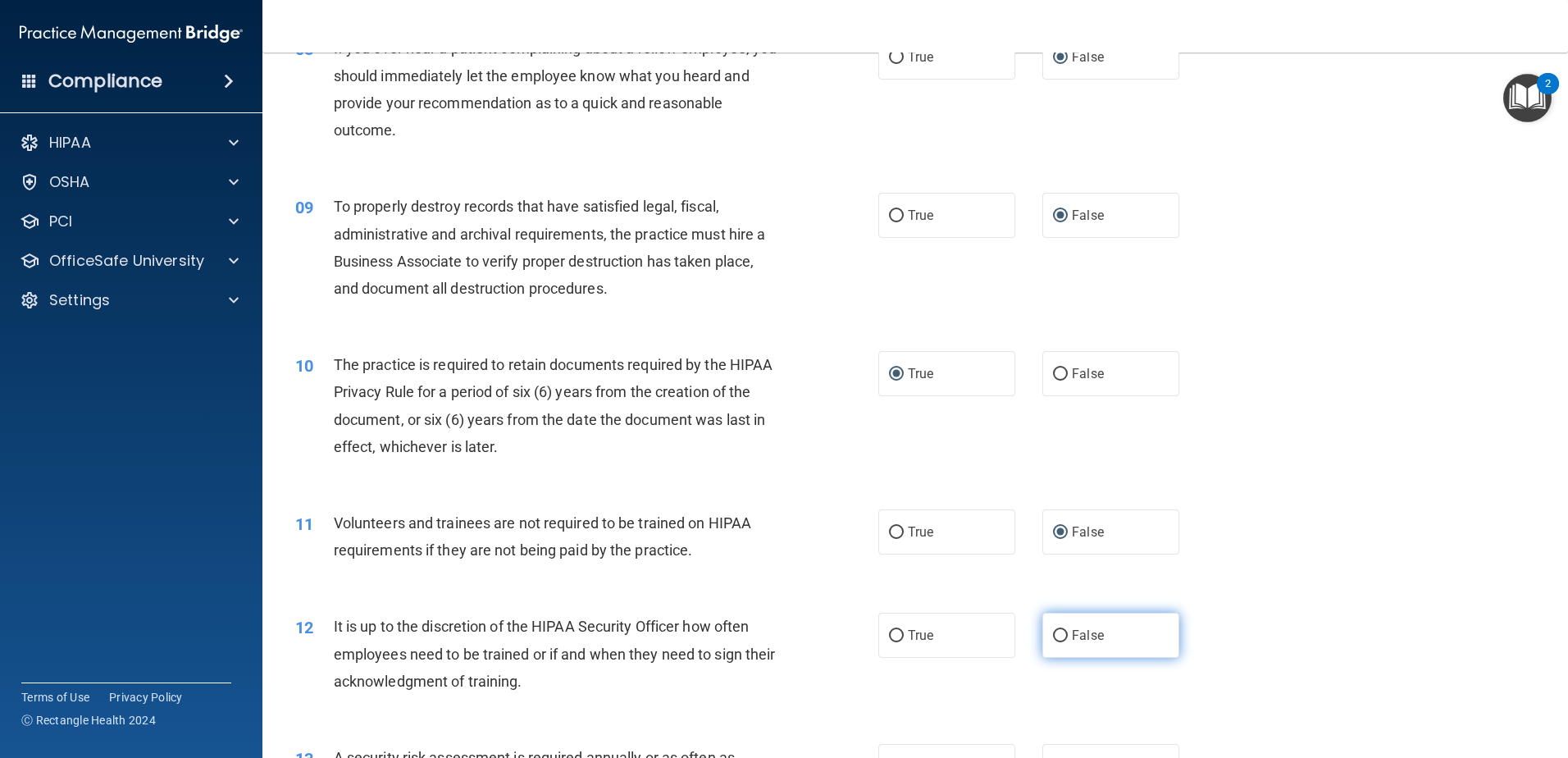
click at [1055, 632] on input "False" at bounding box center [1060, 636] width 15 height 12
radio input "true"
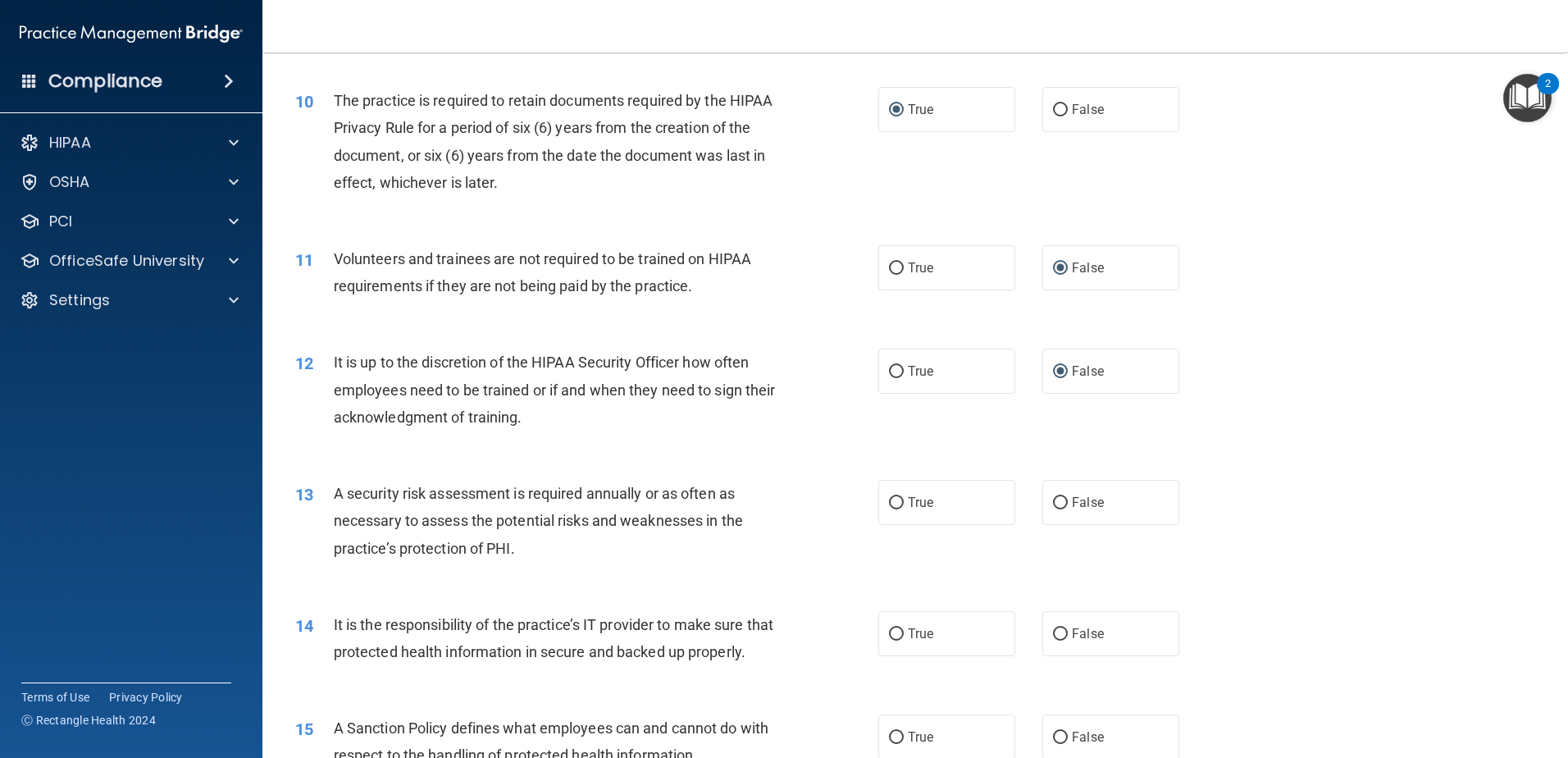
scroll to position [1395, 0]
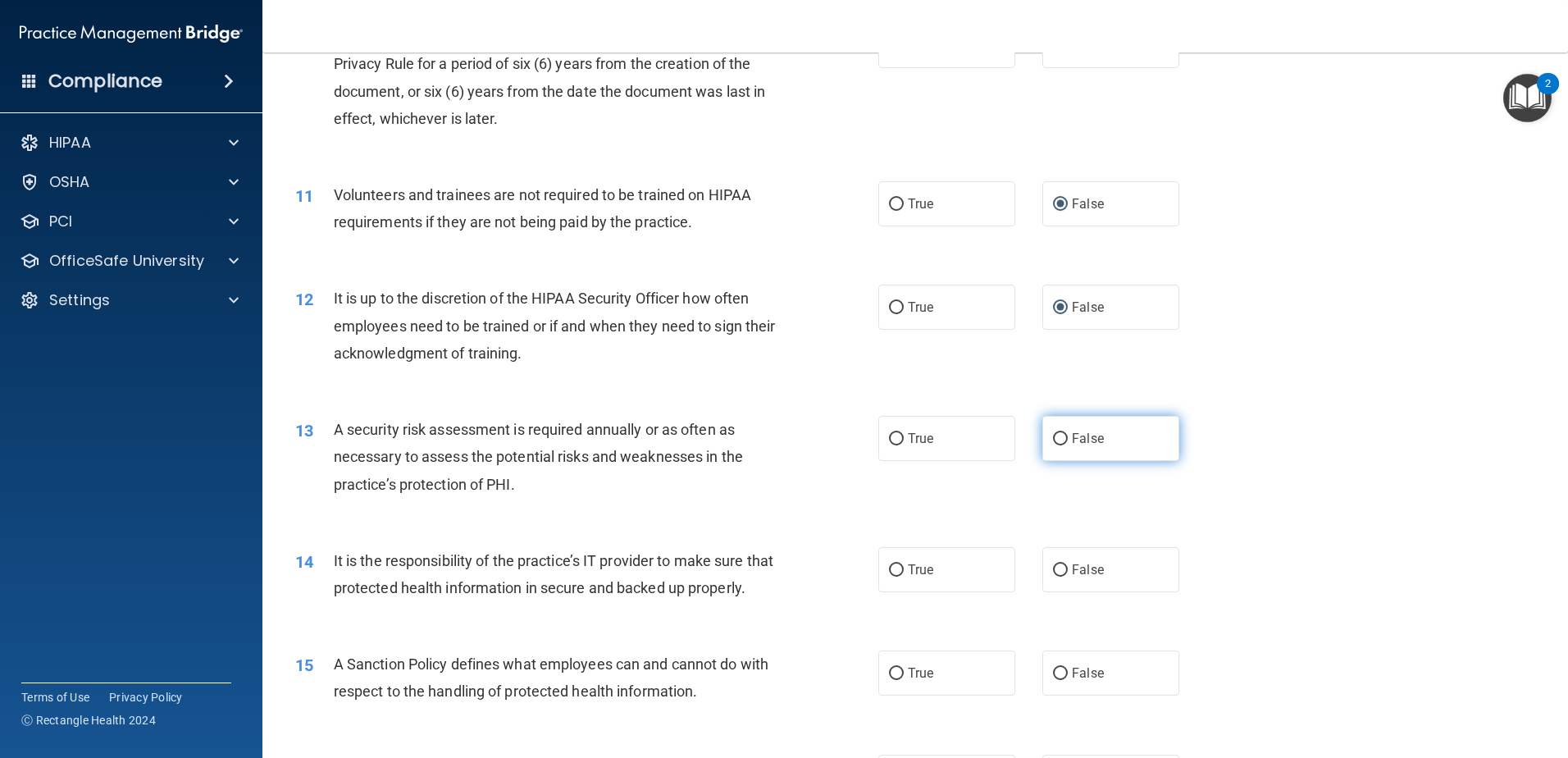
click at [1053, 434] on input "False" at bounding box center [1060, 439] width 15 height 12
radio input "true"
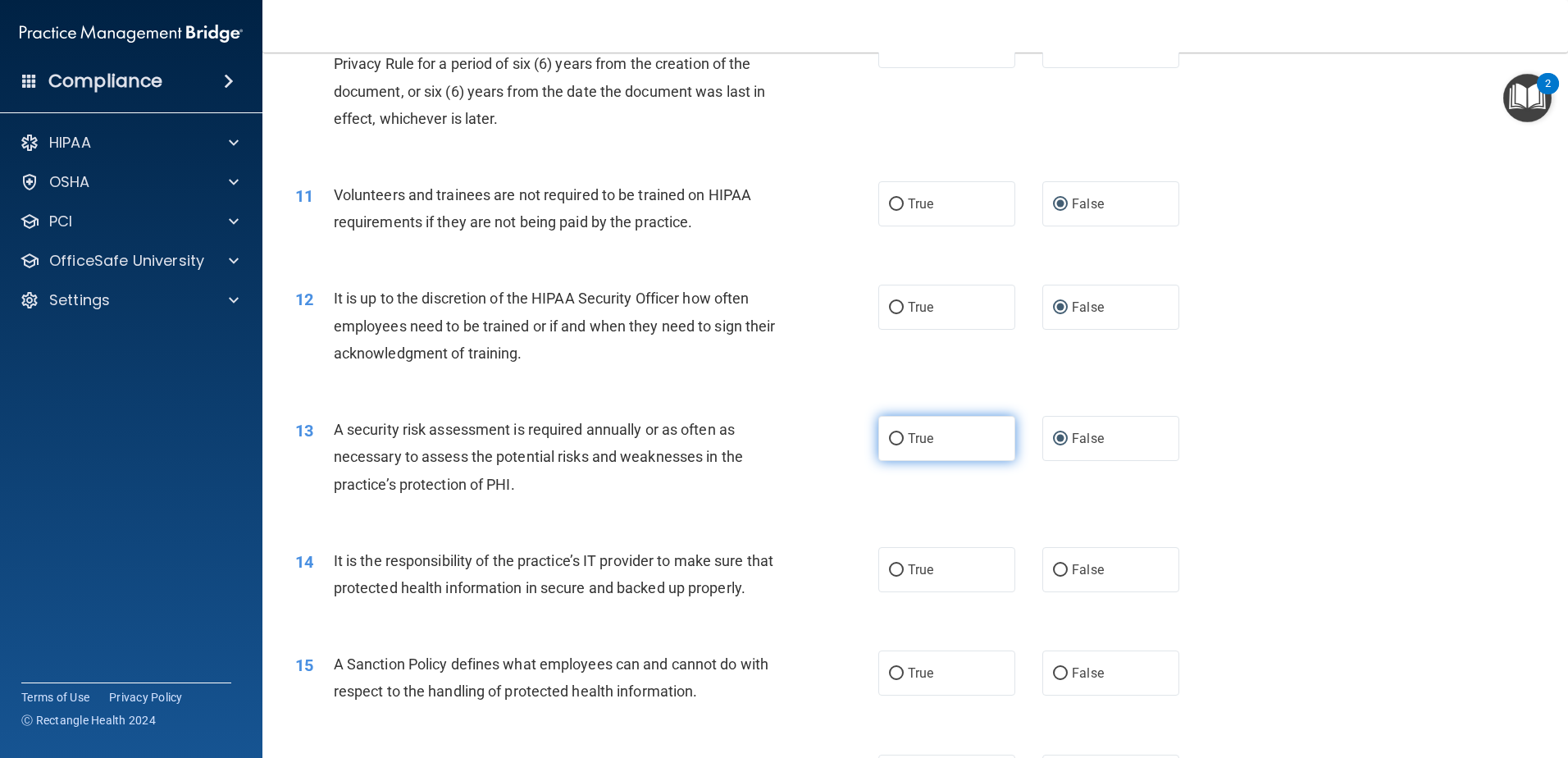
click at [889, 440] on input "True" at bounding box center [896, 439] width 15 height 12
radio input "true"
radio input "false"
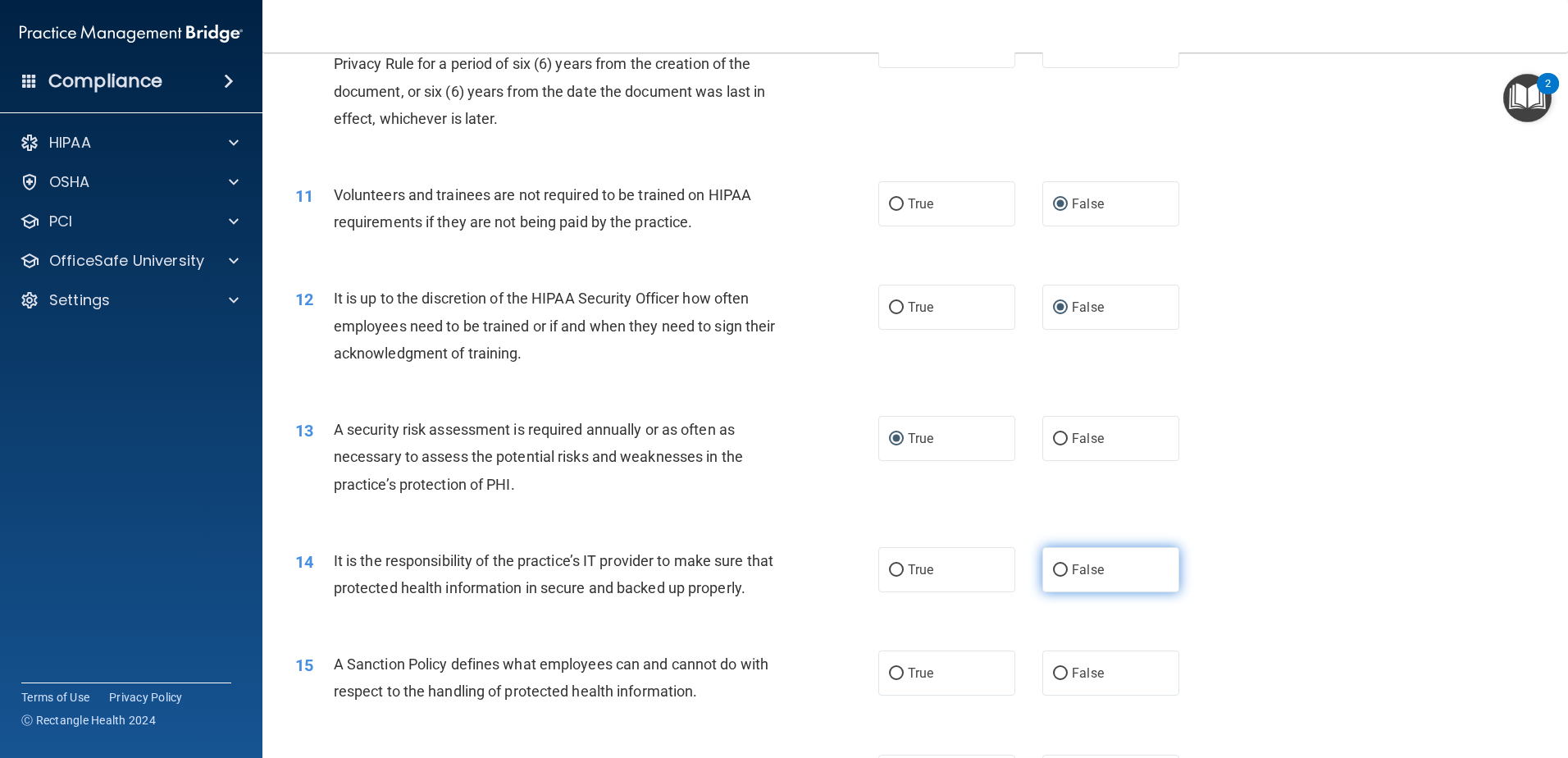
click at [1054, 567] on input "False" at bounding box center [1060, 571] width 15 height 12
radio input "true"
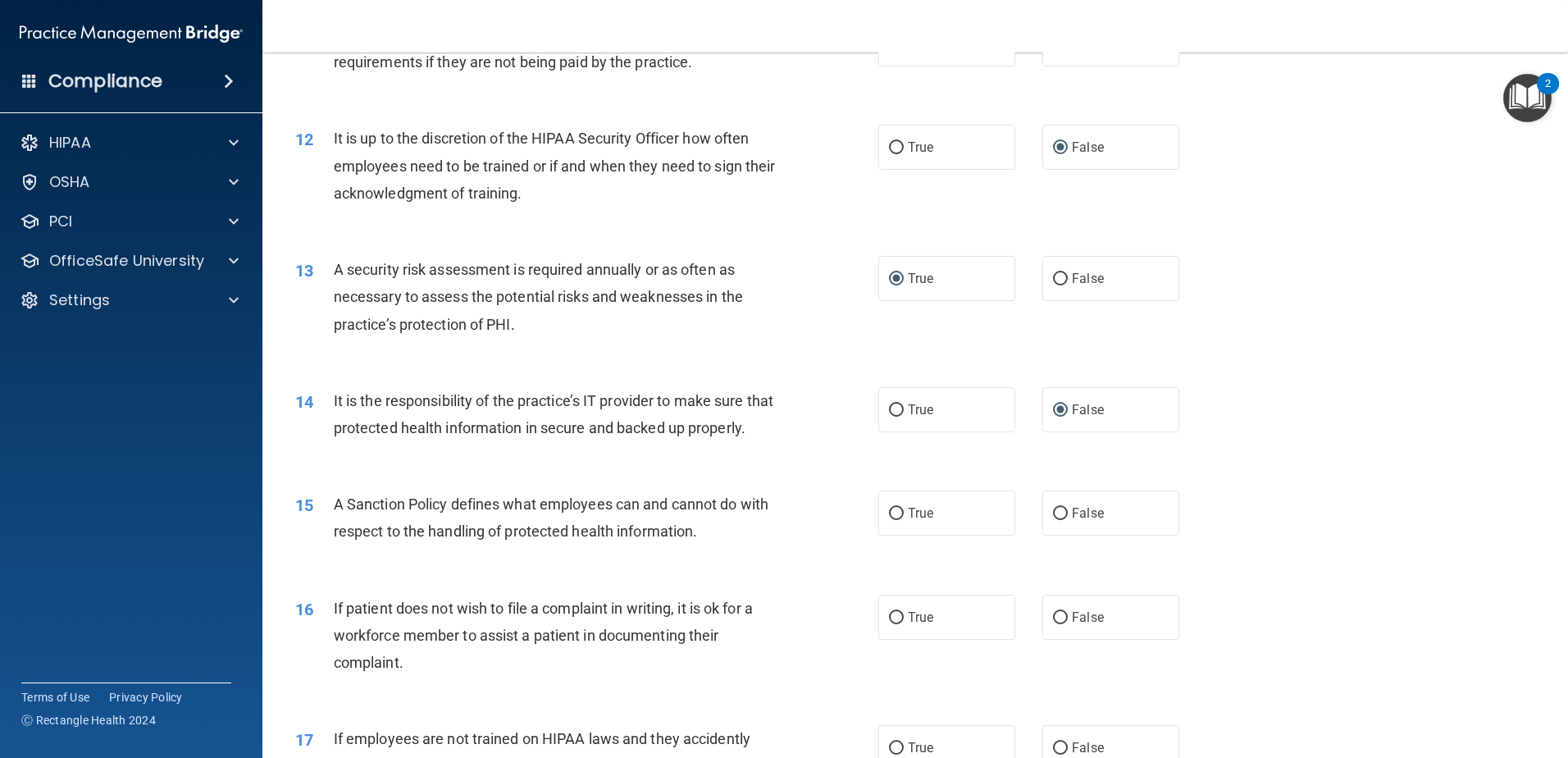
scroll to position [1559, 0]
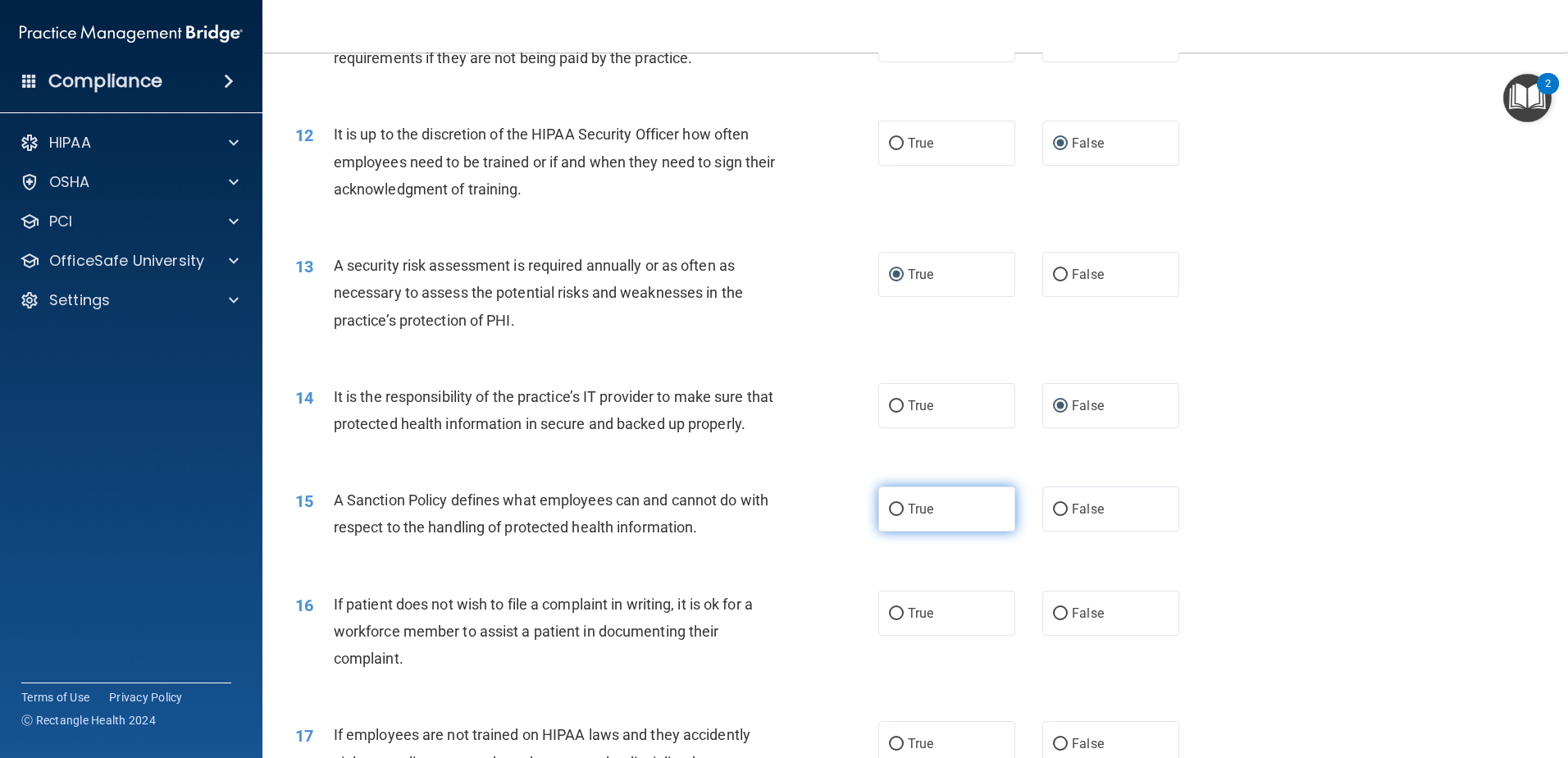
click at [890, 516] on input "True" at bounding box center [896, 510] width 15 height 12
radio input "true"
click at [889, 620] on input "True" at bounding box center [896, 614] width 15 height 12
radio input "true"
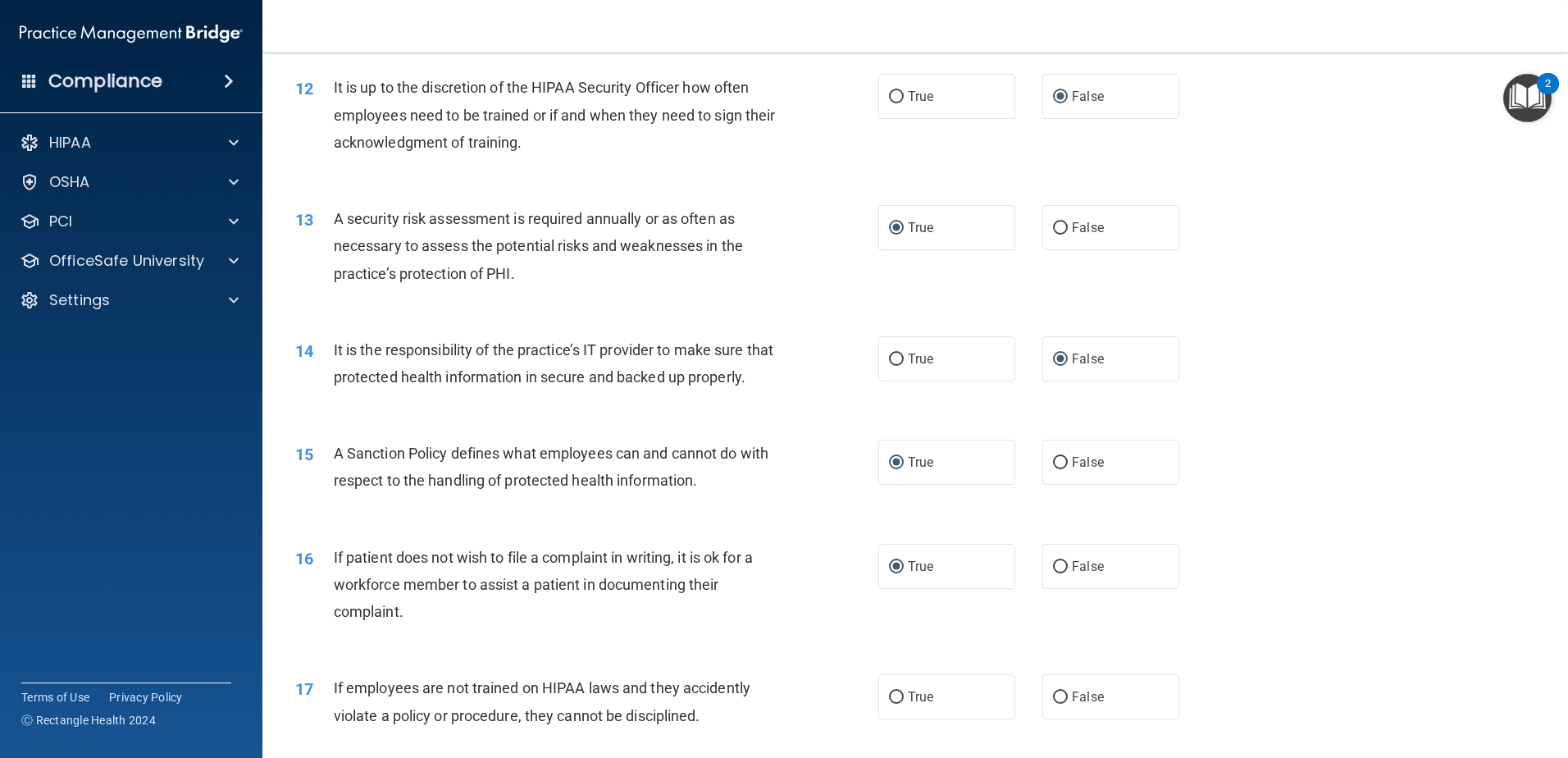
scroll to position [1723, 0]
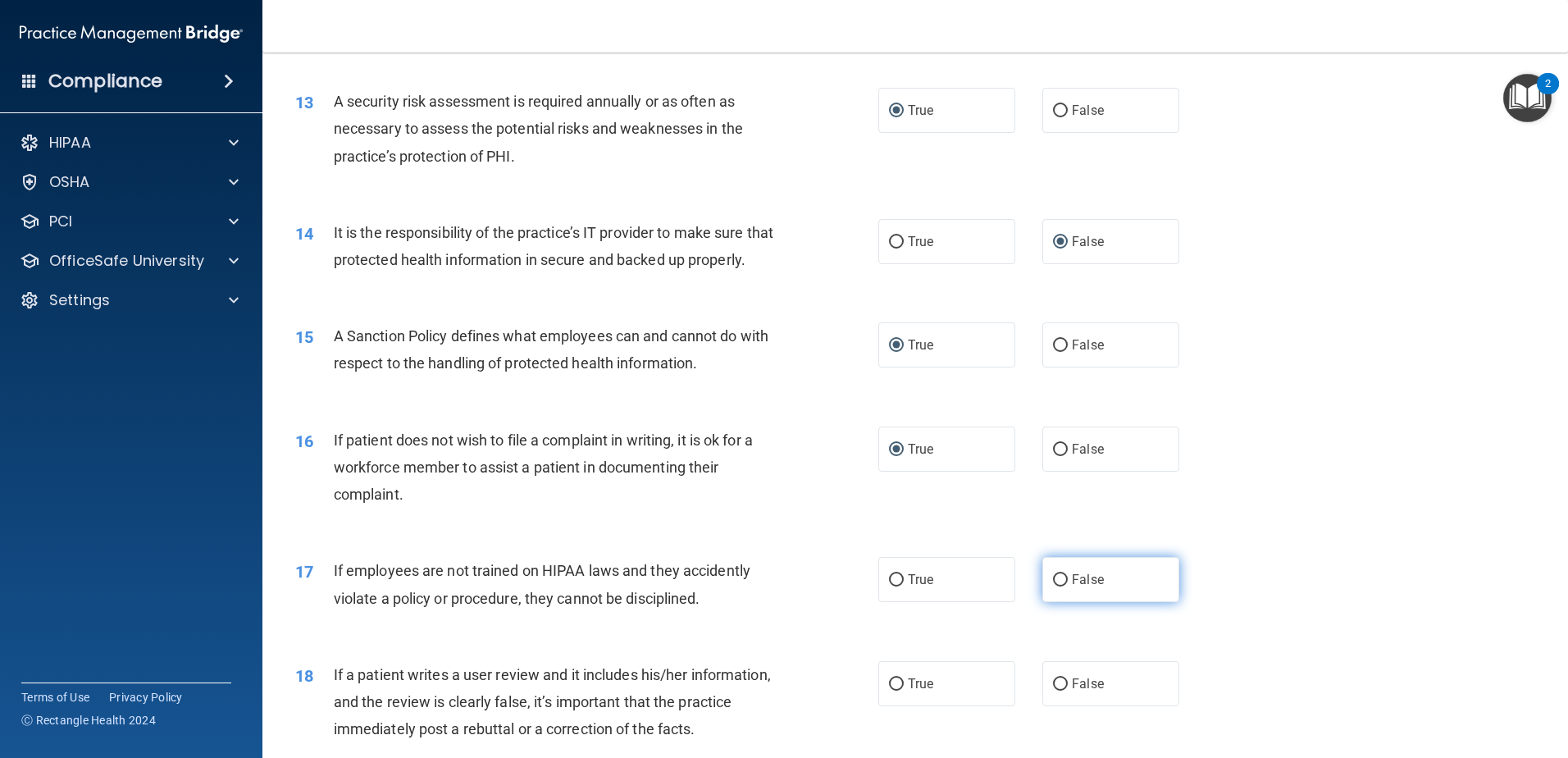
click at [1053, 587] on input "False" at bounding box center [1060, 581] width 15 height 12
radio input "true"
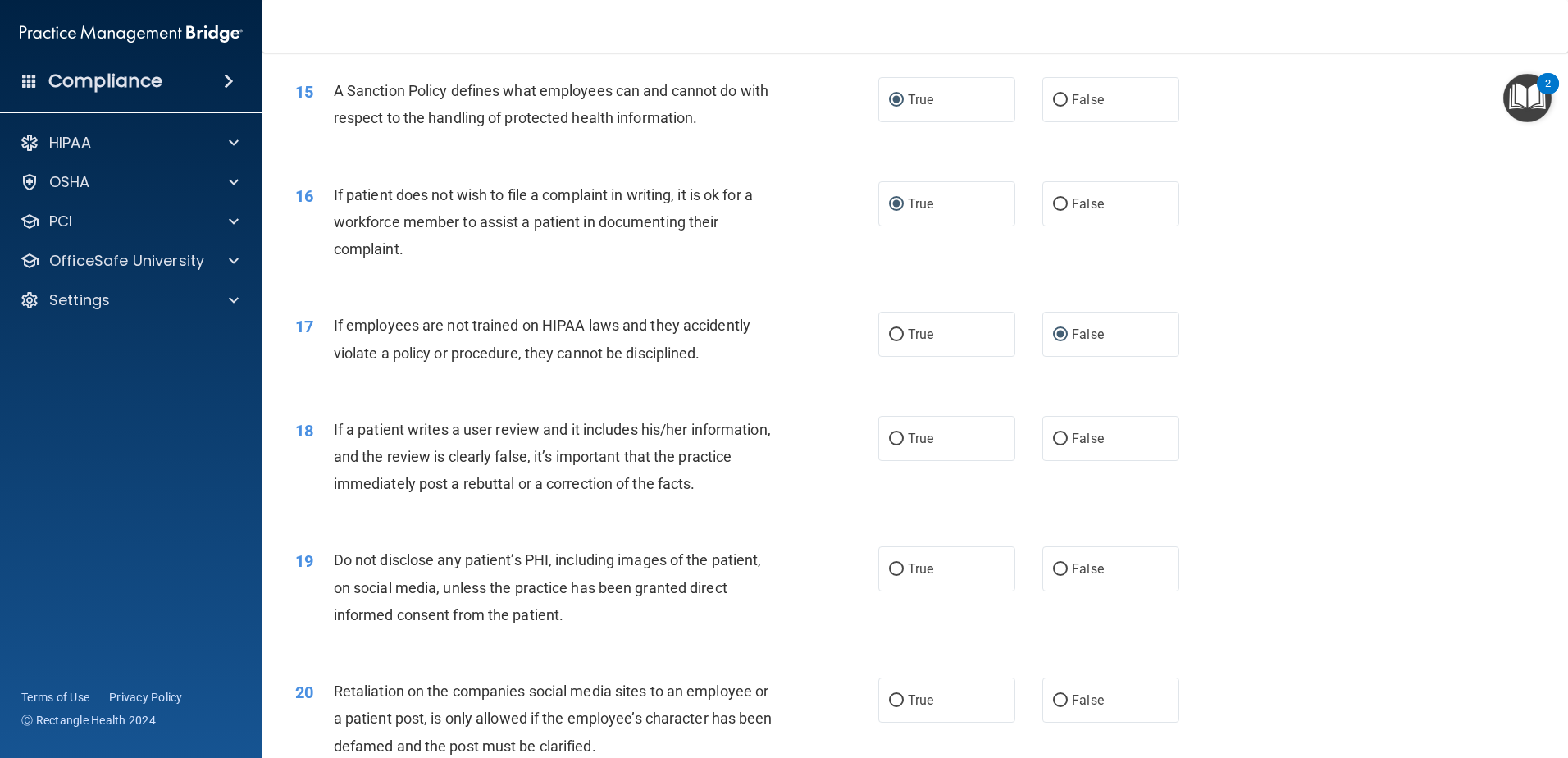
scroll to position [1970, 0]
click at [1053, 445] on input "False" at bounding box center [1060, 439] width 15 height 12
radio input "true"
click at [1057, 575] on input "False" at bounding box center [1060, 569] width 15 height 12
radio input "true"
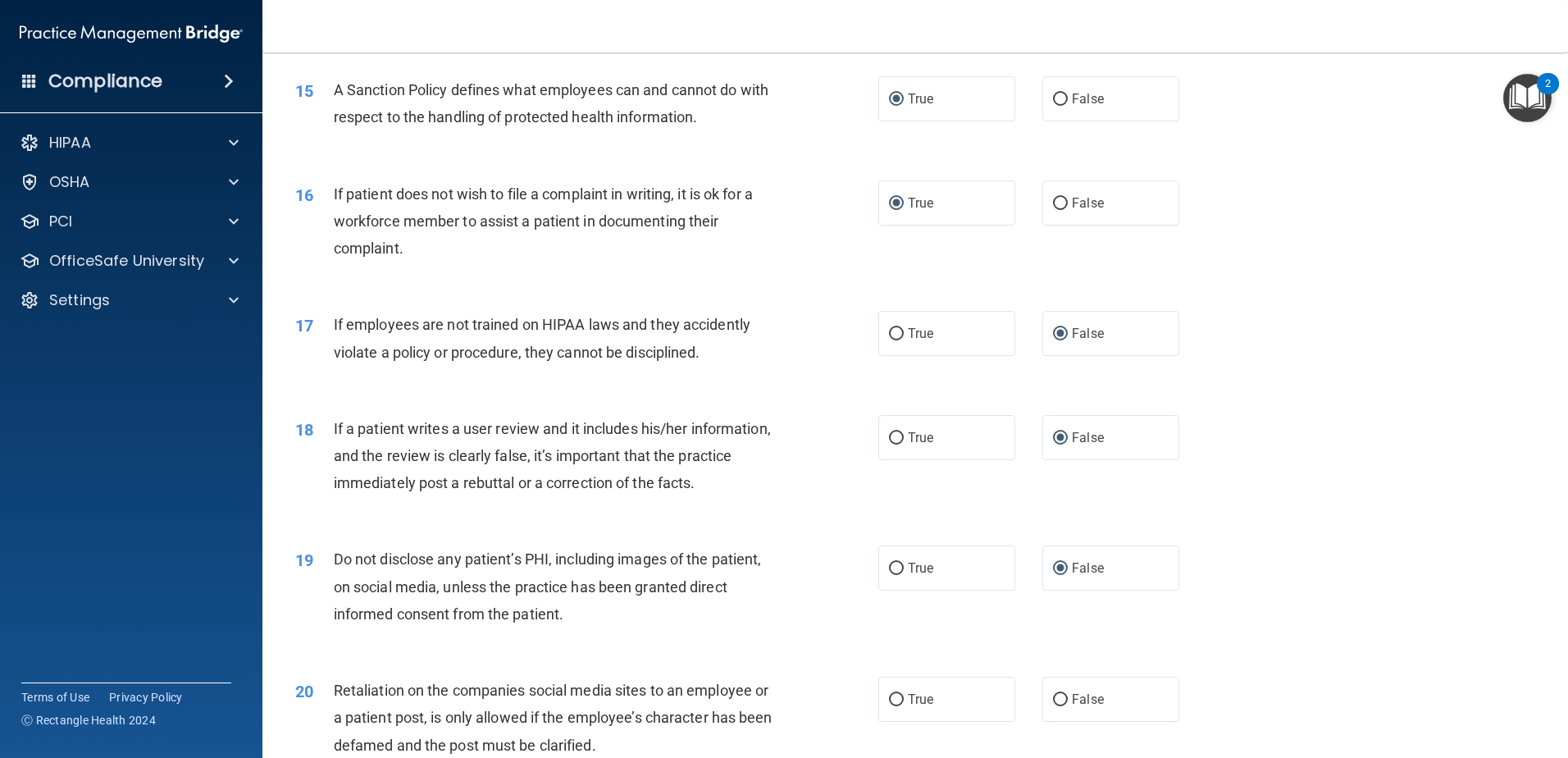
scroll to position [2052, 0]
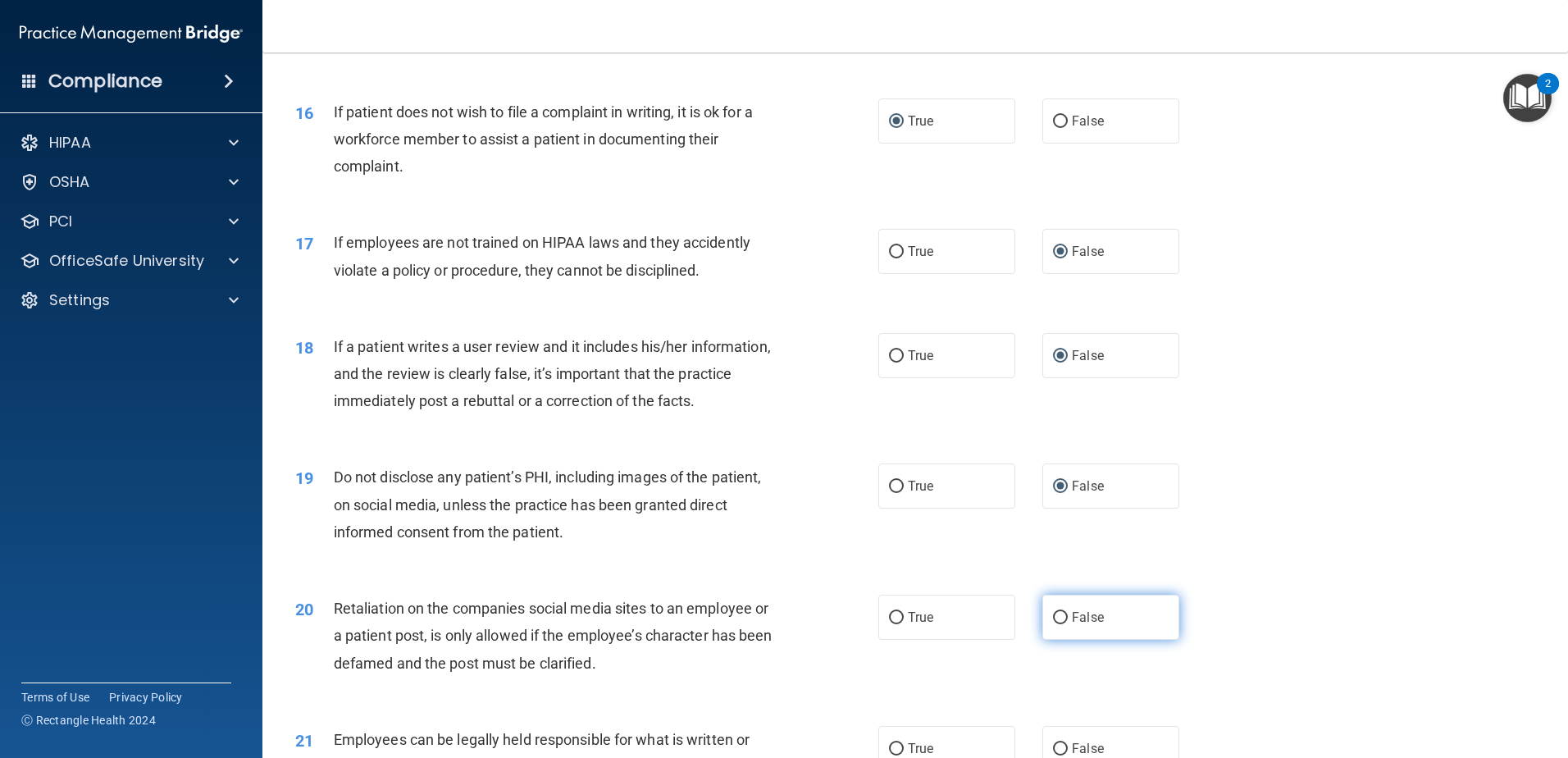
click at [1053, 625] on input "False" at bounding box center [1060, 619] width 15 height 12
radio input "true"
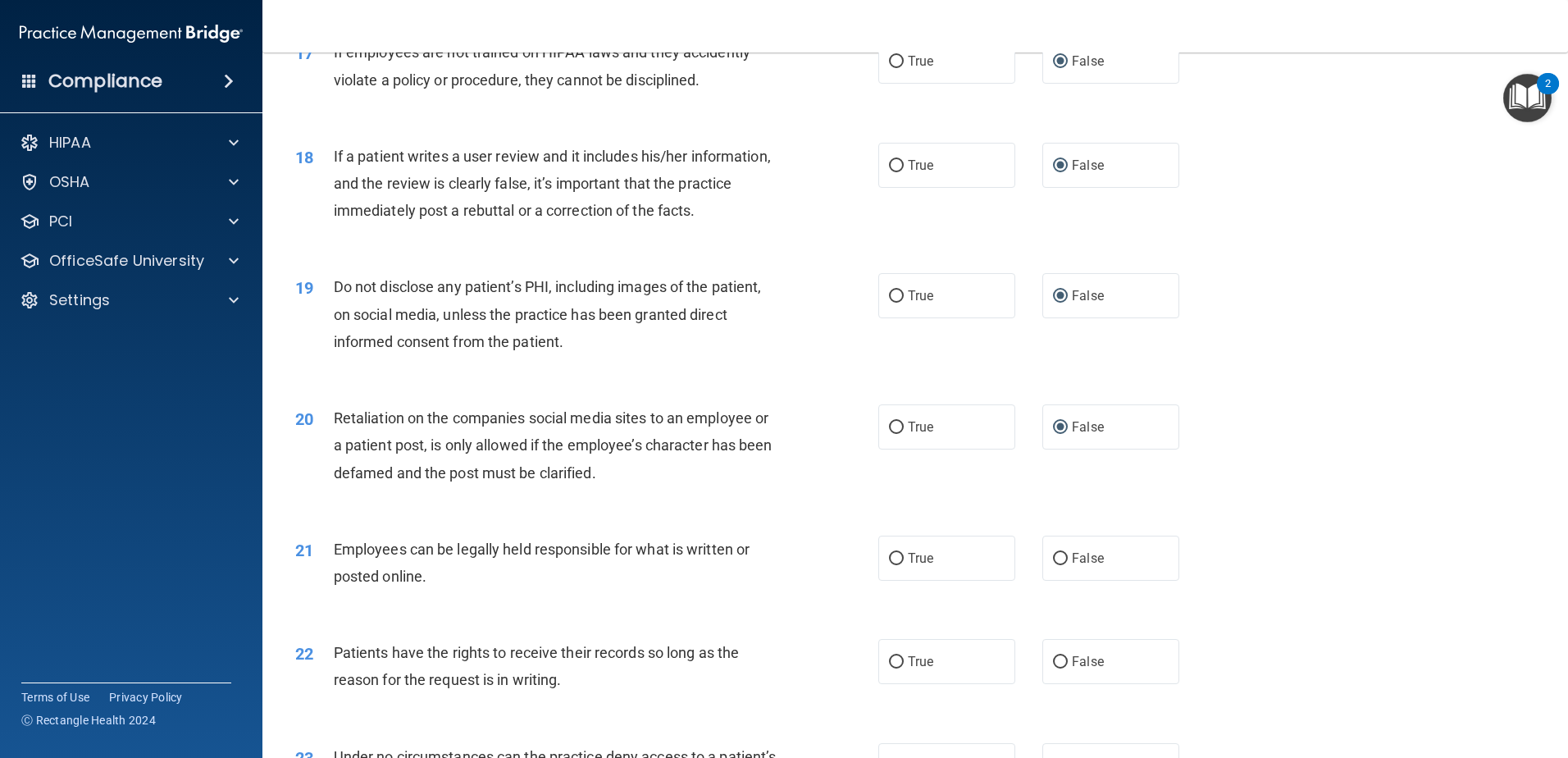
scroll to position [2380, 0]
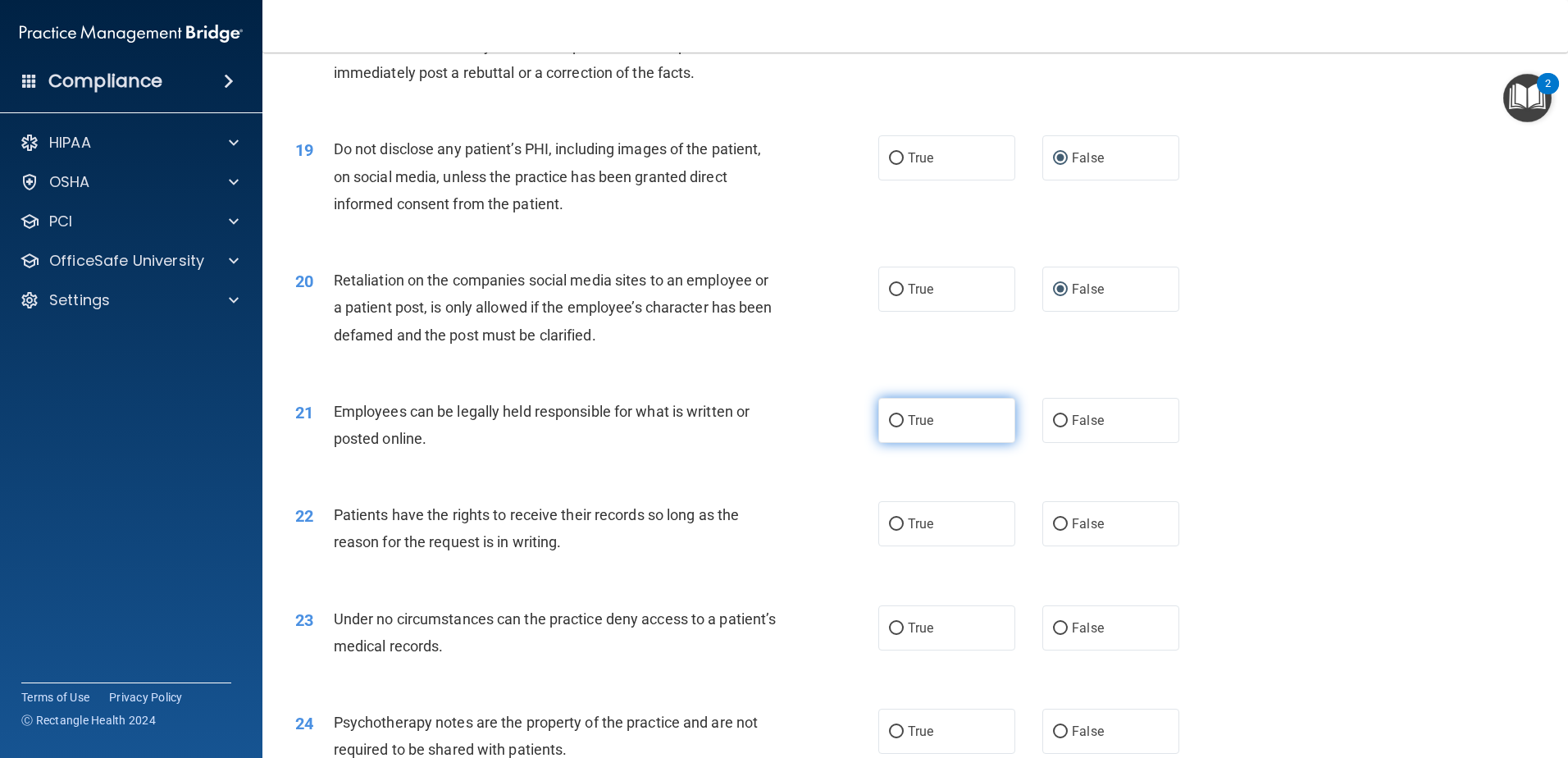
click at [893, 428] on input "True" at bounding box center [896, 422] width 15 height 12
radio input "true"
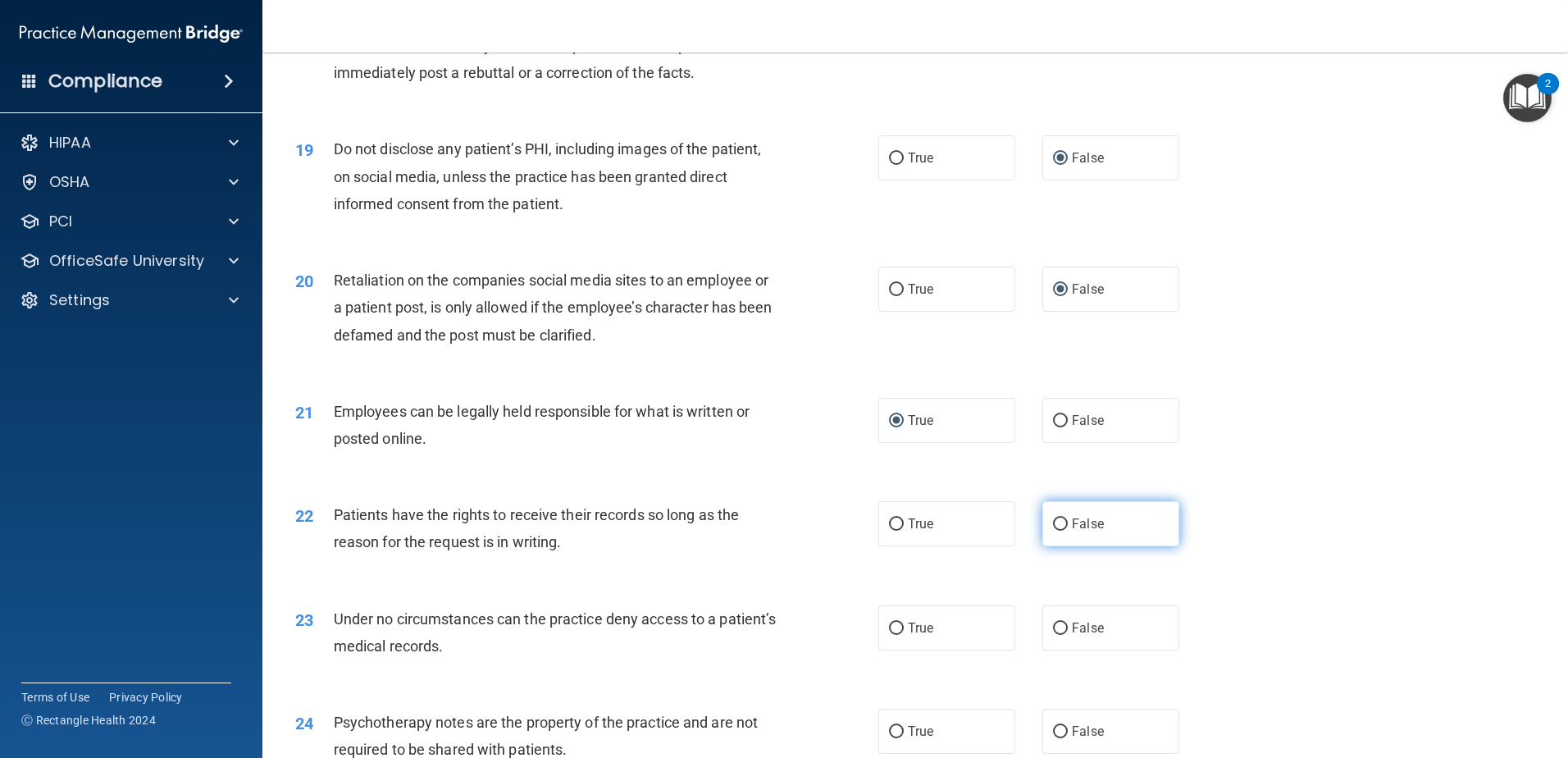
click at [1053, 531] on input "False" at bounding box center [1060, 525] width 15 height 12
radio input "true"
click at [1053, 635] on input "False" at bounding box center [1060, 629] width 15 height 12
radio input "true"
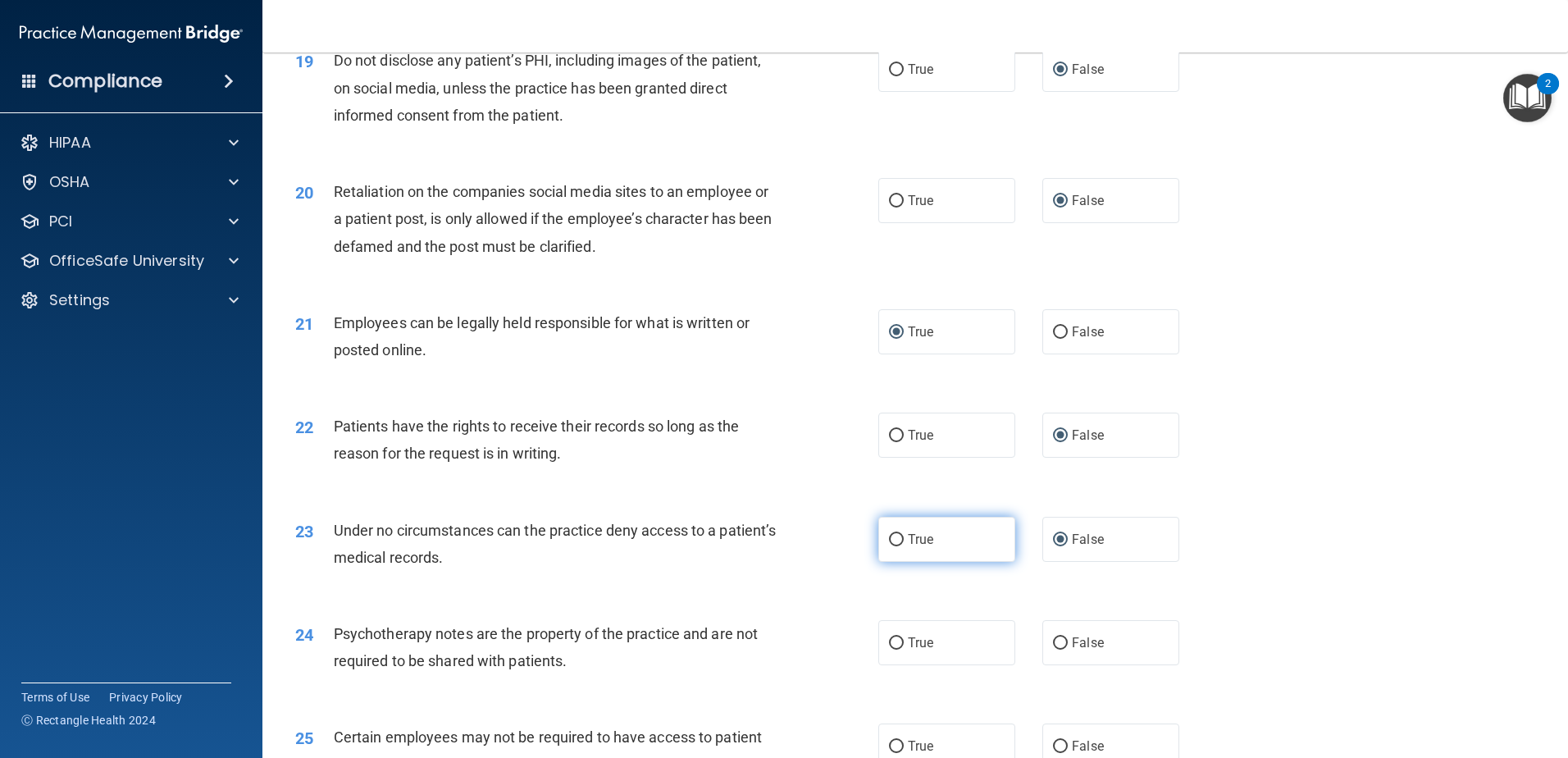
scroll to position [2544, 0]
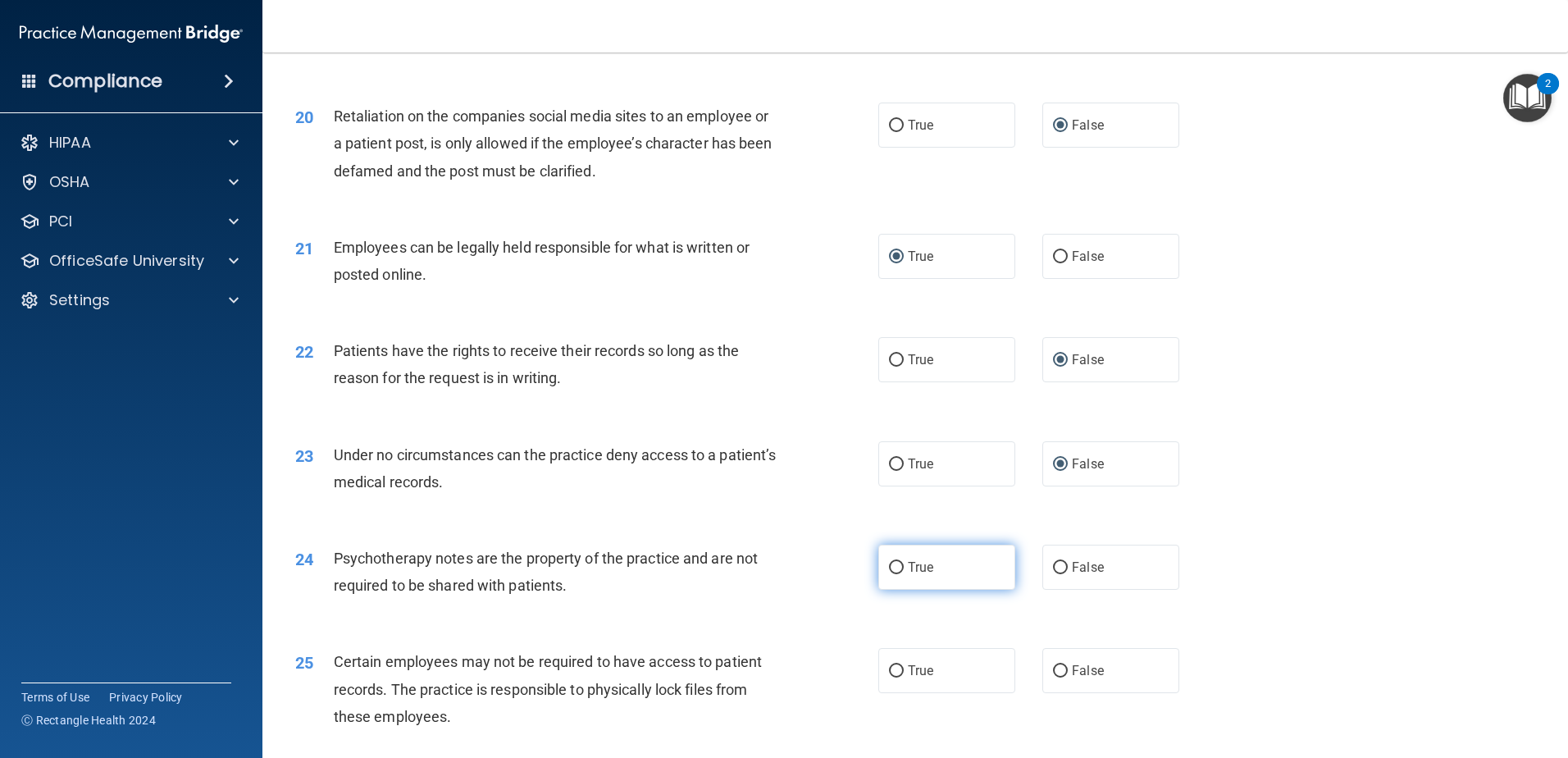
click at [889, 574] on input "True" at bounding box center [896, 568] width 15 height 12
radio input "true"
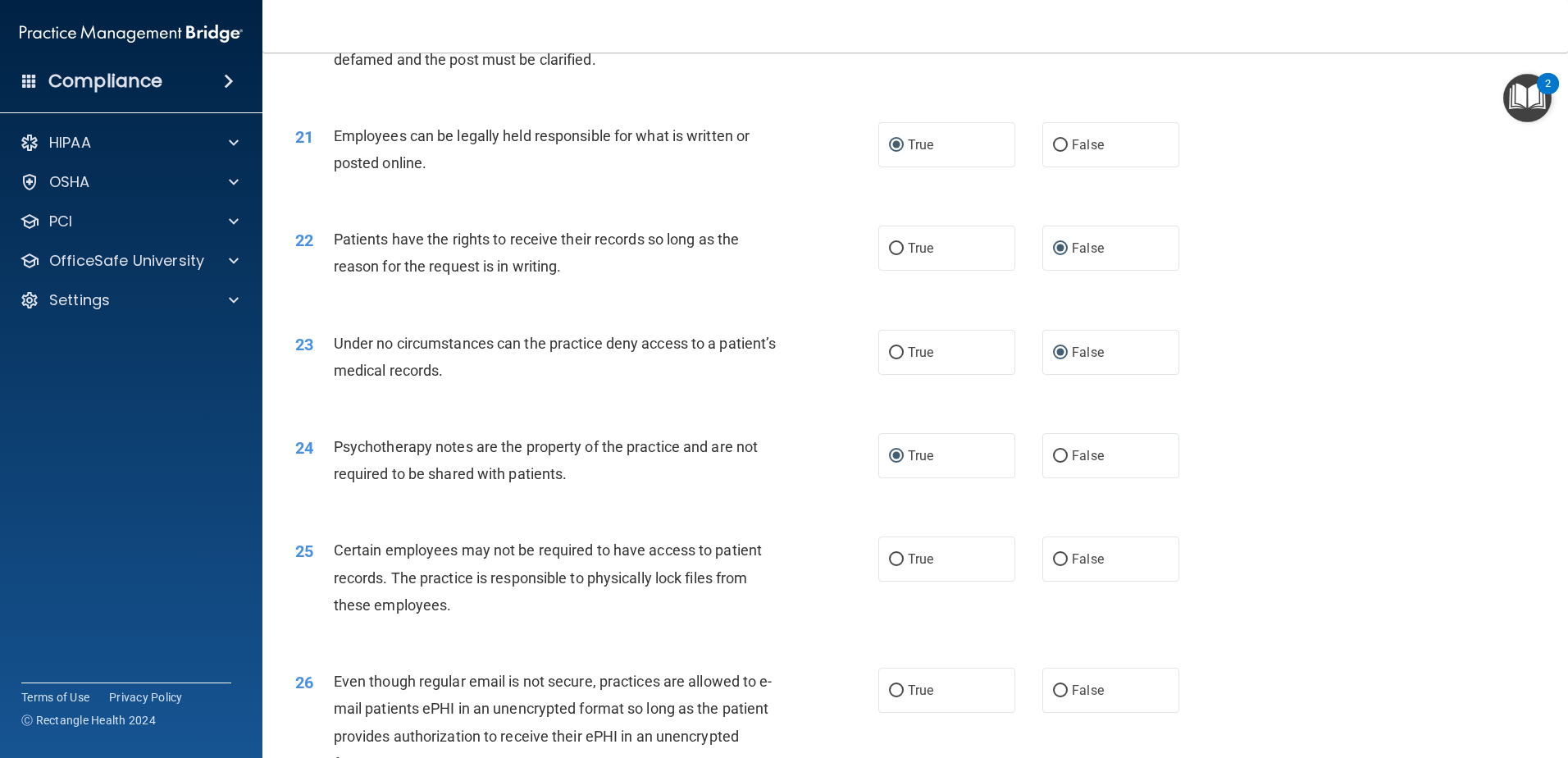
scroll to position [2709, 0]
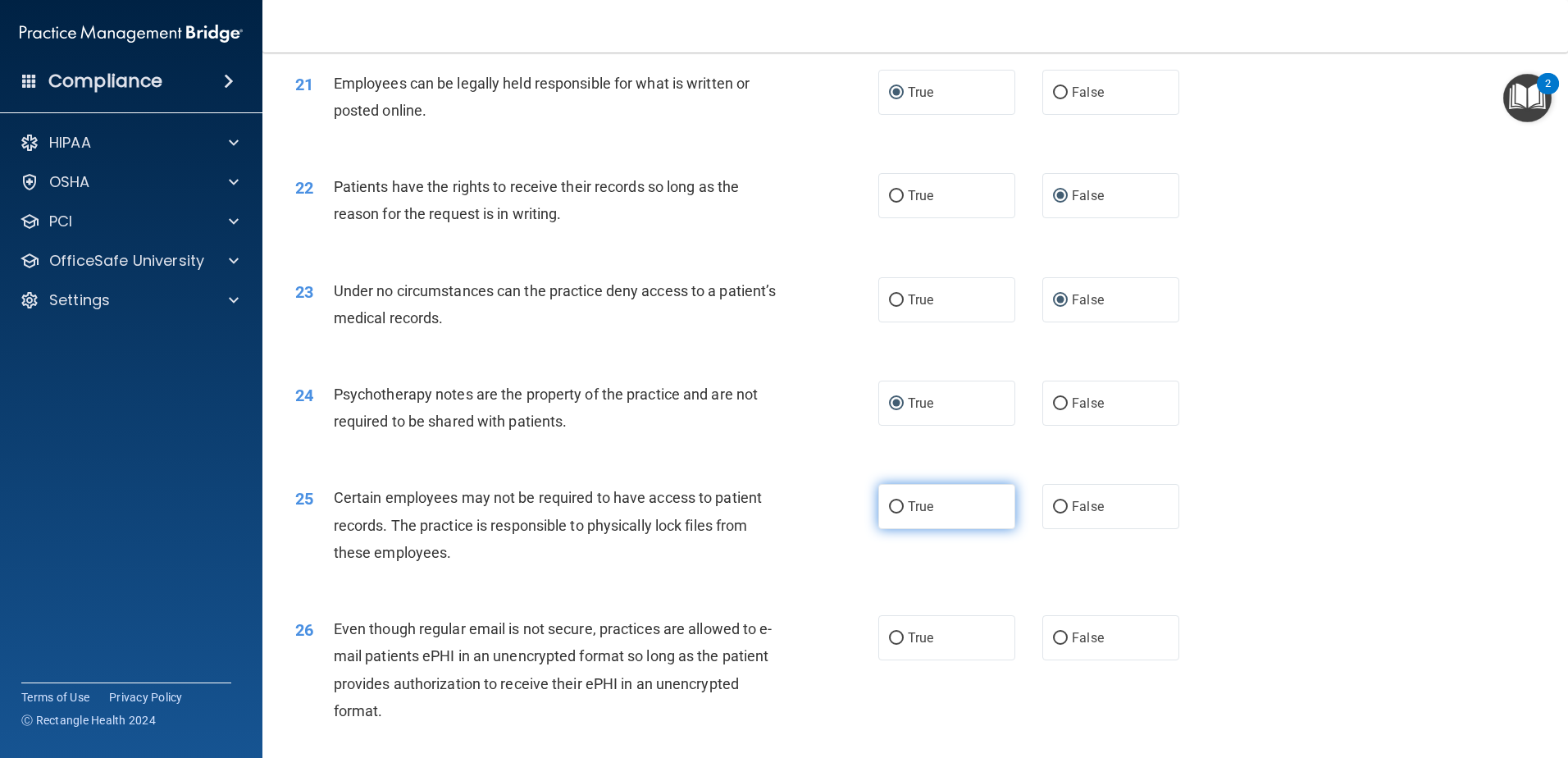
click at [889, 514] on input "True" at bounding box center [896, 507] width 15 height 12
radio input "true"
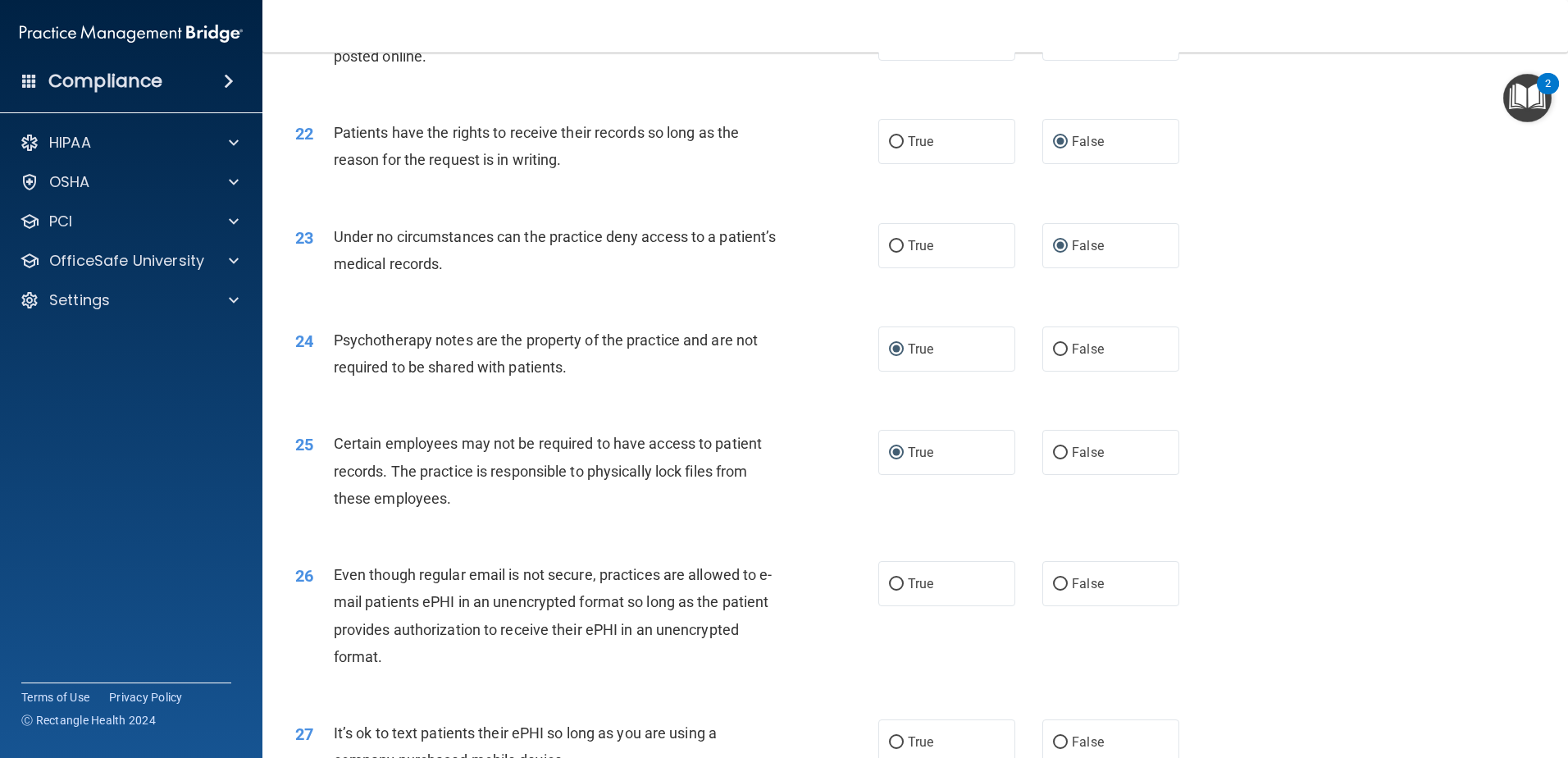
scroll to position [2873, 0]
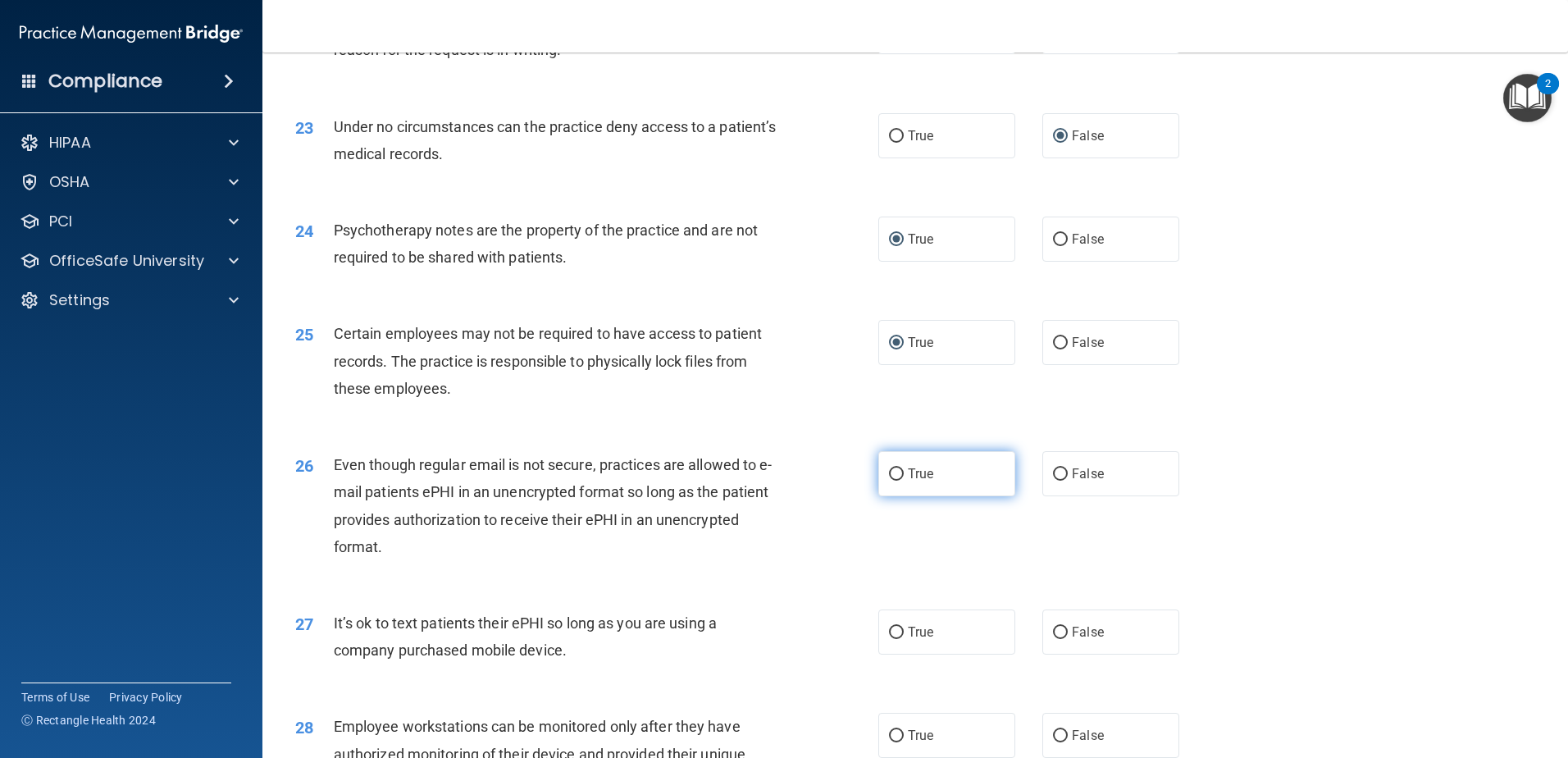
click at [890, 481] on input "True" at bounding box center [896, 475] width 15 height 12
radio input "true"
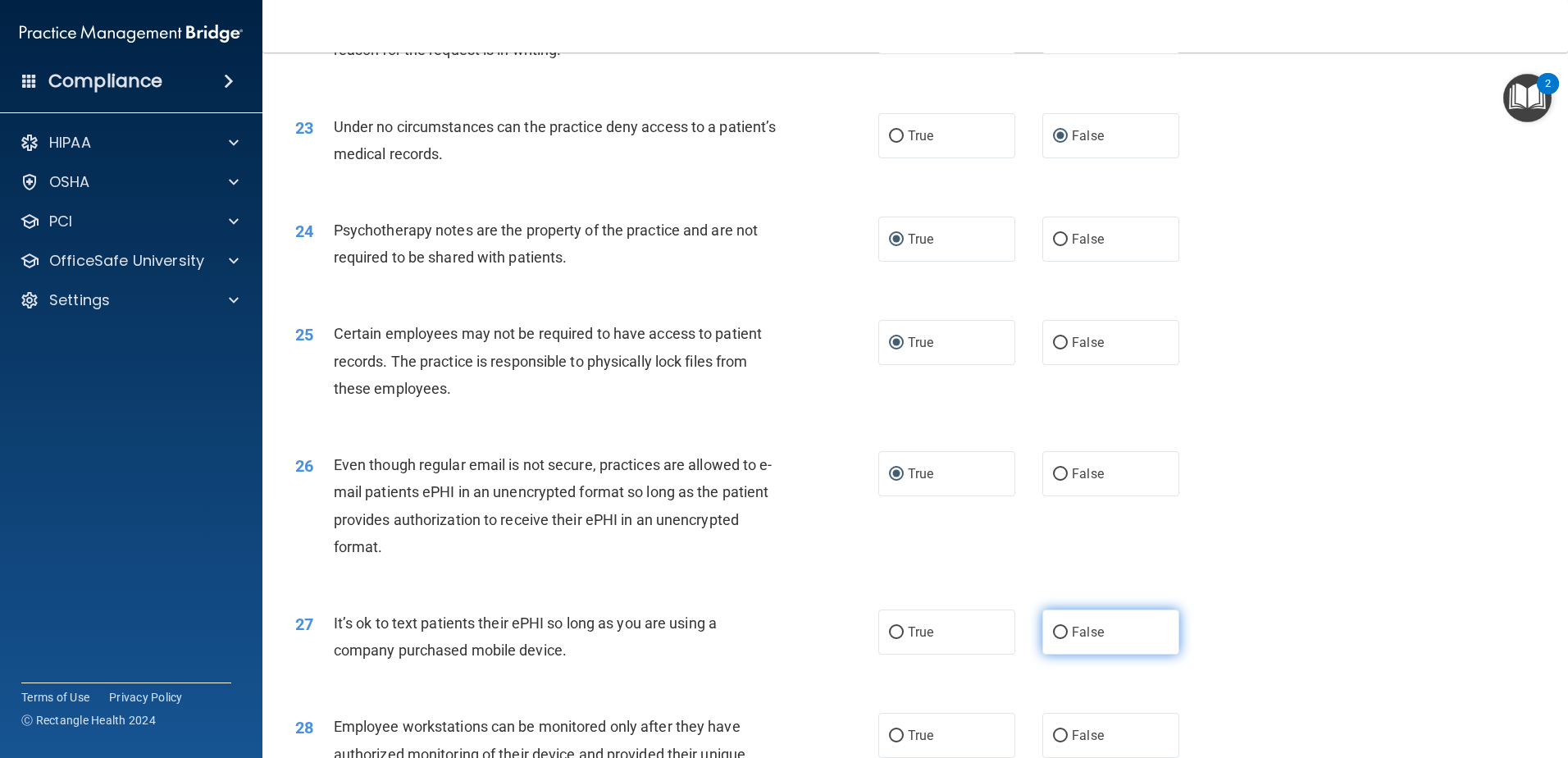
click at [1053, 640] on input "False" at bounding box center [1060, 634] width 15 height 12
radio input "true"
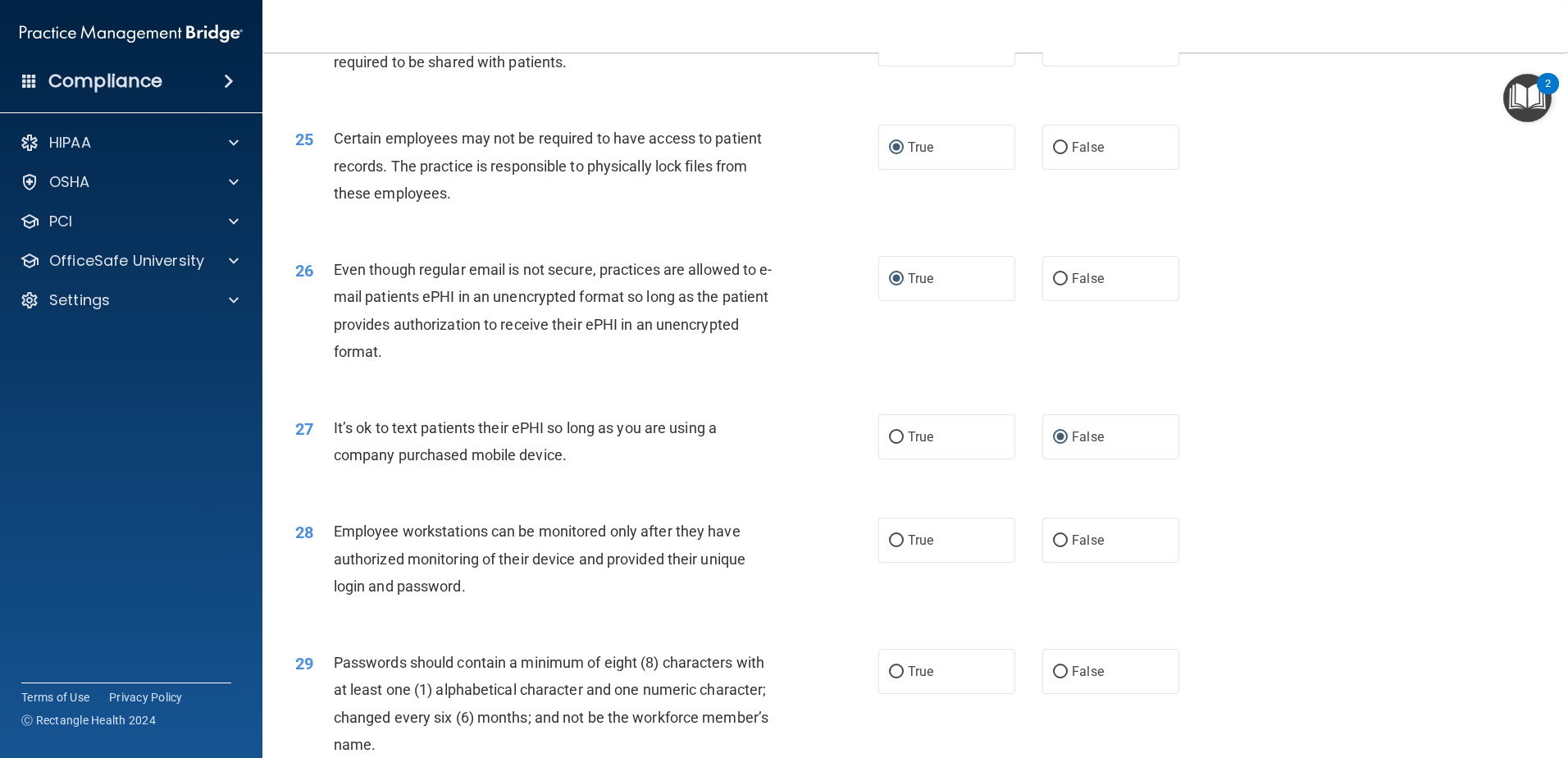
scroll to position [3119, 0]
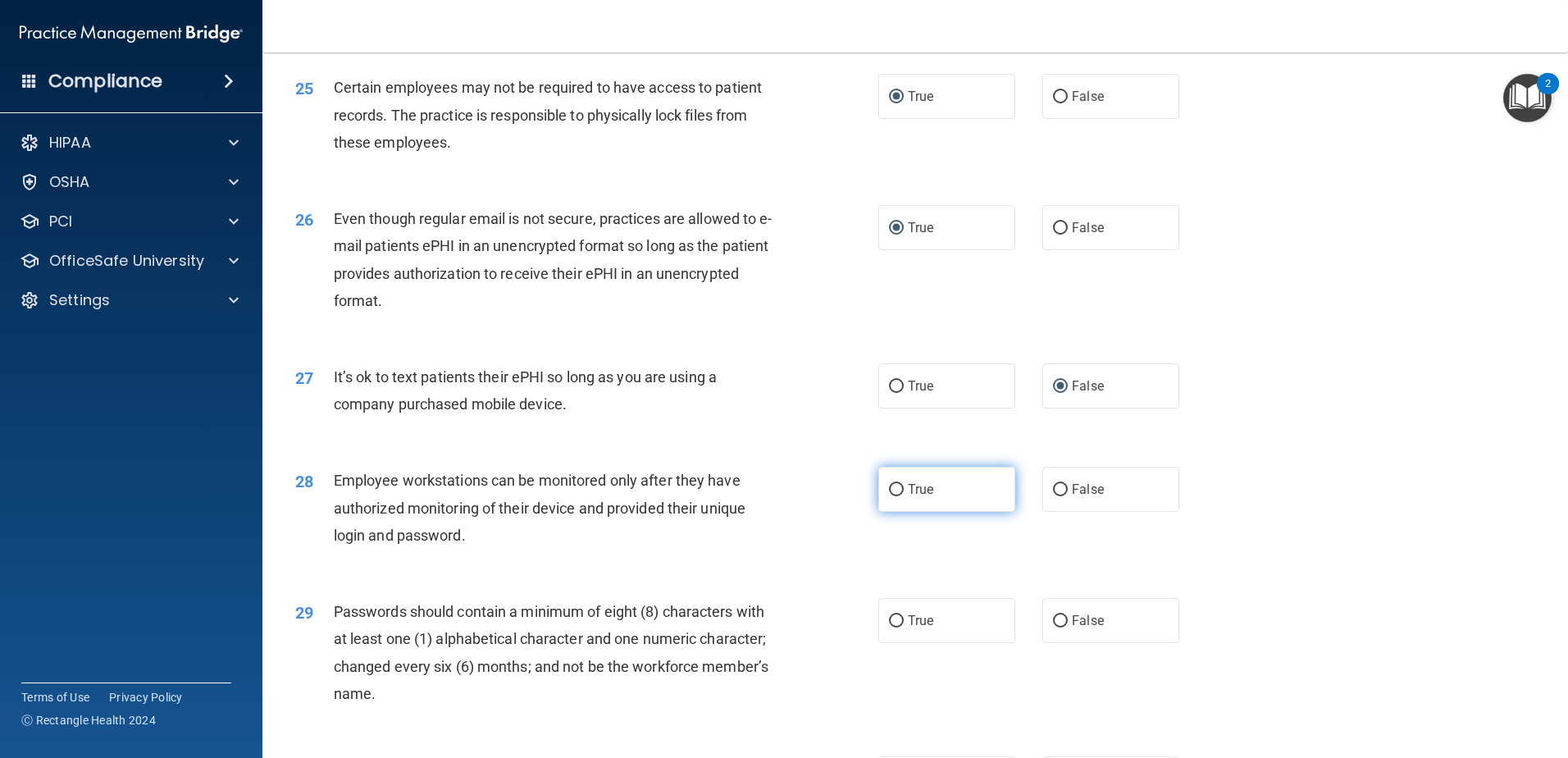
click at [895, 497] on input "True" at bounding box center [896, 491] width 15 height 12
radio input "true"
click at [892, 628] on input "True" at bounding box center [896, 622] width 15 height 12
radio input "true"
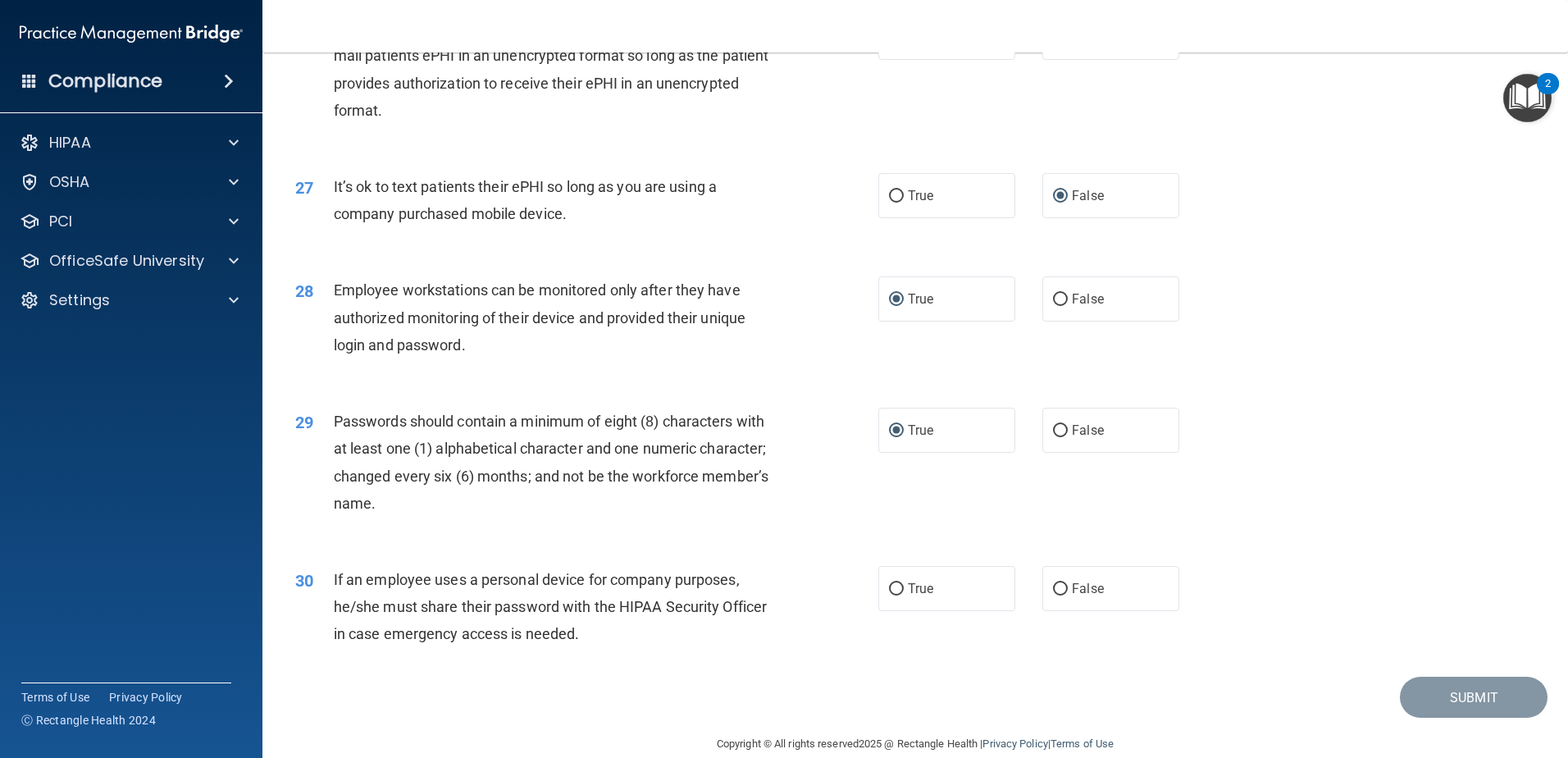
scroll to position [3362, 0]
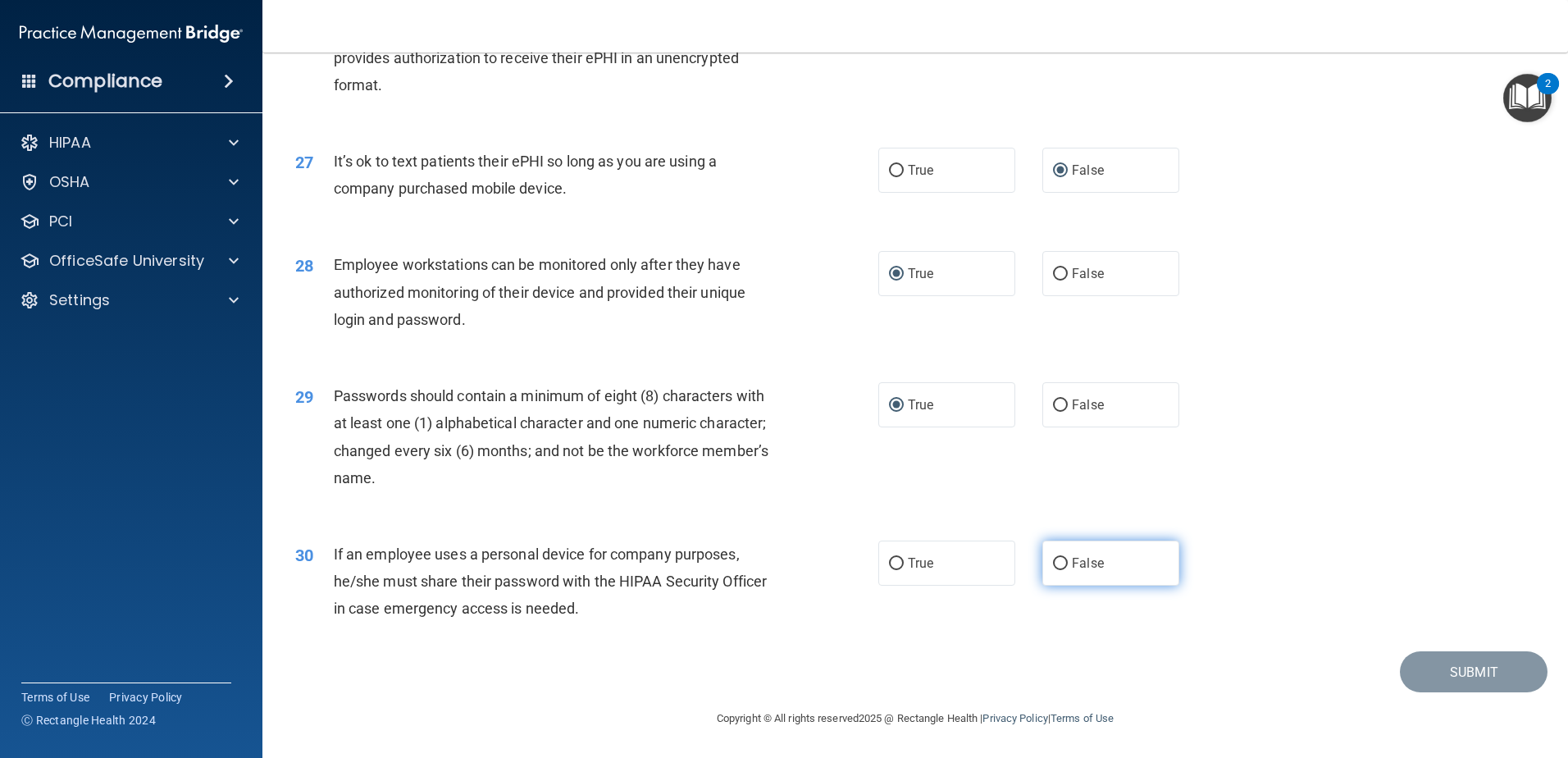
click at [1053, 559] on input "False" at bounding box center [1060, 565] width 15 height 12
radio input "true"
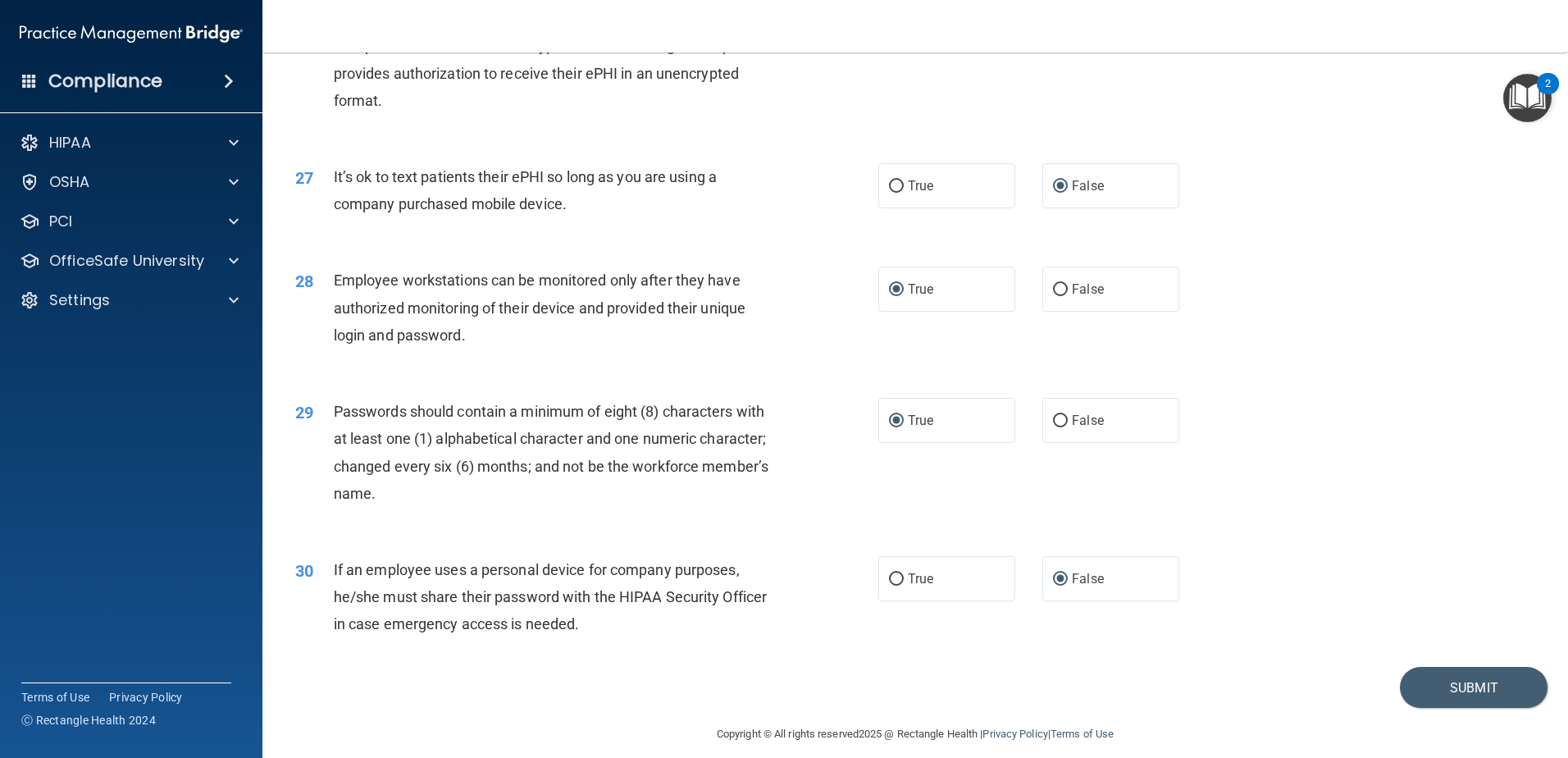
scroll to position [3280, 0]
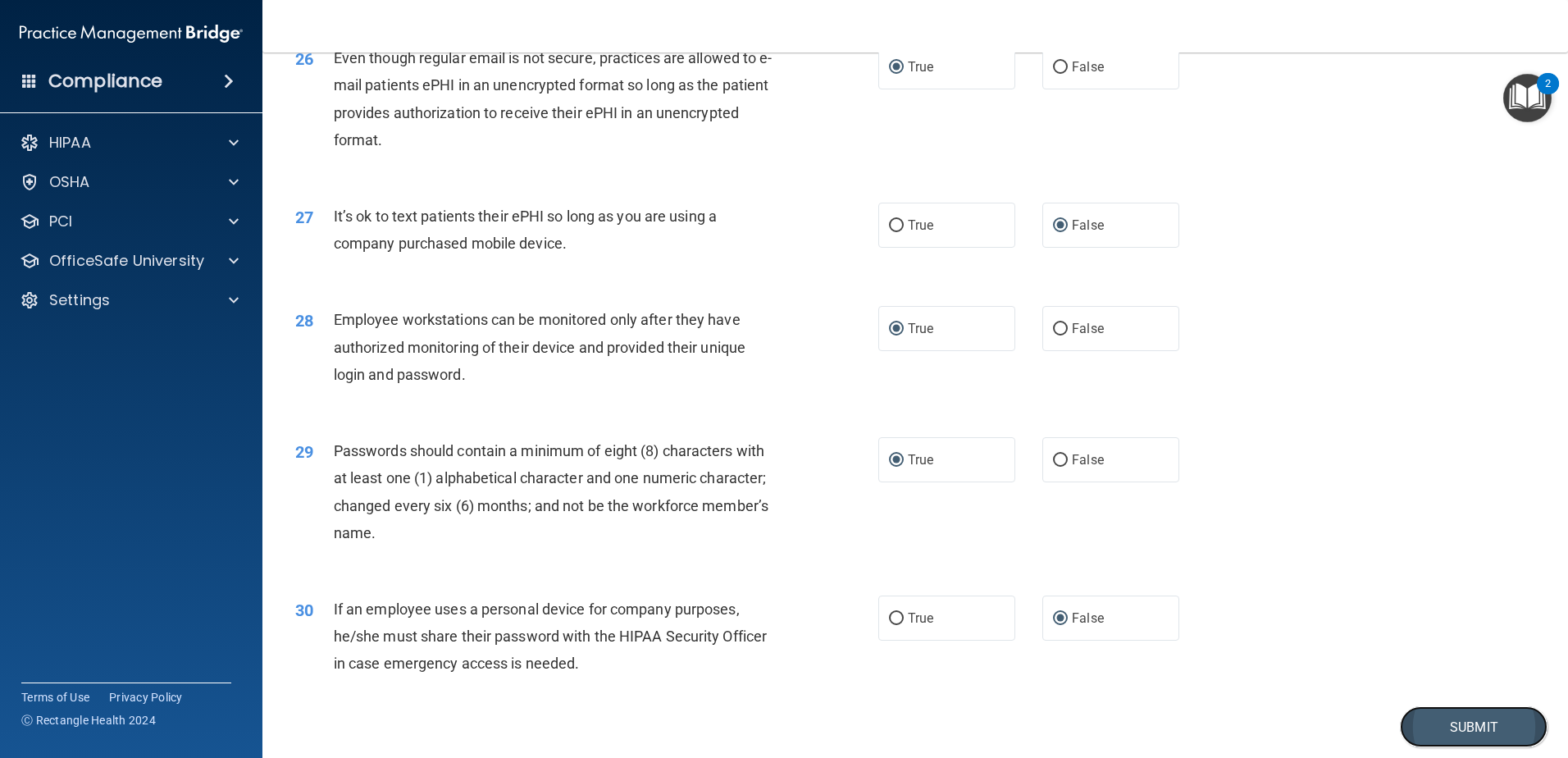
click at [1448, 745] on button "Submit" at bounding box center [1474, 727] width 147 height 41
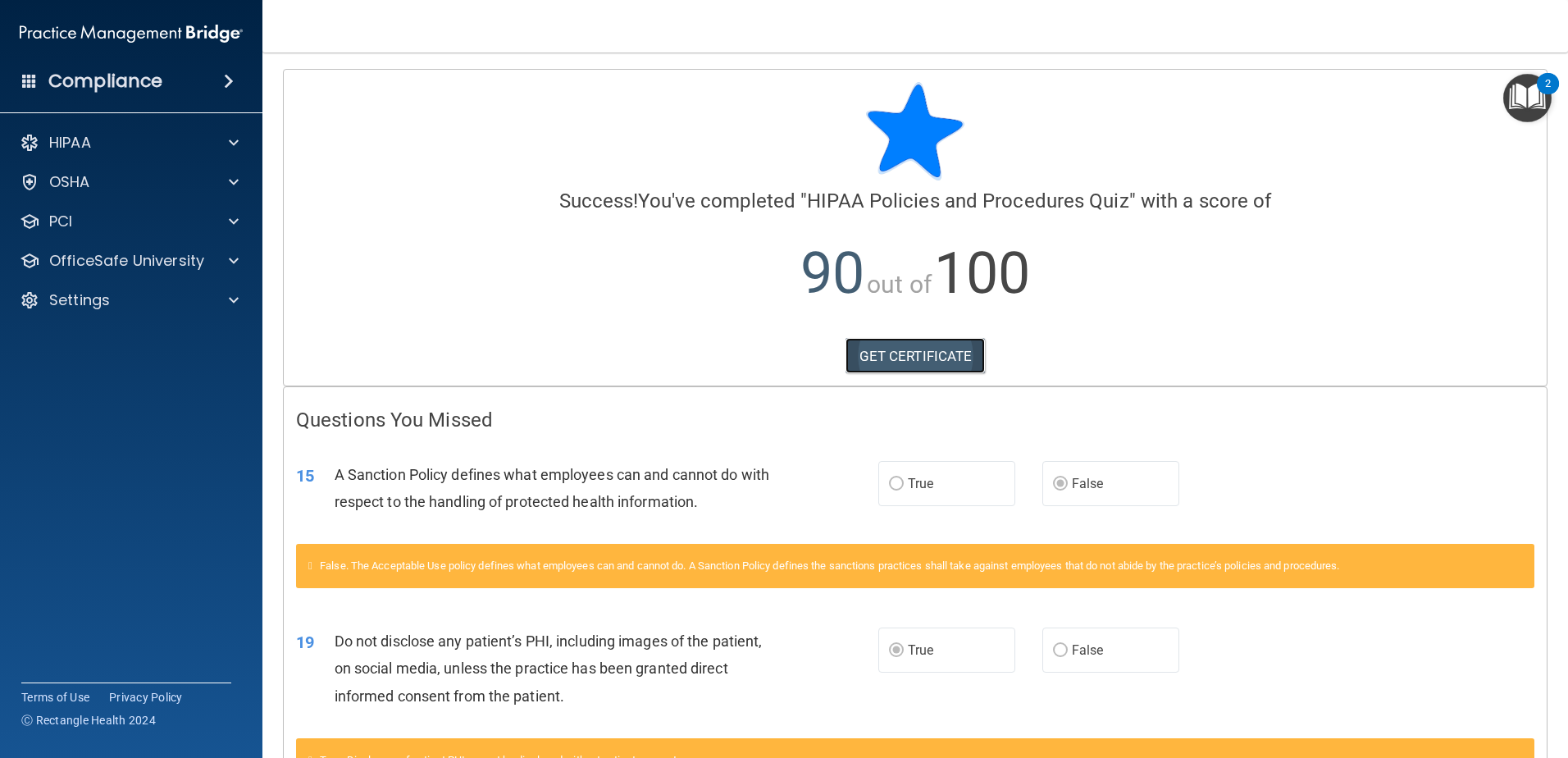
click at [916, 350] on link "GET CERTIFICATE" at bounding box center [915, 356] width 140 height 36
click at [234, 259] on span at bounding box center [234, 261] width 10 height 19
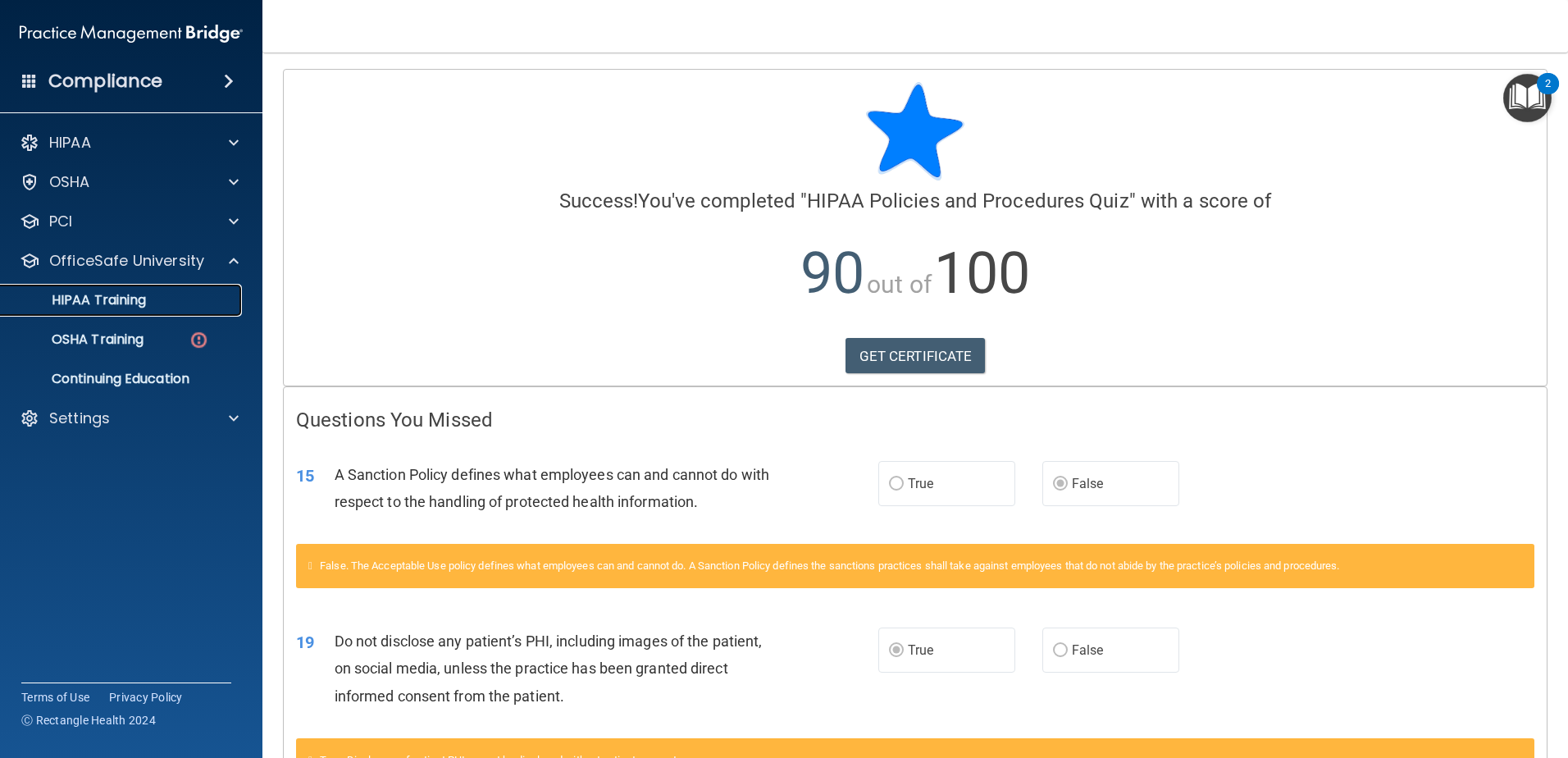
click at [95, 300] on p "HIPAA Training" at bounding box center [78, 300] width 135 height 17
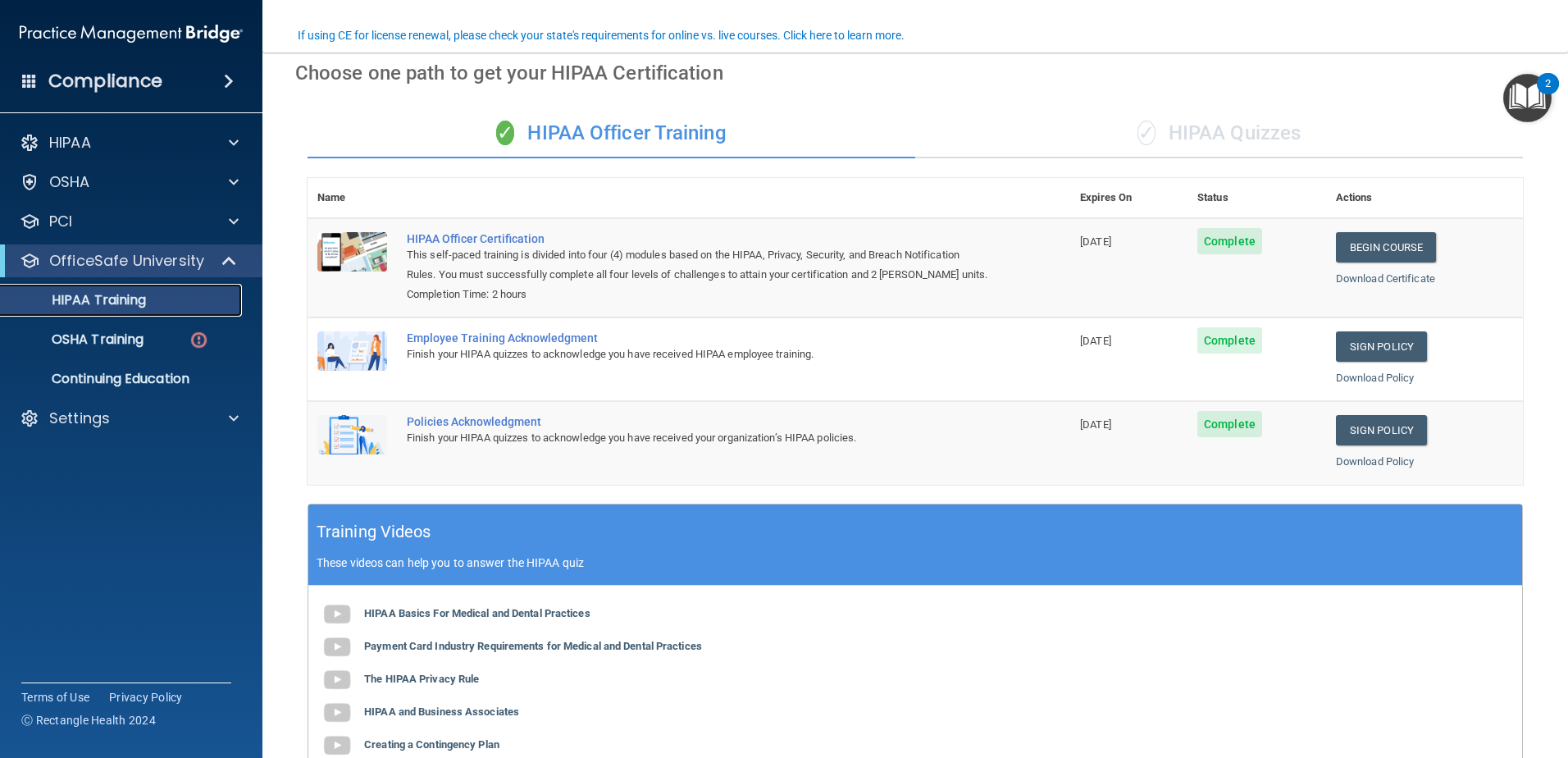
scroll to position [326, 0]
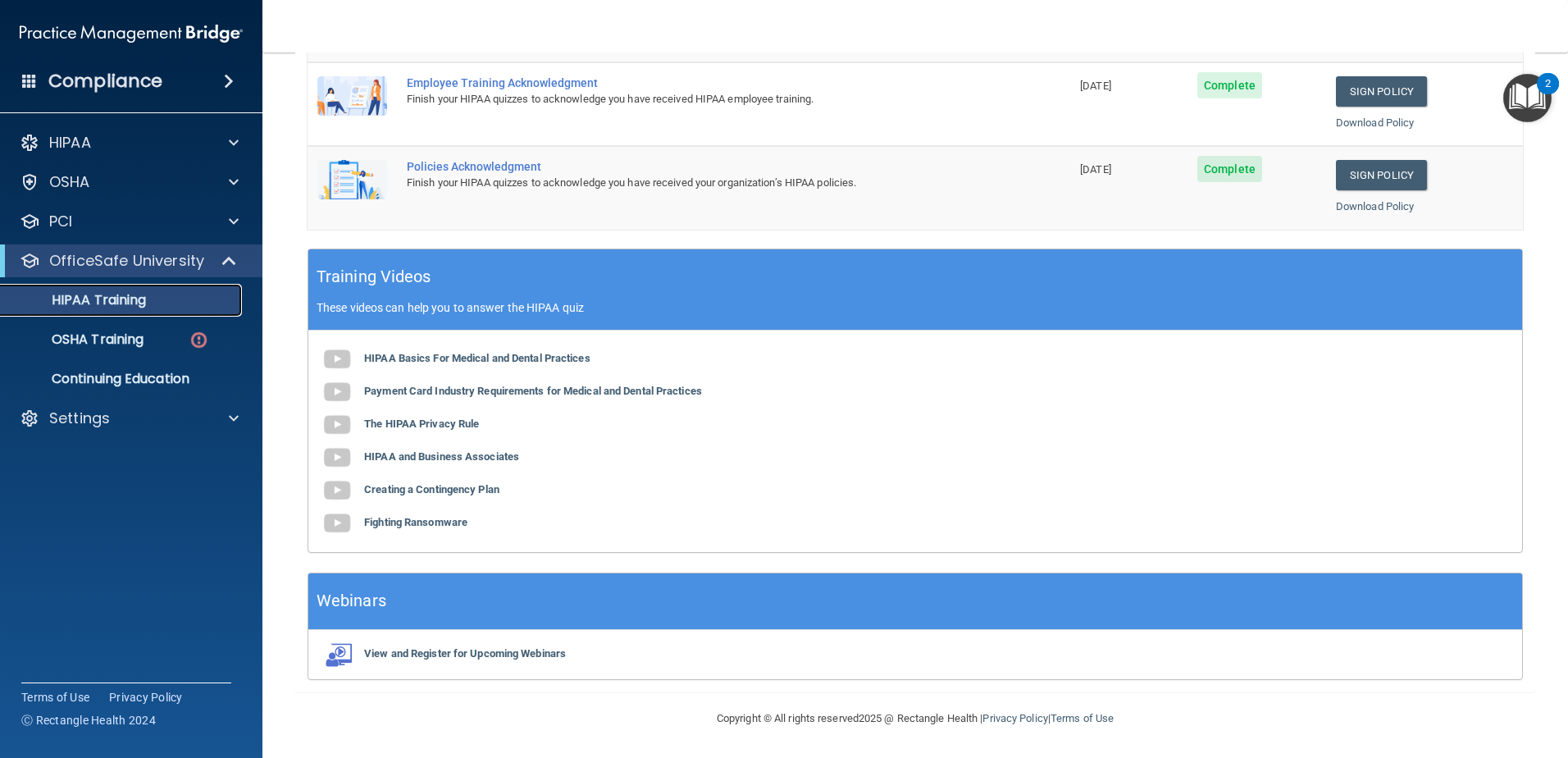
click at [101, 299] on p "HIPAA Training" at bounding box center [78, 300] width 135 height 17
click at [64, 417] on p "Settings" at bounding box center [79, 418] width 61 height 19
click at [78, 332] on p "OSHA Training" at bounding box center [77, 340] width 133 height 17
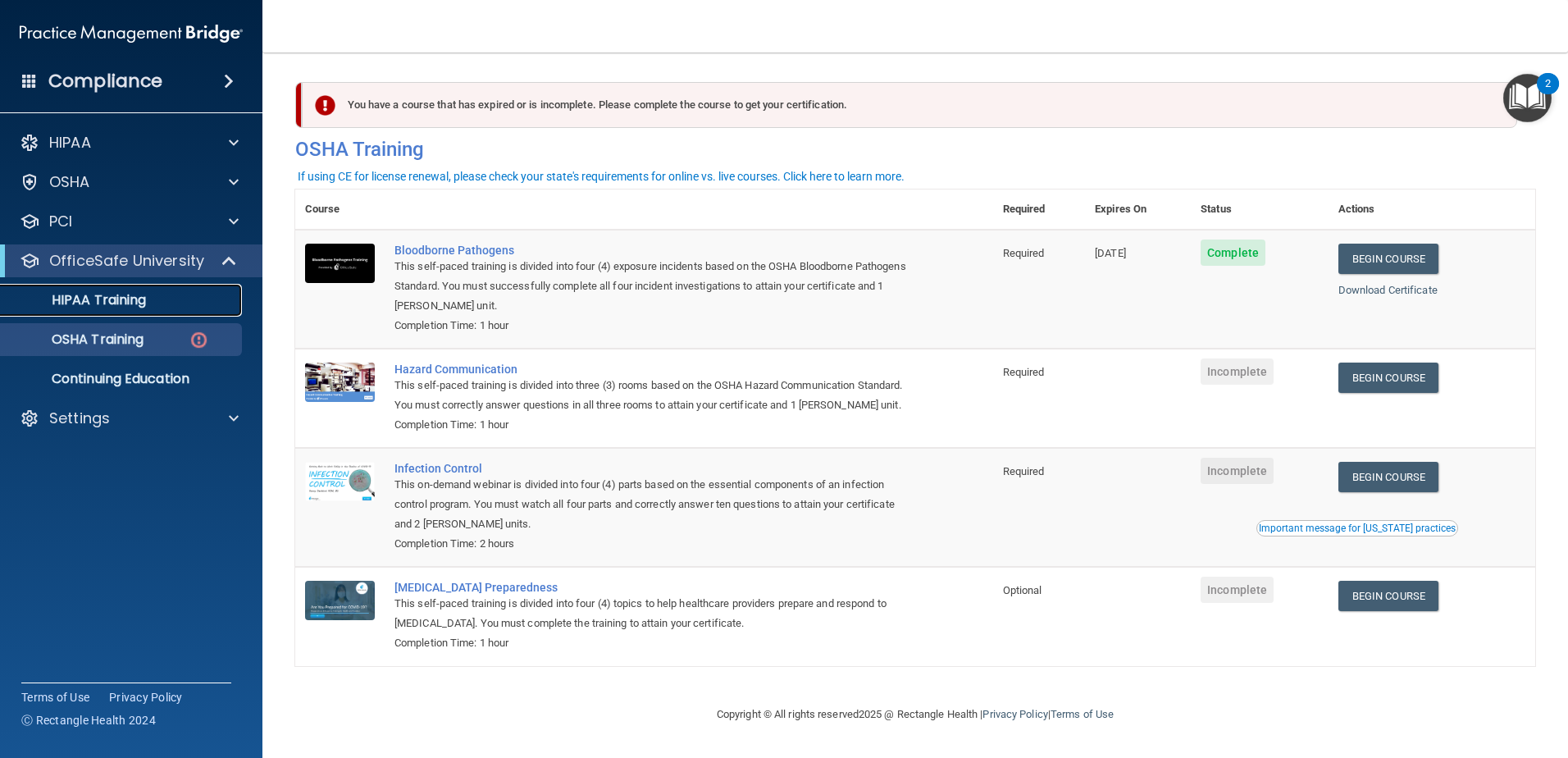
click at [87, 300] on p "HIPAA Training" at bounding box center [78, 300] width 135 height 17
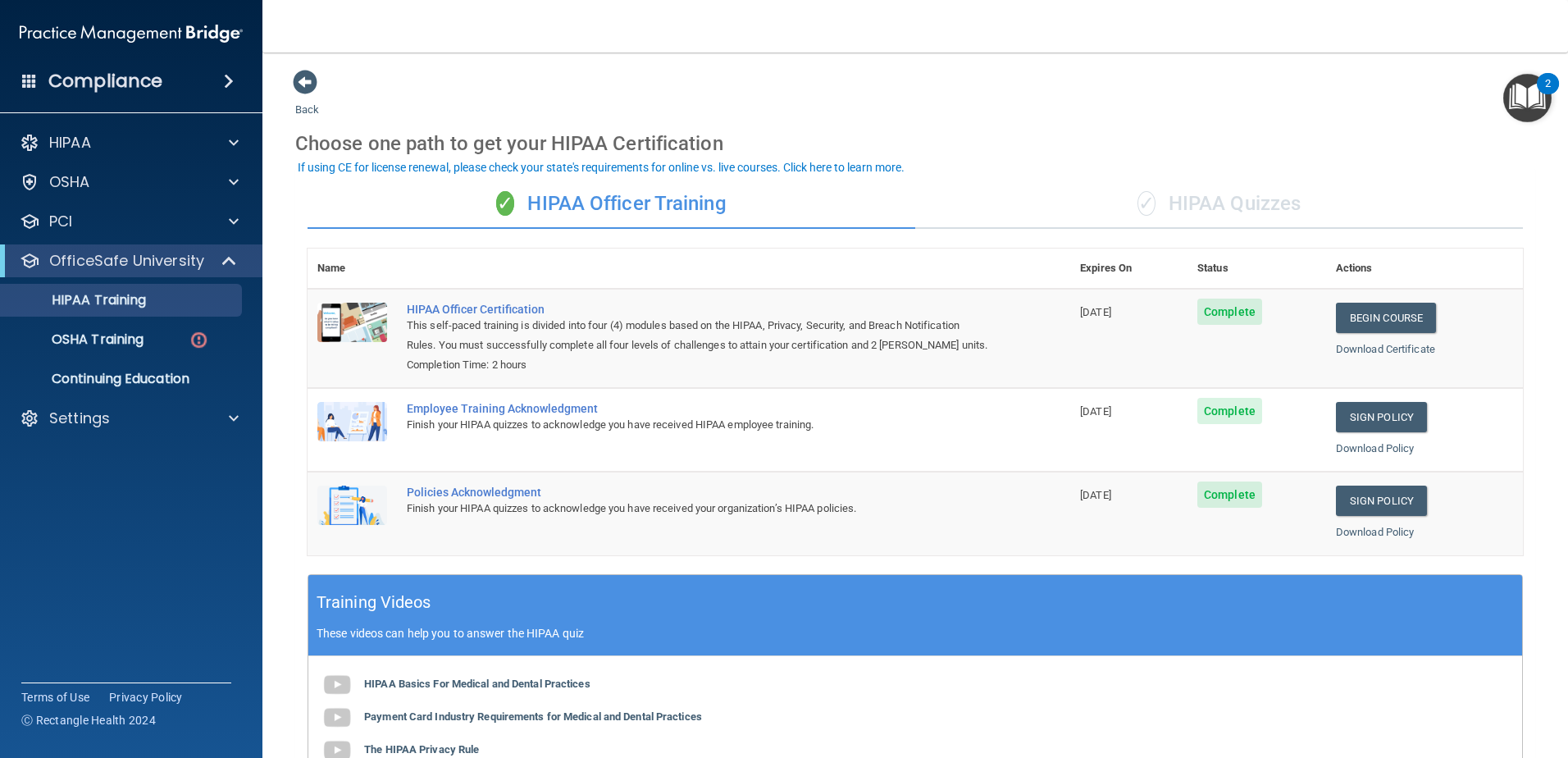
click at [1190, 201] on div "✓ HIPAA Quizzes" at bounding box center [1219, 205] width 608 height 49
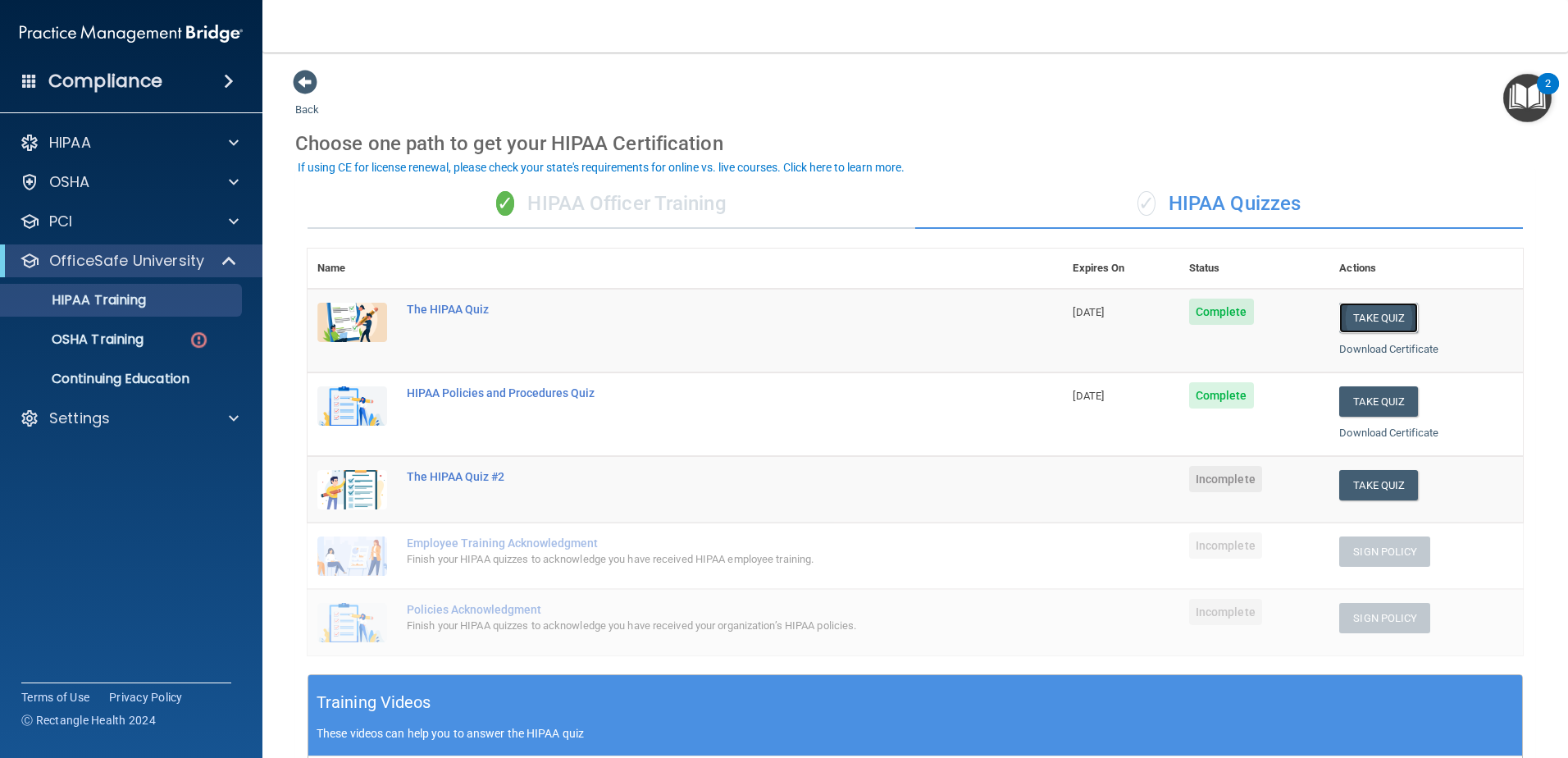
click at [1370, 315] on button "Take Quiz" at bounding box center [1378, 318] width 78 height 30
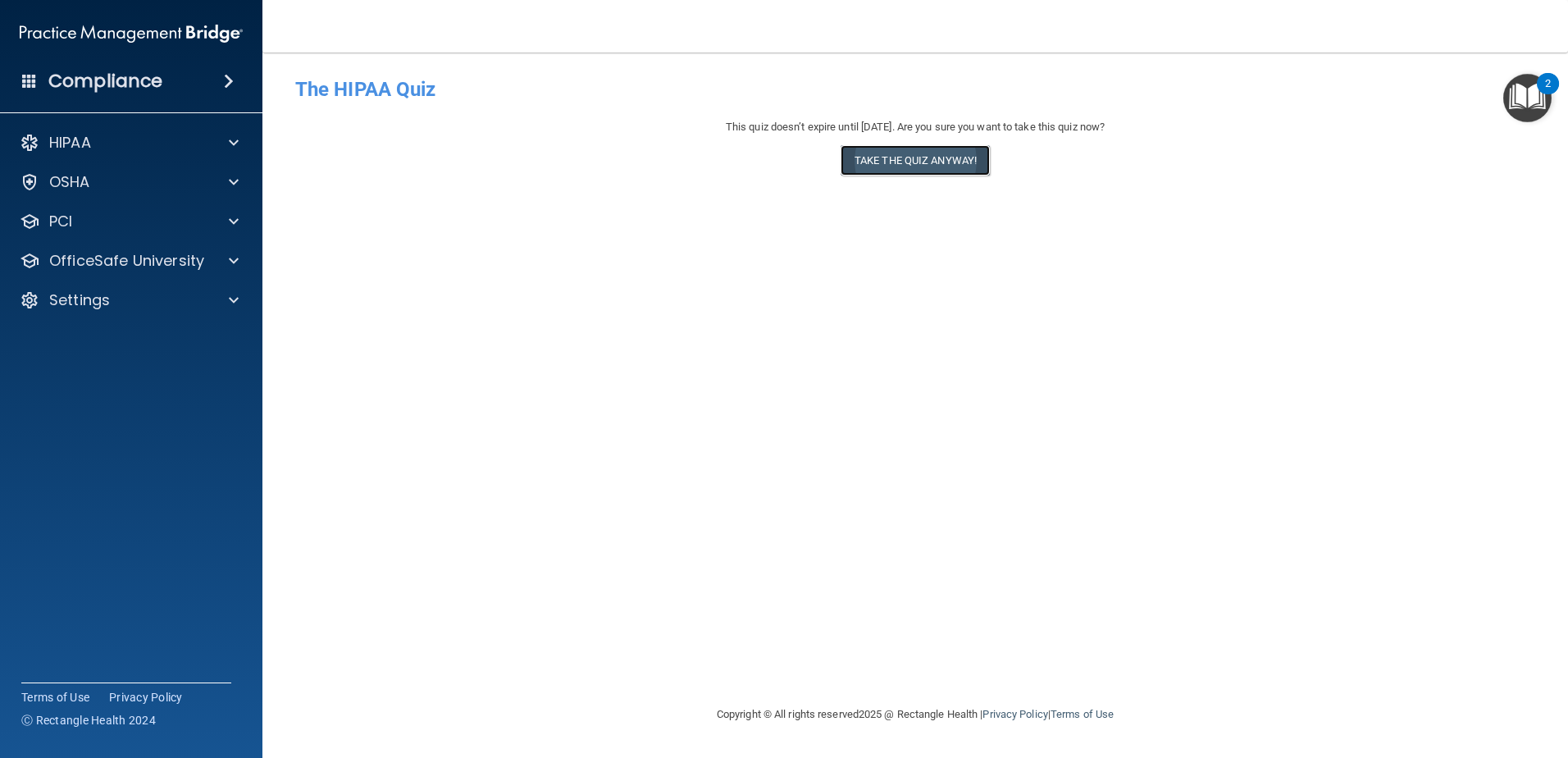
click at [888, 158] on button "Take the quiz anyway!" at bounding box center [915, 161] width 149 height 30
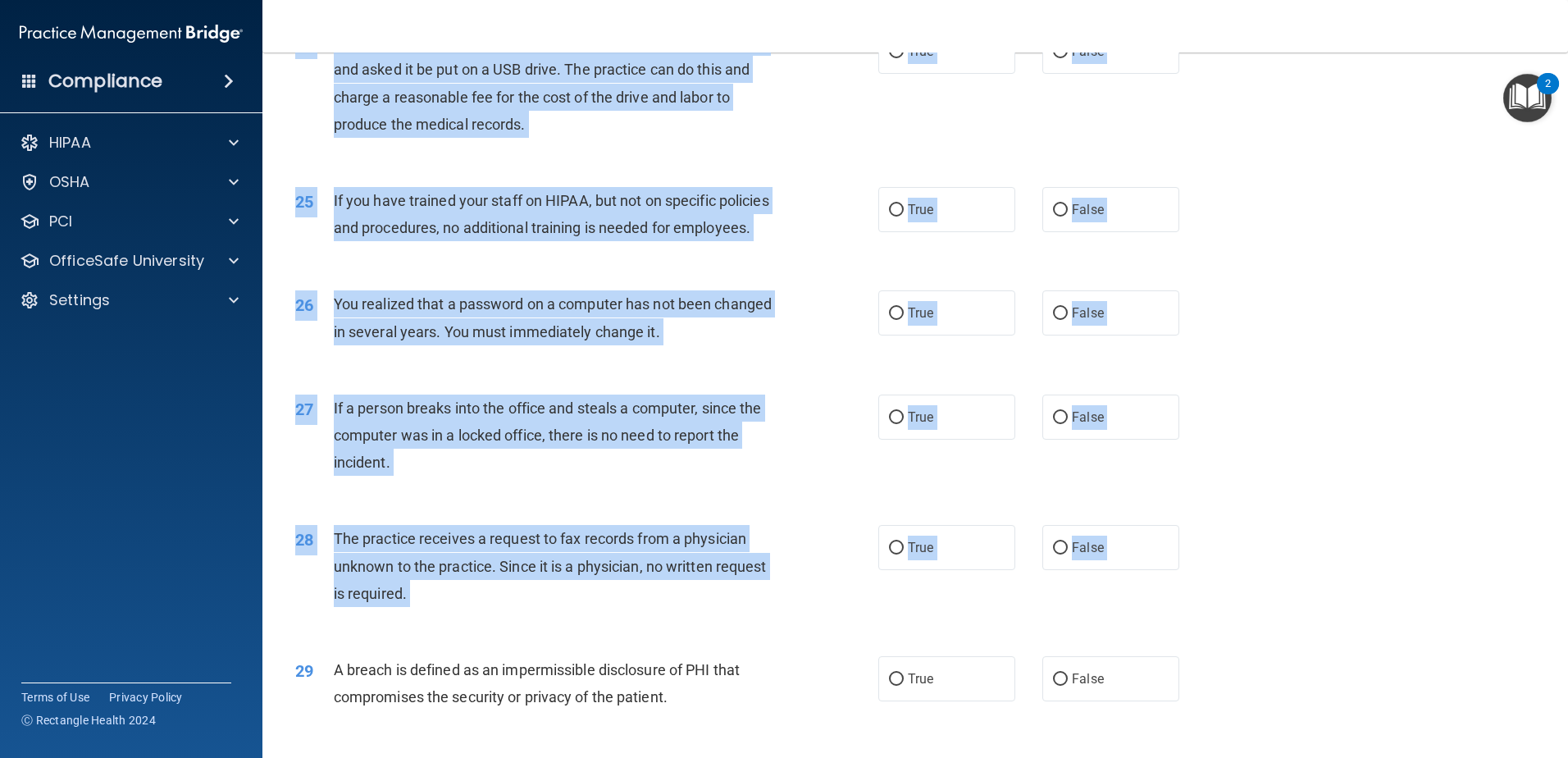
scroll to position [3154, 0]
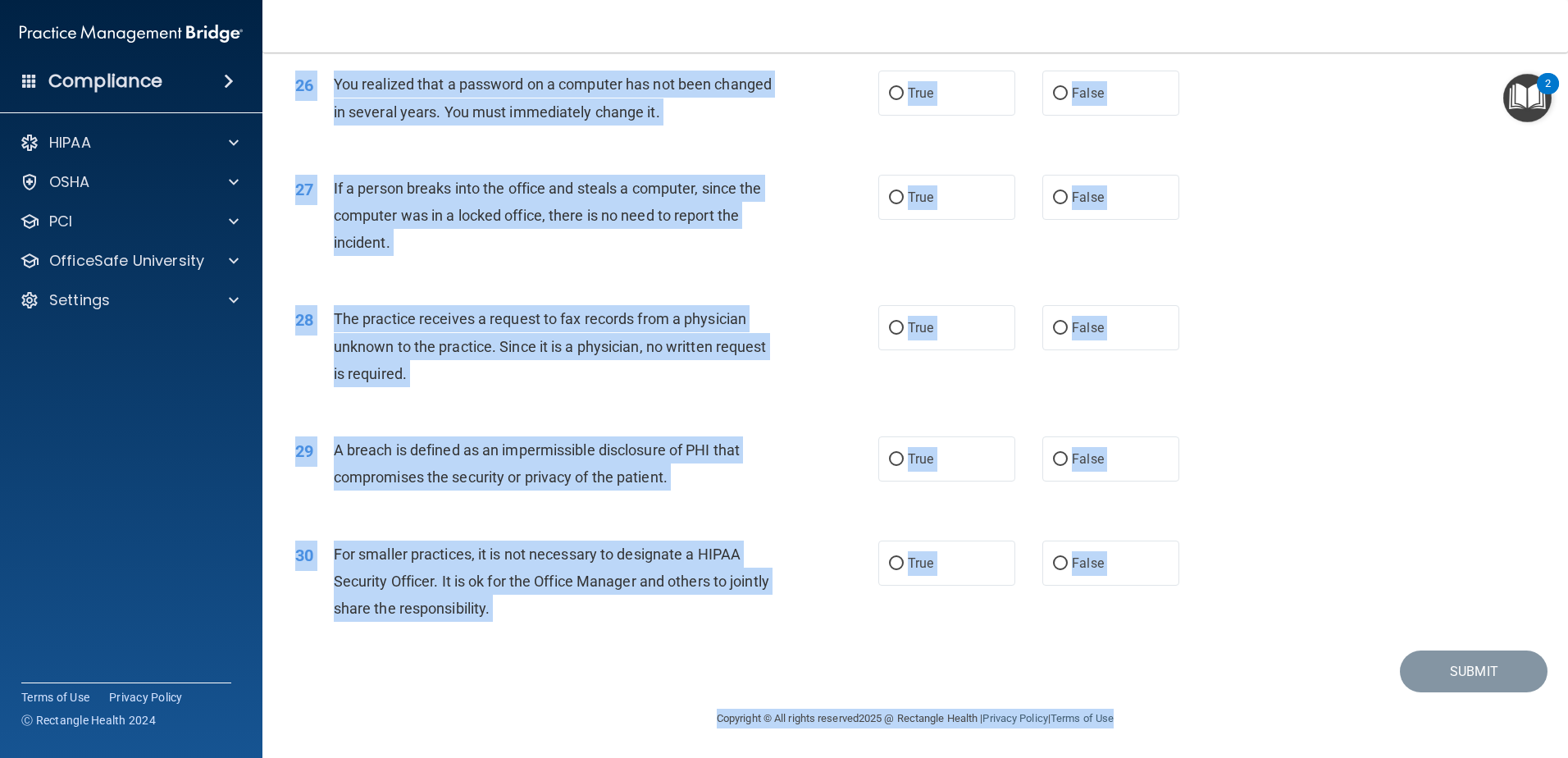
drag, startPoint x: 290, startPoint y: 79, endPoint x: 1161, endPoint y: 767, distance: 1109.9
click at [1161, 758] on html "Compliance HIPAA Documents and Policies Report an Incident Business Associates …" at bounding box center [784, 379] width 1568 height 758
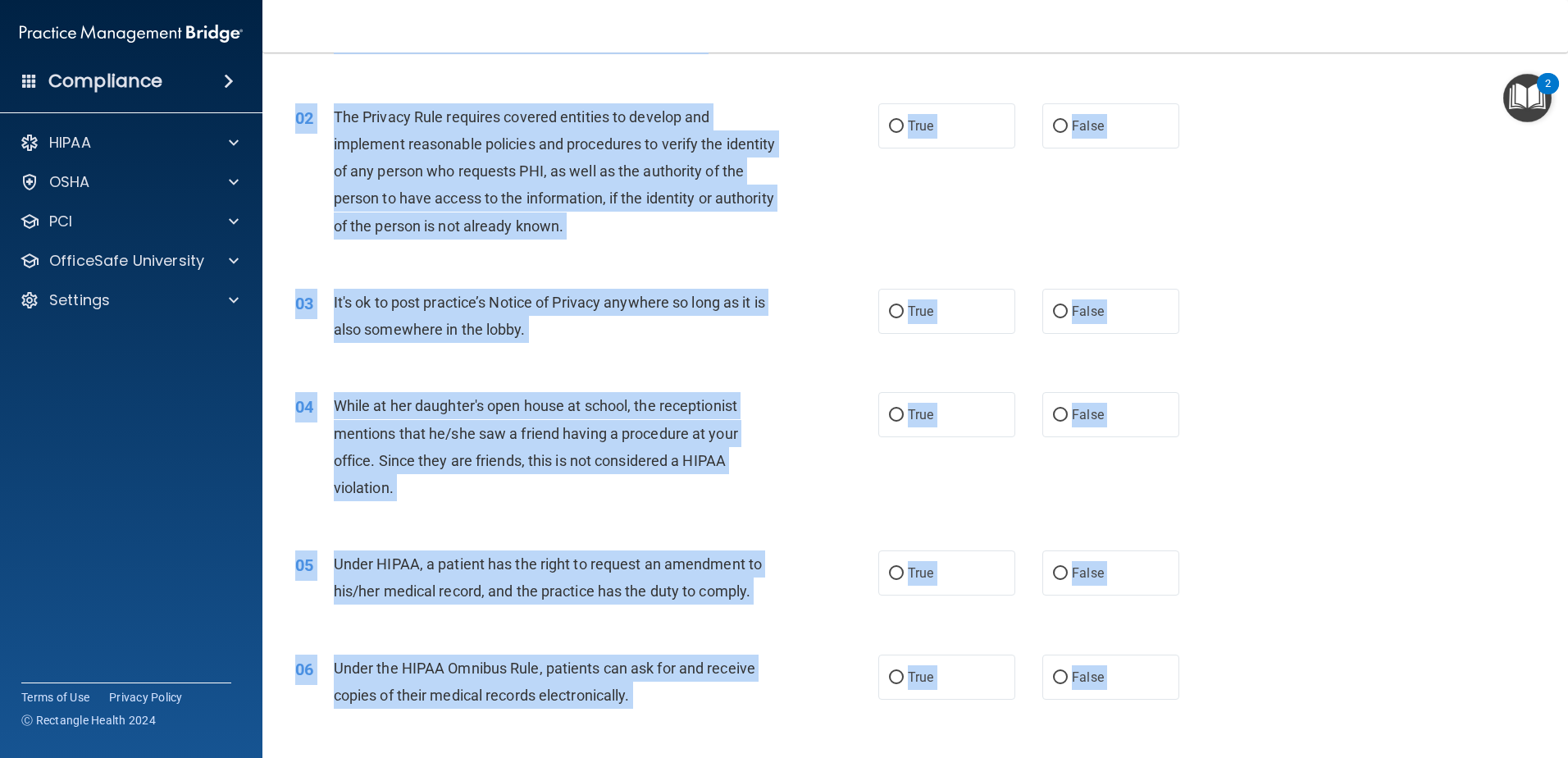
scroll to position [0, 0]
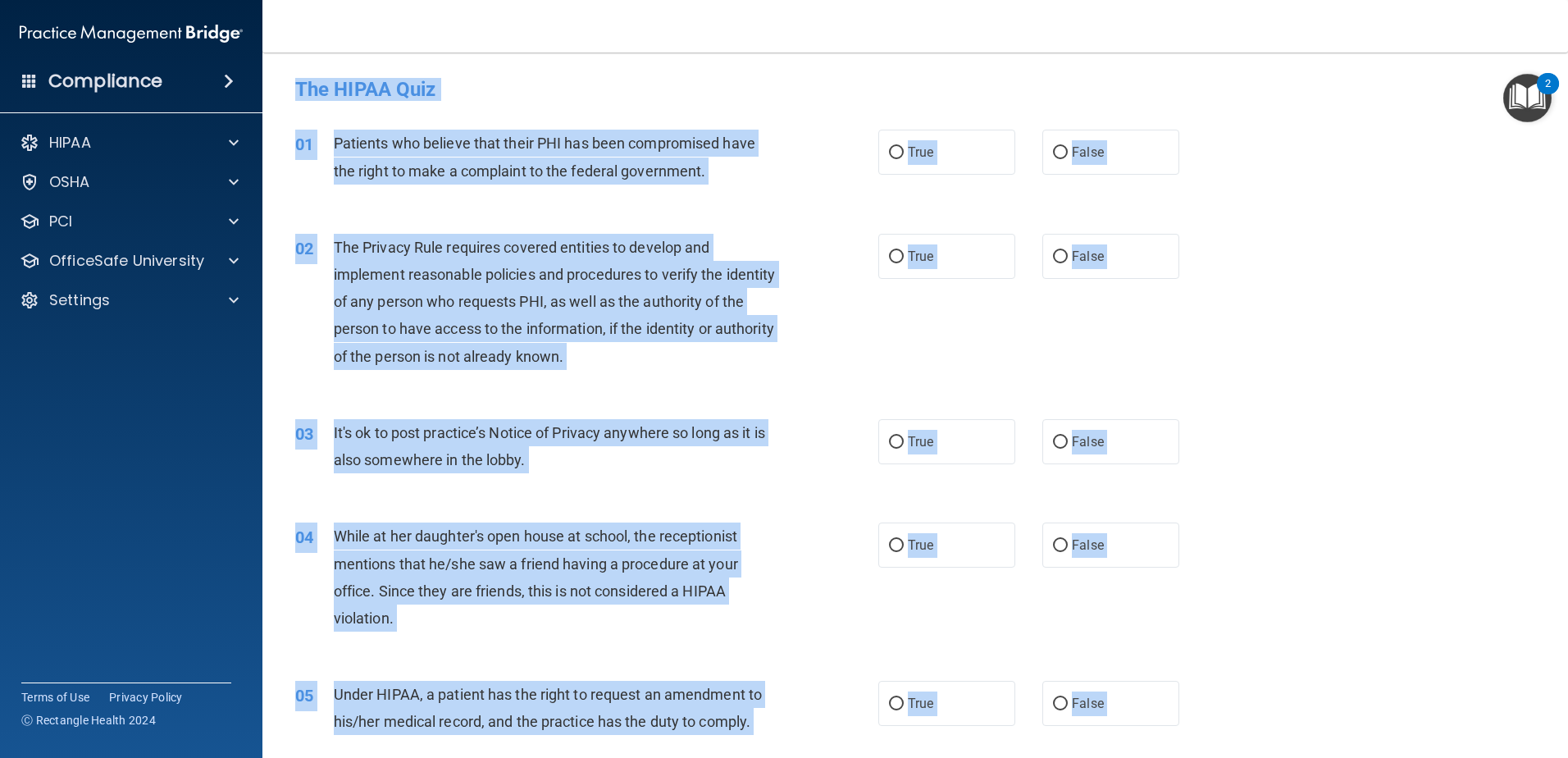
click at [607, 91] on h4 "The HIPAA Quiz" at bounding box center [915, 89] width 1240 height 21
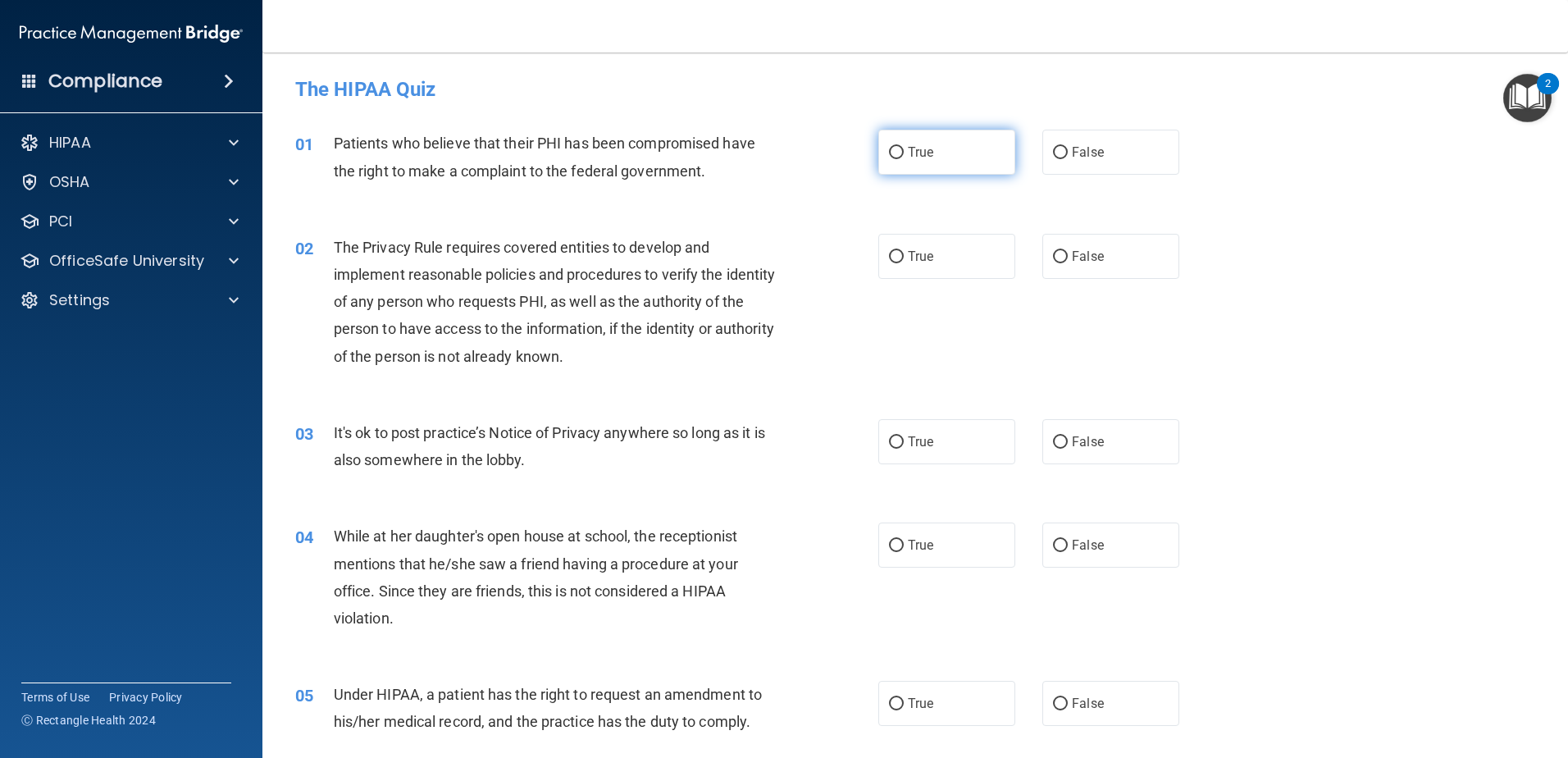
click at [894, 148] on input "True" at bounding box center [896, 153] width 15 height 12
radio input "true"
click at [890, 258] on input "True" at bounding box center [896, 258] width 15 height 12
radio input "true"
click at [1064, 439] on label "False" at bounding box center [1110, 441] width 137 height 45
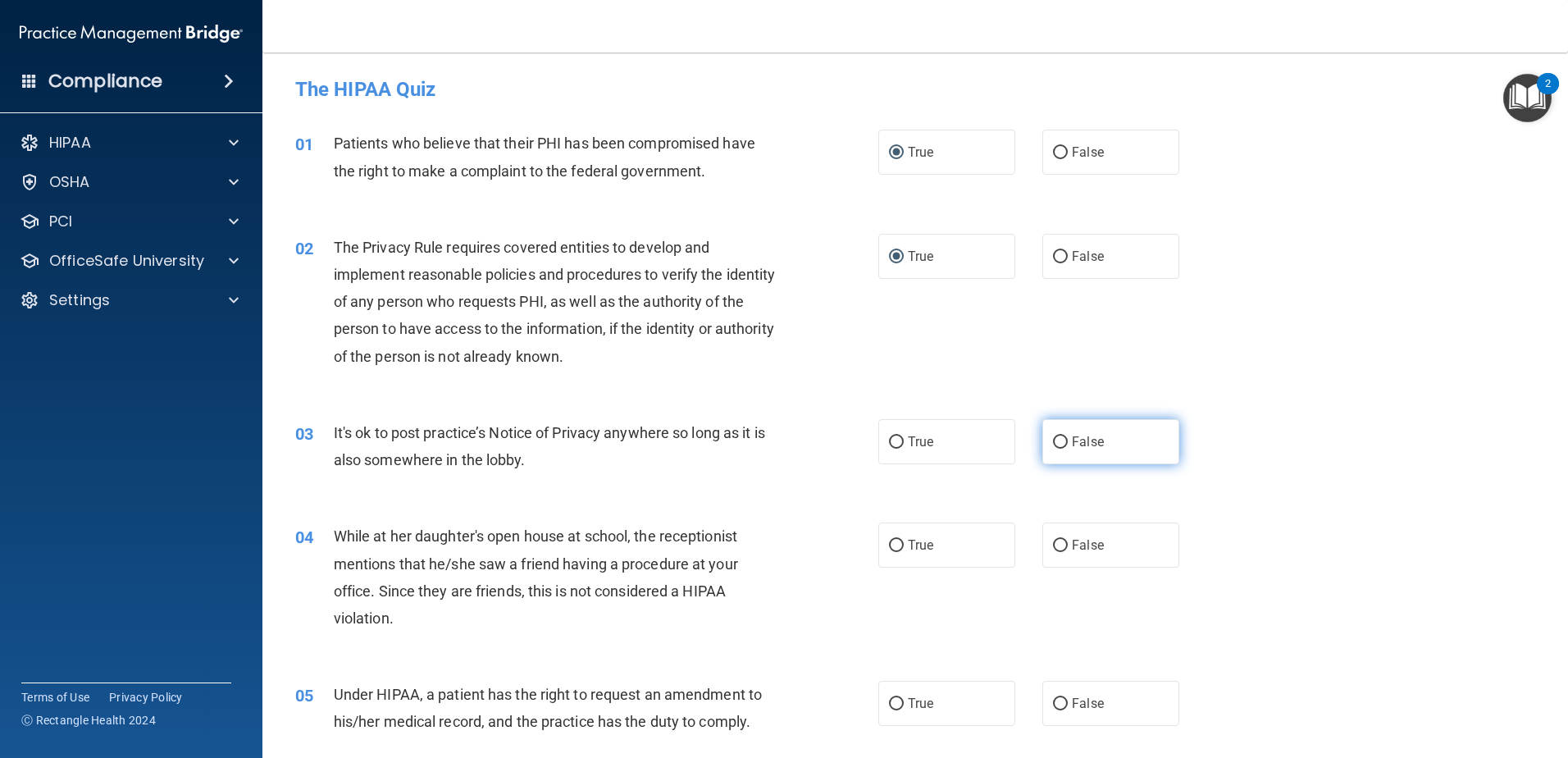
click at [1064, 439] on input "False" at bounding box center [1060, 443] width 15 height 12
radio input "true"
click at [1055, 544] on input "False" at bounding box center [1060, 546] width 15 height 12
radio input "true"
click at [891, 704] on input "True" at bounding box center [896, 705] width 15 height 12
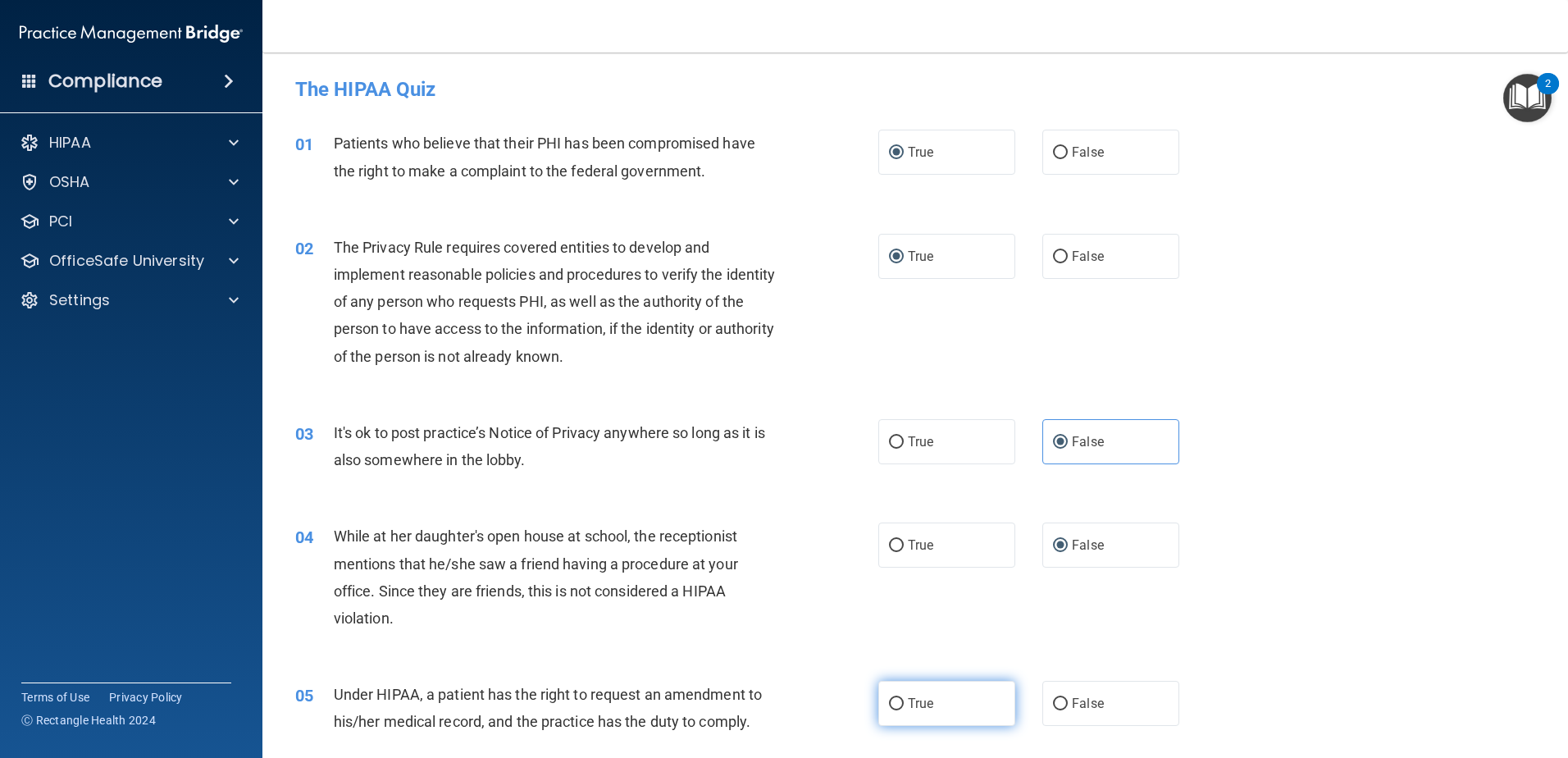
radio input "true"
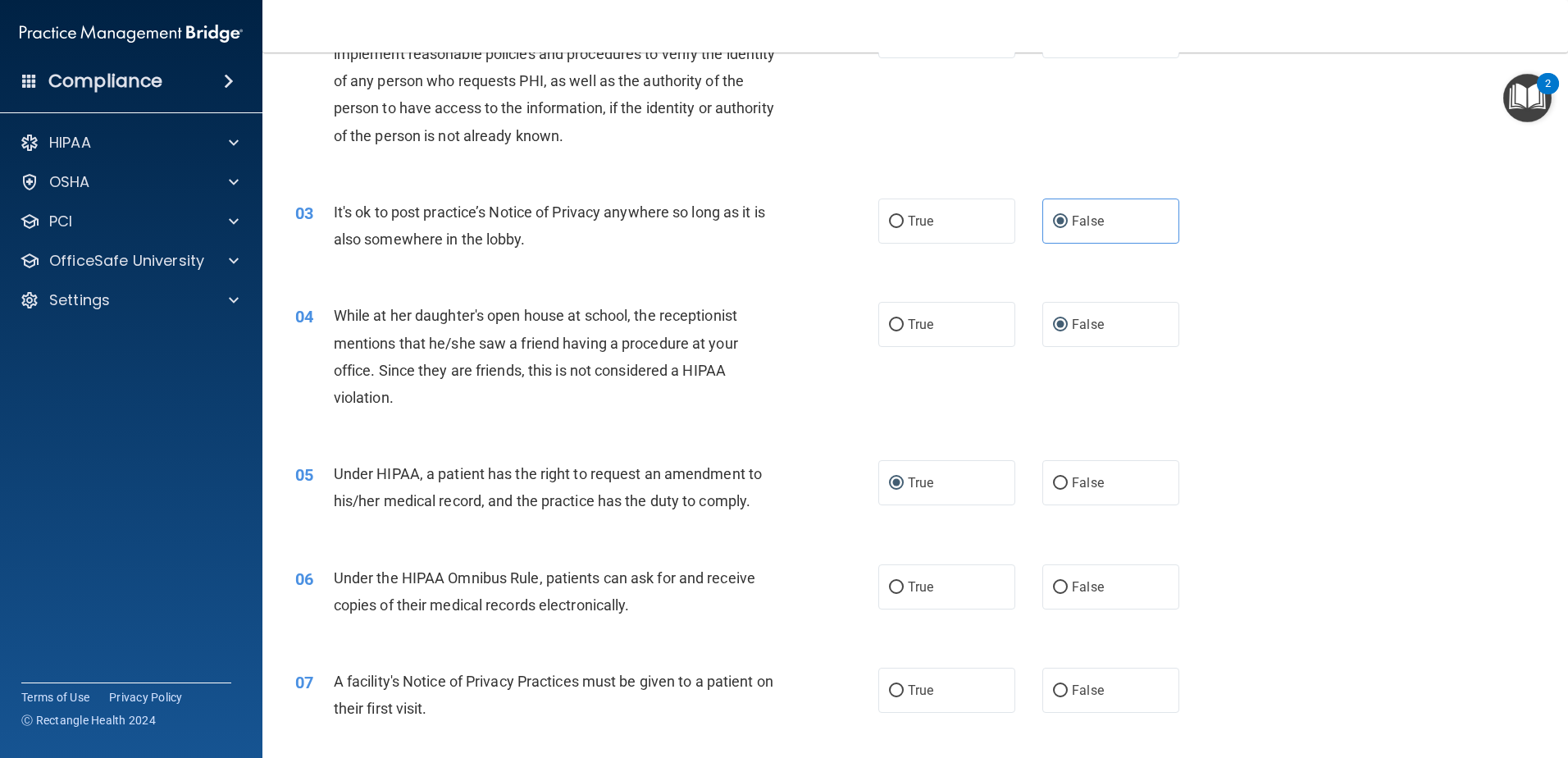
scroll to position [246, 0]
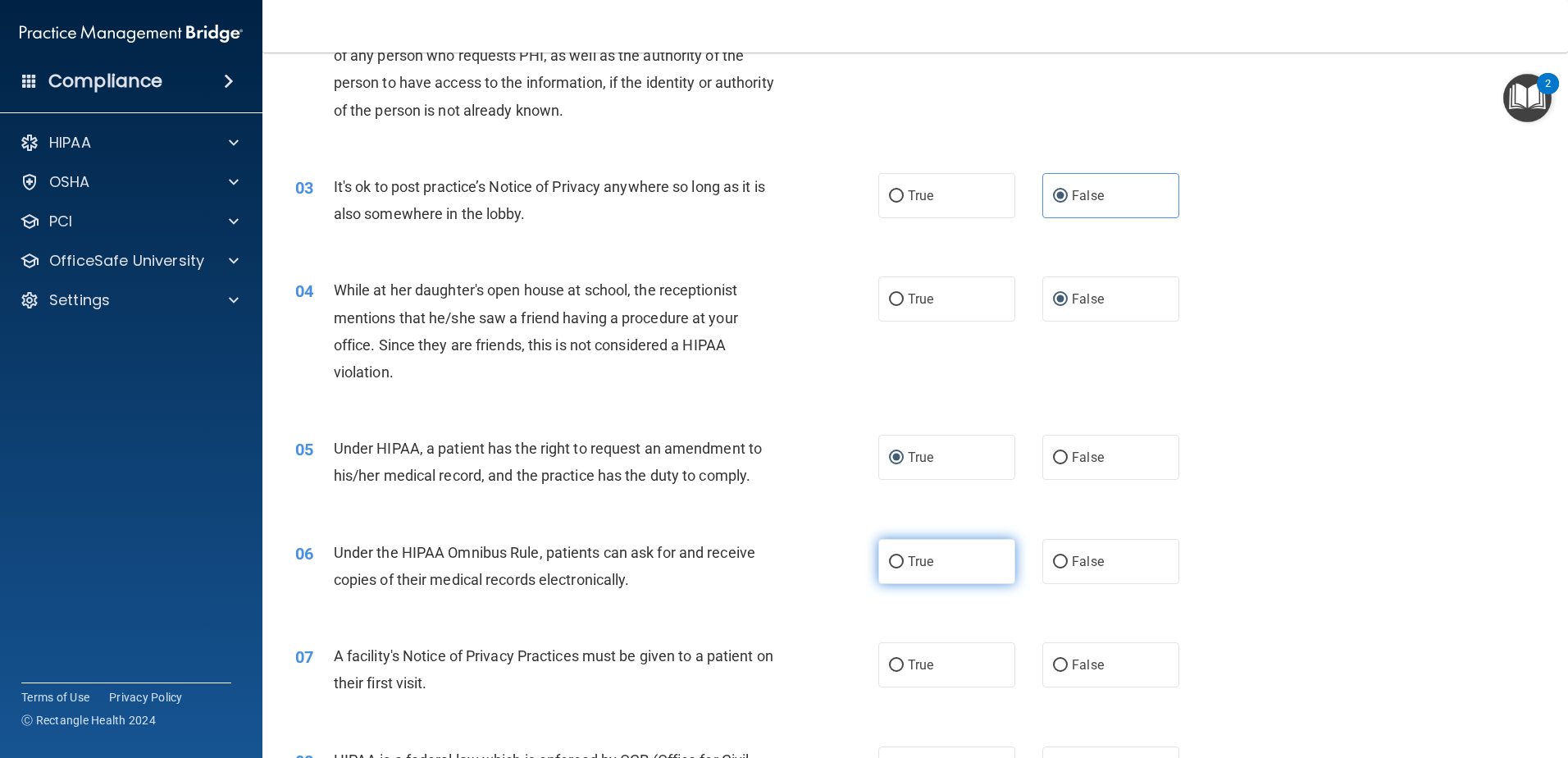
click at [893, 562] on input "True" at bounding box center [896, 563] width 15 height 12
radio input "true"
click at [890, 668] on input "True" at bounding box center [896, 666] width 15 height 12
radio input "true"
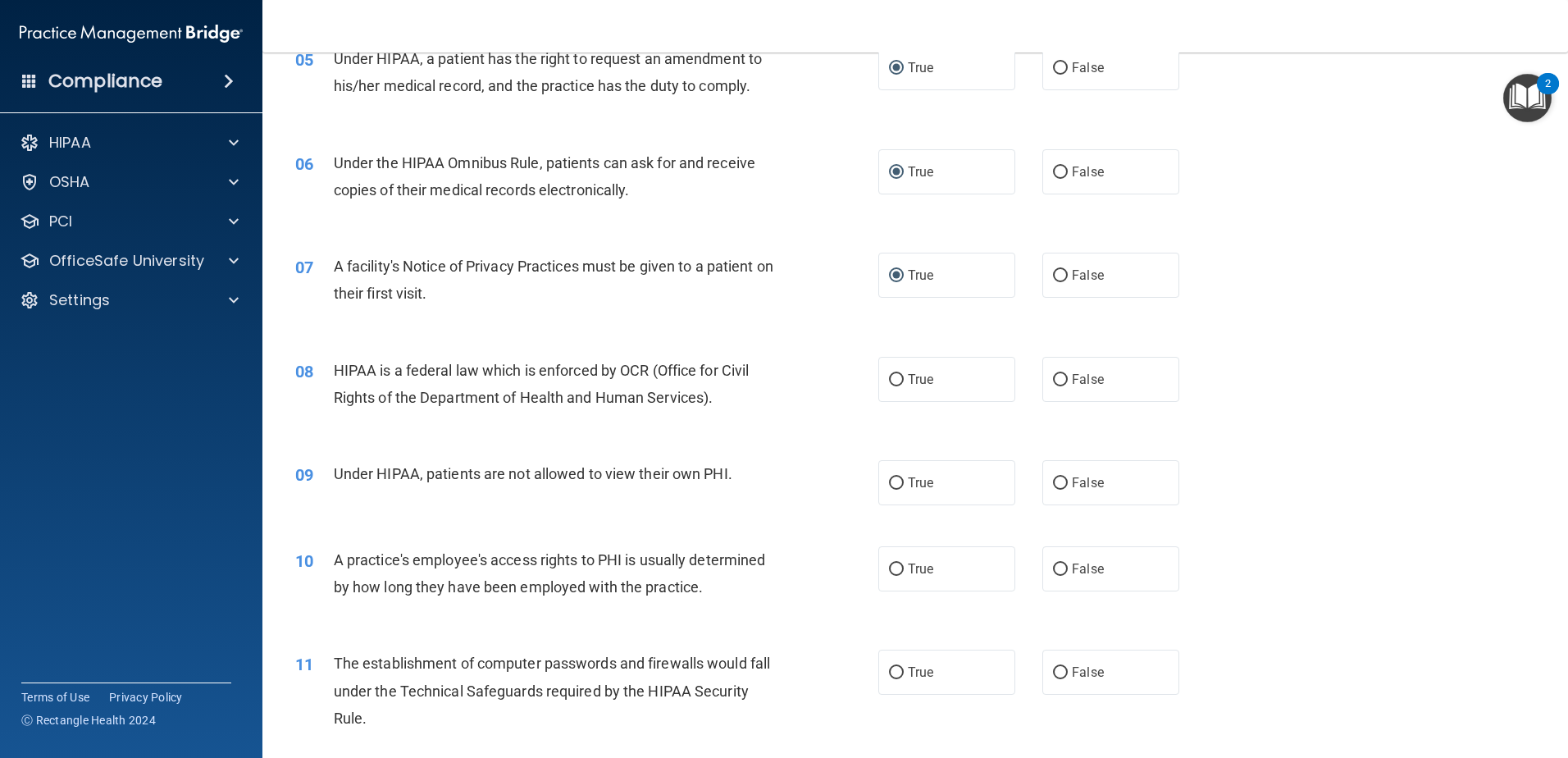
scroll to position [657, 0]
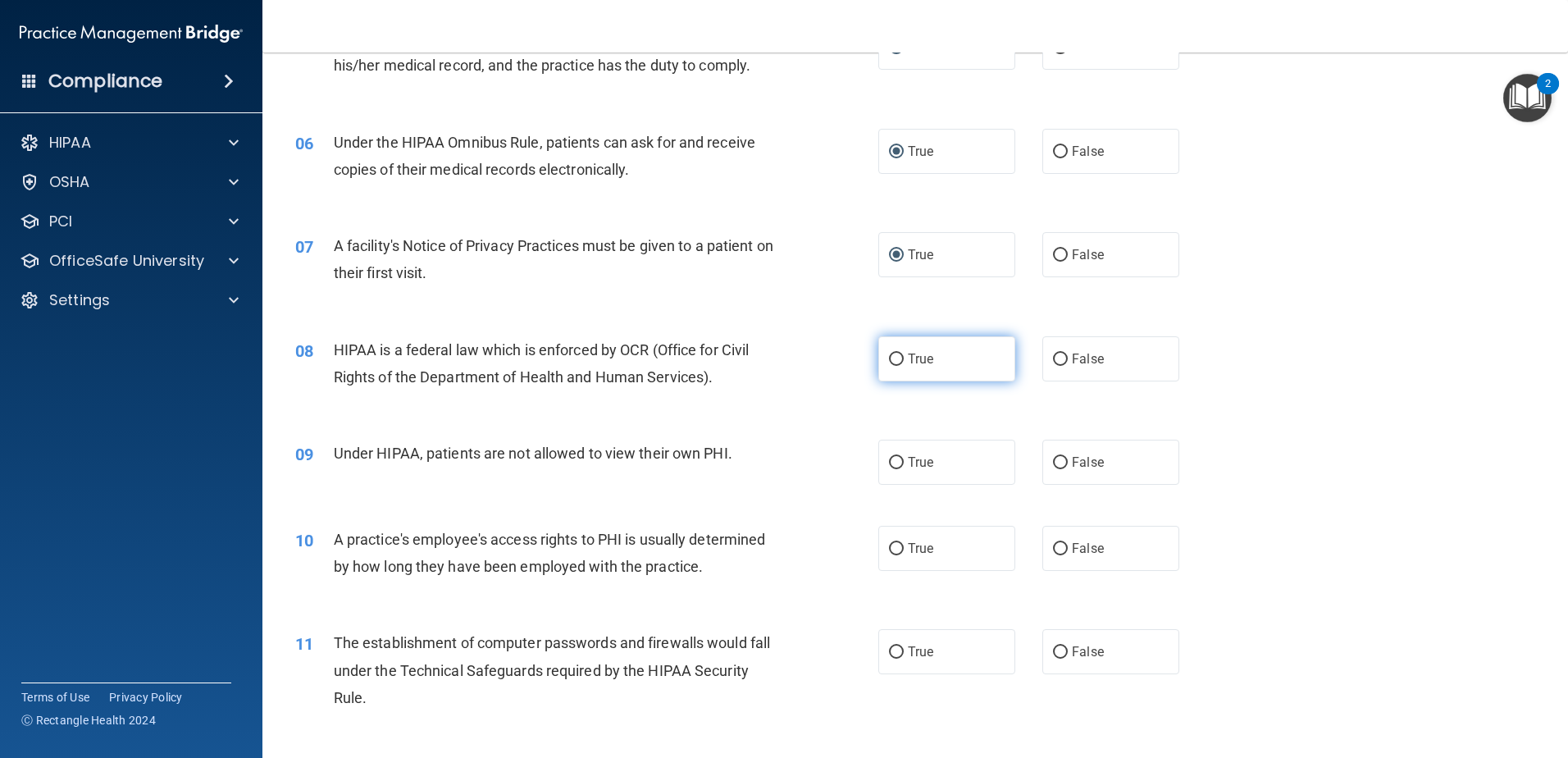
click at [892, 357] on input "True" at bounding box center [896, 360] width 15 height 12
radio input "true"
click at [1063, 463] on label "False" at bounding box center [1110, 462] width 137 height 45
click at [1063, 463] on input "False" at bounding box center [1060, 463] width 15 height 12
radio input "true"
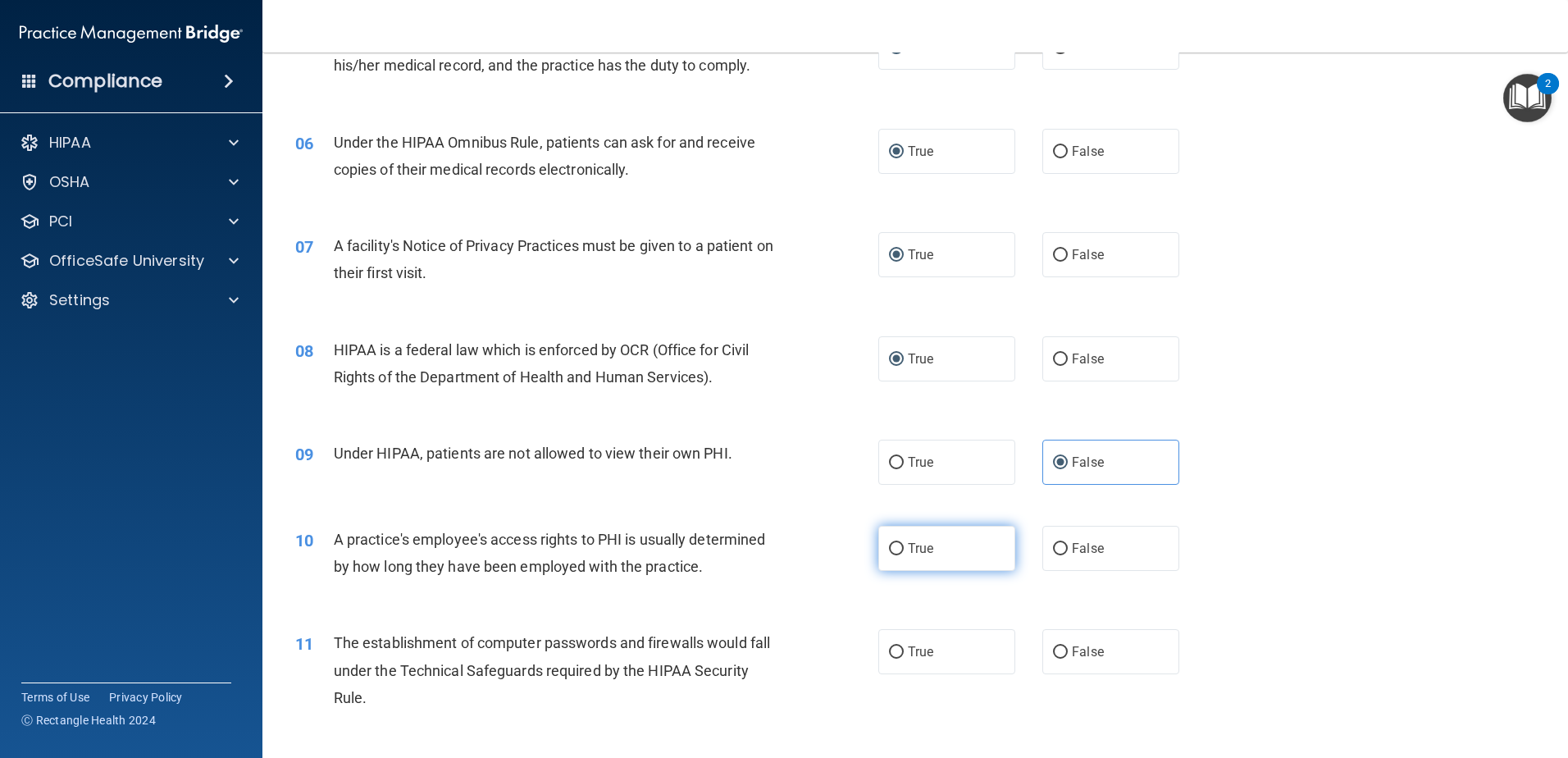
click at [889, 547] on input "True" at bounding box center [896, 550] width 15 height 12
radio input "true"
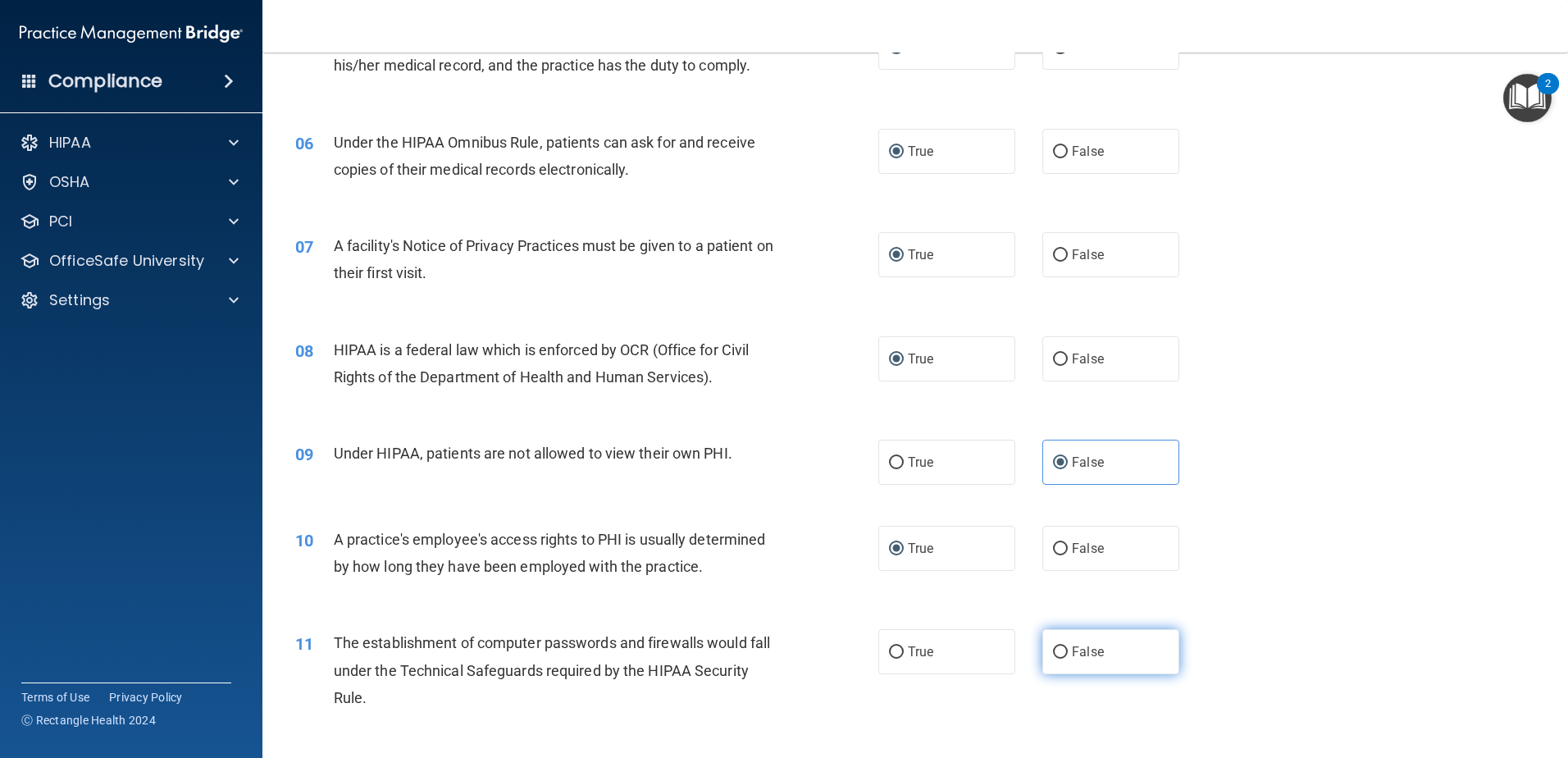
click at [1053, 649] on input "False" at bounding box center [1060, 653] width 15 height 12
radio input "true"
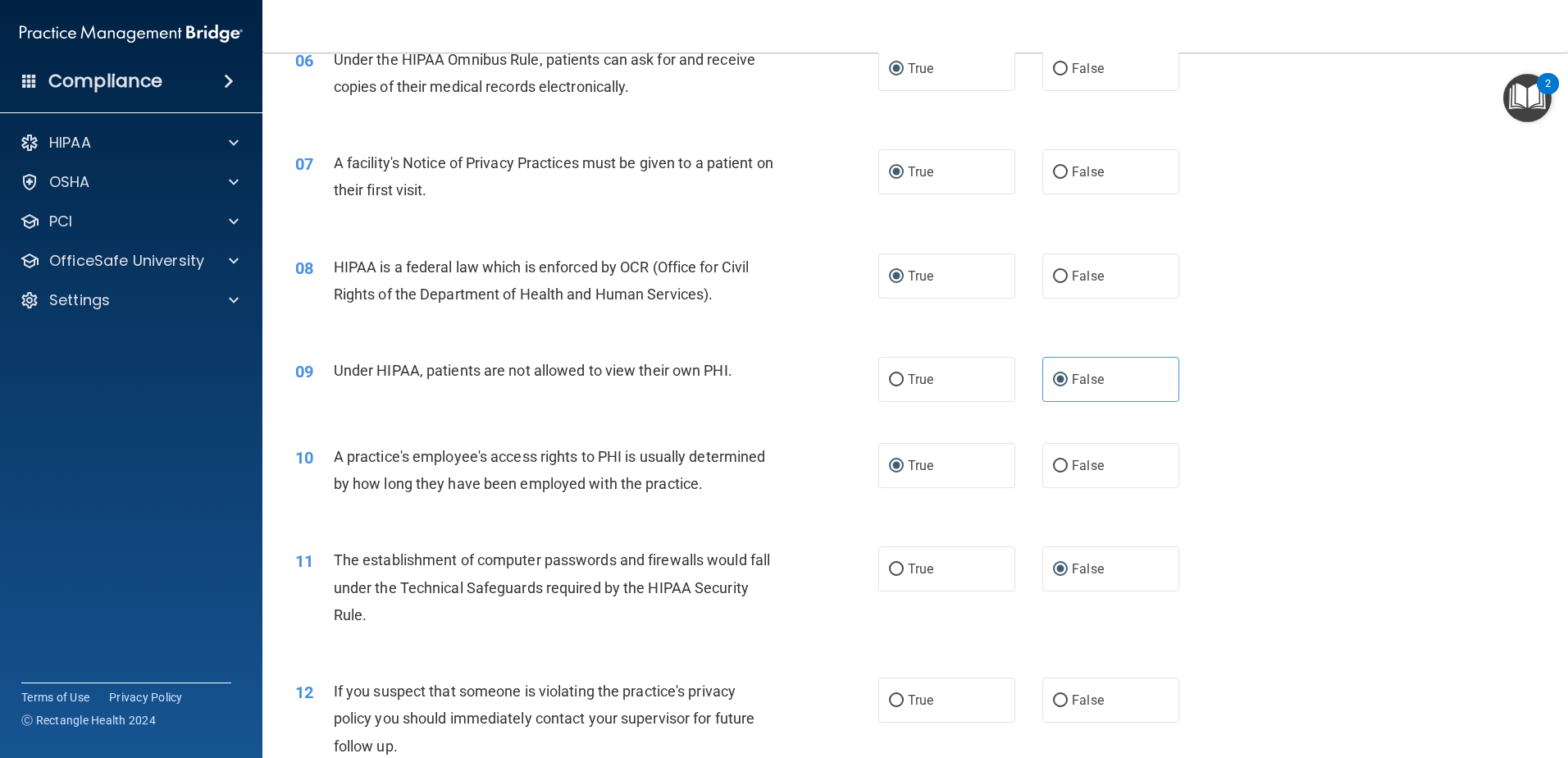
scroll to position [985, 0]
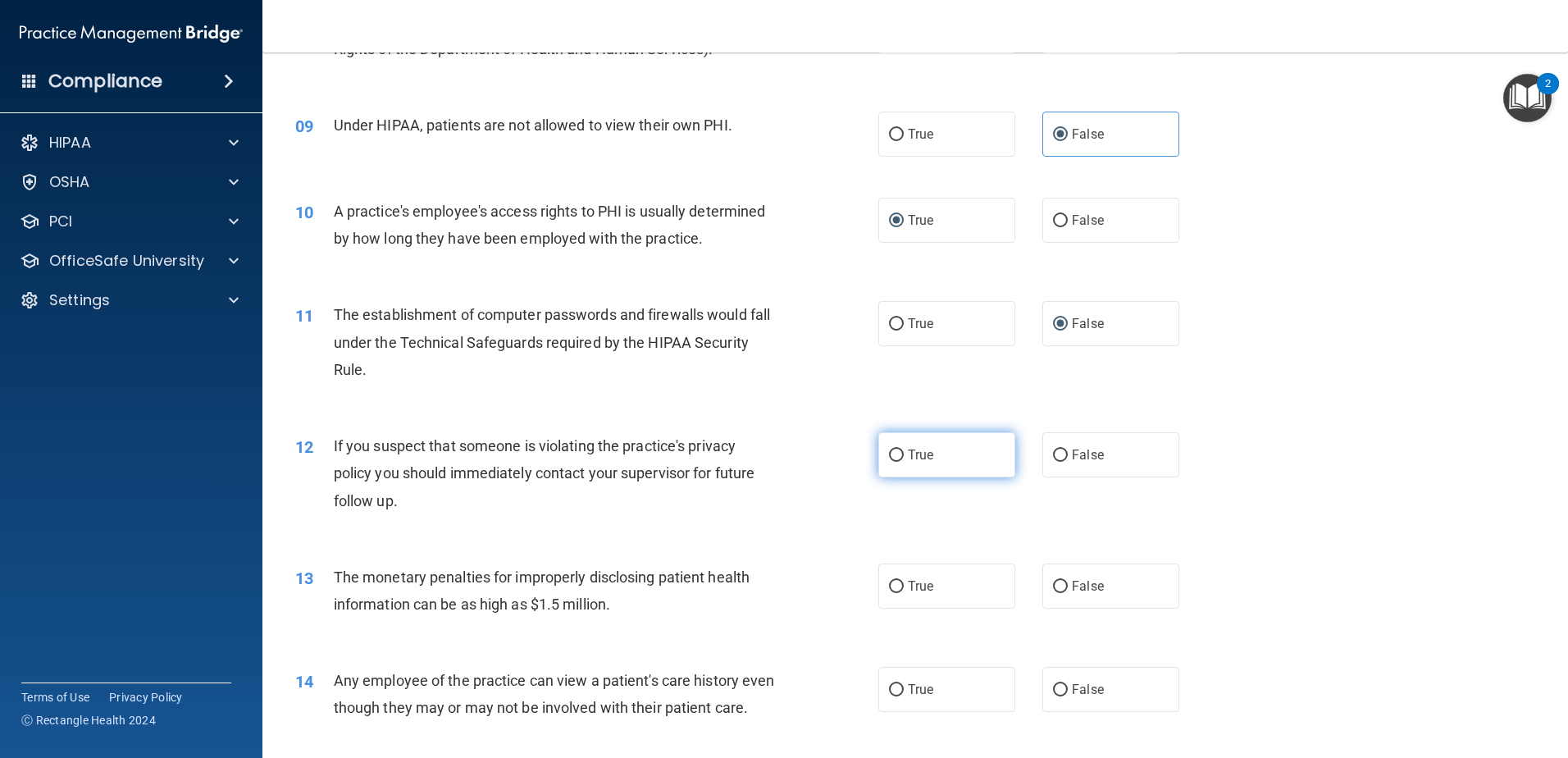
click at [882, 454] on label "True" at bounding box center [946, 454] width 137 height 45
click at [889, 454] on input "True" at bounding box center [896, 456] width 15 height 12
radio input "true"
drag, startPoint x: 892, startPoint y: 585, endPoint x: 885, endPoint y: 642, distance: 57.4
click at [891, 598] on label "True" at bounding box center [946, 586] width 137 height 45
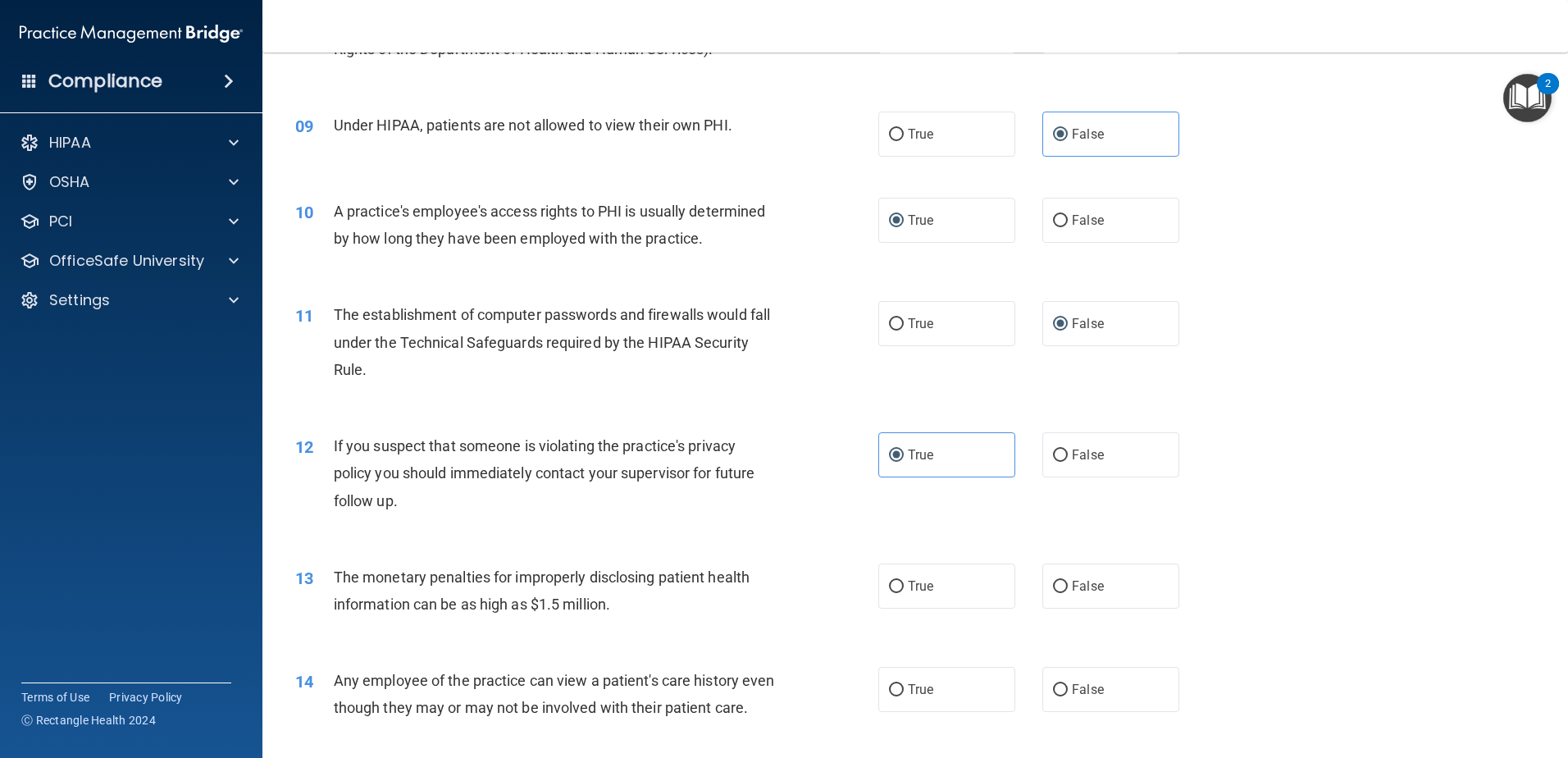
click at [891, 594] on input "True" at bounding box center [896, 588] width 15 height 12
radio input "true"
click at [892, 686] on input "True" at bounding box center [896, 691] width 15 height 12
radio input "true"
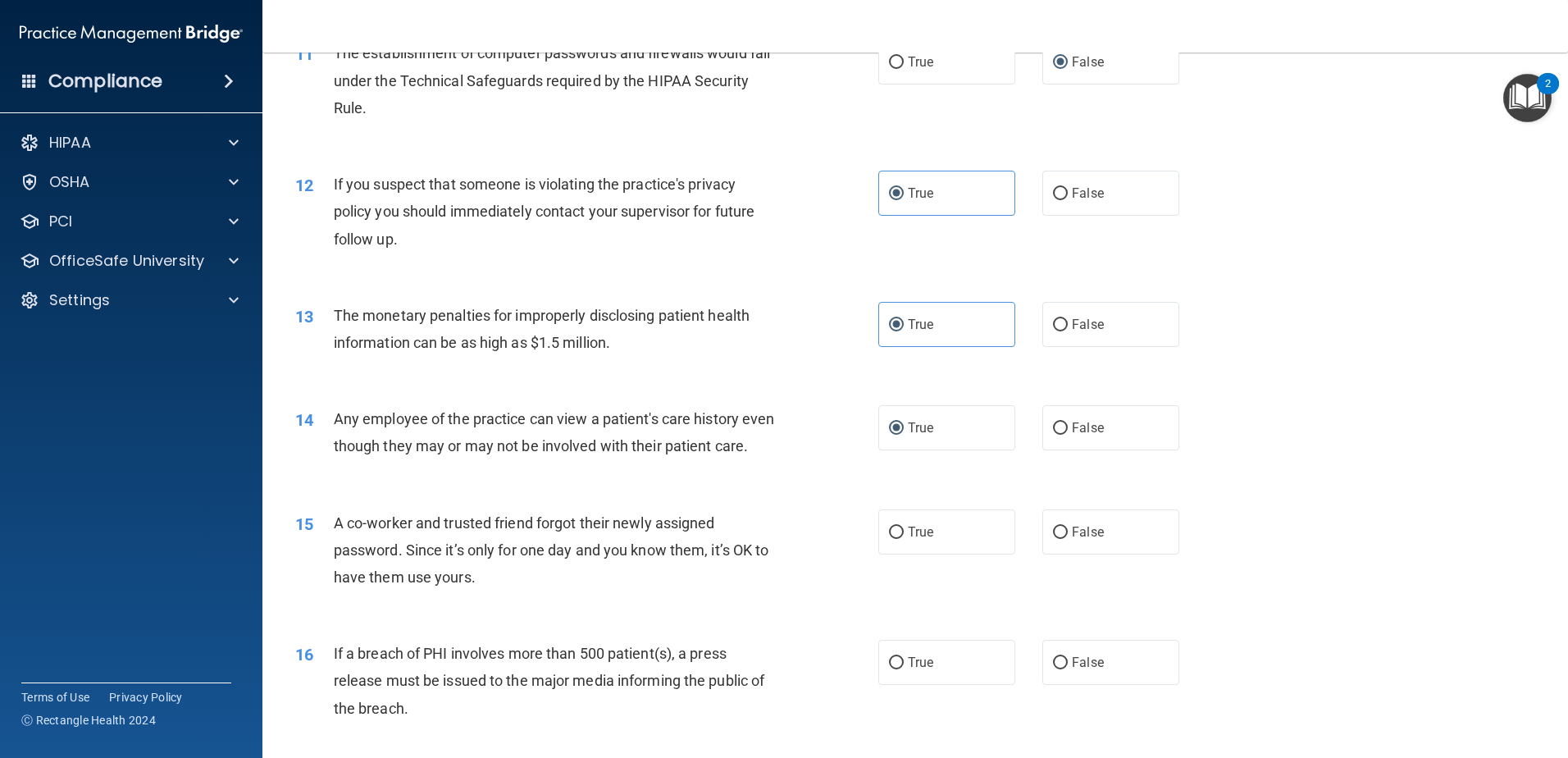
scroll to position [1313, 0]
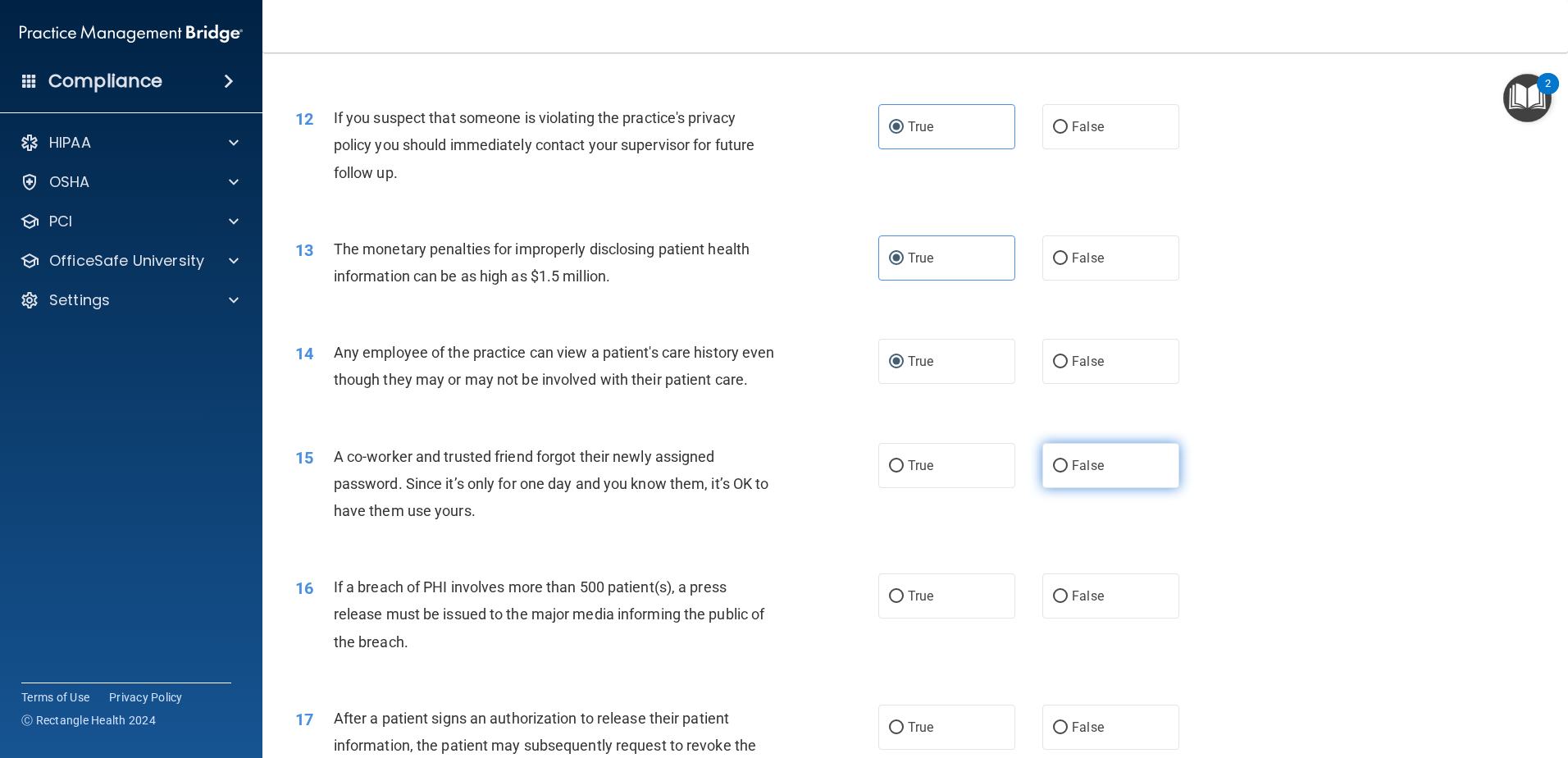
click at [1045, 488] on label "False" at bounding box center [1110, 465] width 137 height 45
drag, startPoint x: 1045, startPoint y: 491, endPoint x: 1052, endPoint y: 622, distance: 131.2
click at [1053, 604] on input "False" at bounding box center [1060, 597] width 15 height 12
radio input "true"
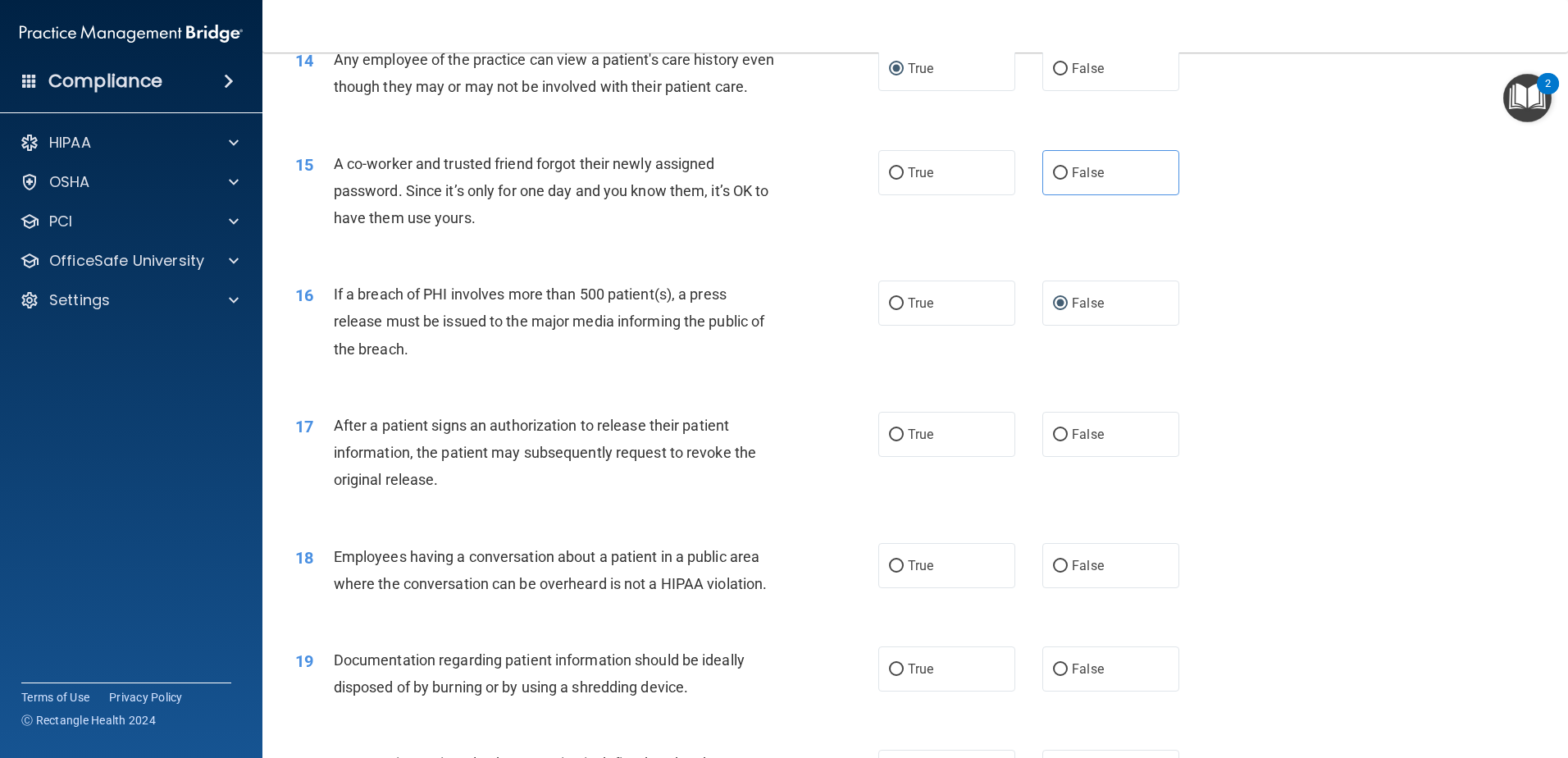
scroll to position [1641, 0]
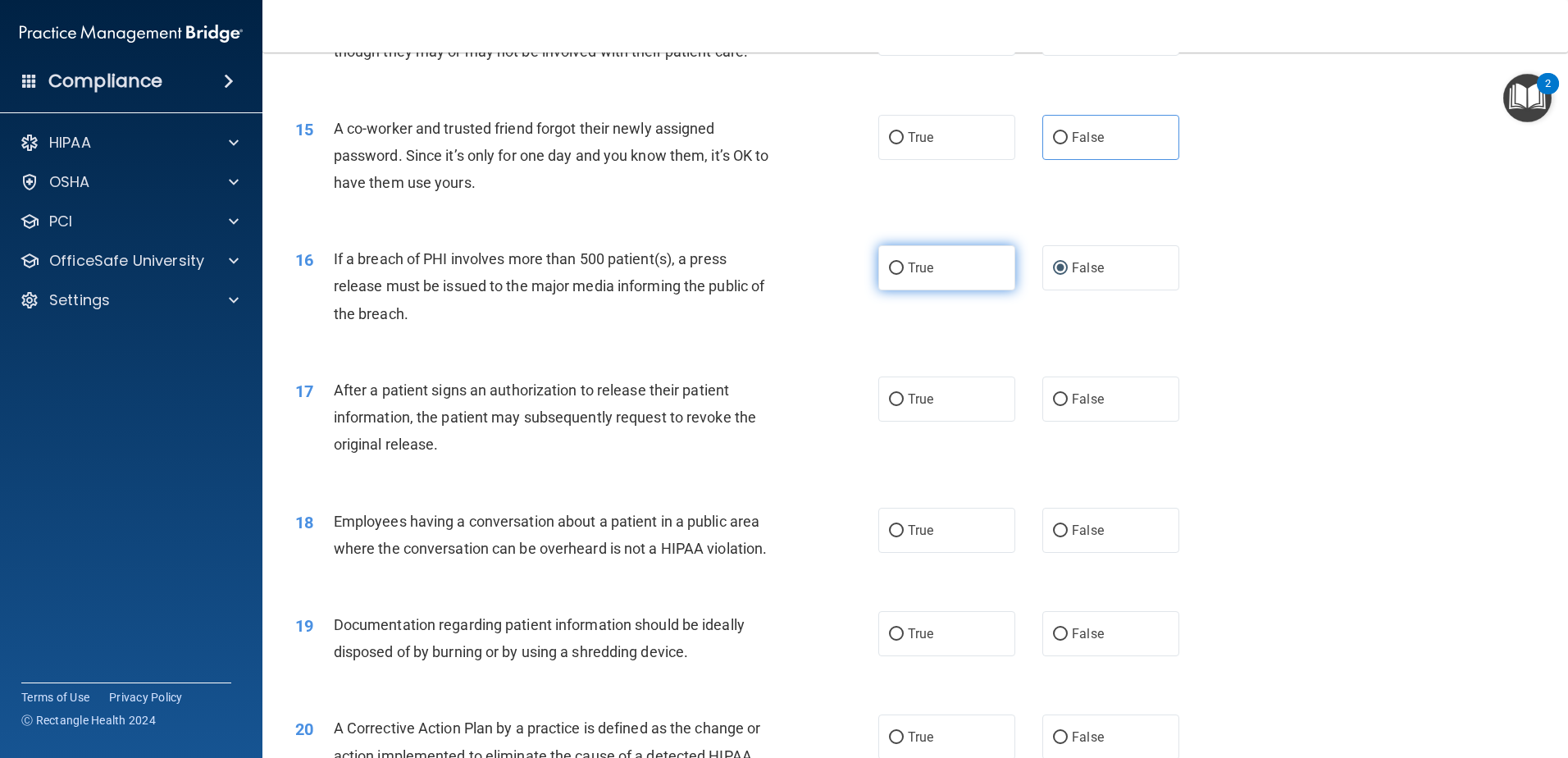
drag, startPoint x: 888, startPoint y: 289, endPoint x: 884, endPoint y: 418, distance: 129.1
click at [889, 275] on input "True" at bounding box center [896, 269] width 15 height 12
radio input "true"
radio input "false"
click at [892, 406] on input "True" at bounding box center [896, 400] width 15 height 12
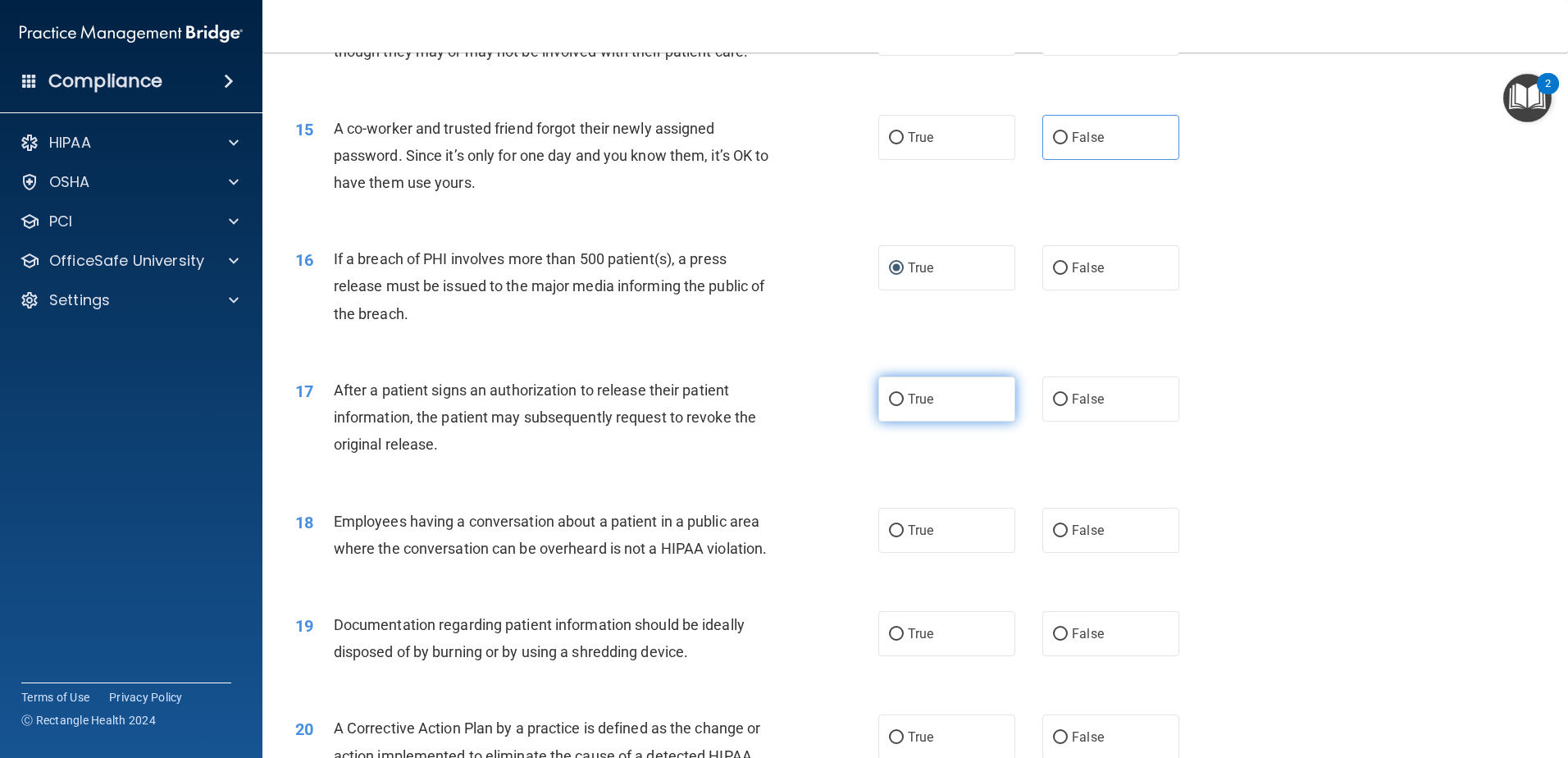
radio input "true"
click at [889, 537] on input "True" at bounding box center [896, 531] width 15 height 12
radio input "true"
click at [1044, 657] on label "False" at bounding box center [1110, 634] width 137 height 45
click at [1053, 641] on input "False" at bounding box center [1060, 634] width 15 height 12
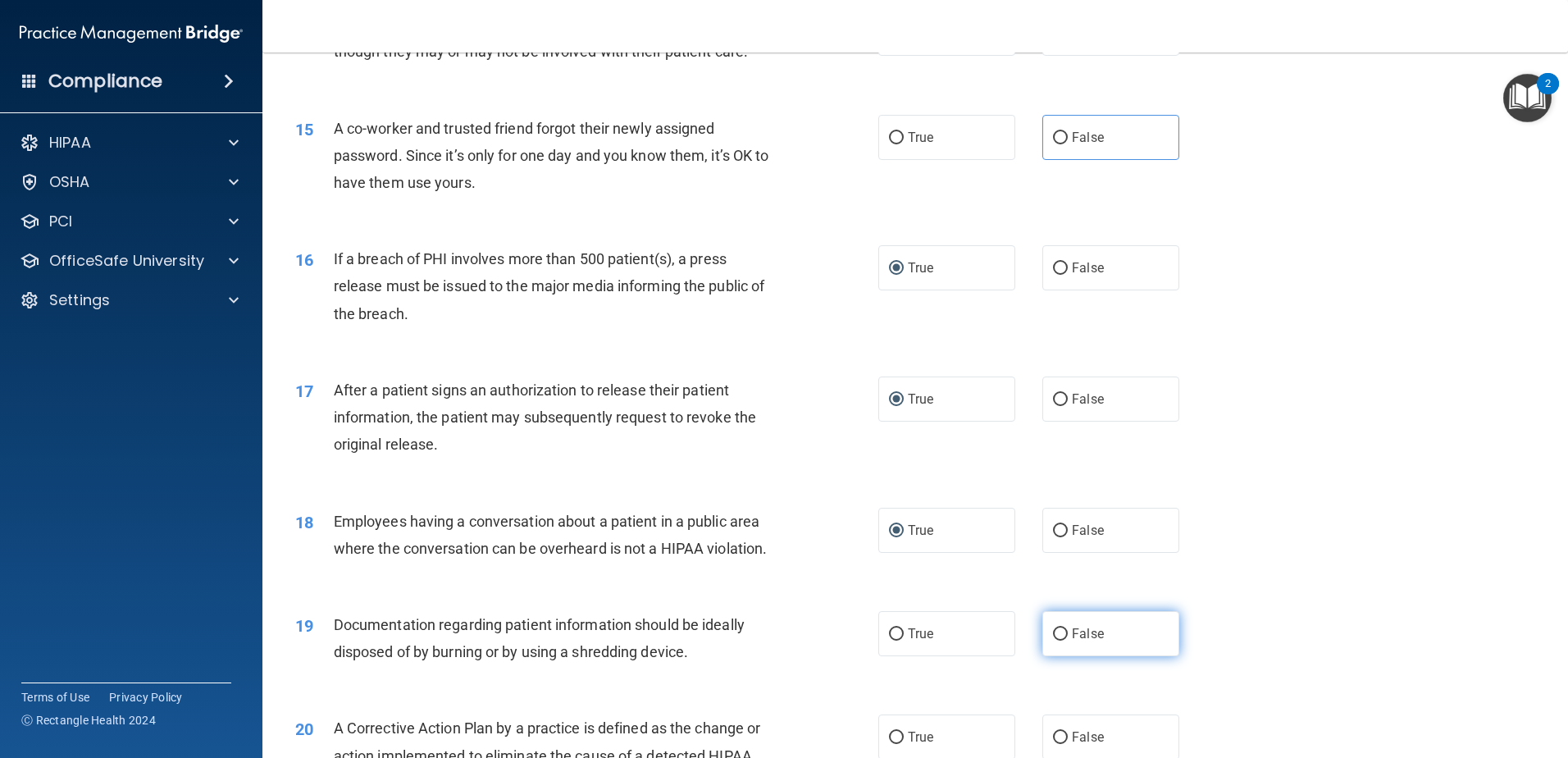
radio input "true"
click at [1053, 145] on input "False" at bounding box center [1060, 139] width 15 height 12
radio input "true"
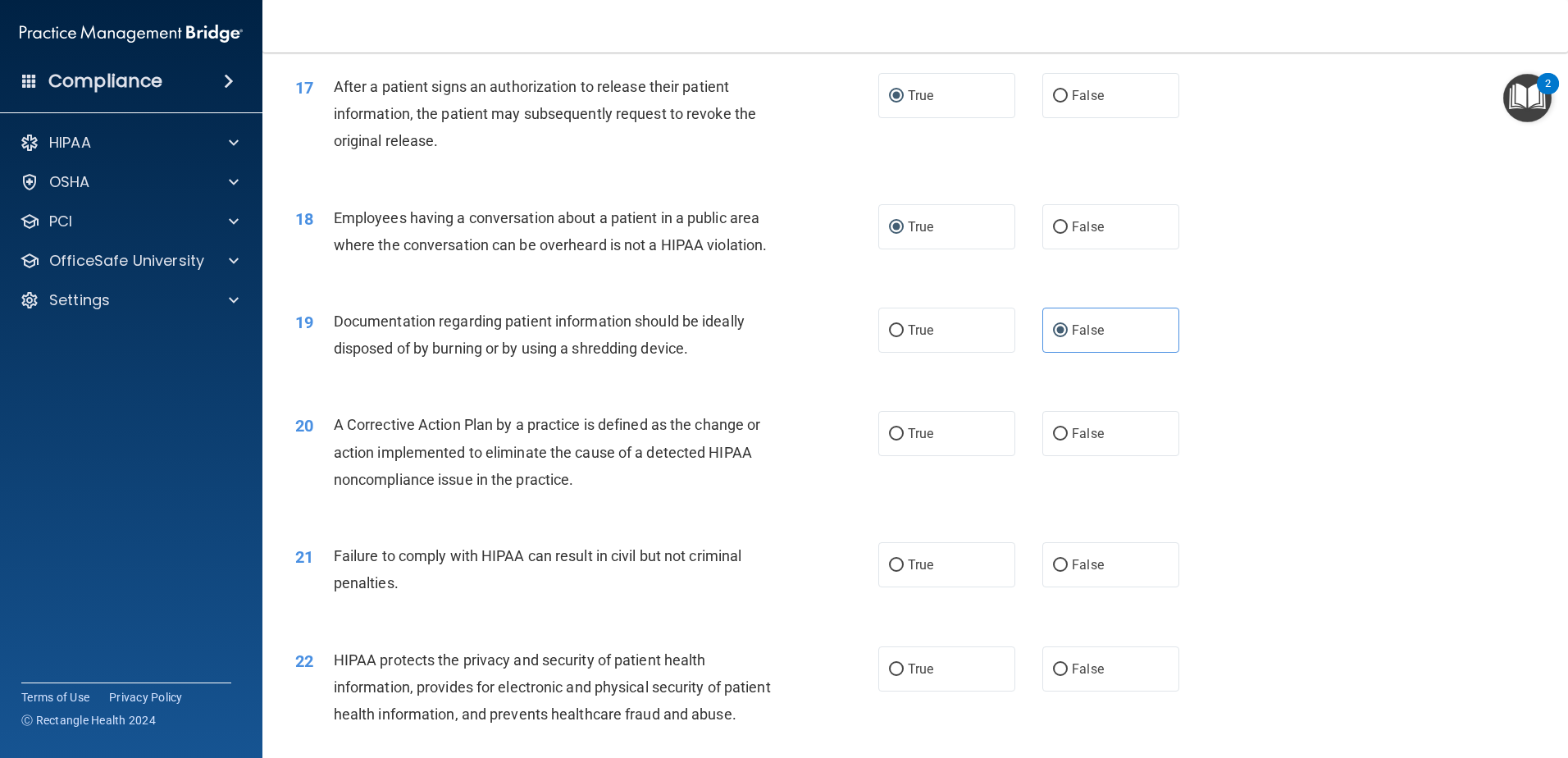
scroll to position [1970, 0]
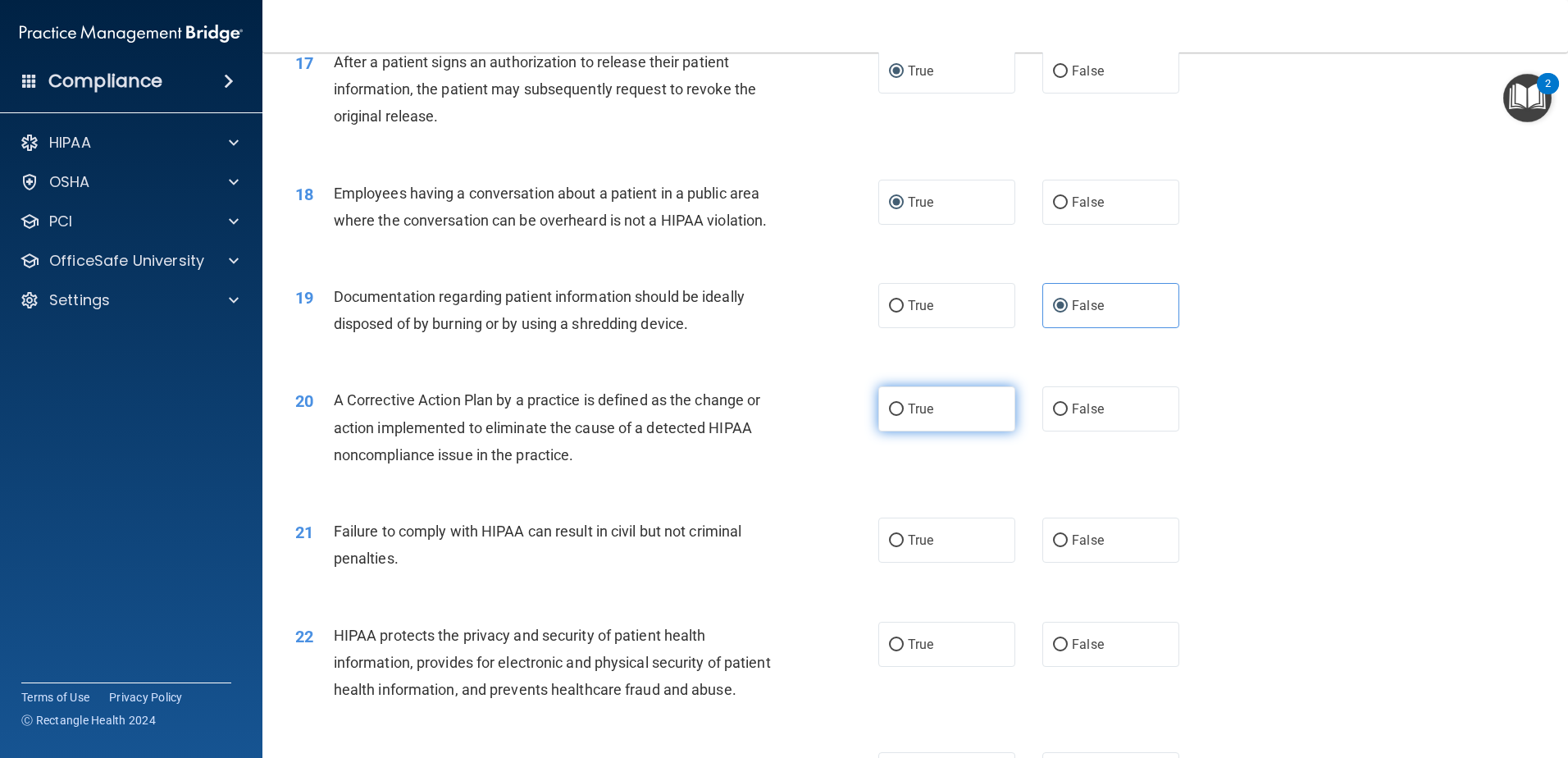
click at [889, 417] on input "True" at bounding box center [896, 410] width 15 height 12
radio input "true"
drag, startPoint x: 896, startPoint y: 567, endPoint x: 887, endPoint y: 584, distance: 19.2
click at [896, 547] on input "True" at bounding box center [896, 541] width 15 height 12
radio input "true"
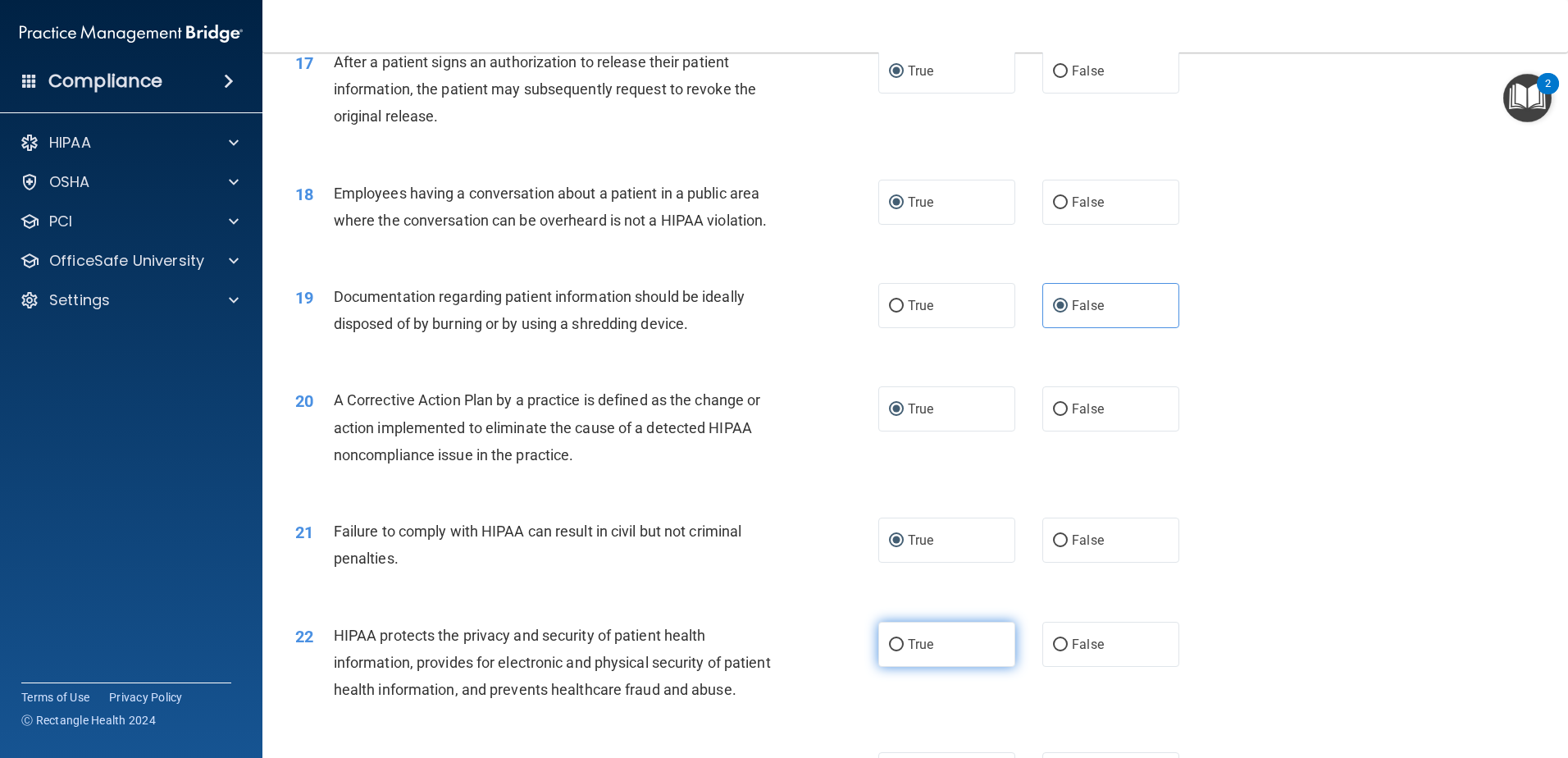
click at [897, 652] on input "True" at bounding box center [896, 646] width 15 height 12
radio input "true"
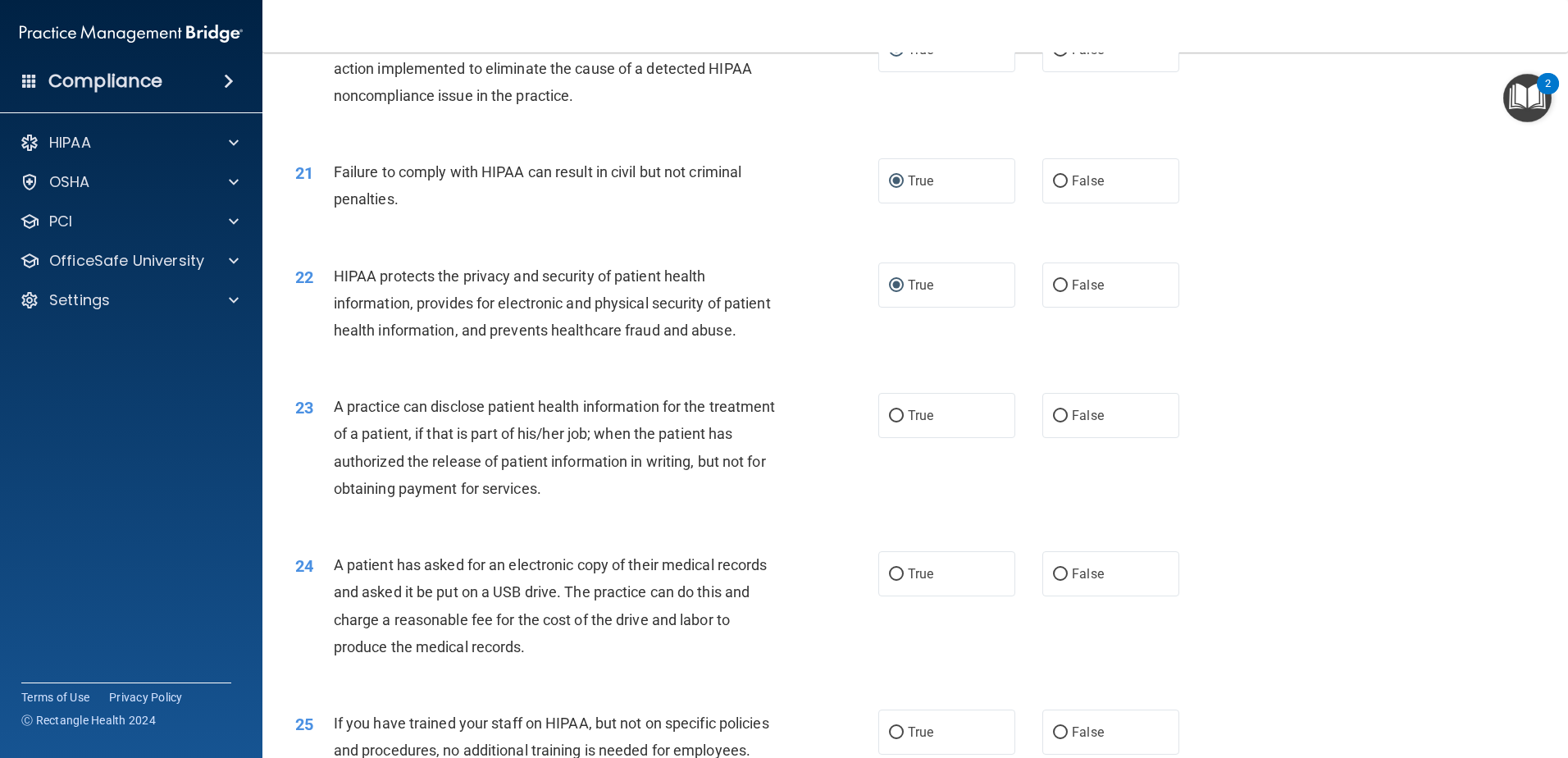
scroll to position [2380, 0]
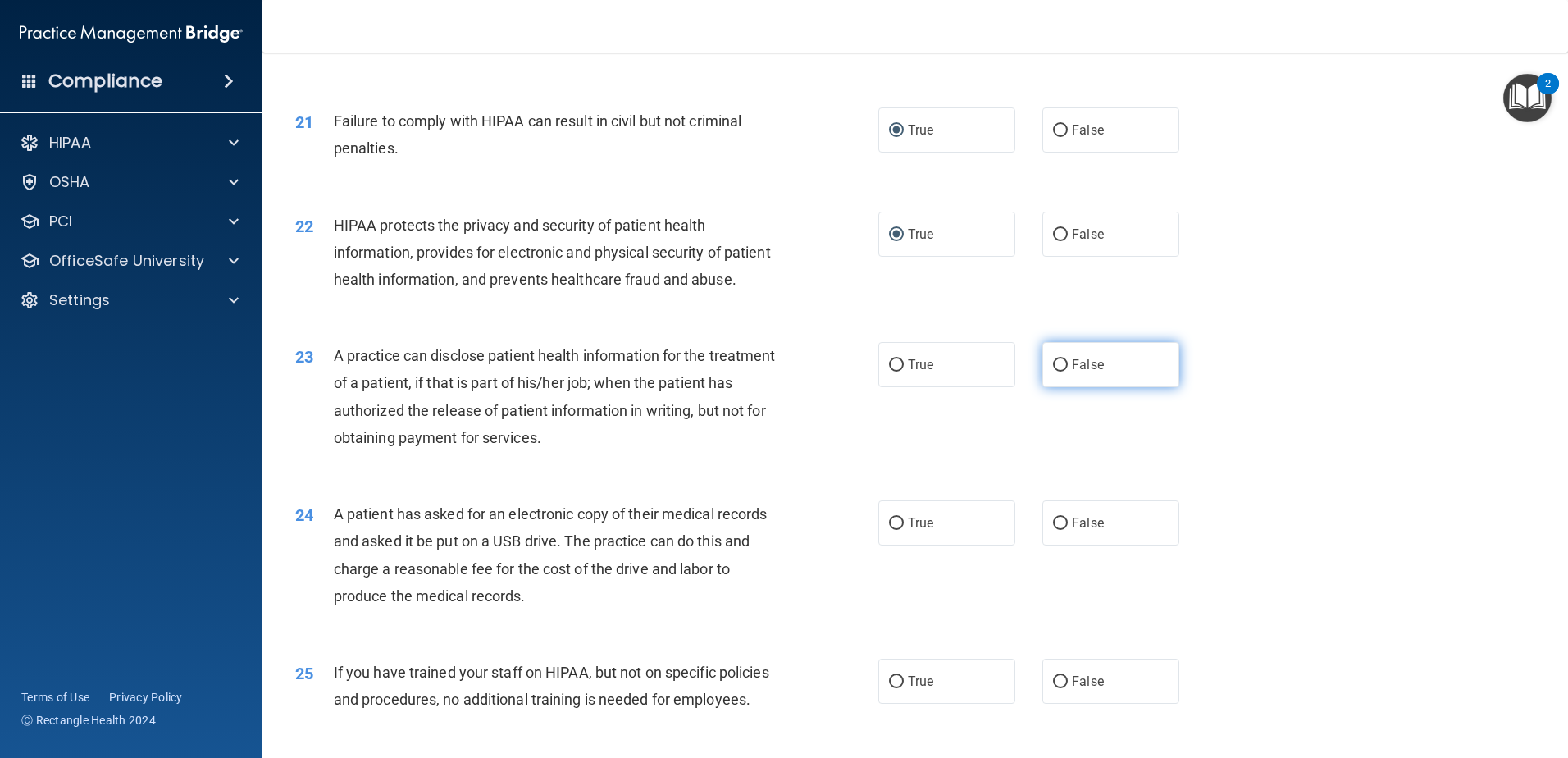
click at [1059, 371] on input "False" at bounding box center [1060, 365] width 15 height 12
radio input "true"
click at [896, 530] on input "True" at bounding box center [896, 524] width 15 height 12
radio input "true"
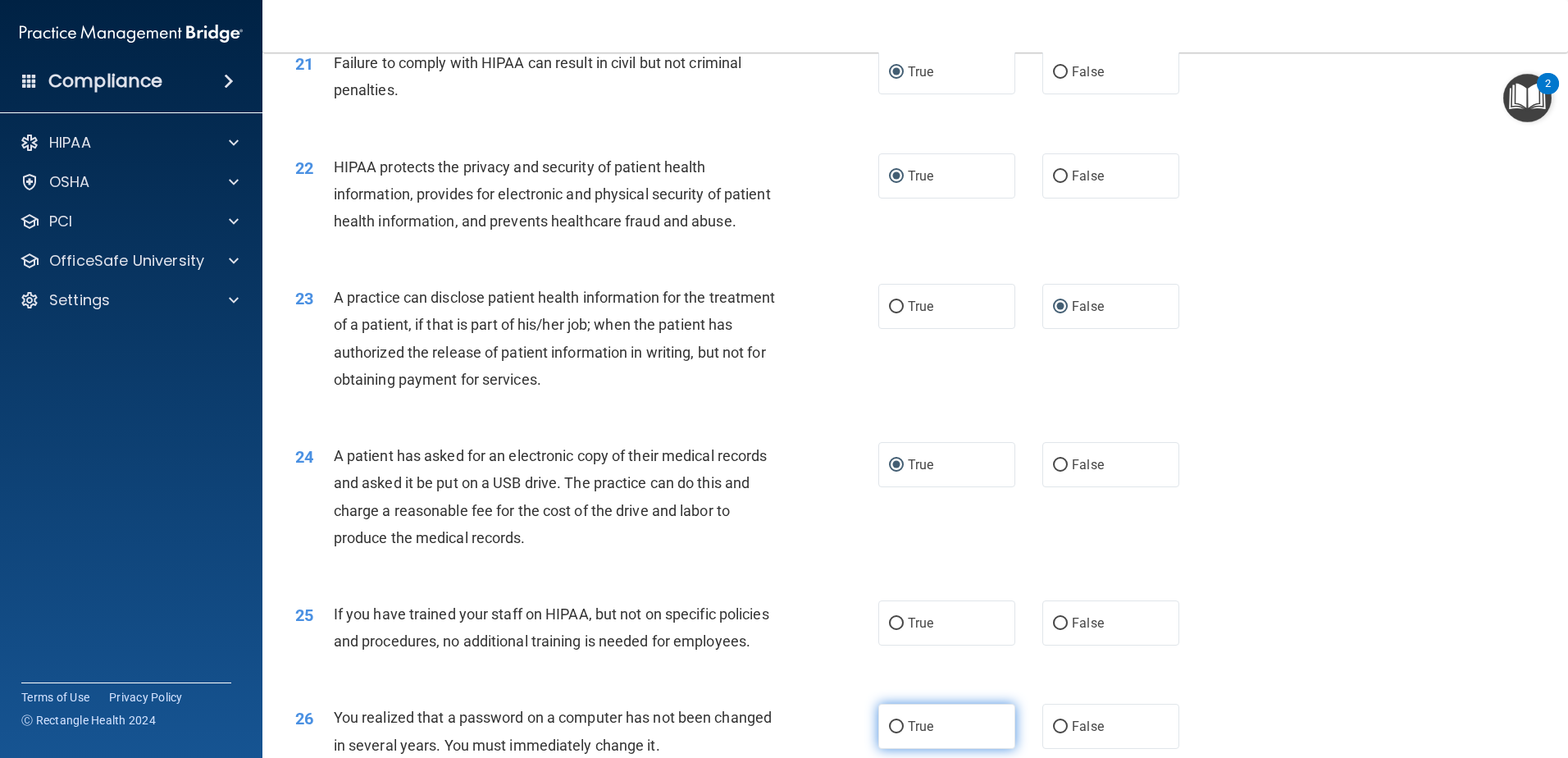
scroll to position [2709, 0]
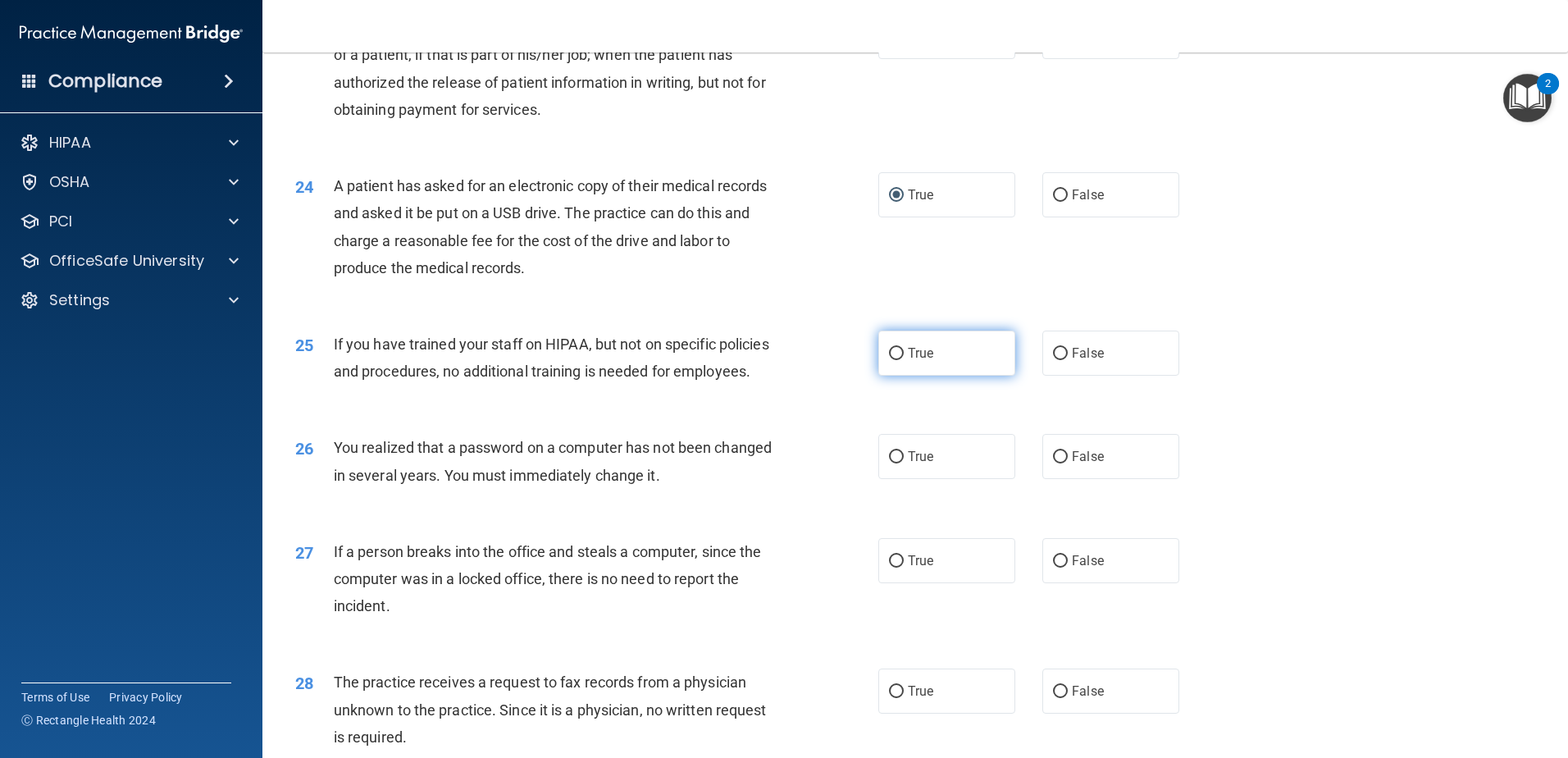
click at [889, 360] on input "True" at bounding box center [896, 354] width 15 height 12
radio input "true"
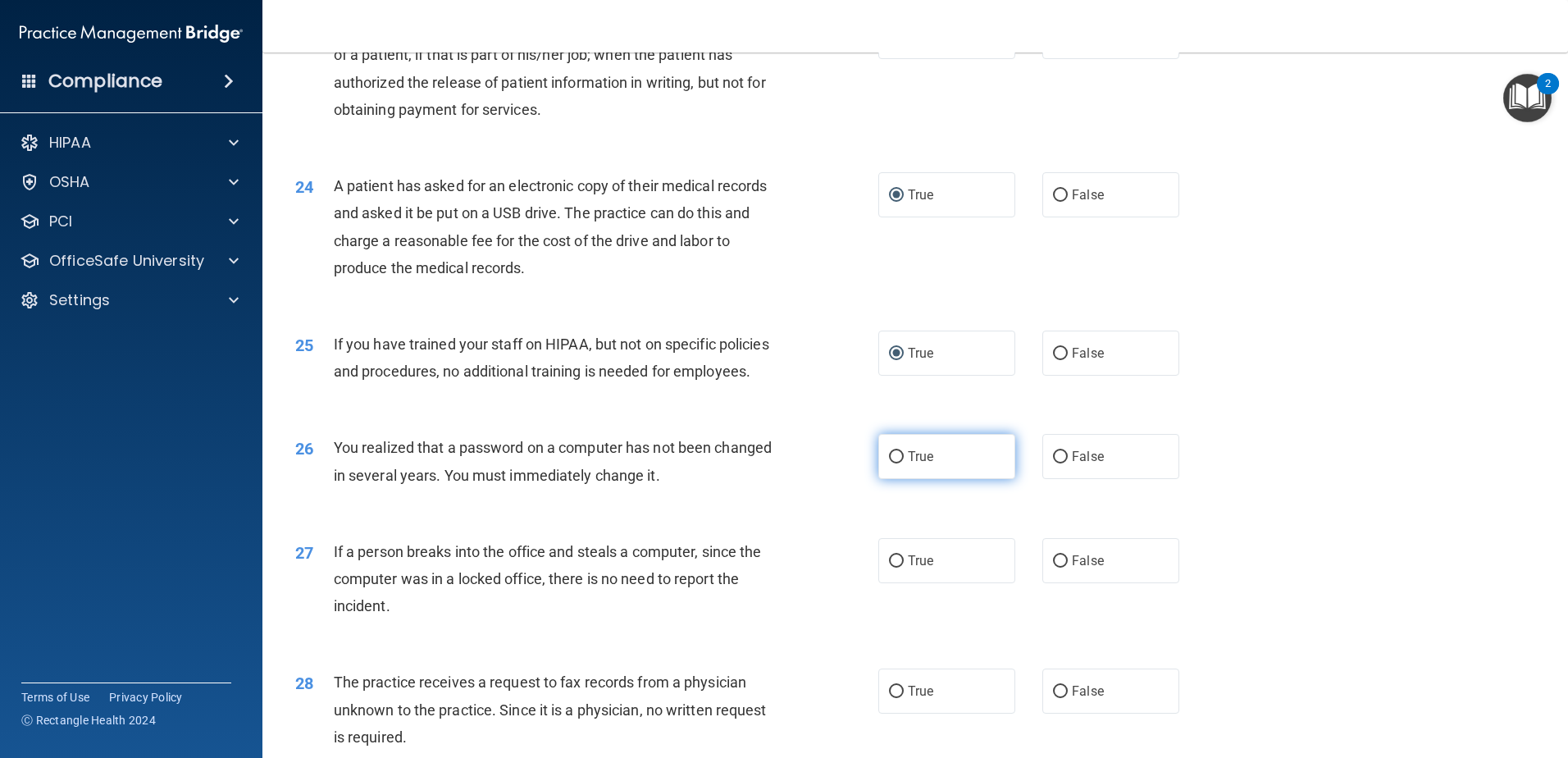
click at [897, 464] on input "True" at bounding box center [896, 458] width 15 height 12
radio input "true"
click at [890, 568] on input "True" at bounding box center [896, 562] width 15 height 12
radio input "true"
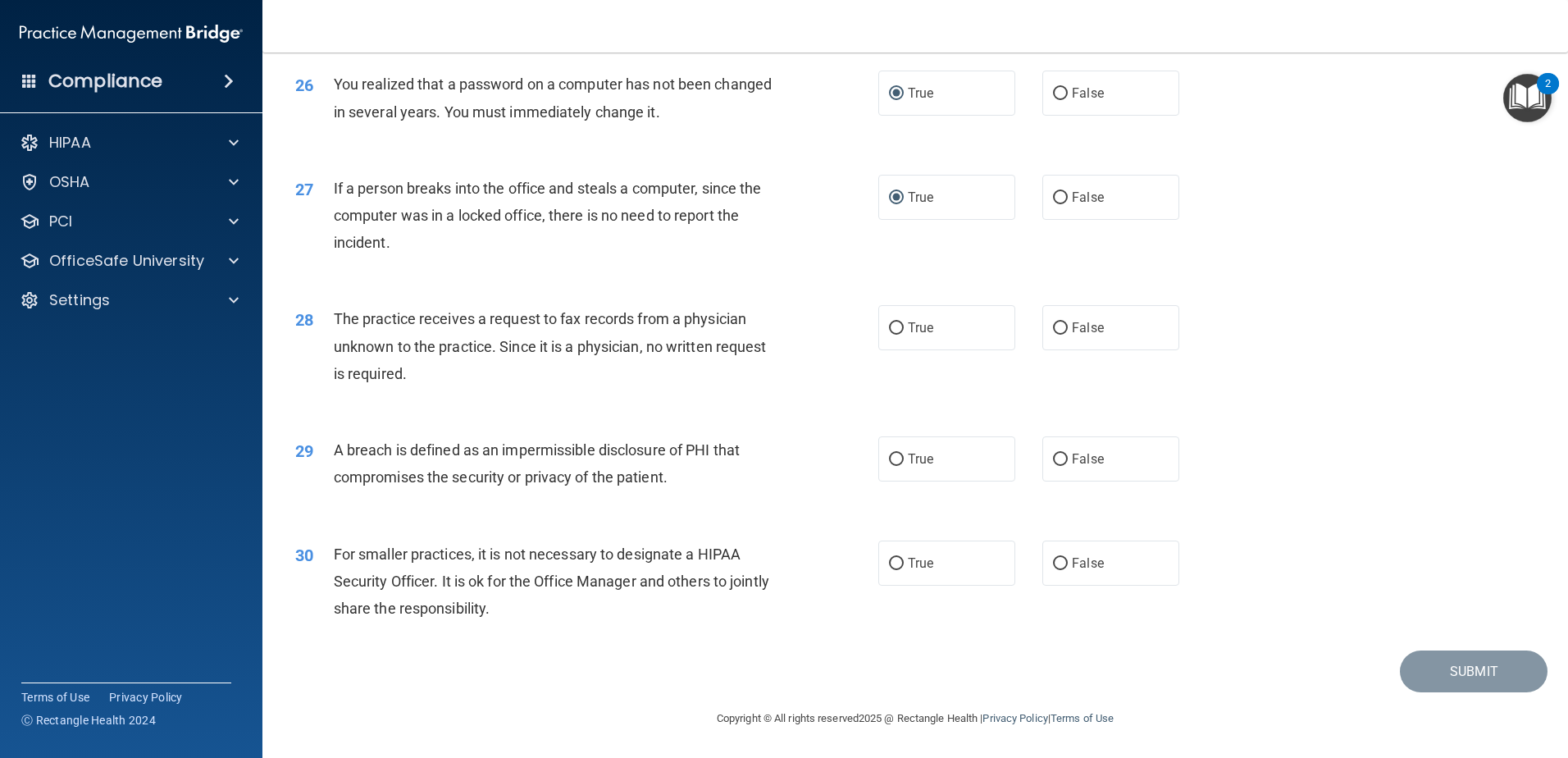
scroll to position [3119, 0]
click at [892, 335] on input "True" at bounding box center [896, 329] width 15 height 12
radio input "true"
click at [889, 466] on input "True" at bounding box center [896, 460] width 15 height 12
radio input "true"
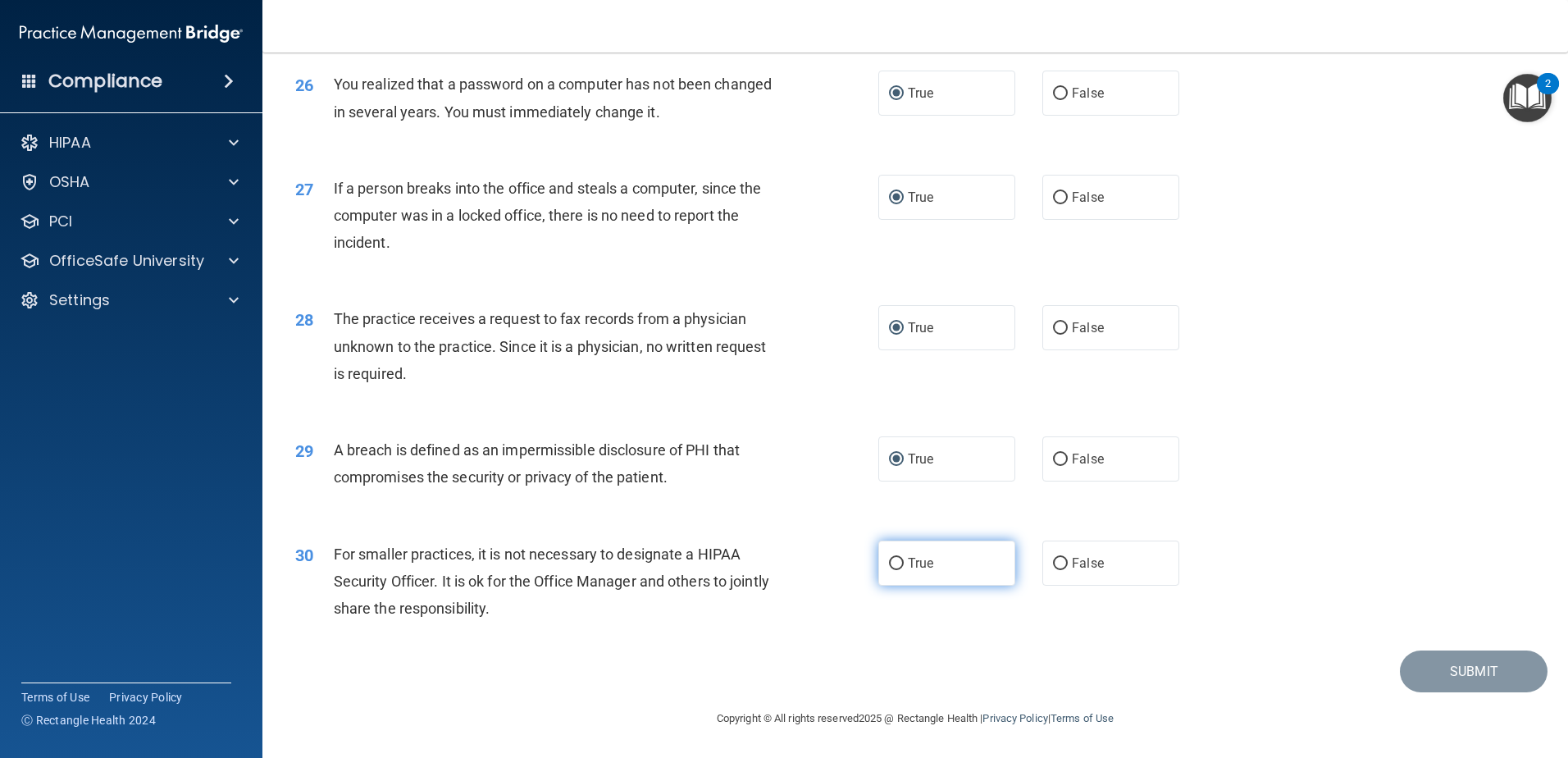
click at [898, 570] on input "True" at bounding box center [896, 565] width 15 height 12
radio input "true"
click at [1444, 694] on button "Submit" at bounding box center [1474, 672] width 147 height 41
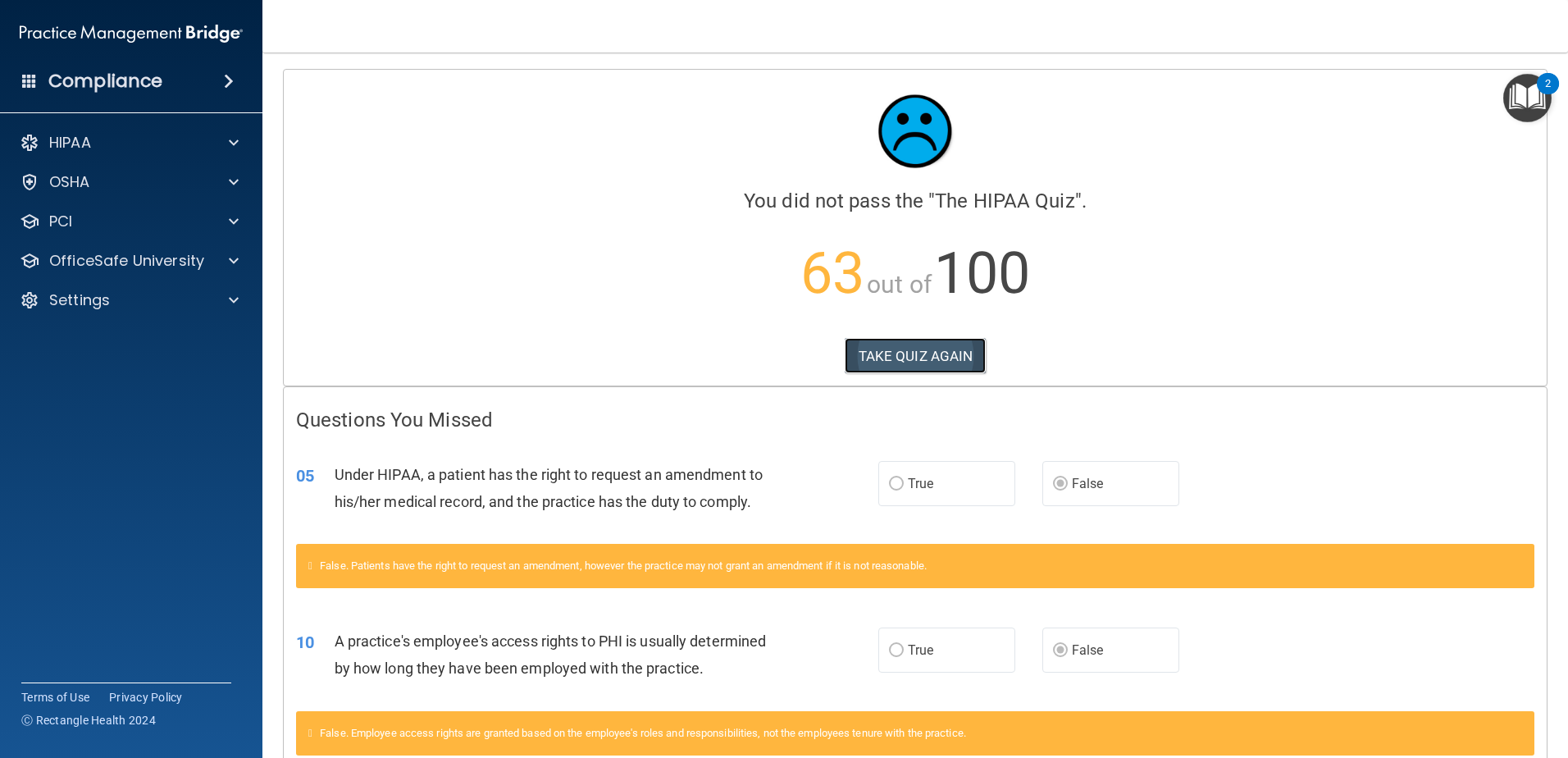
click at [876, 354] on button "TAKE QUIZ AGAIN" at bounding box center [915, 356] width 142 height 36
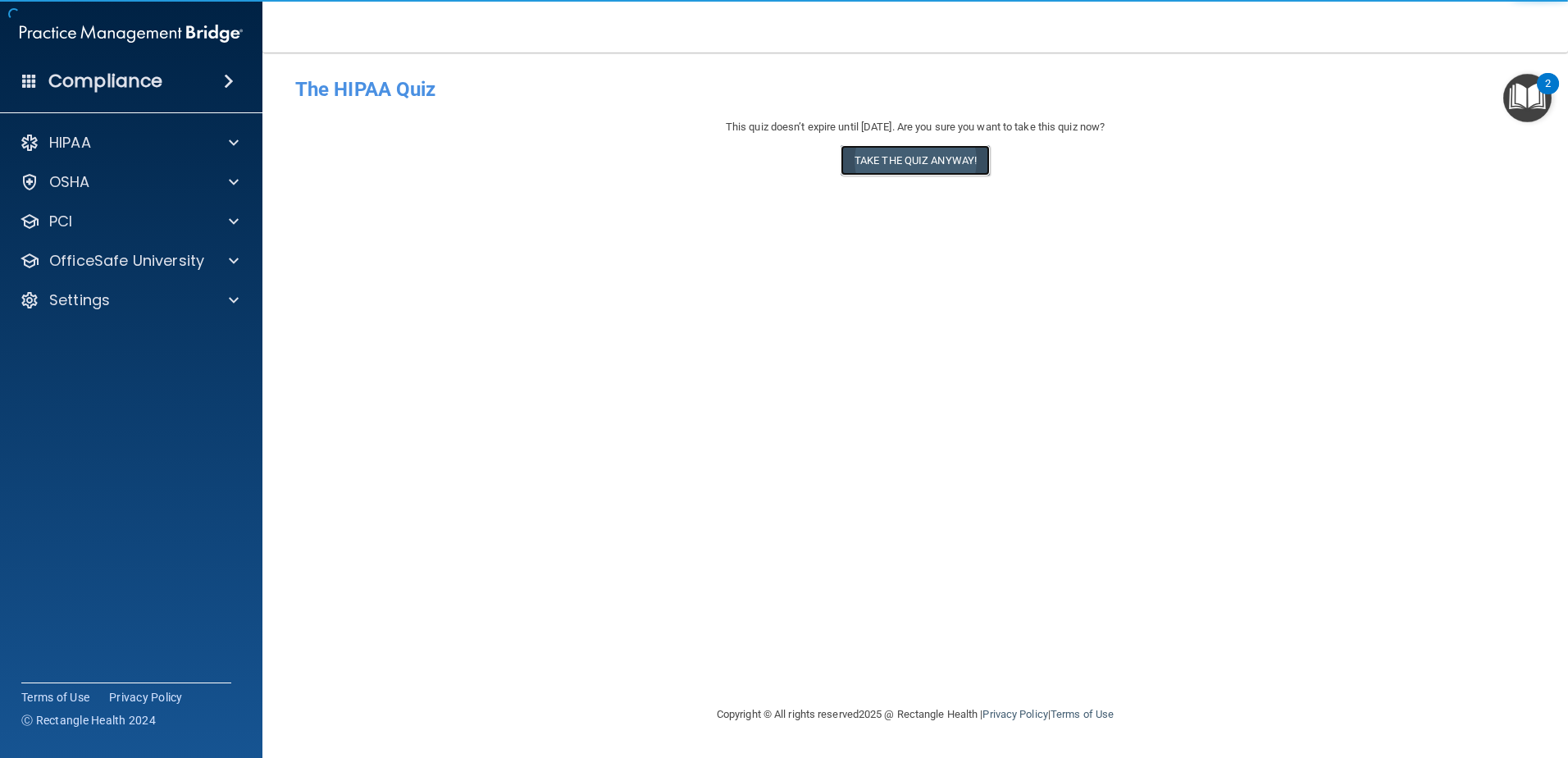
click at [881, 154] on button "Take the quiz anyway!" at bounding box center [915, 161] width 149 height 30
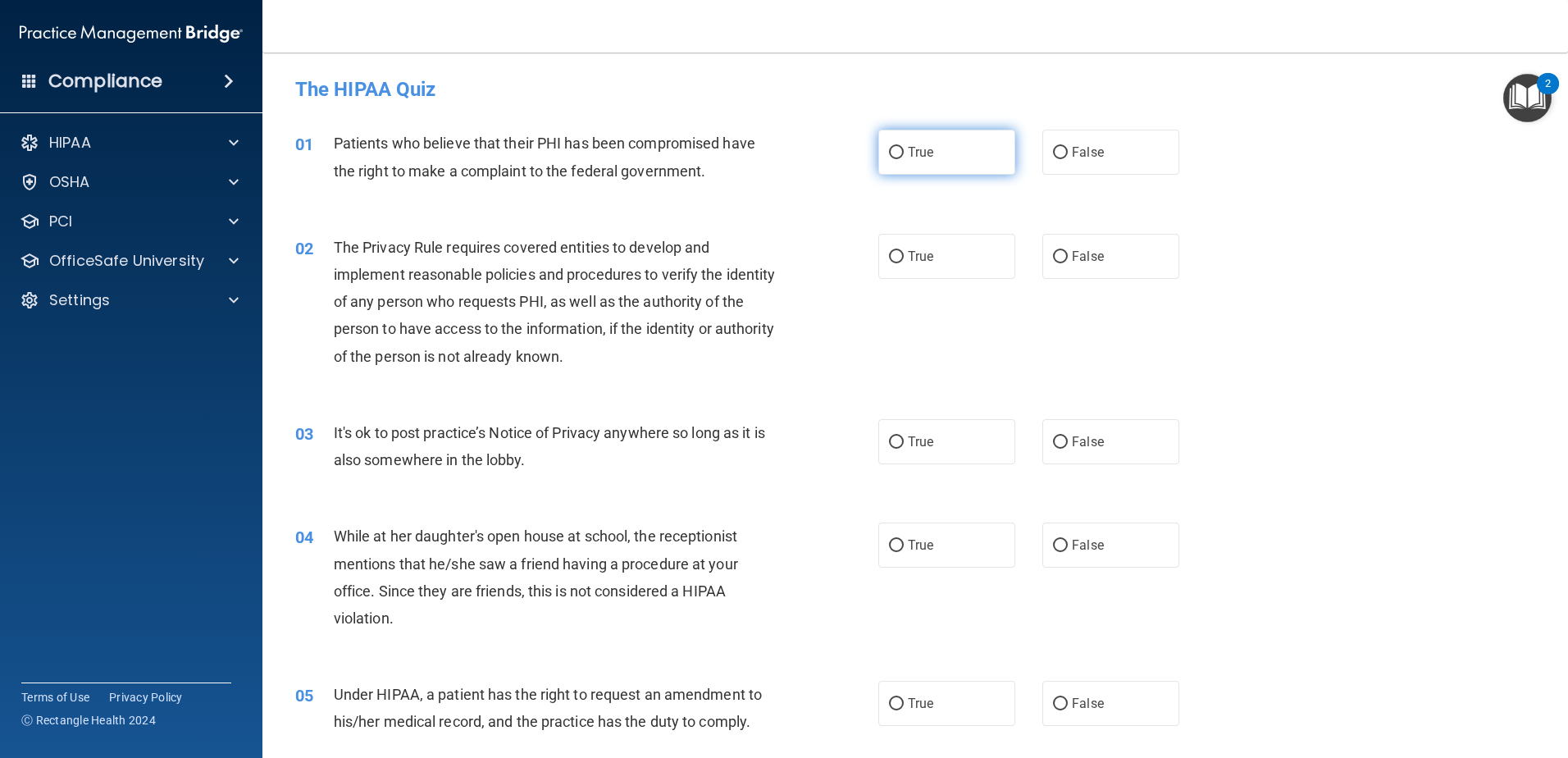
drag, startPoint x: 893, startPoint y: 153, endPoint x: 876, endPoint y: 170, distance: 24.0
click at [893, 152] on input "True" at bounding box center [896, 153] width 15 height 12
radio input "true"
drag, startPoint x: 887, startPoint y: 255, endPoint x: 878, endPoint y: 258, distance: 9.5
click at [889, 254] on input "True" at bounding box center [896, 258] width 15 height 12
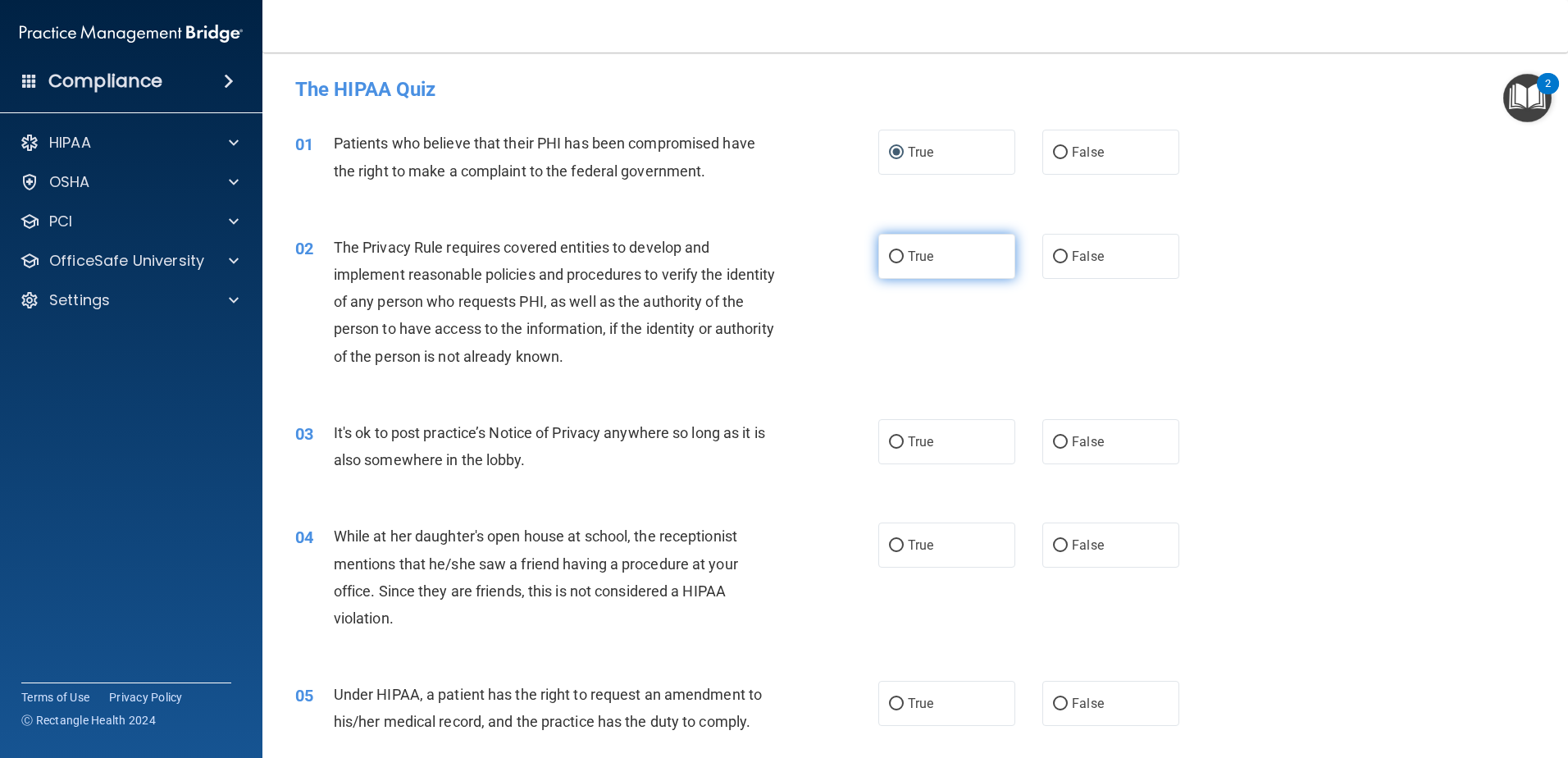
radio input "true"
click at [889, 440] on input "True" at bounding box center [896, 443] width 15 height 12
click at [1056, 545] on input "False" at bounding box center [1060, 546] width 15 height 12
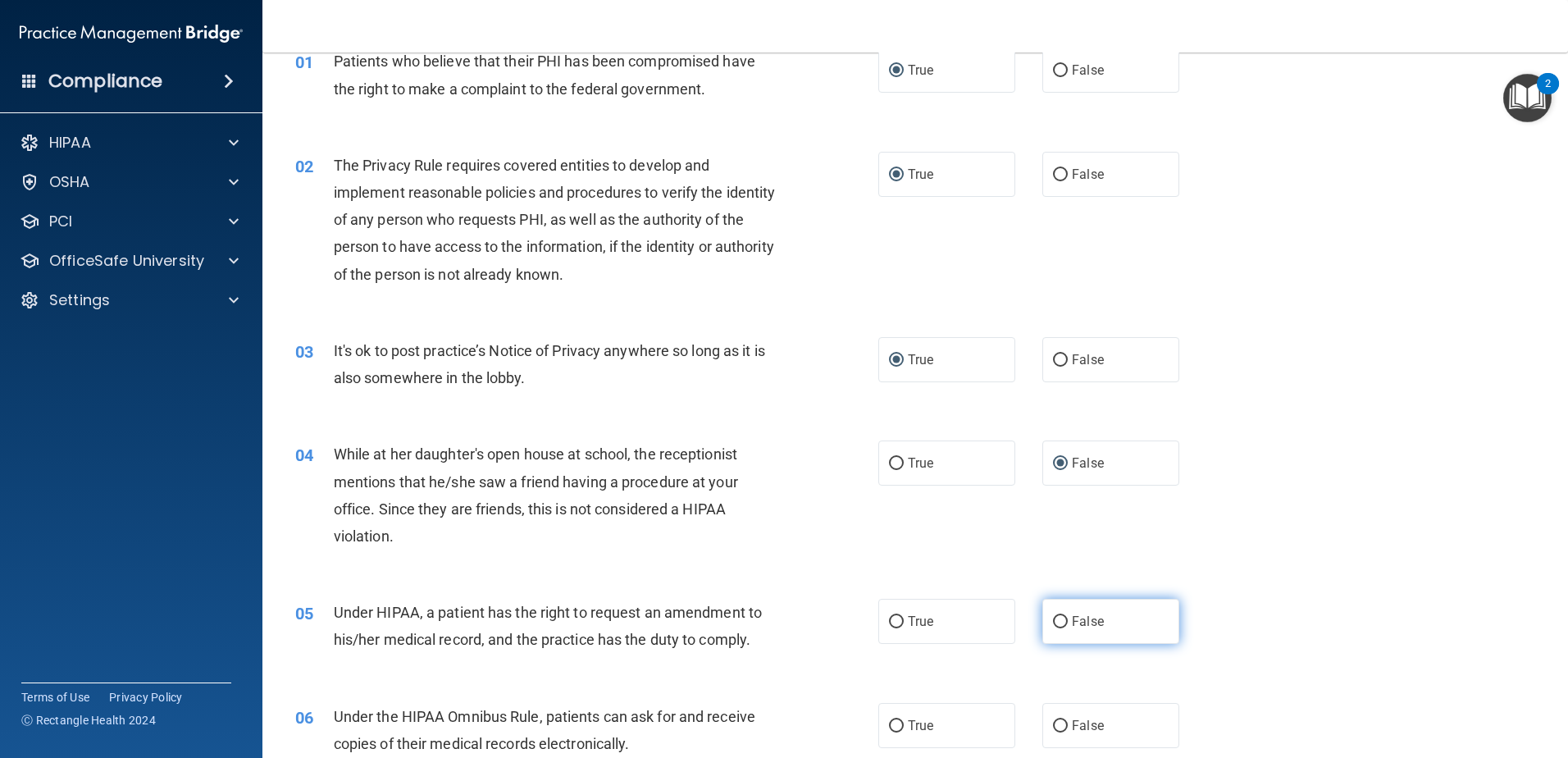
click at [1054, 620] on input "False" at bounding box center [1060, 623] width 15 height 12
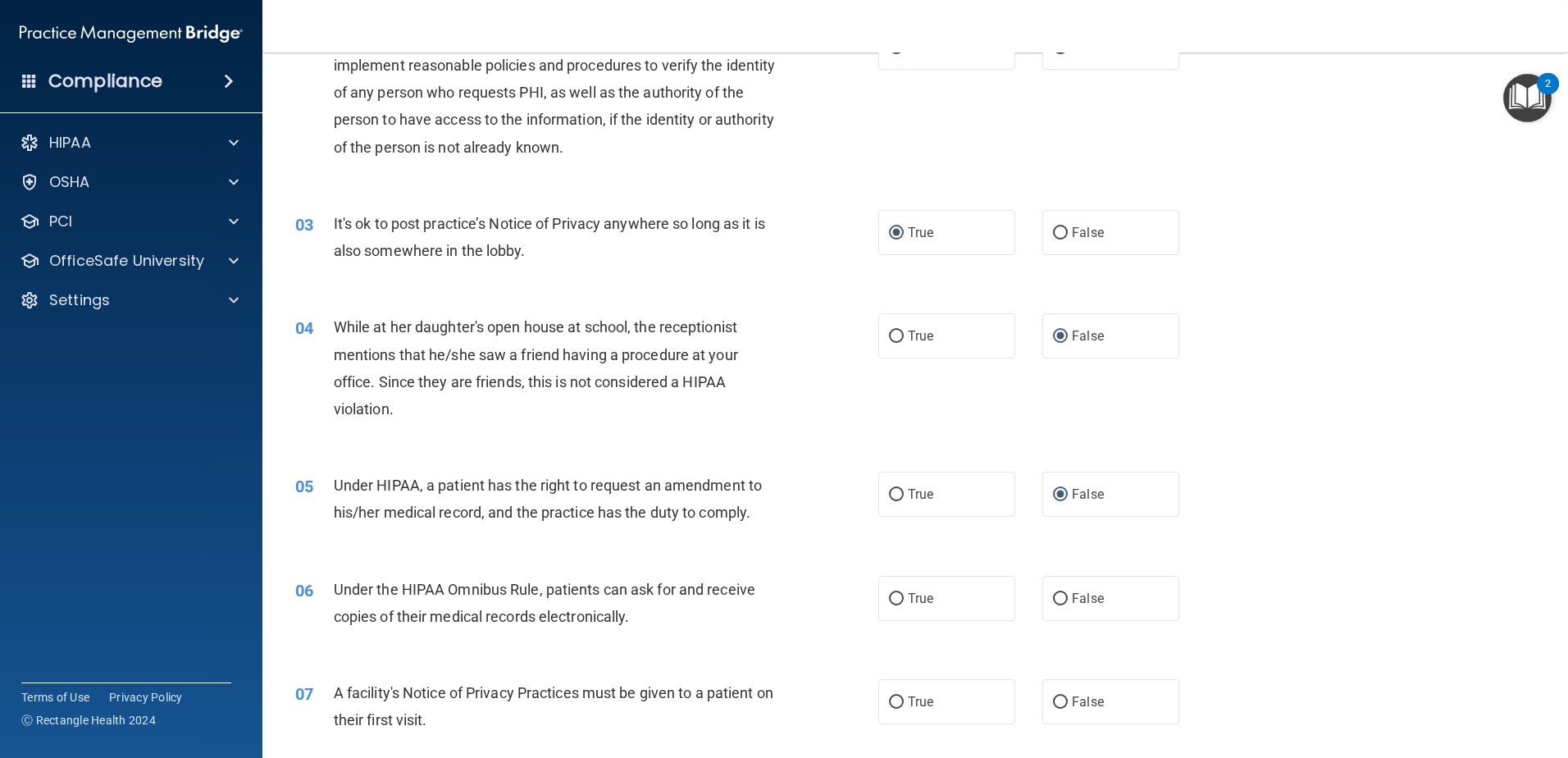
scroll to position [246, 0]
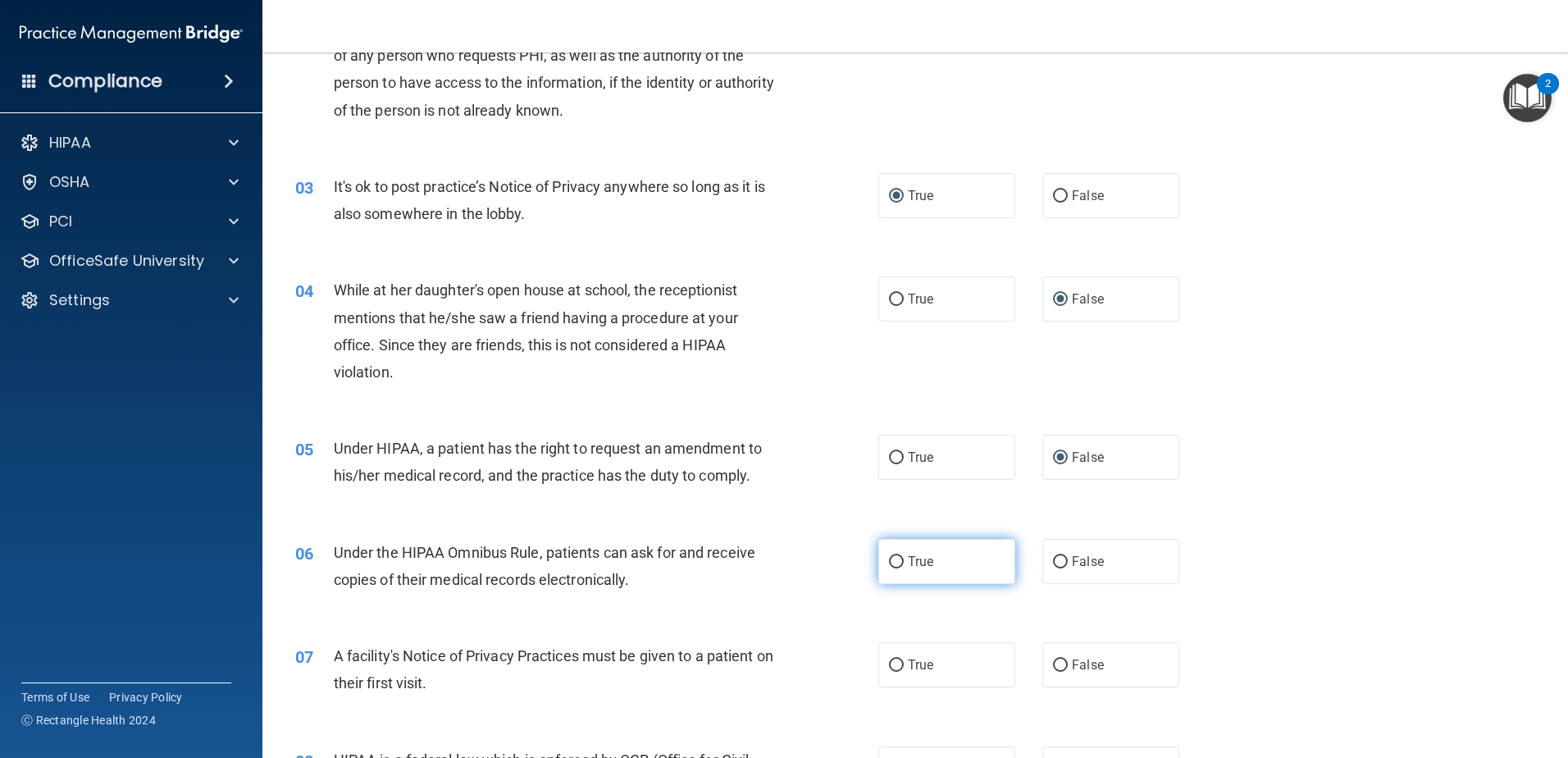
click at [889, 560] on input "True" at bounding box center [896, 563] width 15 height 12
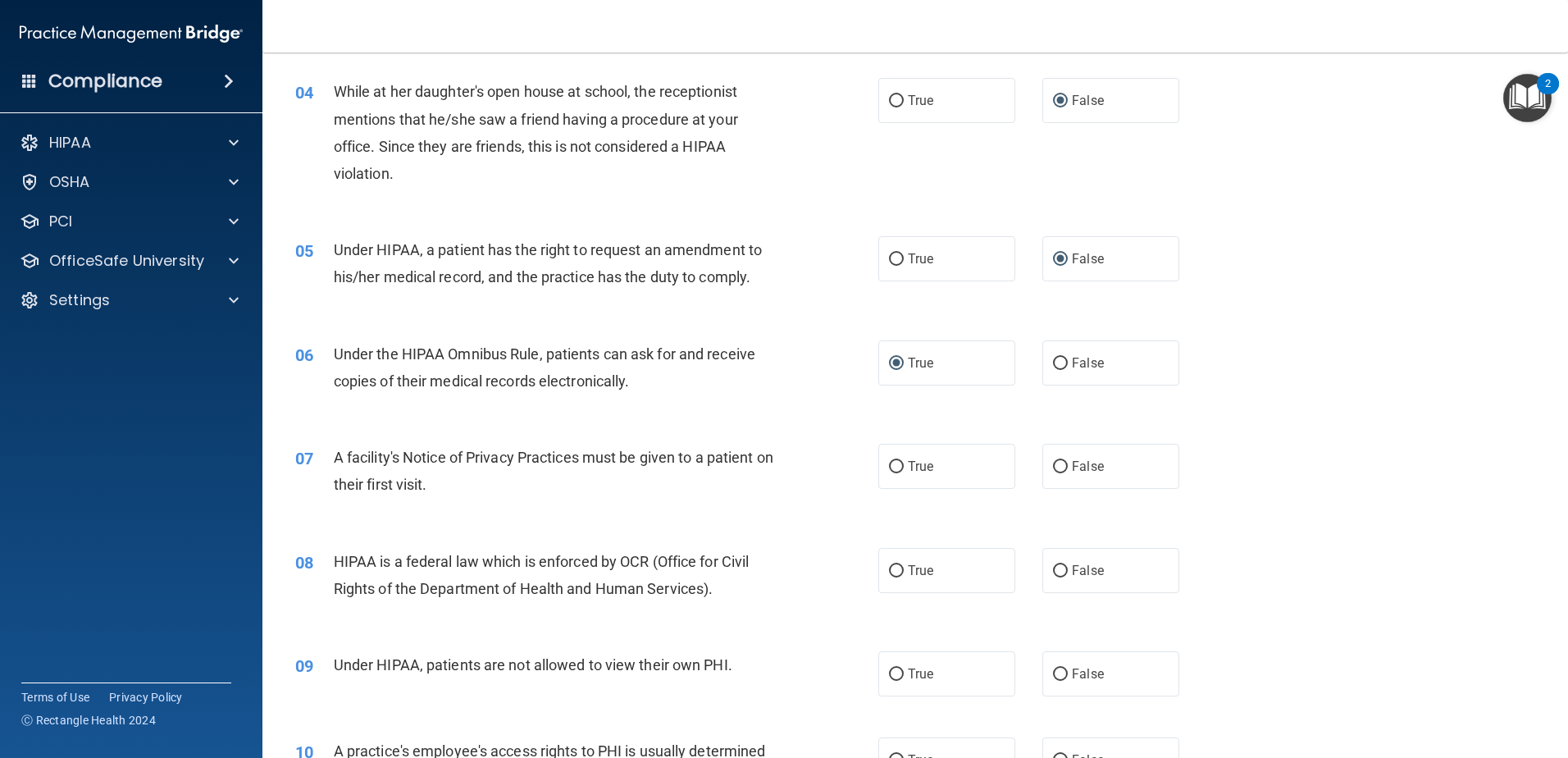
scroll to position [492, 0]
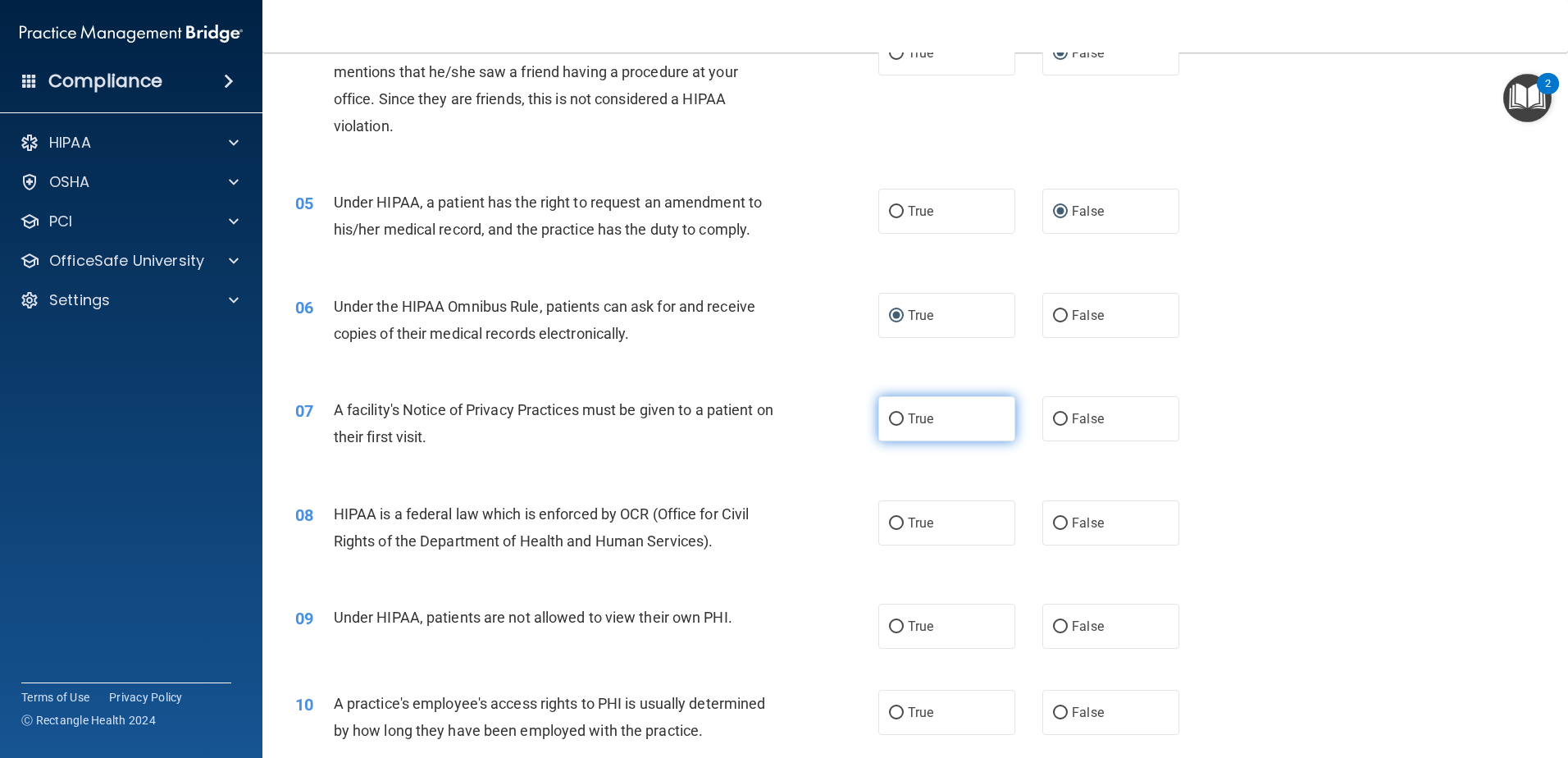
click at [889, 417] on input "True" at bounding box center [896, 420] width 15 height 12
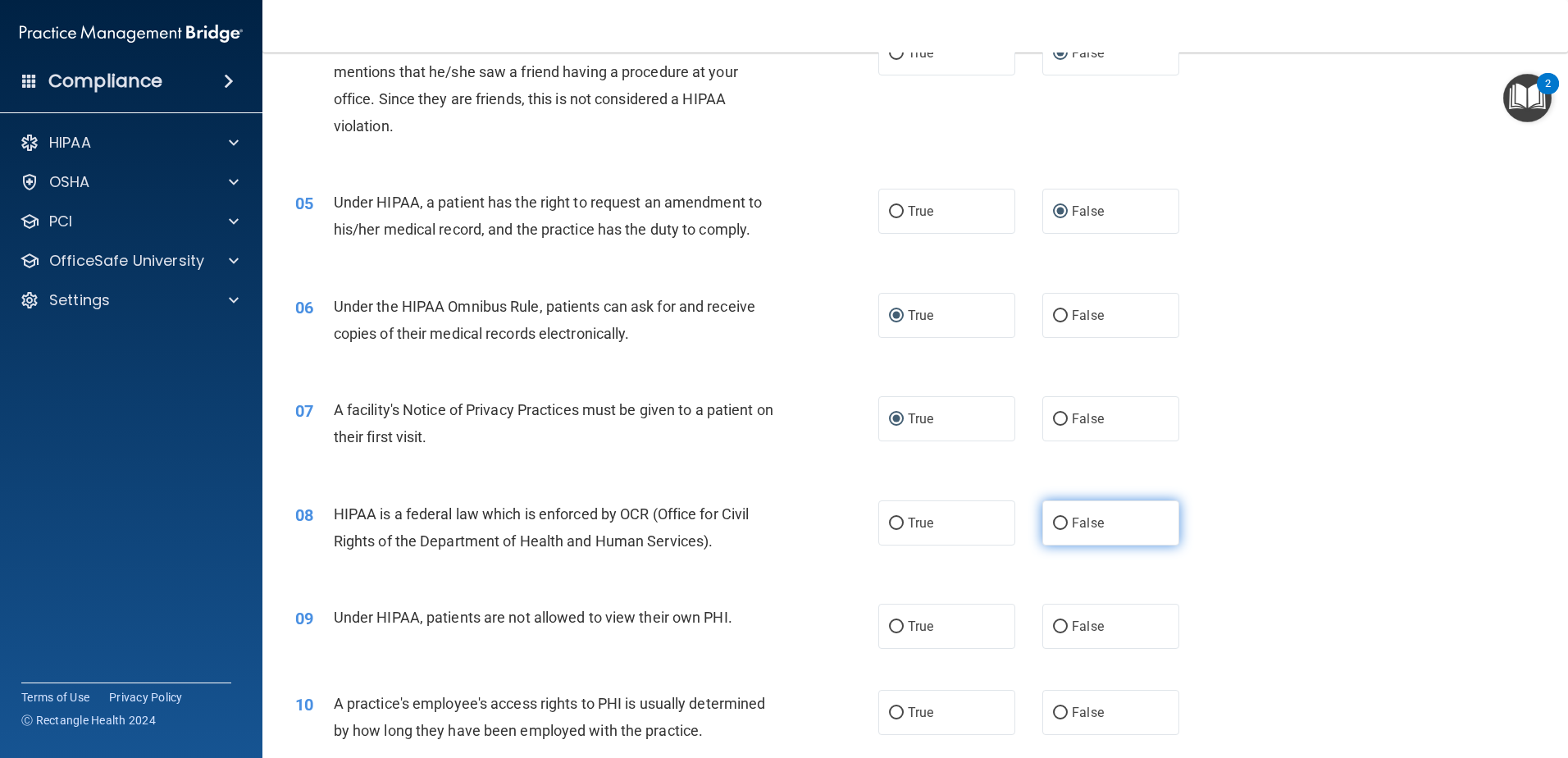
click at [1054, 520] on input "False" at bounding box center [1060, 524] width 15 height 12
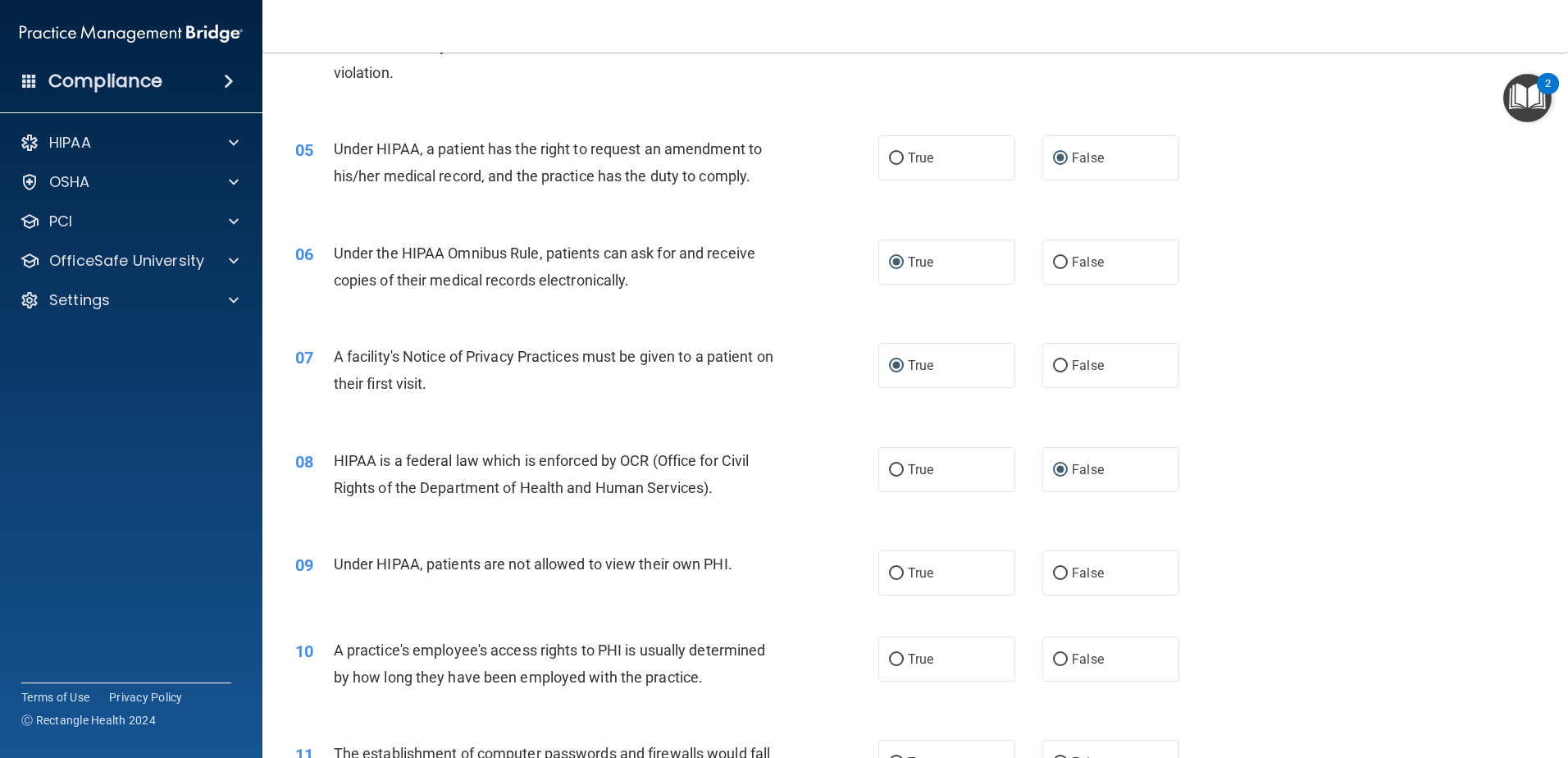
scroll to position [574, 0]
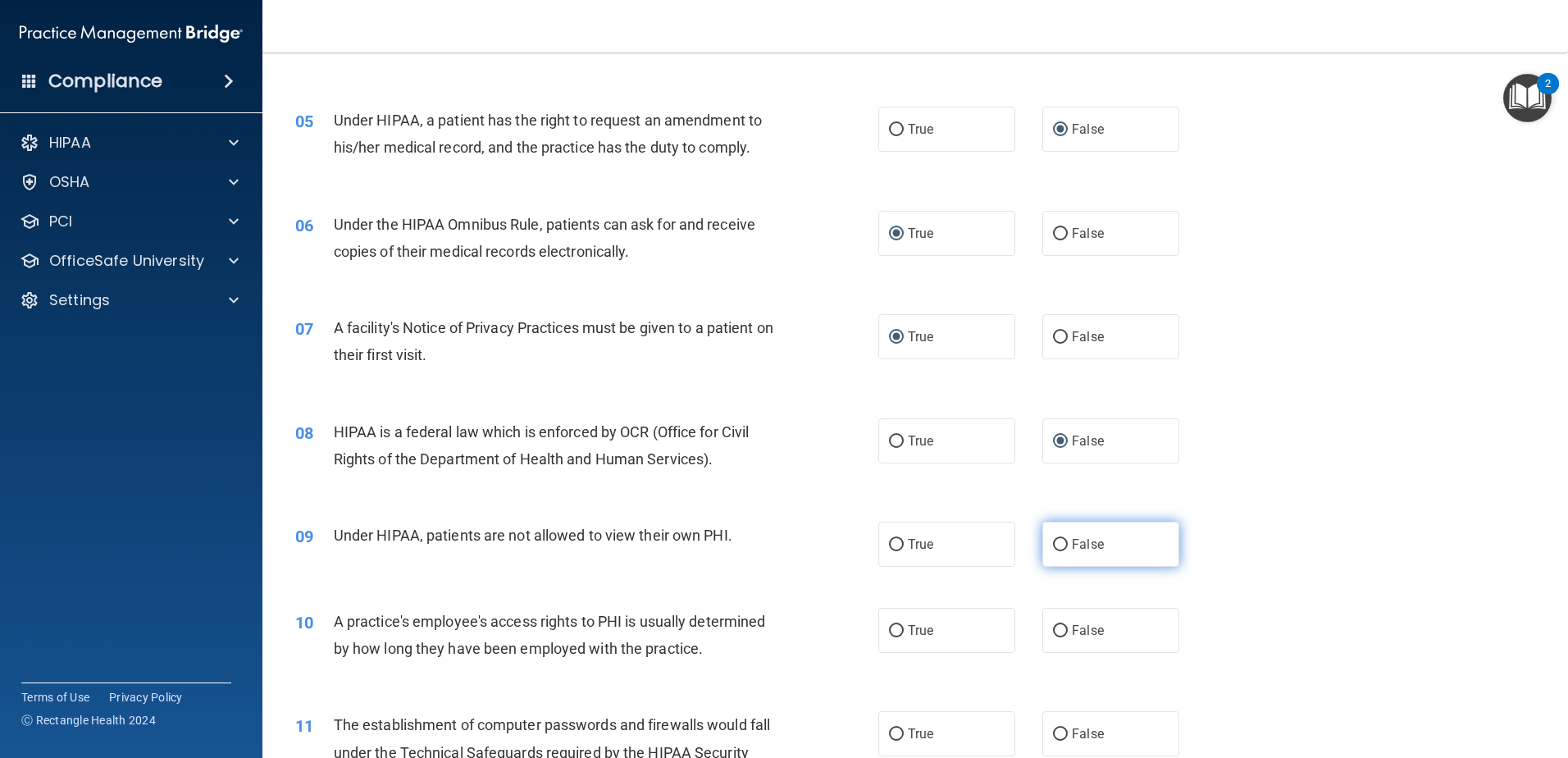
click at [1053, 541] on input "False" at bounding box center [1060, 545] width 15 height 12
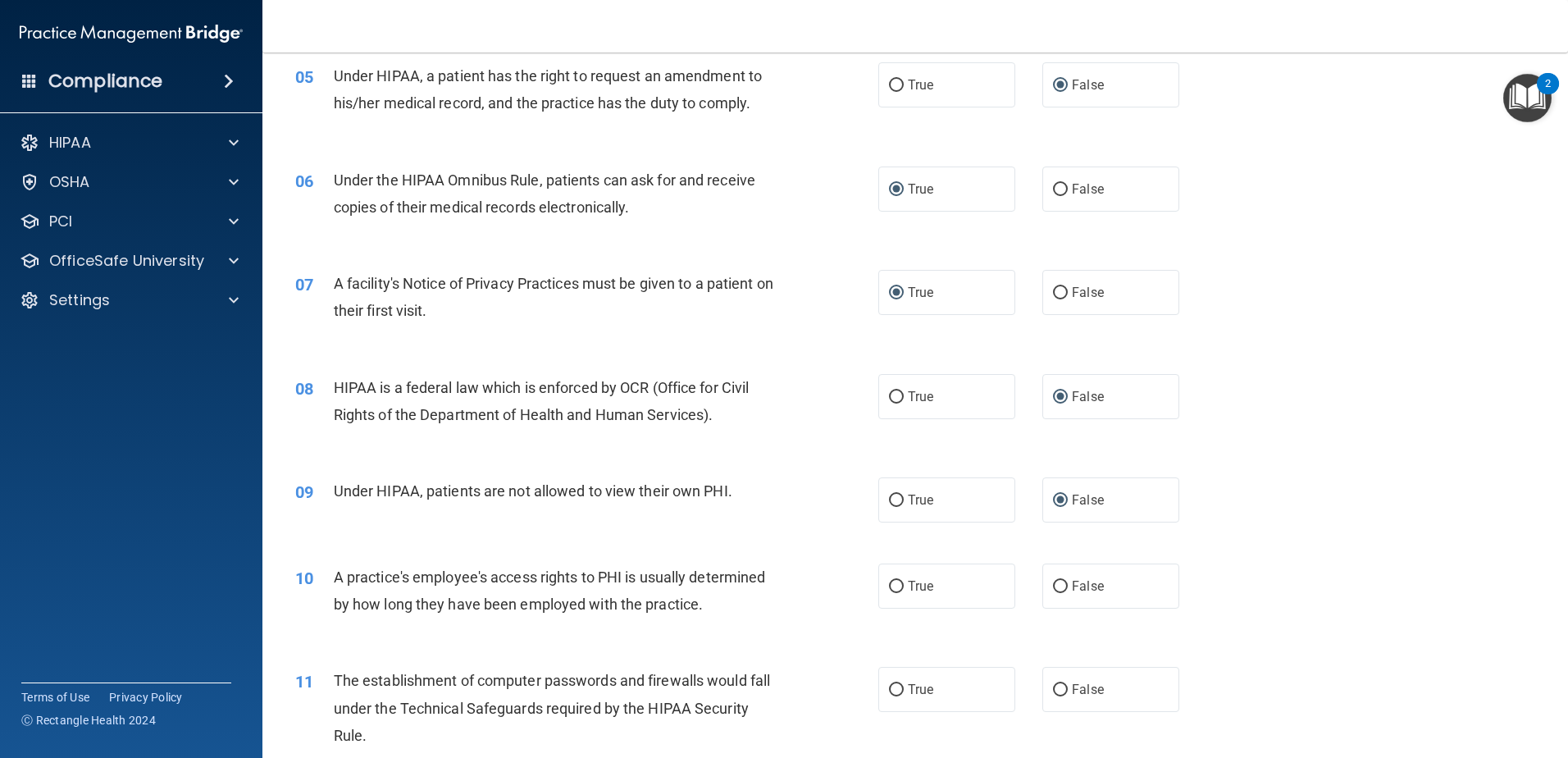
scroll to position [657, 0]
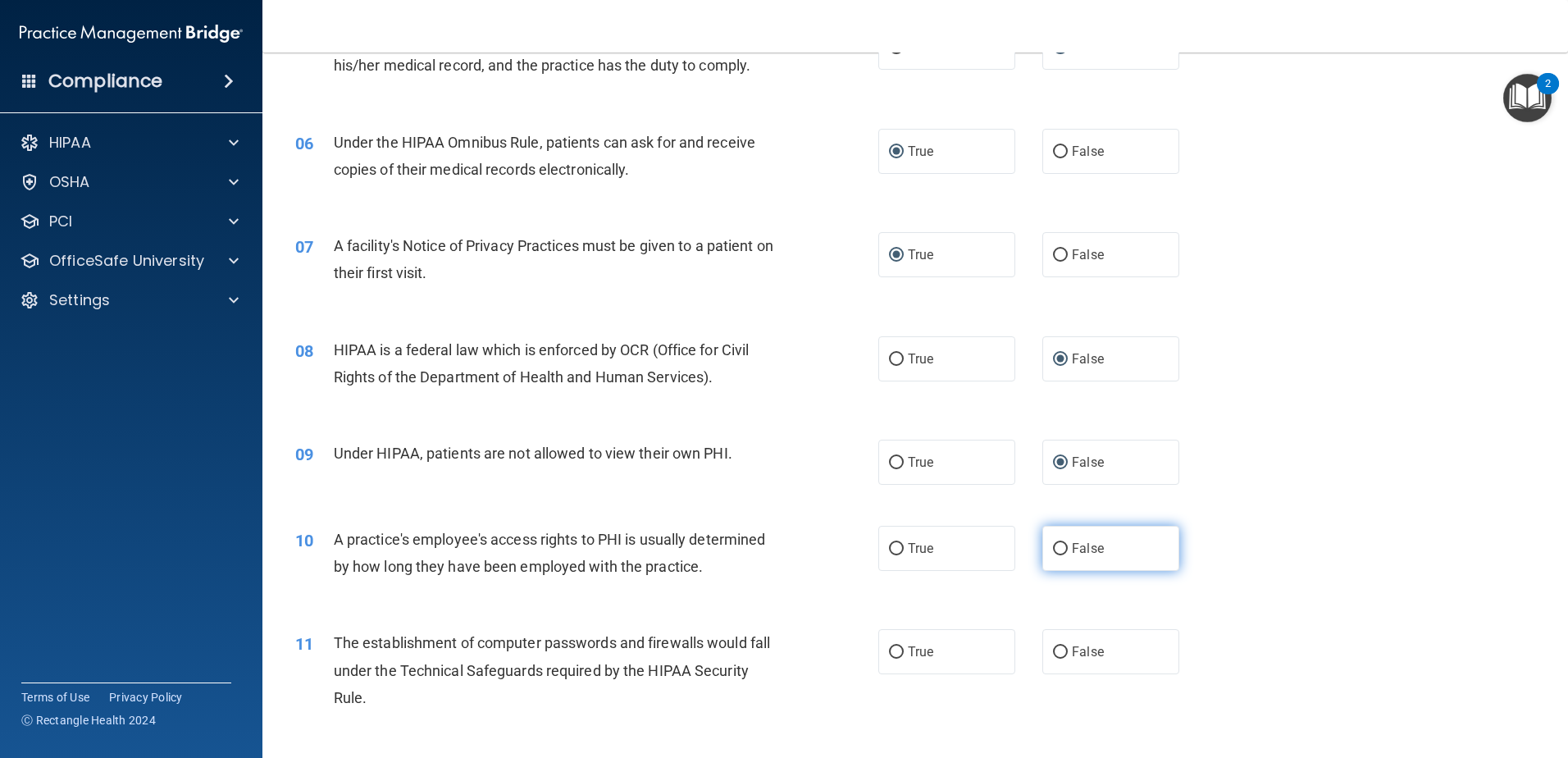
click at [1054, 547] on input "False" at bounding box center [1060, 550] width 15 height 12
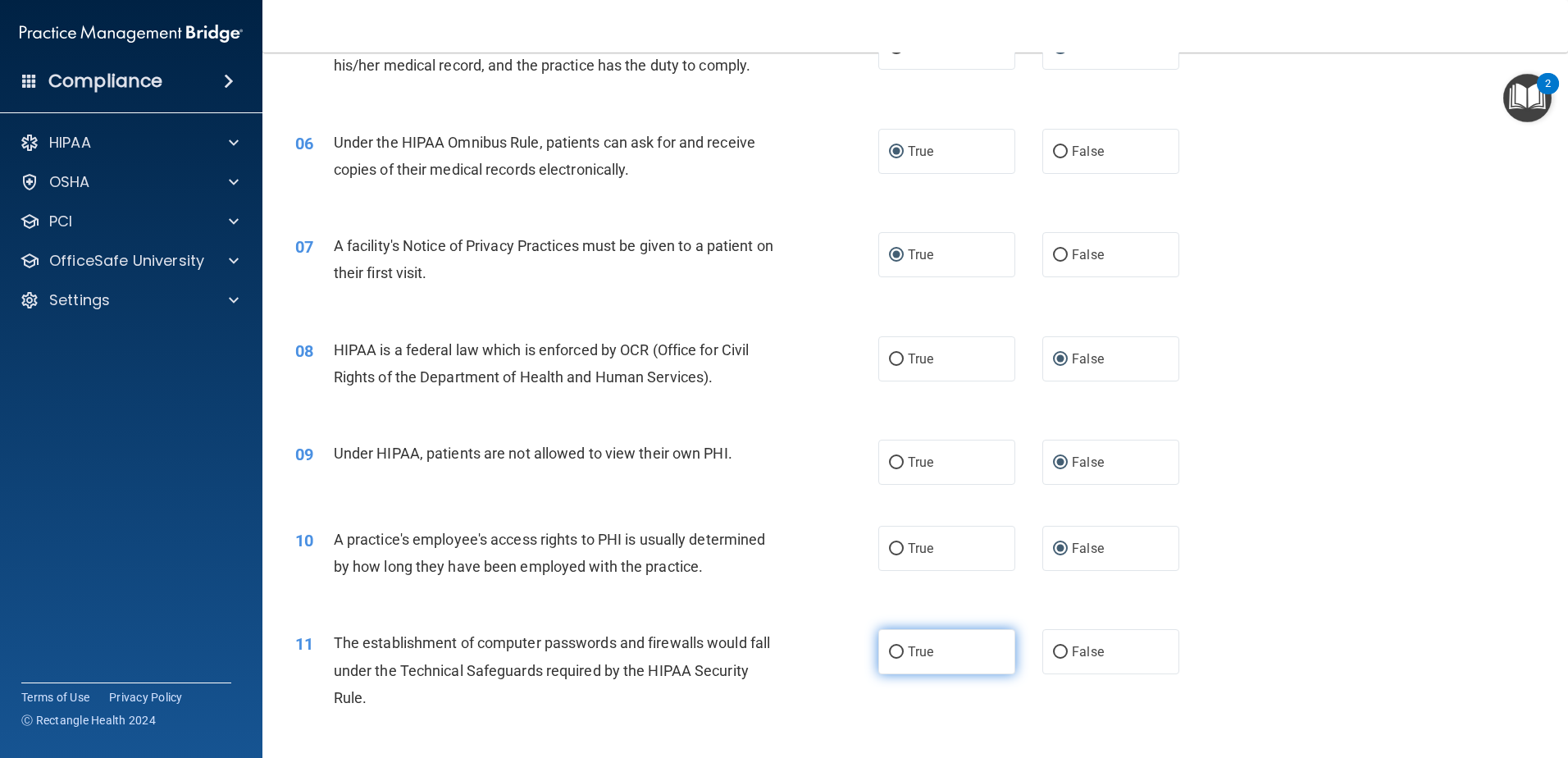
click at [889, 652] on input "True" at bounding box center [896, 653] width 15 height 12
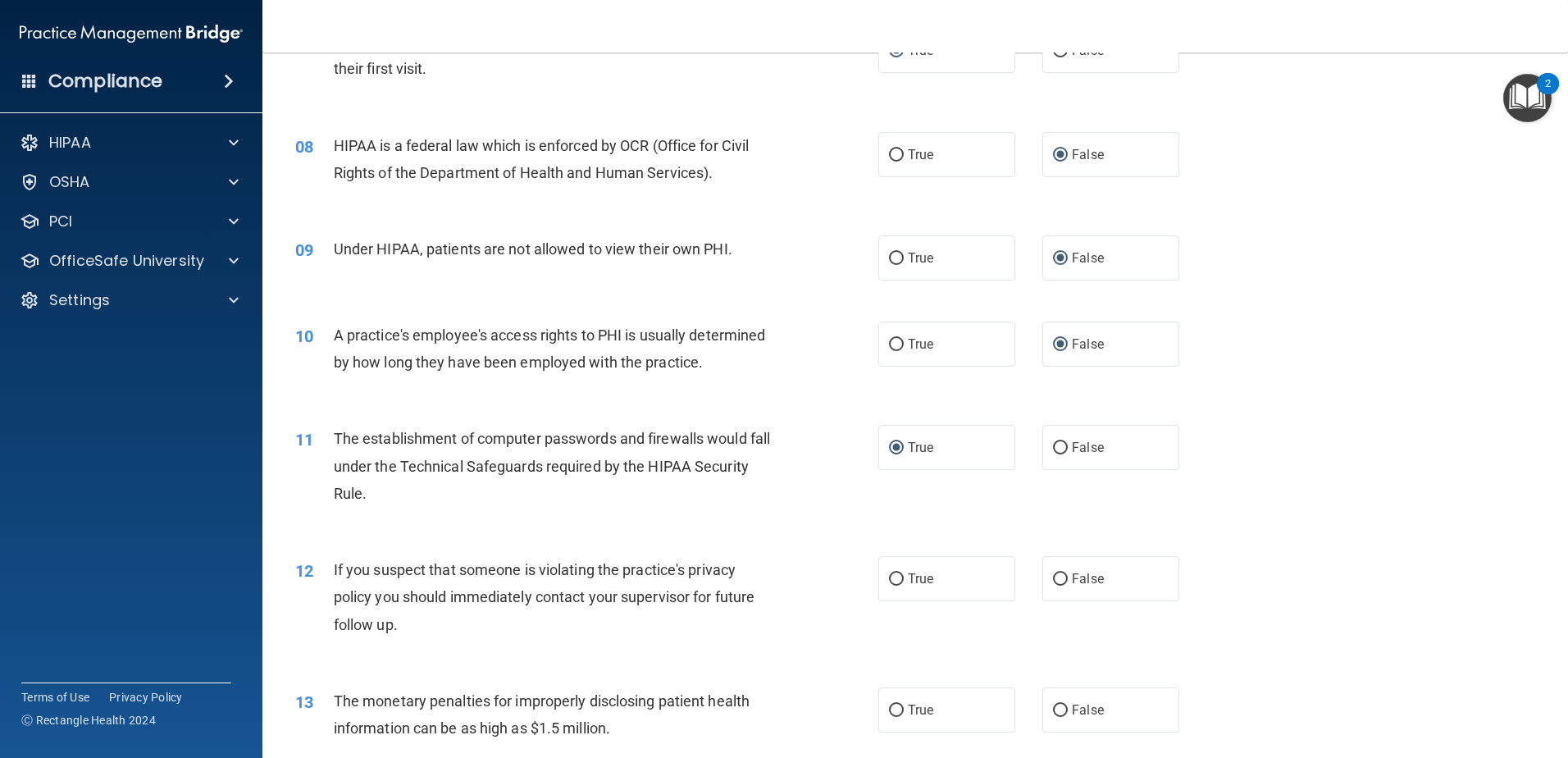
scroll to position [903, 0]
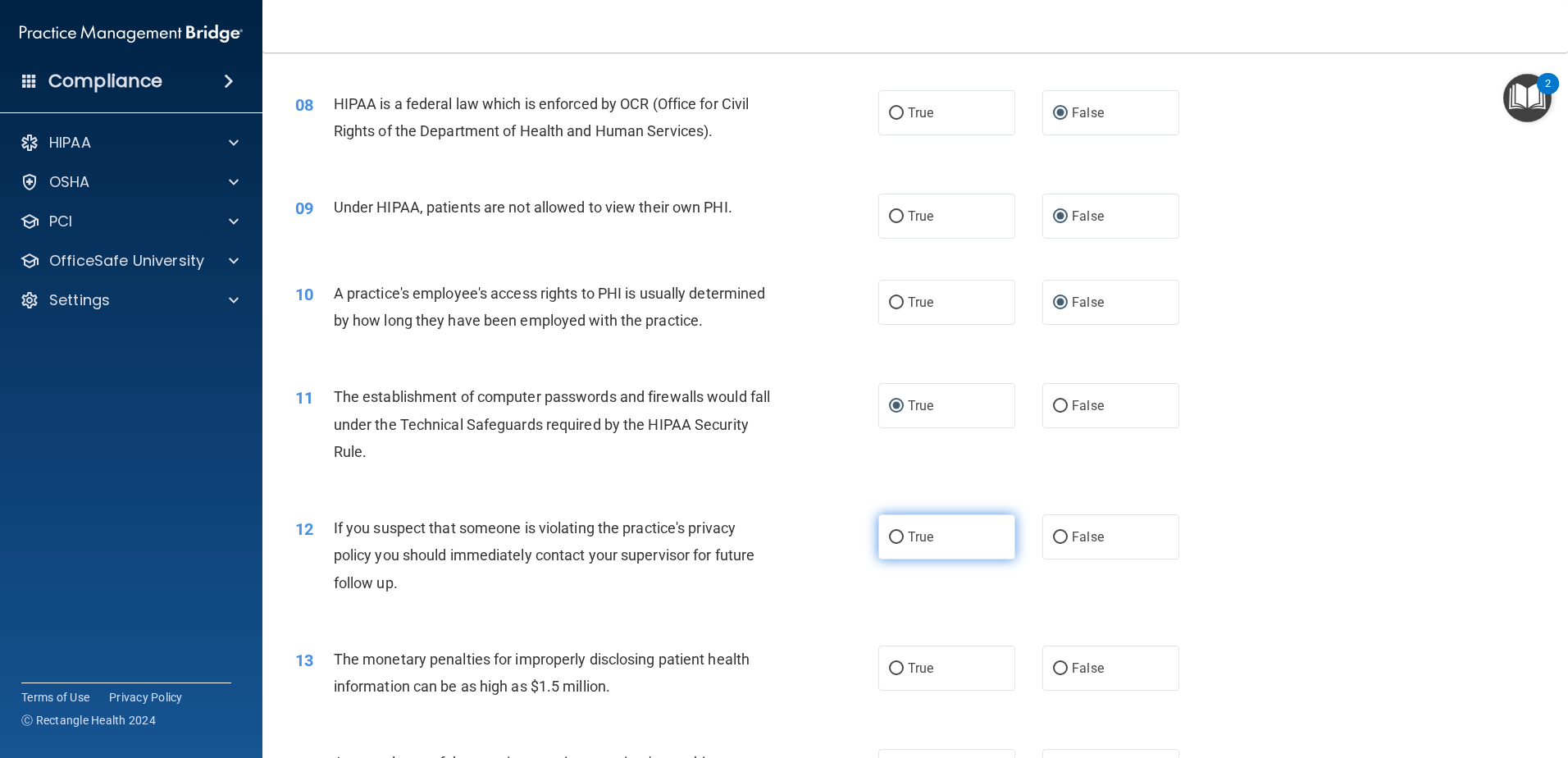
click at [889, 537] on input "True" at bounding box center [896, 538] width 15 height 12
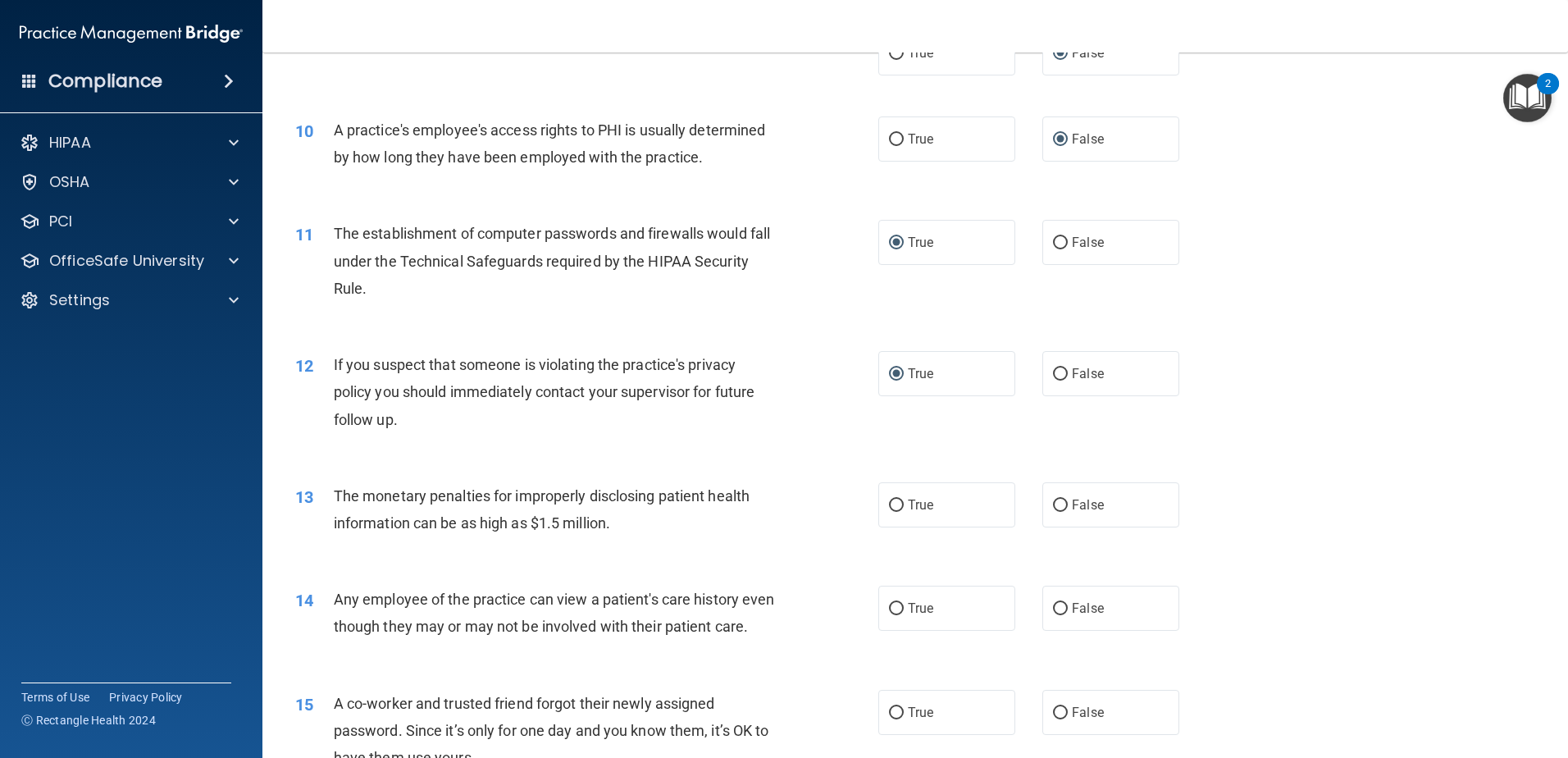
scroll to position [1067, 0]
click at [889, 502] on input "True" at bounding box center [896, 506] width 15 height 12
click at [1057, 607] on input "False" at bounding box center [1060, 609] width 15 height 12
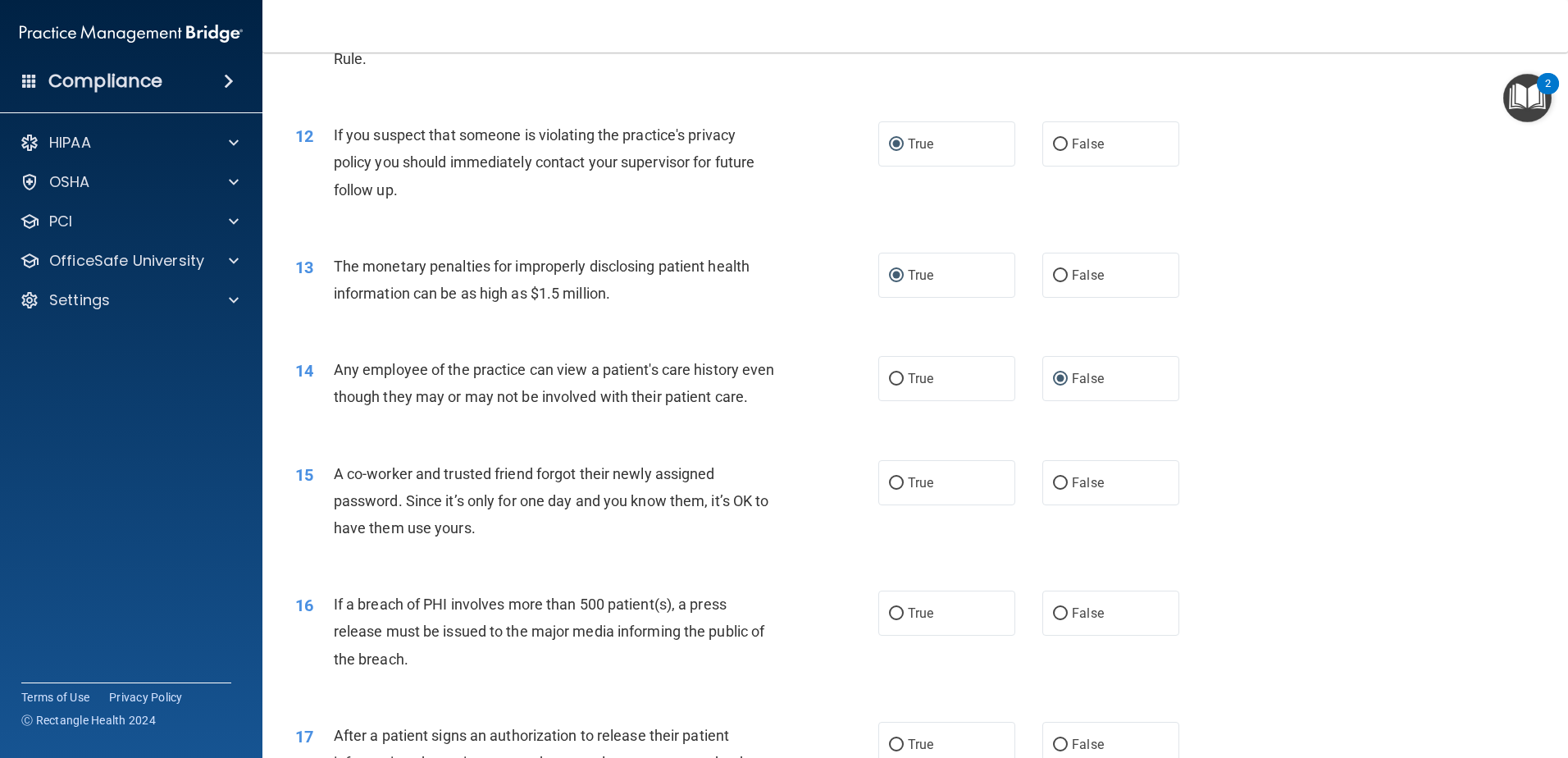
scroll to position [1313, 0]
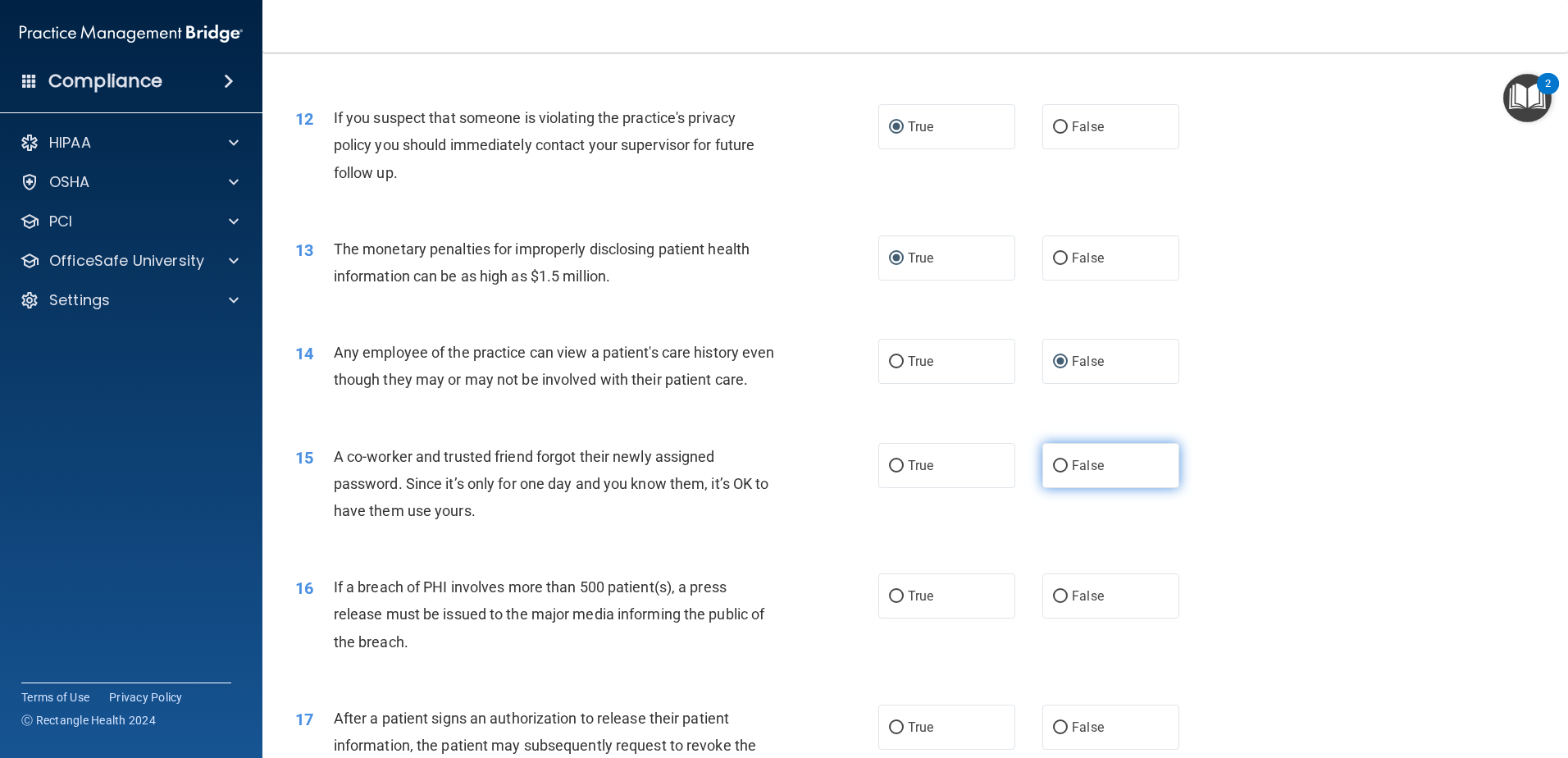
click at [1053, 473] on input "False" at bounding box center [1060, 467] width 15 height 12
drag, startPoint x: 886, startPoint y: 618, endPoint x: 882, endPoint y: 627, distance: 9.8
click at [889, 604] on input "True" at bounding box center [896, 597] width 15 height 12
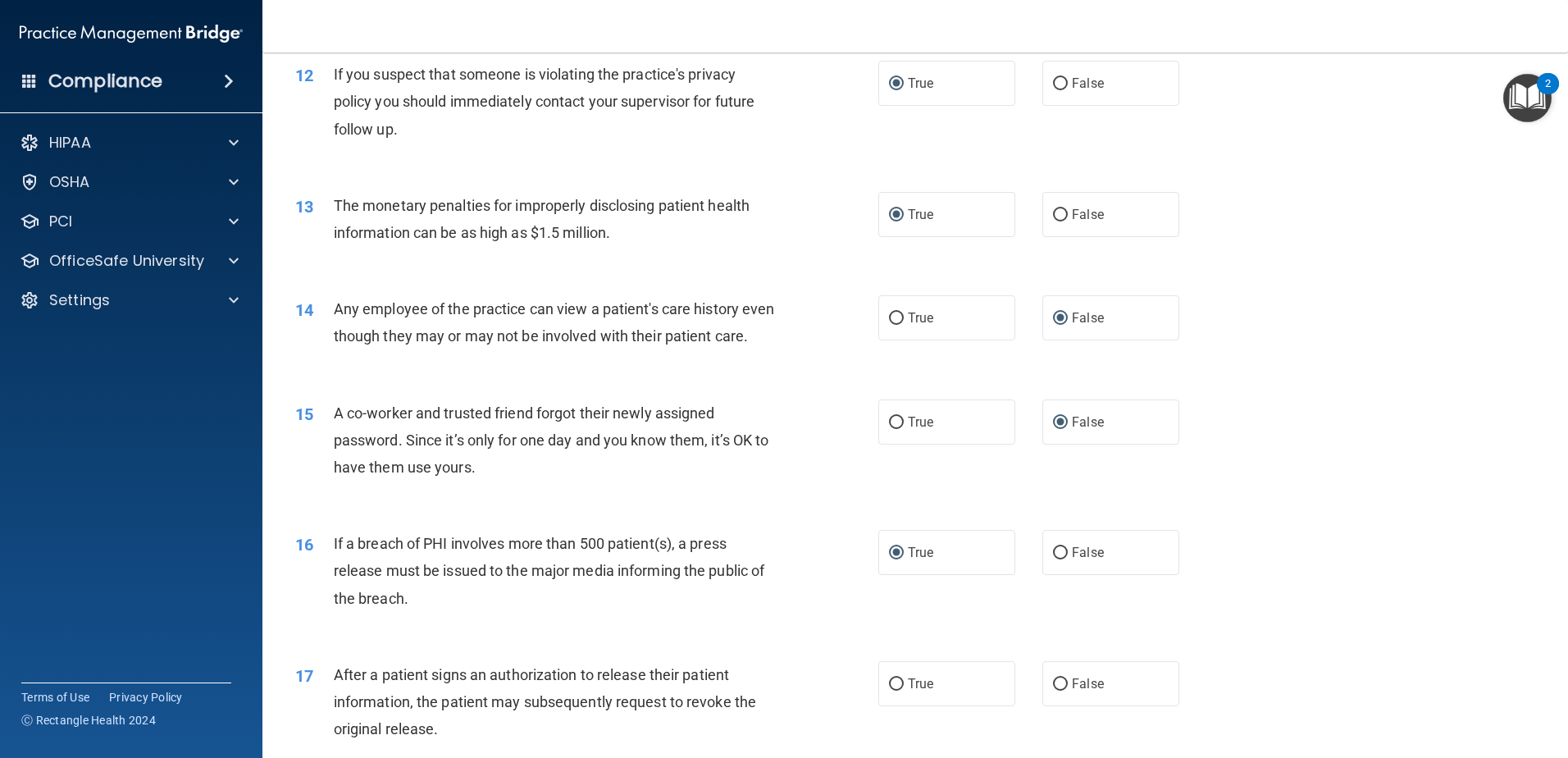
scroll to position [1559, 0]
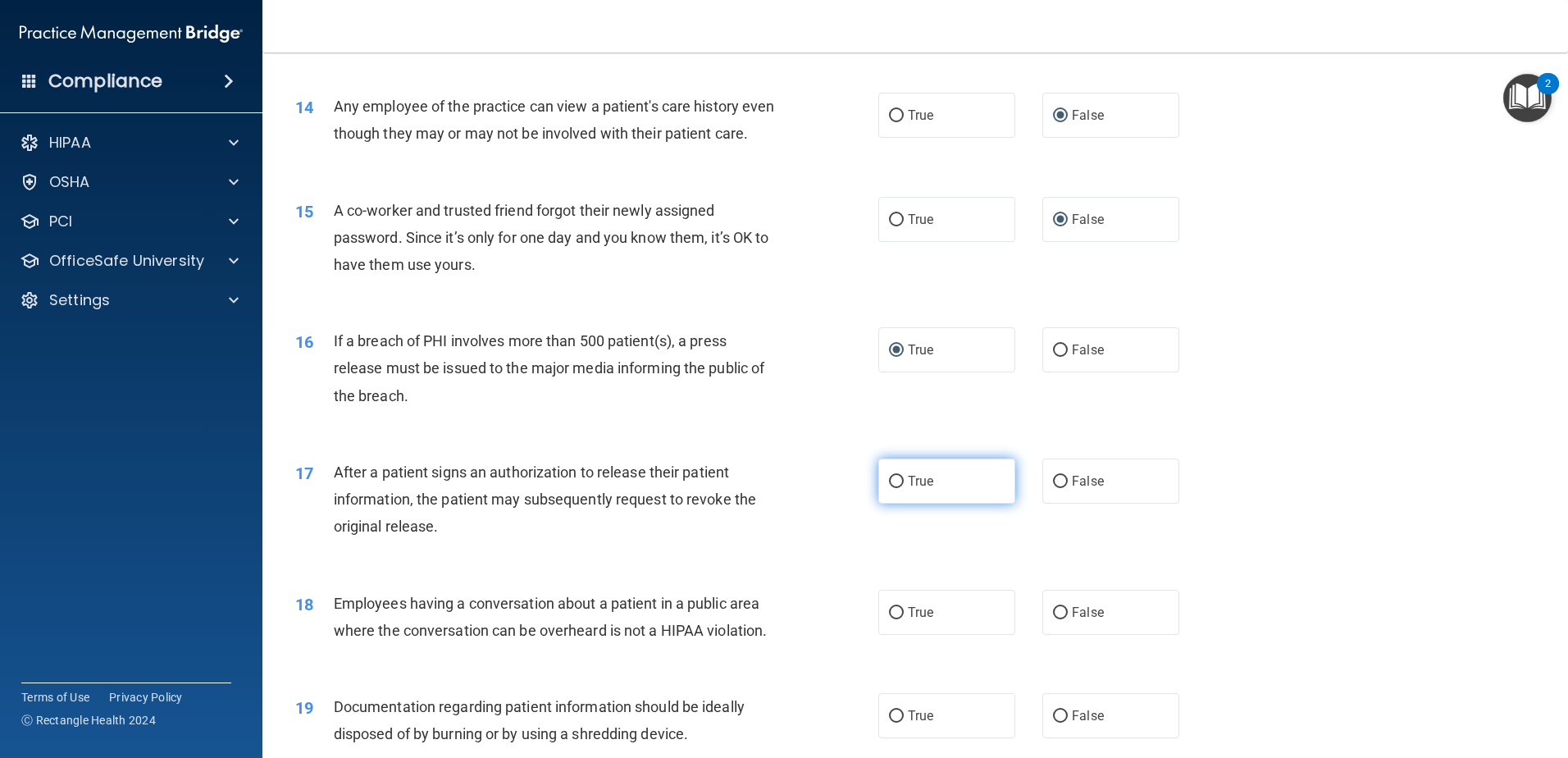
click at [892, 488] on input "True" at bounding box center [896, 482] width 15 height 12
click at [1053, 619] on input "False" at bounding box center [1060, 613] width 15 height 12
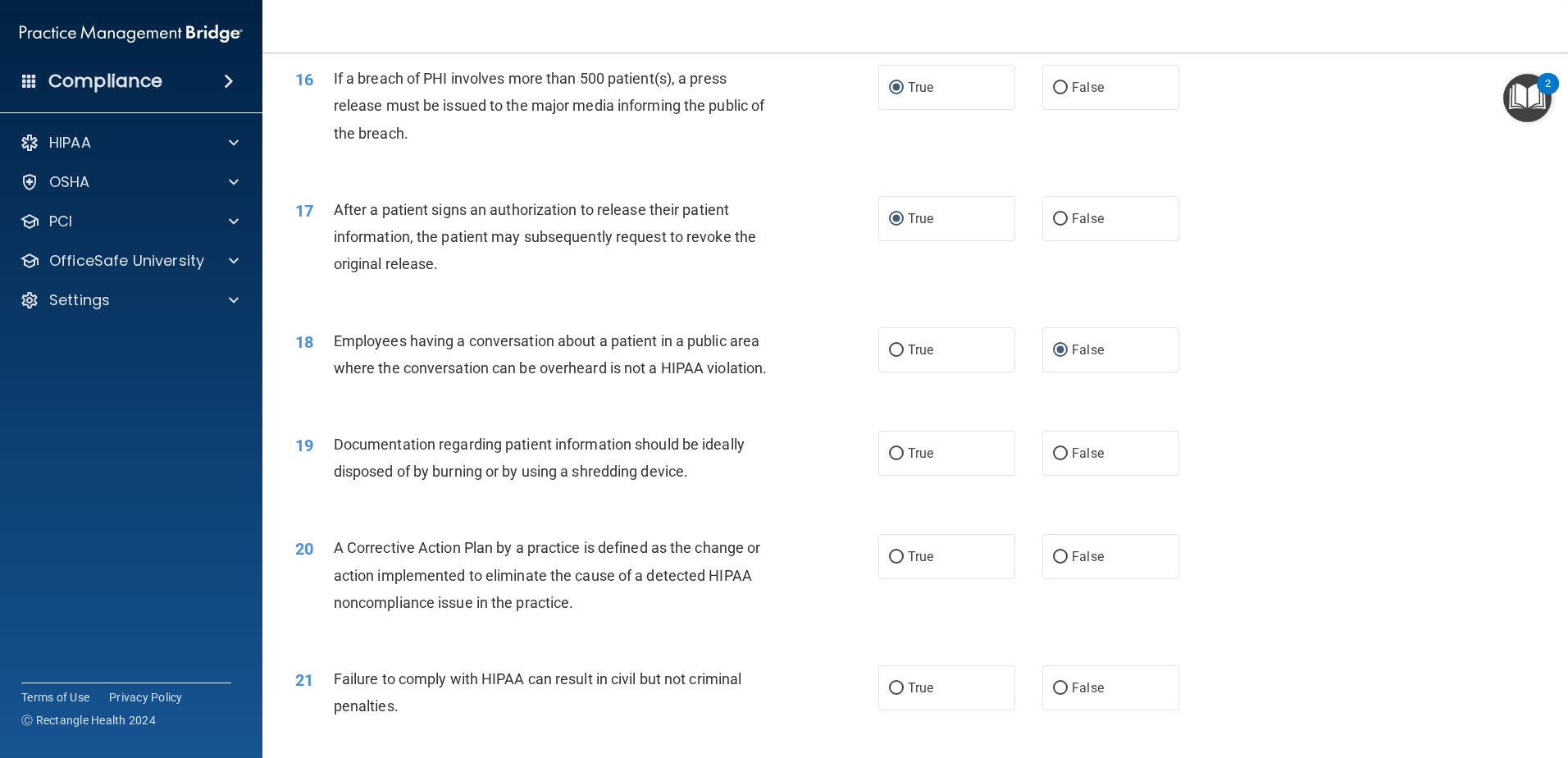
scroll to position [1887, 0]
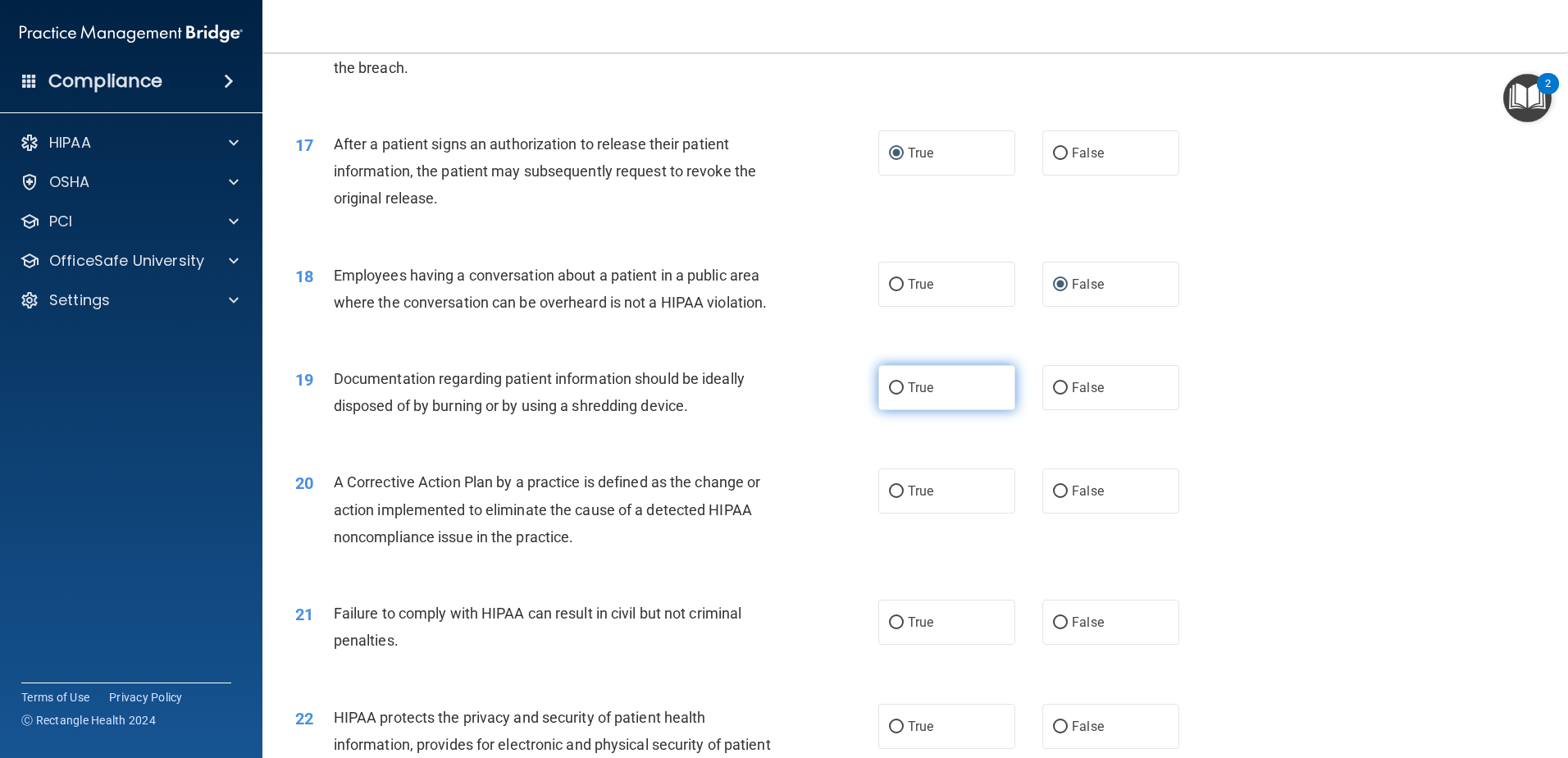
click at [891, 394] on input "True" at bounding box center [896, 388] width 15 height 12
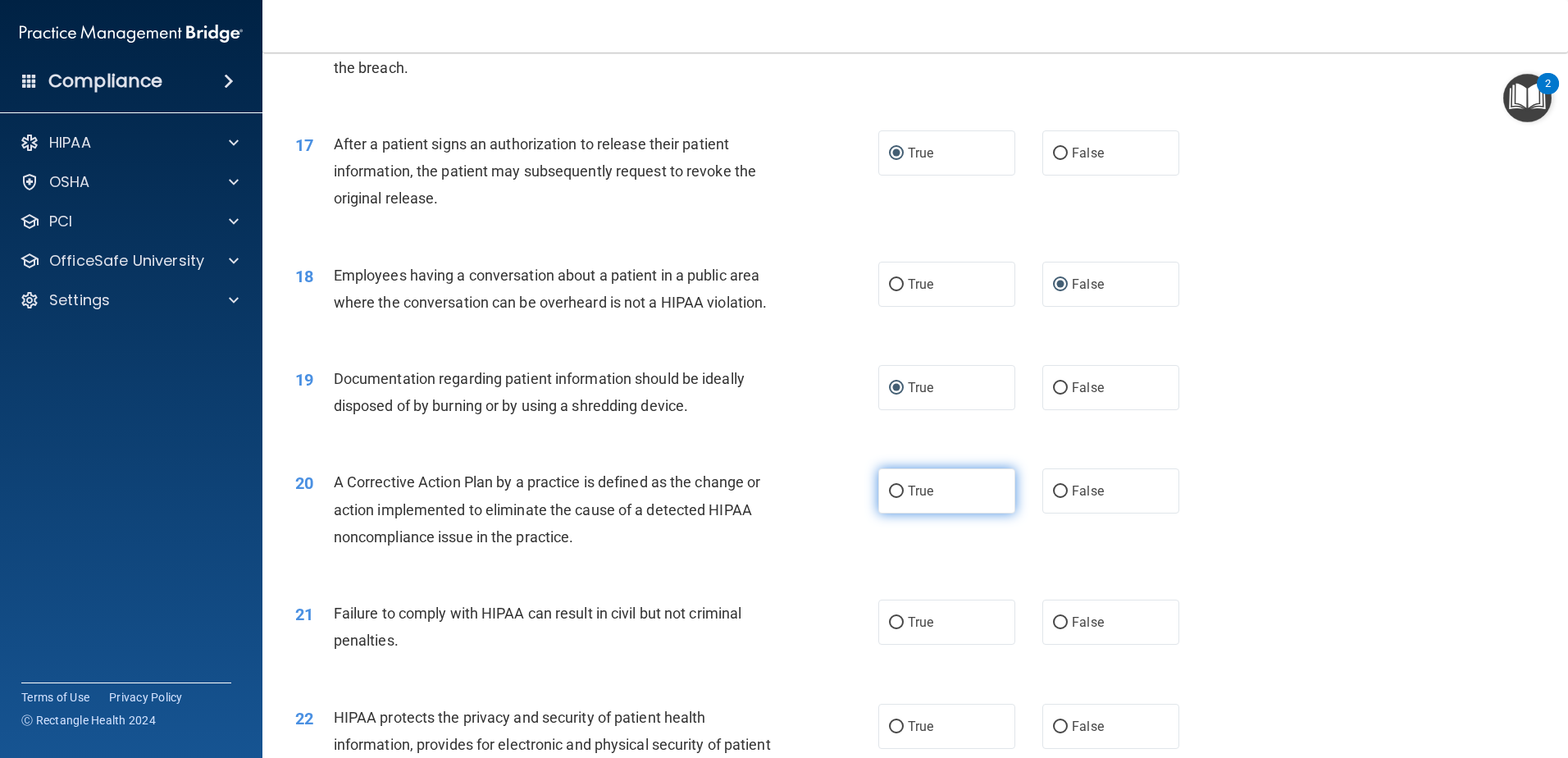
click at [896, 499] on input "True" at bounding box center [896, 492] width 15 height 12
click at [1060, 645] on label "False" at bounding box center [1110, 622] width 137 height 45
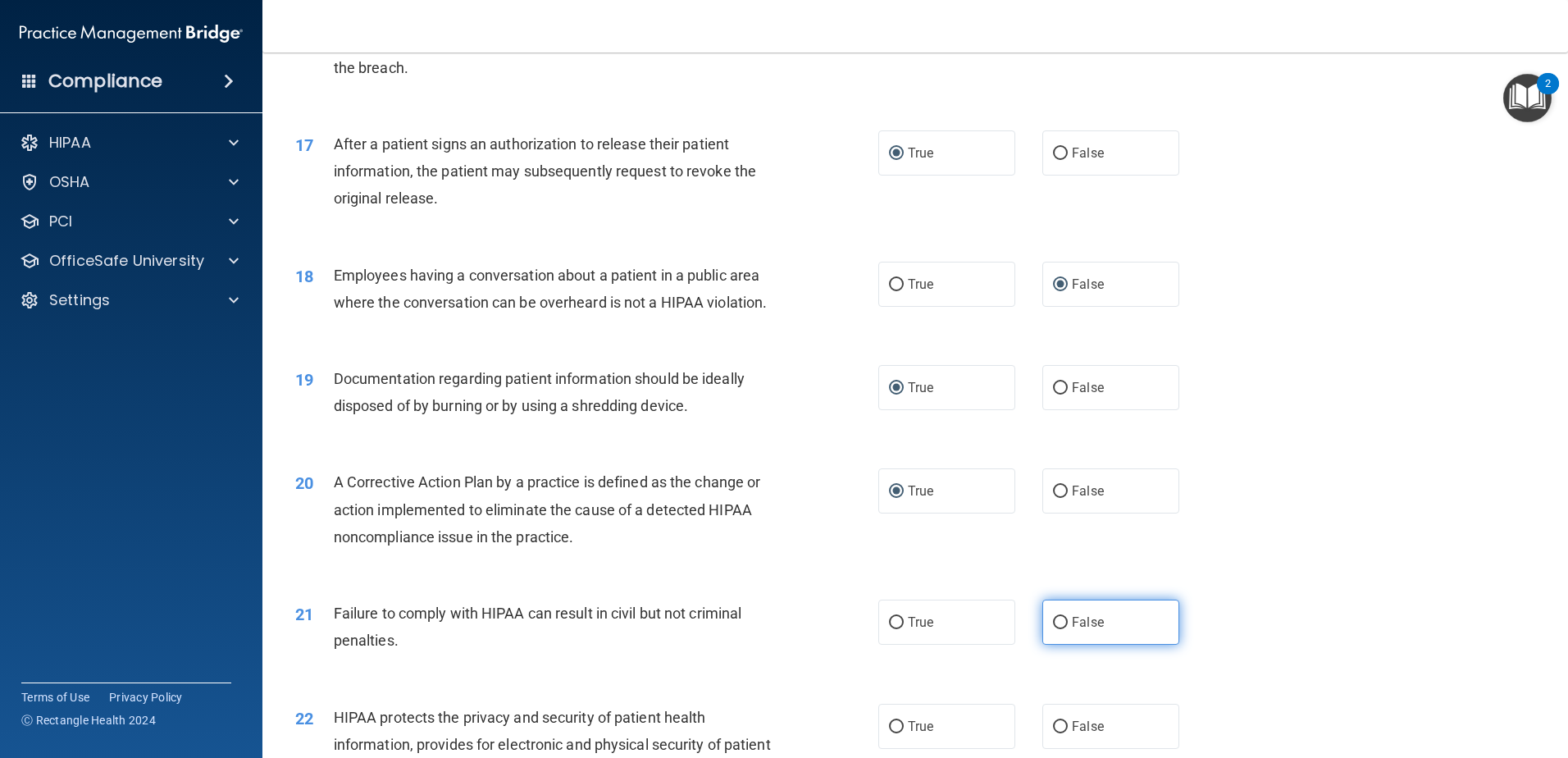
click at [1053, 629] on input "False" at bounding box center [1060, 623] width 15 height 12
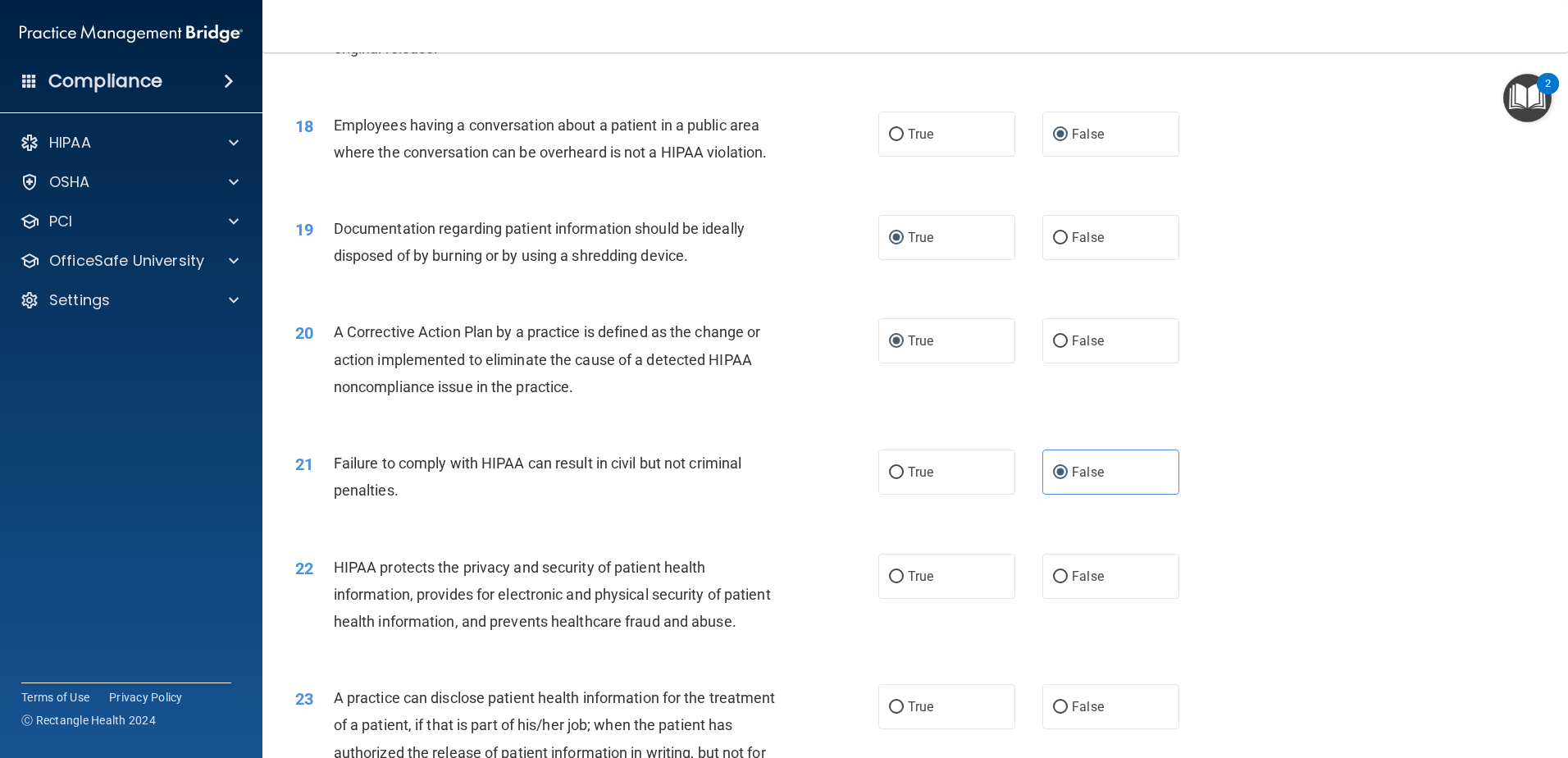
scroll to position [2052, 0]
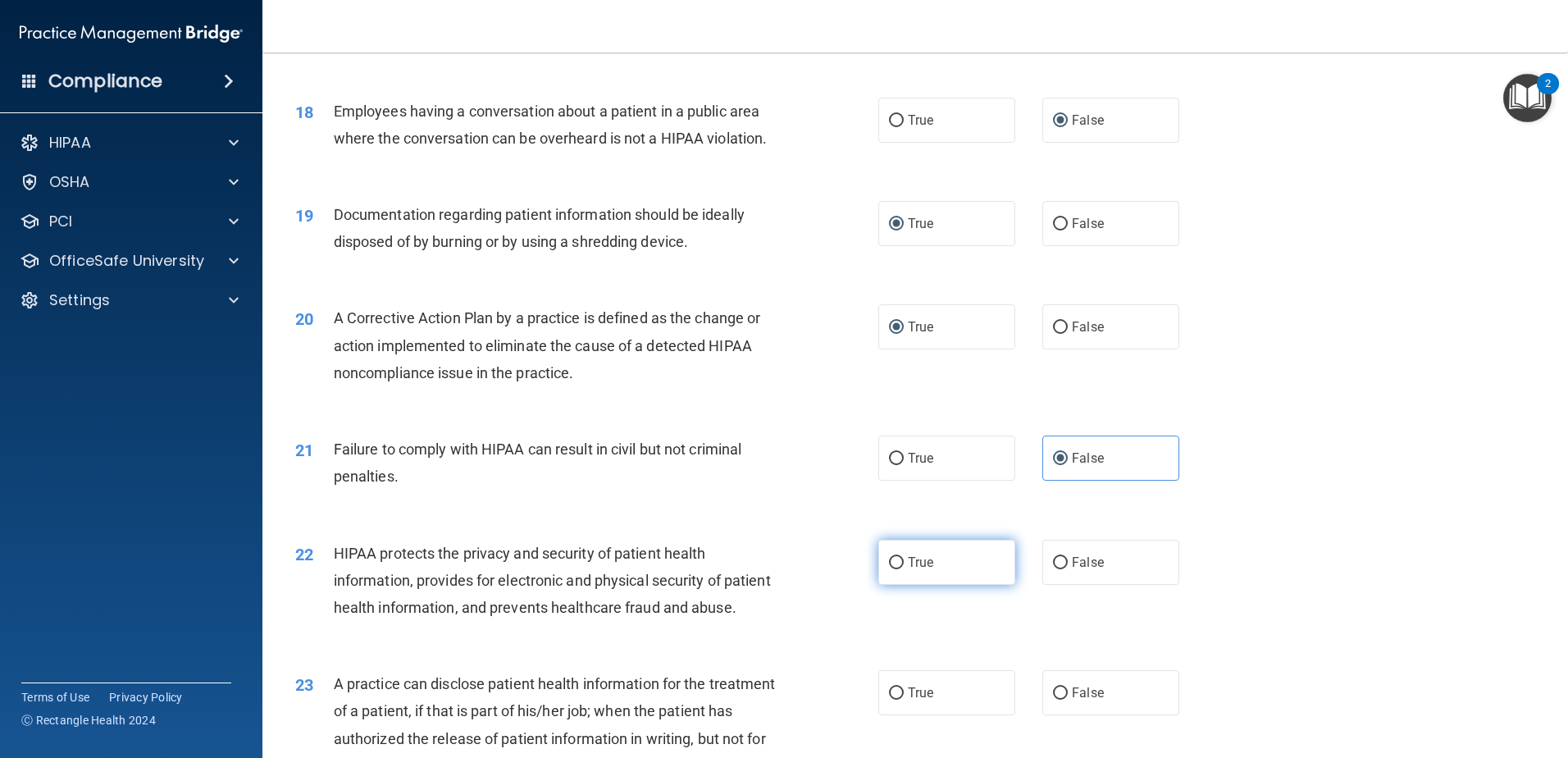
click at [889, 570] on input "True" at bounding box center [896, 564] width 15 height 12
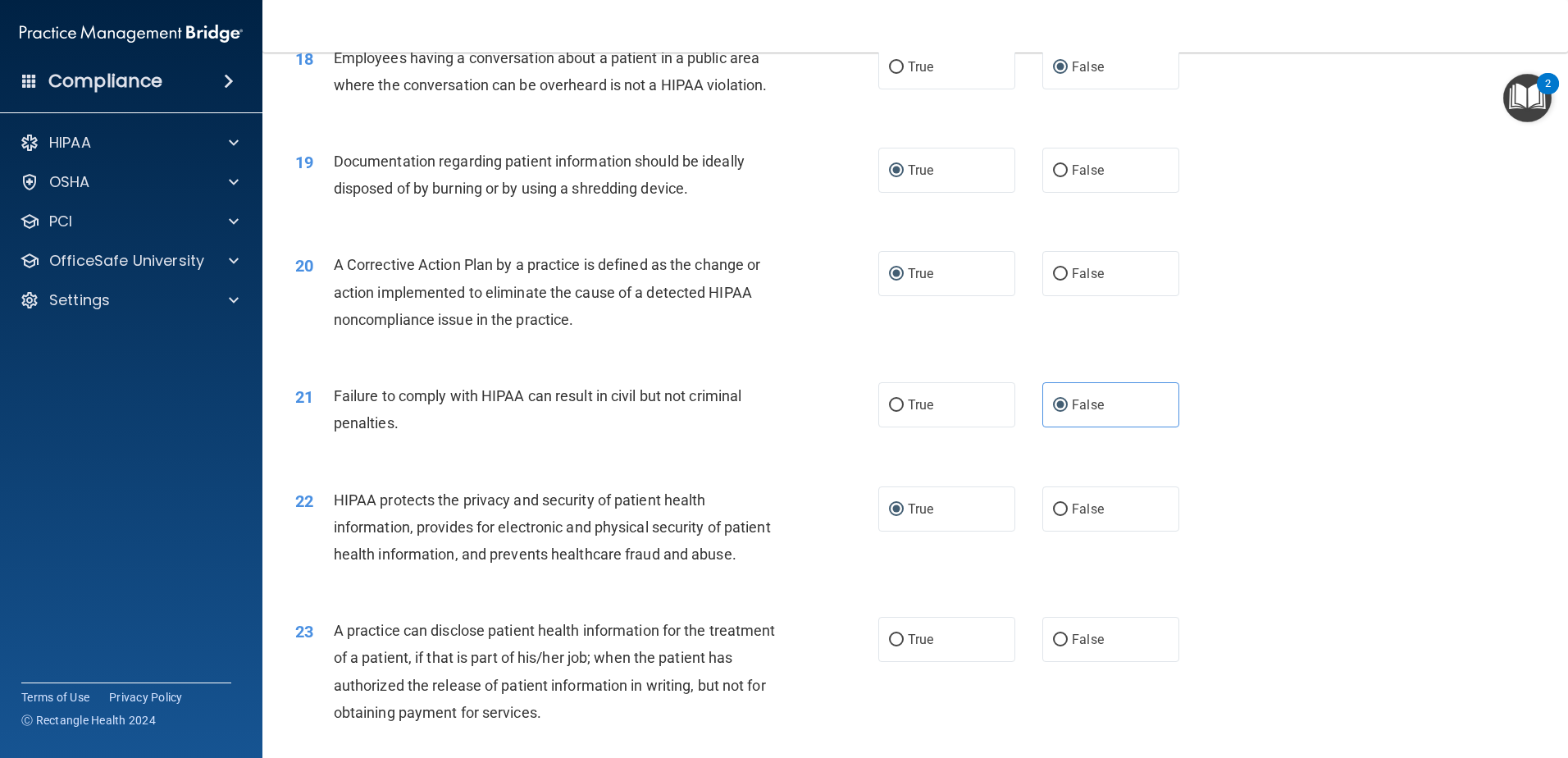
scroll to position [2216, 0]
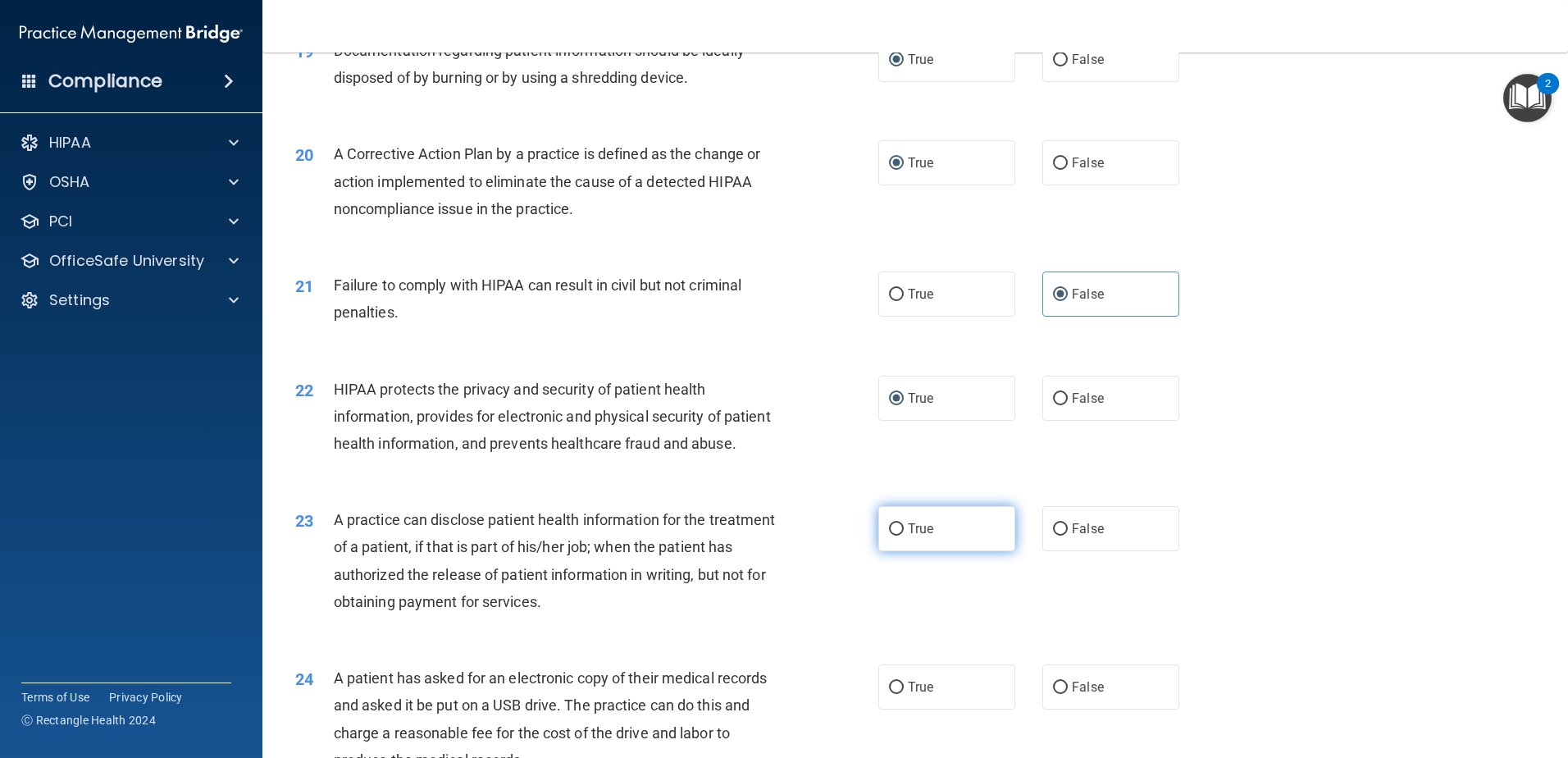
click at [891, 536] on input "True" at bounding box center [896, 529] width 15 height 12
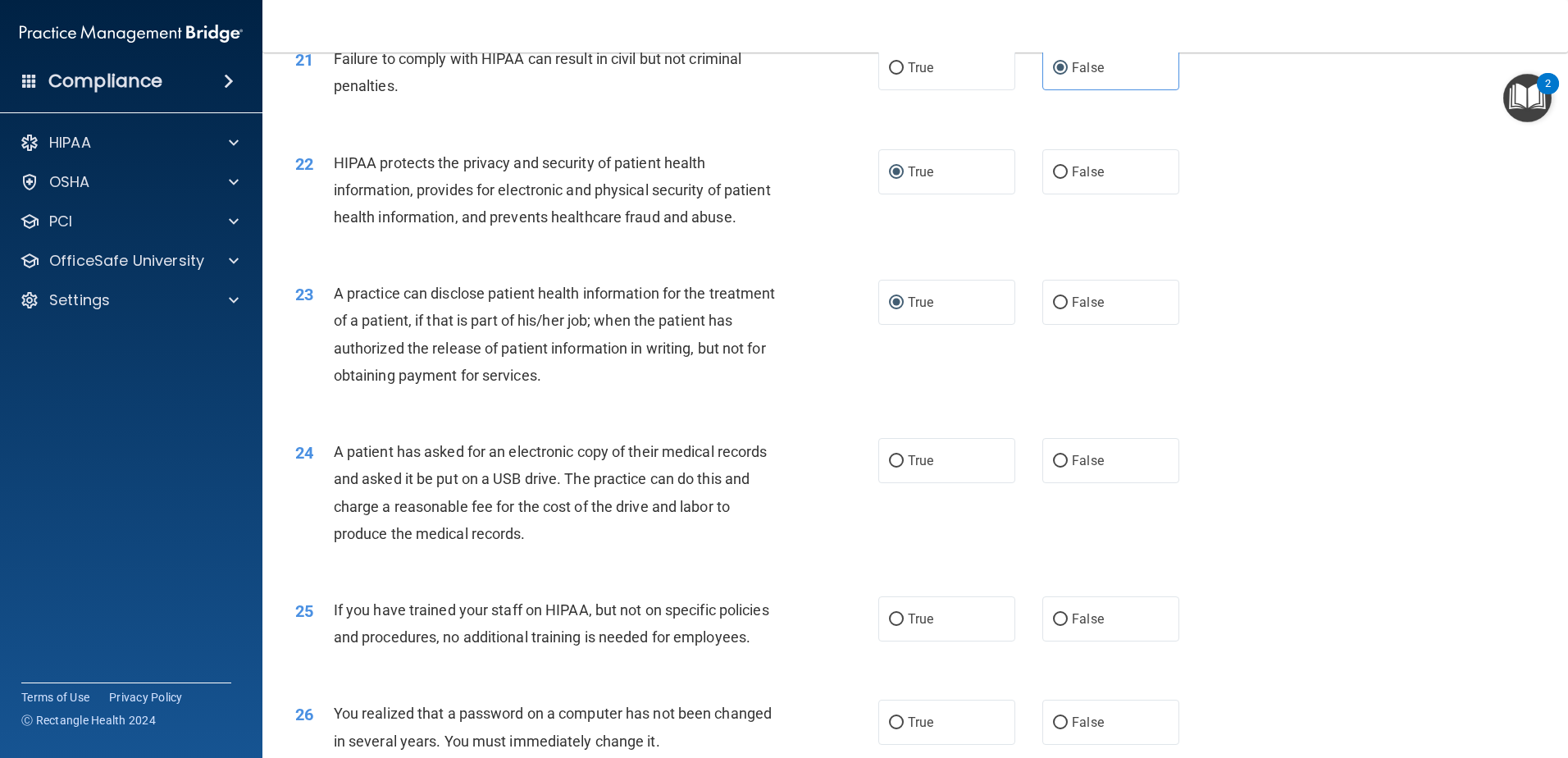
scroll to position [2462, 0]
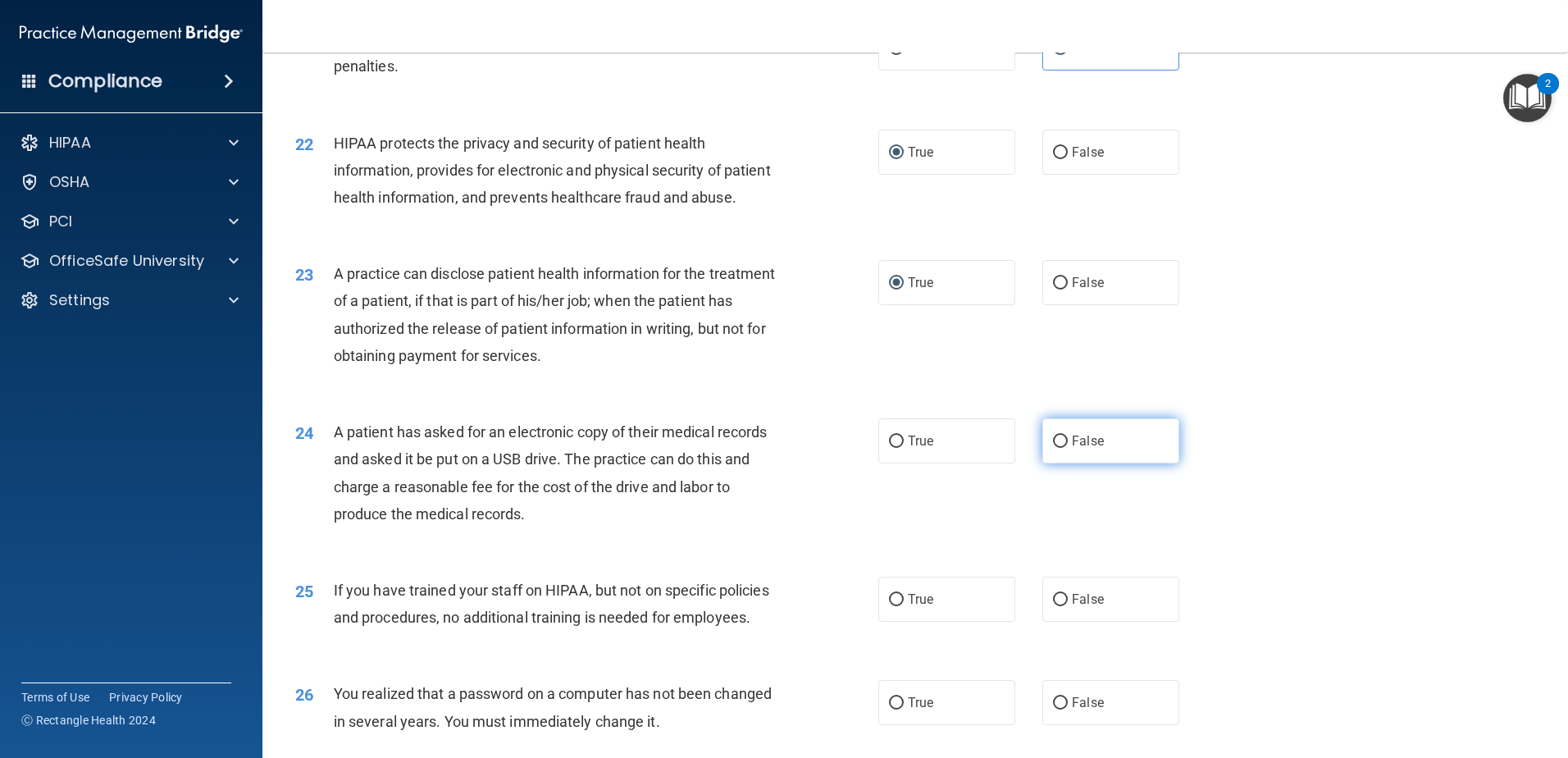
click at [1064, 464] on label "False" at bounding box center [1110, 440] width 137 height 45
click at [1064, 448] on input "False" at bounding box center [1060, 442] width 15 height 12
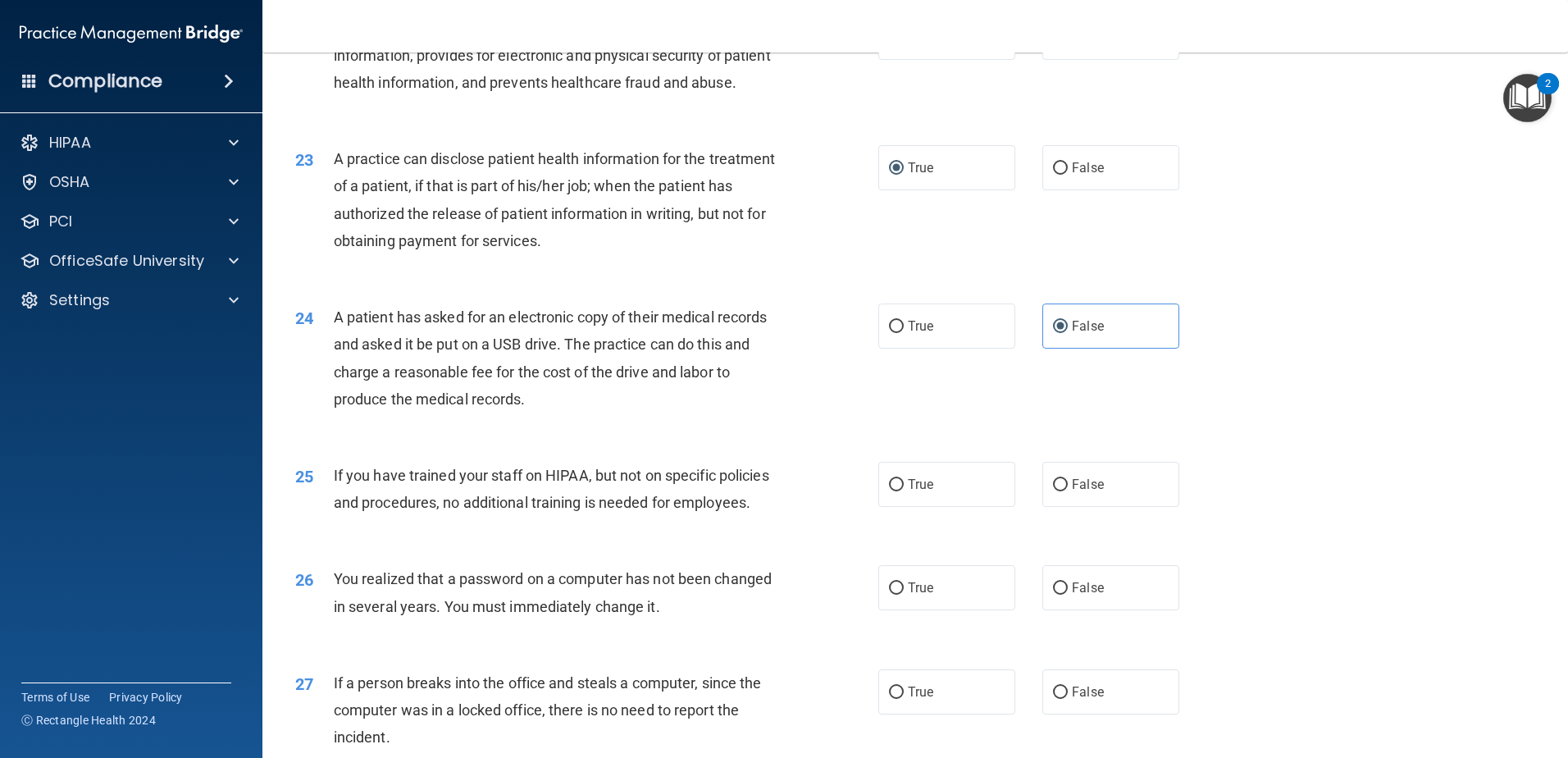
scroll to position [2627, 0]
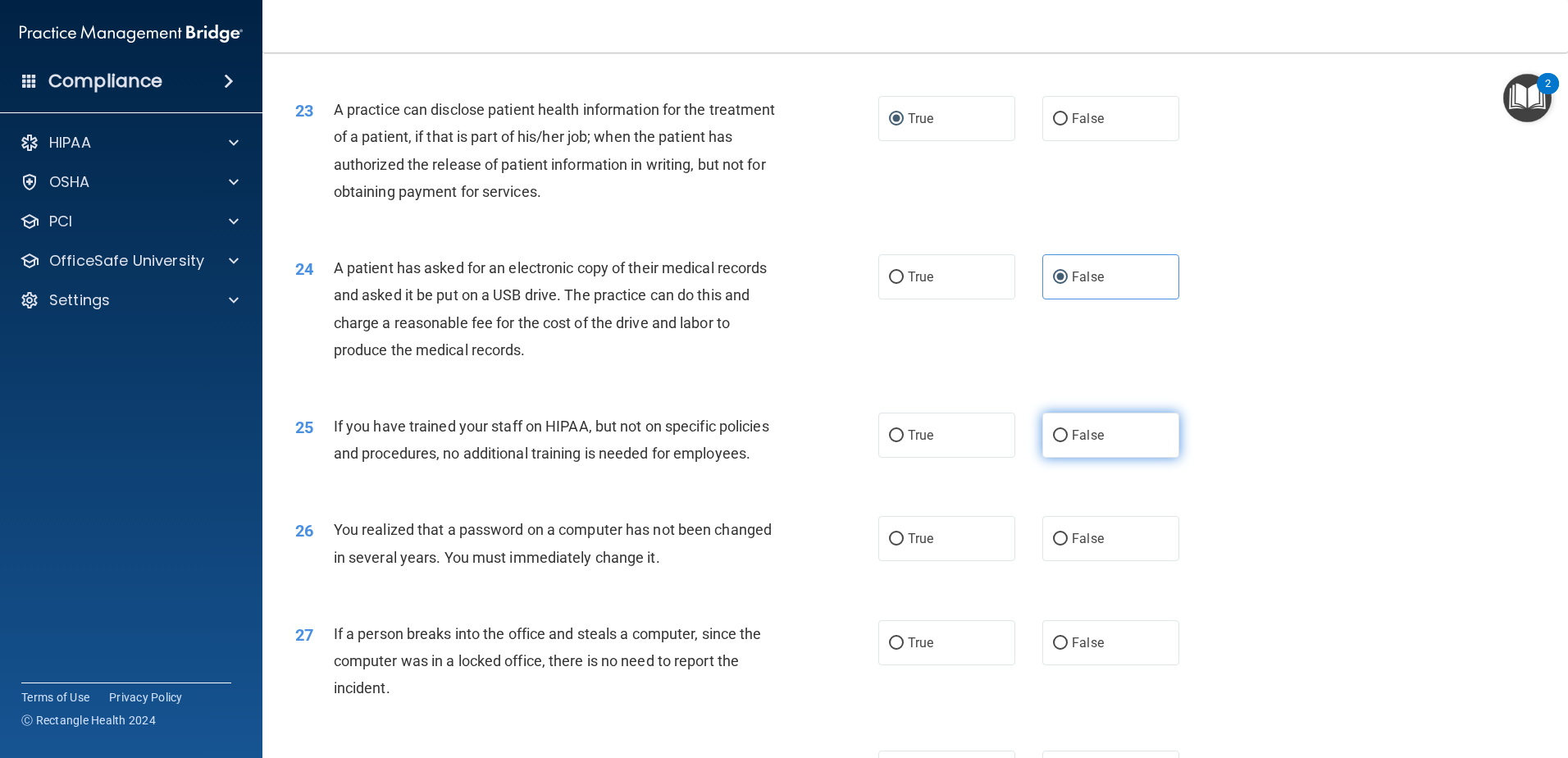
click at [1057, 442] on input "False" at bounding box center [1060, 436] width 15 height 12
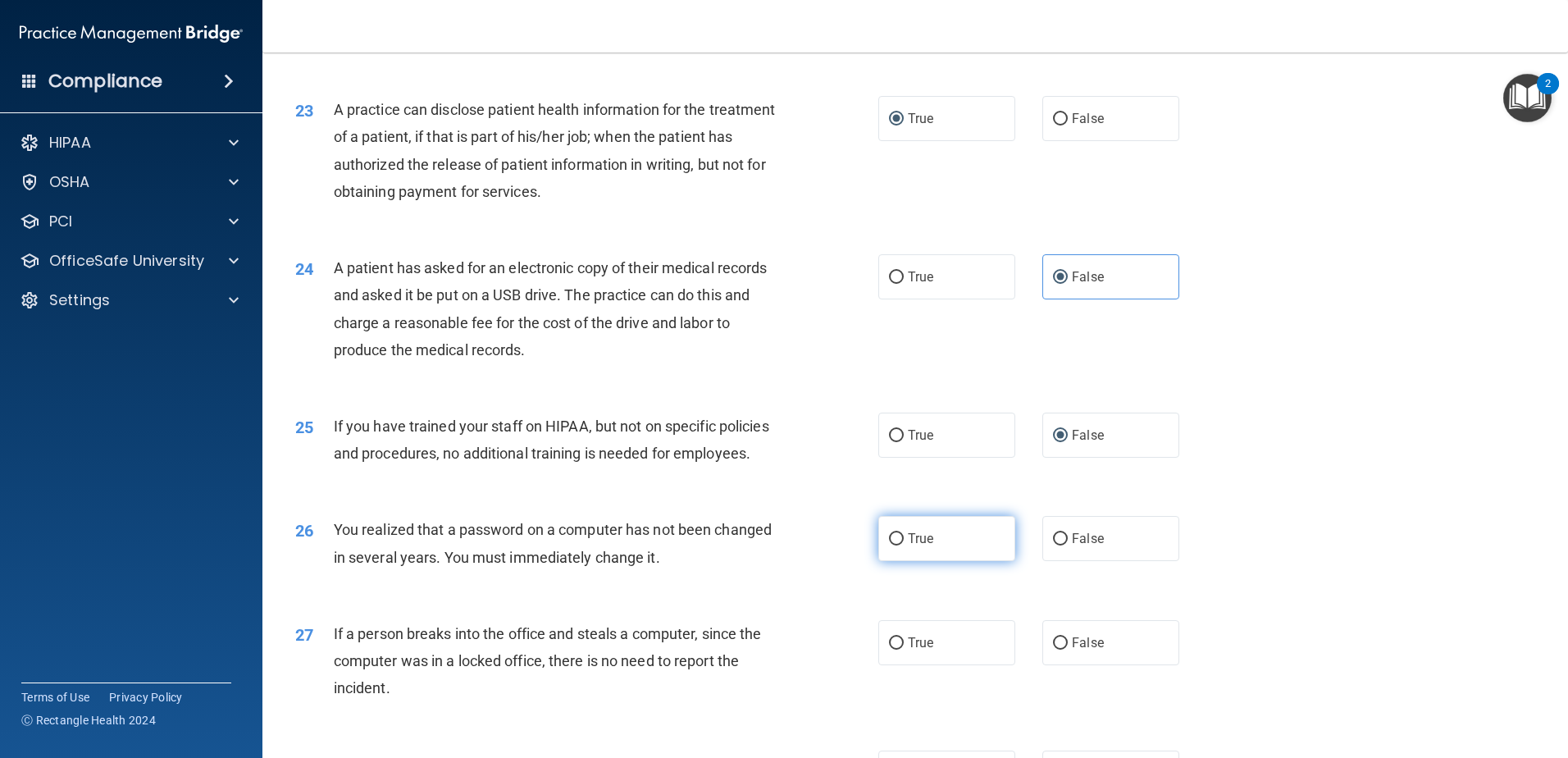
click at [889, 546] on input "True" at bounding box center [896, 540] width 15 height 12
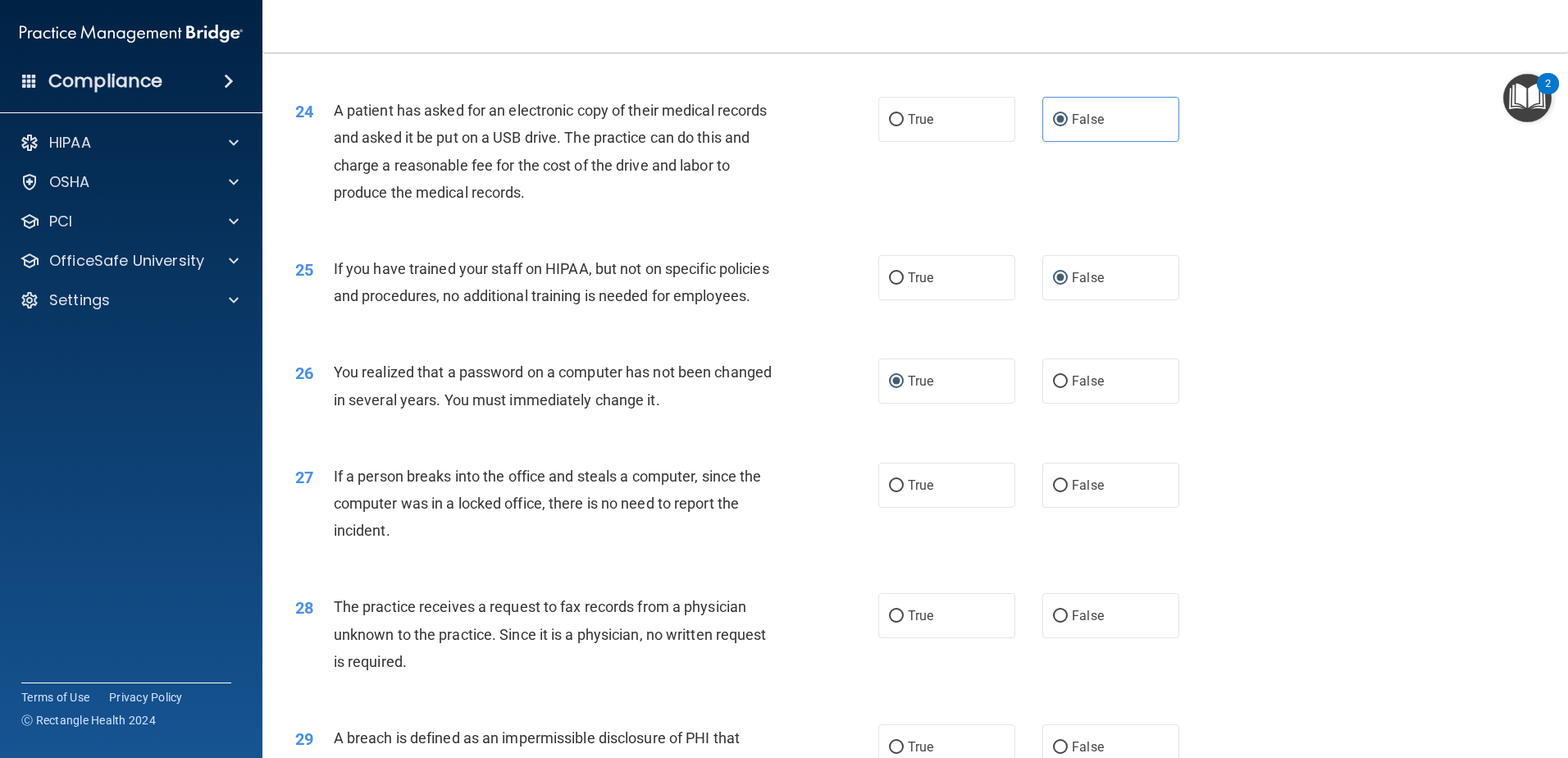
scroll to position [2791, 0]
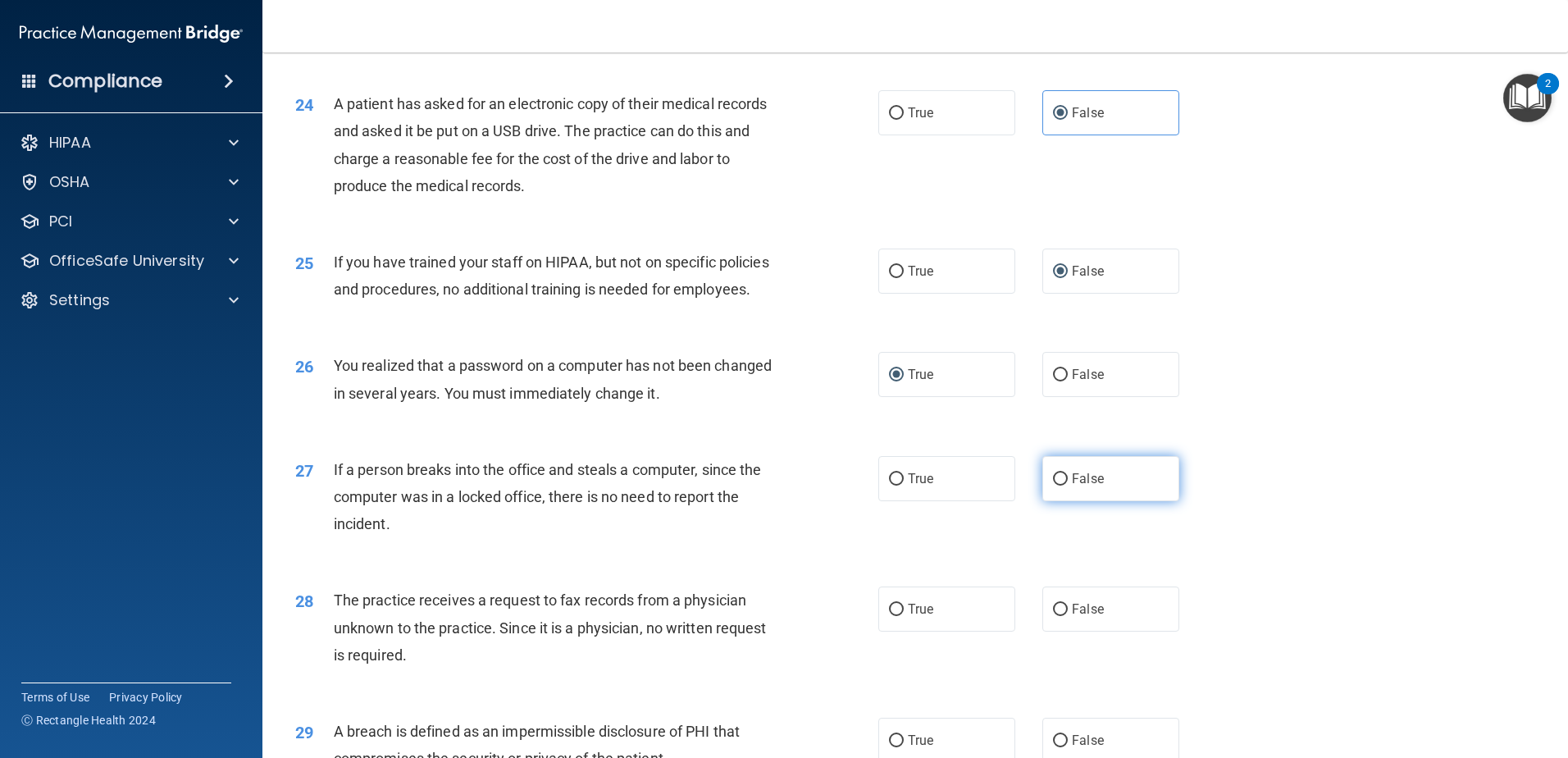
click at [1053, 486] on input "False" at bounding box center [1060, 480] width 15 height 12
click at [1053, 617] on input "False" at bounding box center [1060, 611] width 15 height 12
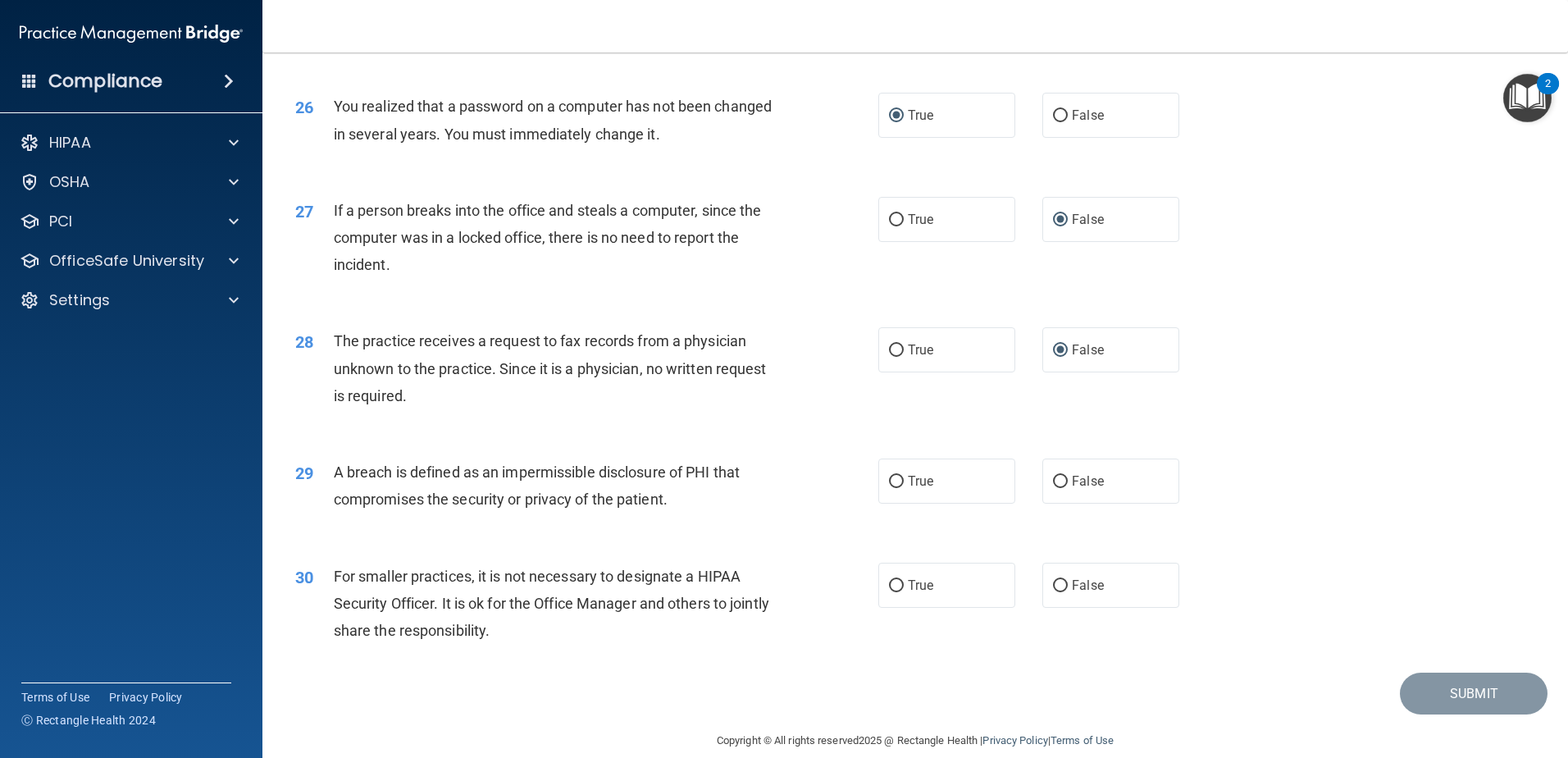
scroll to position [3119, 0]
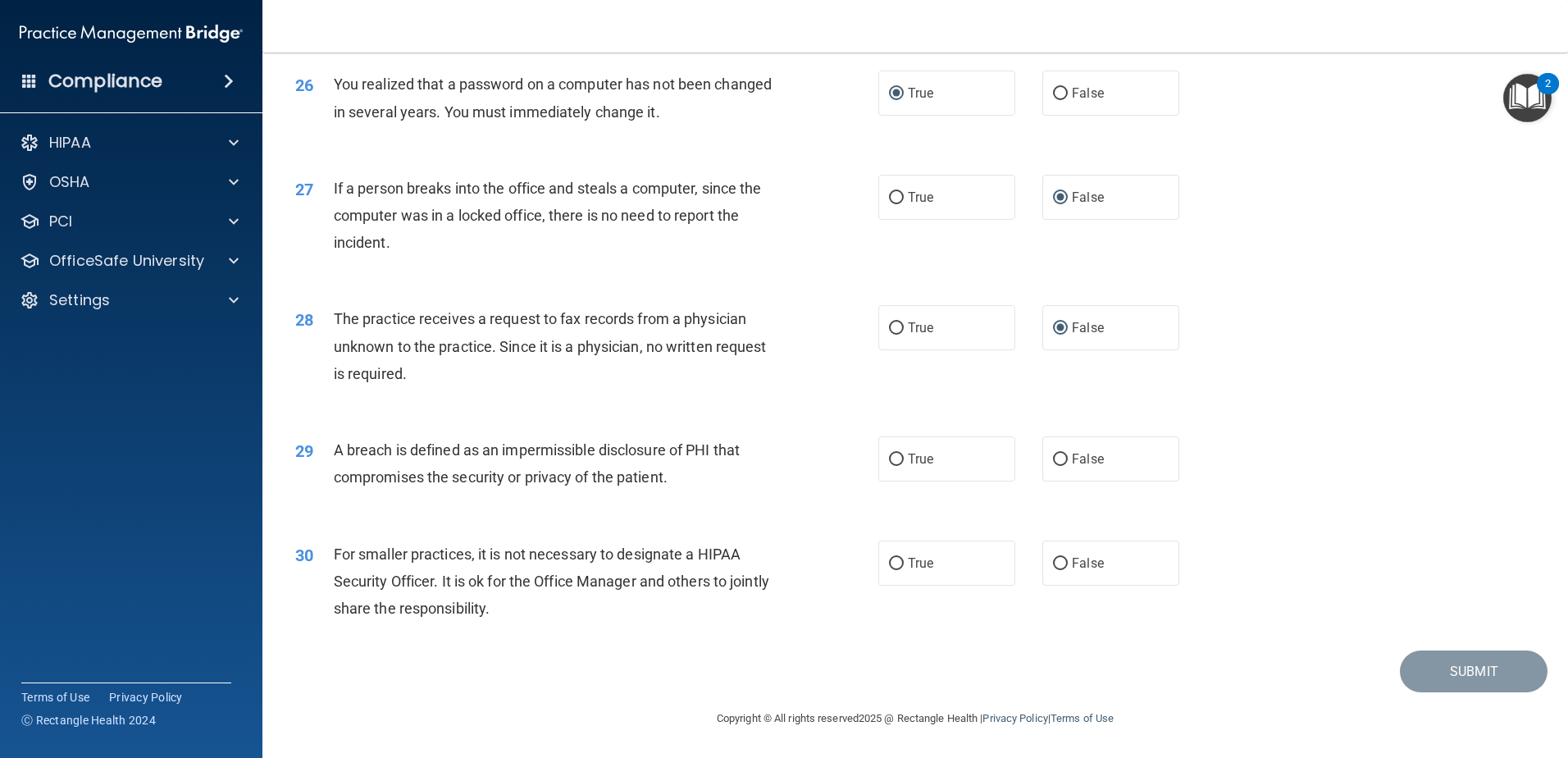
drag, startPoint x: 899, startPoint y: 493, endPoint x: 892, endPoint y: 538, distance: 45.5
click at [899, 482] on label "True" at bounding box center [946, 459] width 137 height 45
click at [899, 466] on input "True" at bounding box center [896, 460] width 15 height 12
click at [1053, 570] on input "False" at bounding box center [1060, 565] width 15 height 12
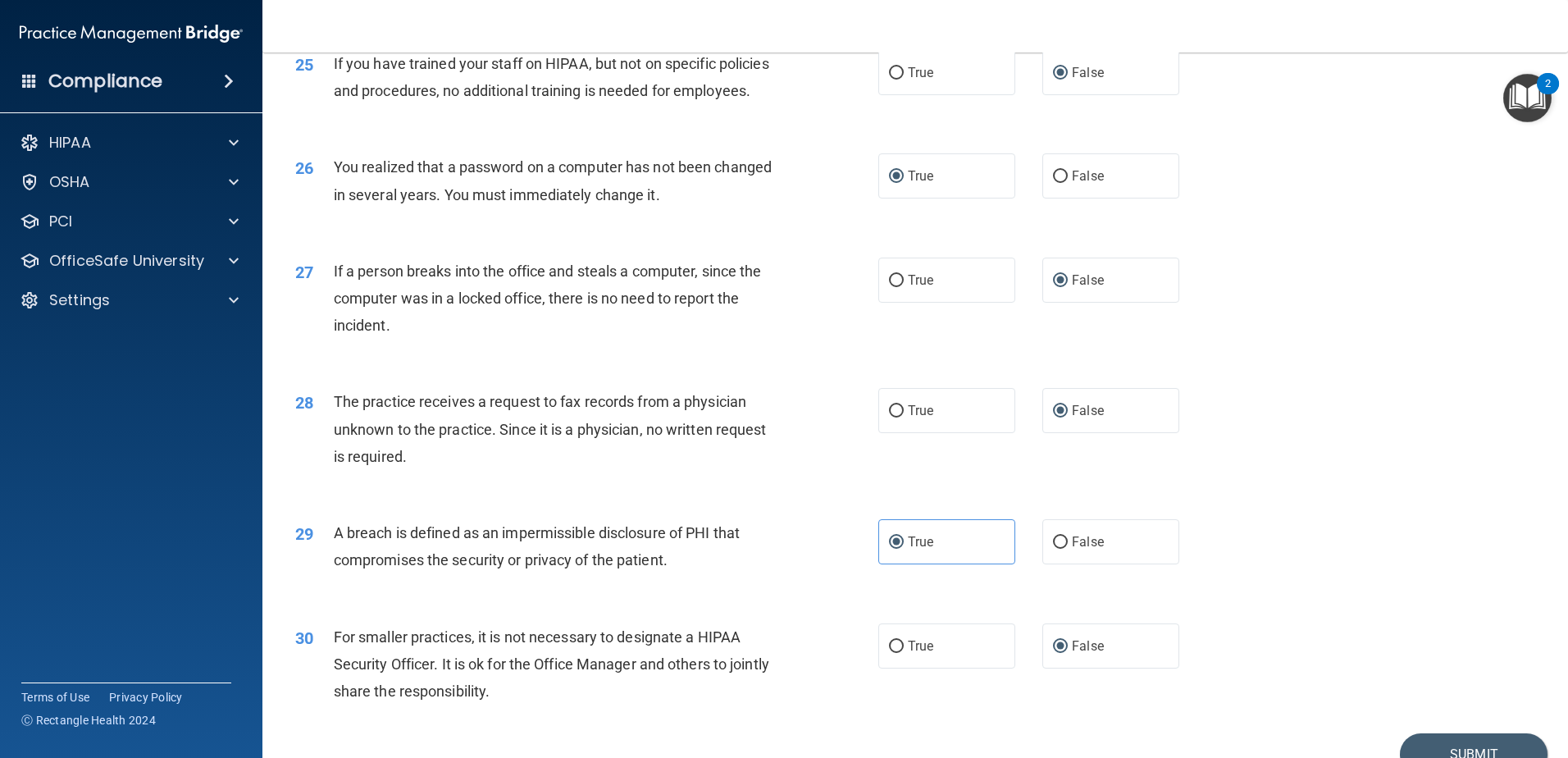
scroll to position [3072, 0]
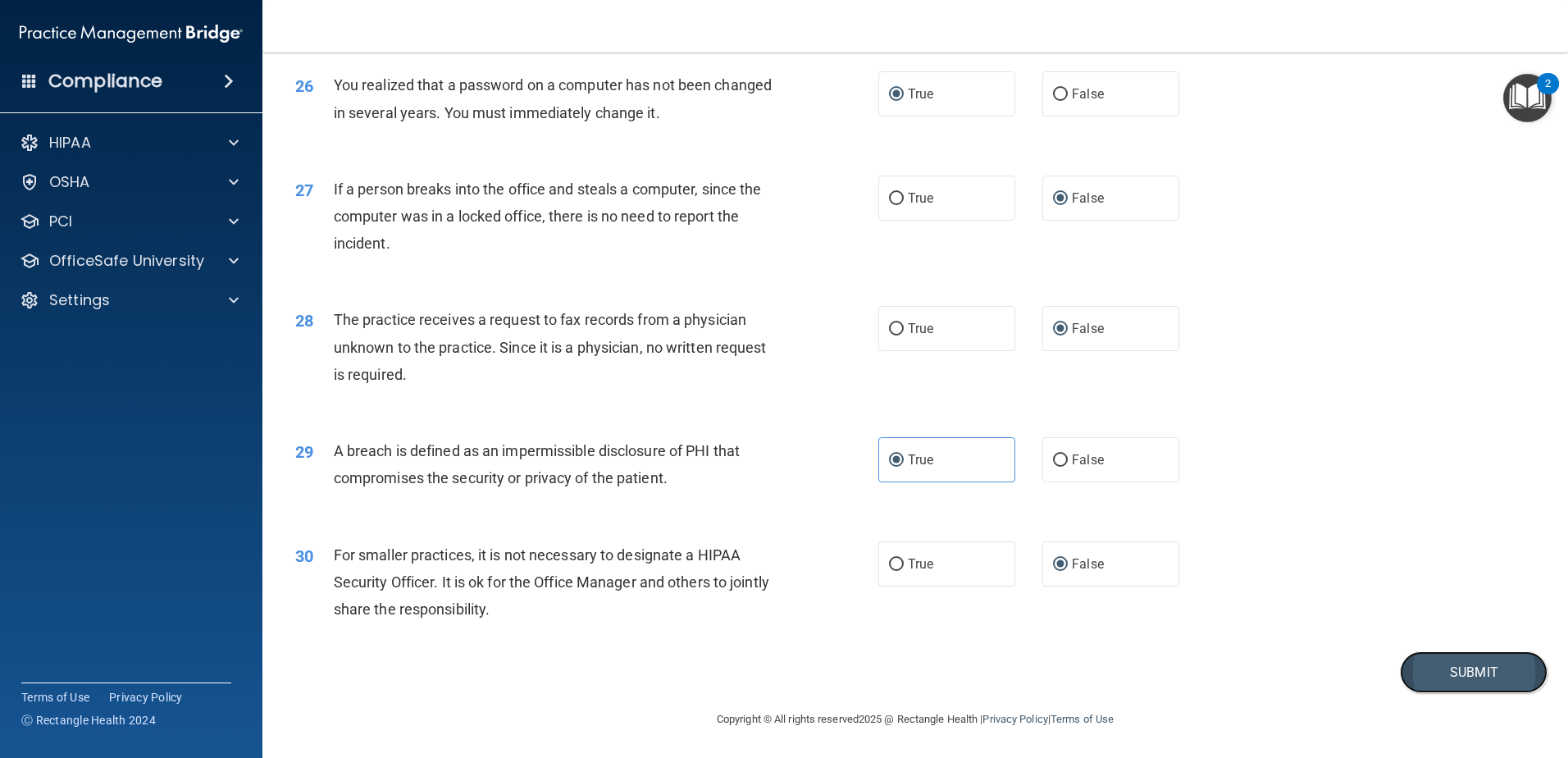
click at [1468, 694] on button "Submit" at bounding box center [1474, 672] width 147 height 41
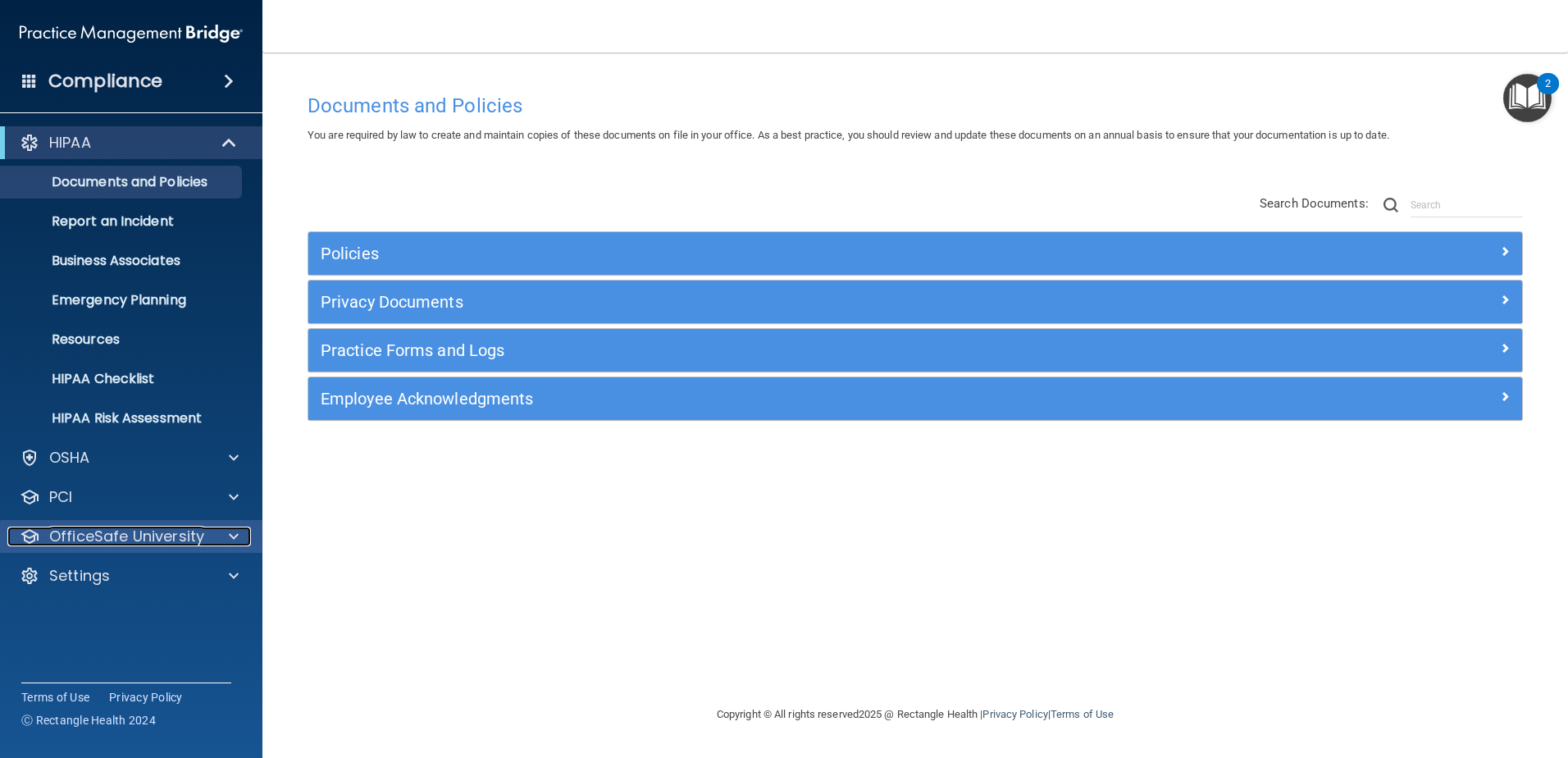
click at [78, 535] on p "OfficeSafe University" at bounding box center [127, 537] width 155 height 19
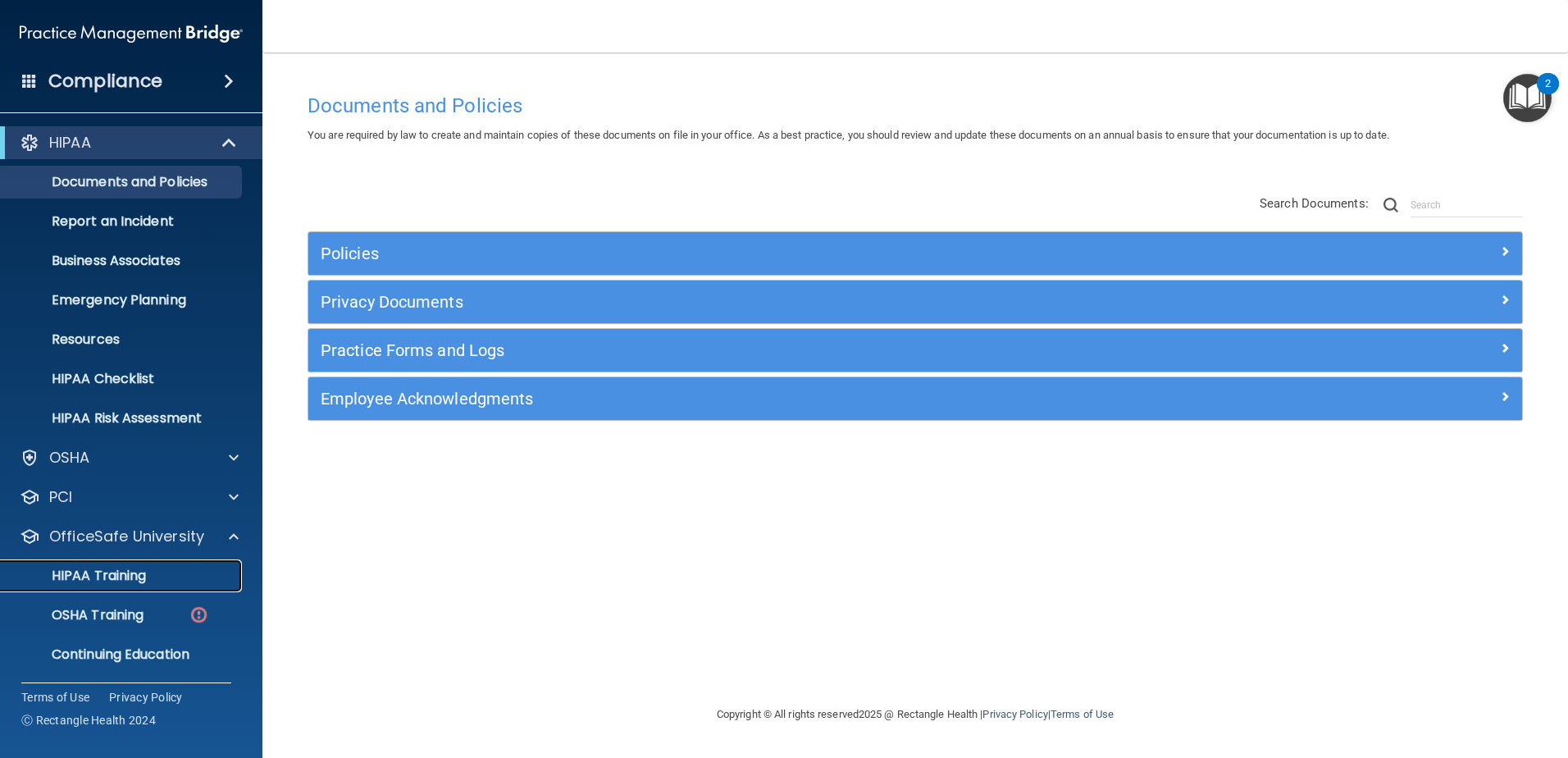
click at [78, 574] on p "HIPAA Training" at bounding box center [78, 576] width 135 height 17
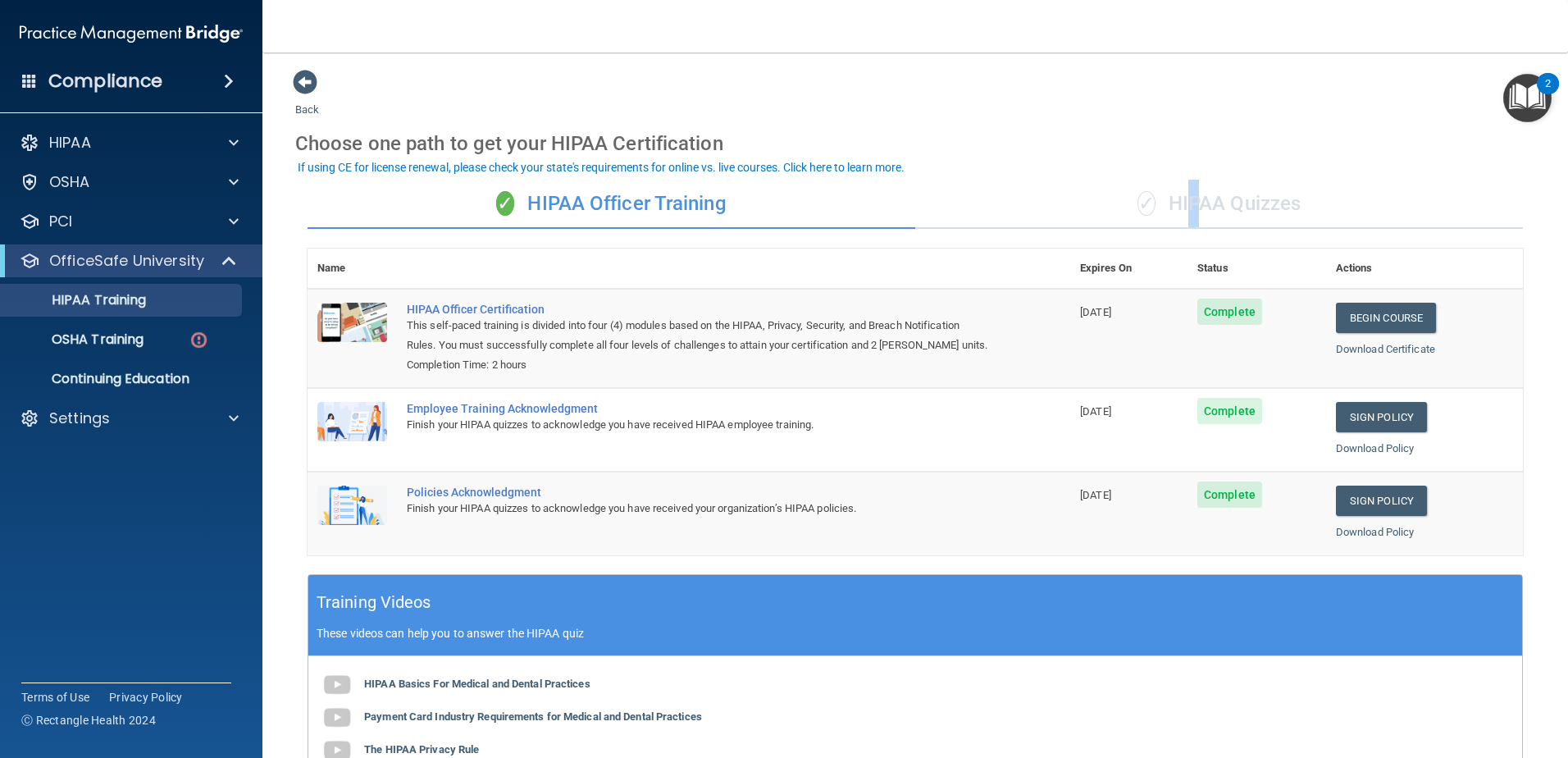
click at [1183, 197] on div "✓ HIPAA Quizzes" at bounding box center [1219, 205] width 608 height 49
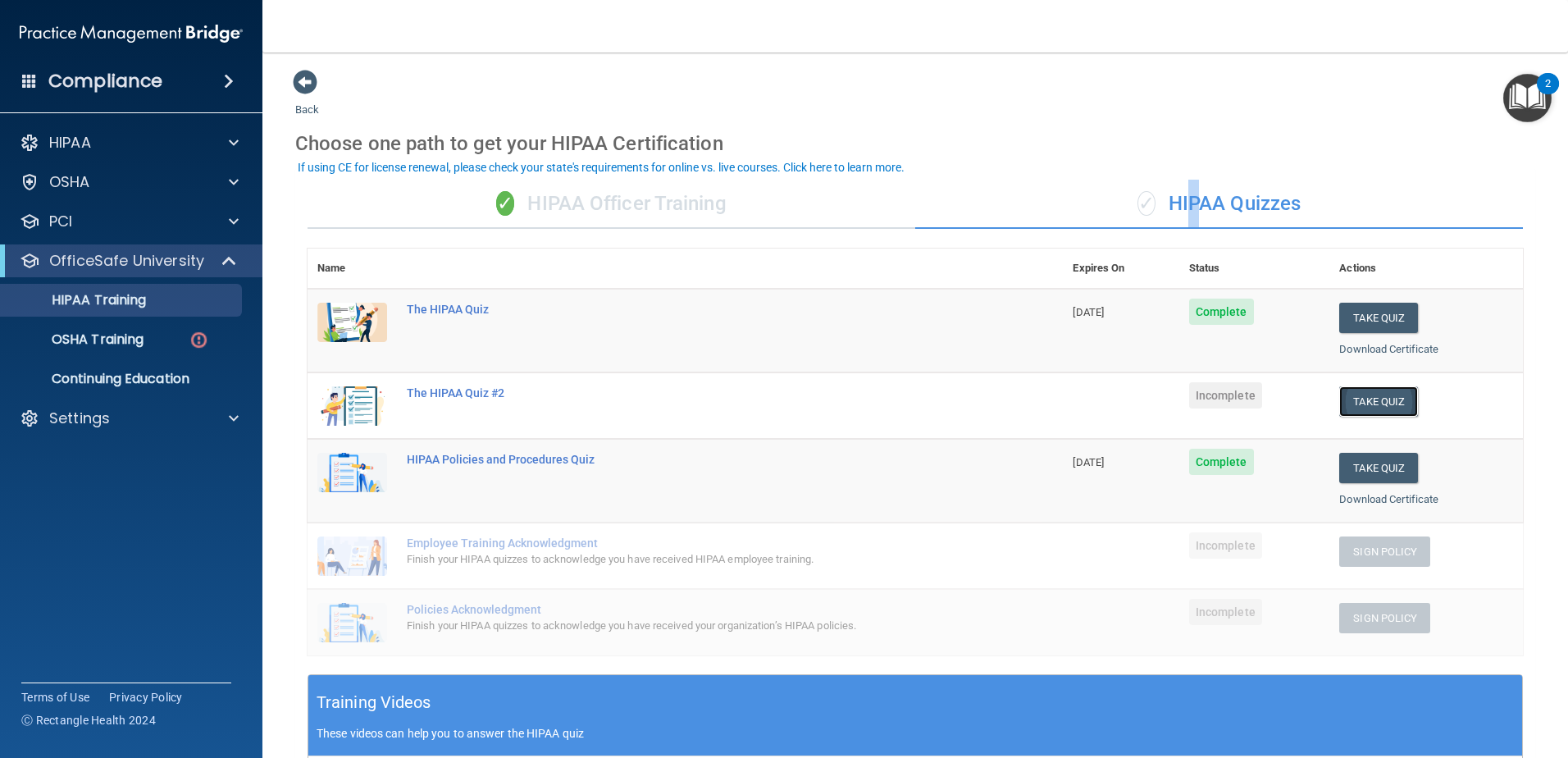
click at [1359, 397] on button "Take Quiz" at bounding box center [1378, 402] width 78 height 30
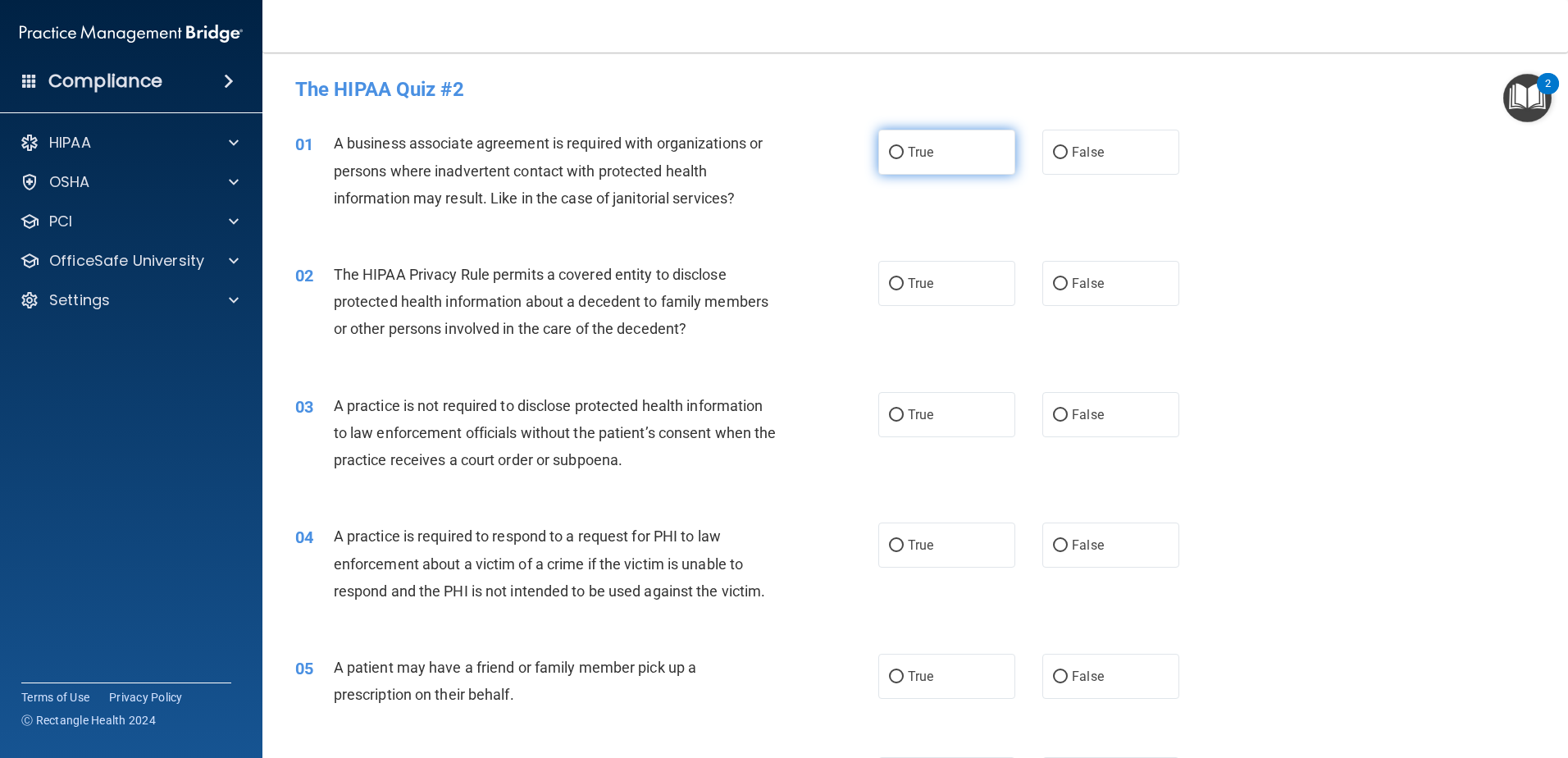
click at [889, 148] on input "True" at bounding box center [896, 153] width 15 height 12
radio input "true"
click at [889, 284] on input "True" at bounding box center [896, 284] width 15 height 12
radio input "true"
click at [1057, 417] on input "False" at bounding box center [1060, 416] width 15 height 12
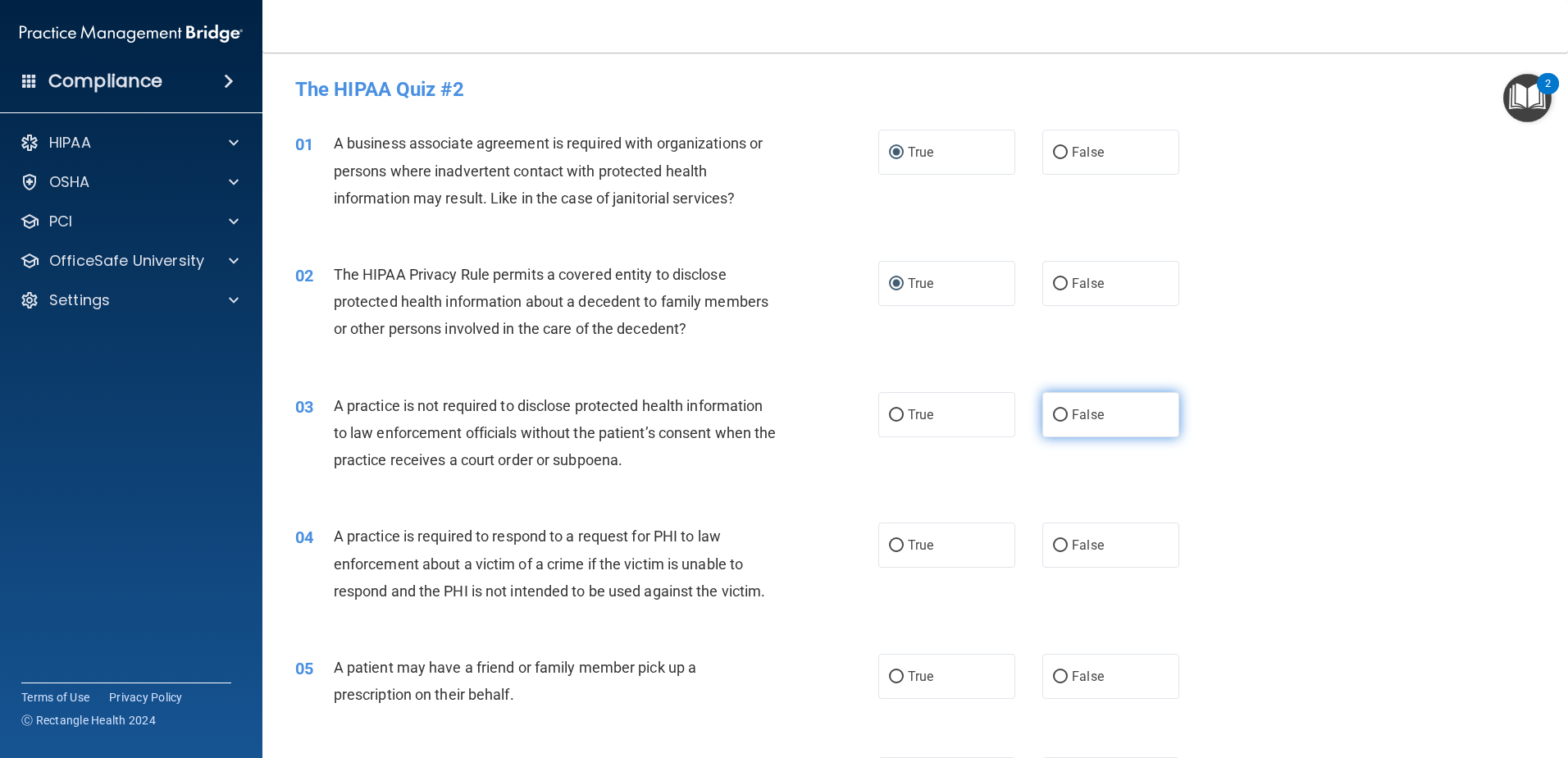
radio input "true"
click at [1057, 544] on input "False" at bounding box center [1060, 546] width 15 height 12
radio input "true"
click at [1057, 675] on input "False" at bounding box center [1060, 678] width 15 height 12
radio input "true"
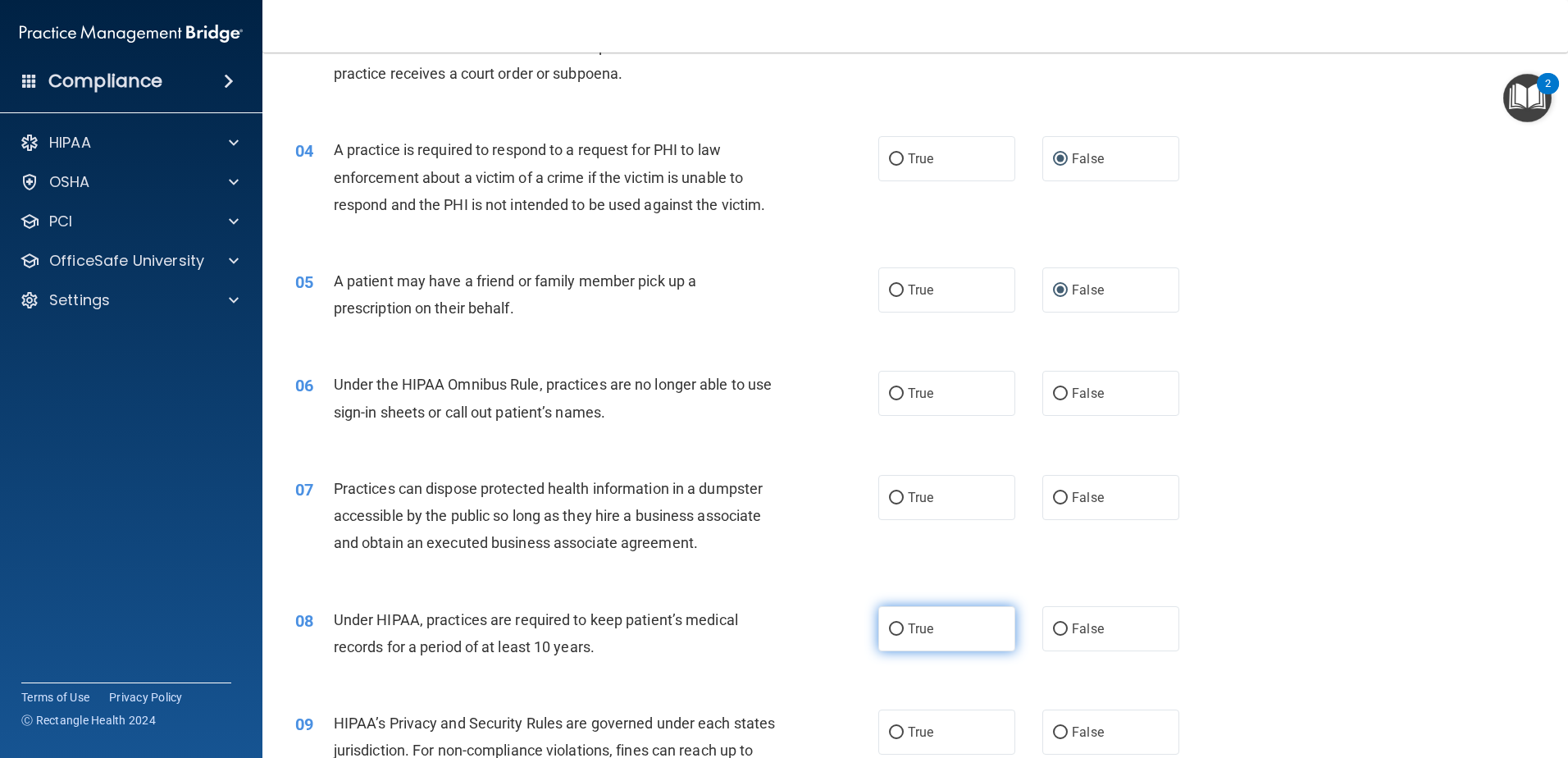
scroll to position [410, 0]
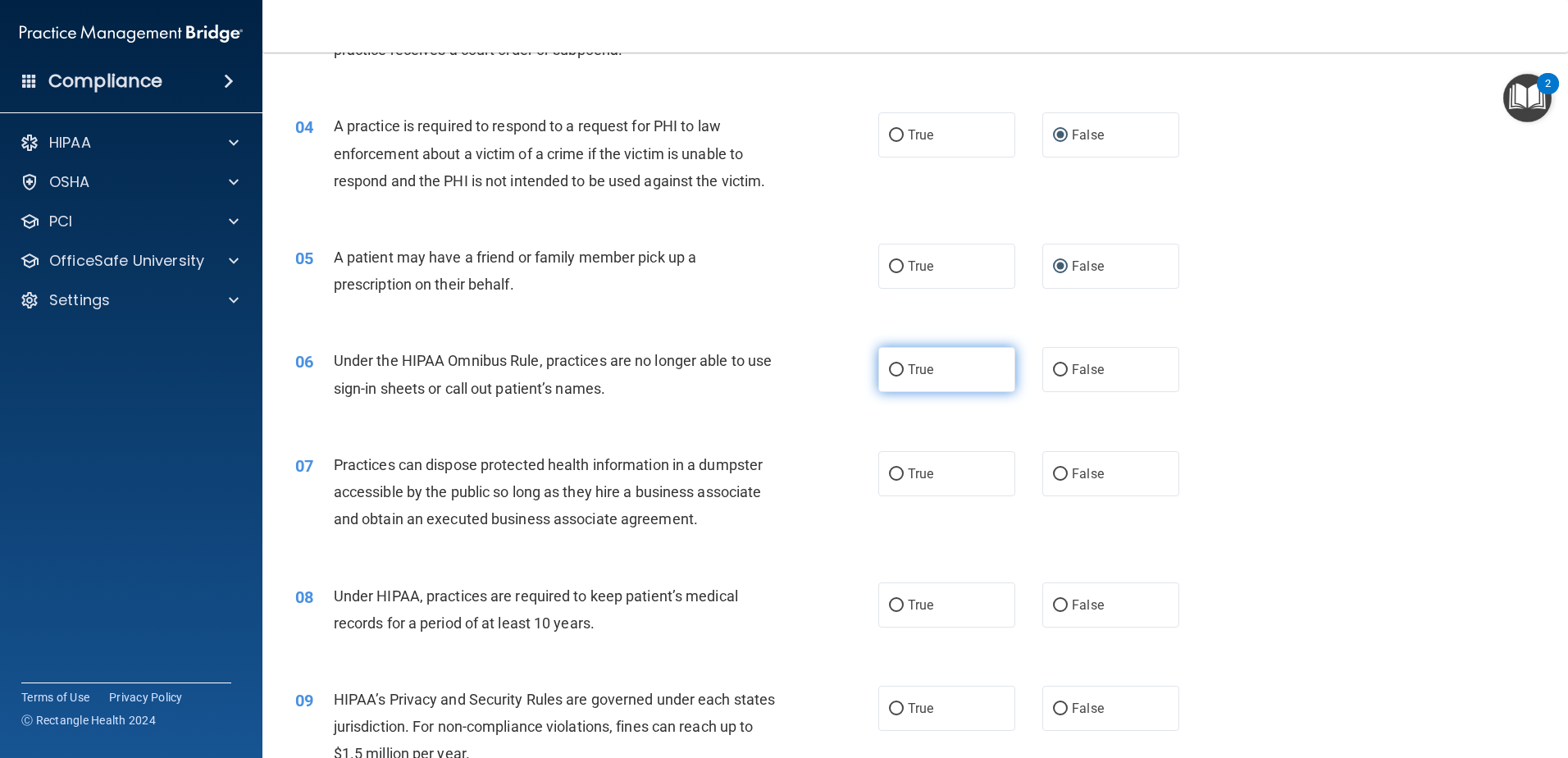
click at [889, 371] on input "True" at bounding box center [896, 371] width 15 height 12
radio input "true"
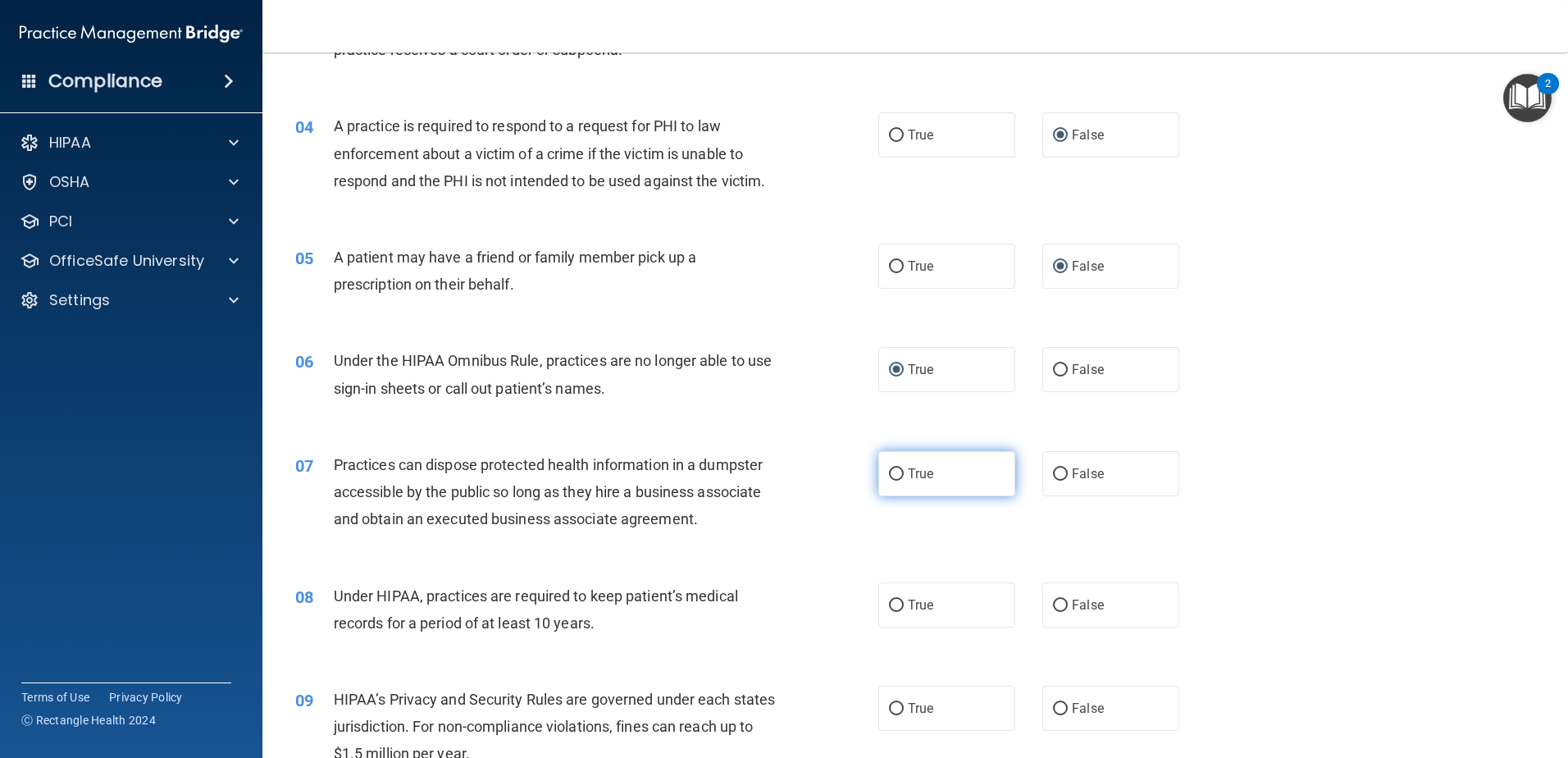
click at [889, 473] on input "True" at bounding box center [896, 475] width 15 height 12
radio input "true"
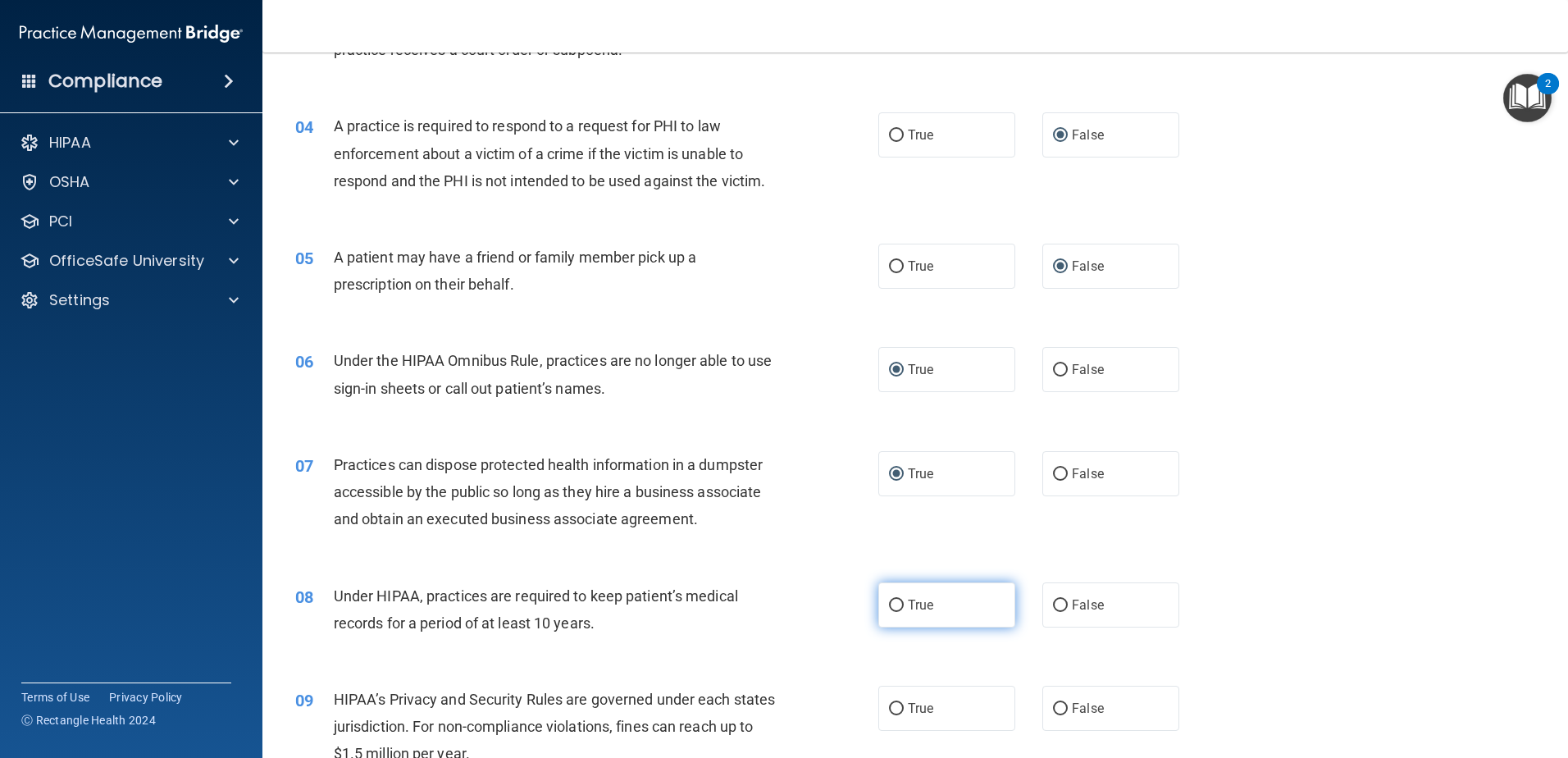
click at [889, 602] on input "True" at bounding box center [896, 606] width 15 height 12
radio input "true"
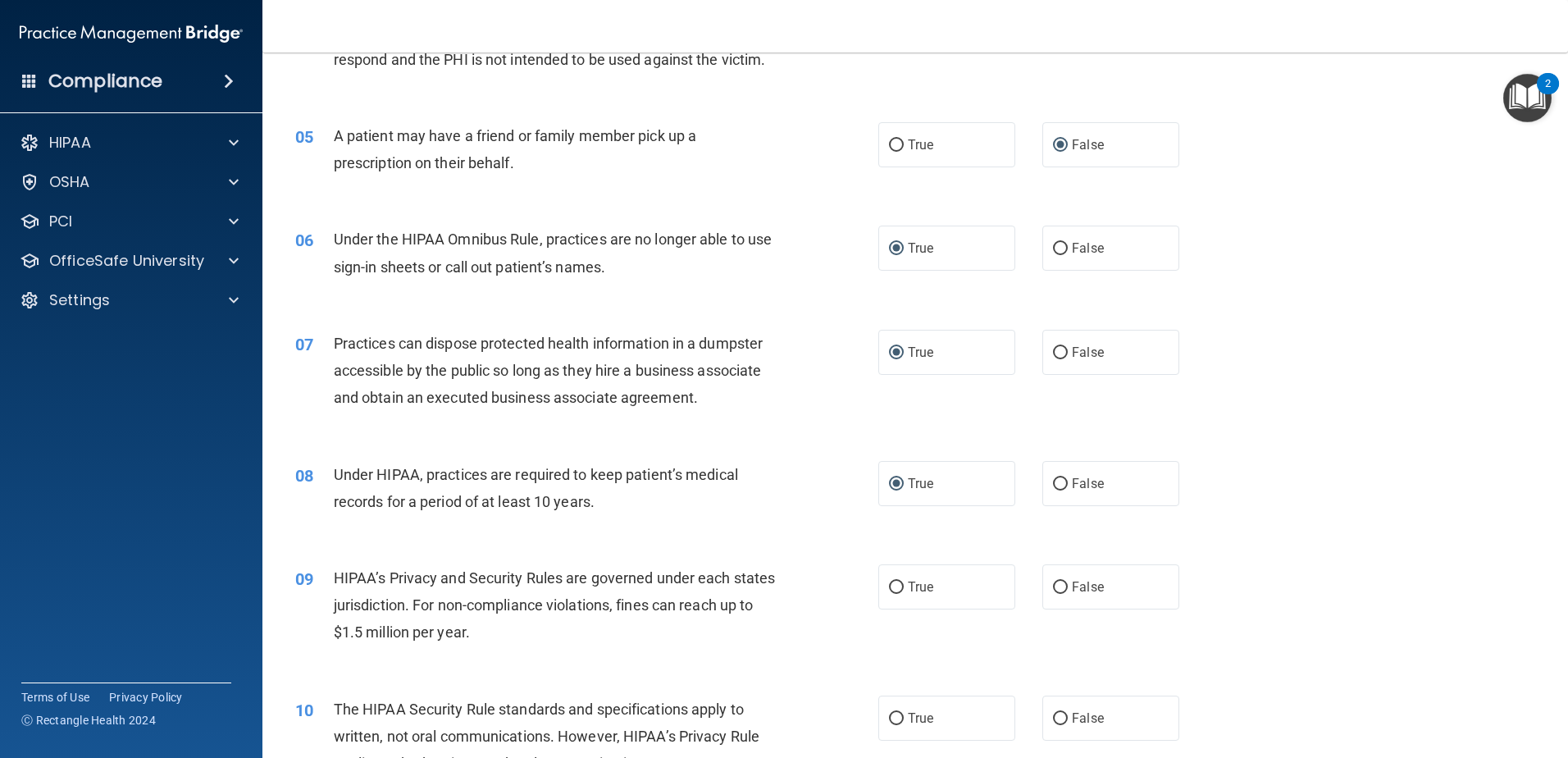
scroll to position [574, 0]
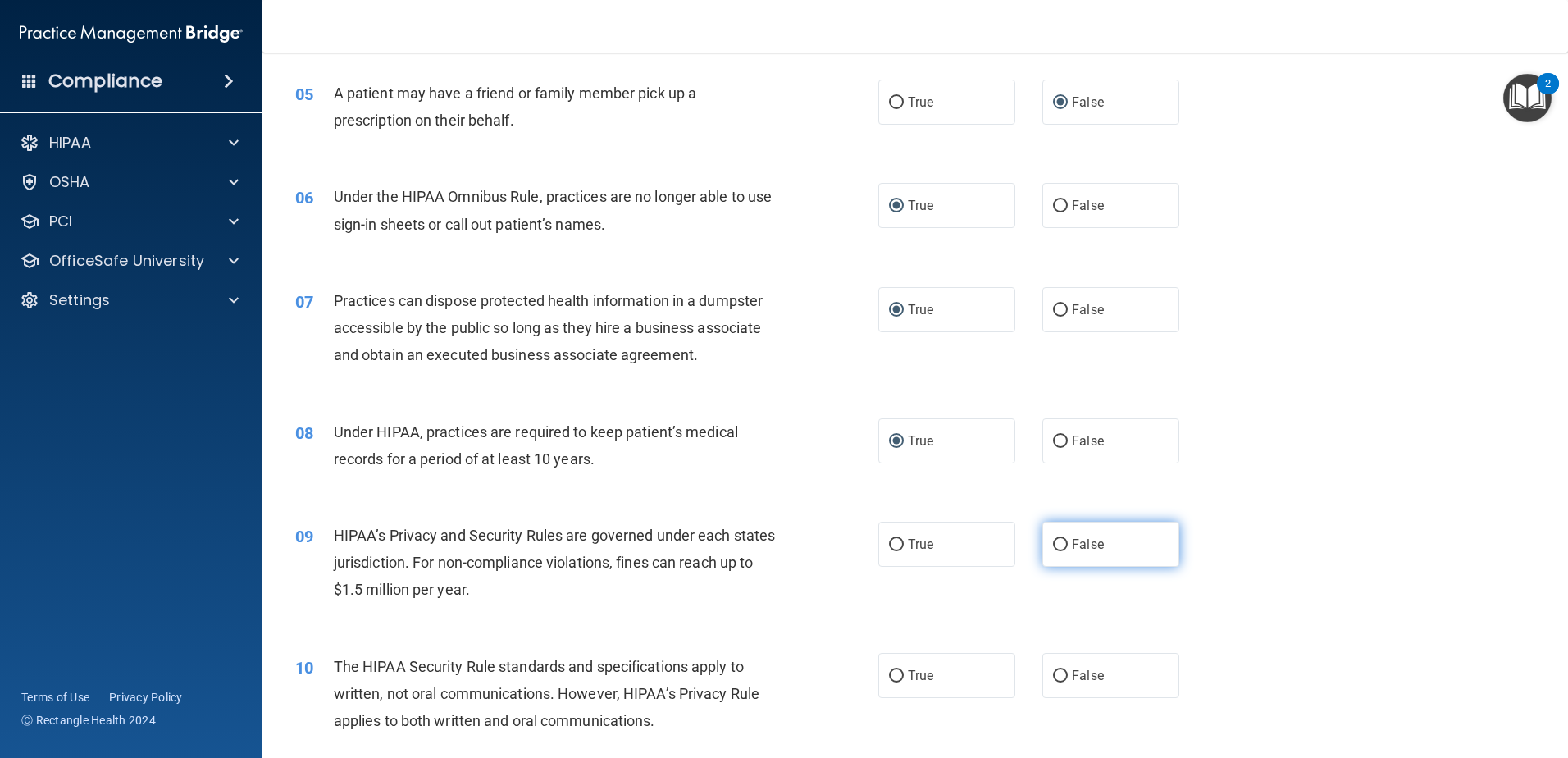
click at [1053, 541] on input "False" at bounding box center [1060, 545] width 15 height 12
radio input "true"
click at [1053, 674] on input "False" at bounding box center [1060, 677] width 15 height 12
radio input "true"
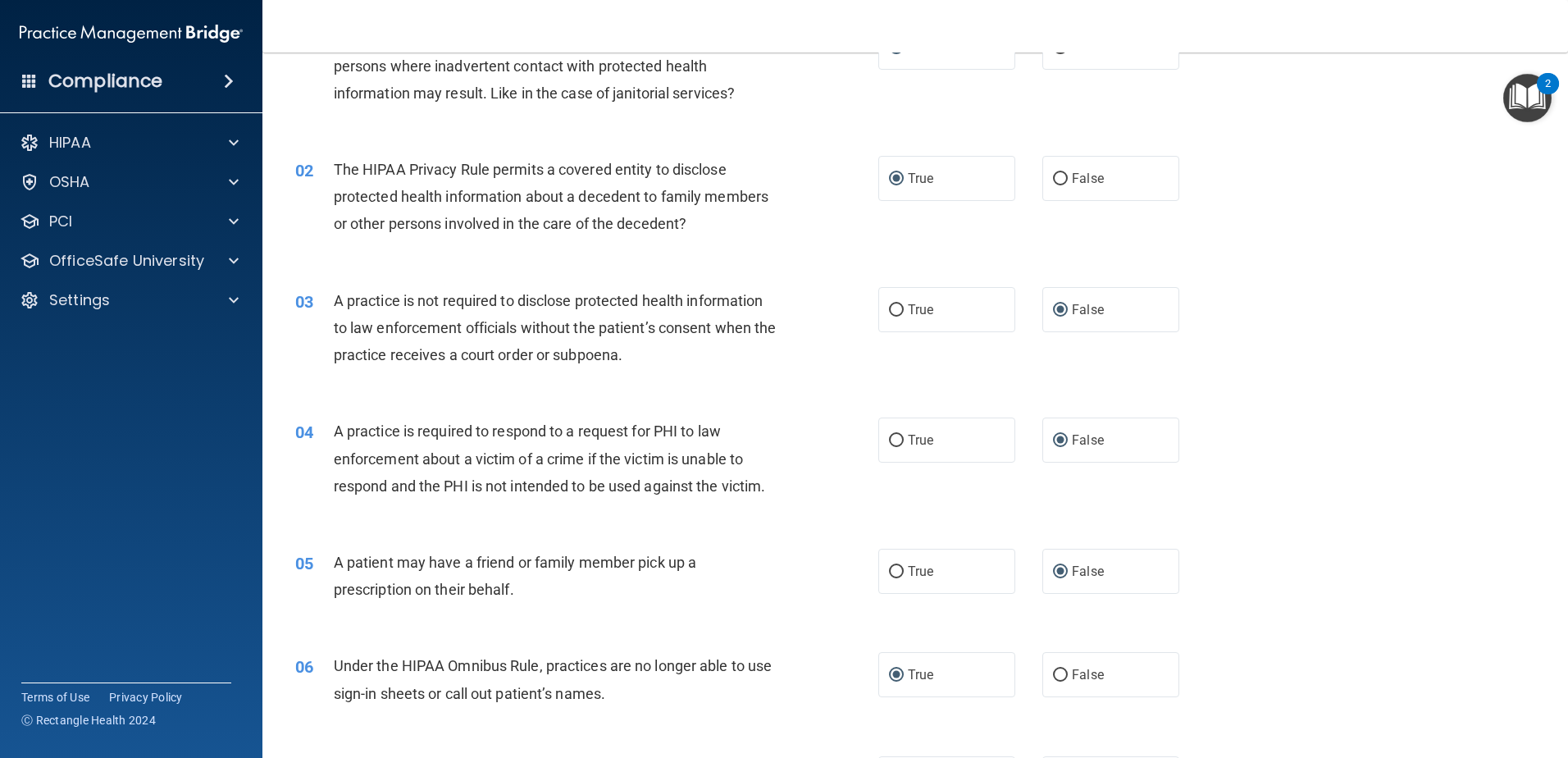
scroll to position [0, 0]
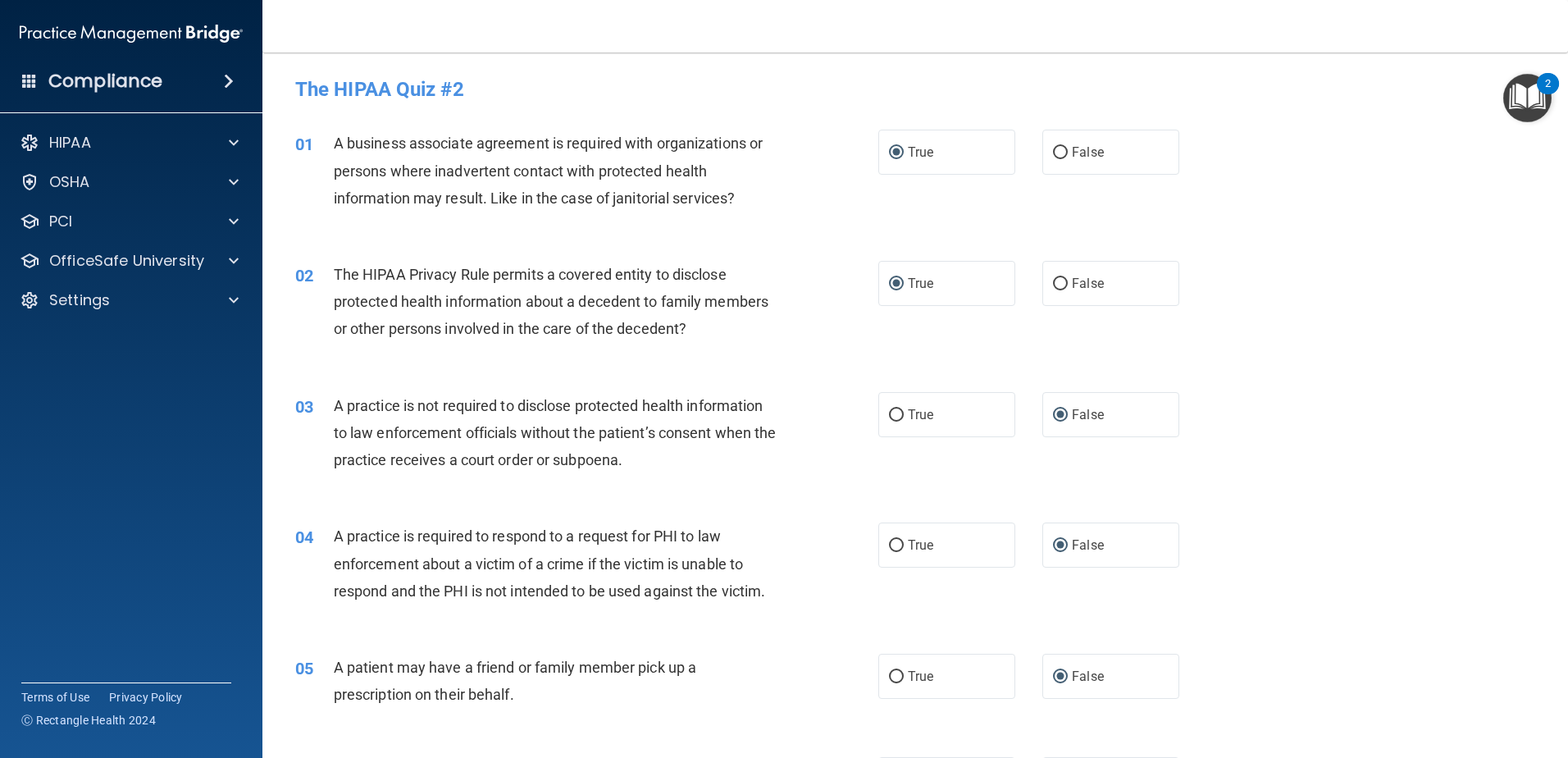
click at [300, 77] on div "The HIPAA Quiz #2" at bounding box center [915, 89] width 1265 height 41
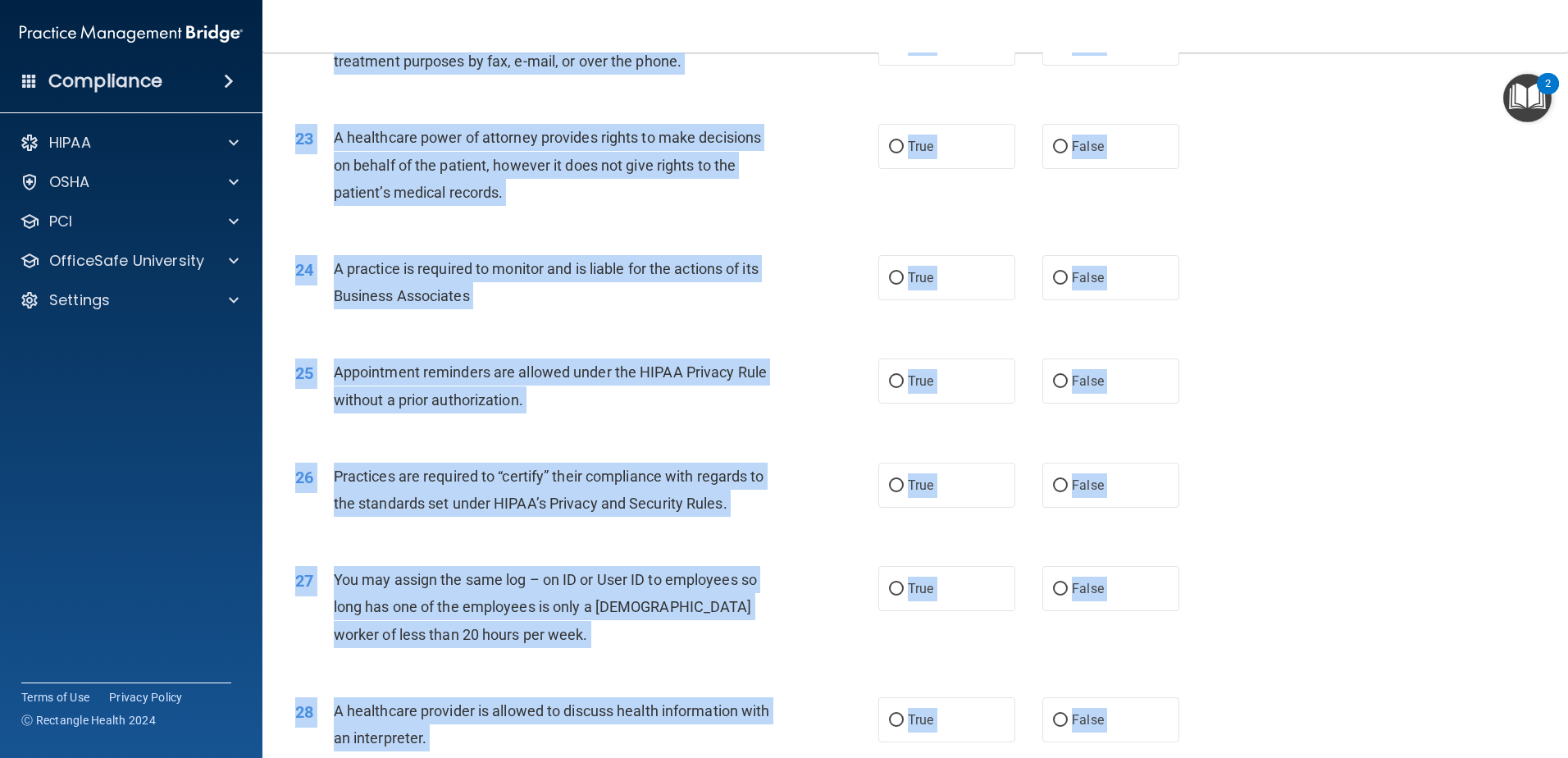
scroll to position [3062, 0]
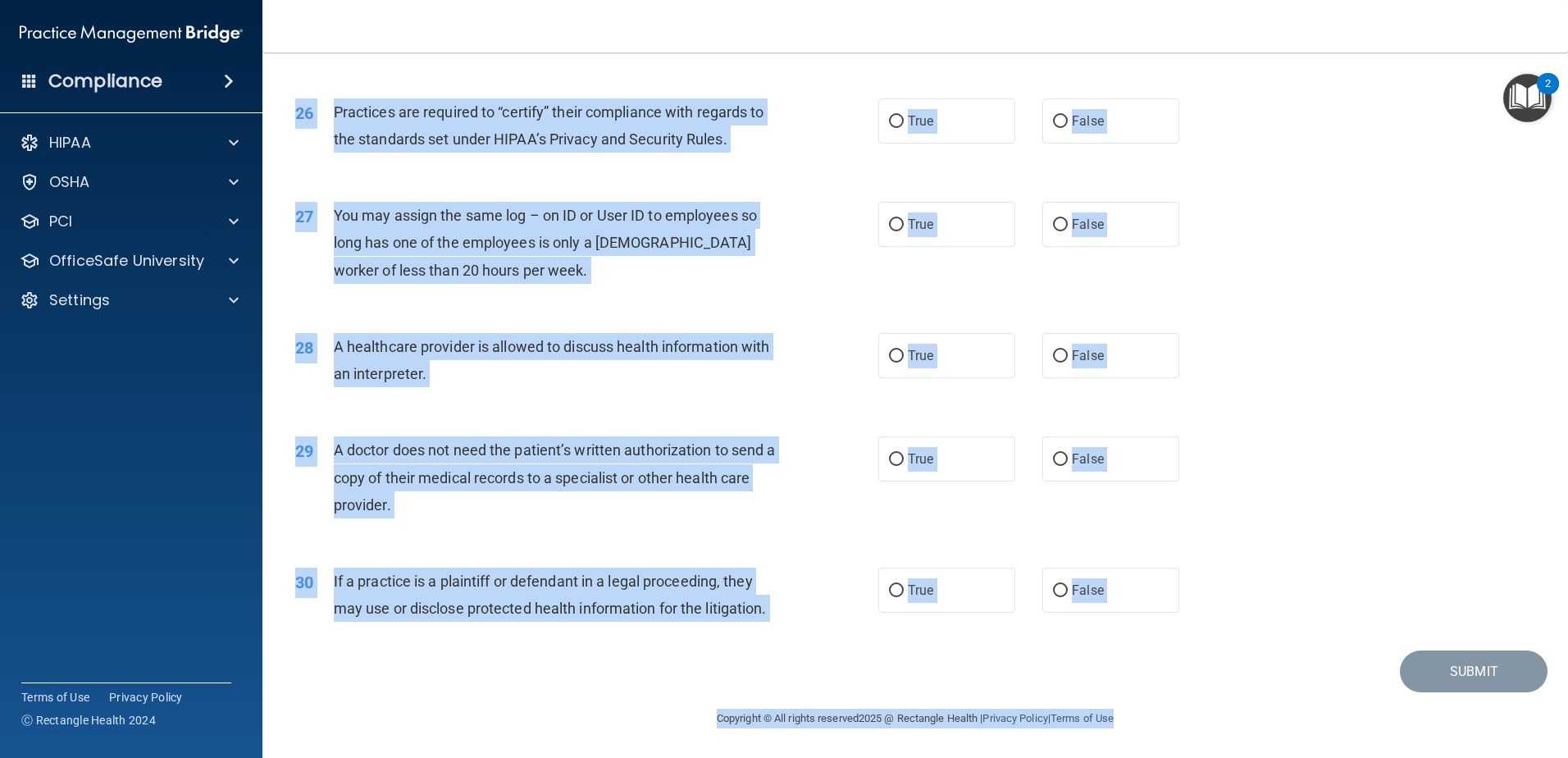
drag, startPoint x: 287, startPoint y: 84, endPoint x: 1228, endPoint y: 740, distance: 1147.1
click at [1228, 740] on main "- The HIPAA Quiz #2 This quiz doesn’t expire until . Are you sure you want to t…" at bounding box center [915, 406] width 1306 height 706
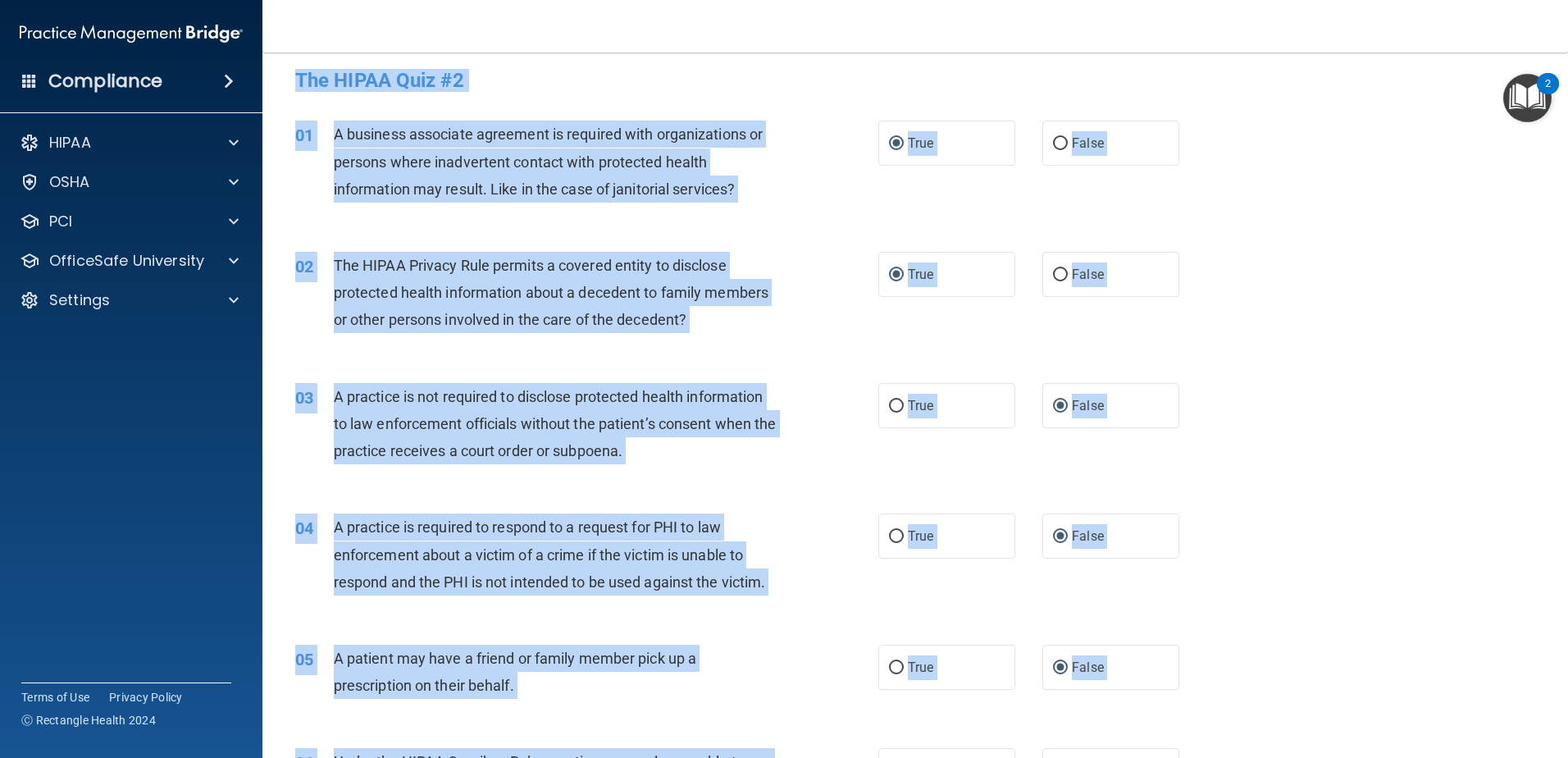
scroll to position [0, 0]
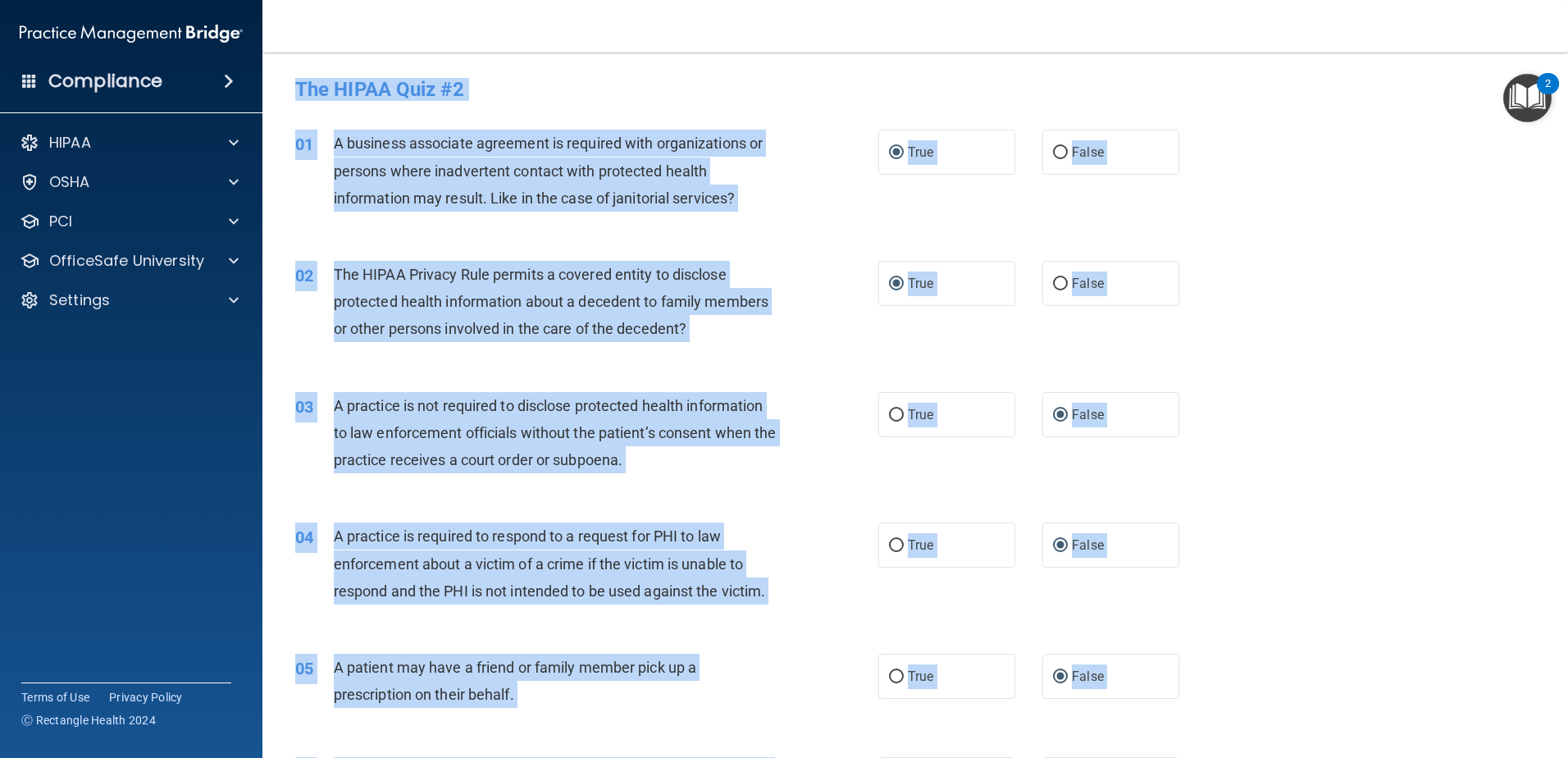
click at [1258, 153] on div "01 A business associate agreement is required with organizations or persons whe…" at bounding box center [915, 175] width 1265 height 131
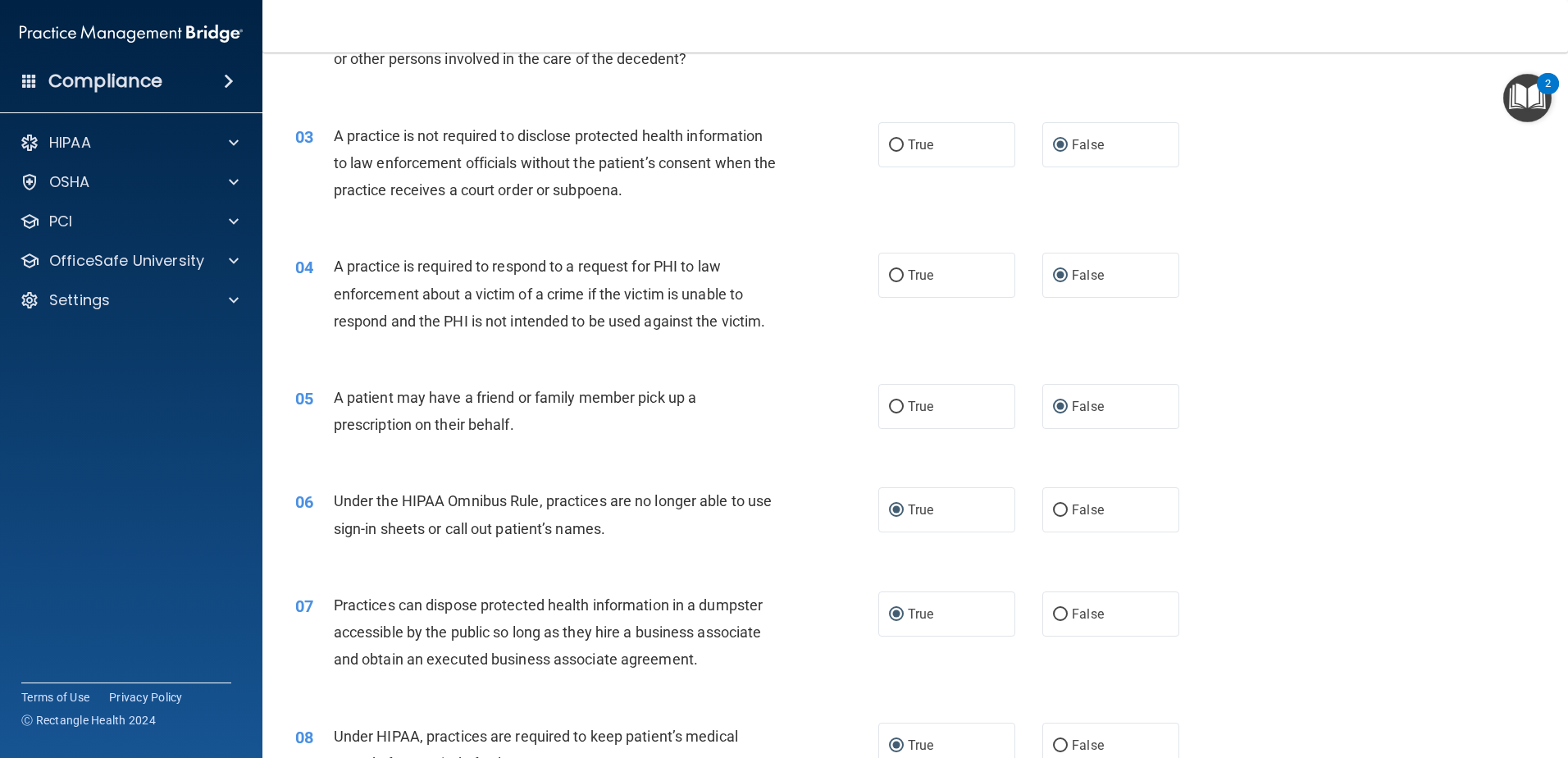
scroll to position [328, 0]
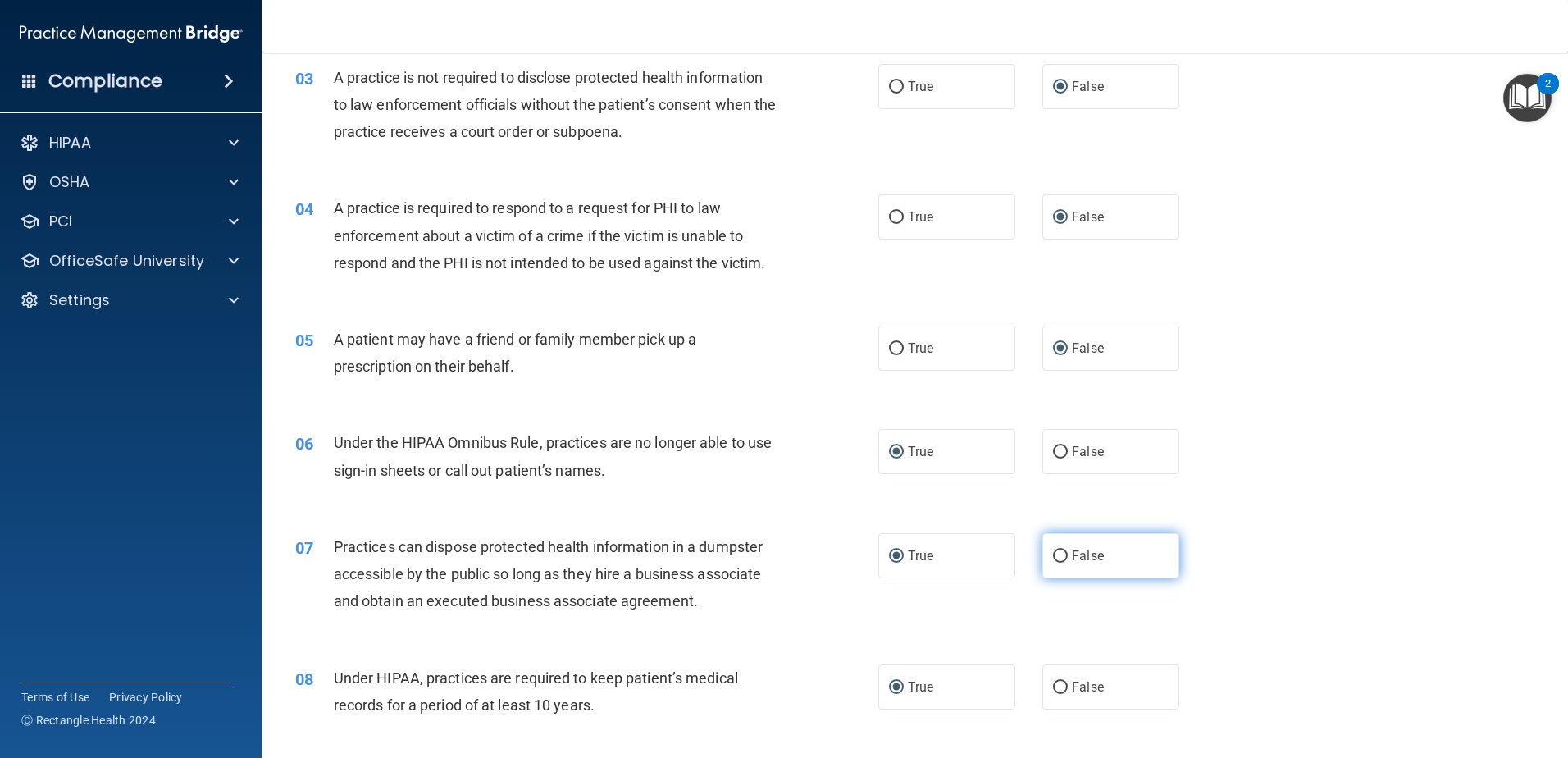
click at [1053, 558] on input "False" at bounding box center [1060, 557] width 15 height 12
radio input "true"
radio input "false"
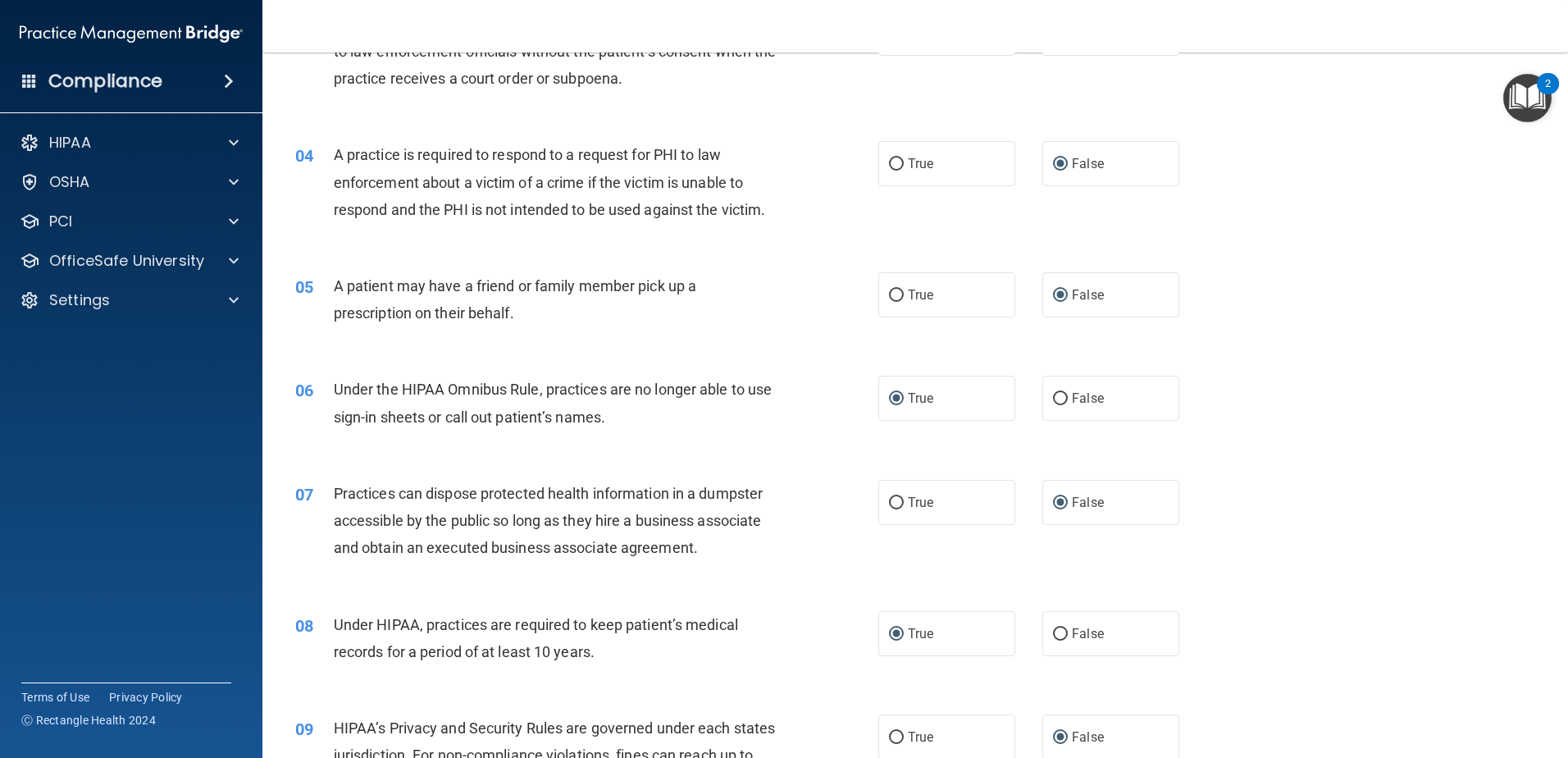
scroll to position [410, 0]
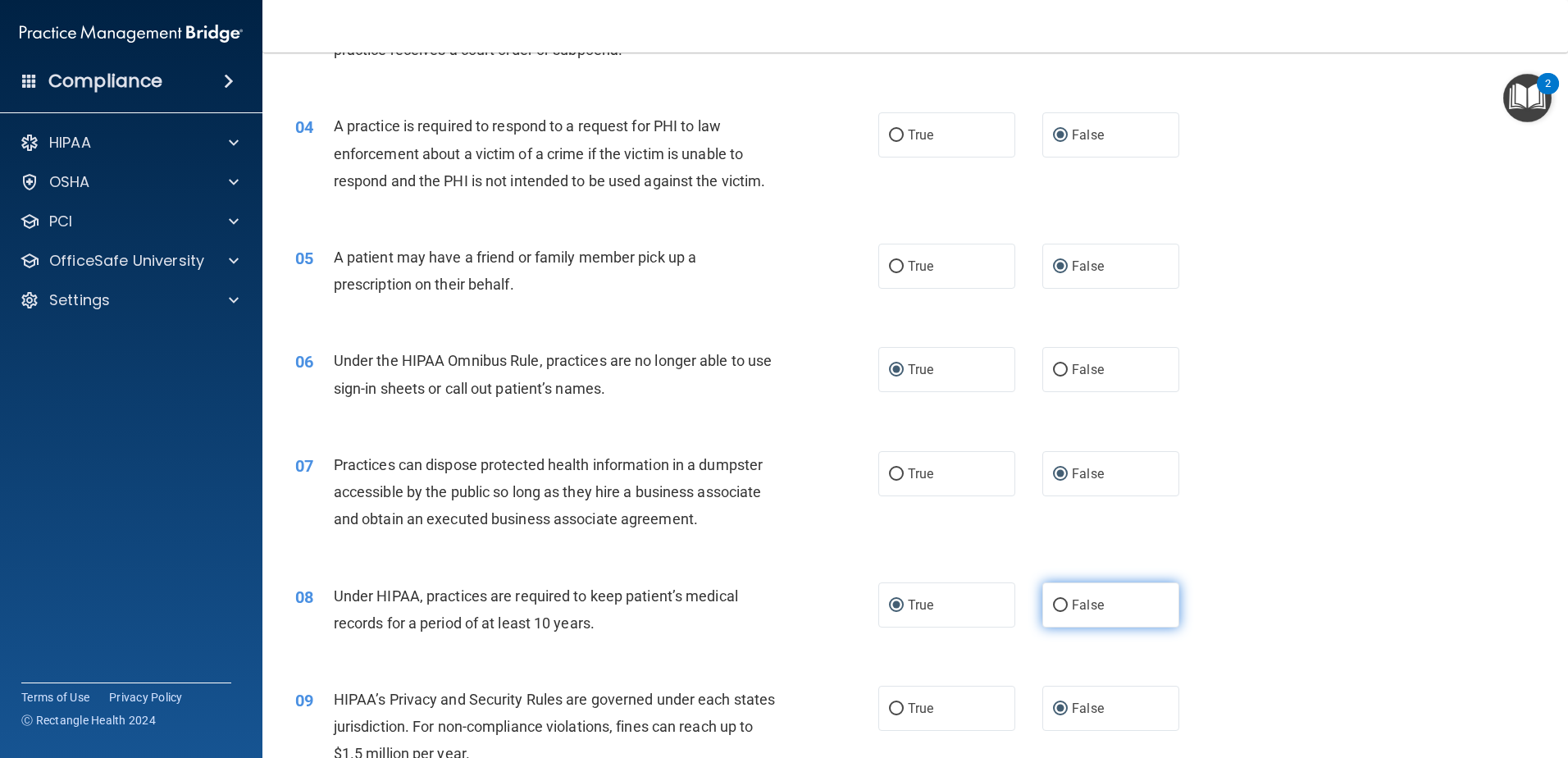
click at [1053, 605] on input "False" at bounding box center [1060, 606] width 15 height 12
radio input "true"
radio input "false"
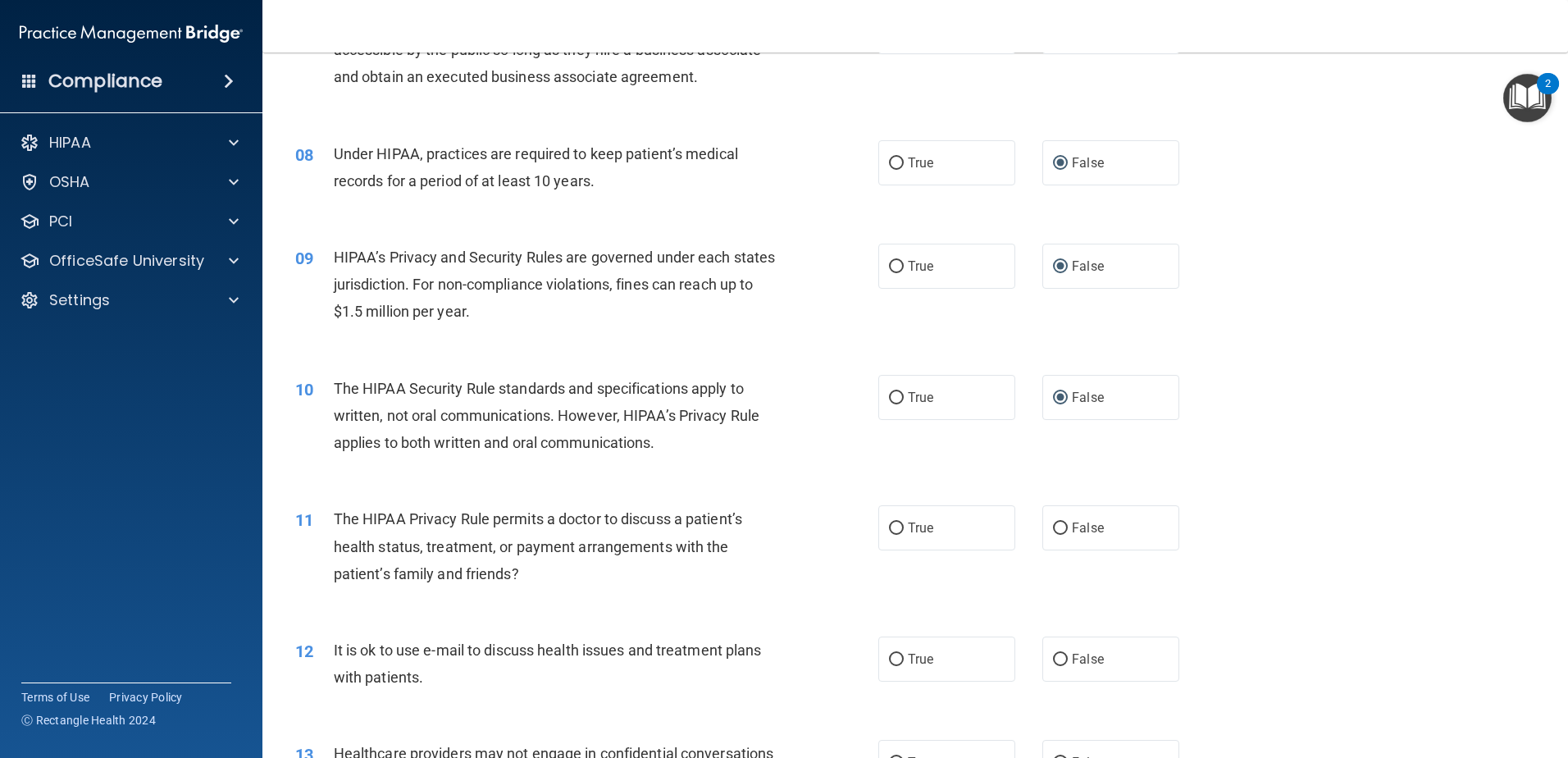
scroll to position [903, 0]
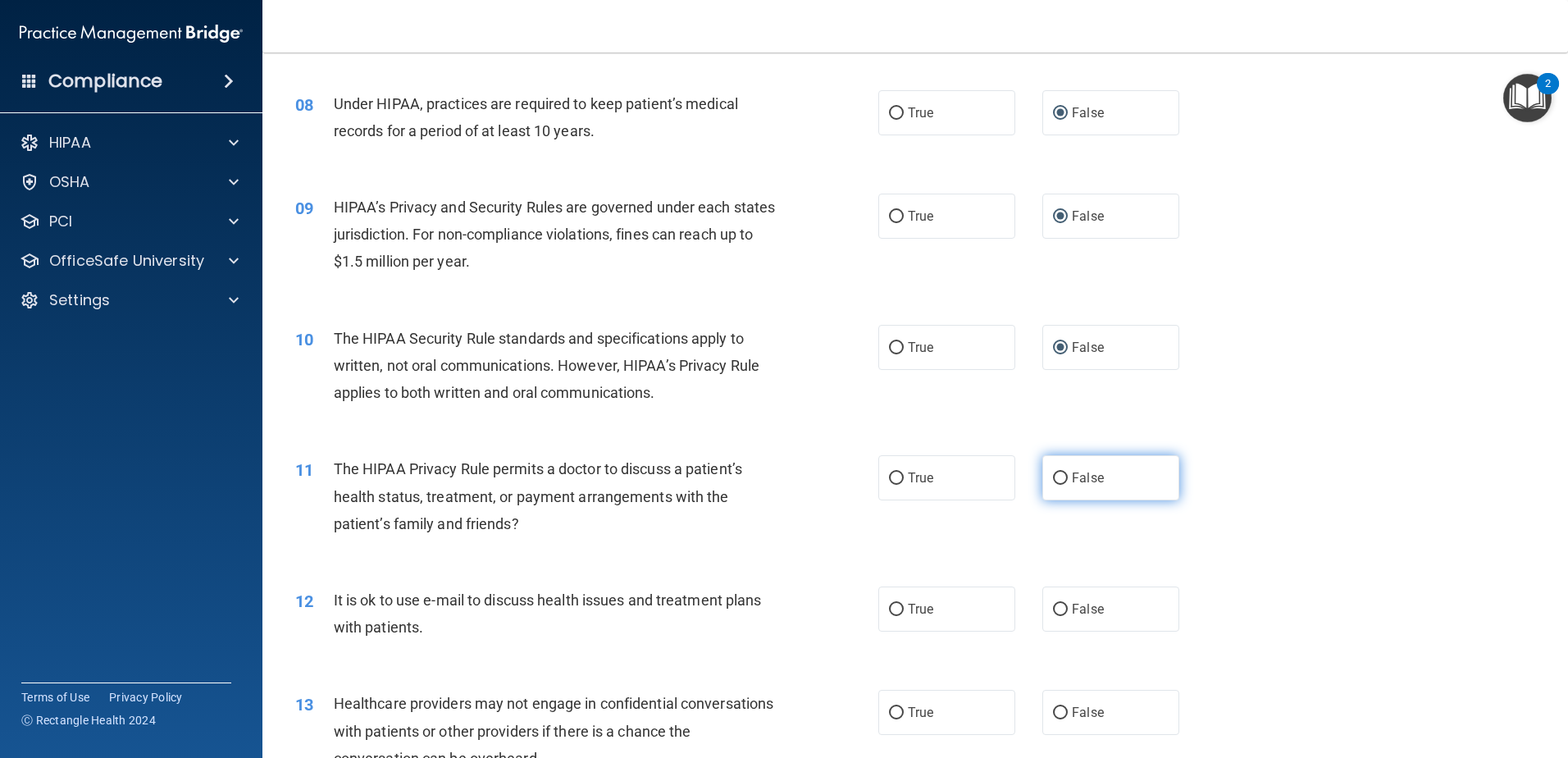
click at [1054, 477] on input "False" at bounding box center [1060, 479] width 15 height 12
radio input "true"
click at [1055, 607] on input "False" at bounding box center [1060, 611] width 15 height 12
radio input "true"
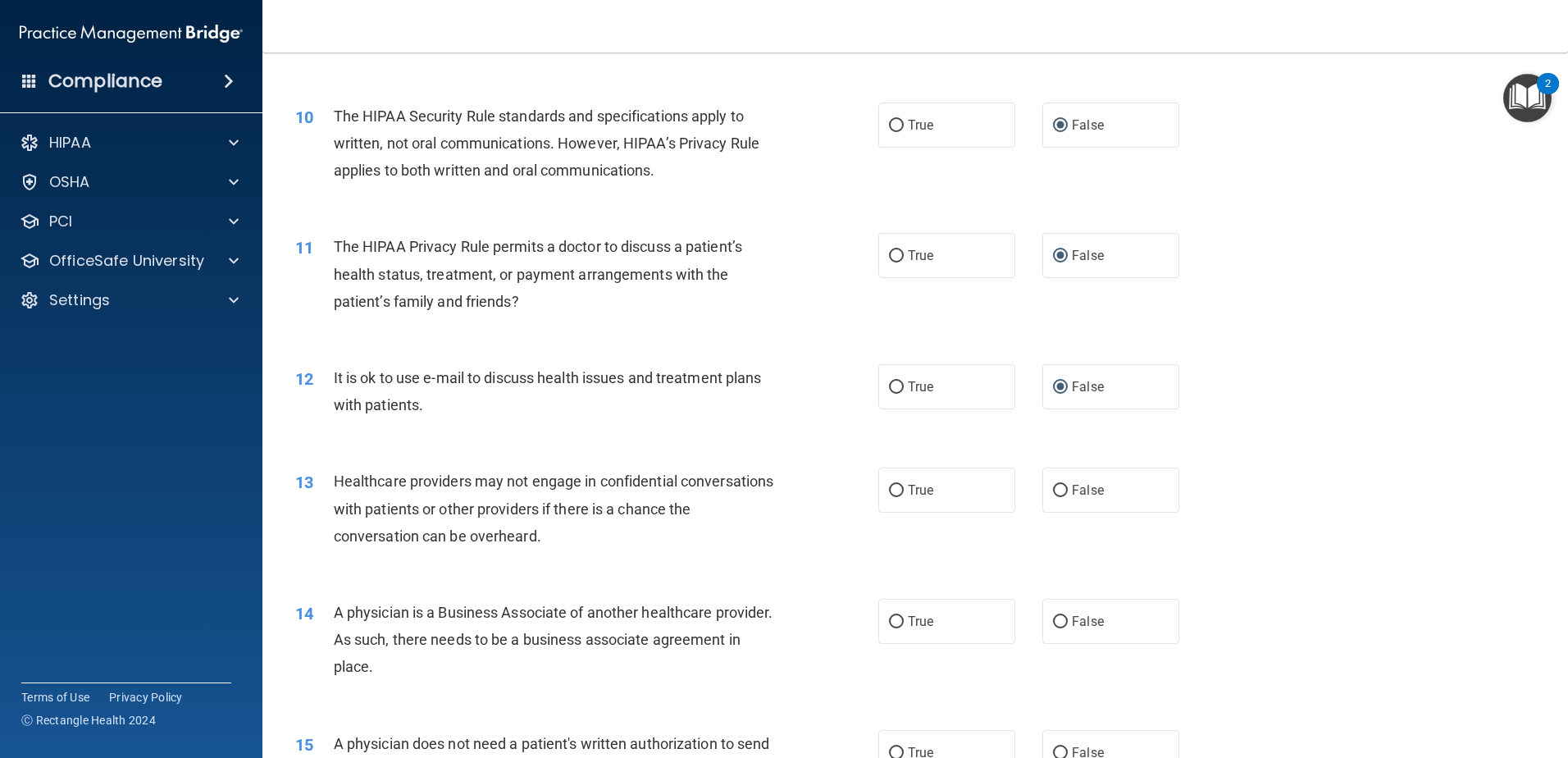
scroll to position [1149, 0]
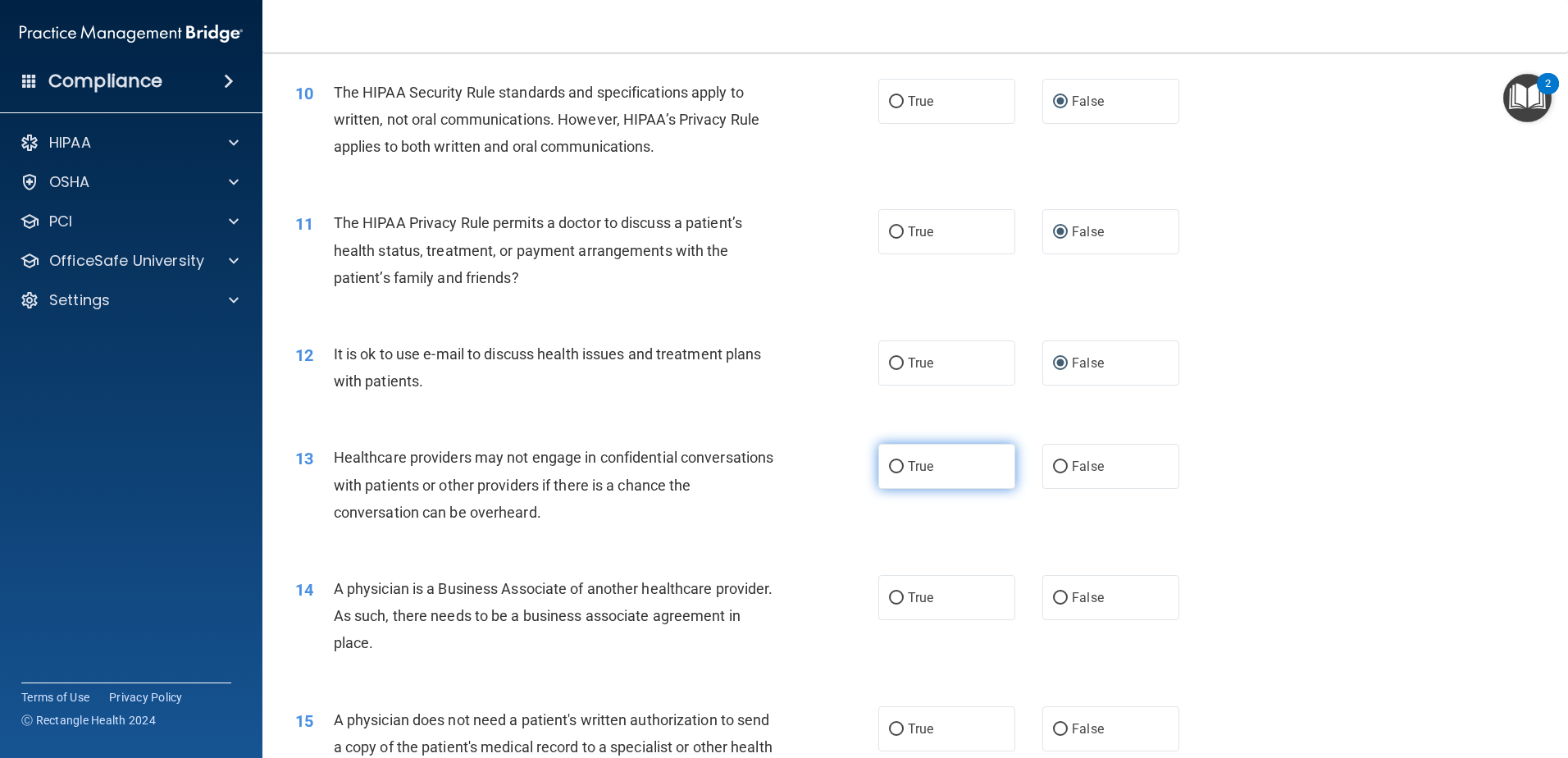
click at [895, 466] on input "True" at bounding box center [896, 468] width 15 height 12
radio input "true"
click at [1055, 593] on input "False" at bounding box center [1060, 599] width 15 height 12
radio input "true"
click at [891, 598] on input "True" at bounding box center [896, 599] width 15 height 12
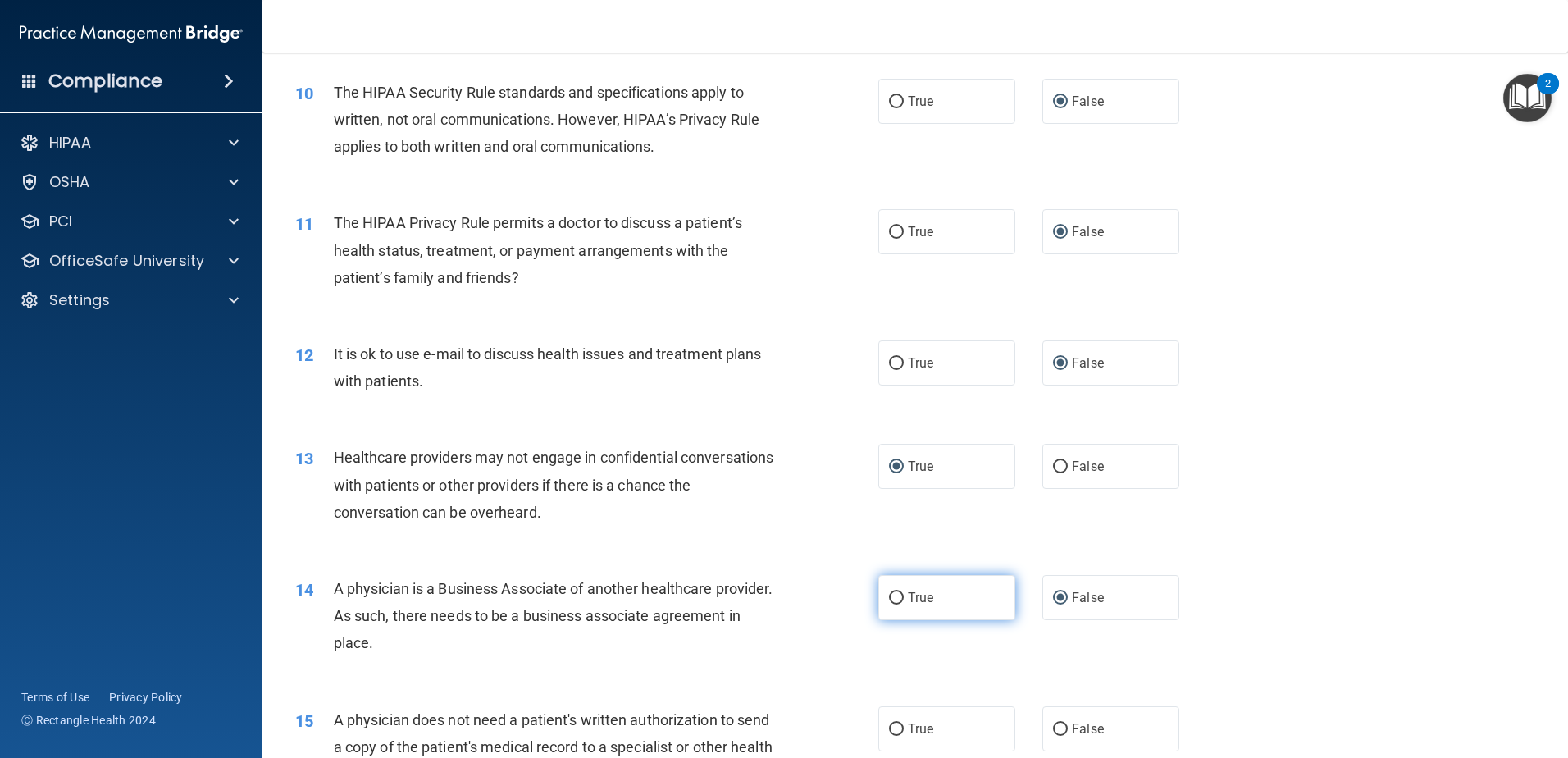
radio input "true"
radio input "false"
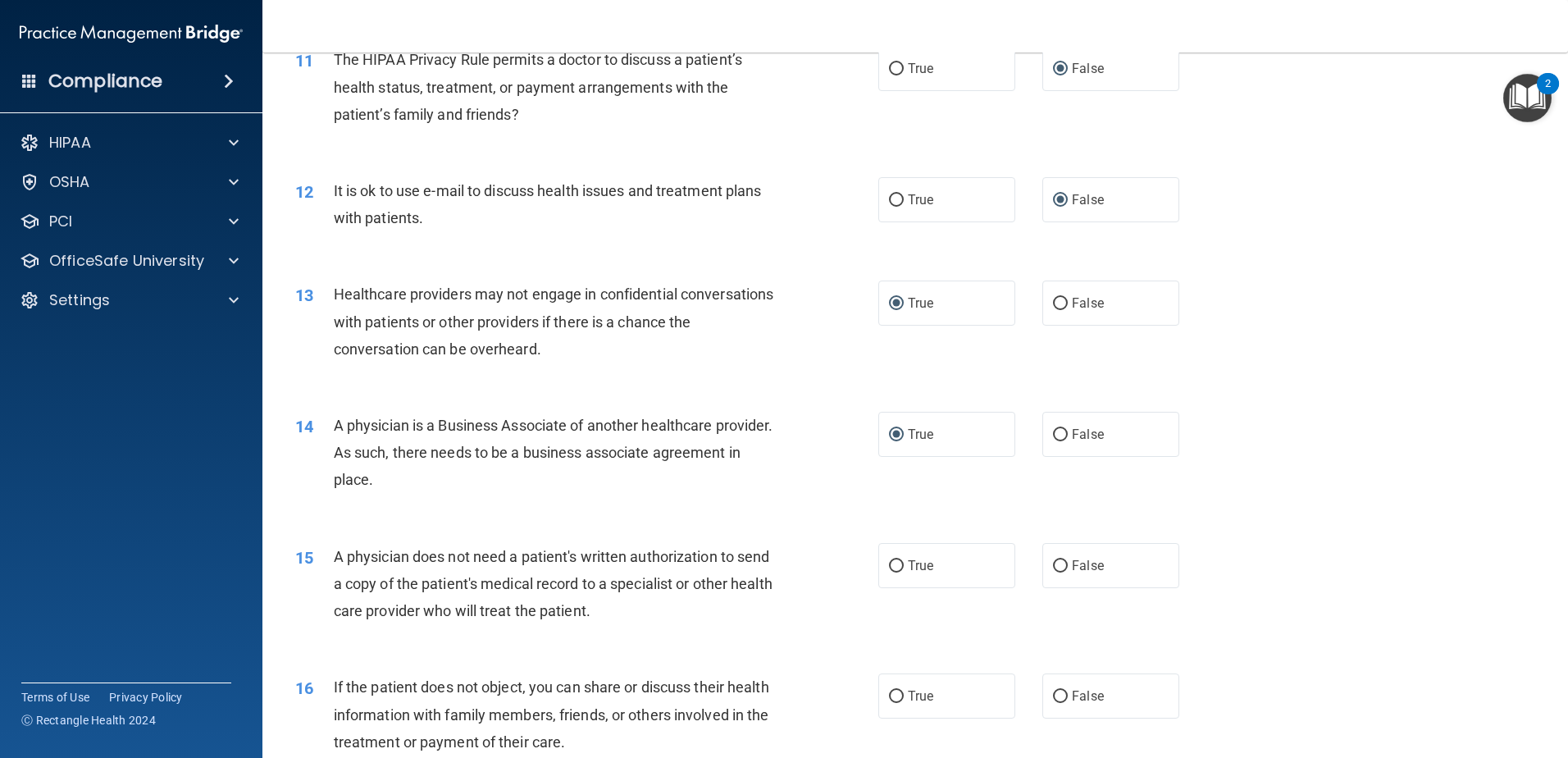
scroll to position [1395, 0]
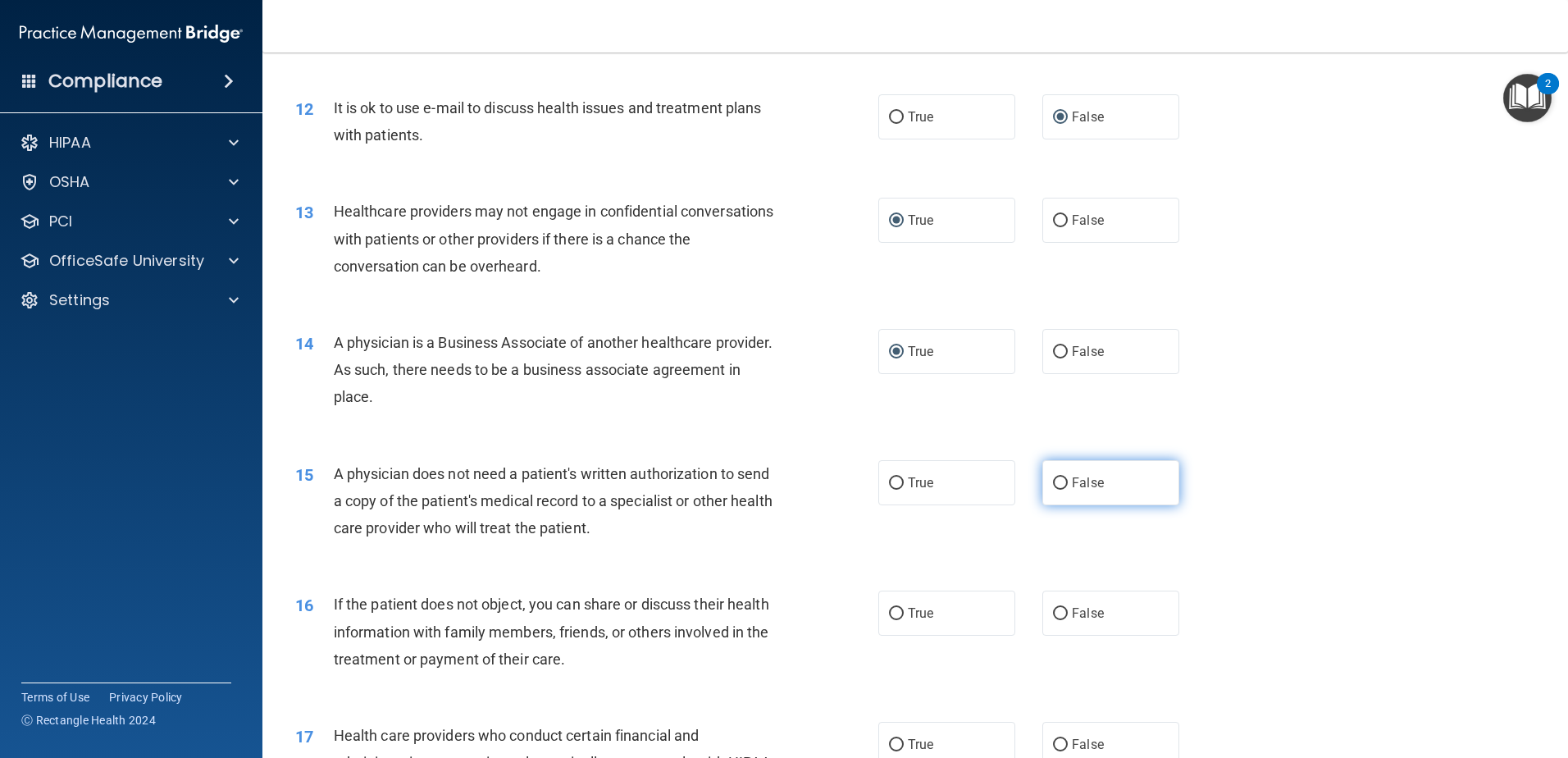
click at [1053, 480] on input "False" at bounding box center [1060, 484] width 15 height 12
radio input "true"
click at [891, 615] on input "True" at bounding box center [896, 614] width 15 height 12
radio input "true"
click at [889, 741] on input "True" at bounding box center [896, 746] width 15 height 12
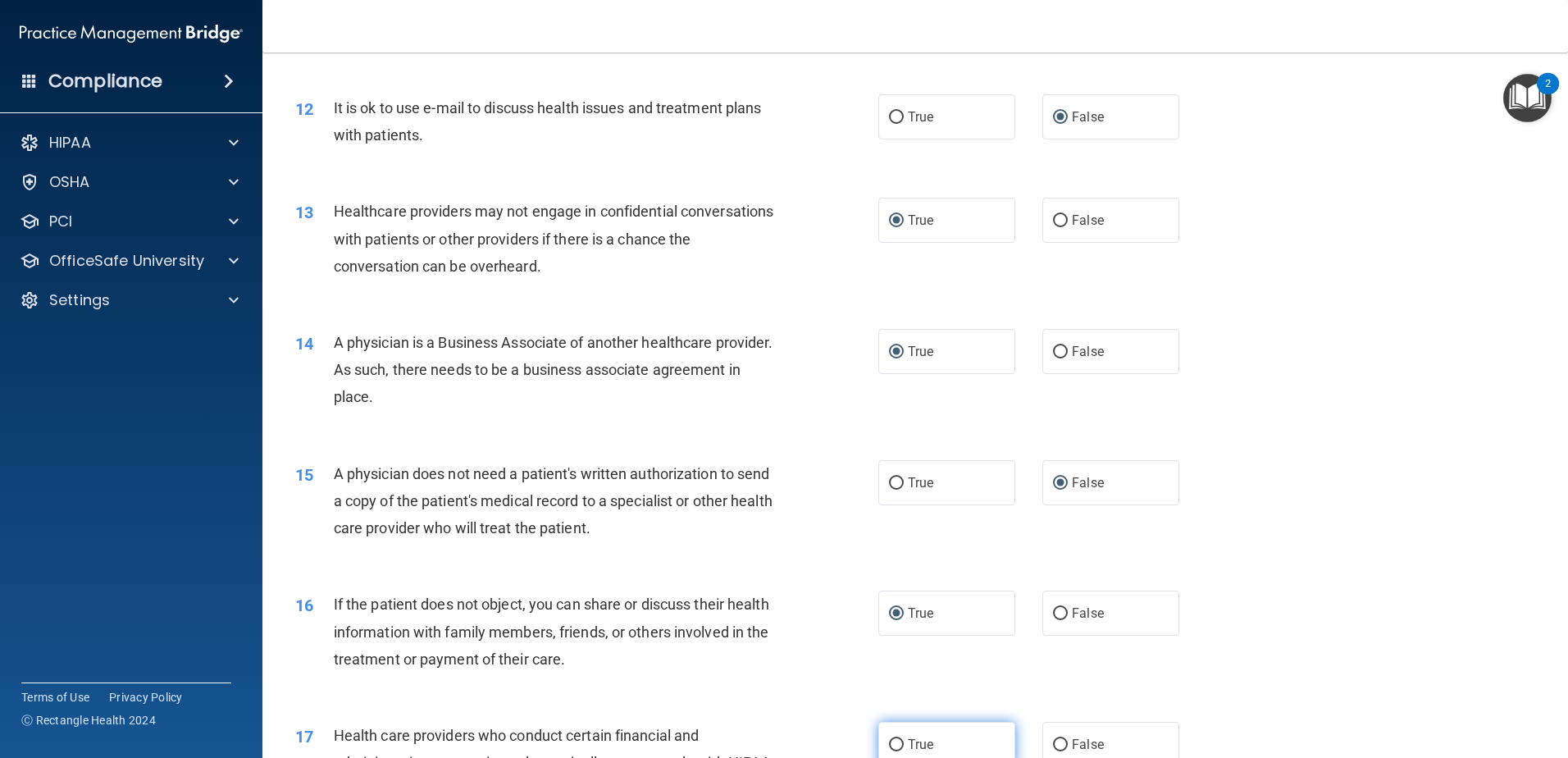
radio input "true"
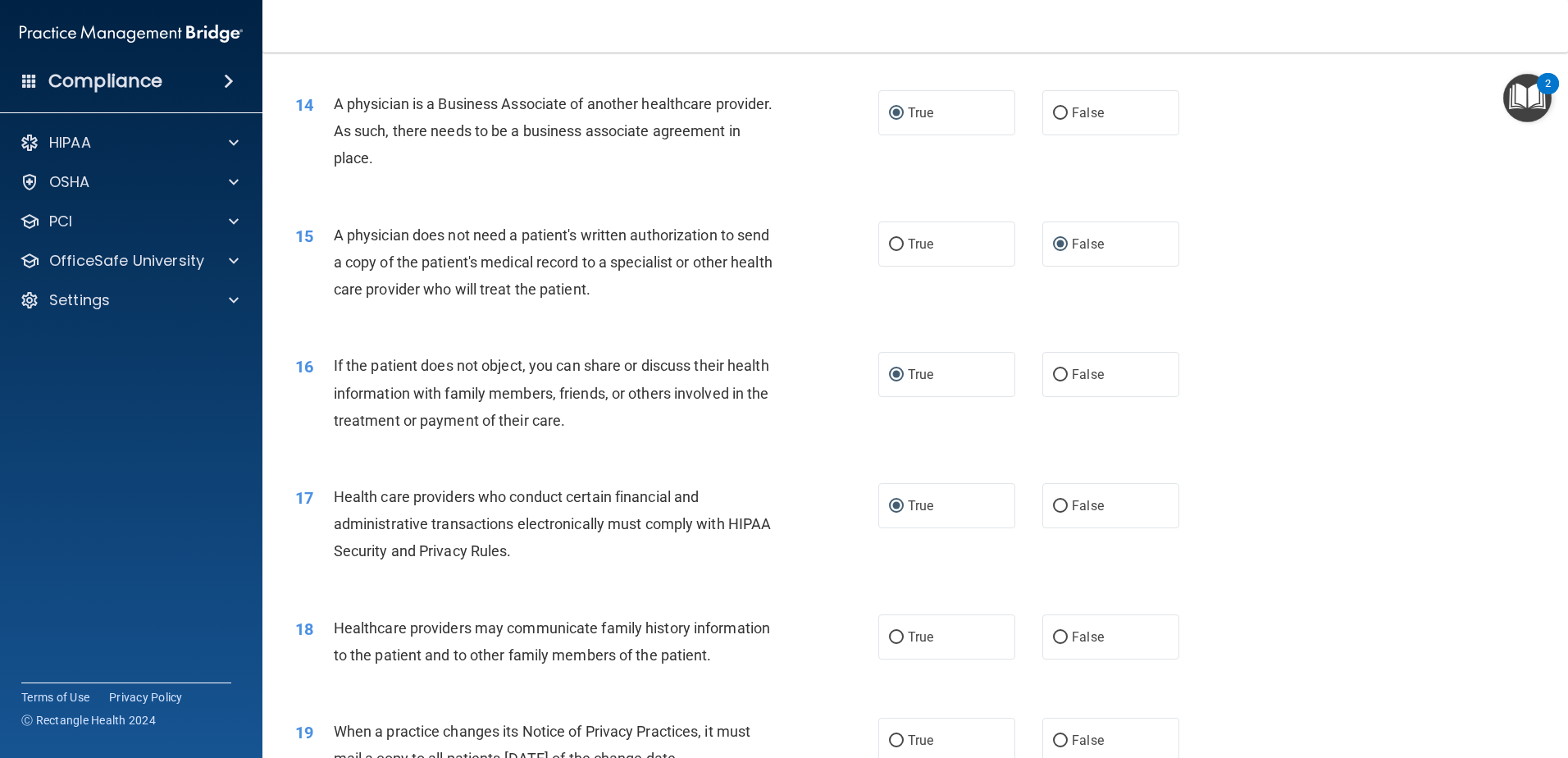
scroll to position [1641, 0]
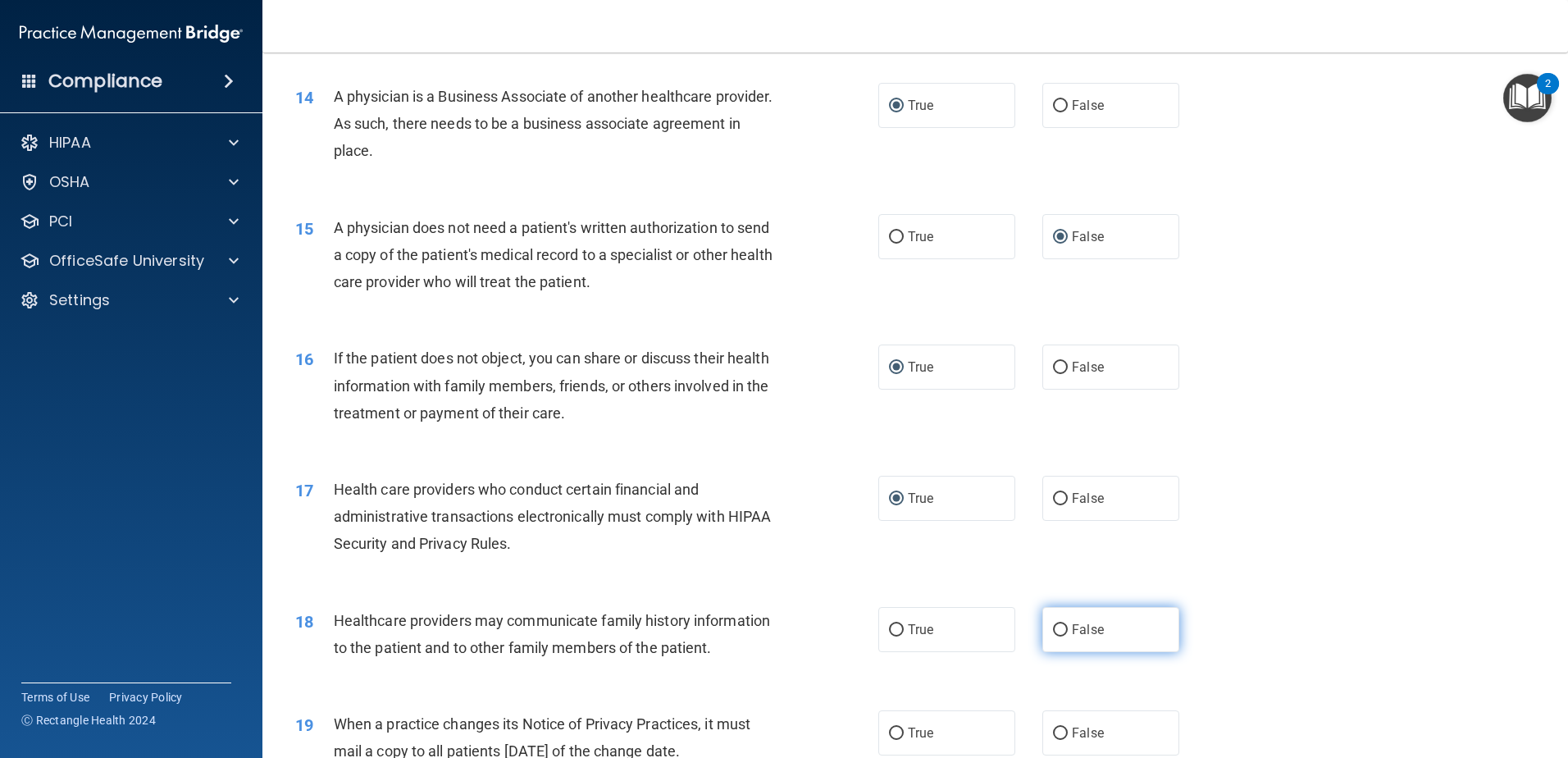
click at [1057, 628] on input "False" at bounding box center [1060, 631] width 15 height 12
radio input "true"
click at [889, 732] on input "True" at bounding box center [896, 734] width 15 height 12
radio input "true"
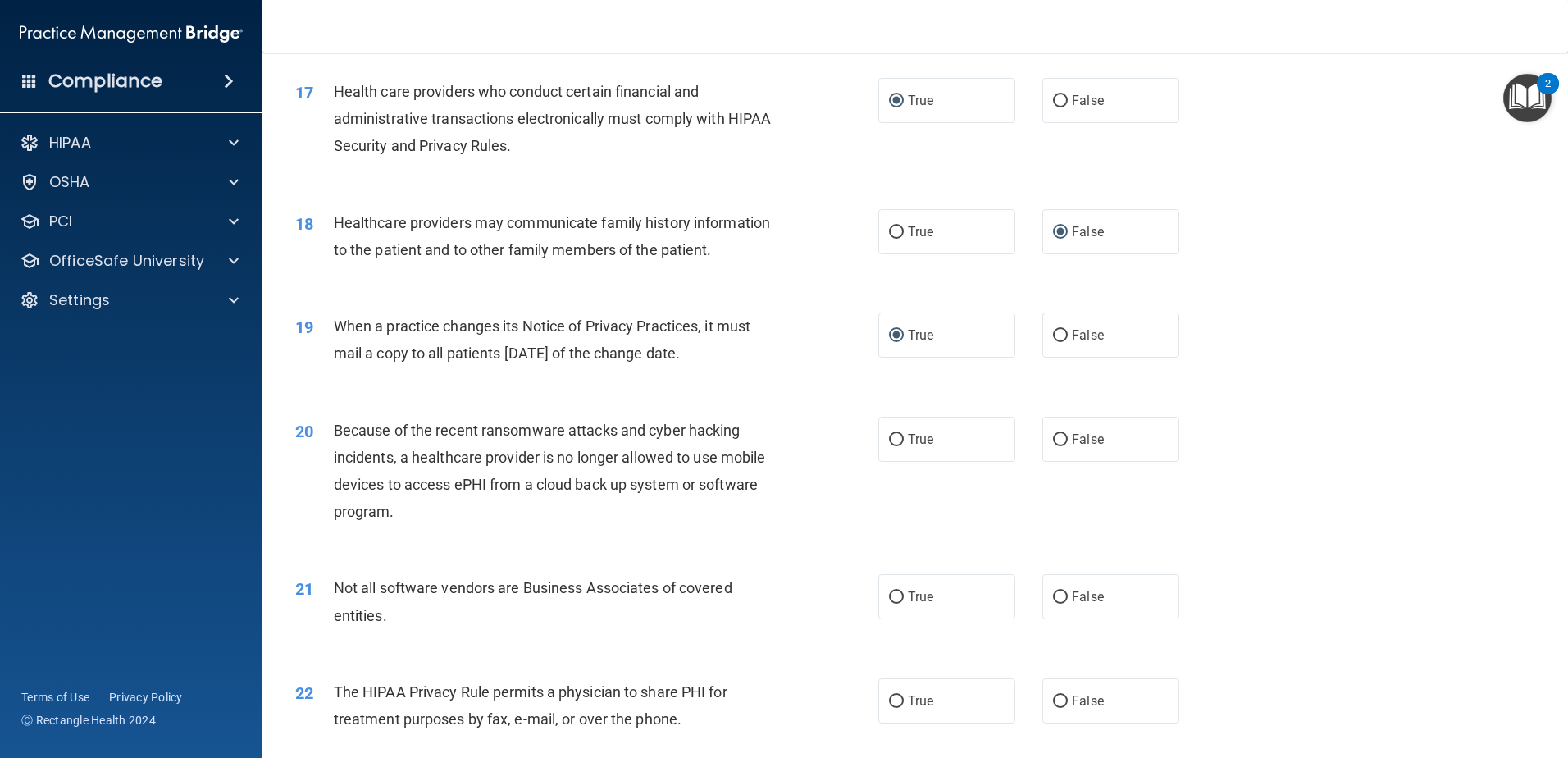
scroll to position [2052, 0]
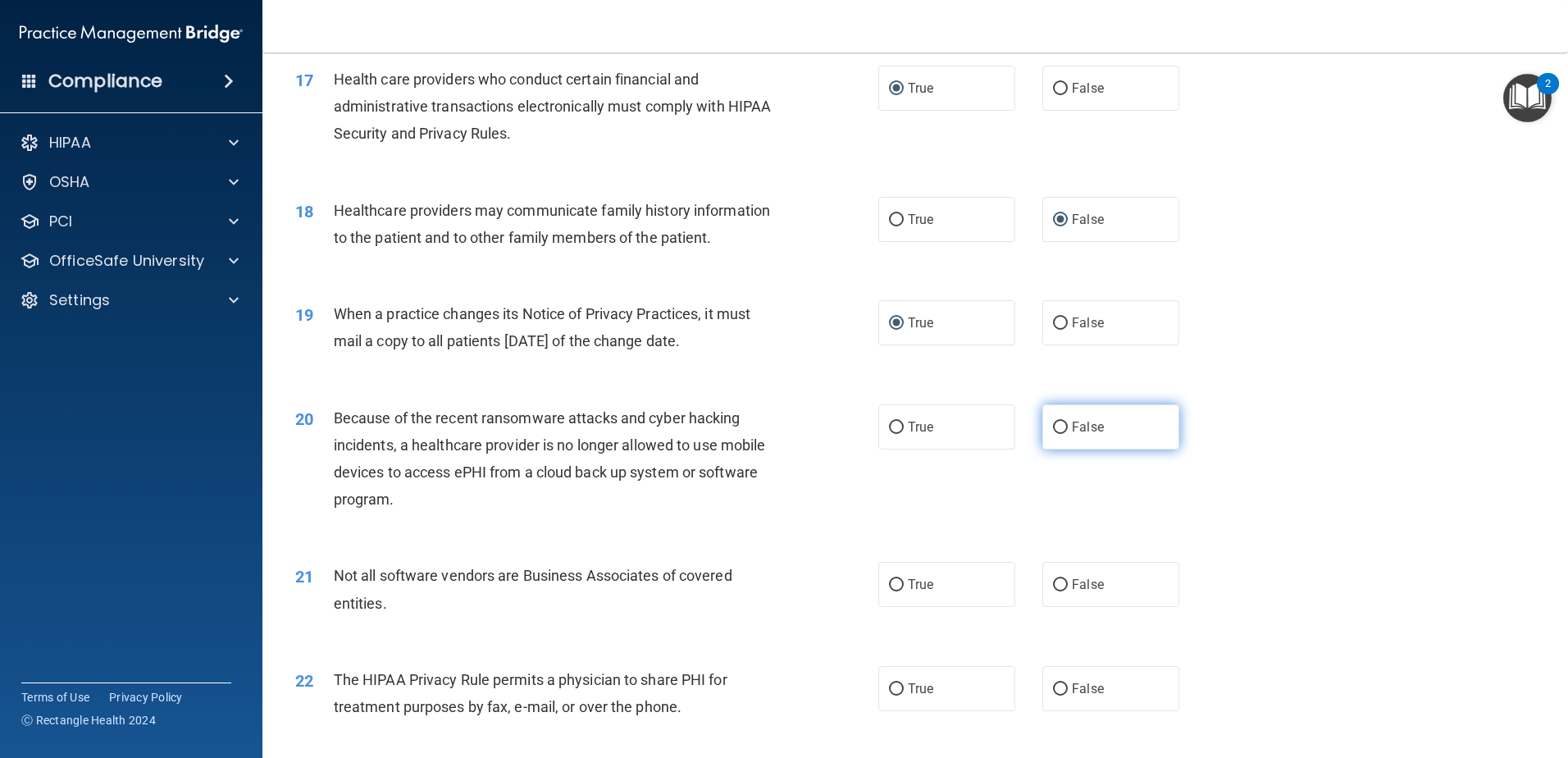
click at [1055, 427] on input "False" at bounding box center [1060, 428] width 15 height 12
radio input "true"
click at [889, 582] on input "True" at bounding box center [896, 586] width 15 height 12
radio input "true"
click at [899, 689] on label "True" at bounding box center [946, 688] width 137 height 45
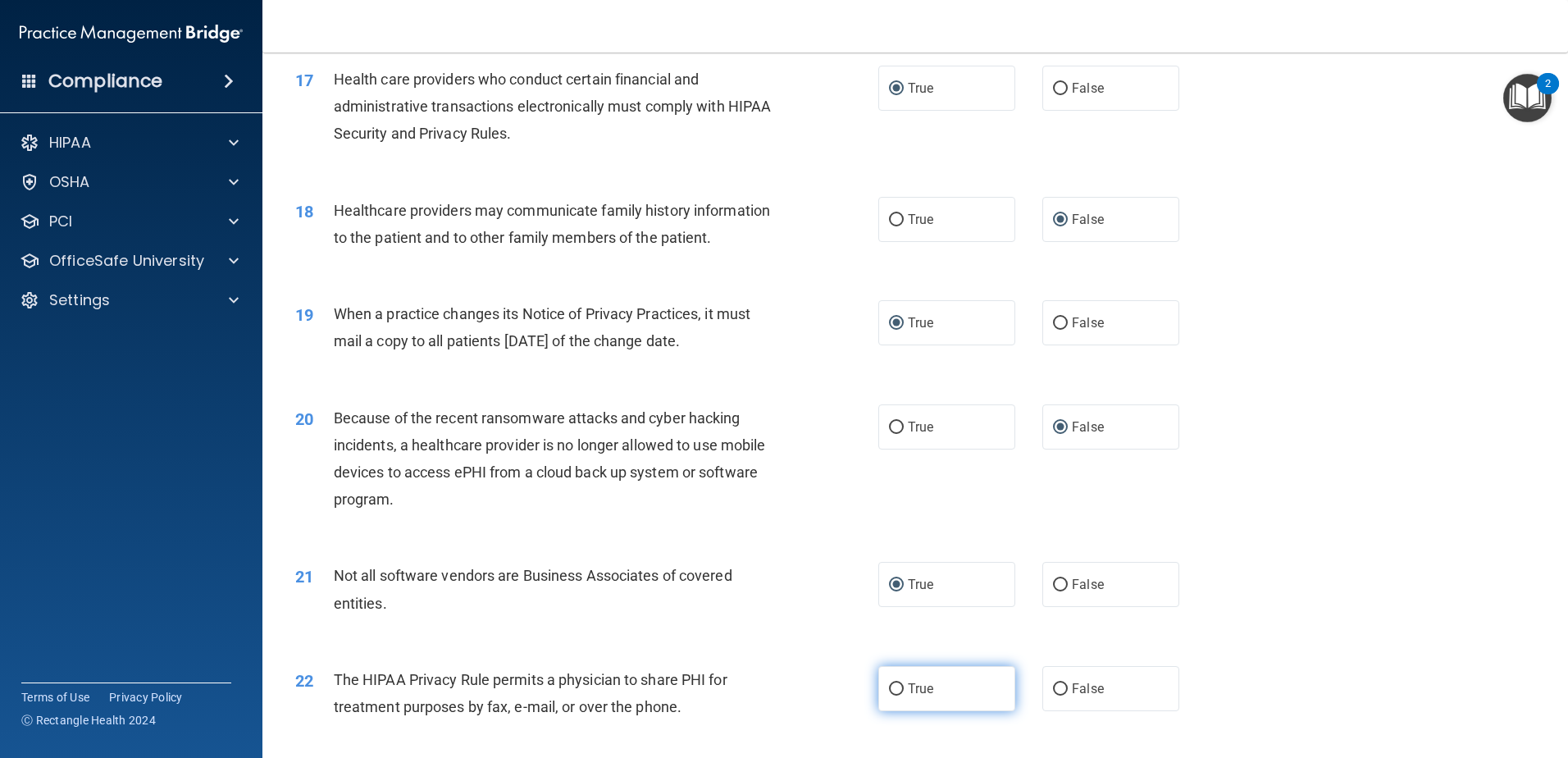
click at [899, 689] on input "True" at bounding box center [896, 690] width 15 height 12
radio input "true"
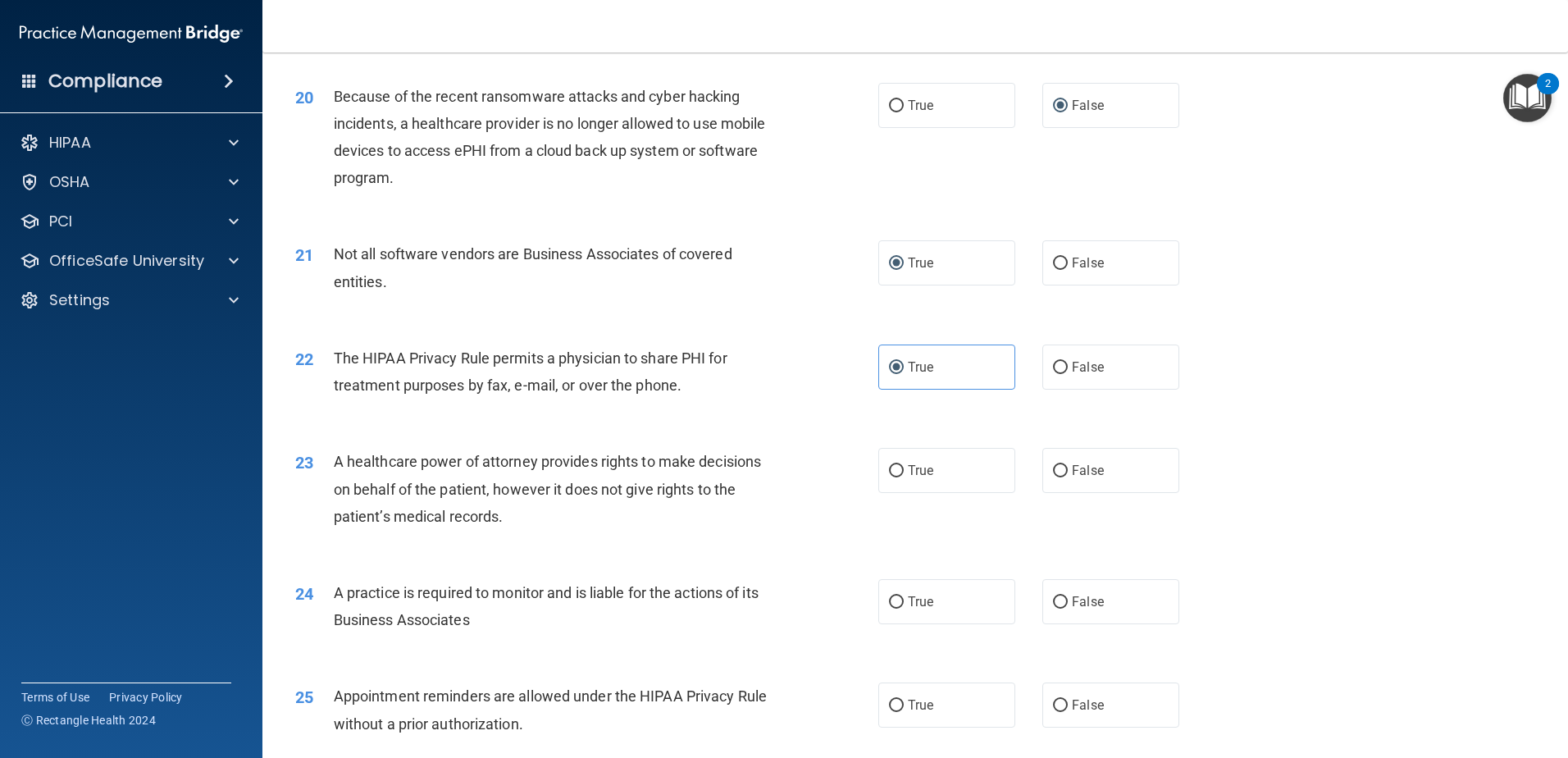
scroll to position [2380, 0]
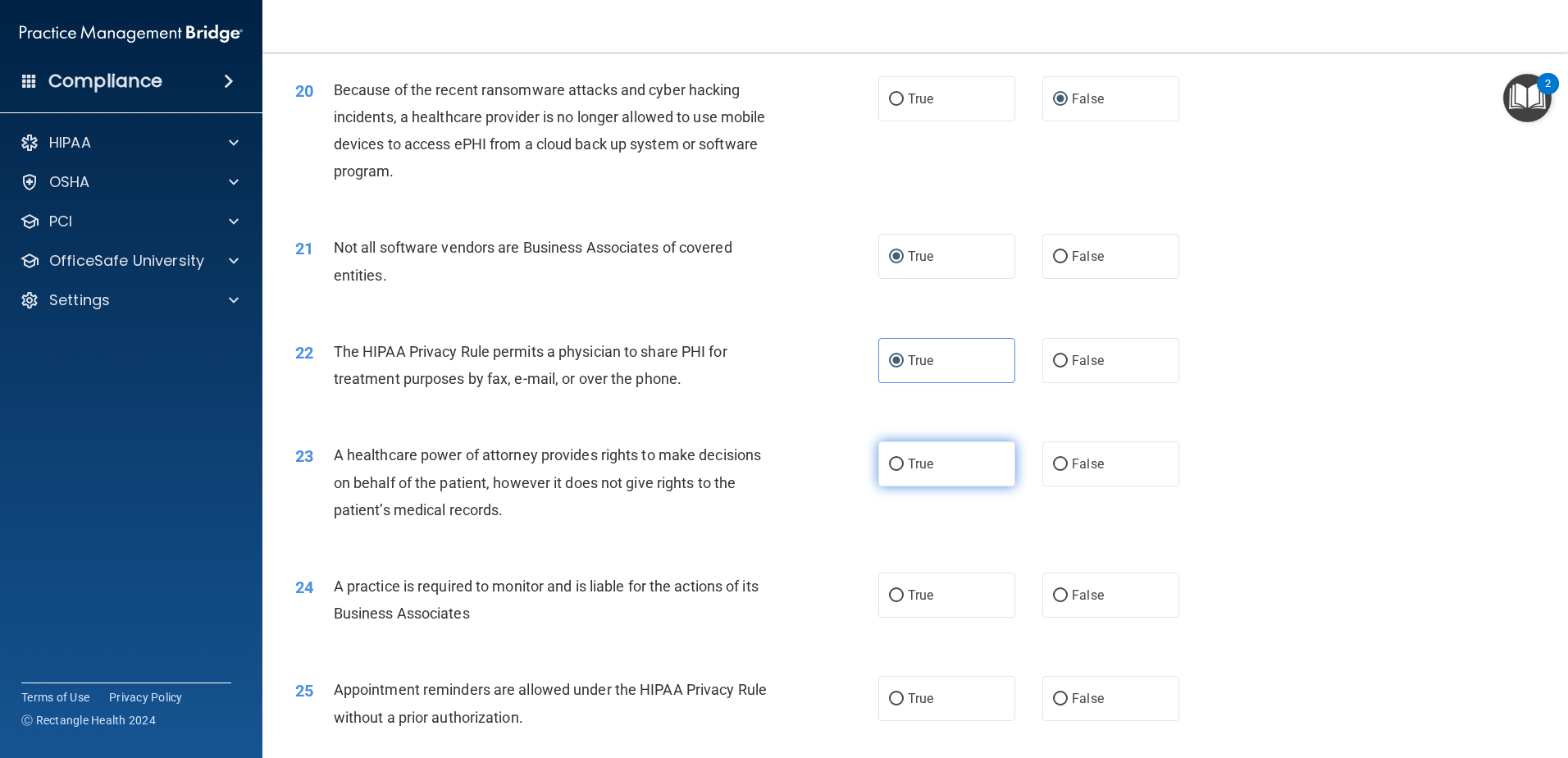
click at [889, 464] on input "True" at bounding box center [896, 465] width 15 height 12
radio input "true"
click at [894, 595] on input "True" at bounding box center [896, 597] width 15 height 12
radio input "true"
click at [889, 695] on input "True" at bounding box center [896, 700] width 15 height 12
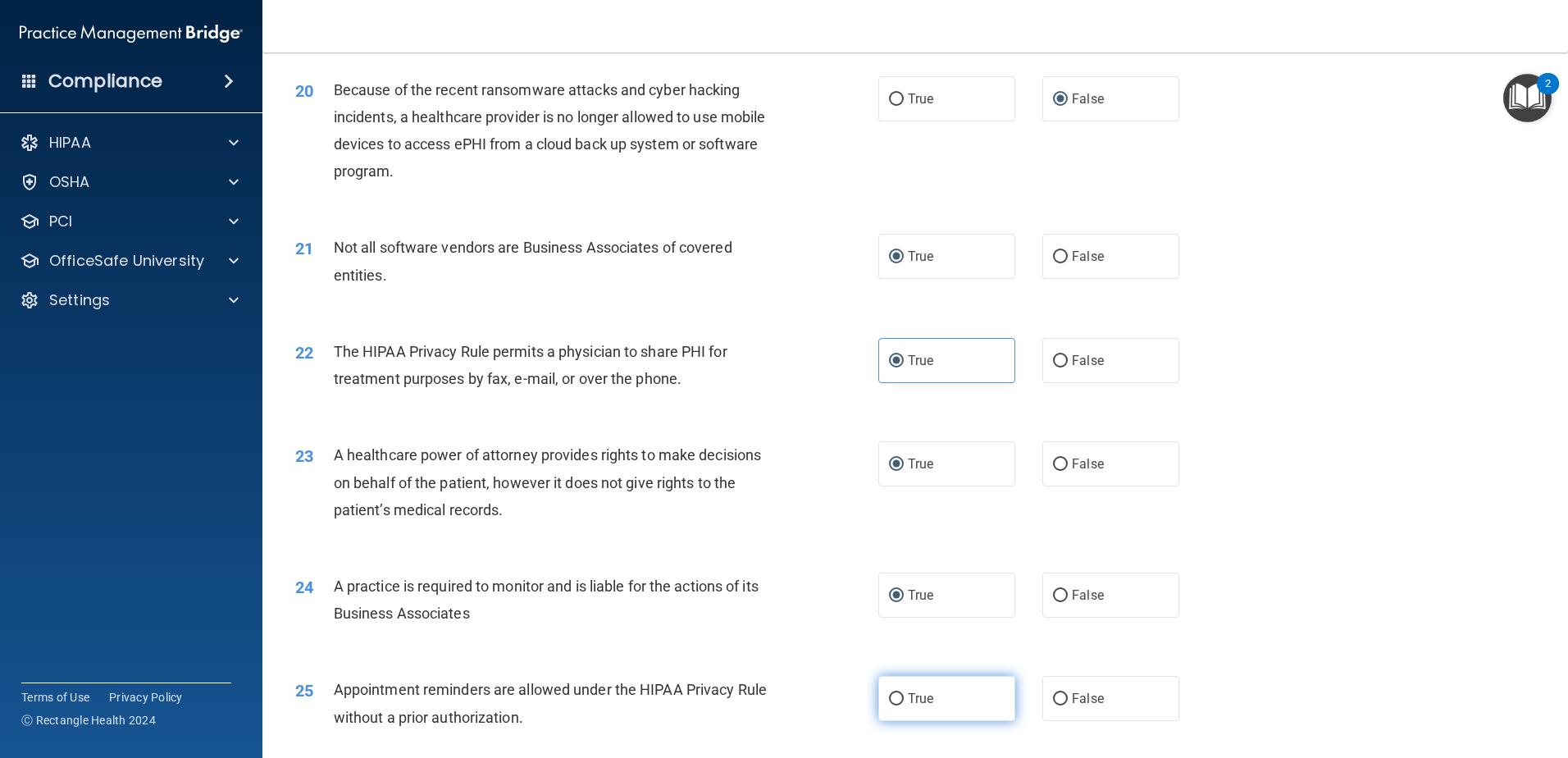
radio input "true"
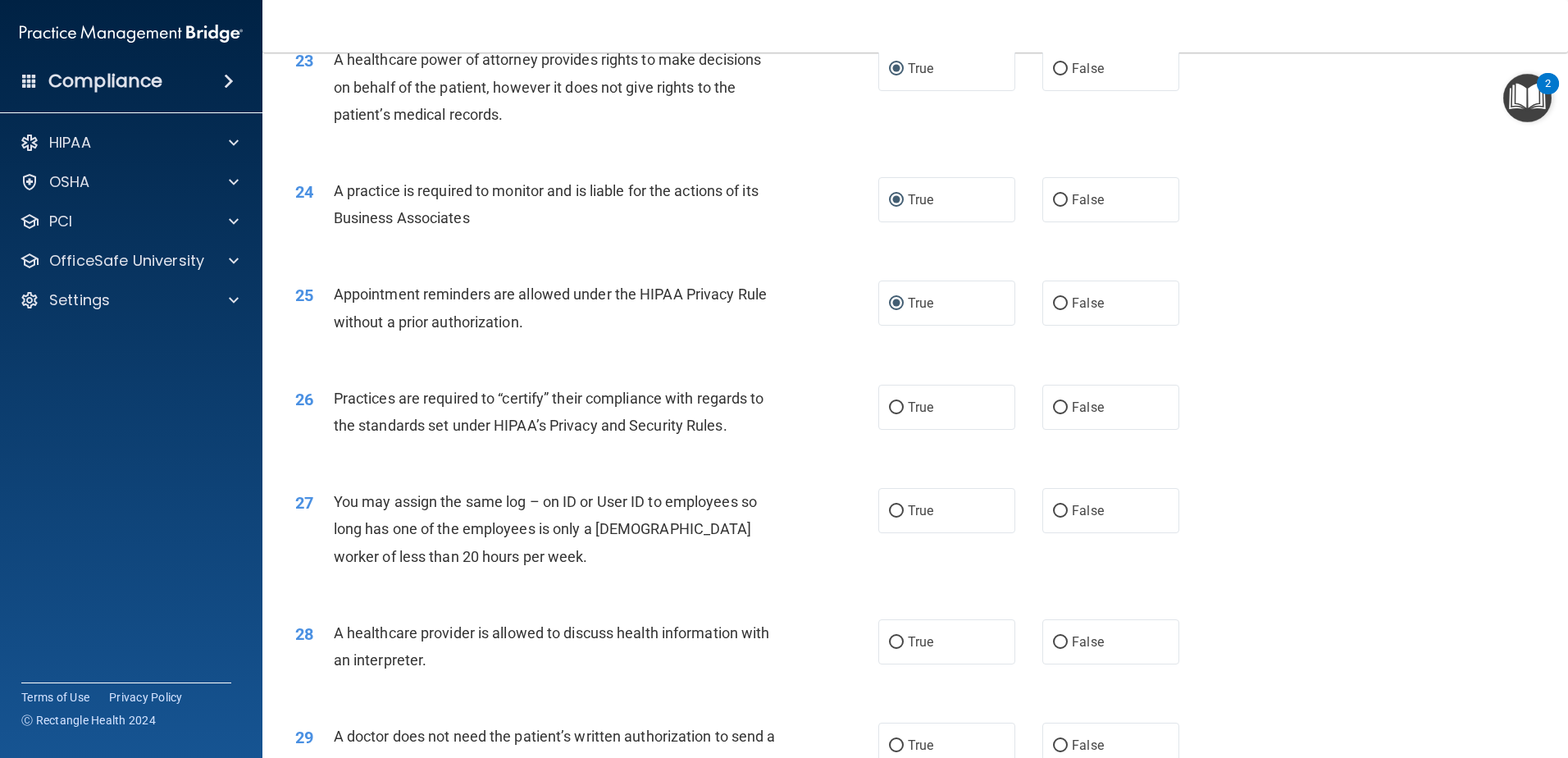
scroll to position [2791, 0]
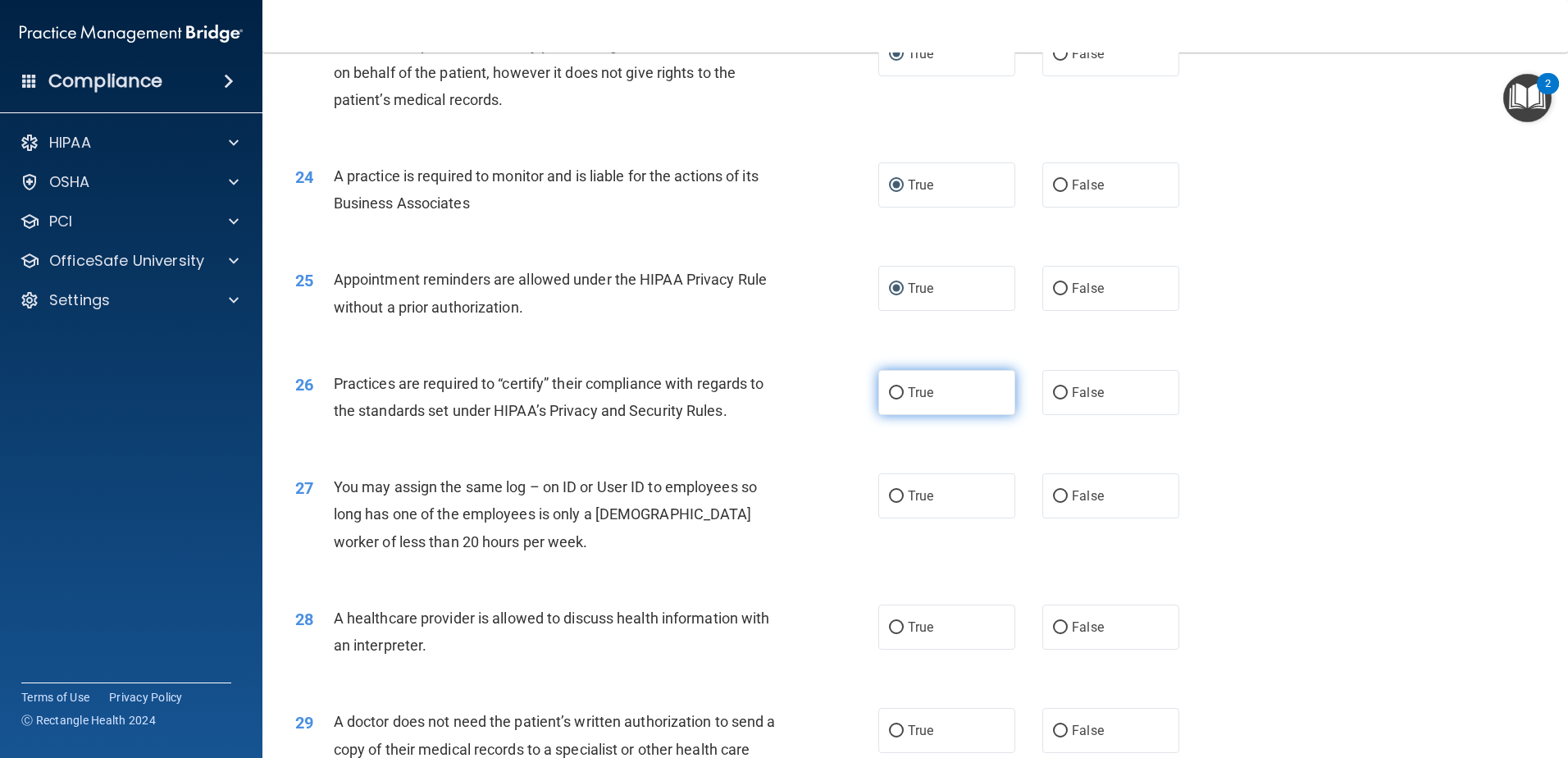
click at [892, 392] on input "True" at bounding box center [896, 394] width 15 height 12
radio input "true"
click at [889, 492] on input "True" at bounding box center [896, 497] width 15 height 12
radio input "true"
click at [889, 626] on input "True" at bounding box center [896, 628] width 15 height 12
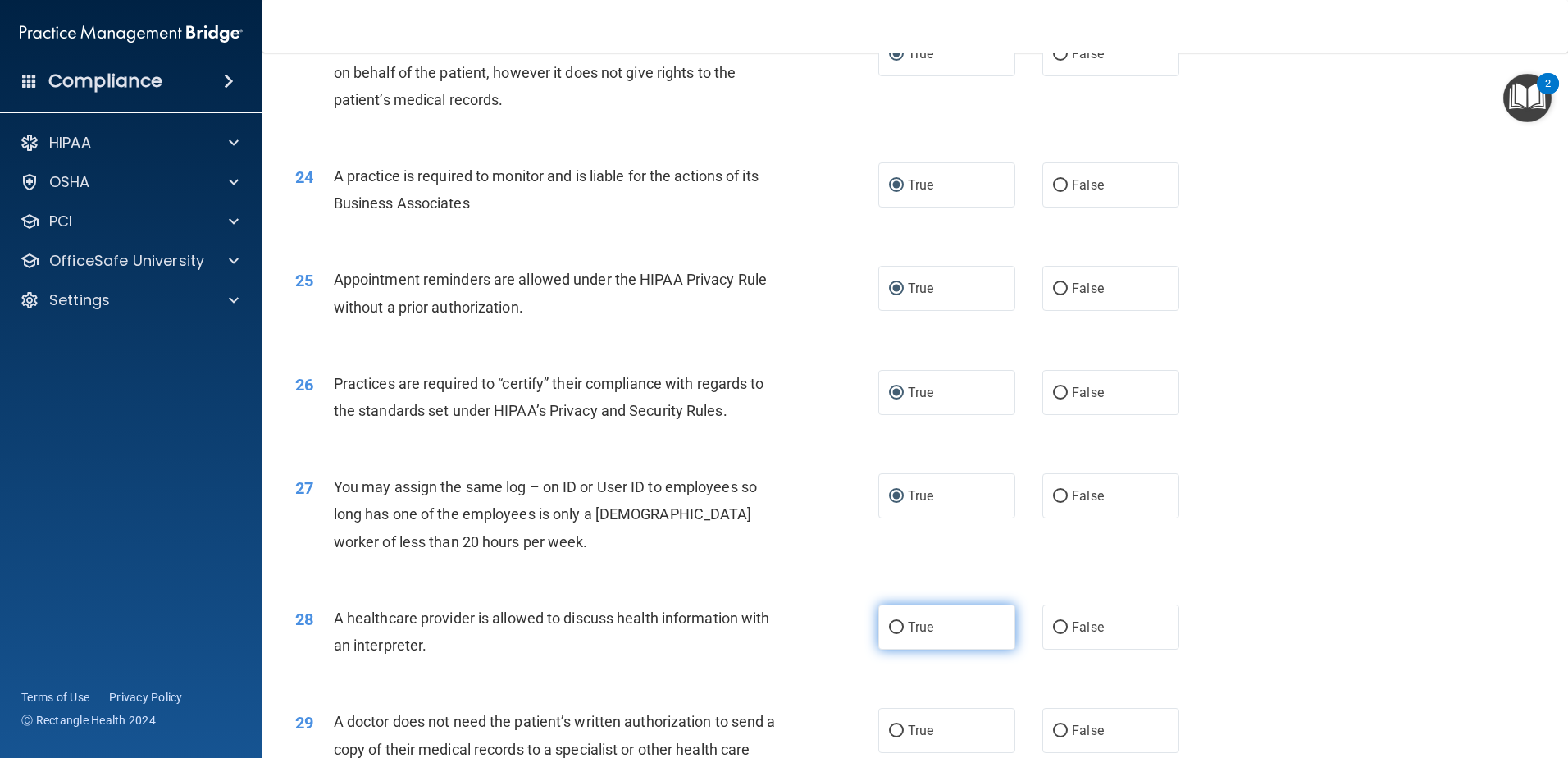
radio input "true"
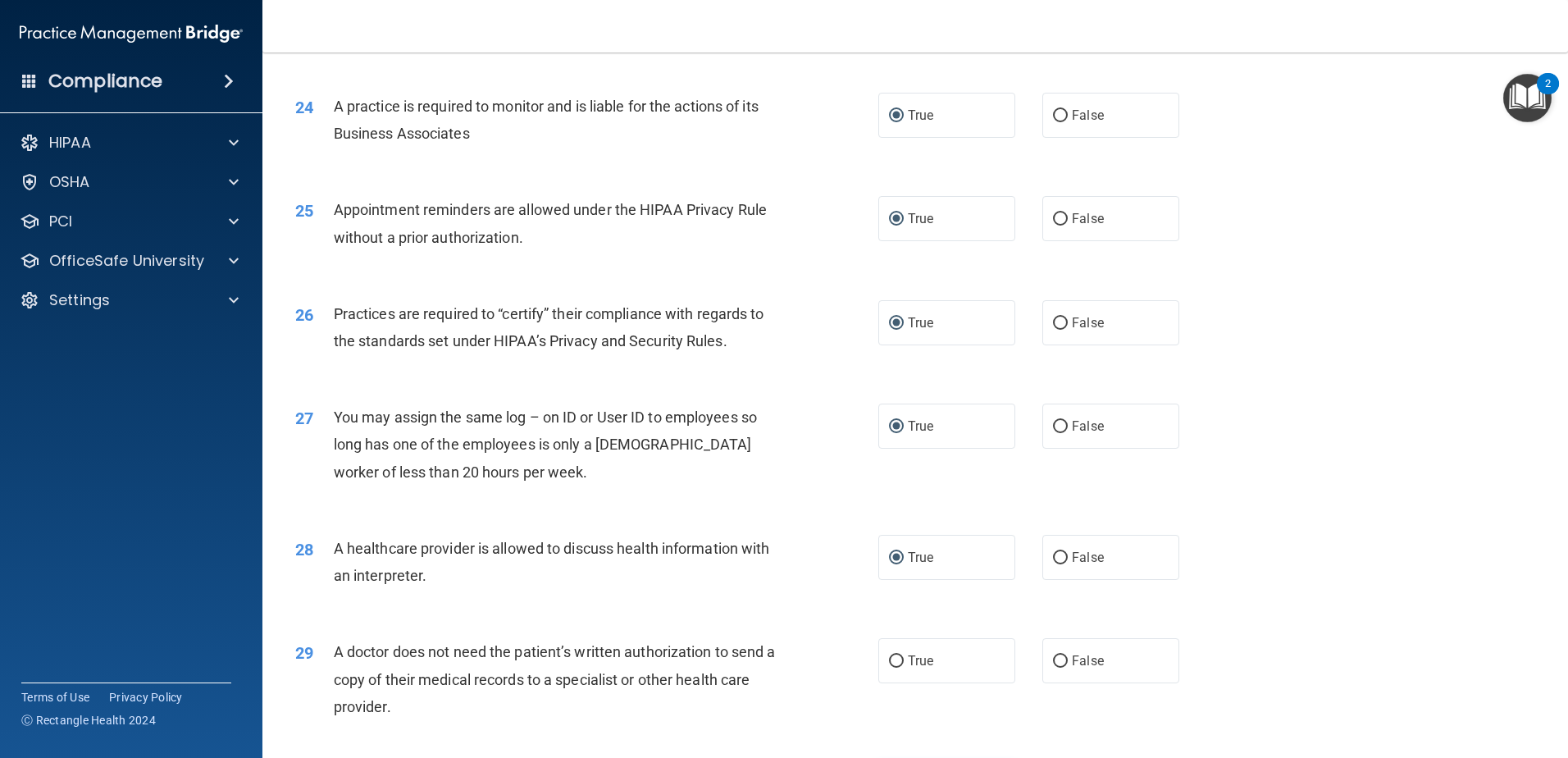
scroll to position [3037, 0]
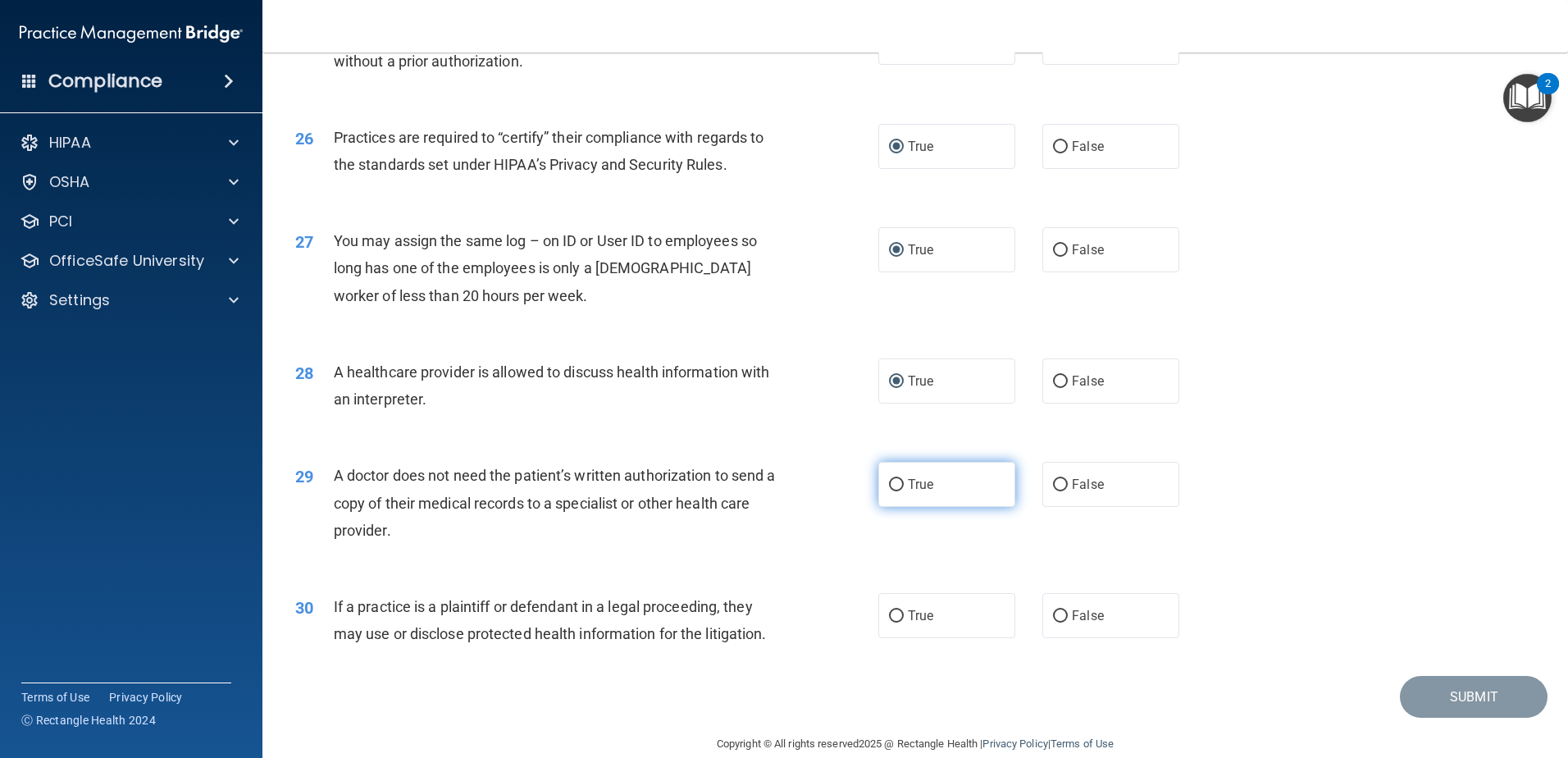
click at [892, 484] on input "True" at bounding box center [896, 485] width 15 height 12
radio input "true"
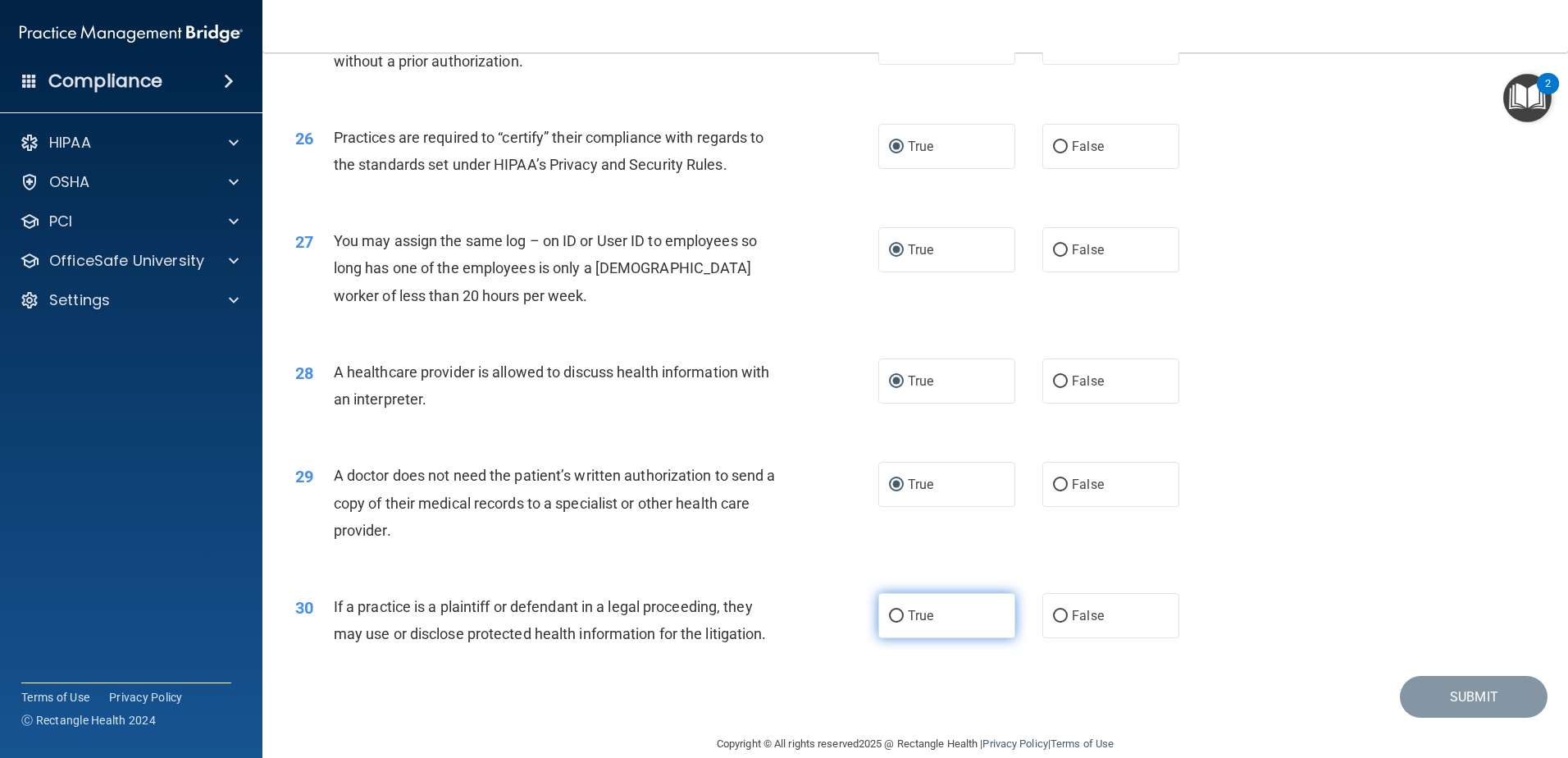
click at [889, 615] on input "True" at bounding box center [896, 617] width 15 height 12
radio input "true"
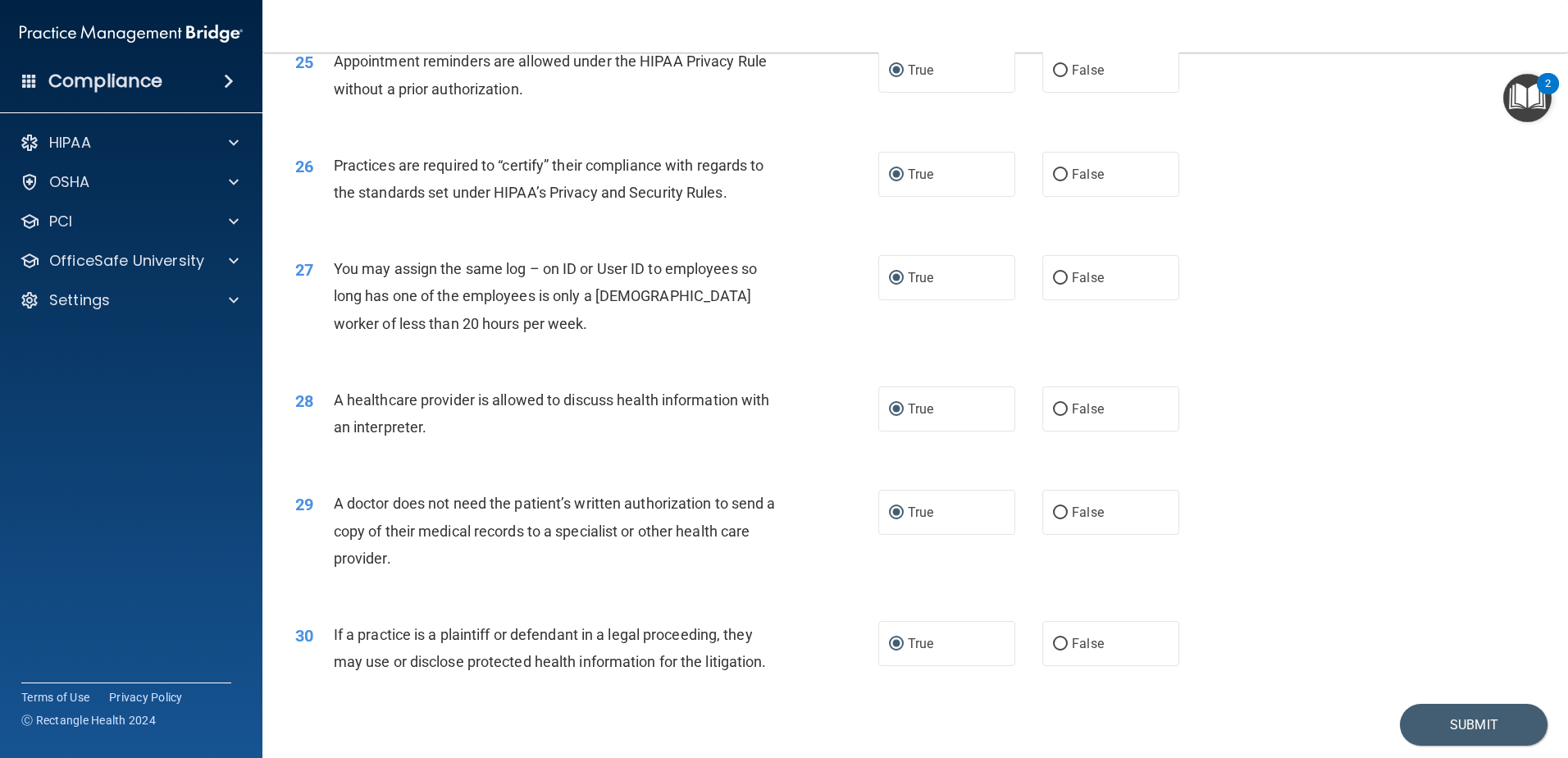
scroll to position [2980, 0]
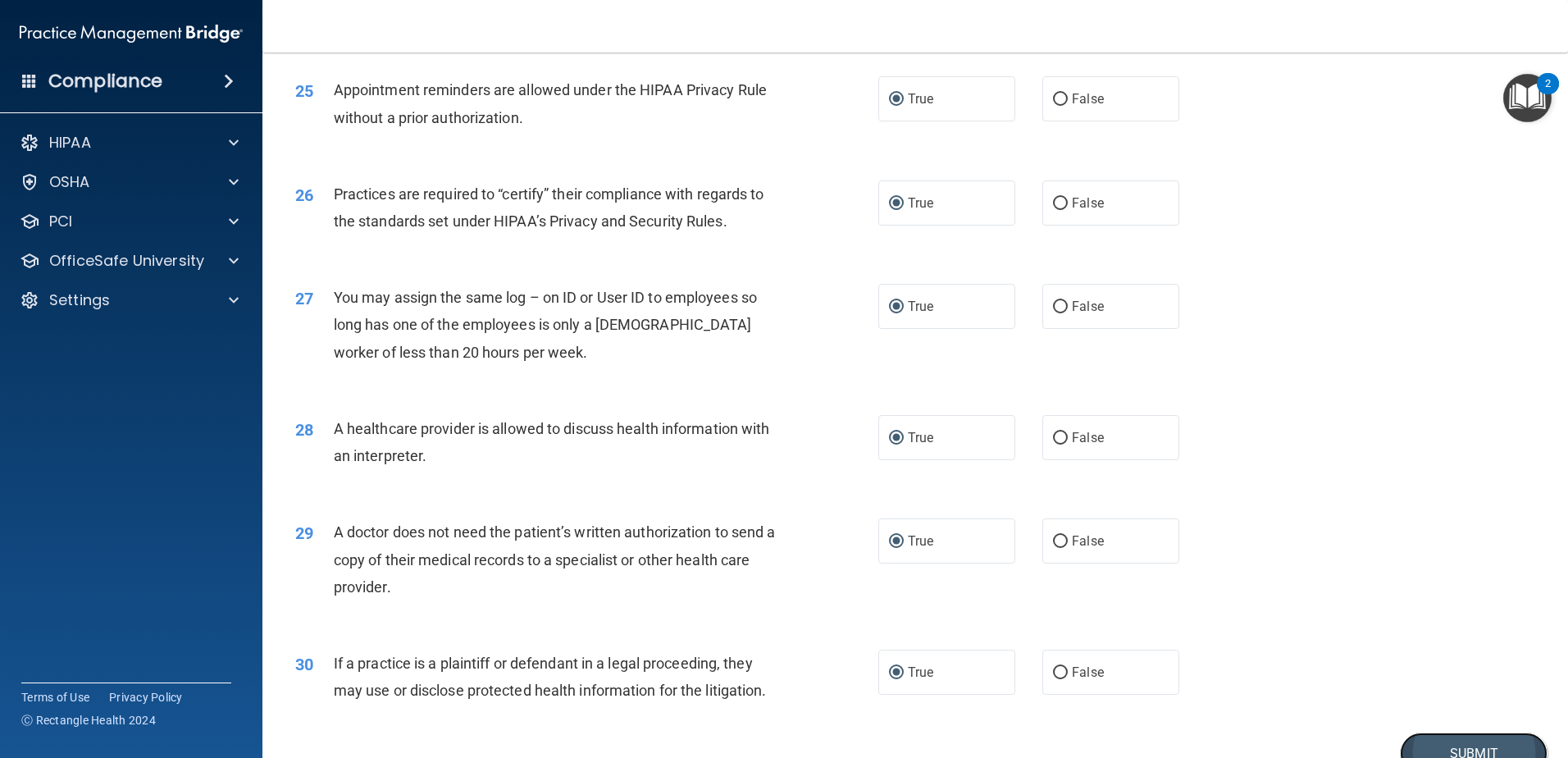
click at [1448, 743] on button "Submit" at bounding box center [1474, 754] width 147 height 41
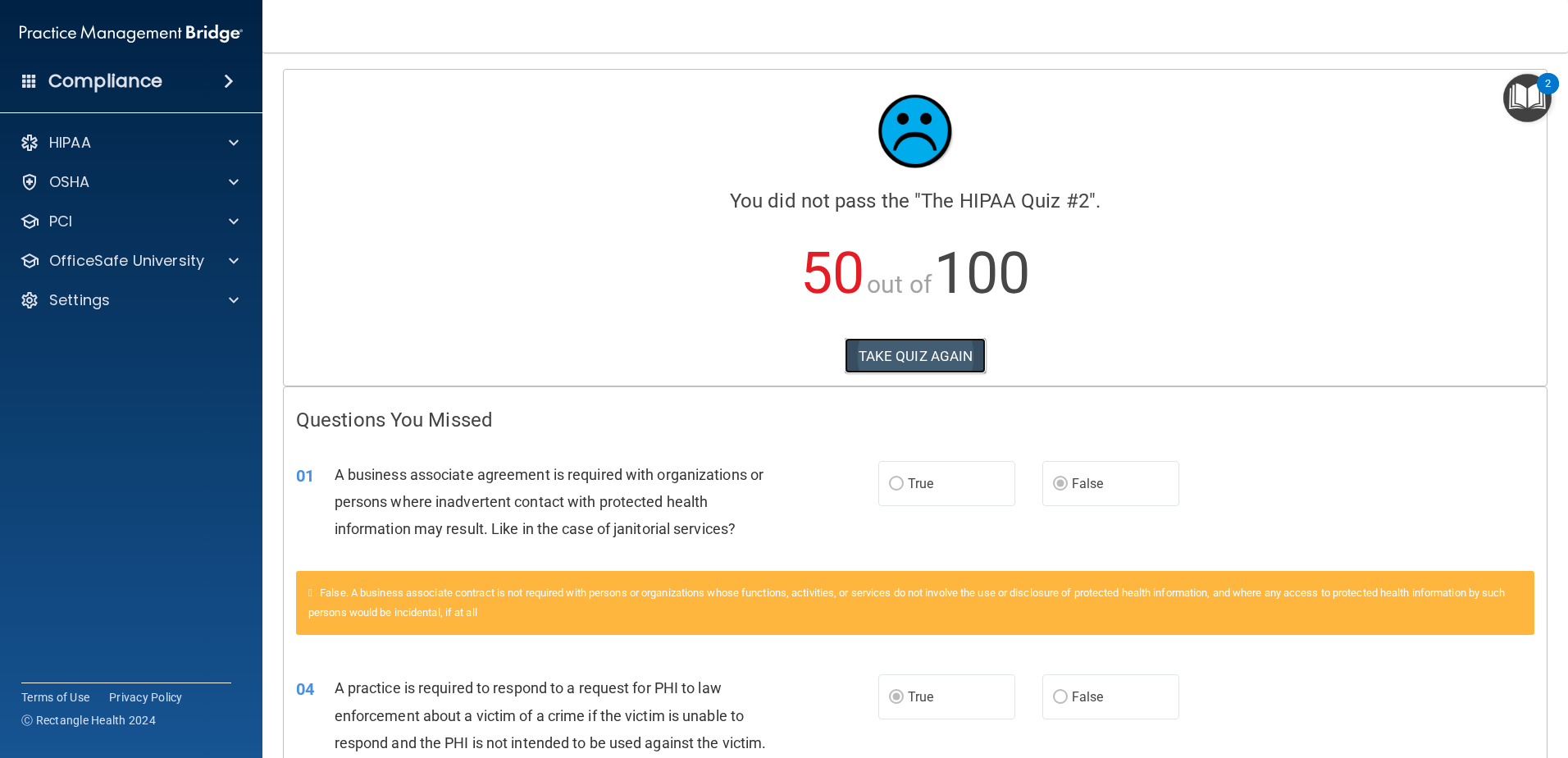
click at [899, 355] on button "TAKE QUIZ AGAIN" at bounding box center [915, 356] width 142 height 36
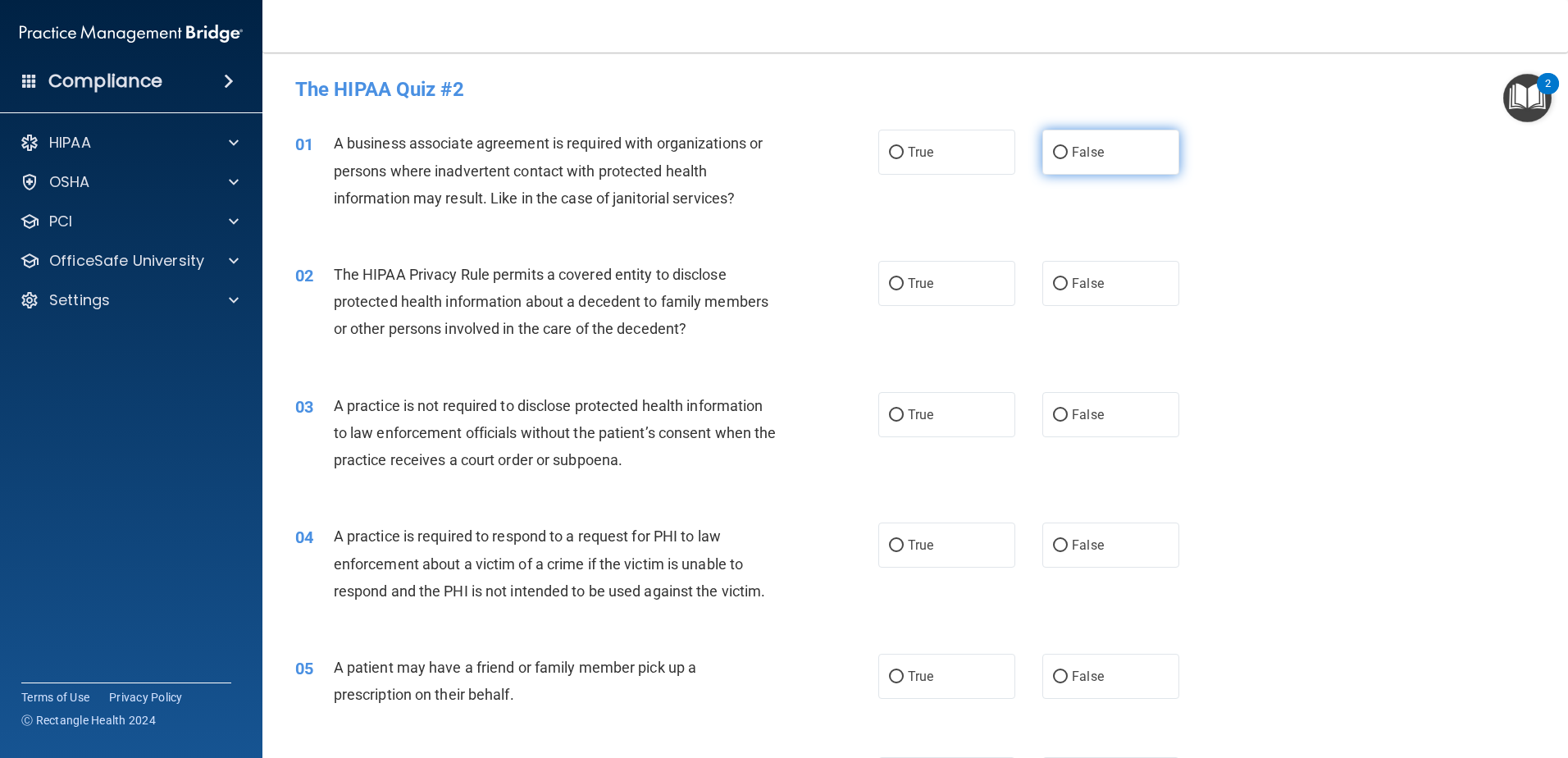
click at [1053, 152] on input "False" at bounding box center [1060, 153] width 15 height 12
radio input "true"
click at [894, 280] on input "True" at bounding box center [896, 284] width 15 height 12
radio input "true"
click at [1056, 411] on input "False" at bounding box center [1060, 416] width 15 height 12
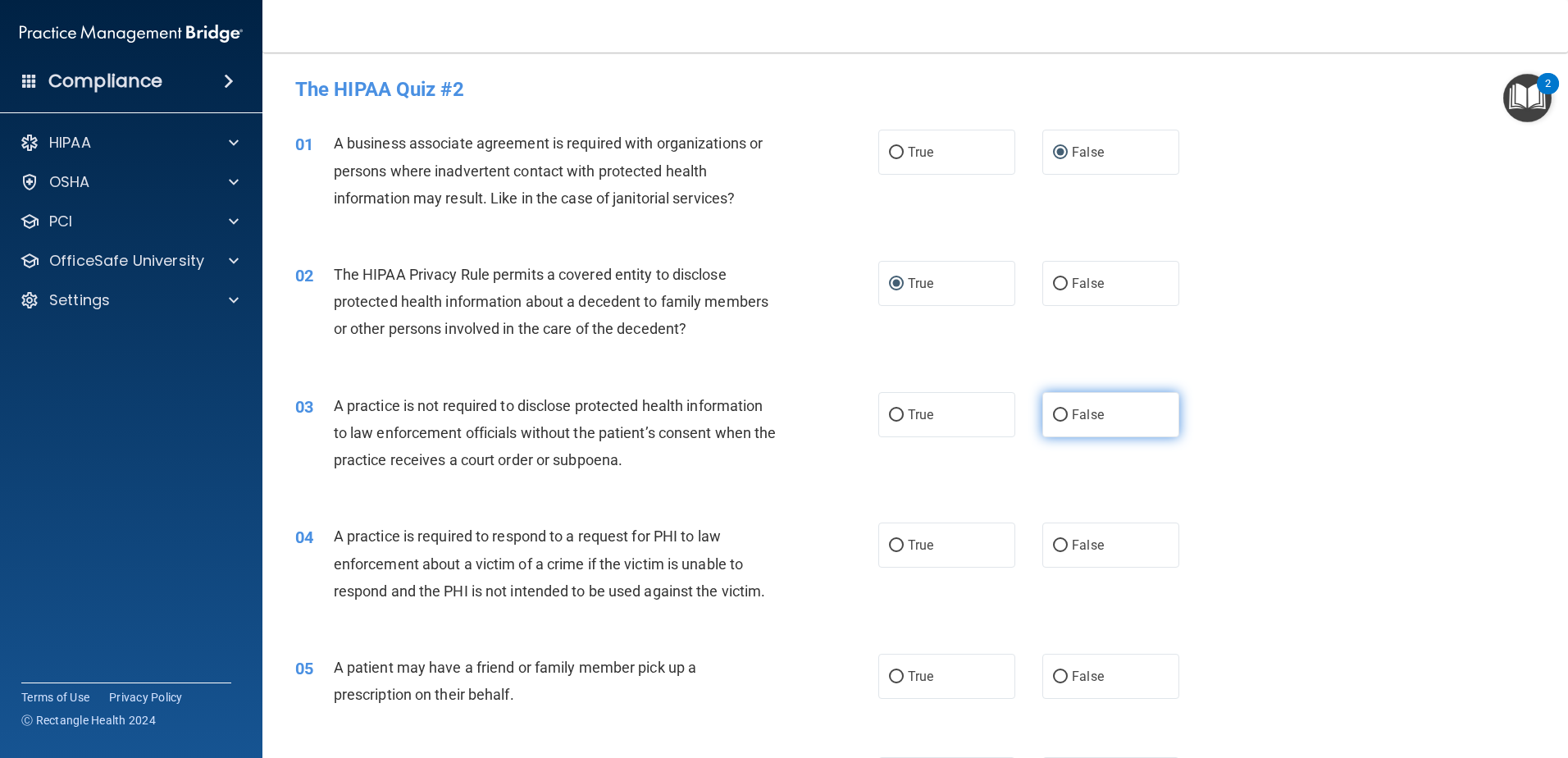
radio input "true"
click at [891, 546] on input "True" at bounding box center [896, 546] width 15 height 12
radio input "true"
click at [892, 672] on input "True" at bounding box center [896, 678] width 15 height 12
radio input "true"
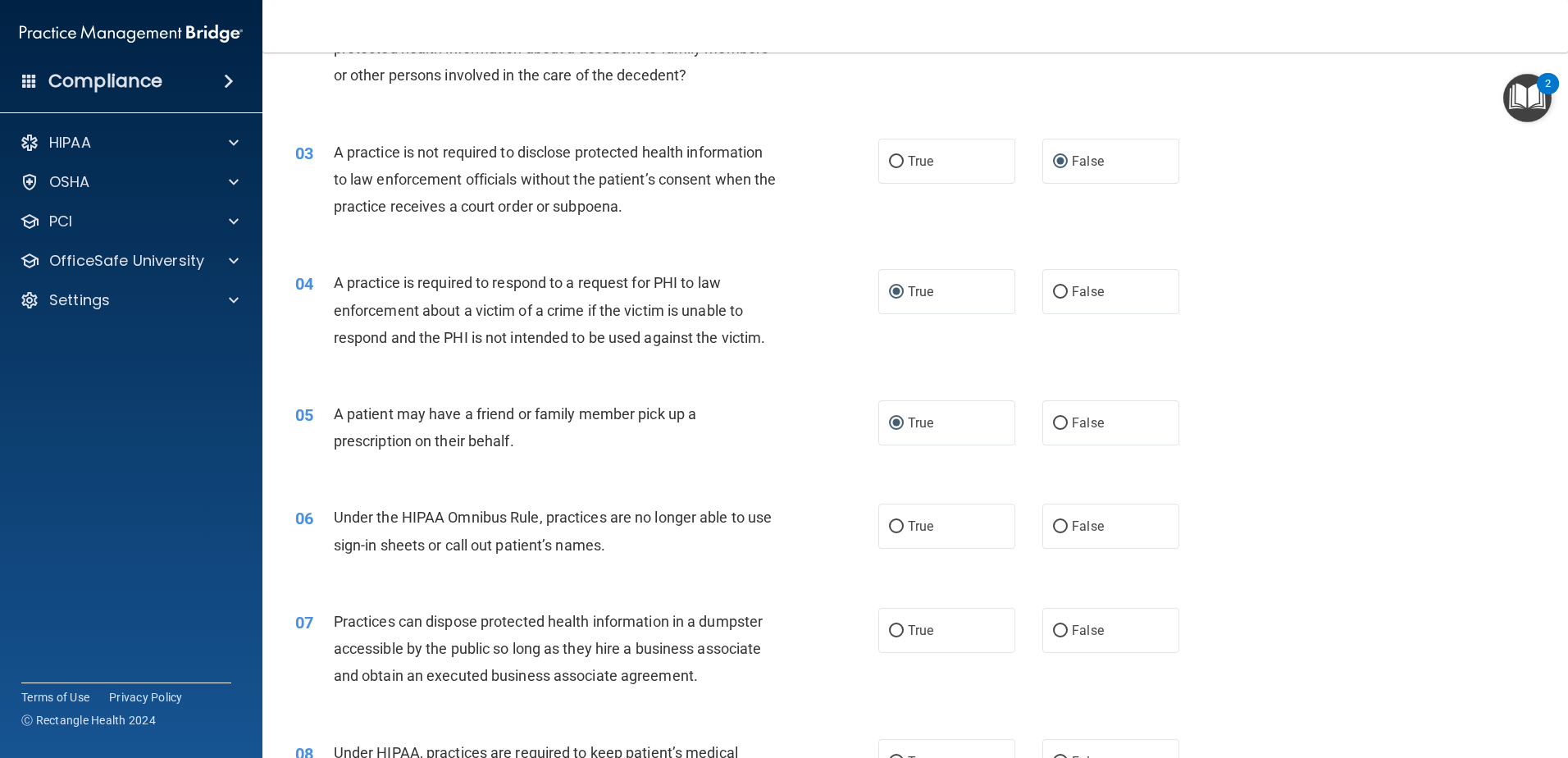
scroll to position [328, 0]
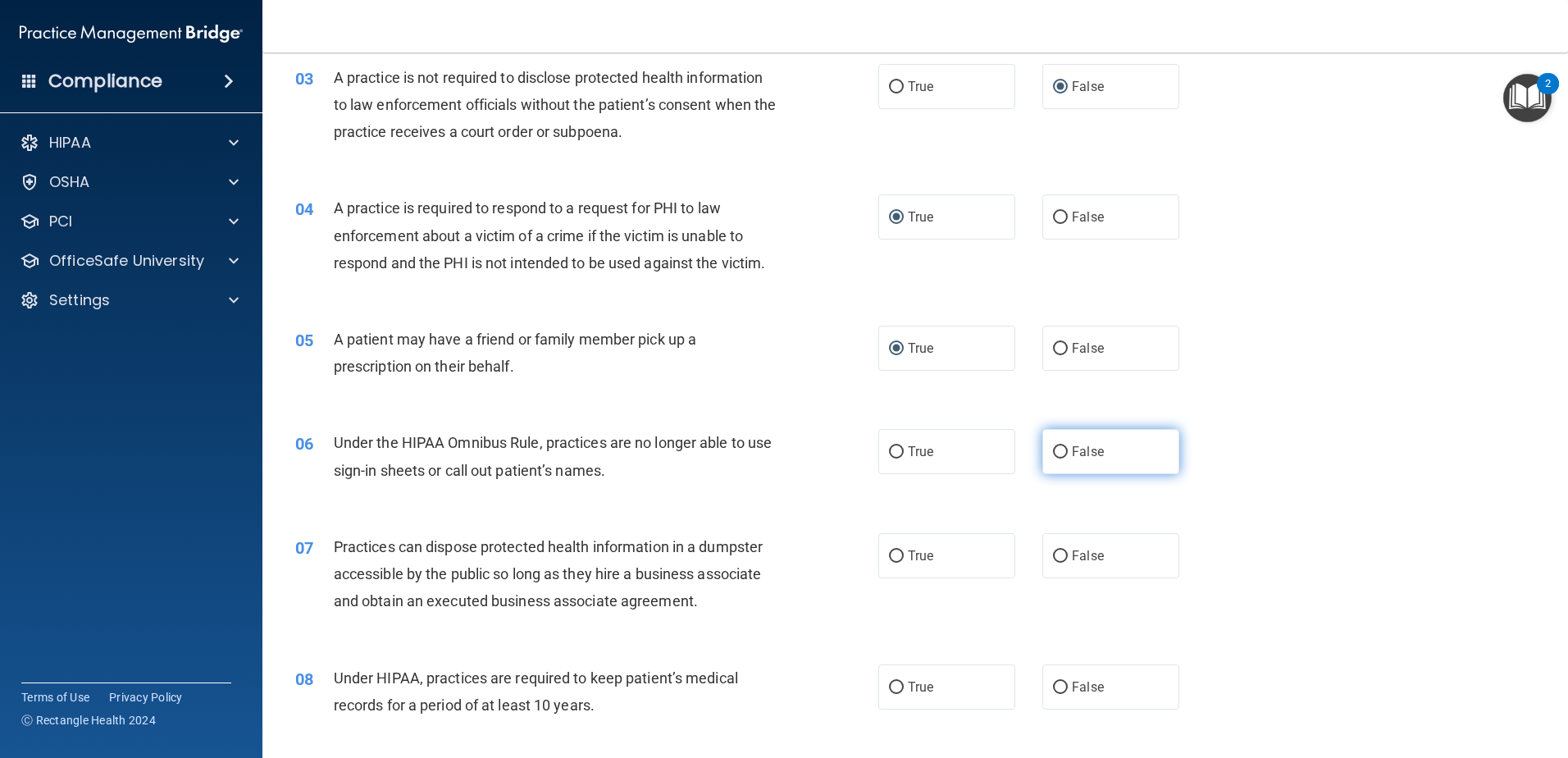
click at [1057, 453] on input "False" at bounding box center [1060, 453] width 15 height 12
radio input "true"
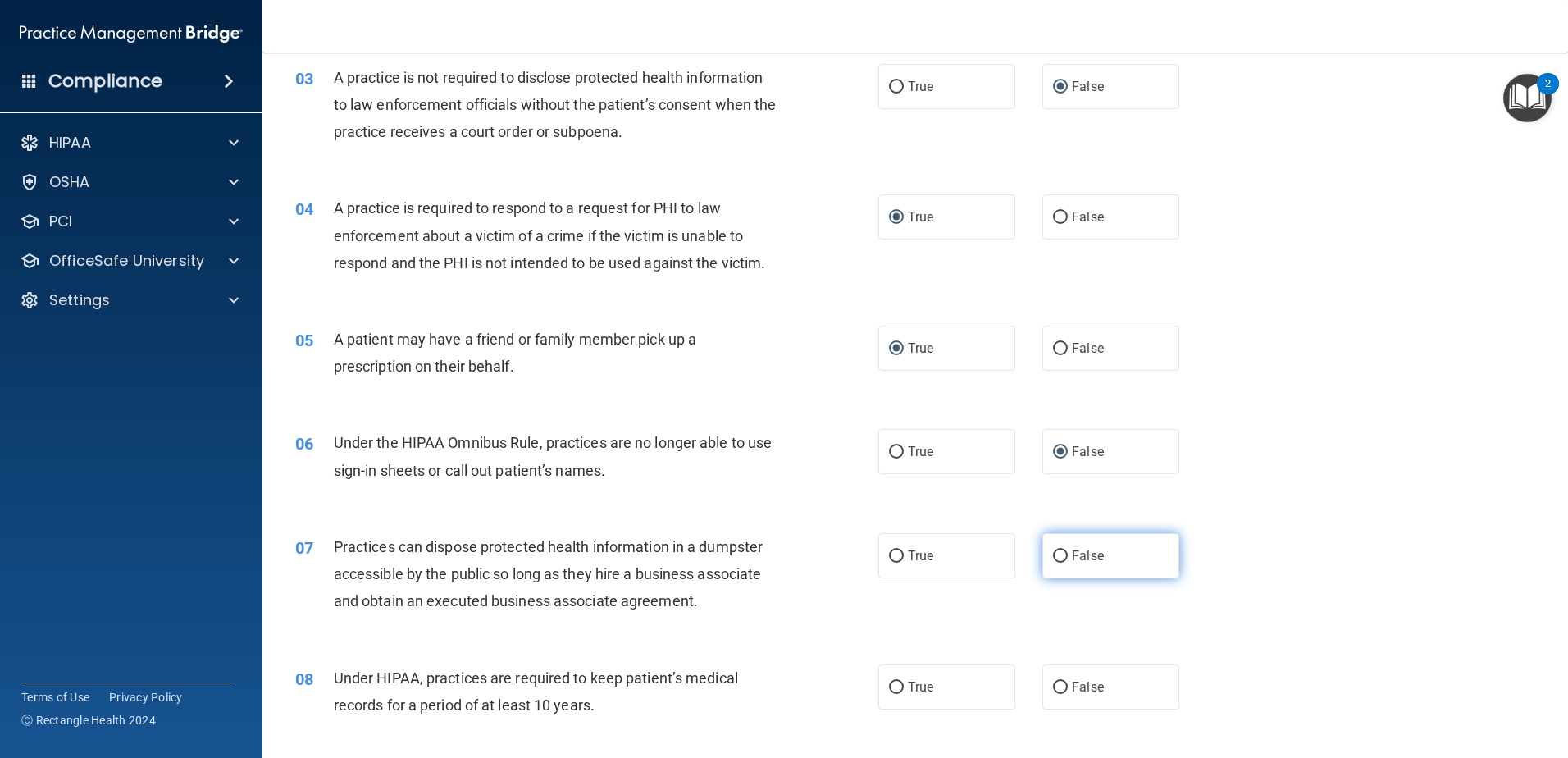
click at [1054, 556] on input "False" at bounding box center [1060, 557] width 15 height 12
radio input "true"
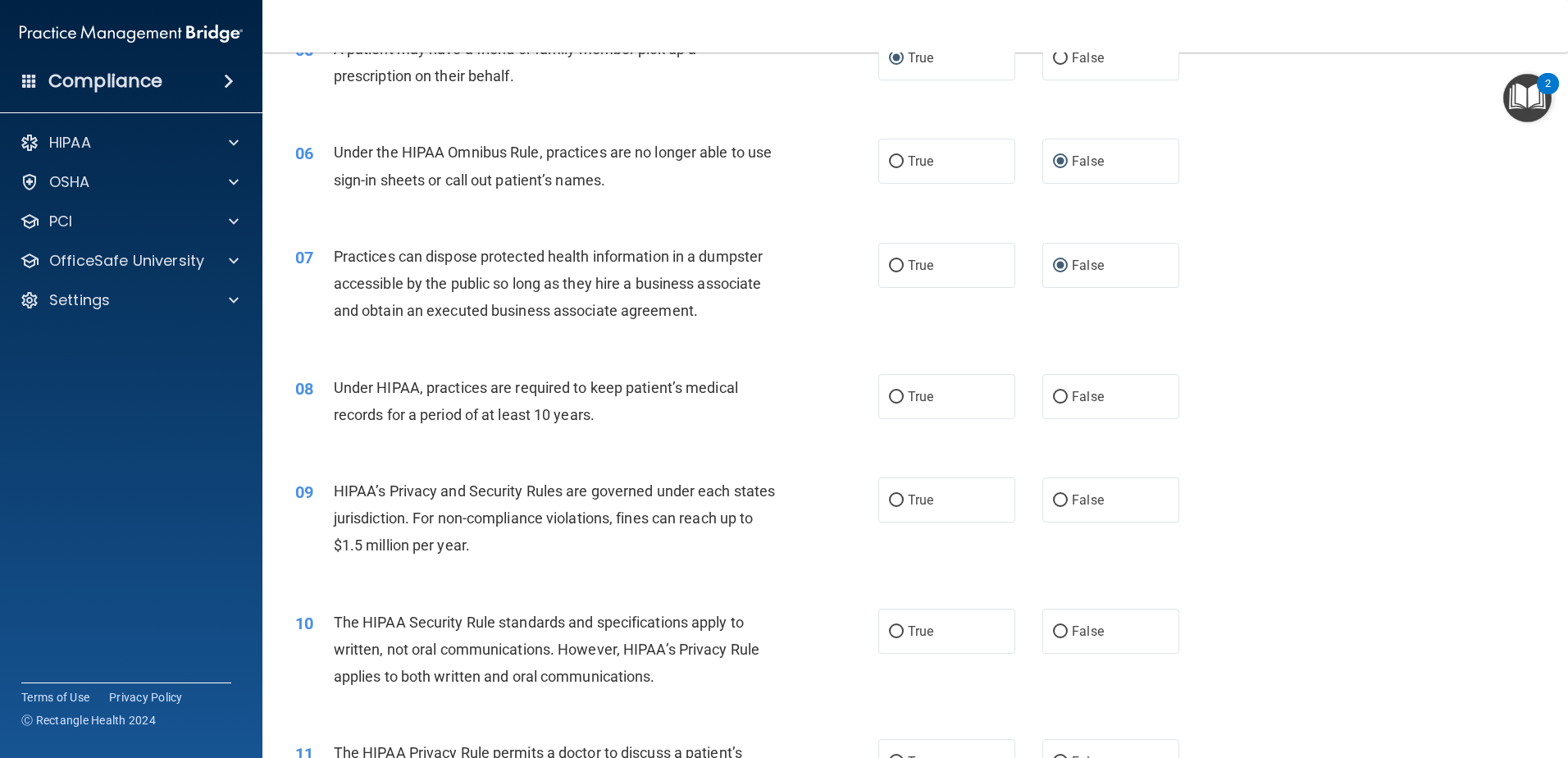
scroll to position [657, 0]
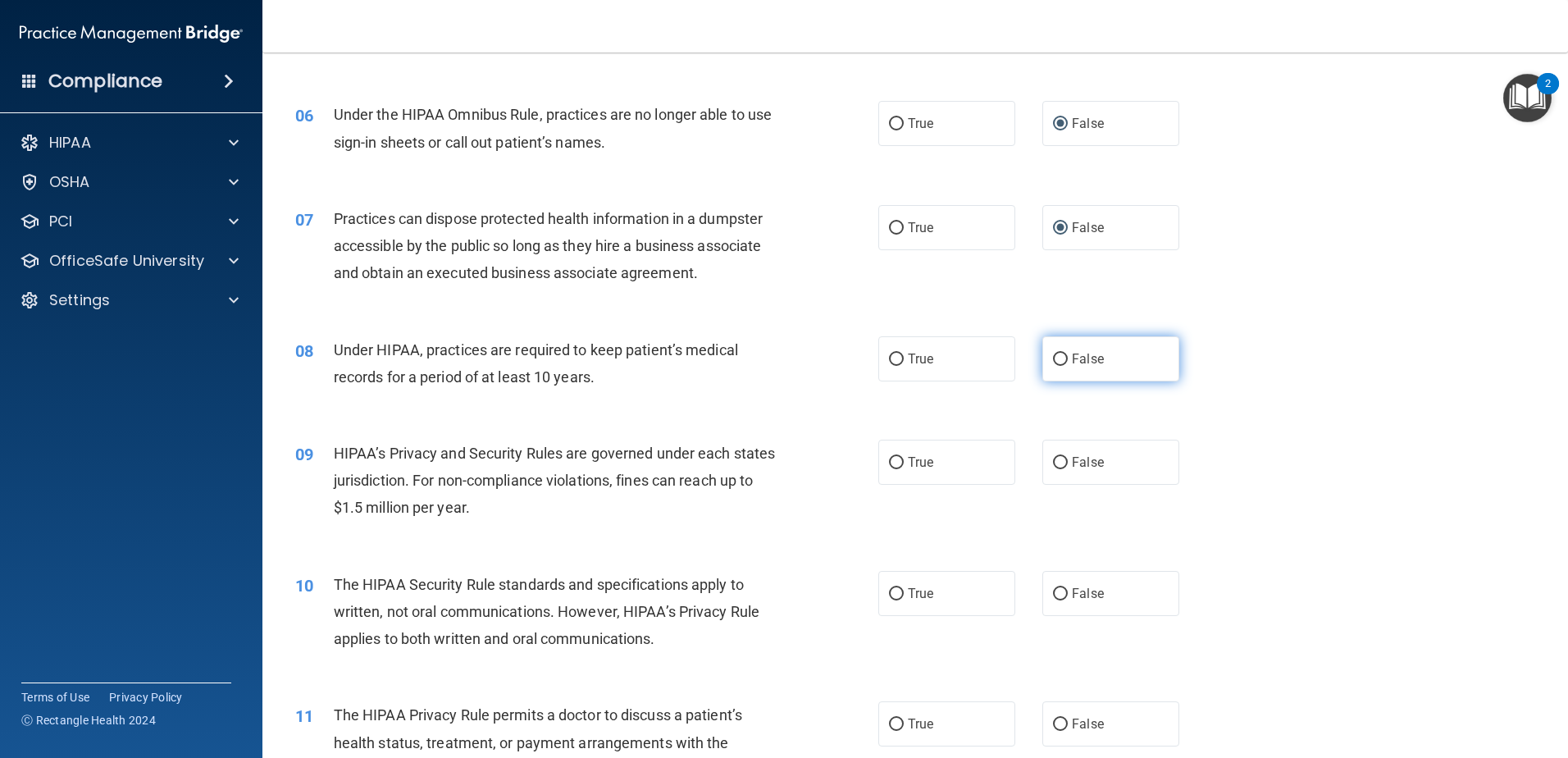
click at [1054, 357] on input "False" at bounding box center [1060, 360] width 15 height 12
radio input "true"
click at [1054, 459] on input "False" at bounding box center [1060, 463] width 15 height 12
radio input "true"
click at [889, 594] on input "True" at bounding box center [896, 595] width 15 height 12
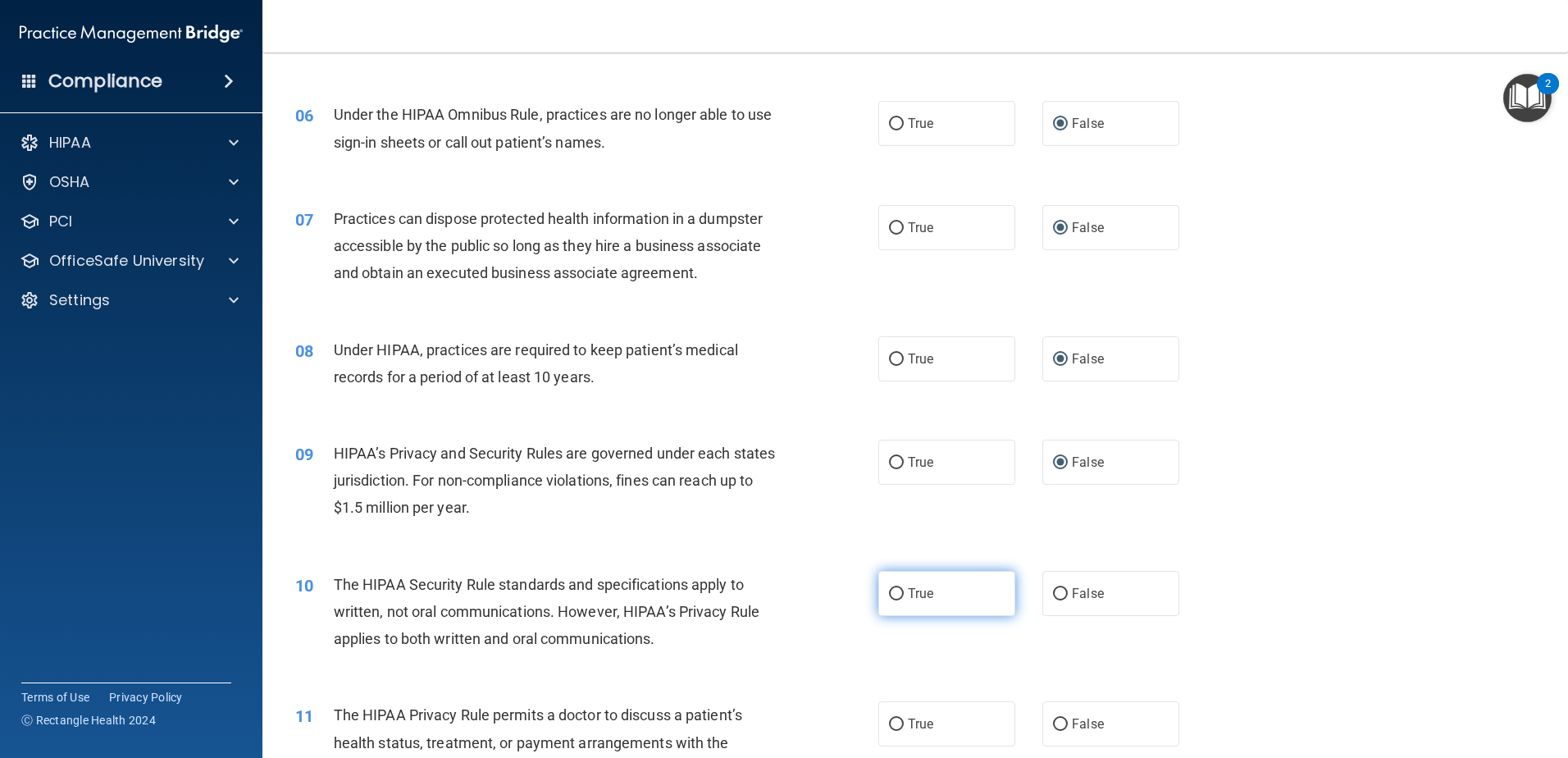
radio input "true"
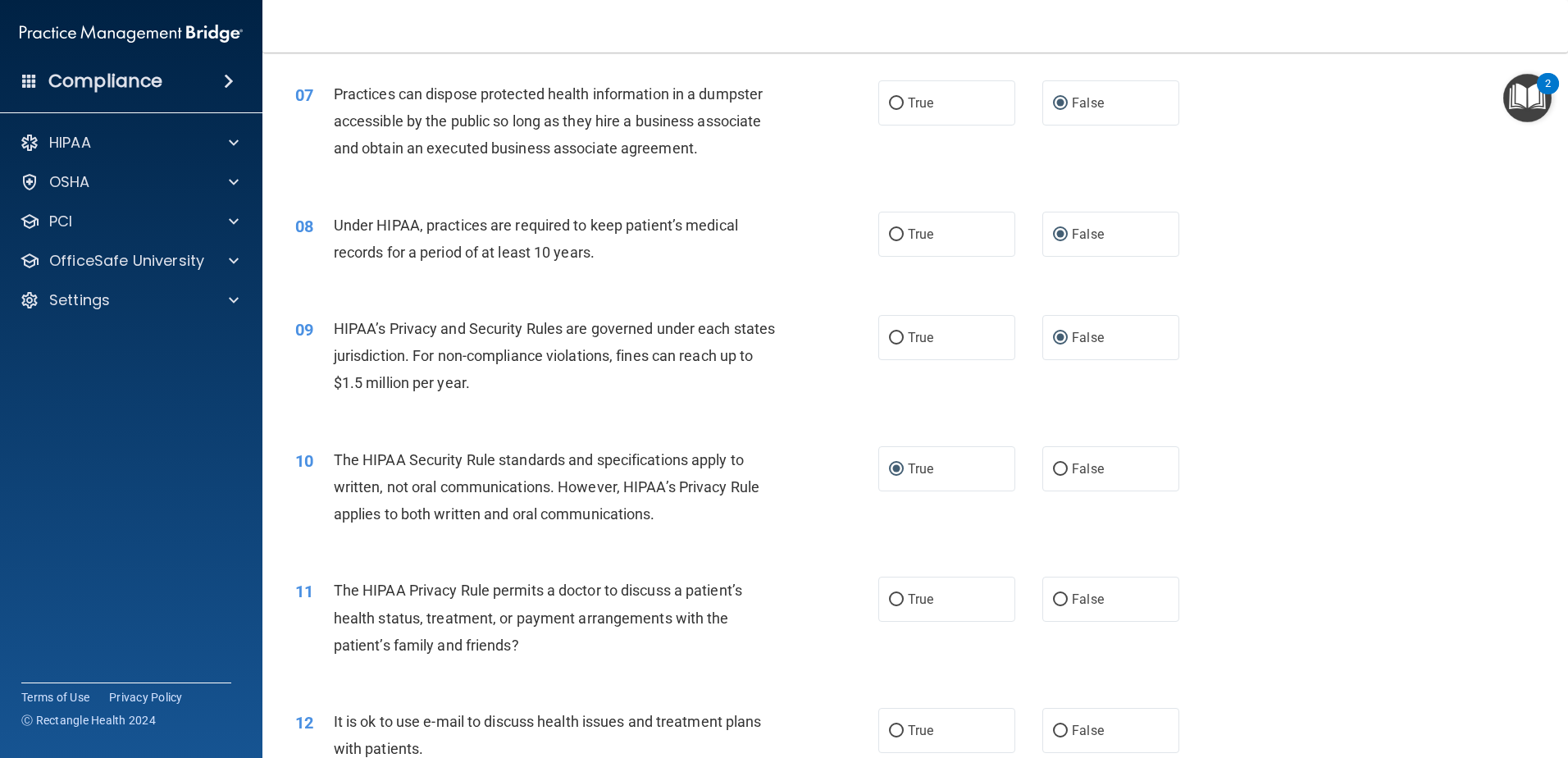
scroll to position [821, 0]
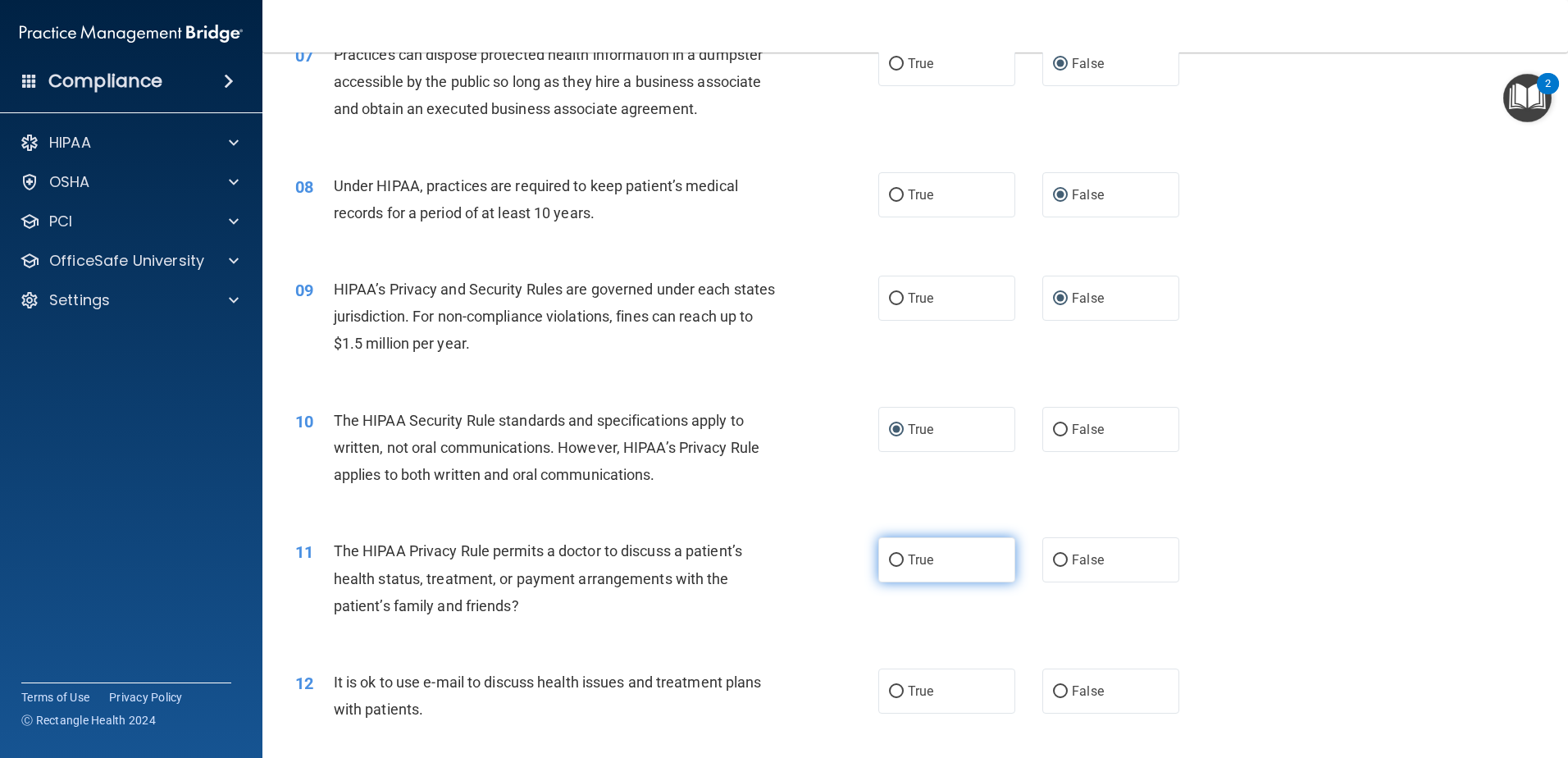
click at [891, 559] on input "True" at bounding box center [896, 561] width 15 height 12
radio input "true"
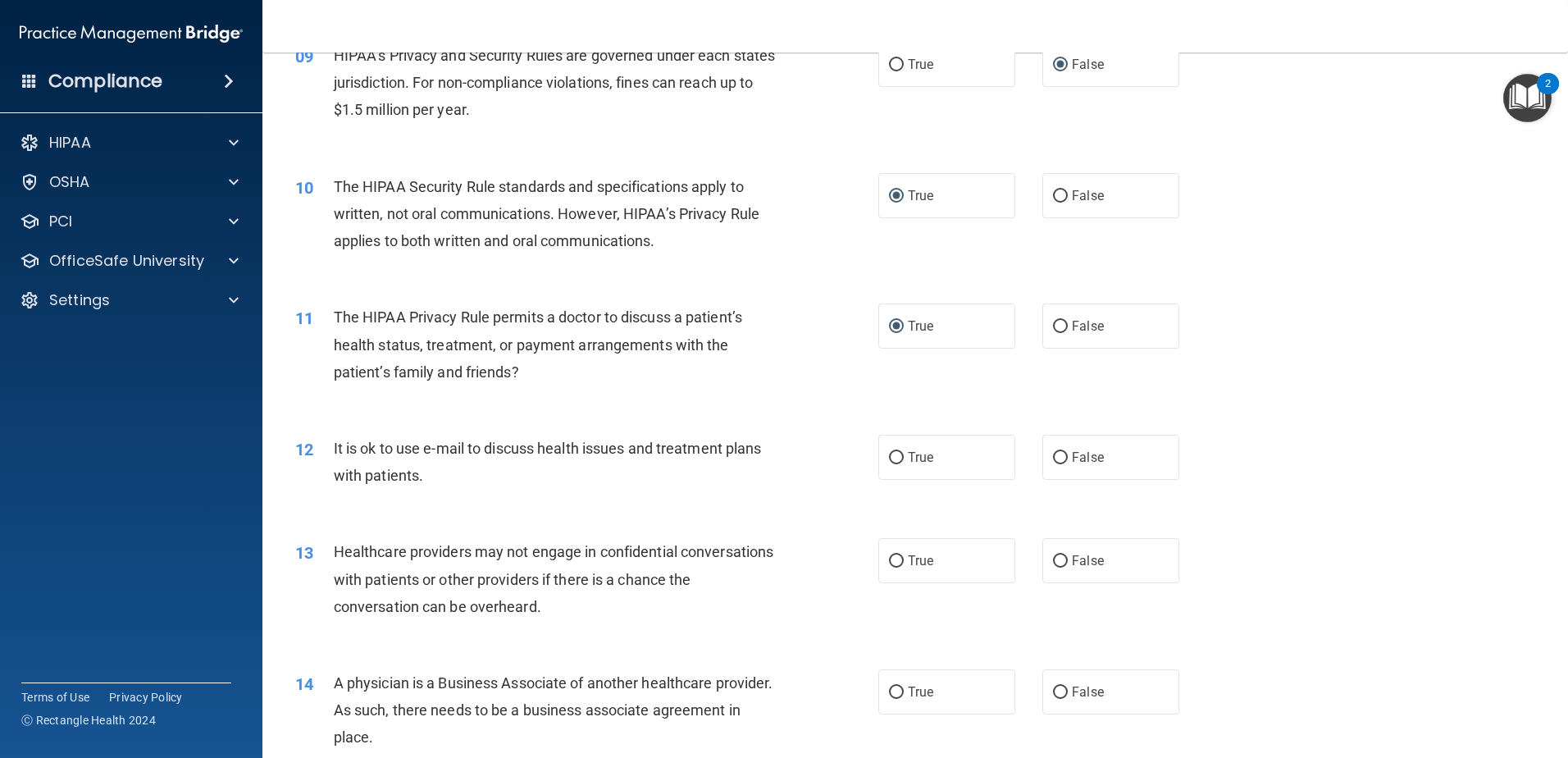
scroll to position [1067, 0]
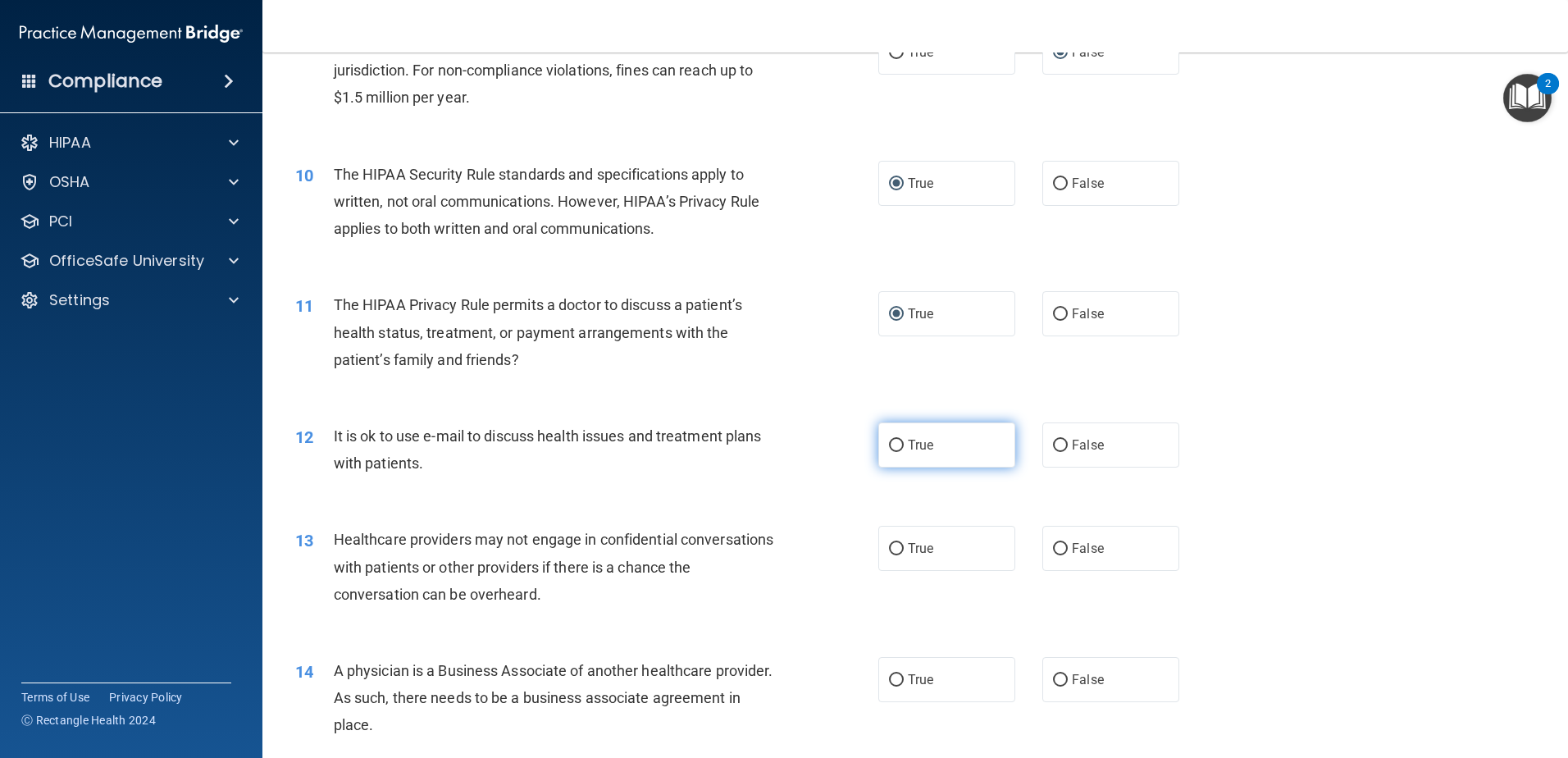
click at [893, 442] on input "True" at bounding box center [896, 447] width 15 height 12
radio input "true"
click at [1053, 546] on input "False" at bounding box center [1060, 550] width 15 height 12
radio input "true"
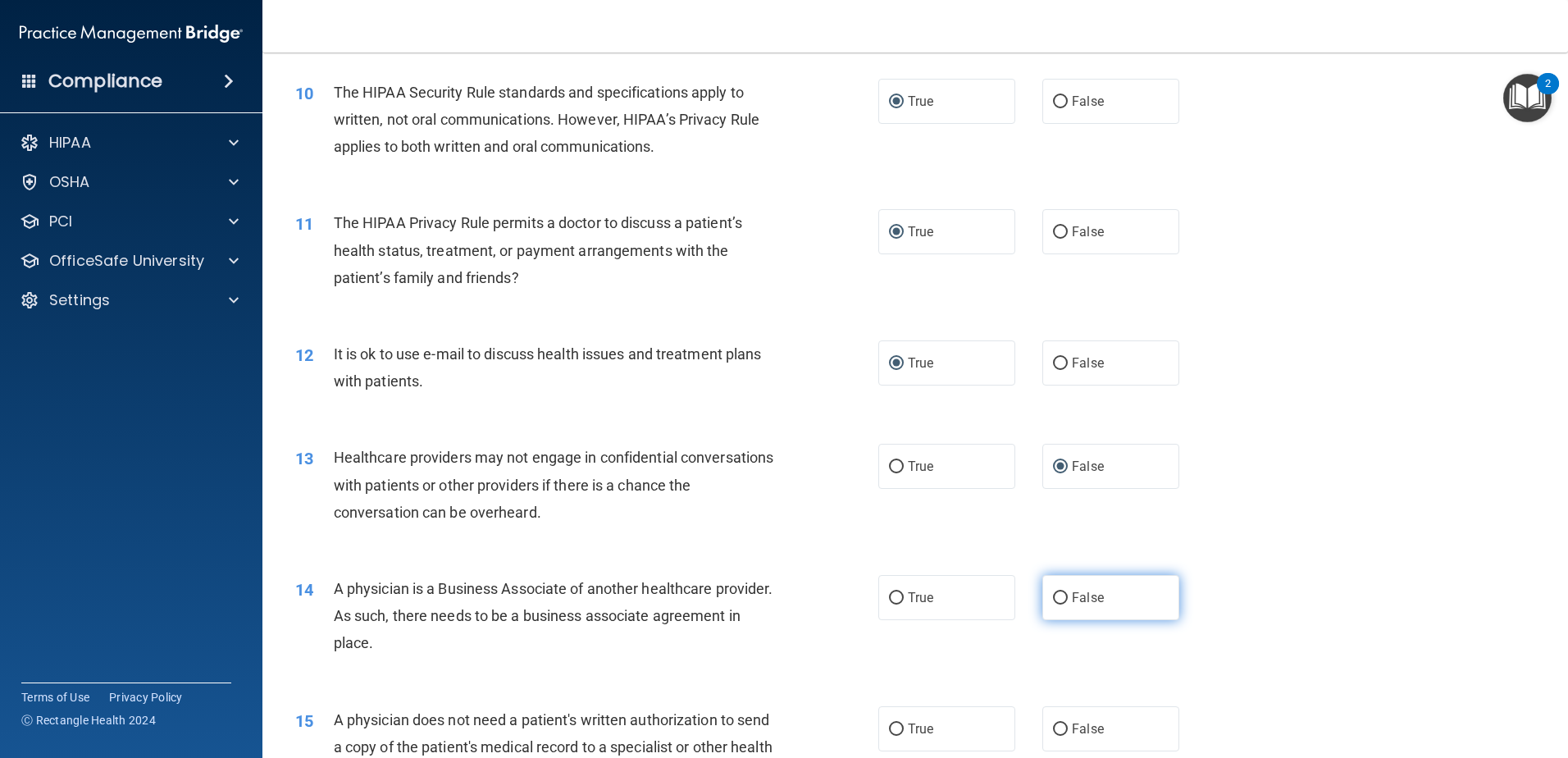
click at [1053, 597] on input "False" at bounding box center [1060, 599] width 15 height 12
radio input "true"
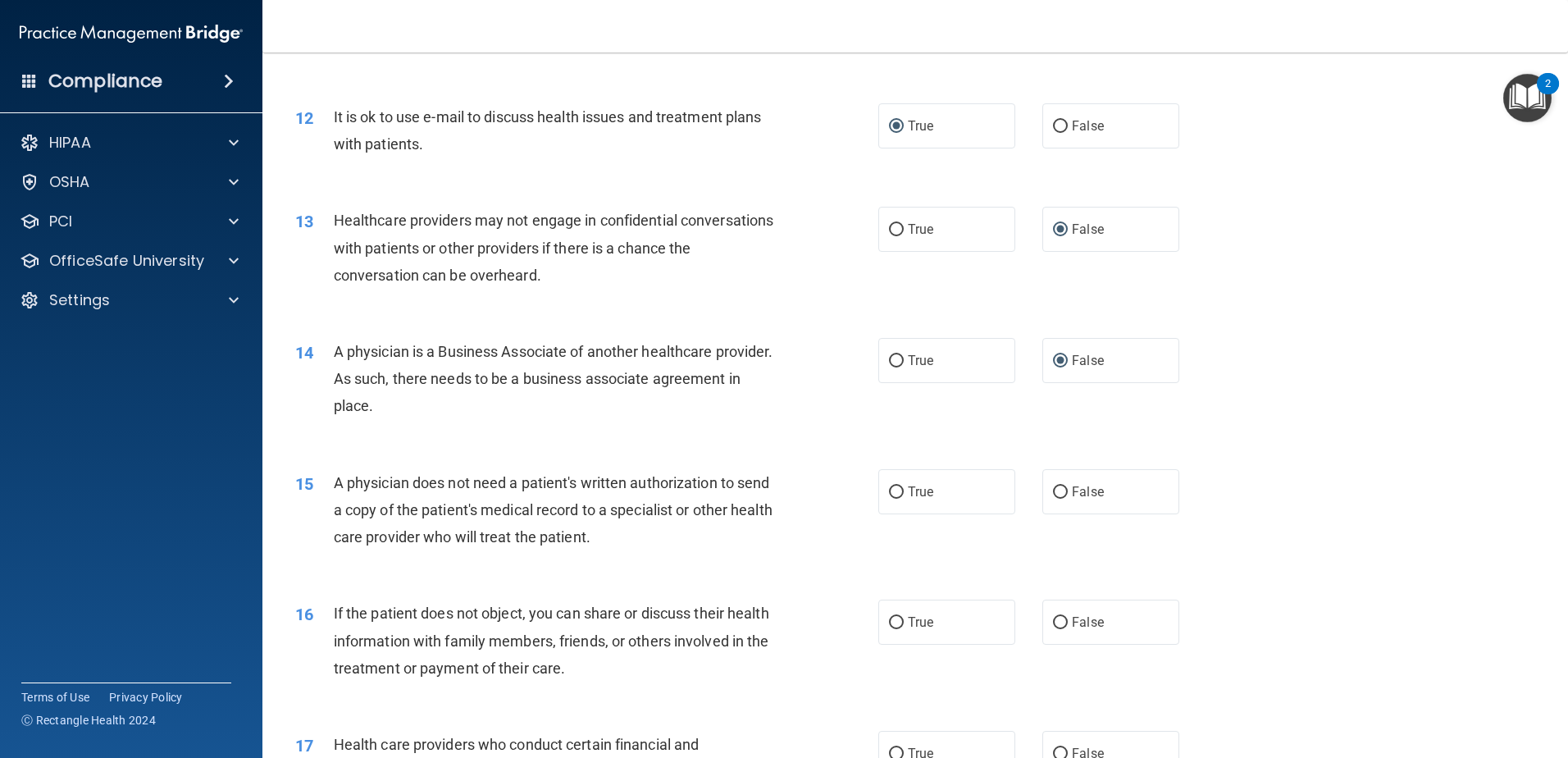
scroll to position [1395, 0]
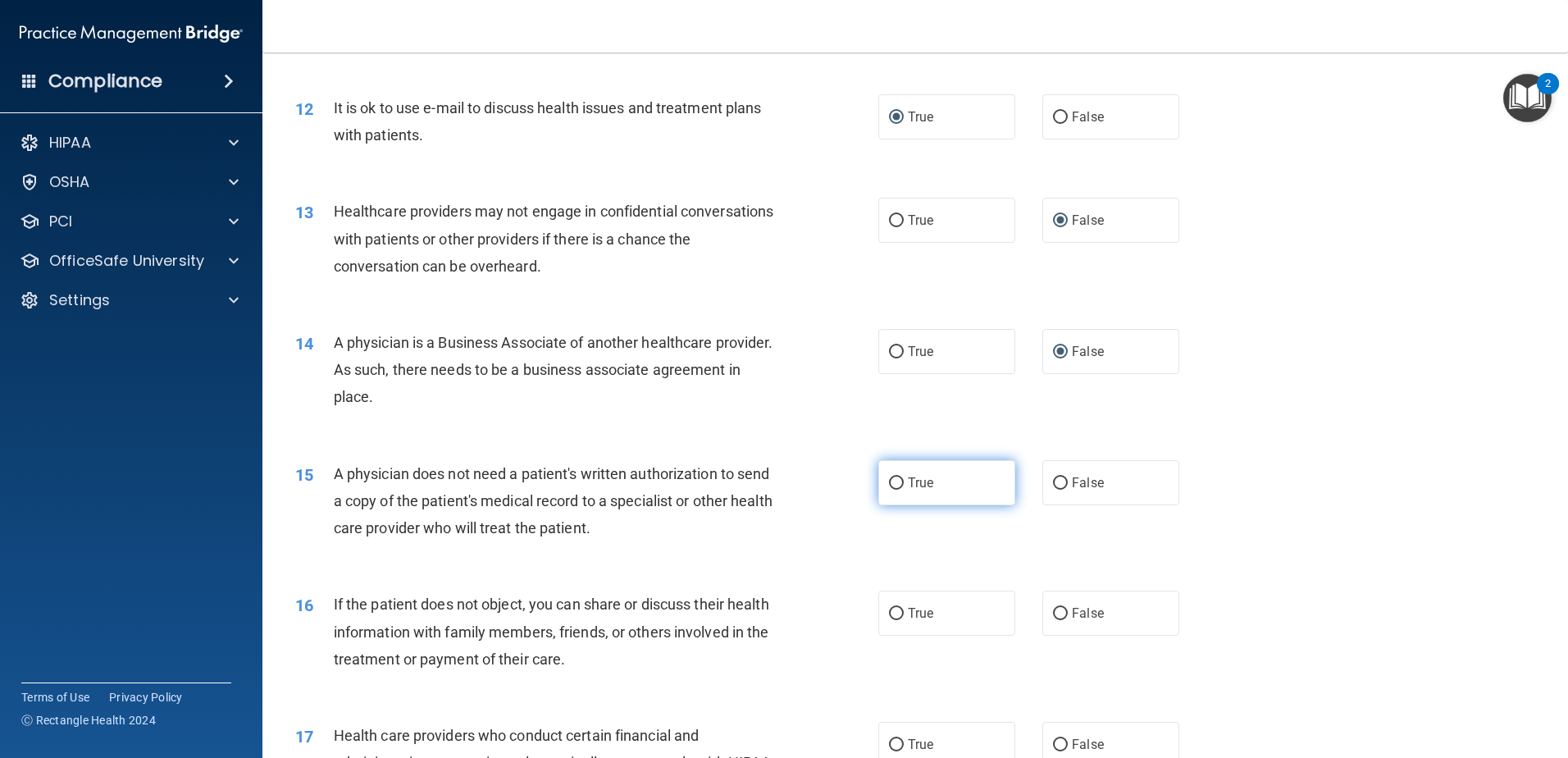
click at [889, 479] on input "True" at bounding box center [896, 484] width 15 height 12
radio input "true"
click at [889, 612] on input "True" at bounding box center [896, 614] width 15 height 12
radio input "true"
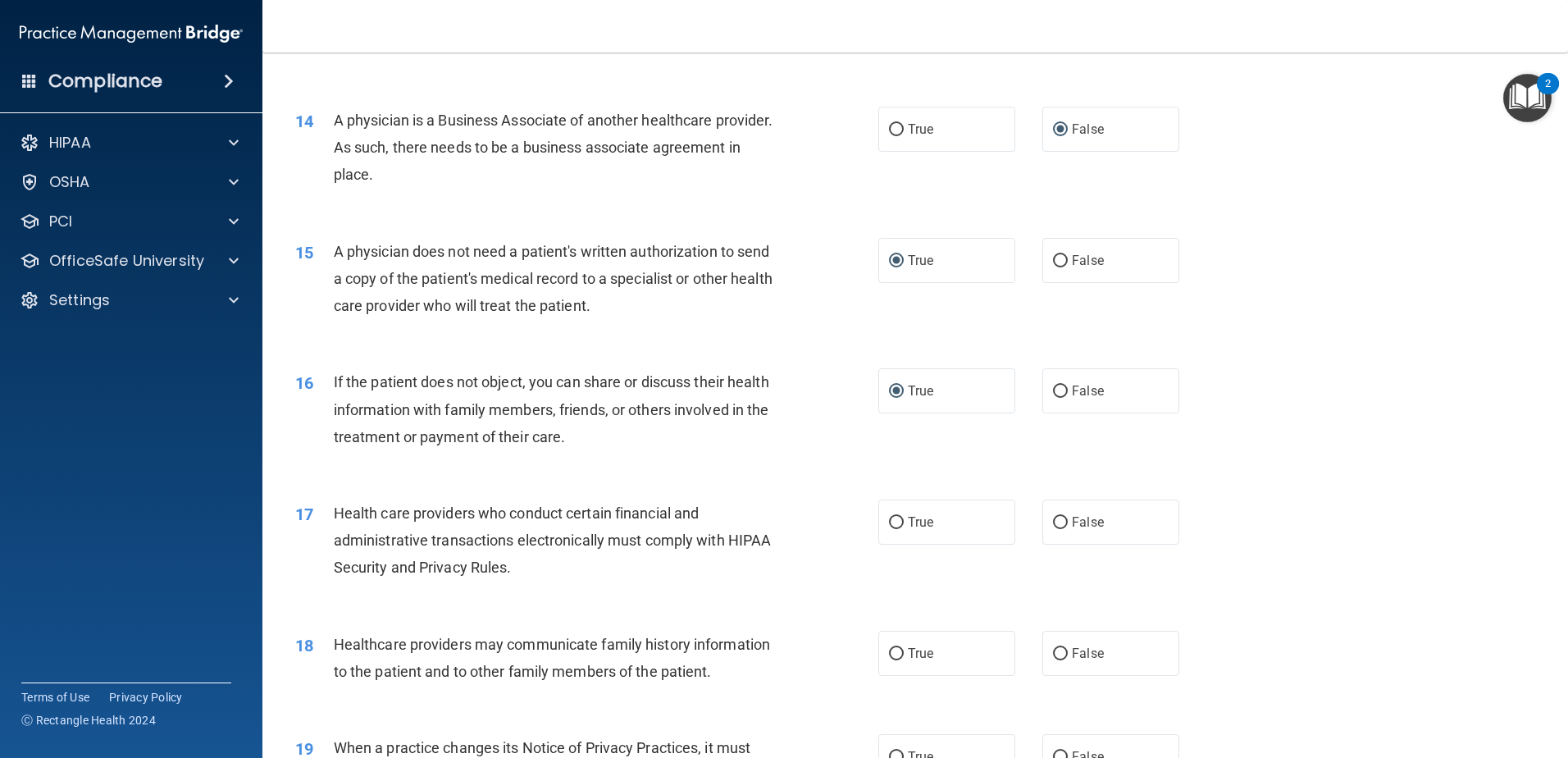
scroll to position [1641, 0]
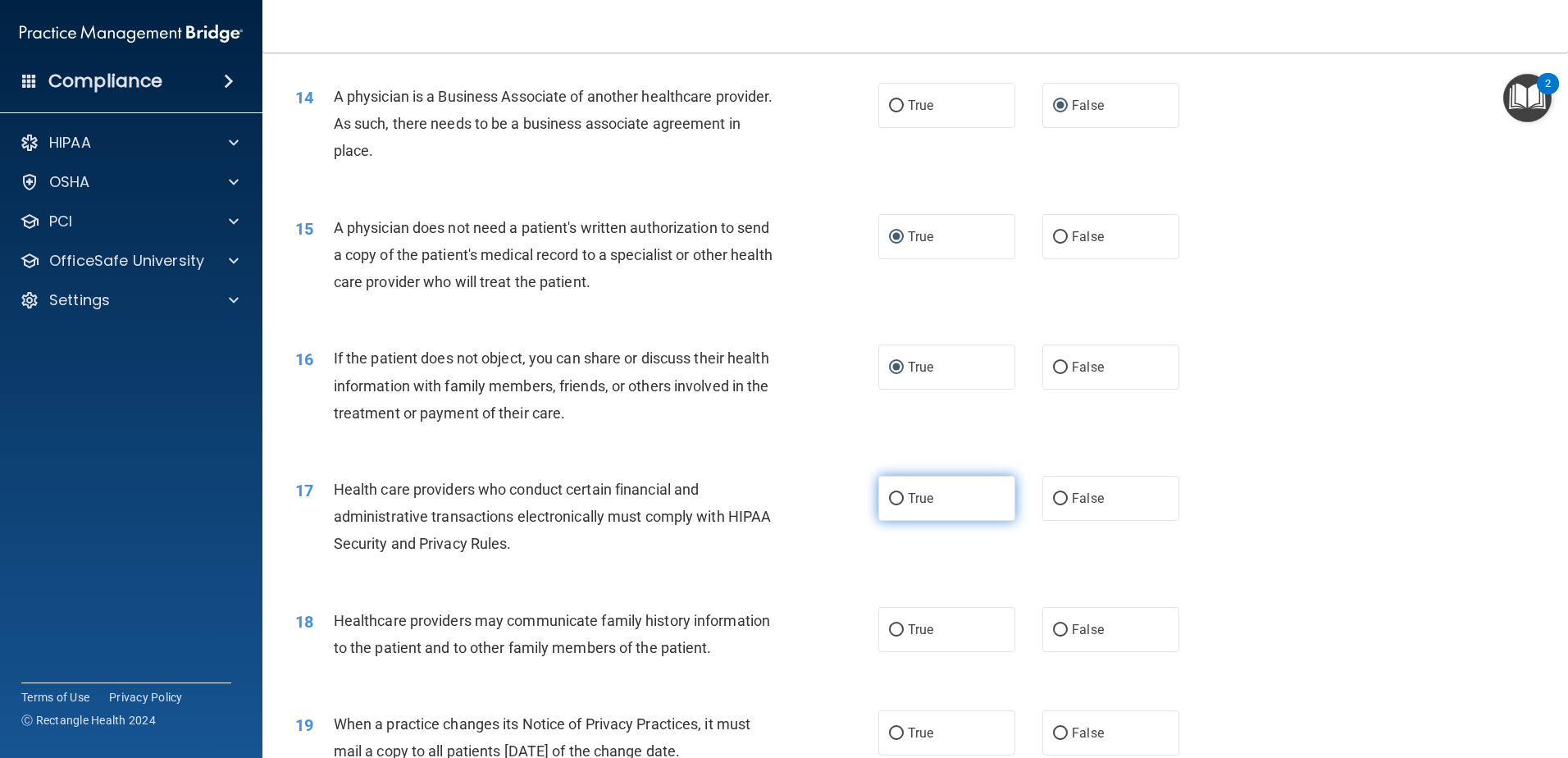
click at [889, 499] on input "True" at bounding box center [896, 499] width 15 height 12
radio input "true"
click at [1053, 625] on input "False" at bounding box center [1060, 631] width 15 height 12
radio input "true"
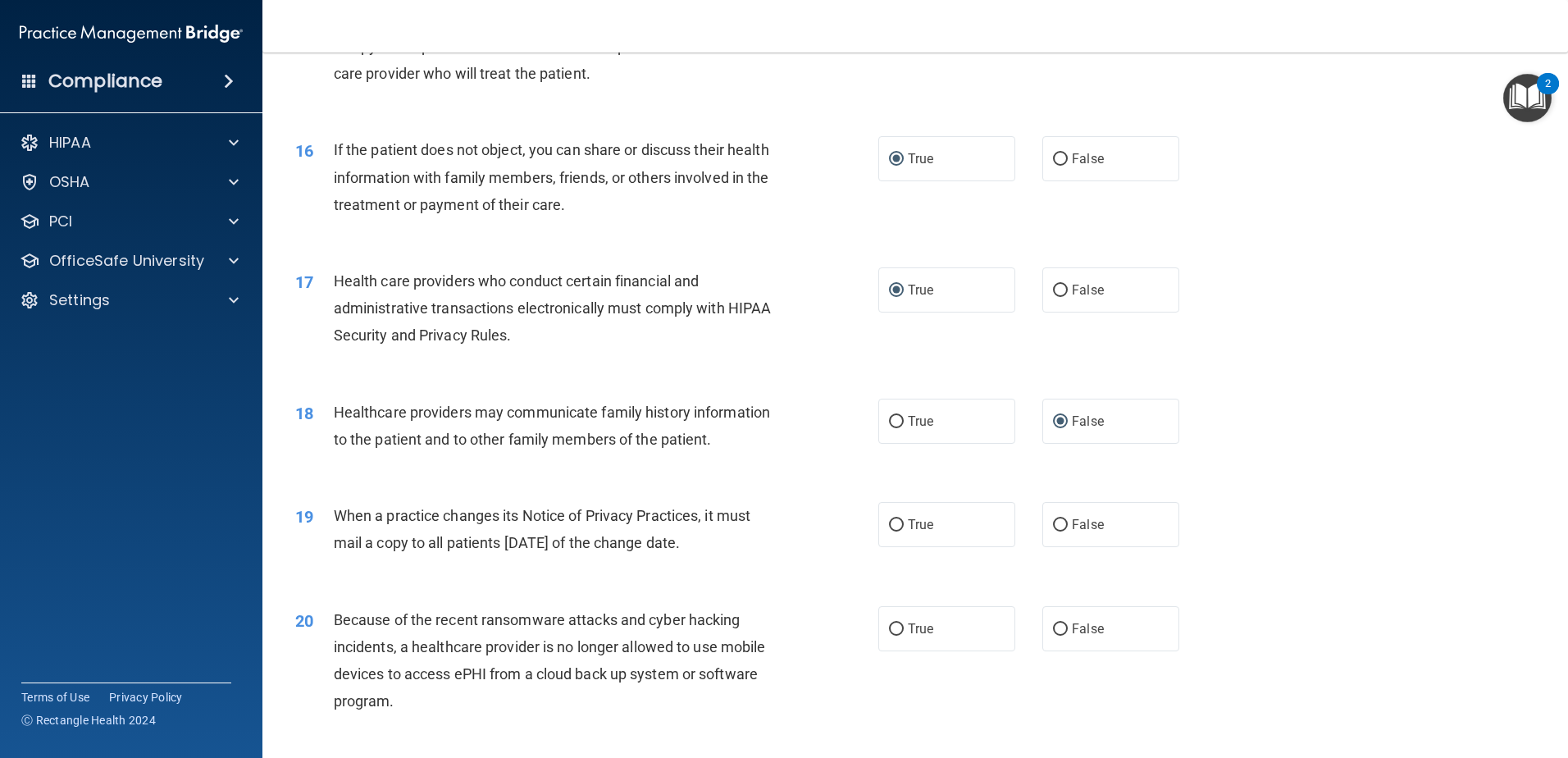
scroll to position [1887, 0]
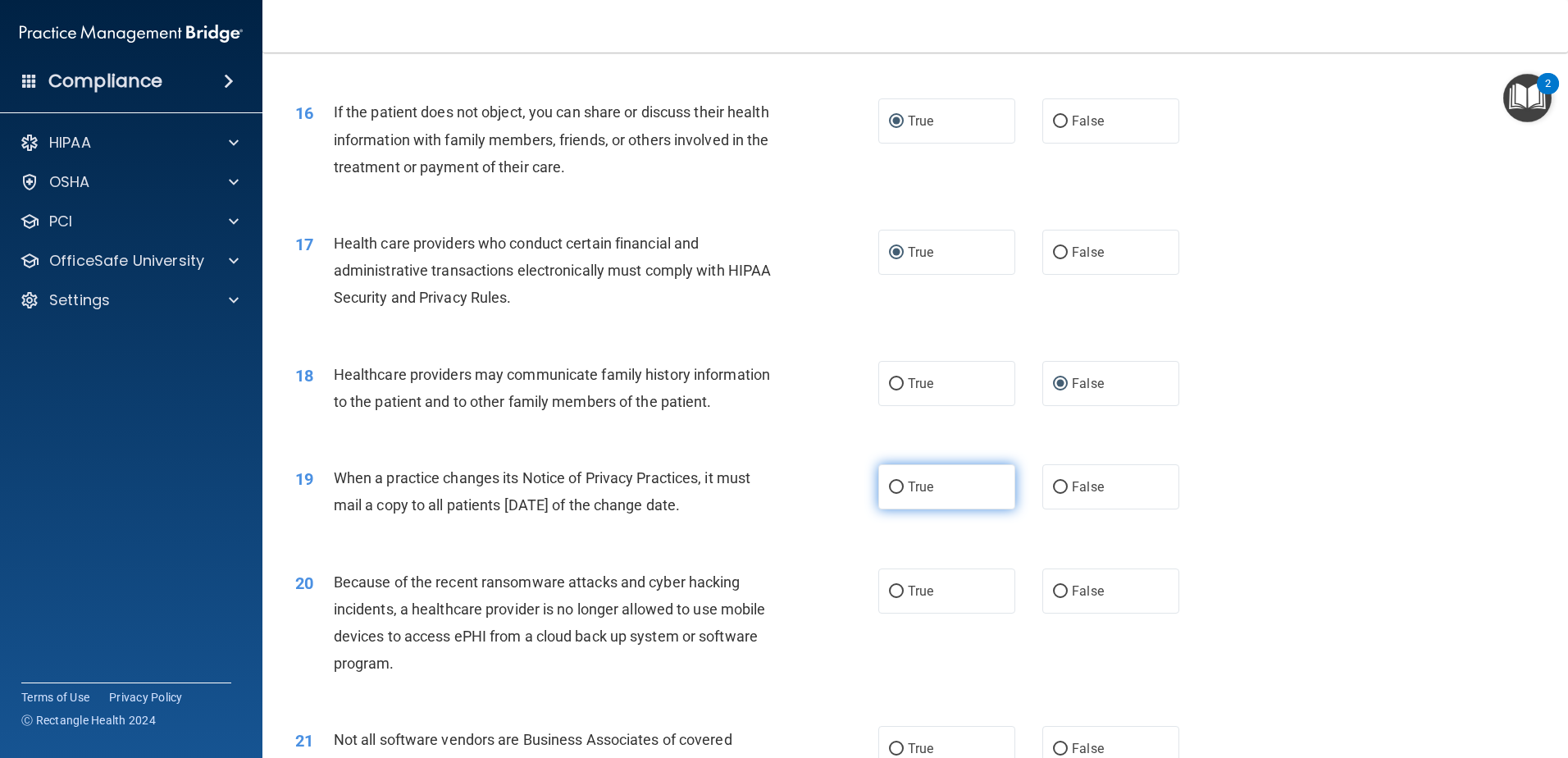
drag, startPoint x: 1056, startPoint y: 487, endPoint x: 882, endPoint y: 507, distance: 175.1
click at [1057, 487] on input "False" at bounding box center [1060, 488] width 15 height 12
radio input "true"
click at [1055, 590] on input "False" at bounding box center [1060, 592] width 15 height 12
radio input "true"
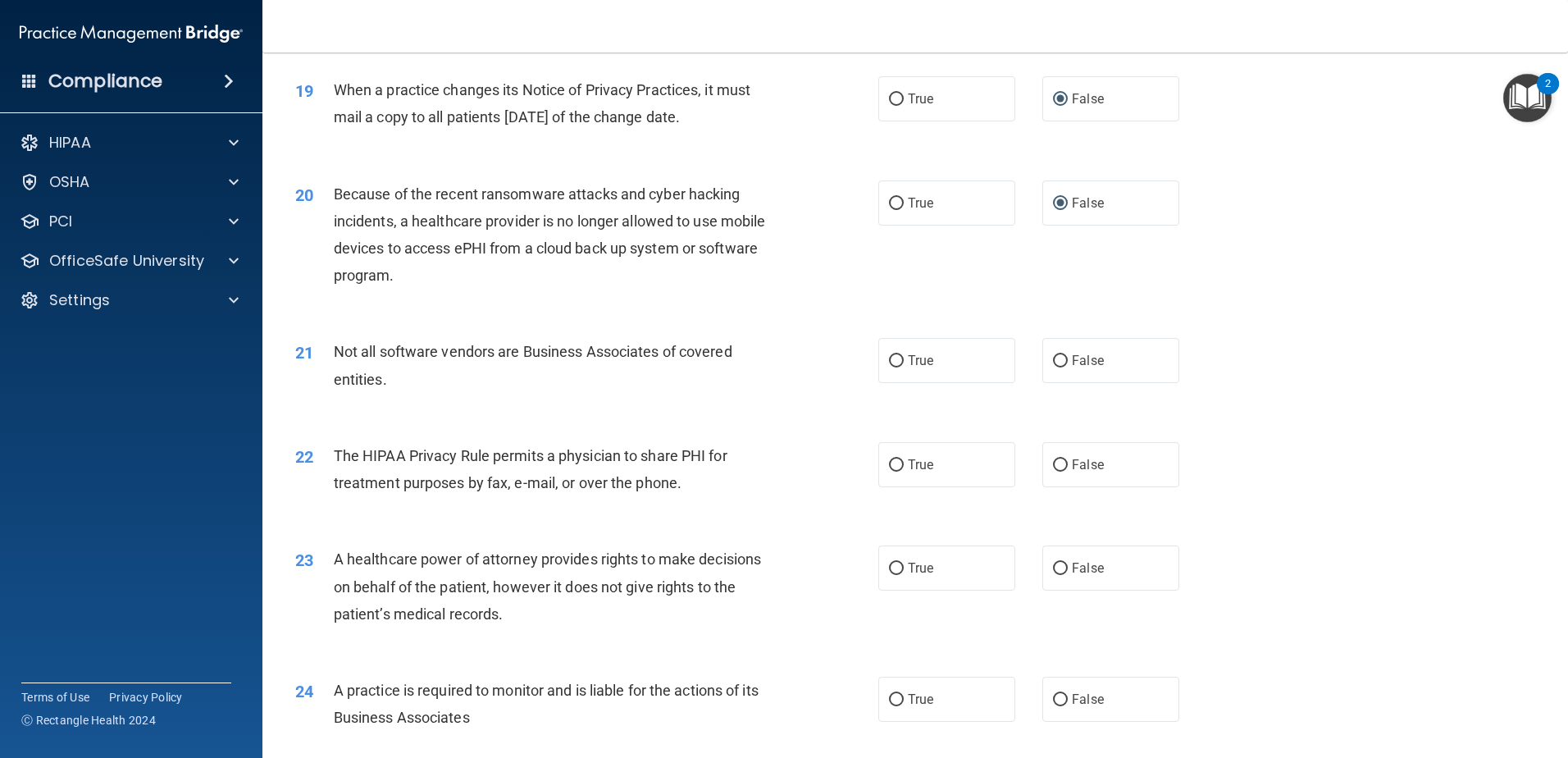
scroll to position [2298, 0]
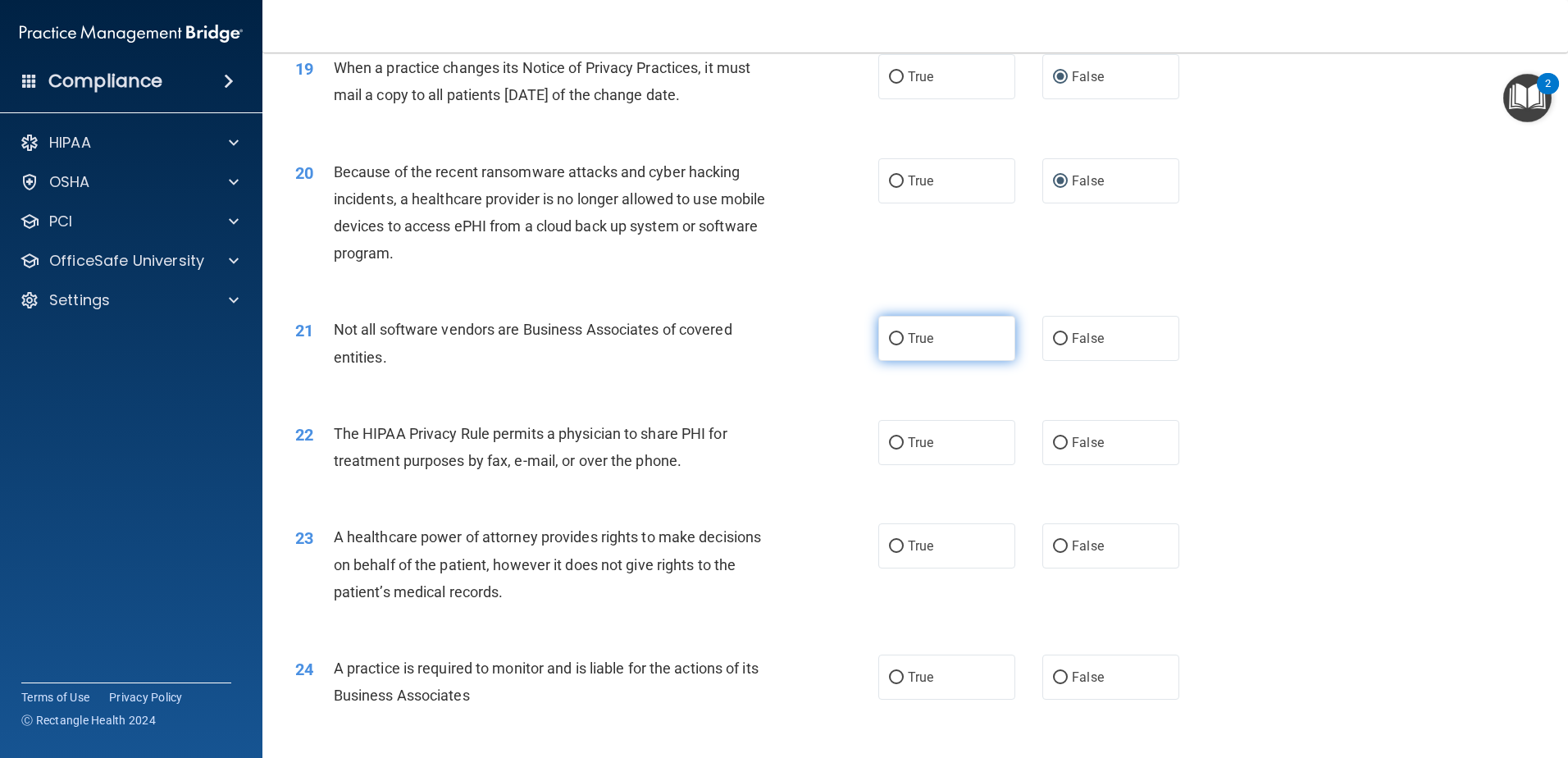
click at [892, 335] on input "True" at bounding box center [896, 340] width 15 height 12
radio input "true"
click at [892, 439] on input "True" at bounding box center [896, 444] width 15 height 12
radio input "true"
click at [1056, 548] on input "False" at bounding box center [1060, 547] width 15 height 12
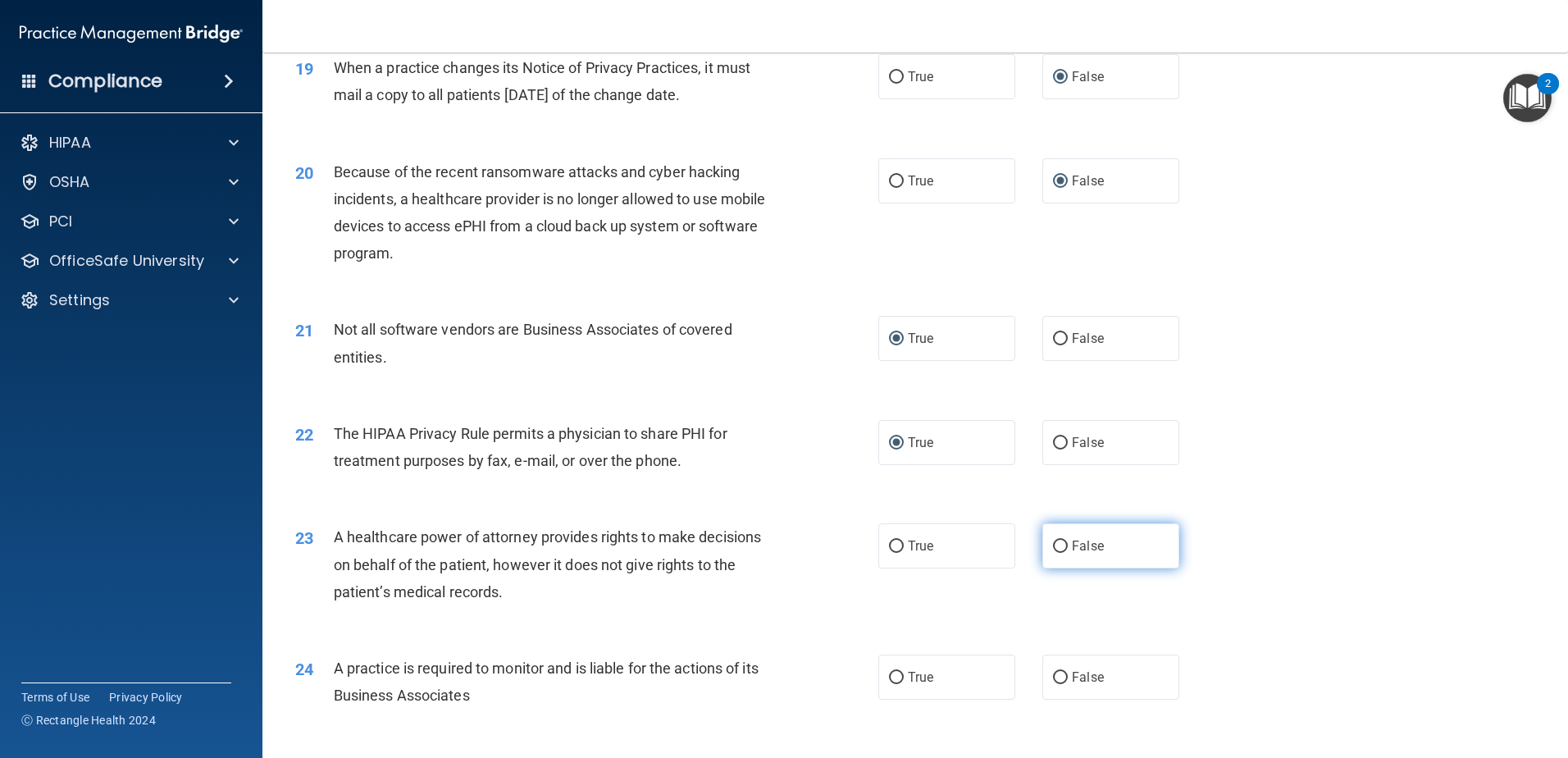
radio input "true"
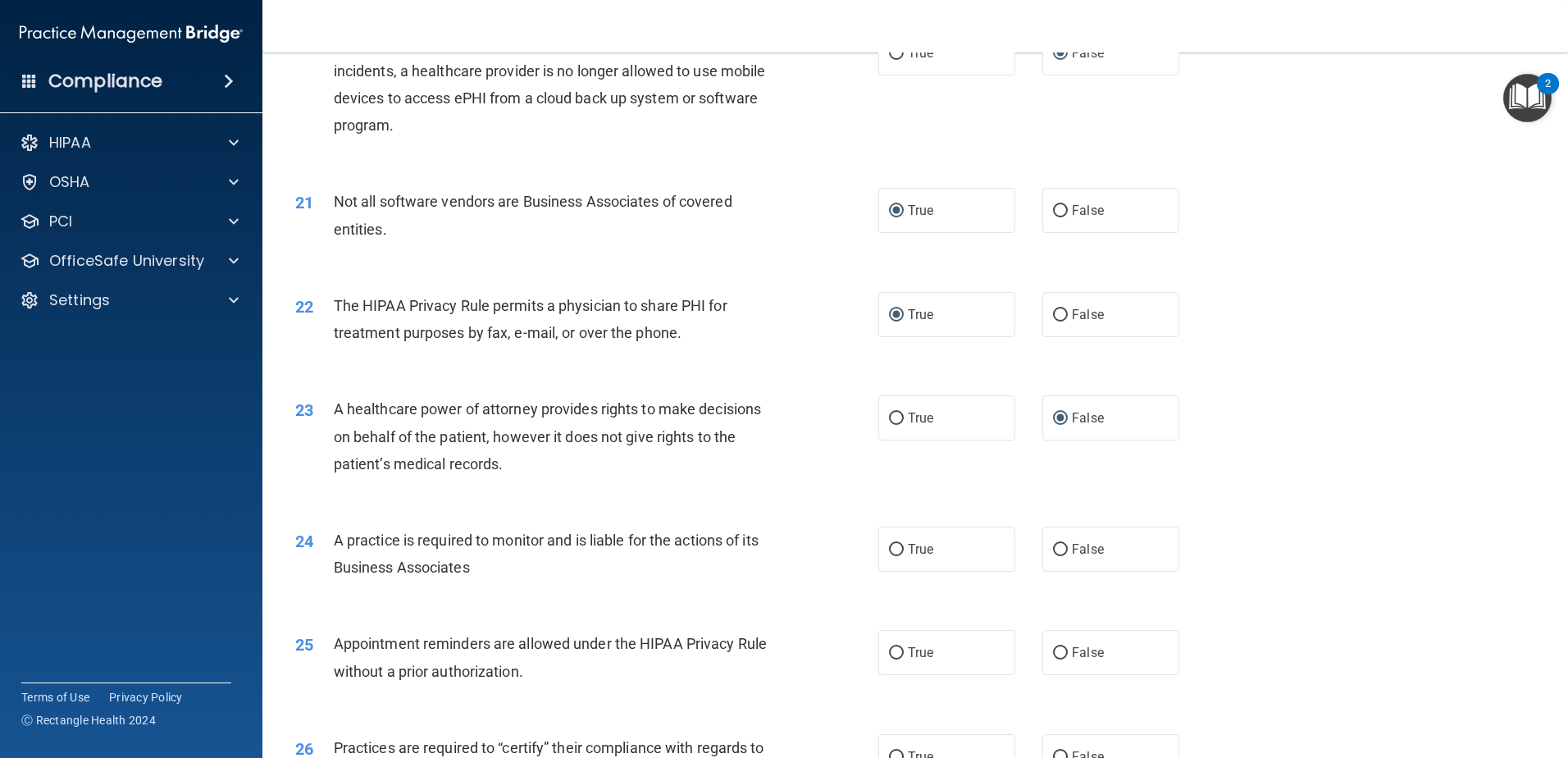
scroll to position [2544, 0]
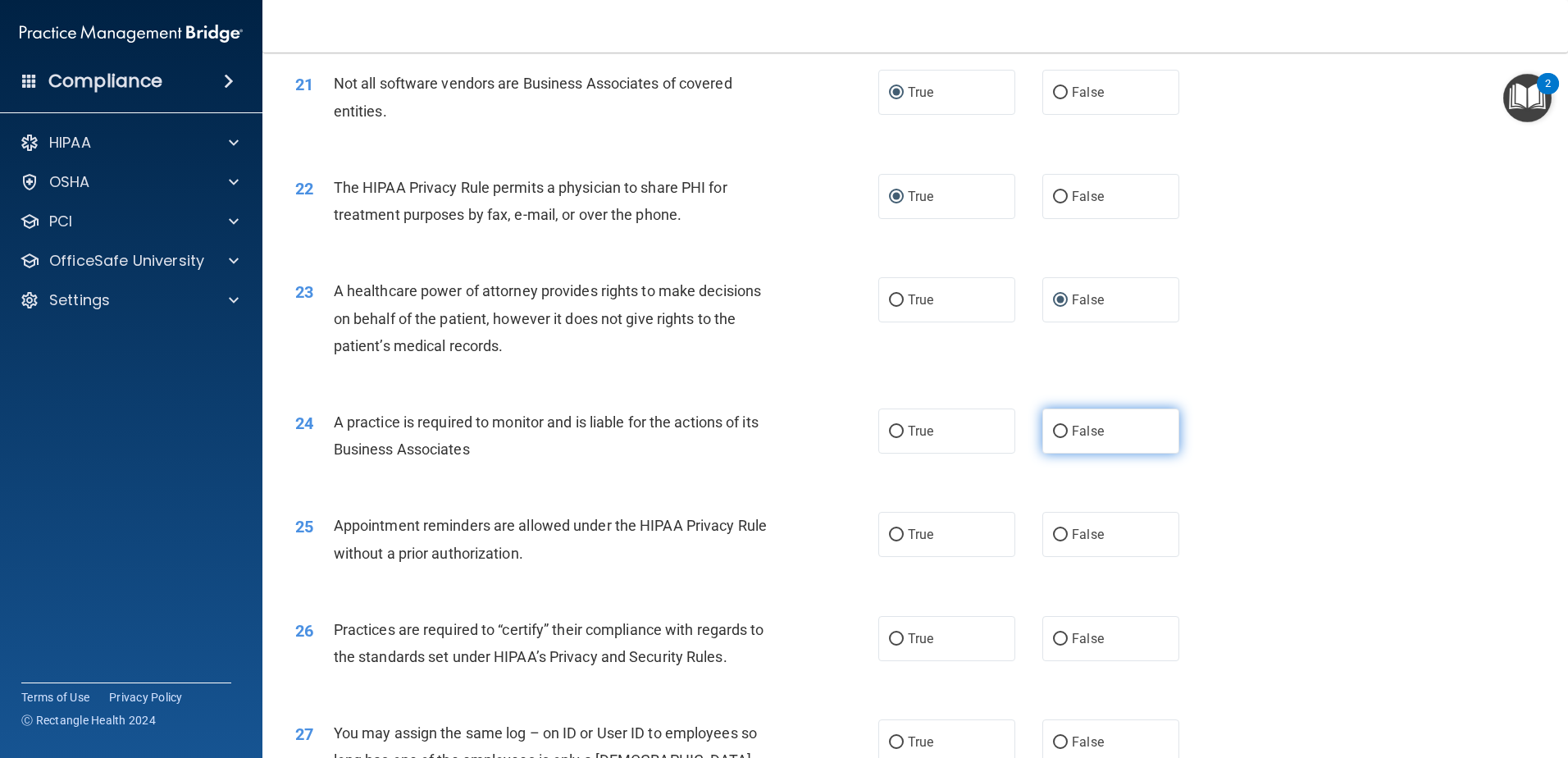
click at [1055, 428] on input "False" at bounding box center [1060, 432] width 15 height 12
radio input "true"
drag, startPoint x: 890, startPoint y: 536, endPoint x: 637, endPoint y: 472, distance: 261.0
click at [890, 535] on input "True" at bounding box center [896, 536] width 15 height 12
radio input "true"
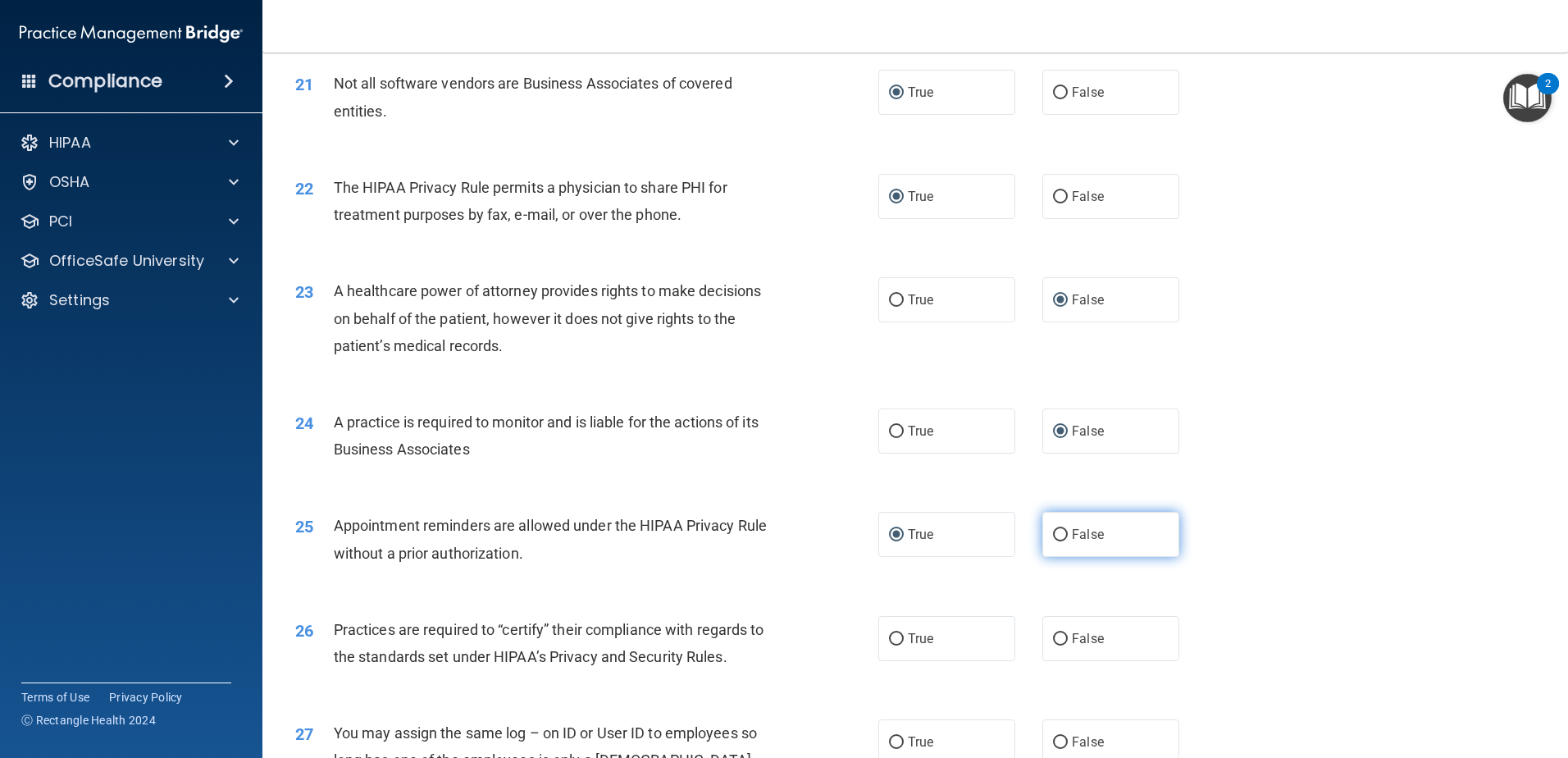
click at [1057, 532] on input "False" at bounding box center [1060, 536] width 15 height 12
radio input "true"
radio input "false"
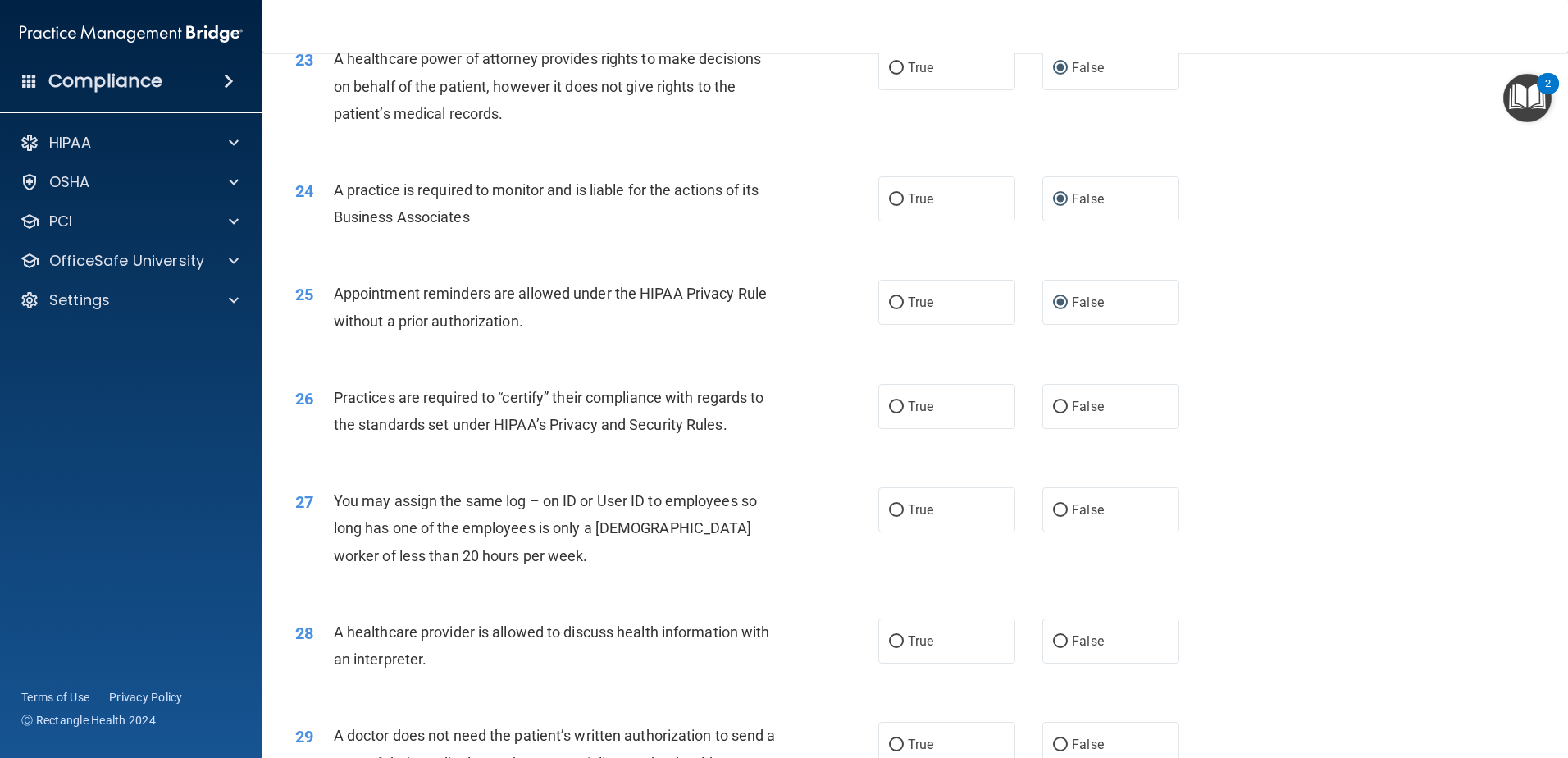
scroll to position [2791, 0]
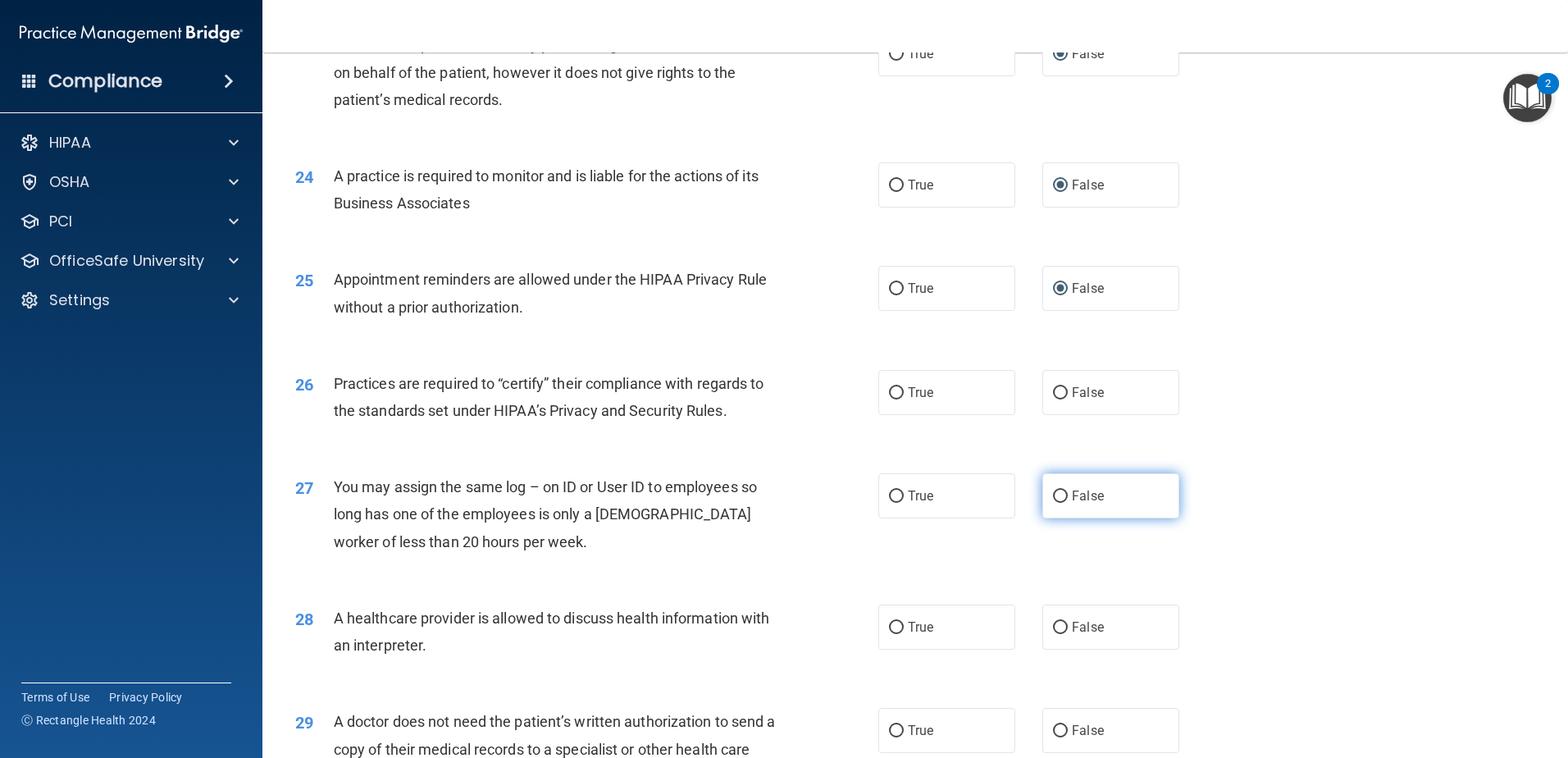
click at [1056, 495] on input "False" at bounding box center [1060, 497] width 15 height 12
radio input "true"
click at [892, 624] on input "True" at bounding box center [896, 628] width 15 height 12
radio input "true"
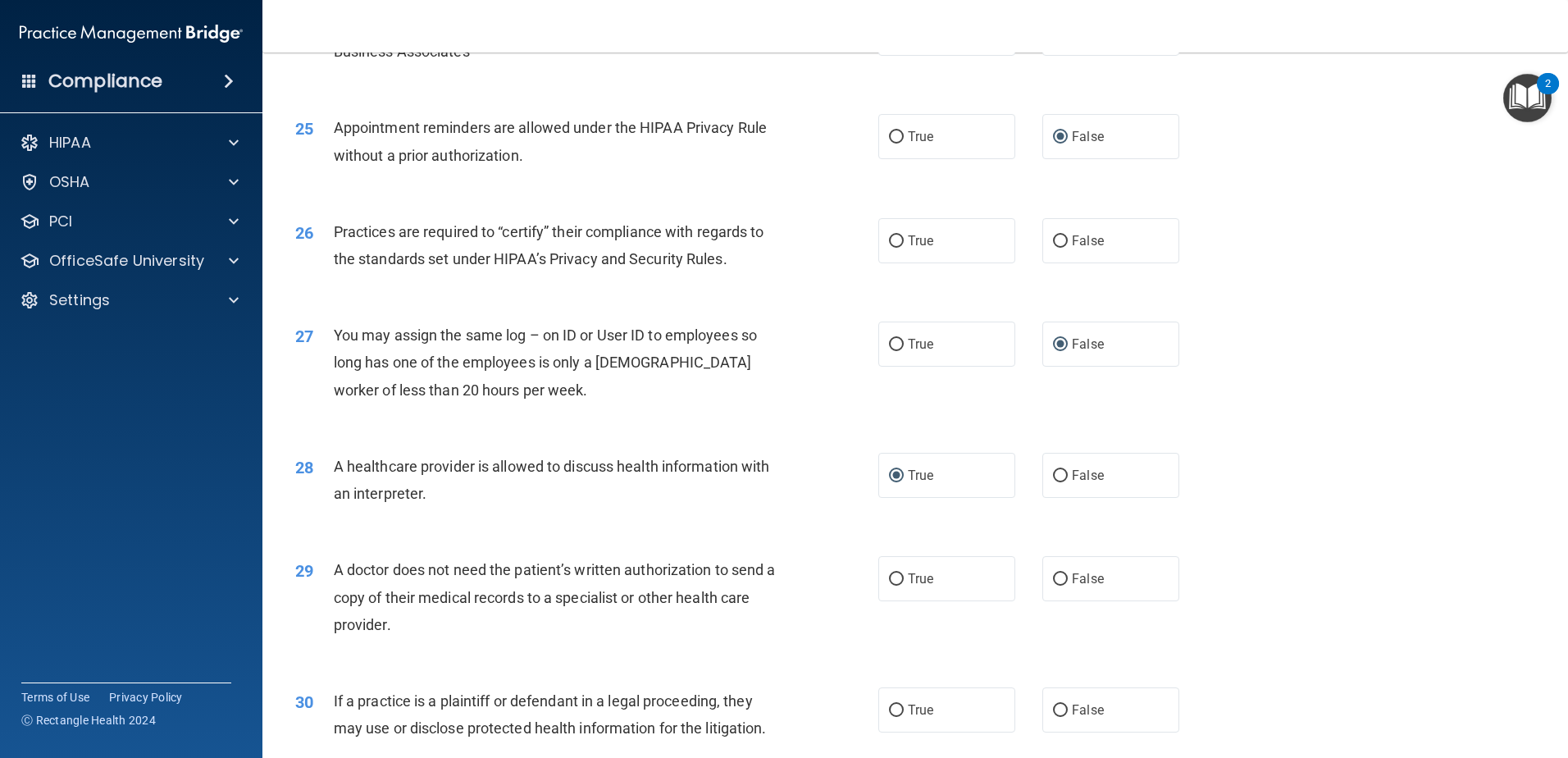
scroll to position [2955, 0]
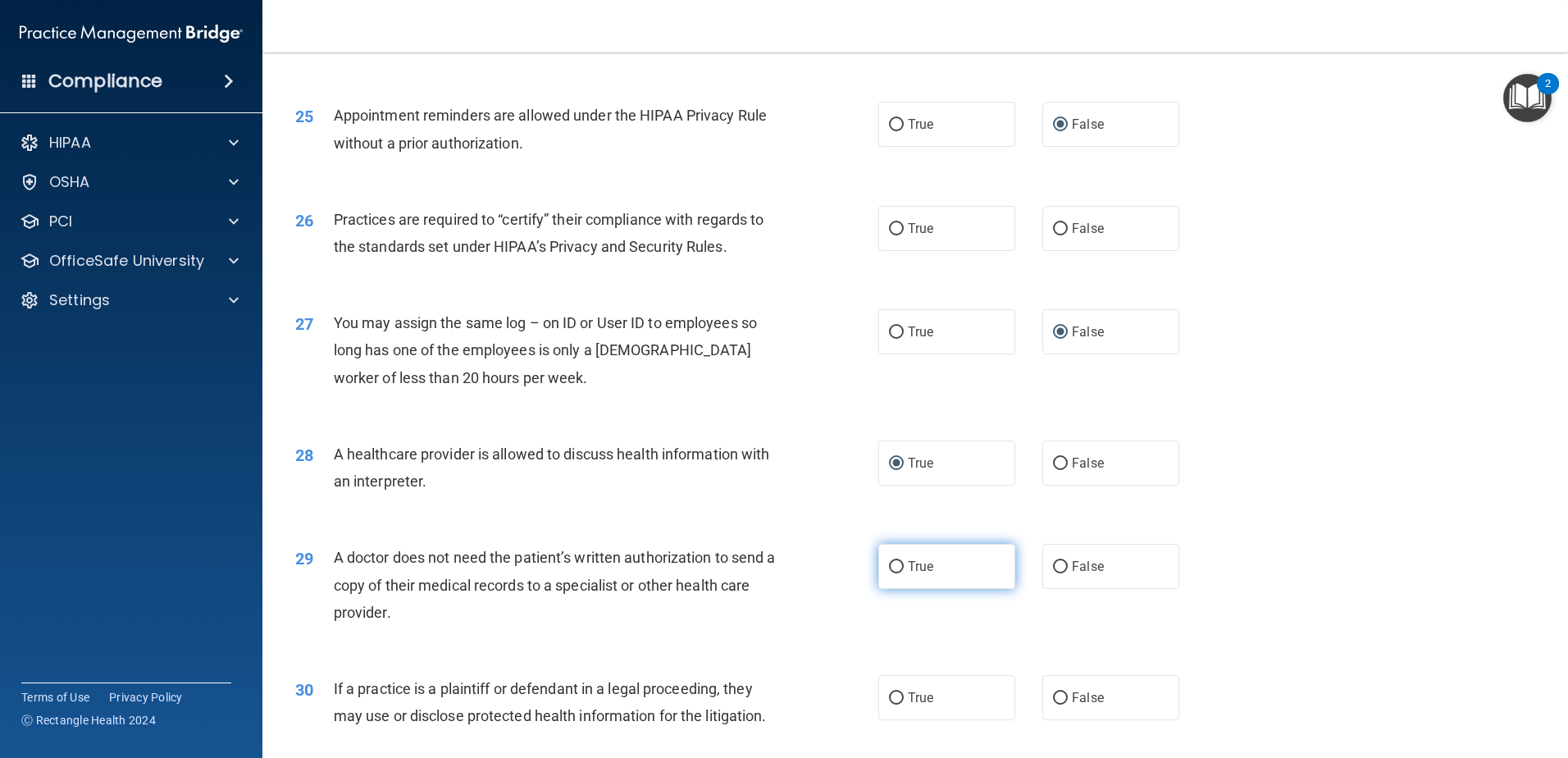
click at [889, 567] on input "True" at bounding box center [896, 567] width 15 height 12
radio input "true"
click at [892, 699] on input "True" at bounding box center [896, 699] width 15 height 12
radio input "true"
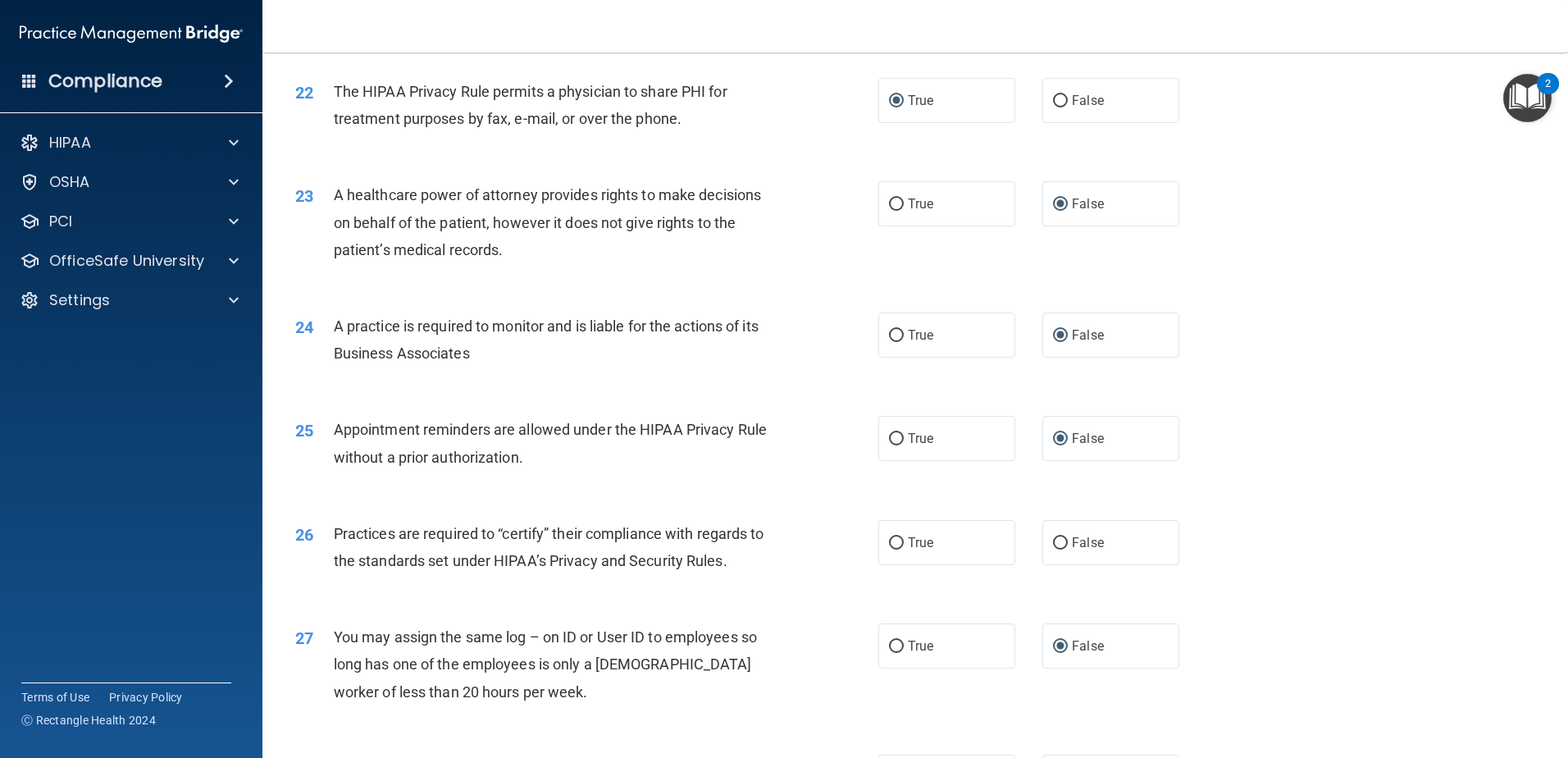
scroll to position [2652, 0]
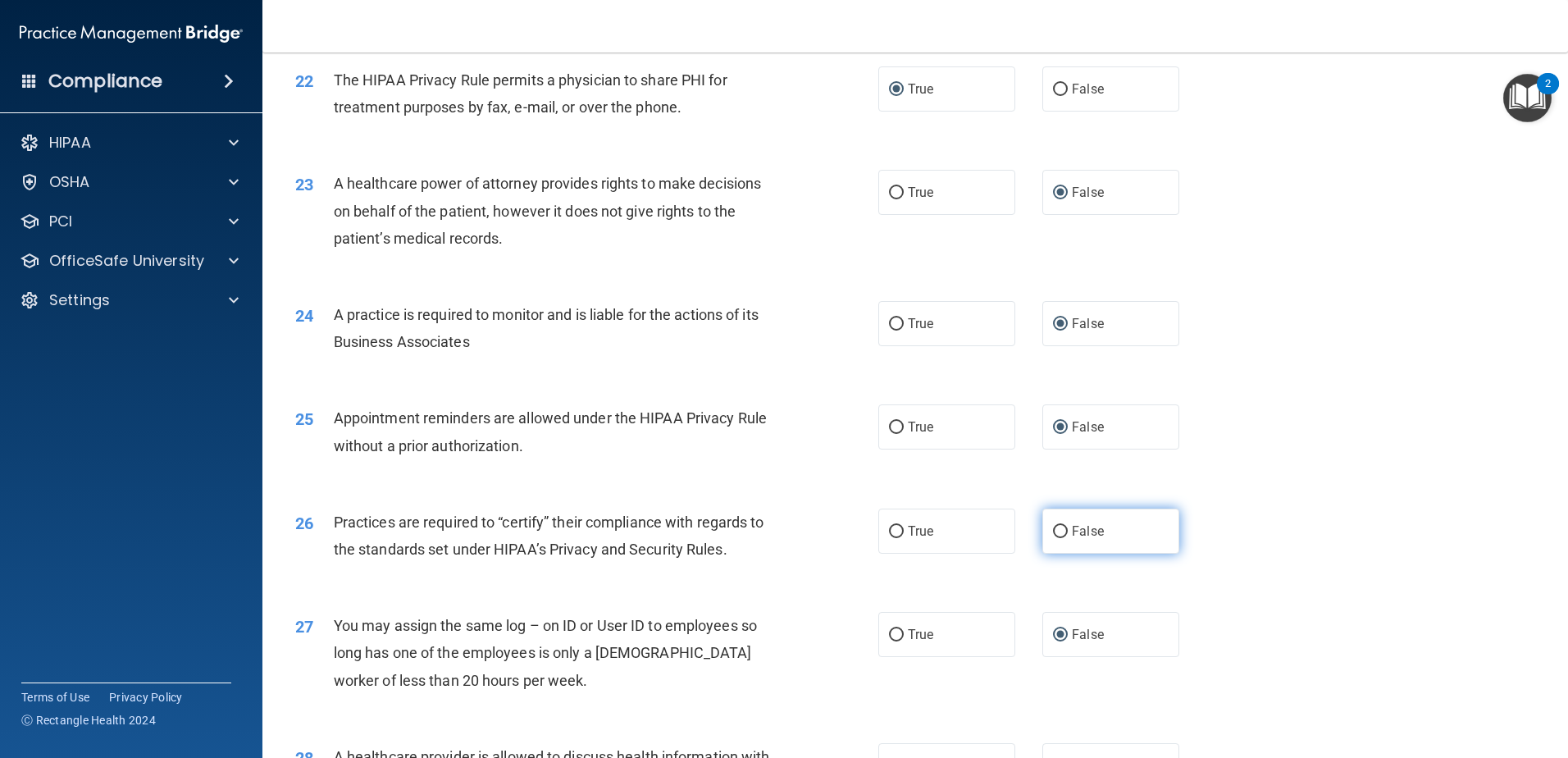
click at [1055, 527] on input "False" at bounding box center [1060, 532] width 15 height 12
radio input "true"
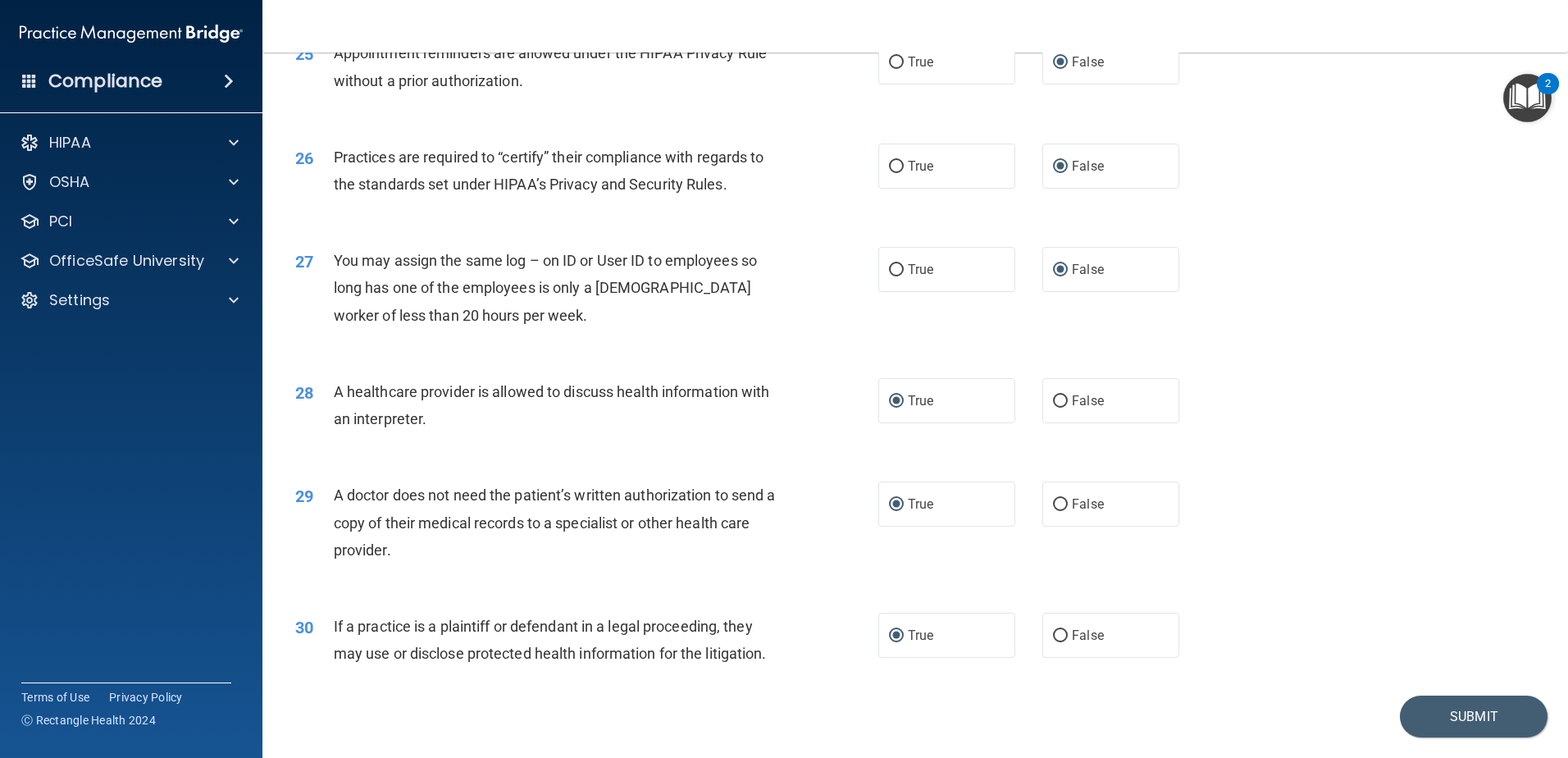
scroll to position [2980, 0]
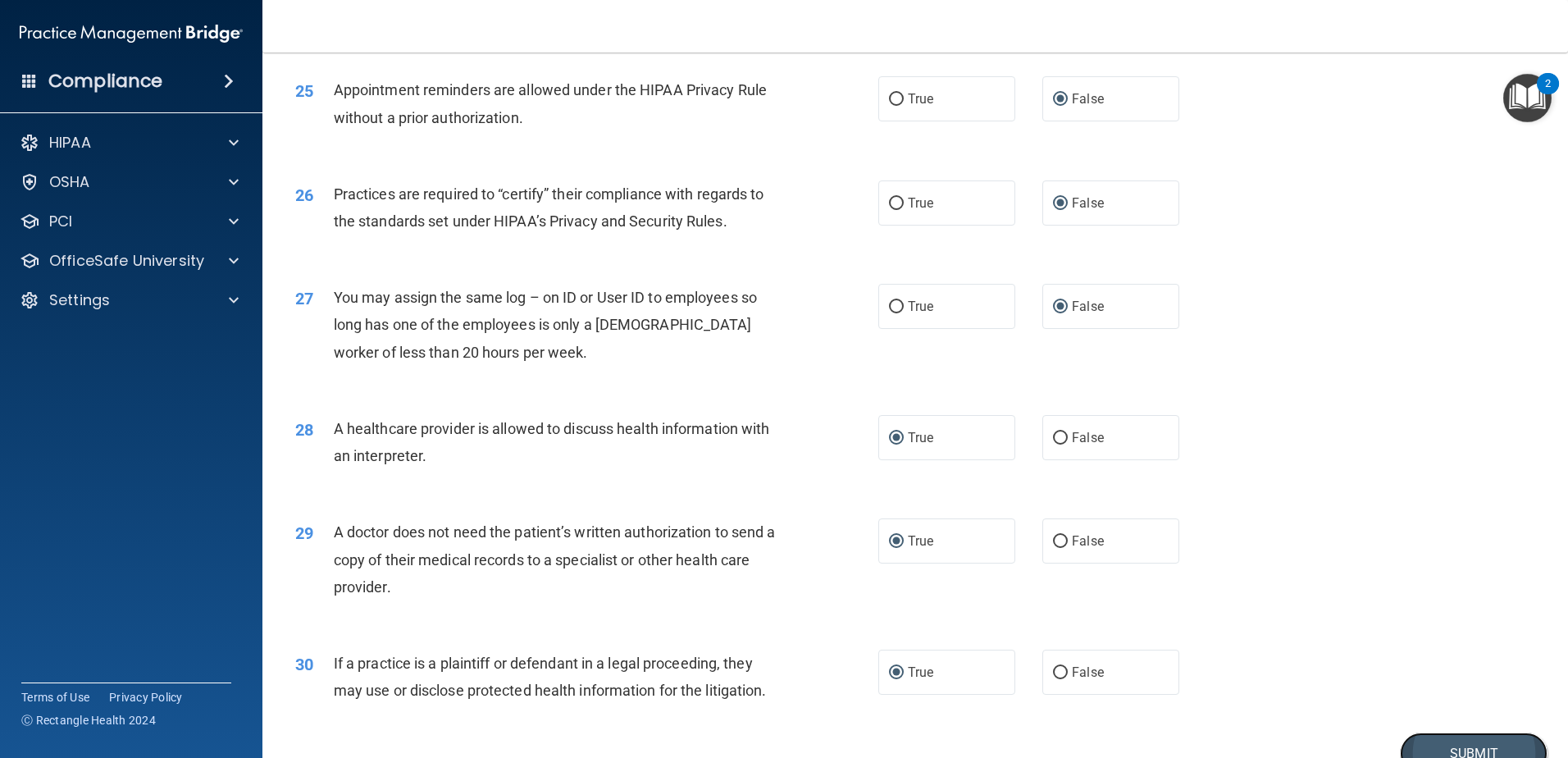
click at [1469, 743] on button "Submit" at bounding box center [1474, 754] width 147 height 41
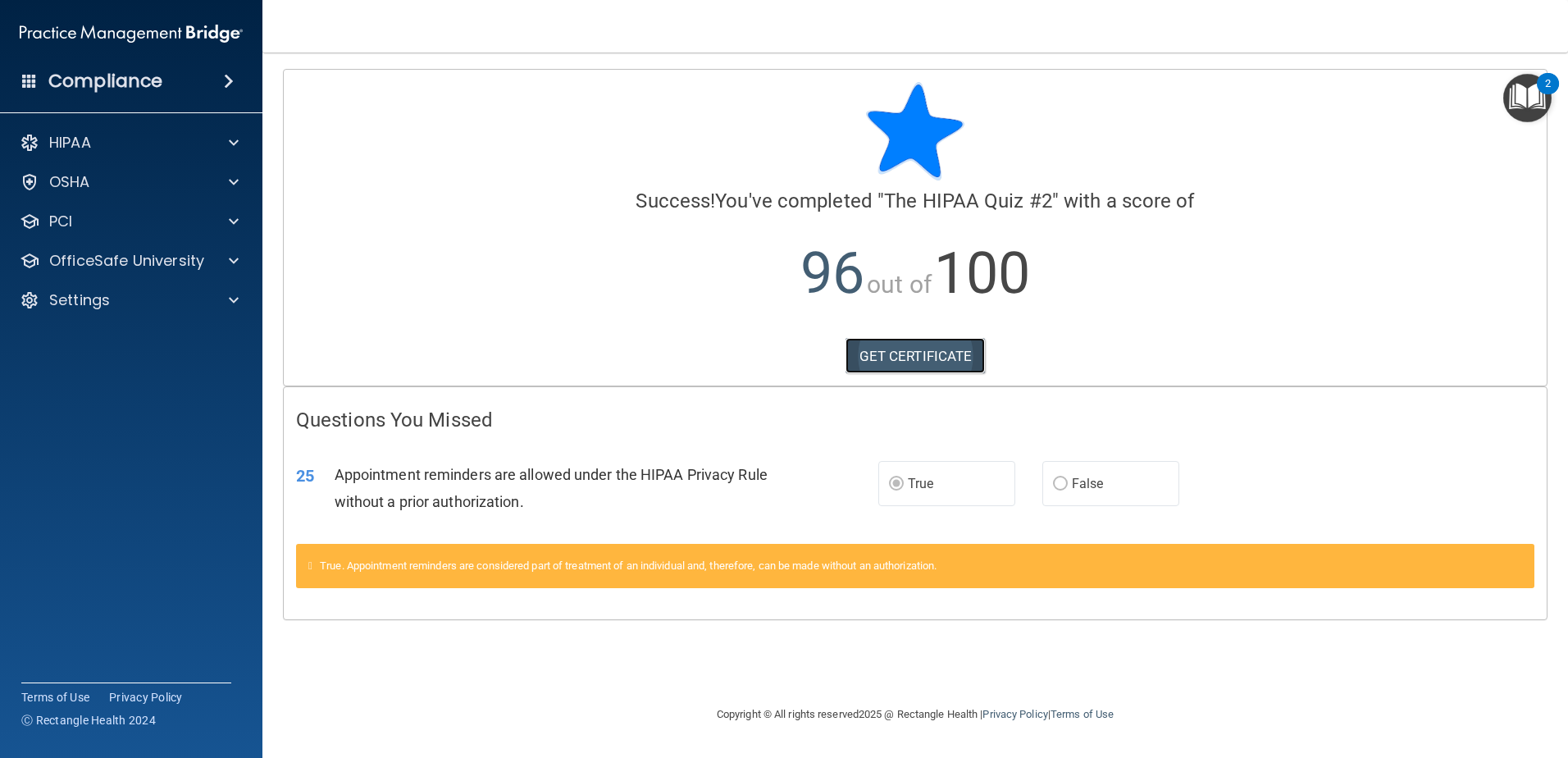
click at [900, 348] on link "GET CERTIFICATE" at bounding box center [915, 356] width 140 height 36
click at [232, 258] on span at bounding box center [234, 261] width 10 height 19
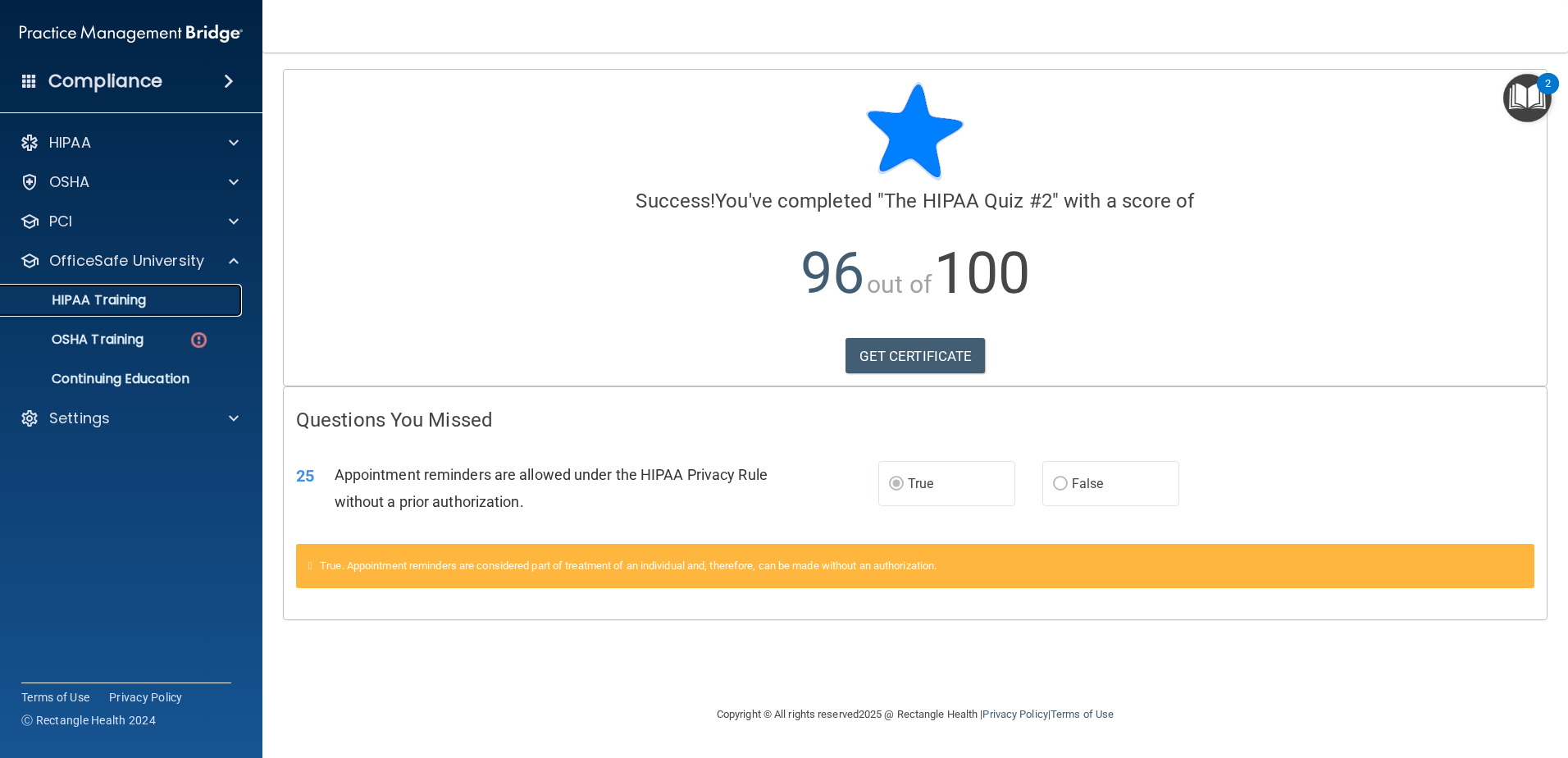
click at [88, 297] on p "HIPAA Training" at bounding box center [78, 300] width 135 height 17
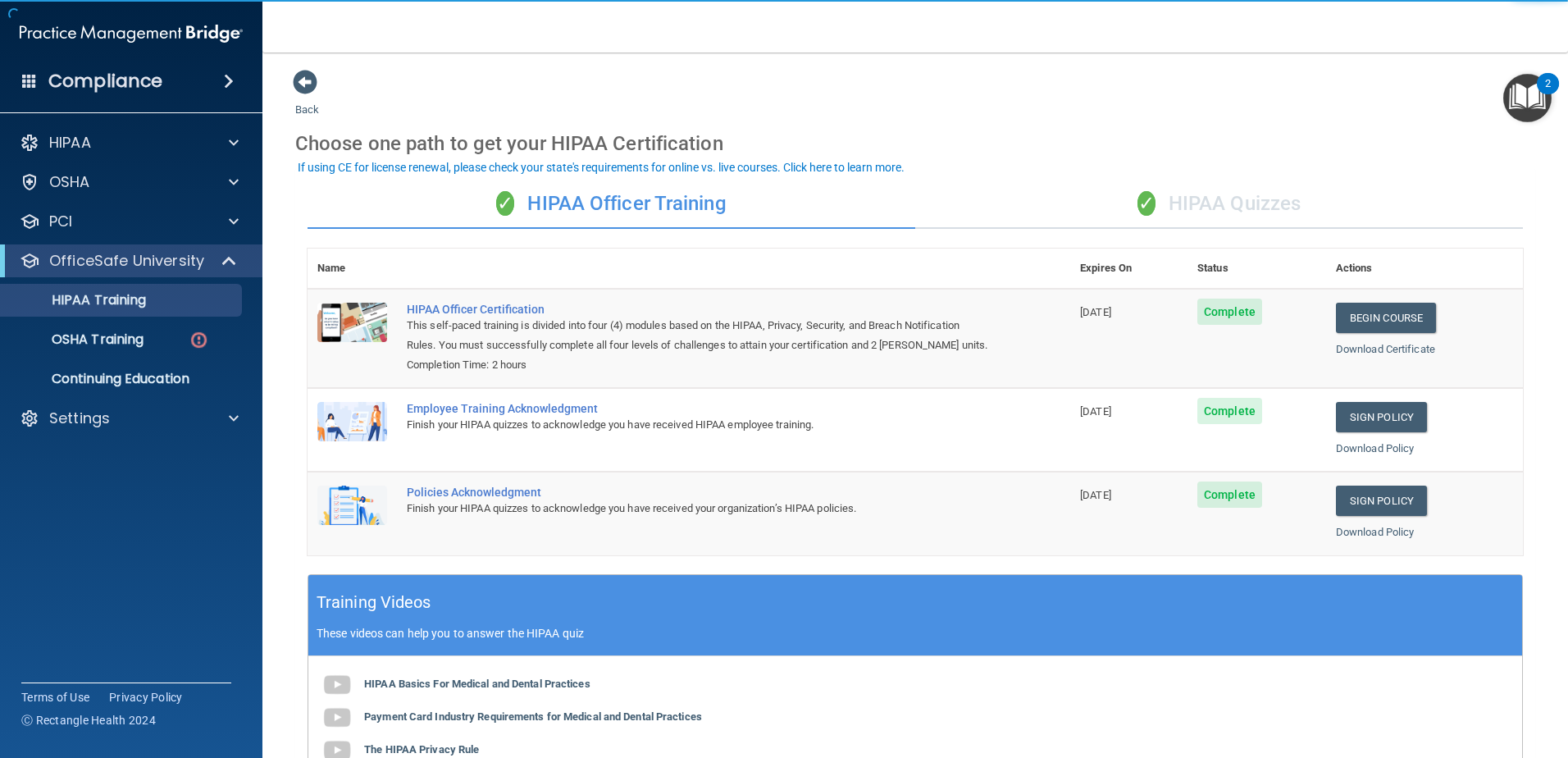
click at [1215, 201] on div "✓ HIPAA Quizzes" at bounding box center [1219, 205] width 608 height 49
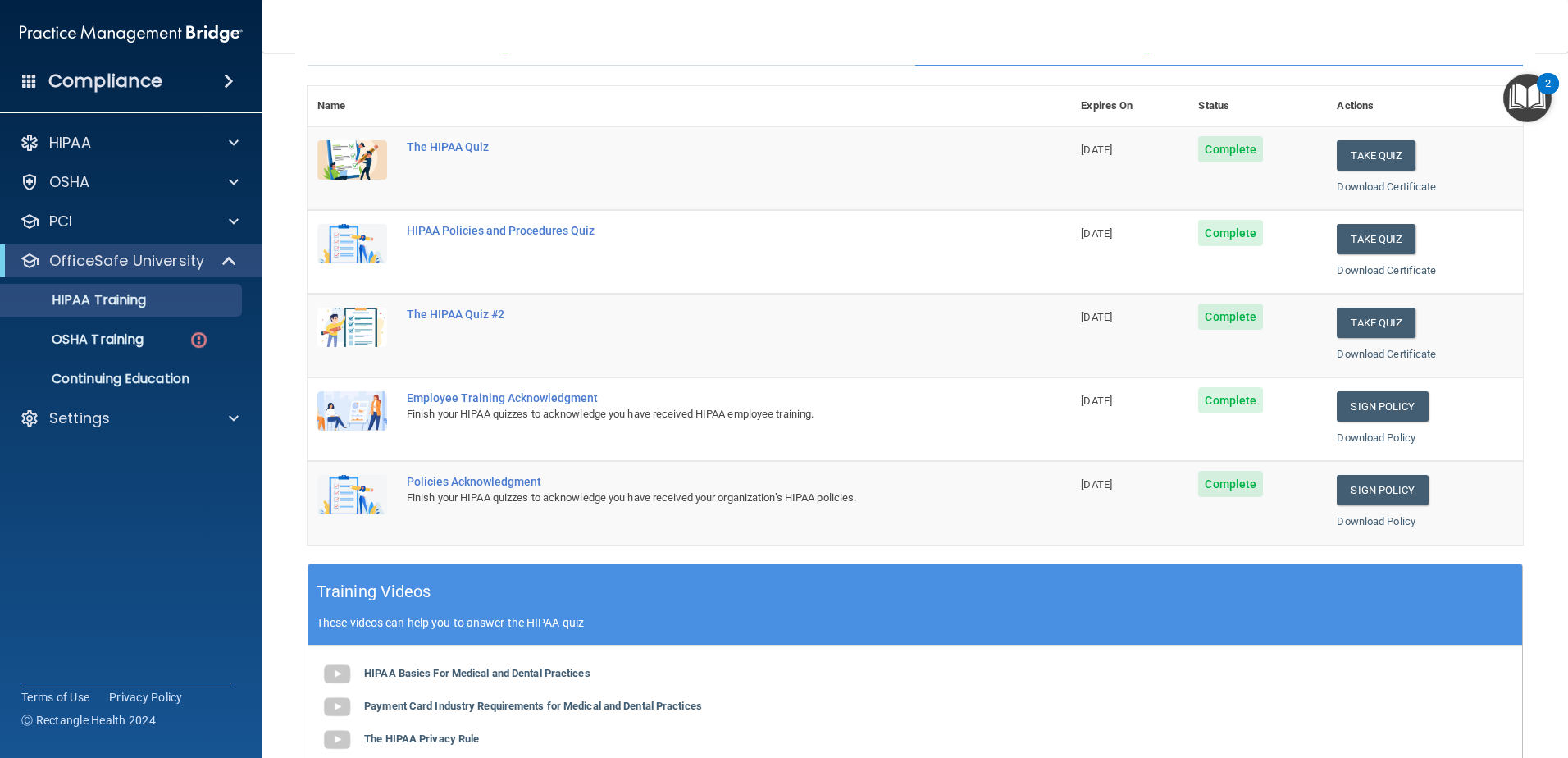
scroll to position [67, 0]
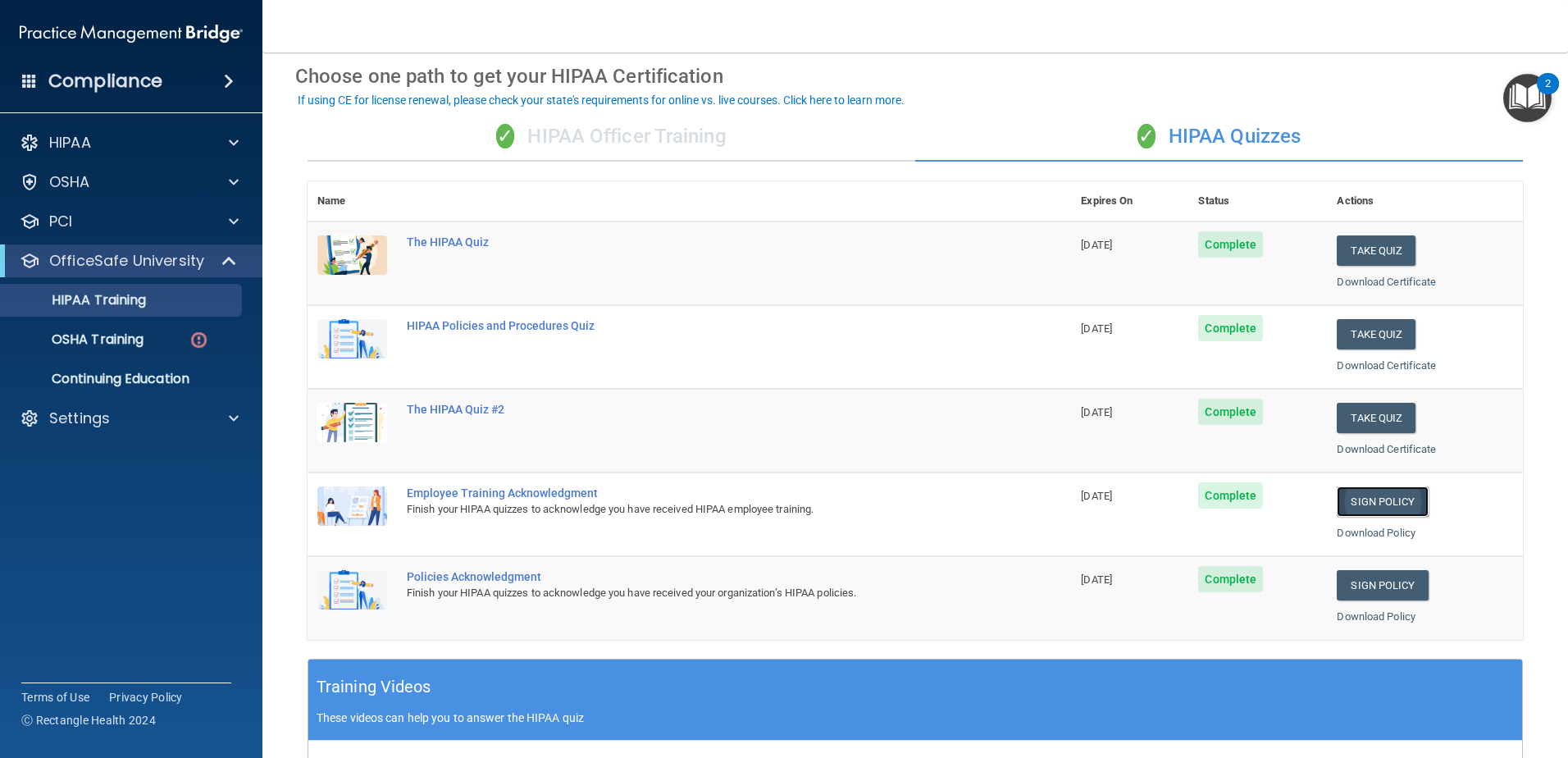
click at [1367, 498] on link "Sign Policy" at bounding box center [1382, 502] width 91 height 30
click at [548, 130] on div "✓ HIPAA Officer Training" at bounding box center [611, 137] width 608 height 49
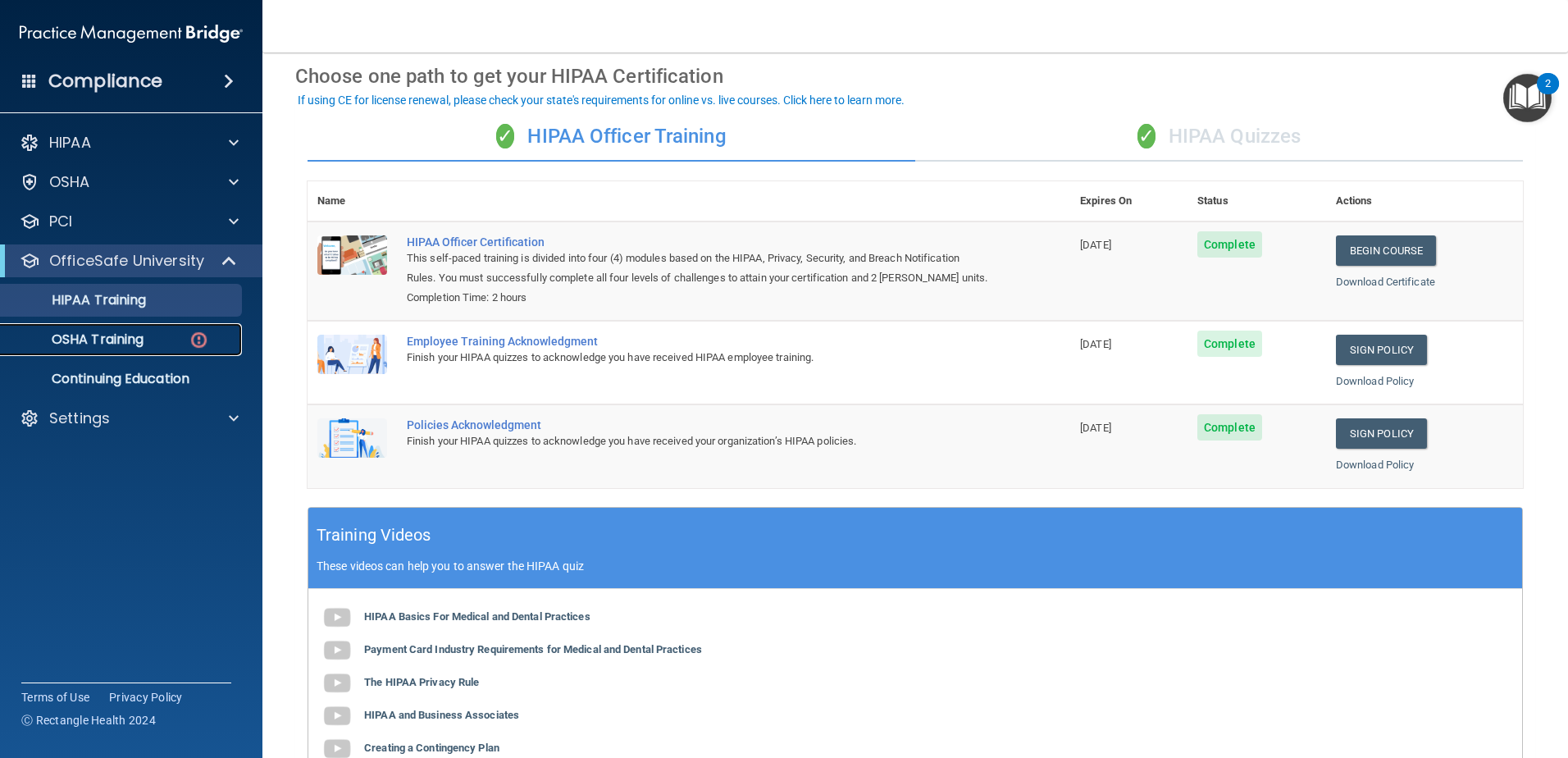
click at [78, 335] on p "OSHA Training" at bounding box center [77, 340] width 133 height 17
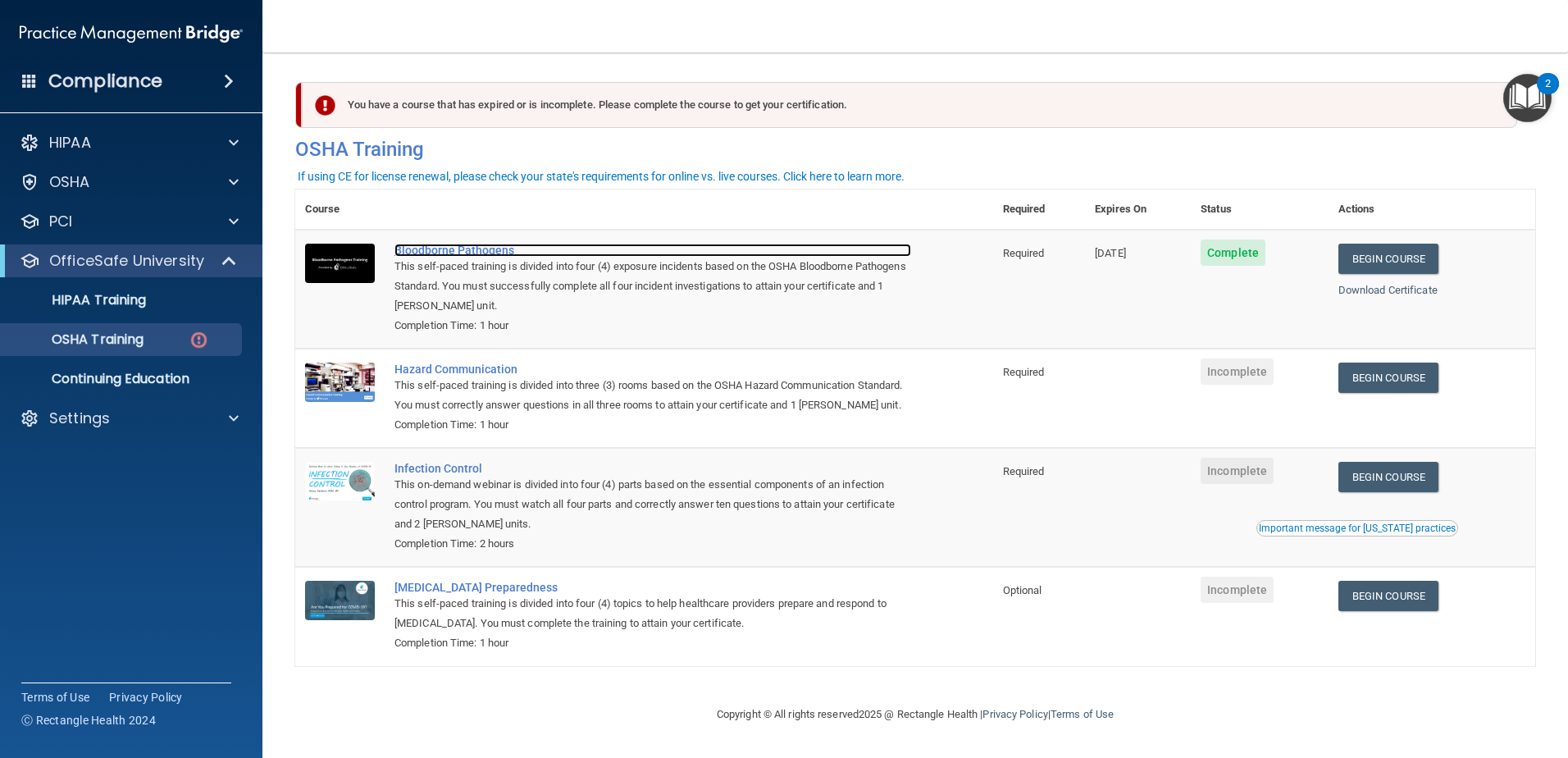
click at [431, 251] on div "Bloodborne Pathogens" at bounding box center [653, 250] width 517 height 13
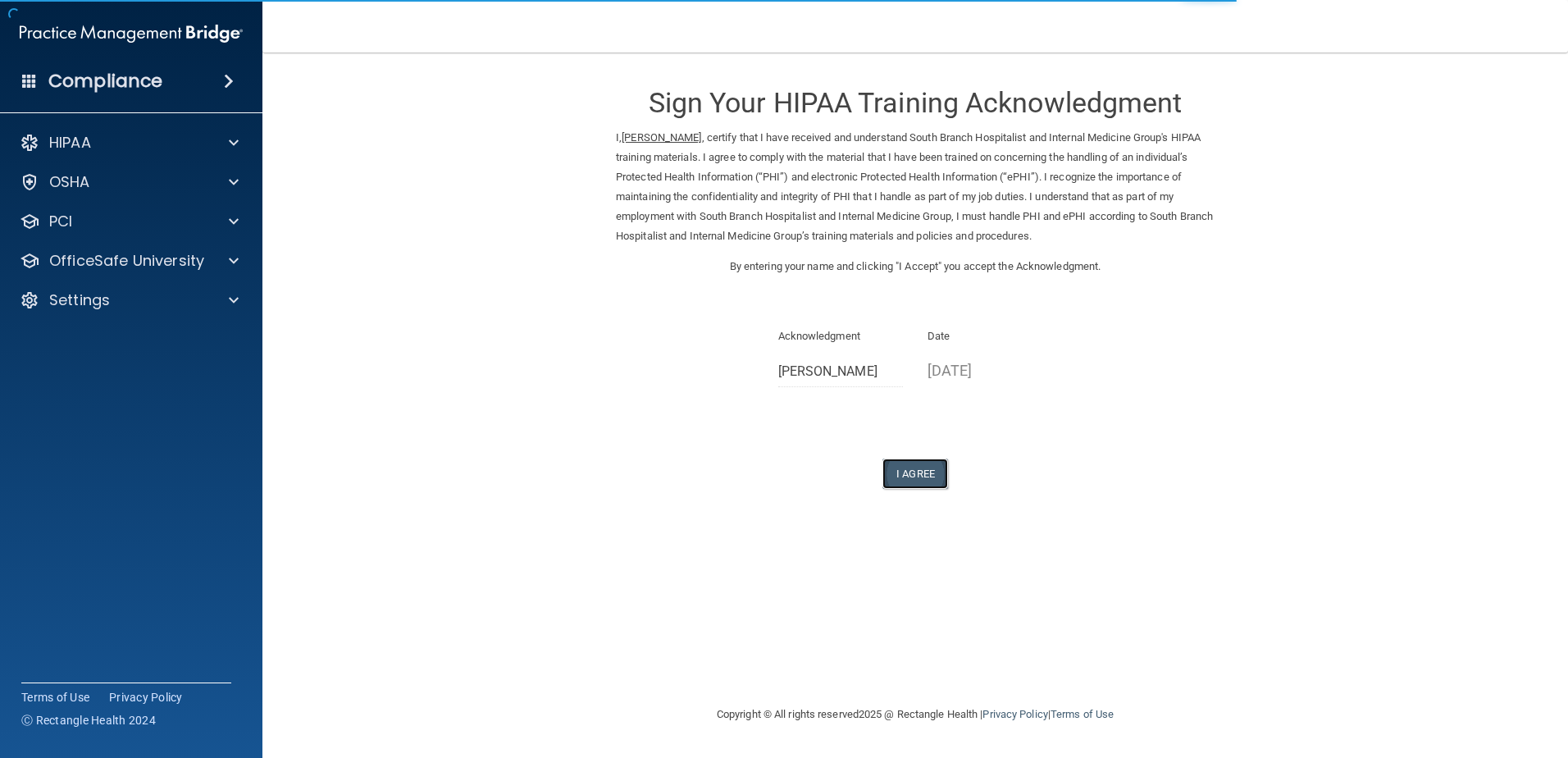
click at [916, 469] on button "I Agree" at bounding box center [915, 474] width 65 height 30
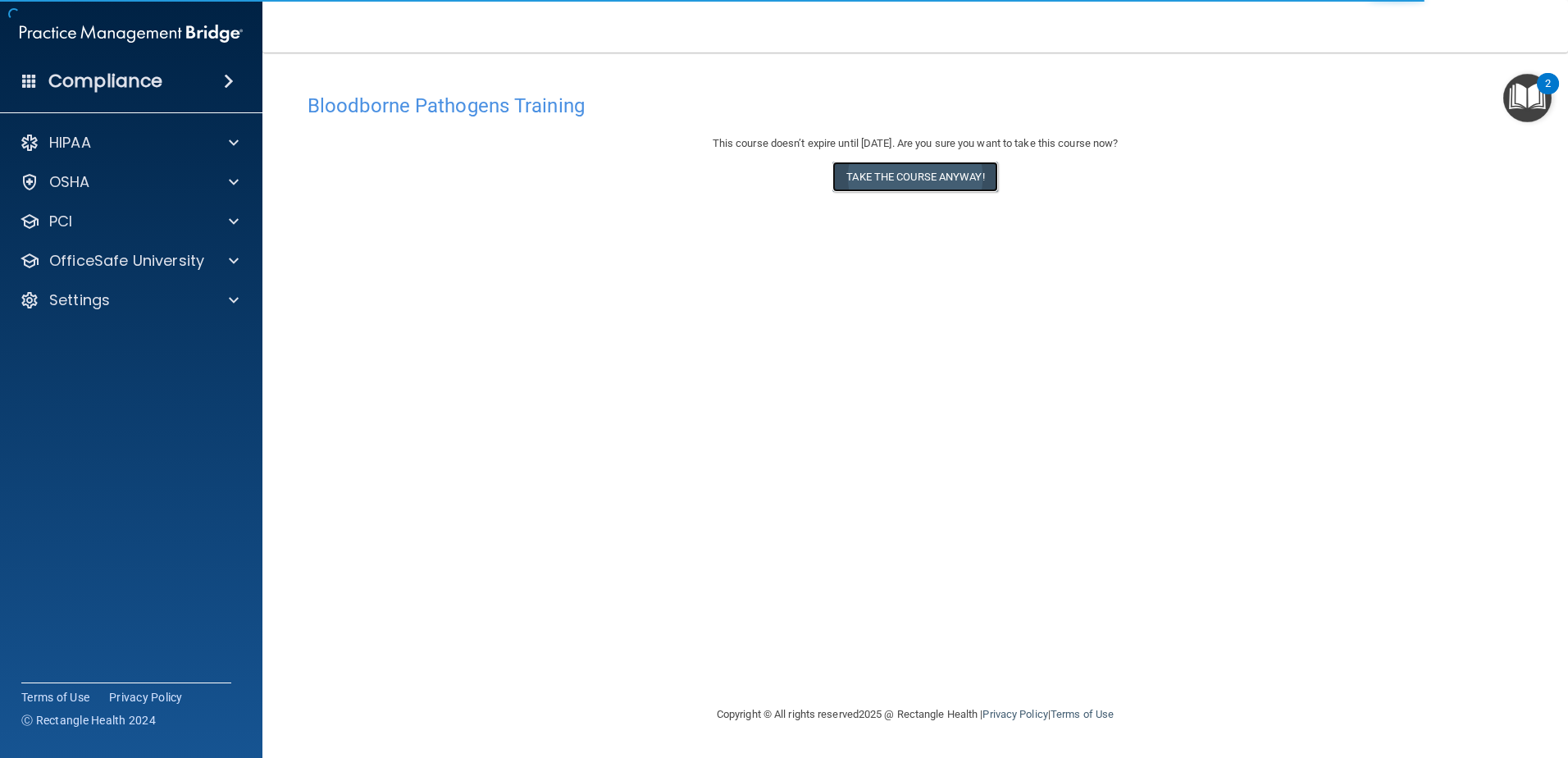
click at [906, 179] on button "Take the course anyway!" at bounding box center [915, 176] width 165 height 30
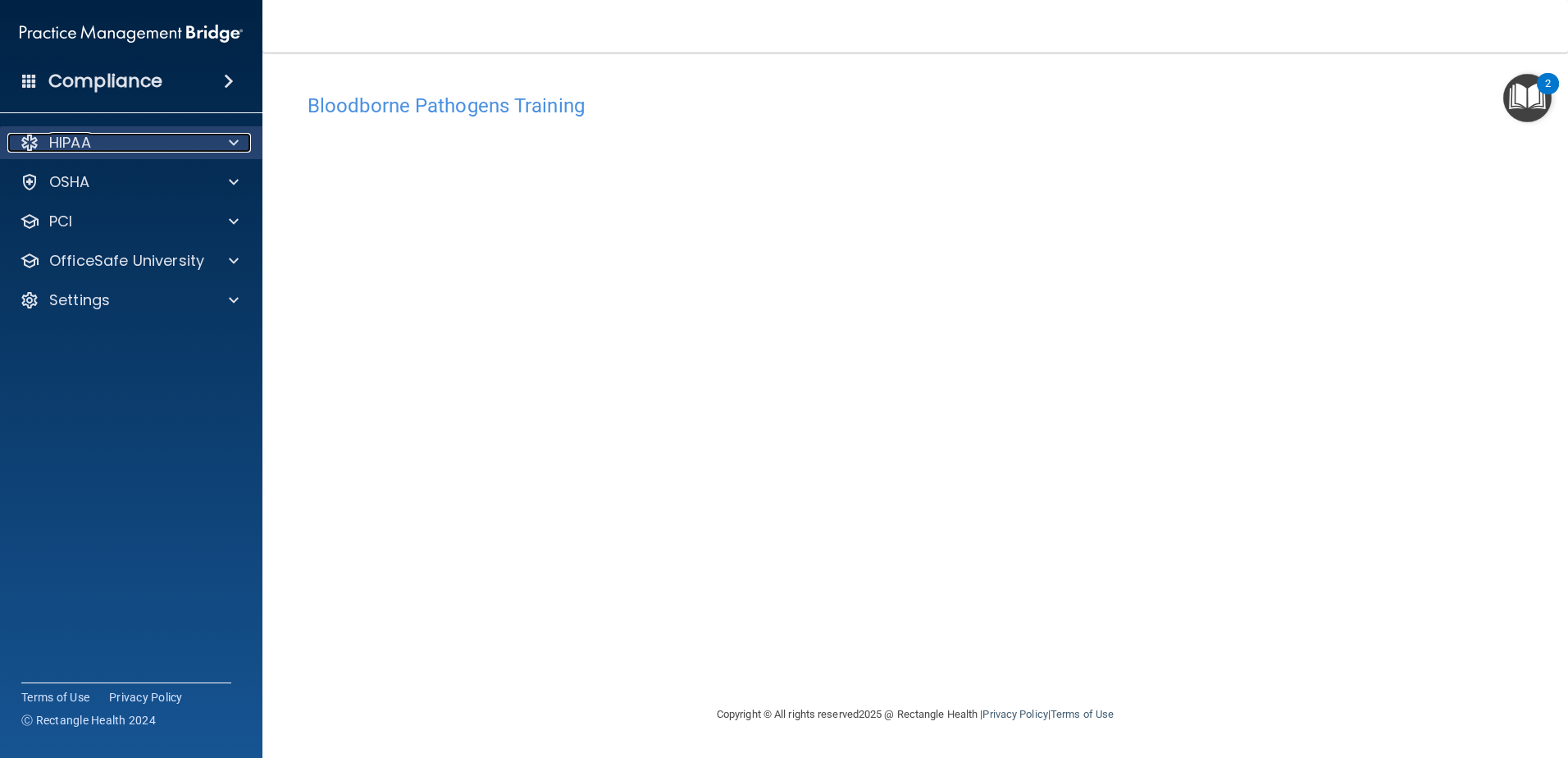
click at [239, 139] on div at bounding box center [231, 143] width 41 height 19
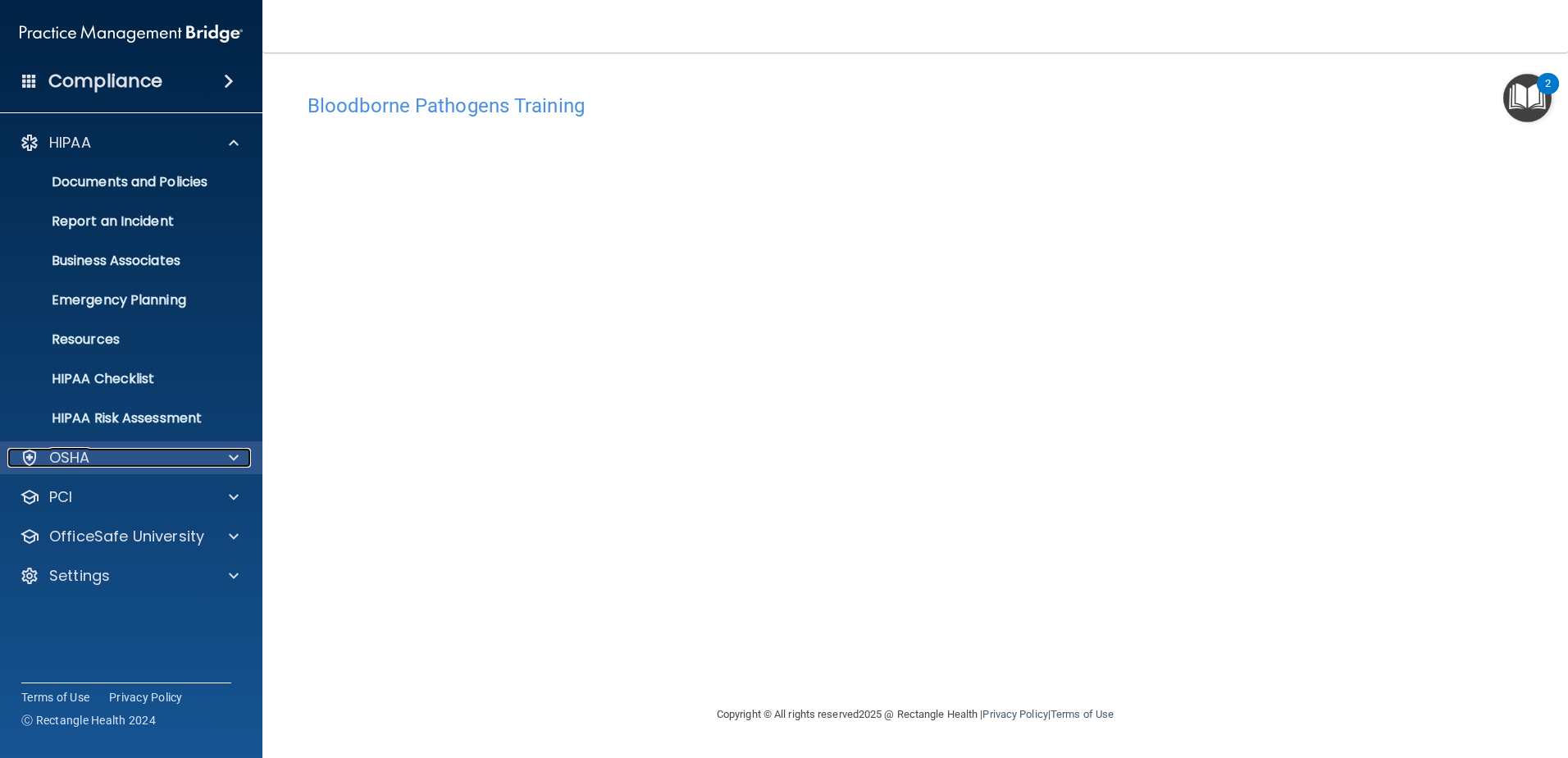
click at [52, 457] on p "OSHA" at bounding box center [70, 458] width 41 height 19
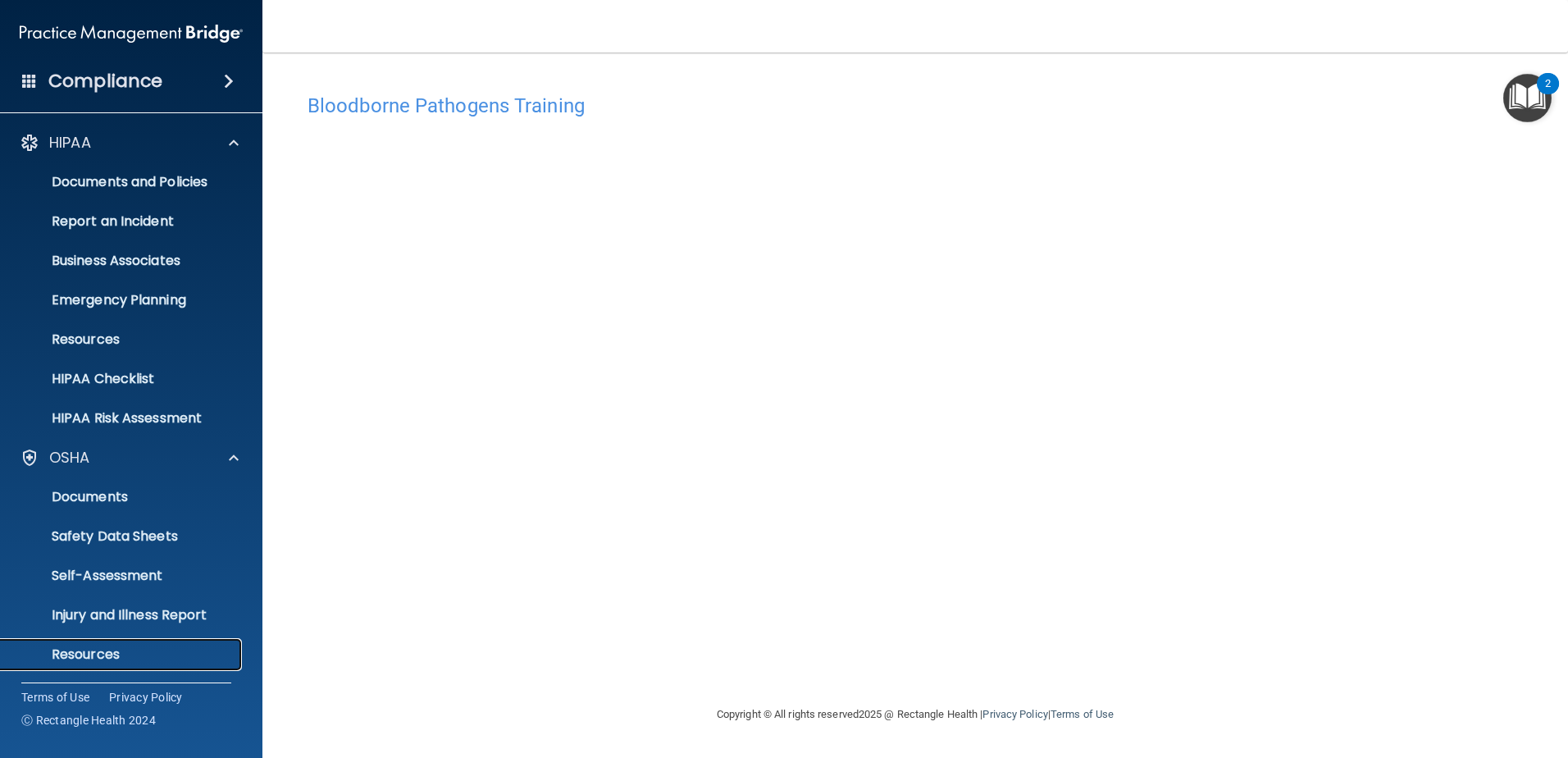
click at [90, 651] on p "Resources" at bounding box center [123, 655] width 224 height 17
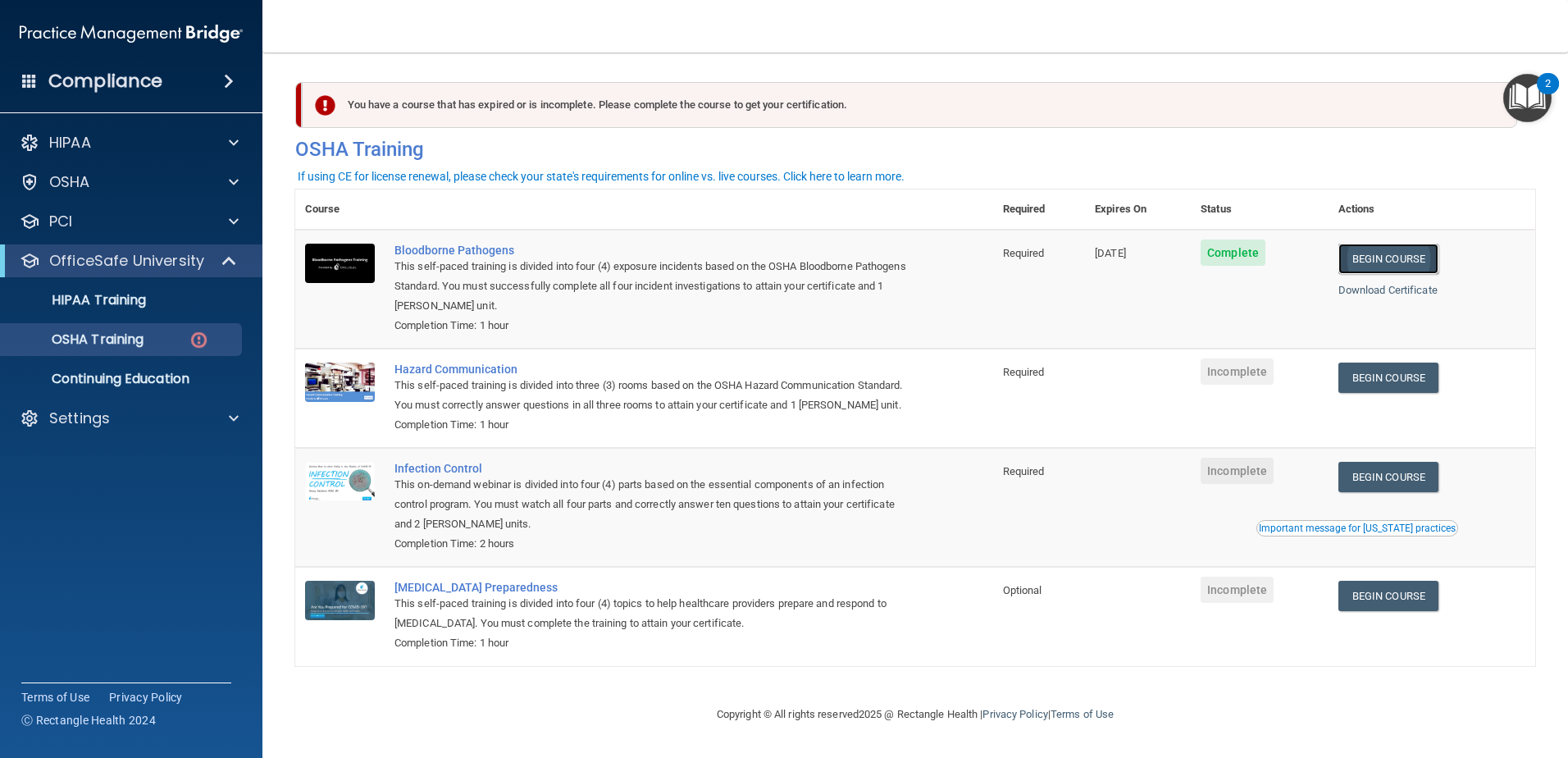
click at [1392, 258] on link "Begin Course" at bounding box center [1388, 259] width 100 height 30
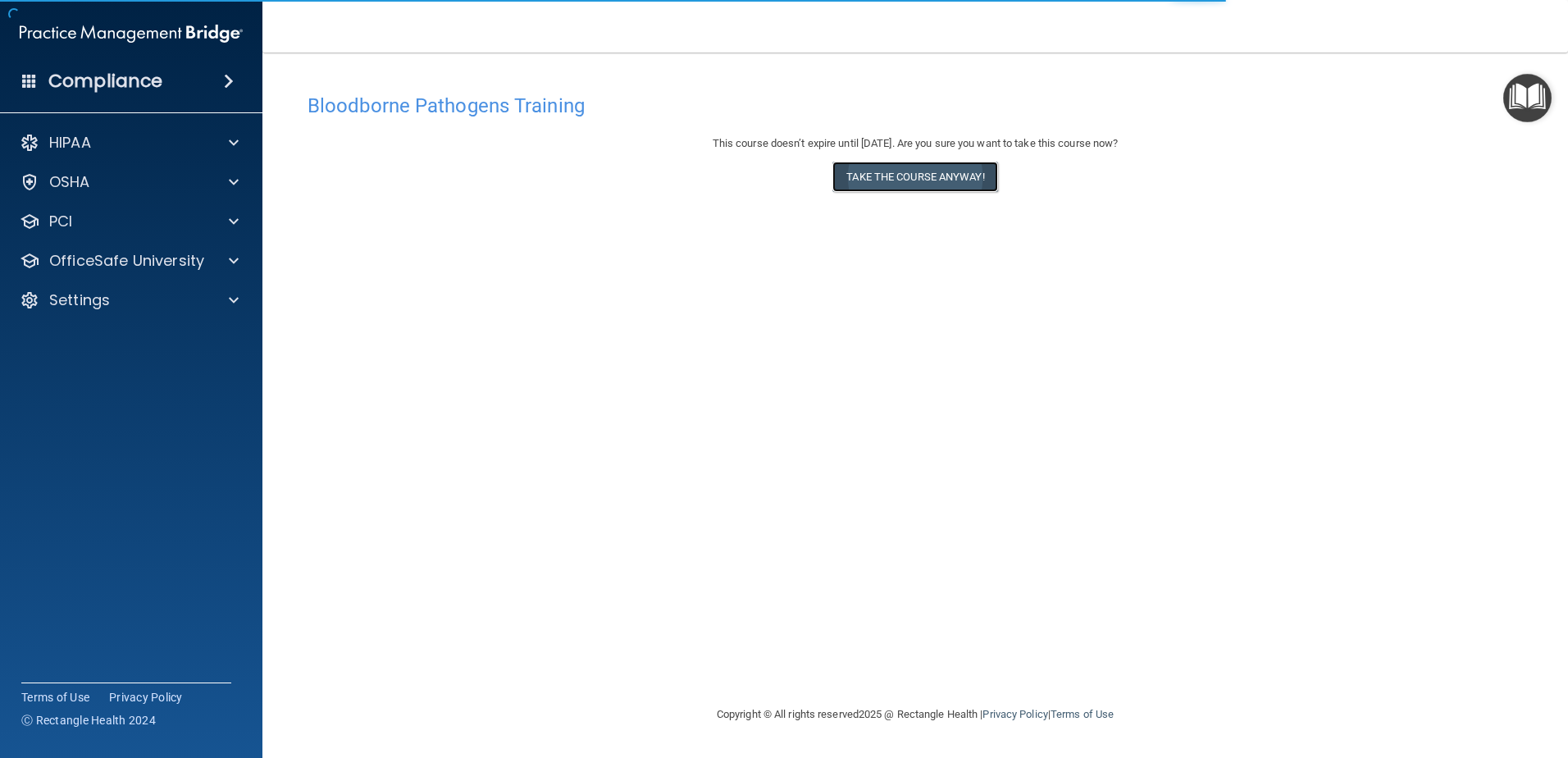
click at [918, 175] on button "Take the course anyway!" at bounding box center [915, 176] width 165 height 30
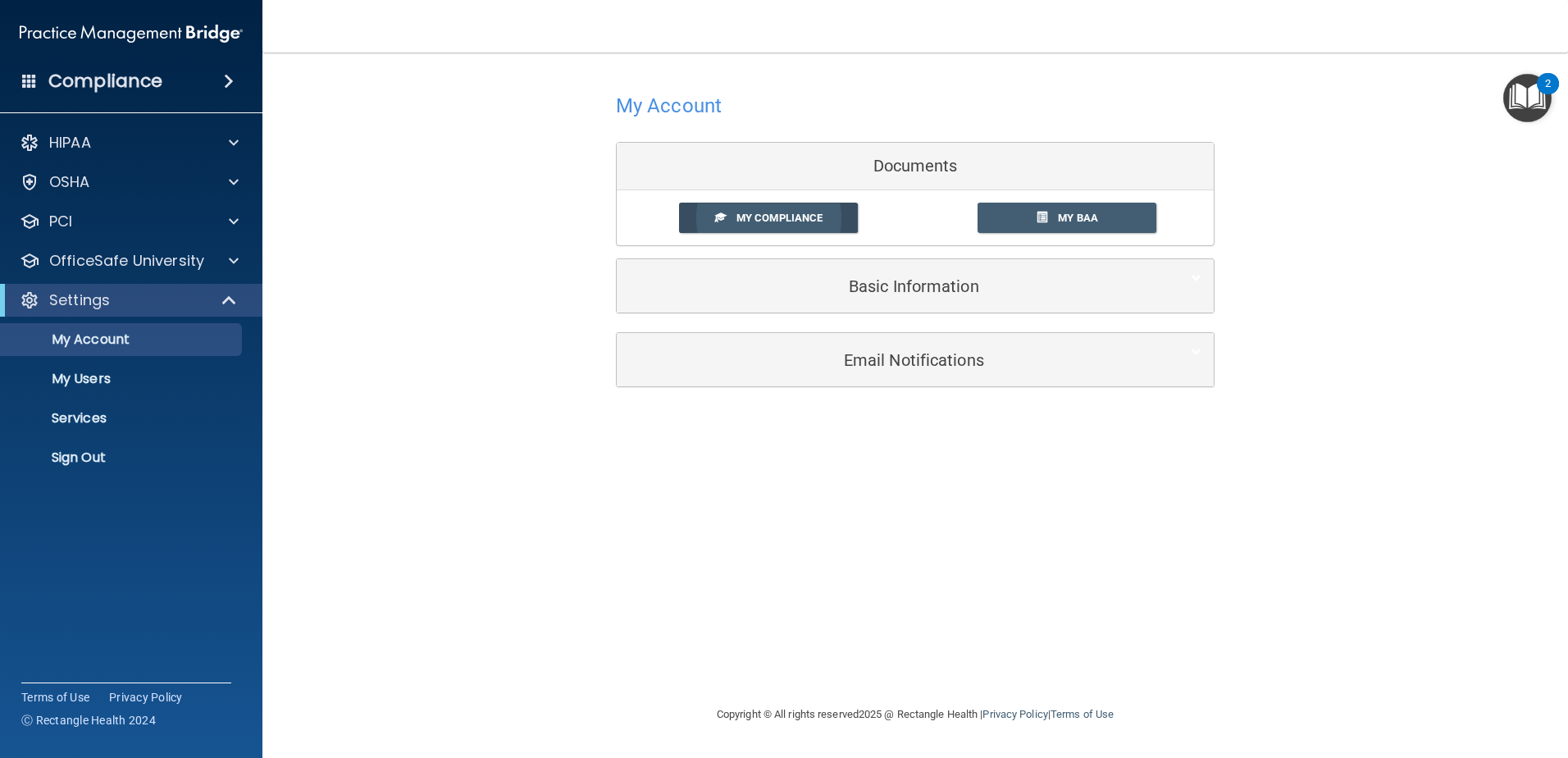
click at [742, 218] on span "My Compliance" at bounding box center [780, 218] width 86 height 12
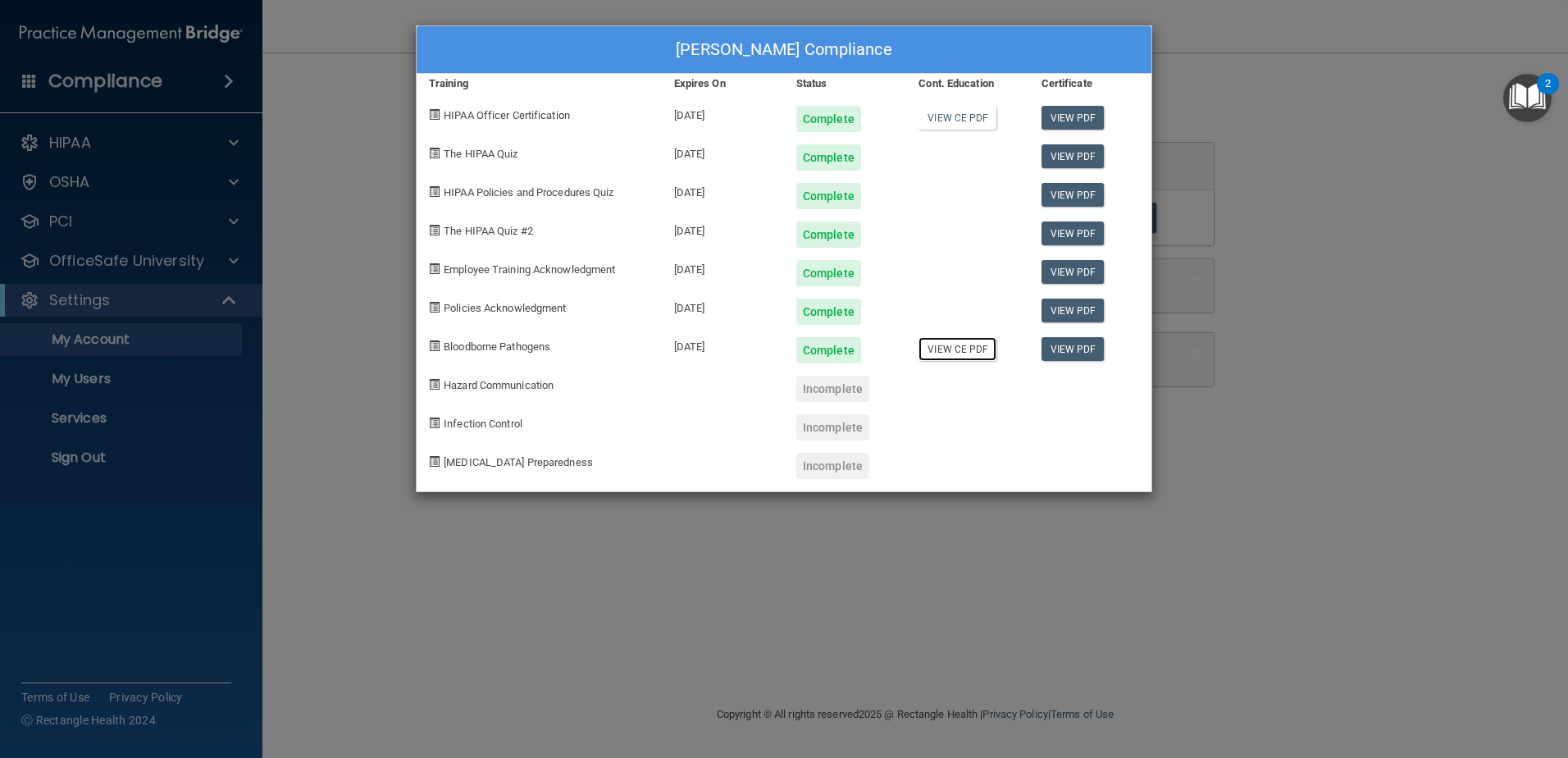
click at [953, 349] on link "View CE PDF" at bounding box center [958, 349] width 78 height 24
click at [455, 388] on span "Hazard Communication" at bounding box center [498, 386] width 110 height 12
click at [436, 383] on span at bounding box center [434, 385] width 11 height 11
click at [487, 386] on span "Hazard Communication" at bounding box center [498, 386] width 110 height 12
